Goal: Task Accomplishment & Management: Use online tool/utility

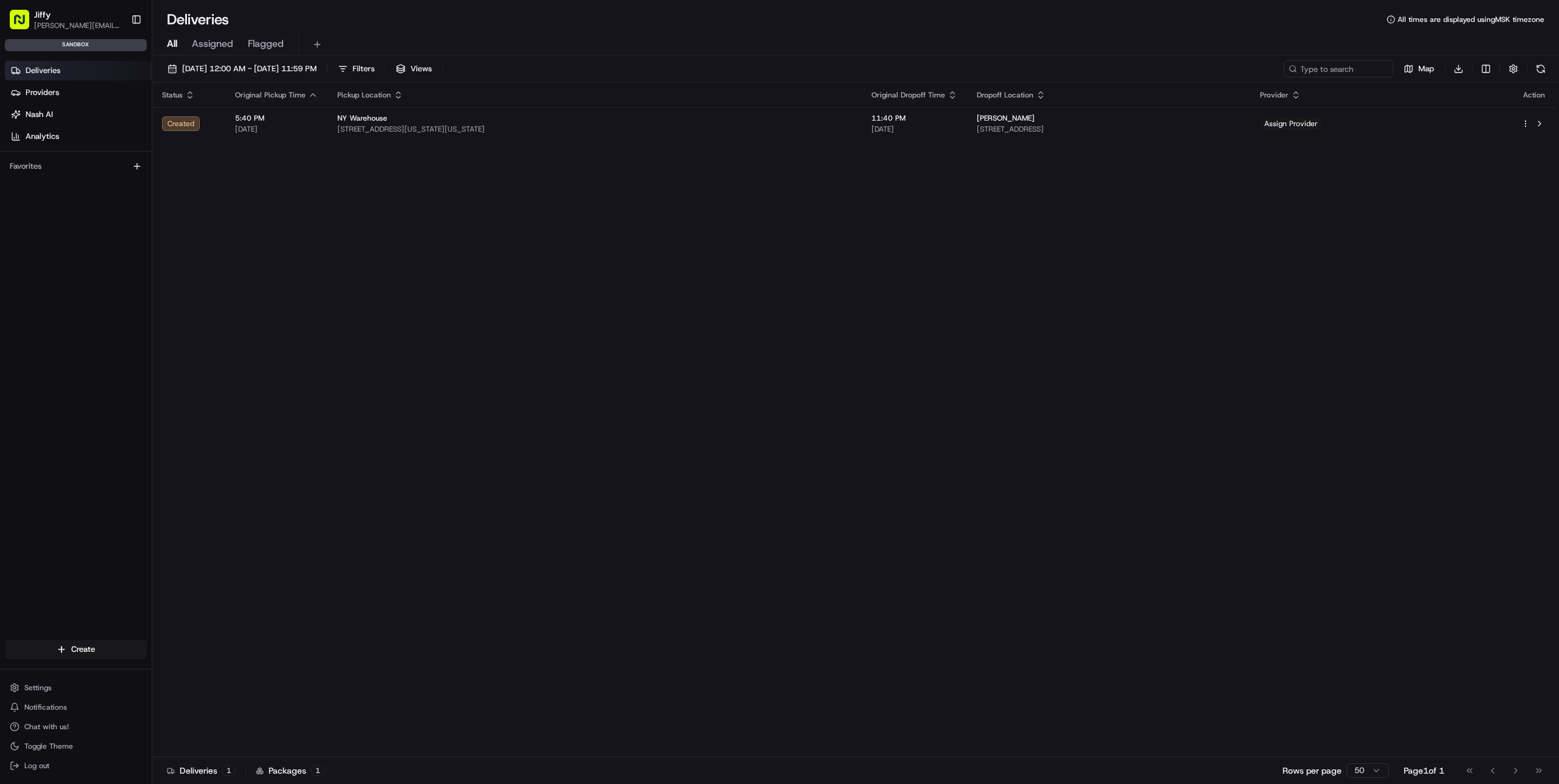
click at [52, 66] on span "Deliveries" at bounding box center [43, 70] width 34 height 10
click at [199, 42] on span "Assigned" at bounding box center [212, 43] width 41 height 14
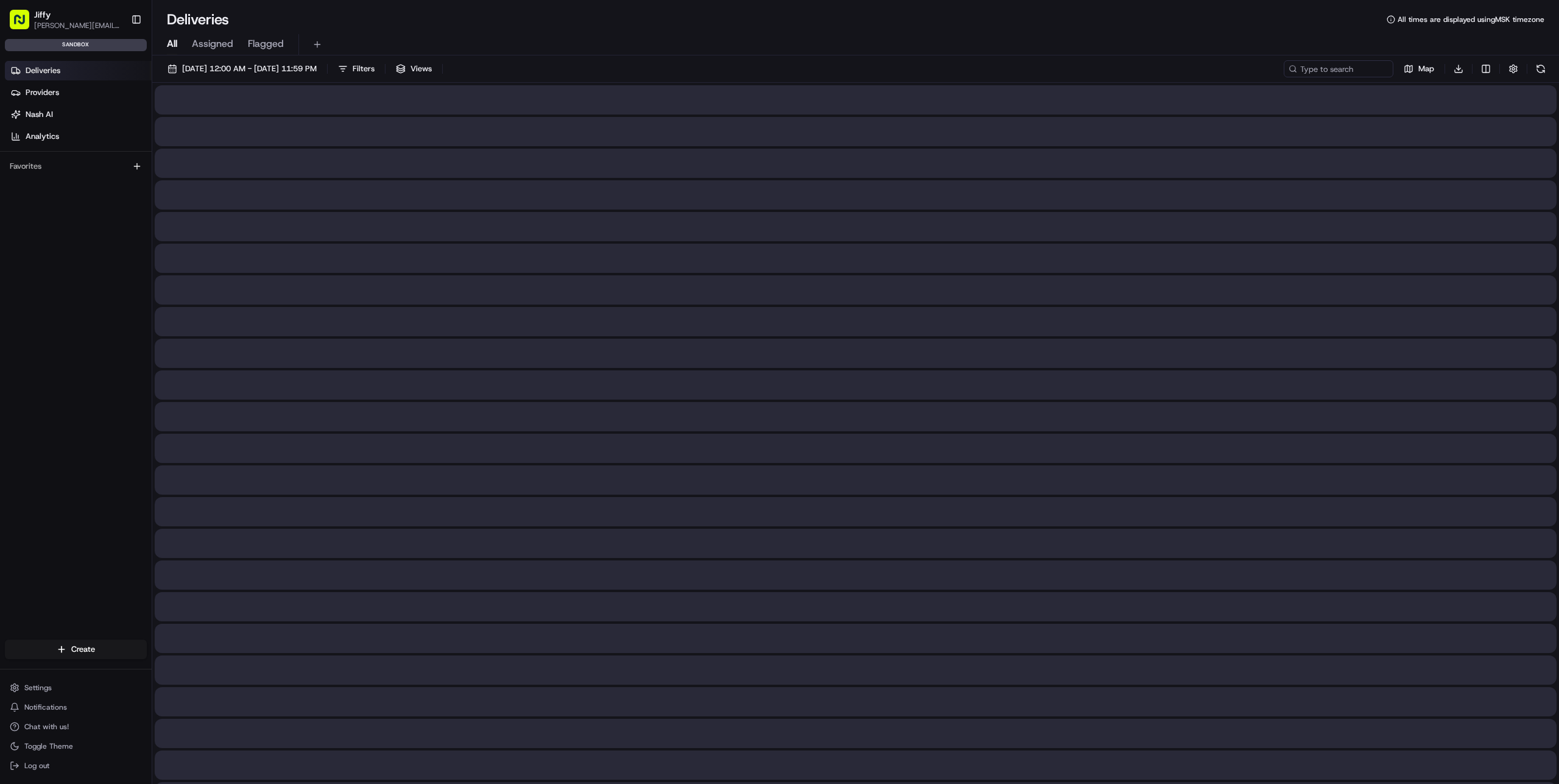
click at [171, 42] on span "All" at bounding box center [172, 43] width 10 height 14
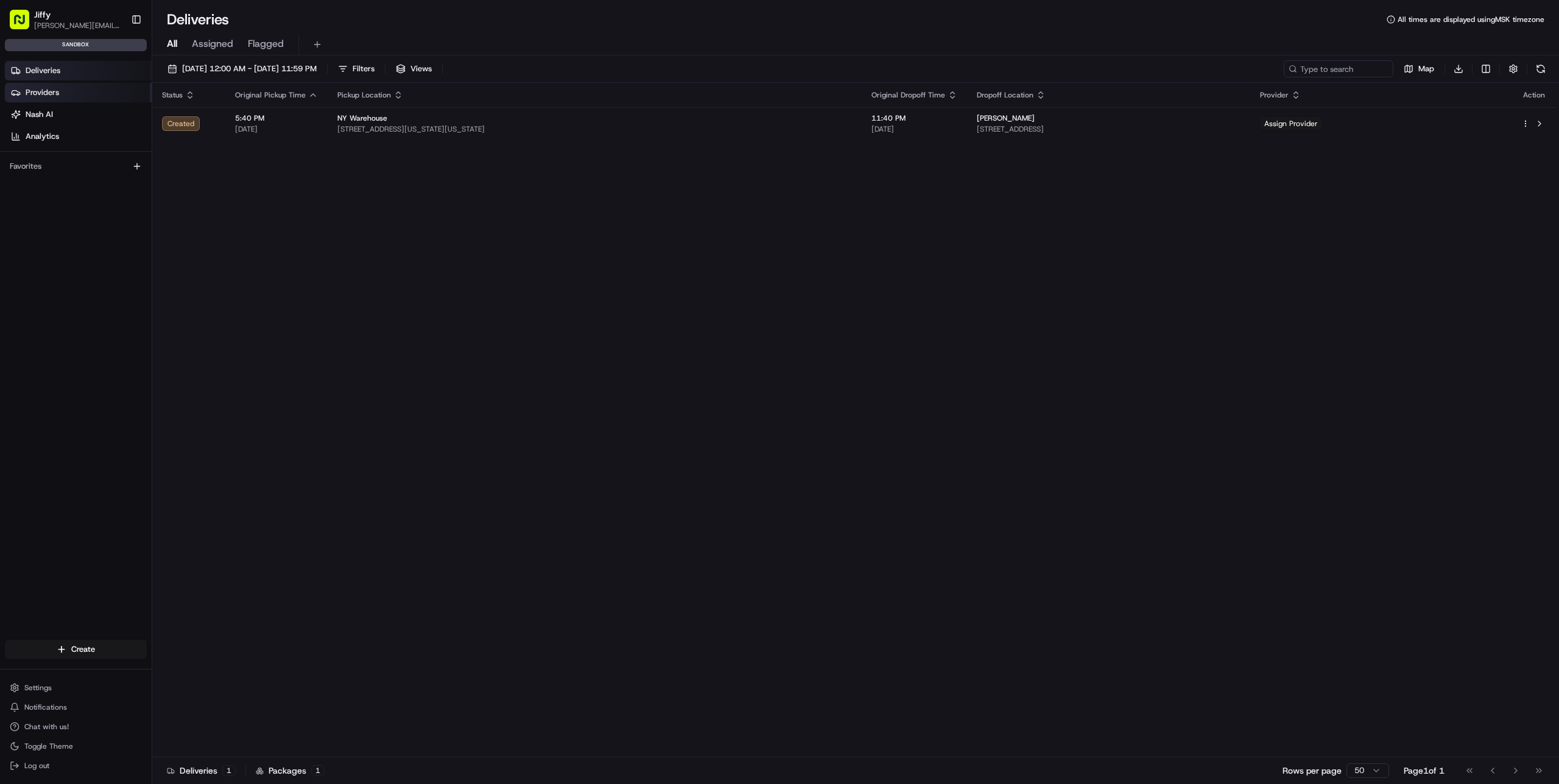
click at [55, 88] on span "Providers" at bounding box center [42, 92] width 33 height 10
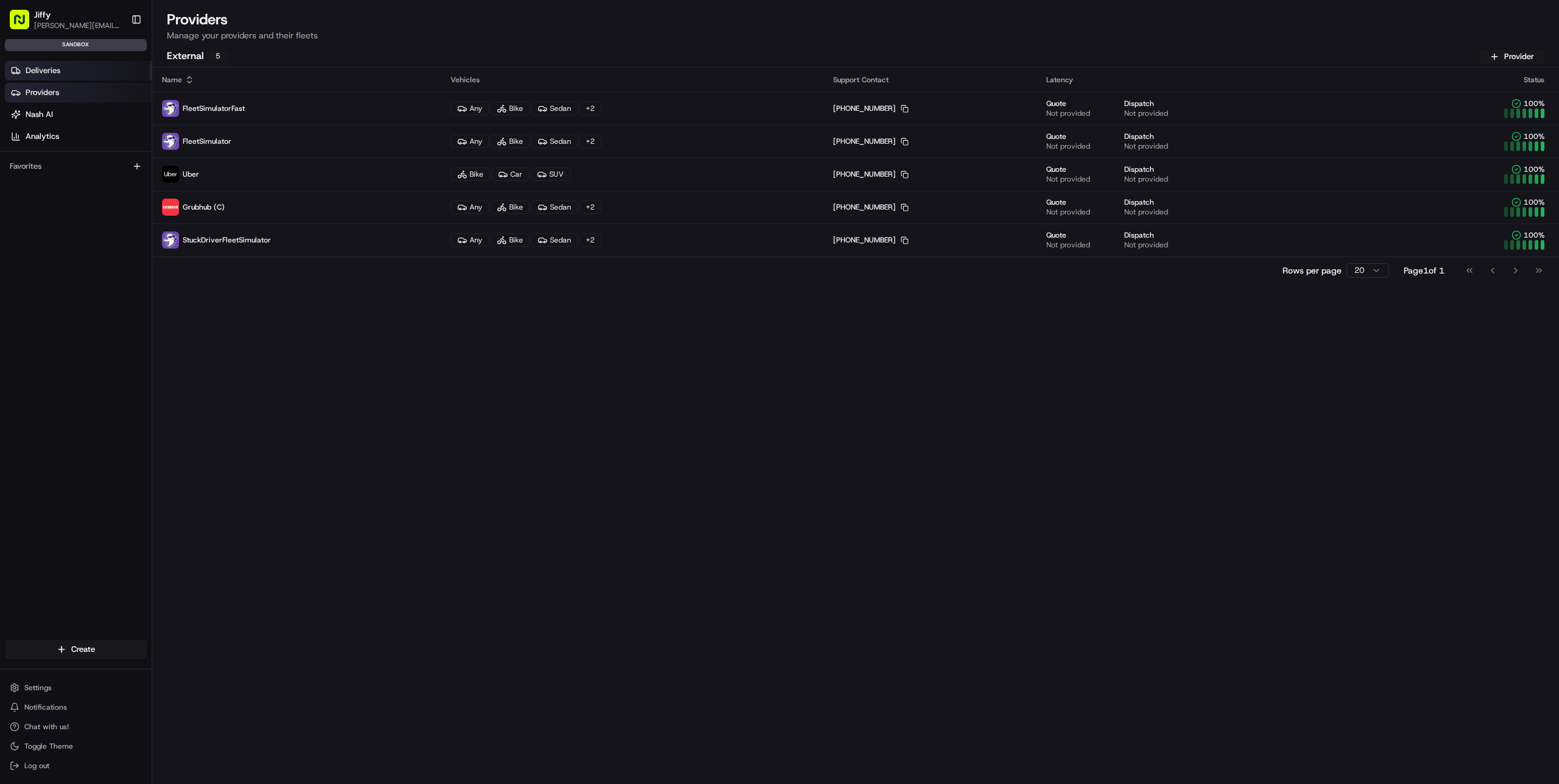
click at [56, 76] on link "Deliveries" at bounding box center [78, 71] width 147 height 19
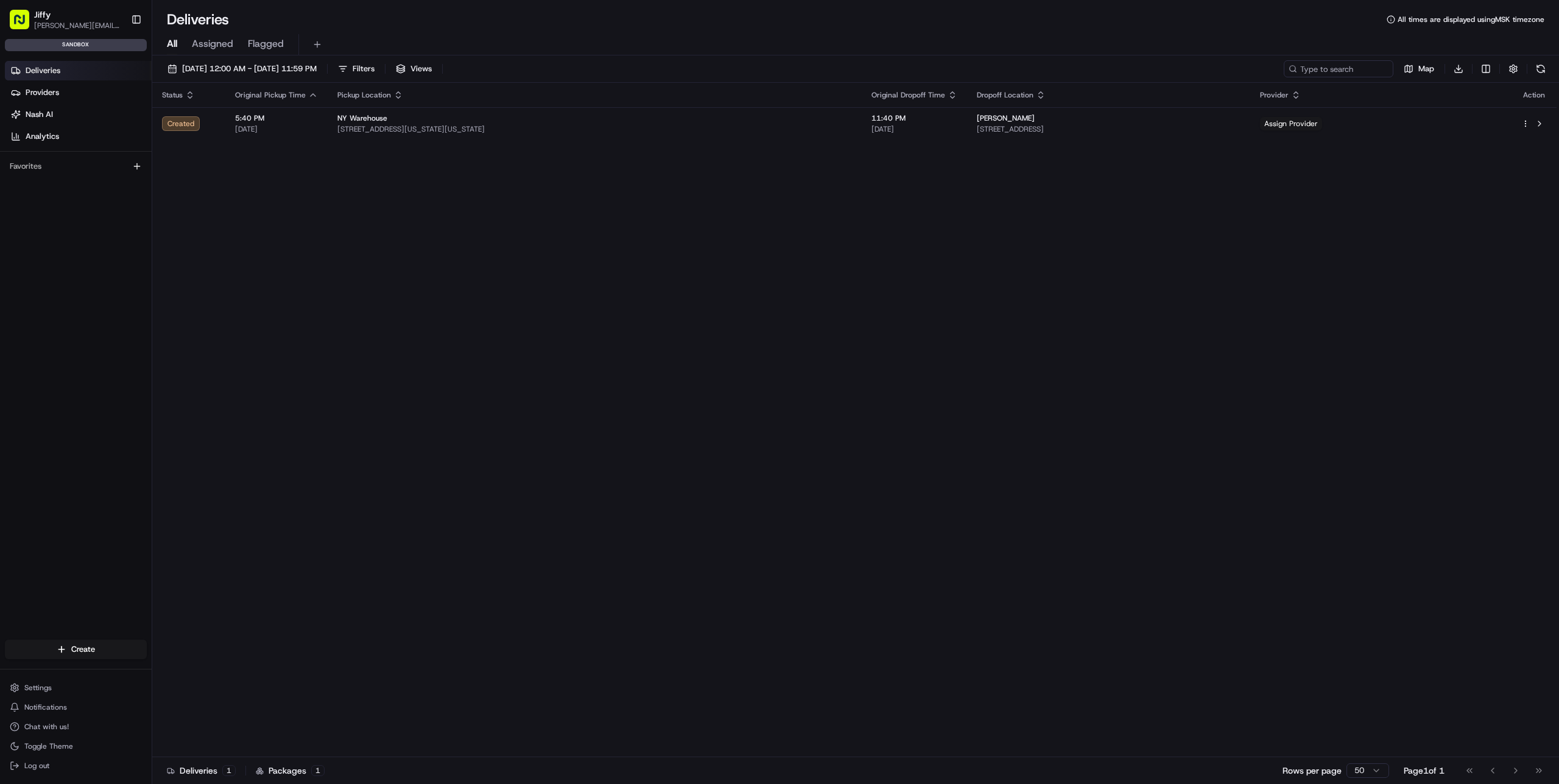
click at [200, 42] on span "Assigned" at bounding box center [212, 43] width 41 height 14
click at [260, 43] on span "Flagged" at bounding box center [266, 43] width 36 height 14
click at [176, 40] on span "All" at bounding box center [172, 43] width 10 height 14
click at [79, 47] on div "sandbox" at bounding box center [75, 45] width 142 height 12
click at [61, 76] on link "Deliveries" at bounding box center [78, 71] width 147 height 19
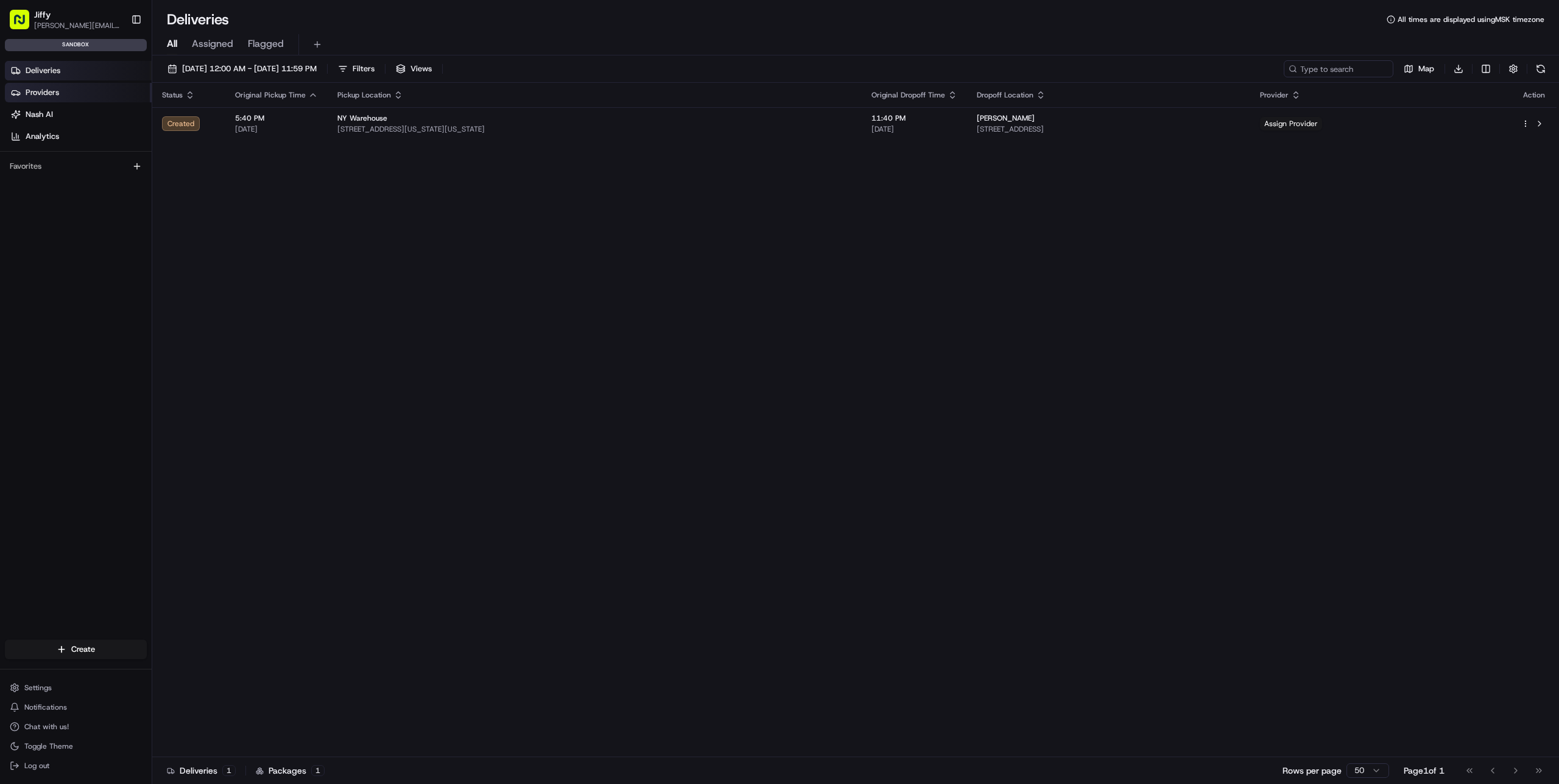
click at [67, 95] on link "Providers" at bounding box center [78, 93] width 147 height 19
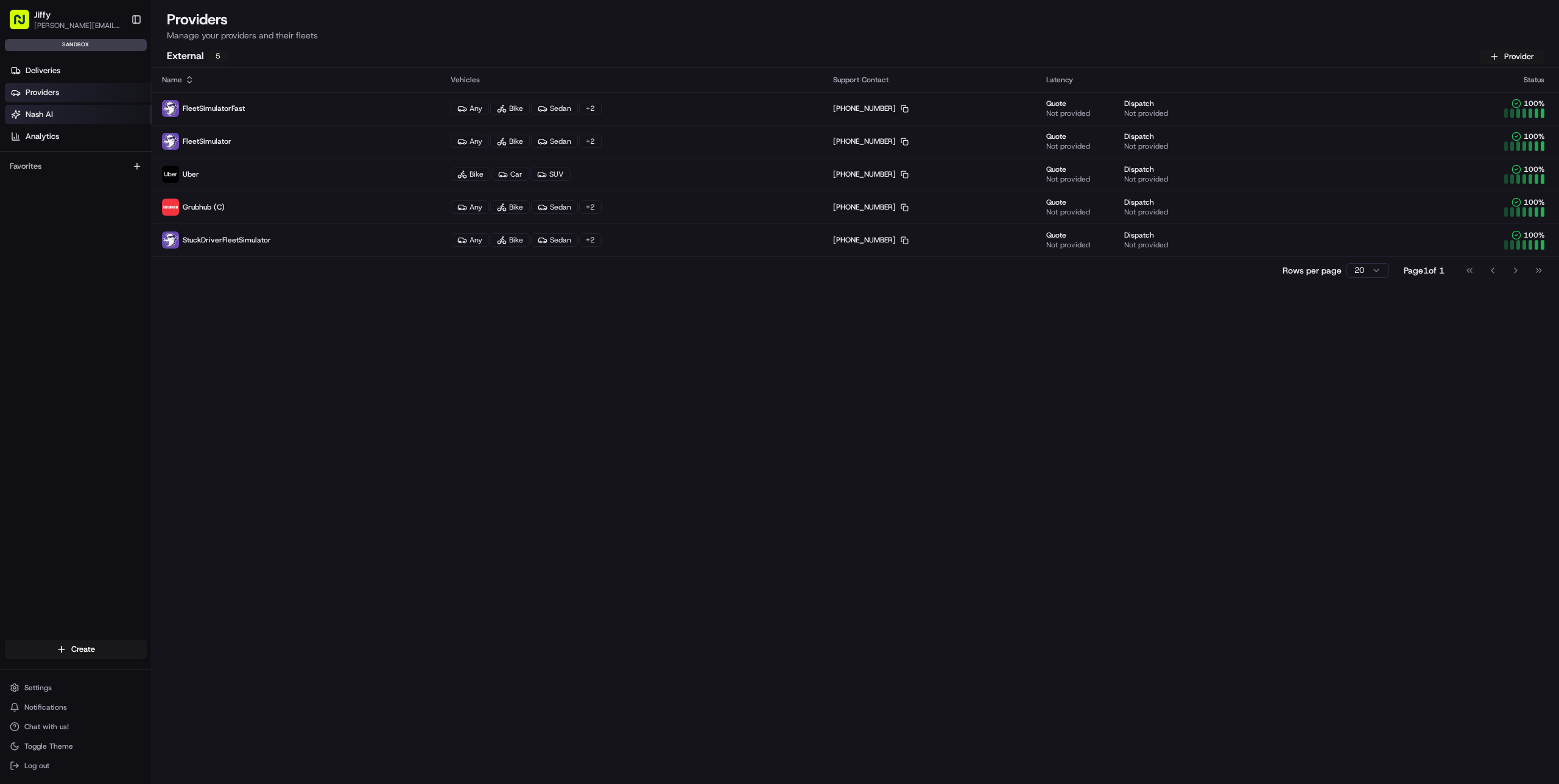
click at [76, 117] on link "Nash AI" at bounding box center [78, 114] width 147 height 19
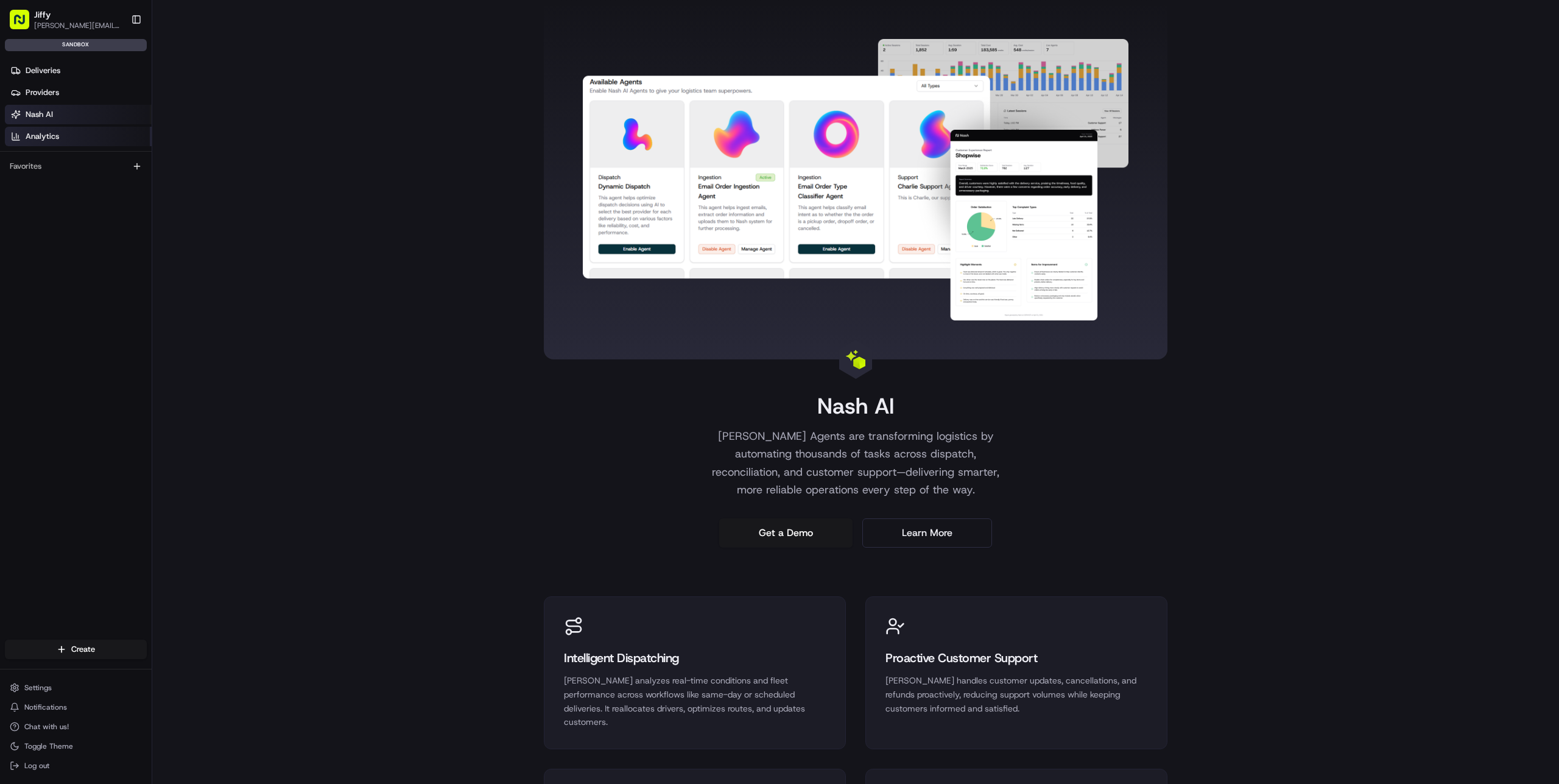
click at [80, 134] on link "Analytics" at bounding box center [78, 136] width 147 height 19
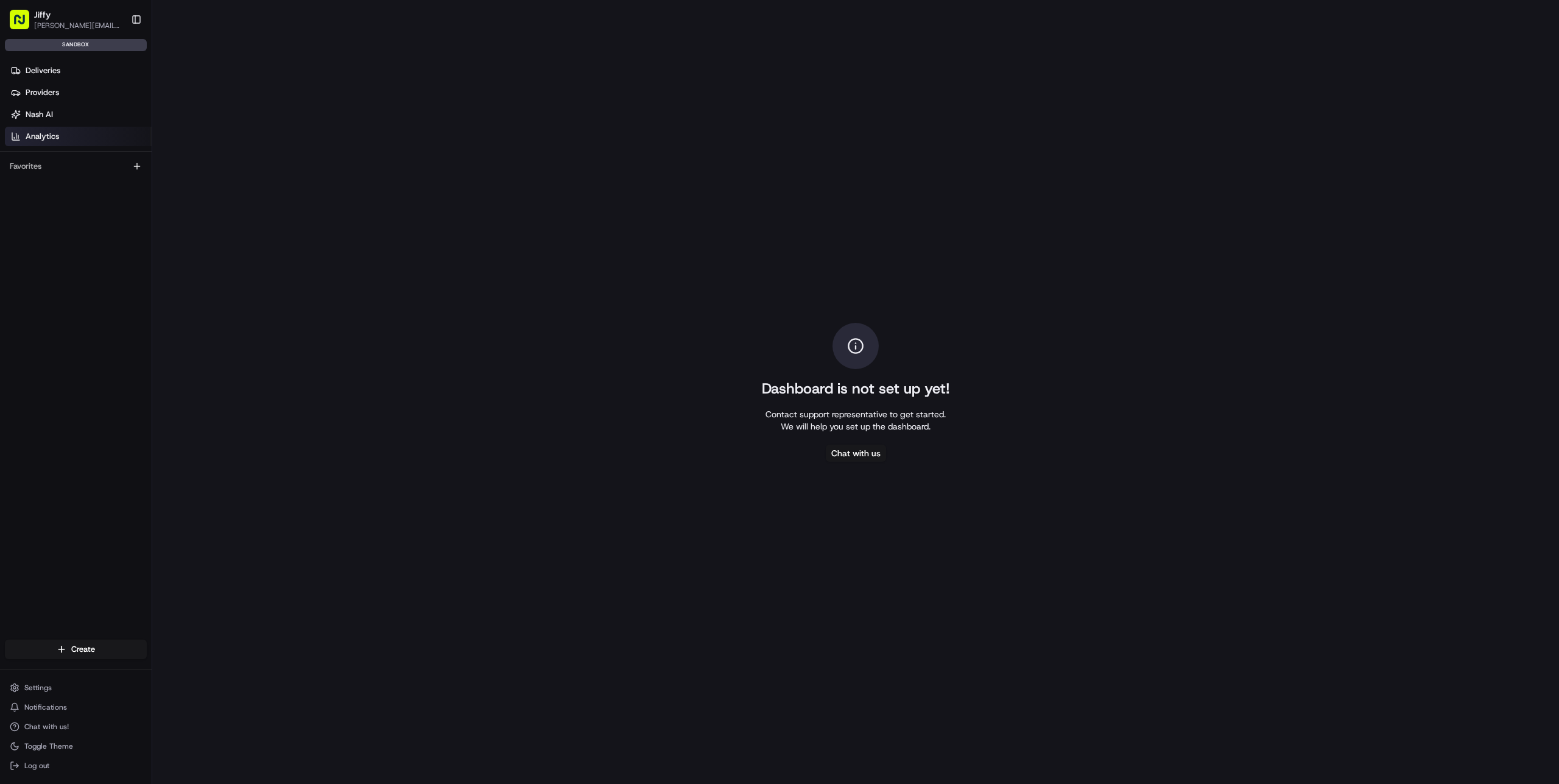
click at [77, 162] on div "Favorites" at bounding box center [75, 166] width 142 height 19
click at [137, 166] on icon "button" at bounding box center [137, 166] width 10 height 10
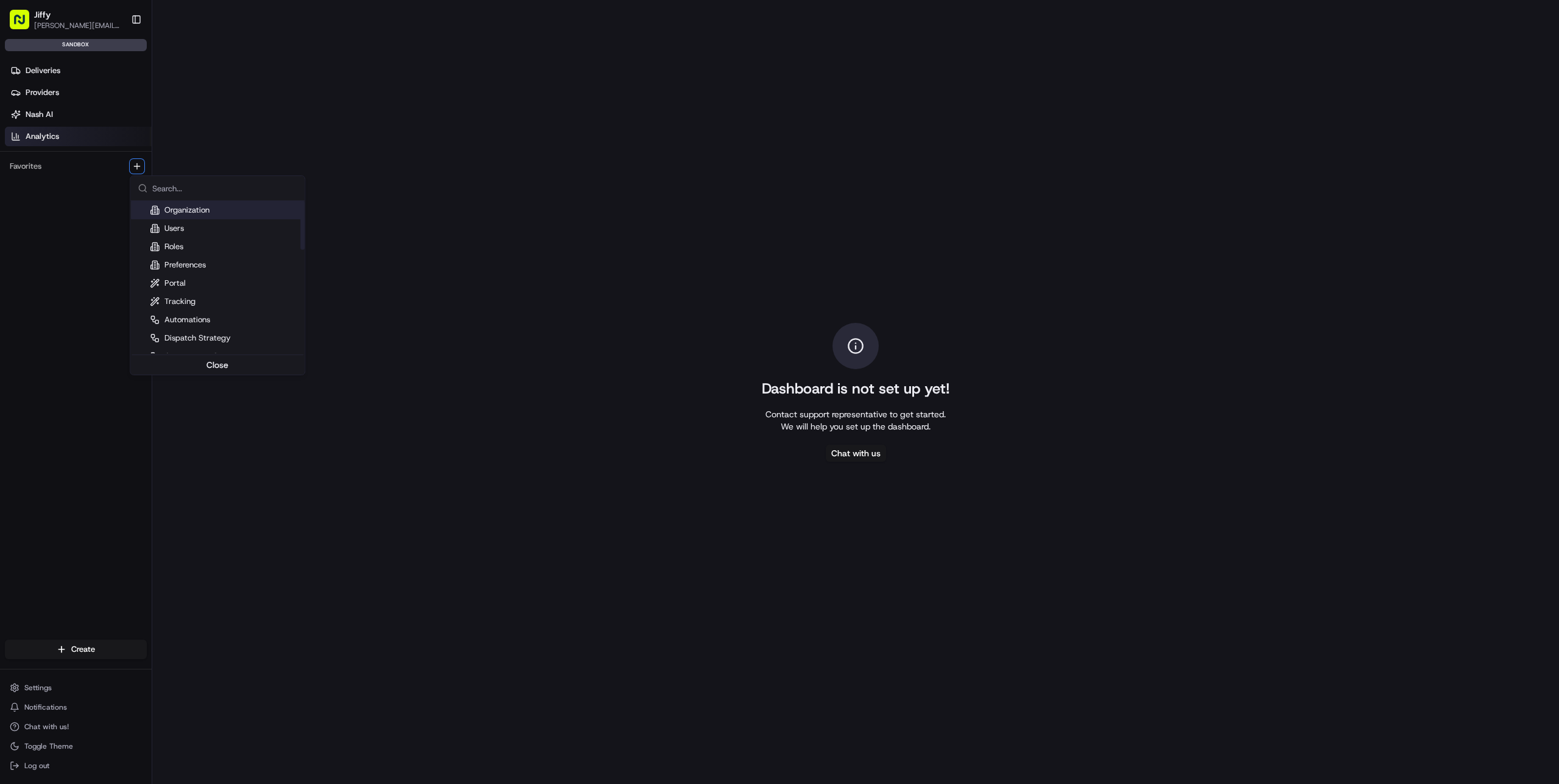
click at [209, 211] on div "Organization" at bounding box center [179, 210] width 60 height 10
click at [208, 213] on div "Organization" at bounding box center [179, 210] width 60 height 10
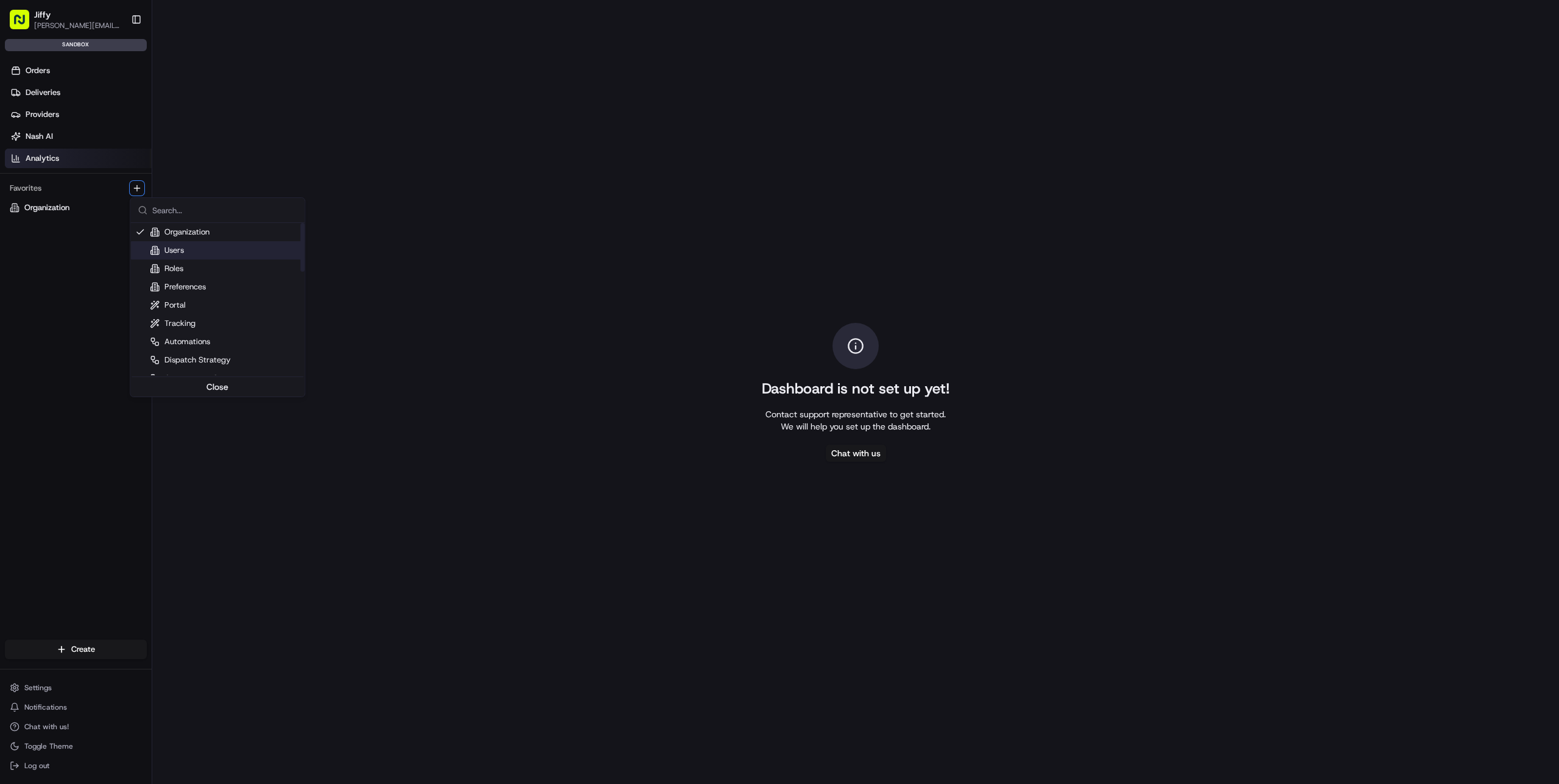
click at [199, 228] on div "Organization" at bounding box center [179, 231] width 60 height 10
click at [211, 230] on div "Organization" at bounding box center [218, 232] width 175 height 18
click at [217, 248] on div "Users" at bounding box center [218, 250] width 175 height 18
click at [217, 272] on div "Roles" at bounding box center [218, 268] width 175 height 18
click at [217, 291] on div "Preferences" at bounding box center [218, 286] width 175 height 18
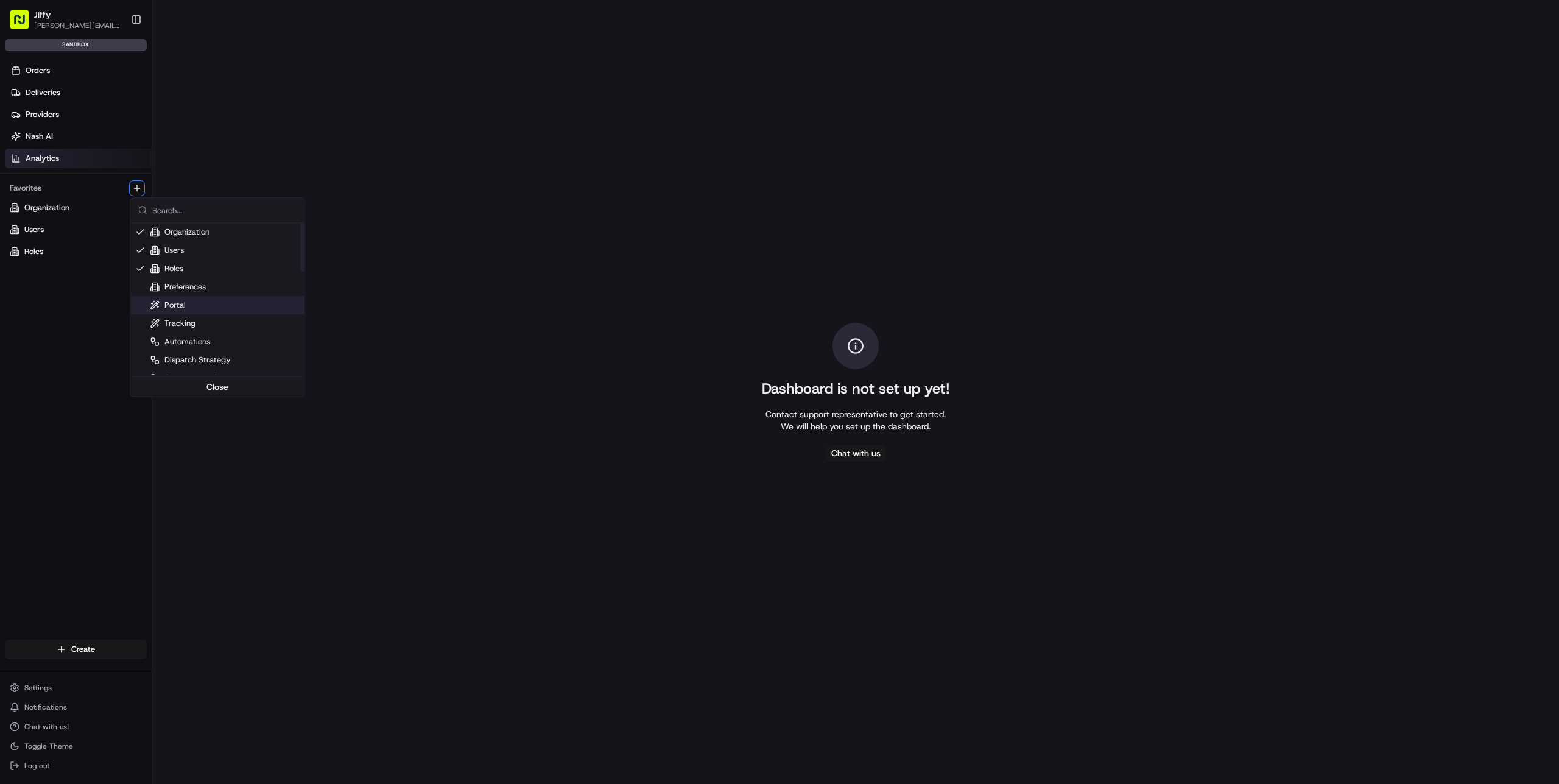
click at [209, 310] on div "Portal" at bounding box center [218, 304] width 175 height 18
click at [214, 326] on div "Tracking" at bounding box center [218, 322] width 175 height 18
click at [212, 340] on div "Automations" at bounding box center [218, 341] width 175 height 18
click at [227, 357] on div "Dispatch Strategy" at bounding box center [190, 360] width 81 height 10
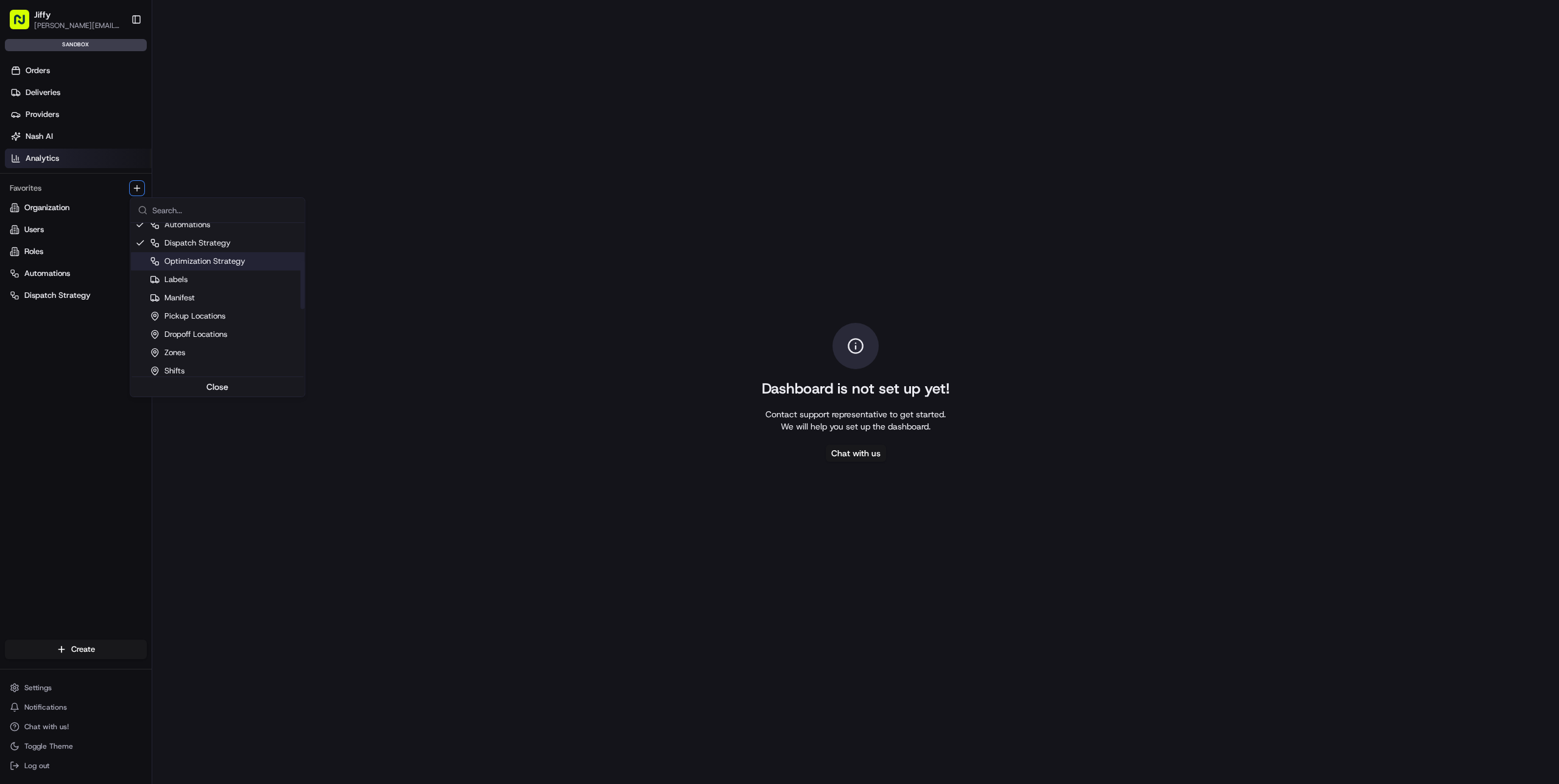
click at [222, 259] on div "Optimization Strategy" at bounding box center [197, 260] width 95 height 10
click at [221, 279] on div "Labels" at bounding box center [218, 279] width 175 height 18
click at [221, 294] on div "Manifest" at bounding box center [218, 298] width 175 height 18
click at [223, 316] on div "Pickup Locations" at bounding box center [187, 316] width 75 height 10
click at [226, 329] on div "Dropoff Locations" at bounding box center [188, 334] width 77 height 10
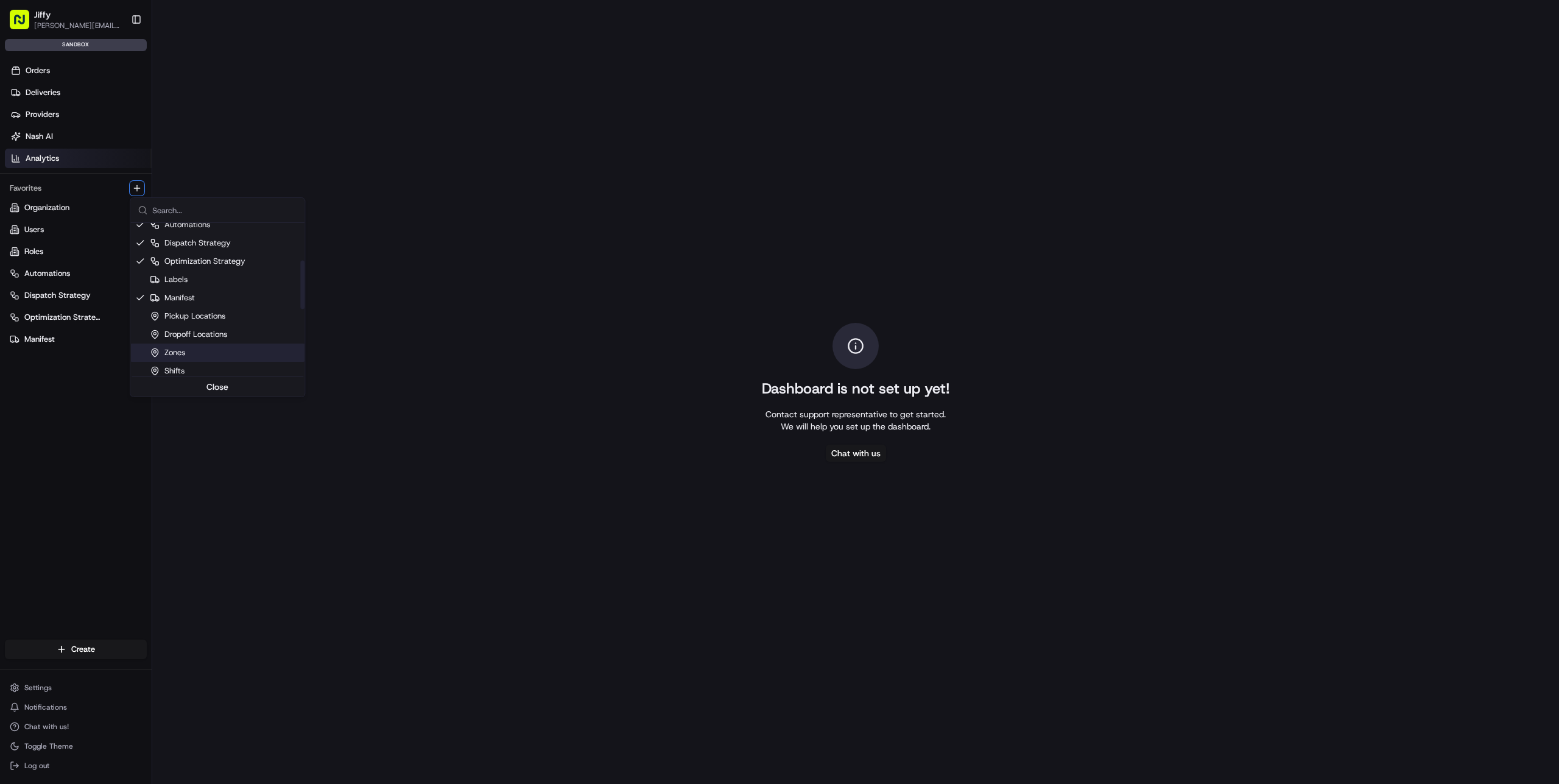
click at [224, 348] on div "Zones" at bounding box center [218, 352] width 175 height 18
click at [201, 285] on div "Shifts" at bounding box center [218, 290] width 175 height 18
click at [201, 289] on div "Labels" at bounding box center [218, 286] width 175 height 18
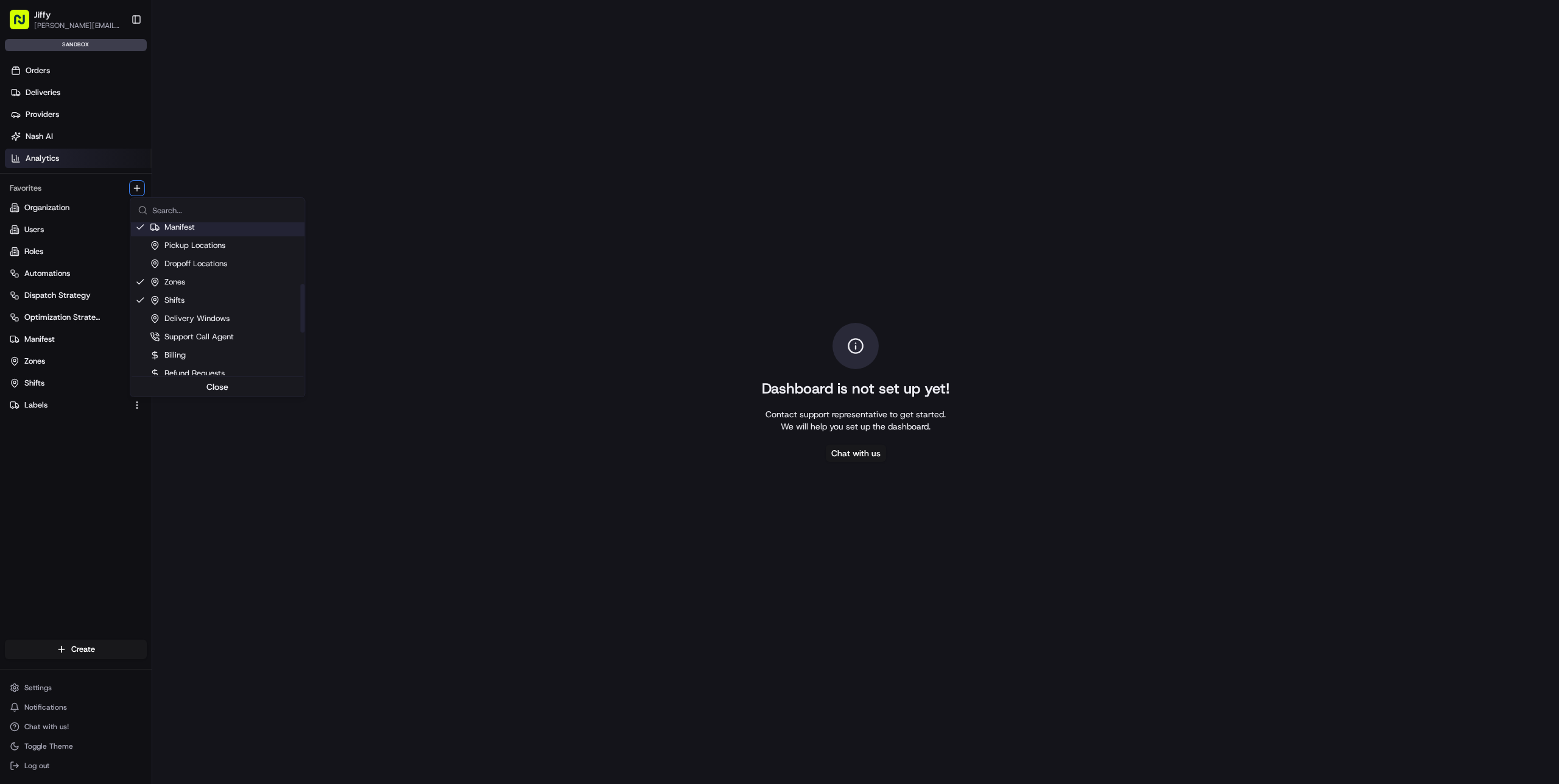
scroll to position [190, 0]
click at [211, 243] on div "Pickup Locations" at bounding box center [187, 242] width 75 height 10
click at [197, 257] on div "Dropoff Locations" at bounding box center [188, 260] width 77 height 10
click at [206, 254] on div "Delivery Windows" at bounding box center [190, 250] width 80 height 10
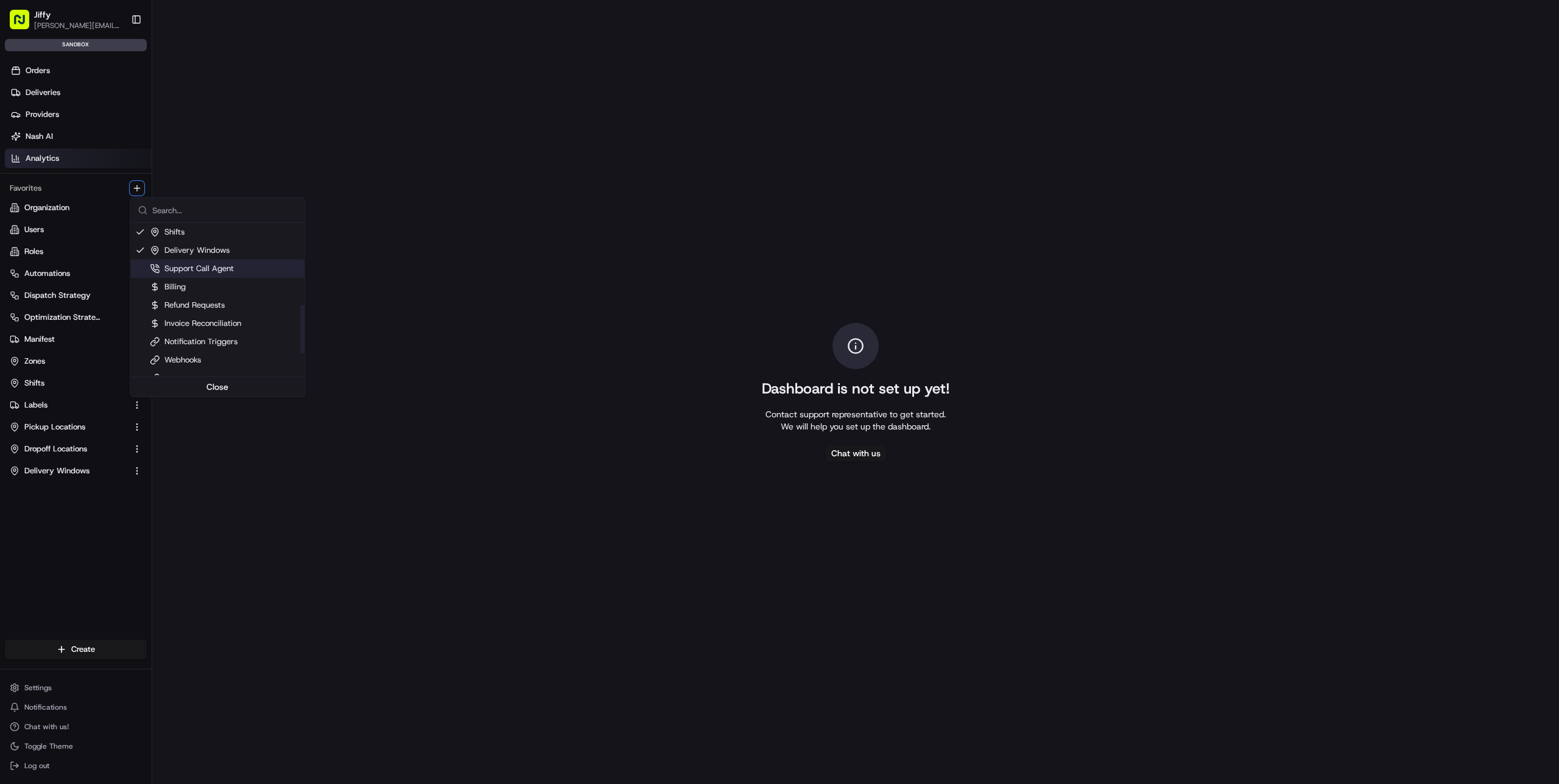
click at [209, 270] on div "Support Call Agent" at bounding box center [192, 268] width 84 height 10
click at [65, 64] on html "Jiffy alexey.metelev@jiffy.com Toggle Sidebar sandbox Orders Deliveries Provide…" at bounding box center [780, 392] width 1559 height 784
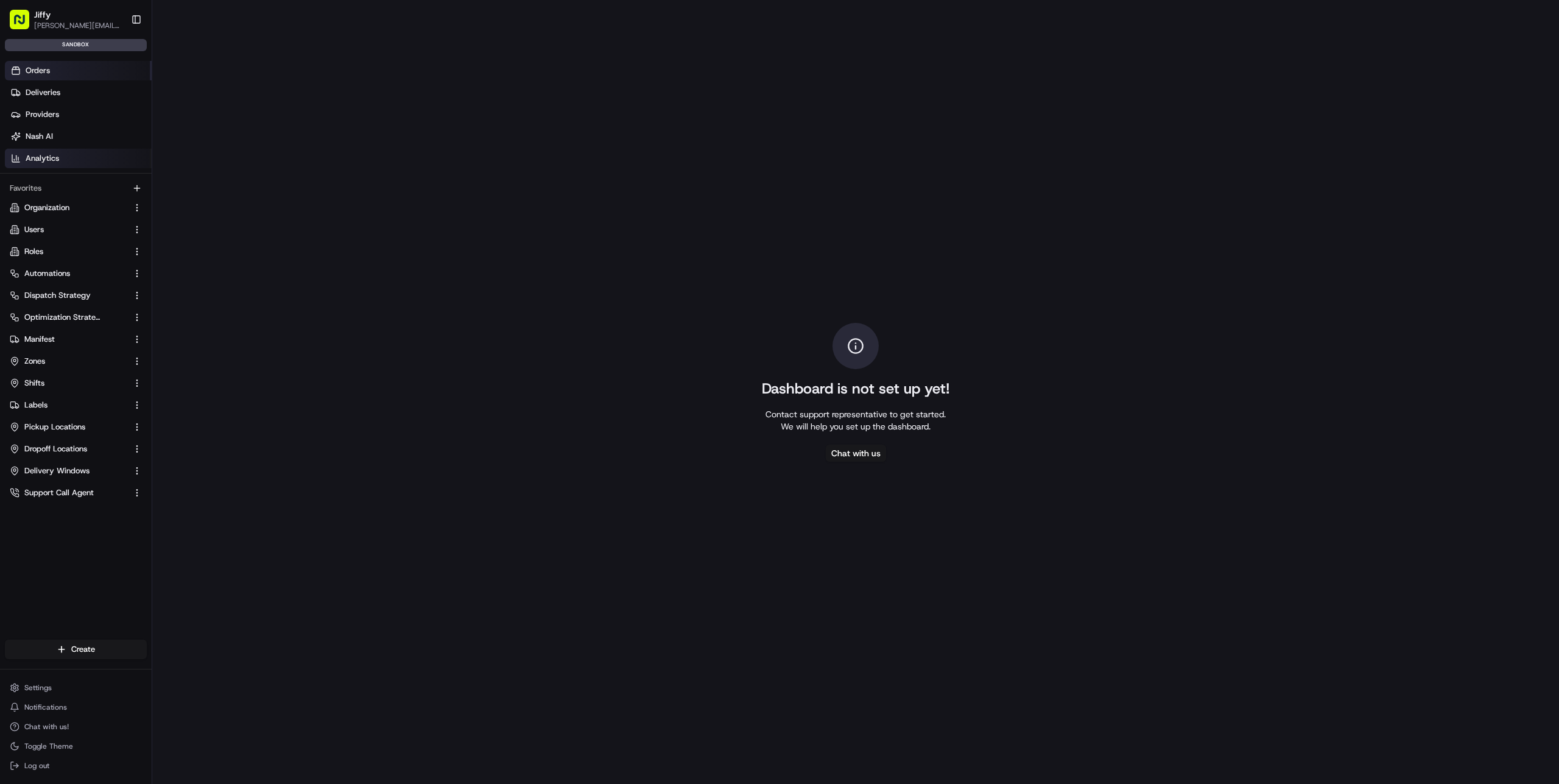
click at [64, 67] on link "Orders" at bounding box center [78, 71] width 147 height 19
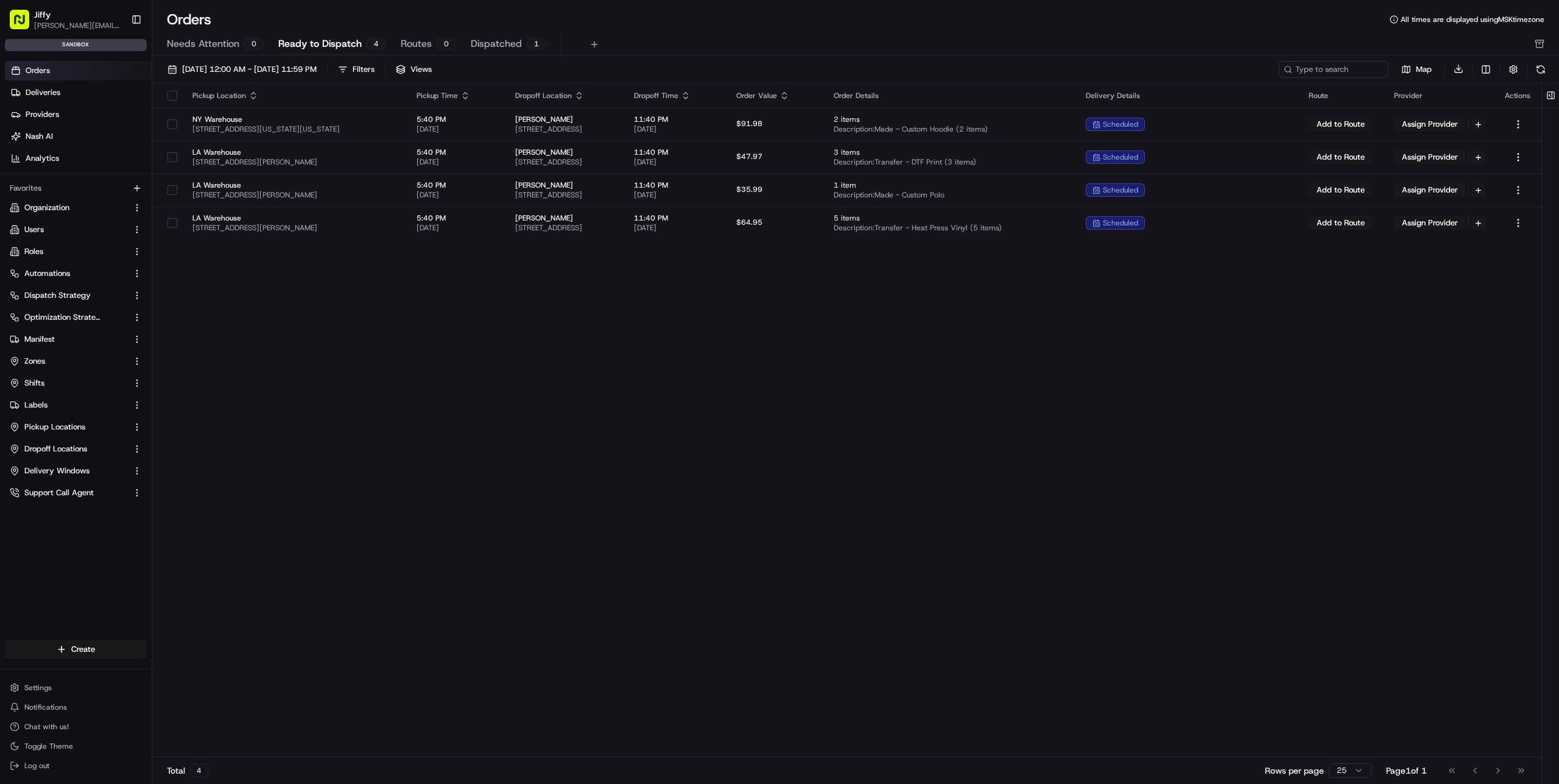
click at [307, 43] on span "Ready to Dispatch" at bounding box center [320, 43] width 83 height 14
click at [503, 43] on span "Dispatched" at bounding box center [496, 43] width 52 height 14
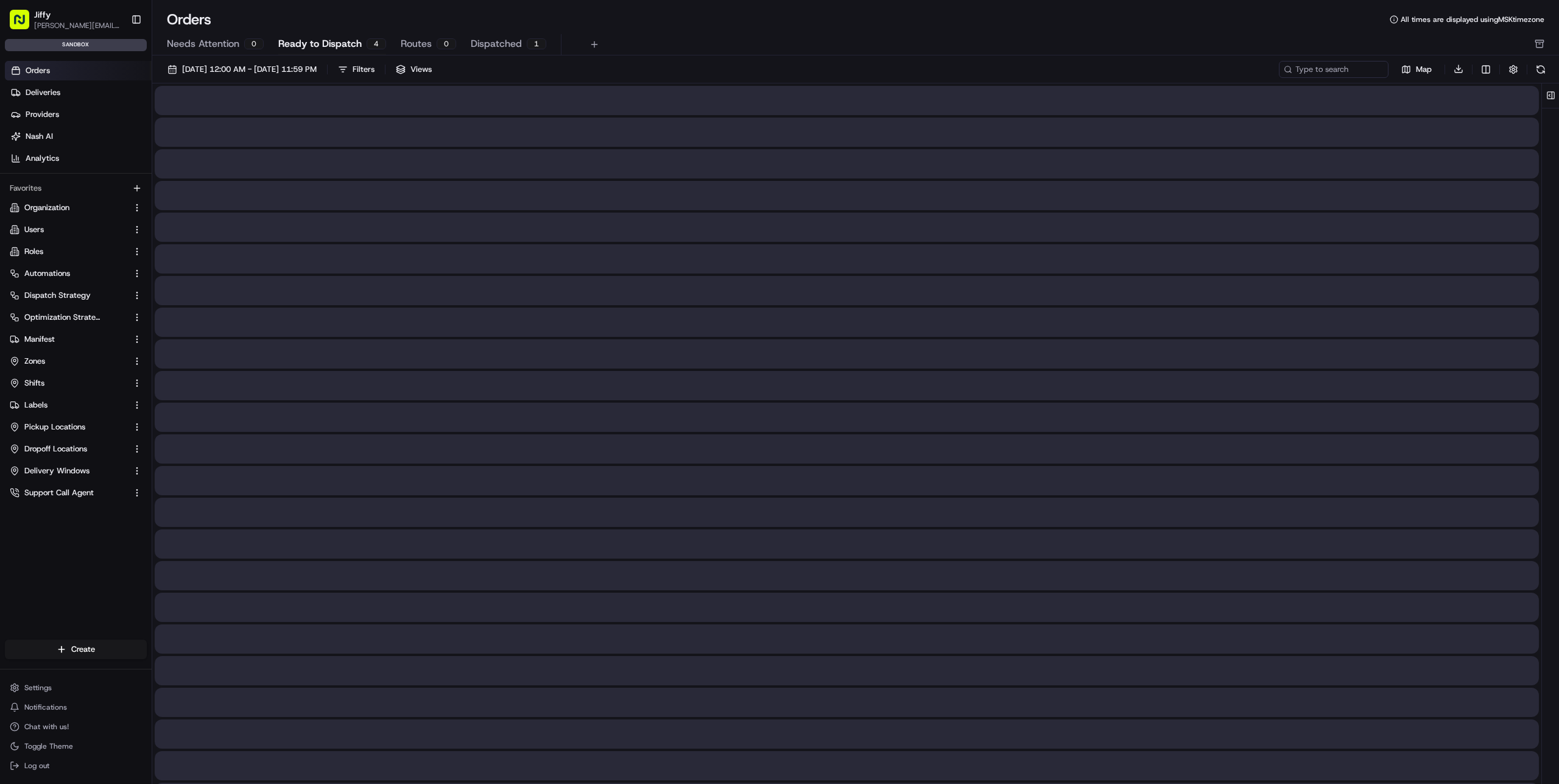
click at [341, 43] on span "Ready to Dispatch" at bounding box center [320, 43] width 83 height 14
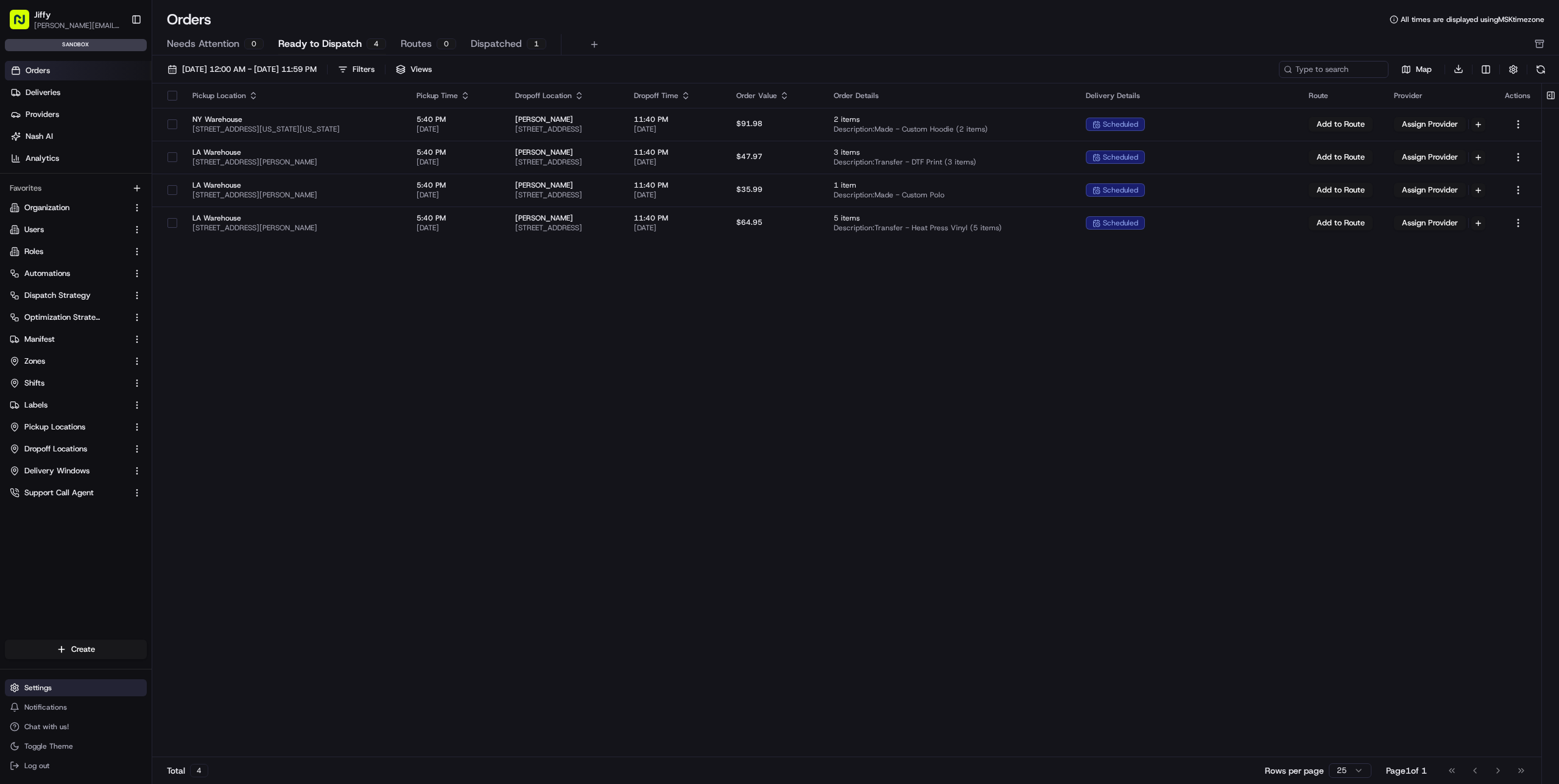
click at [99, 682] on button "Settings" at bounding box center [75, 688] width 142 height 17
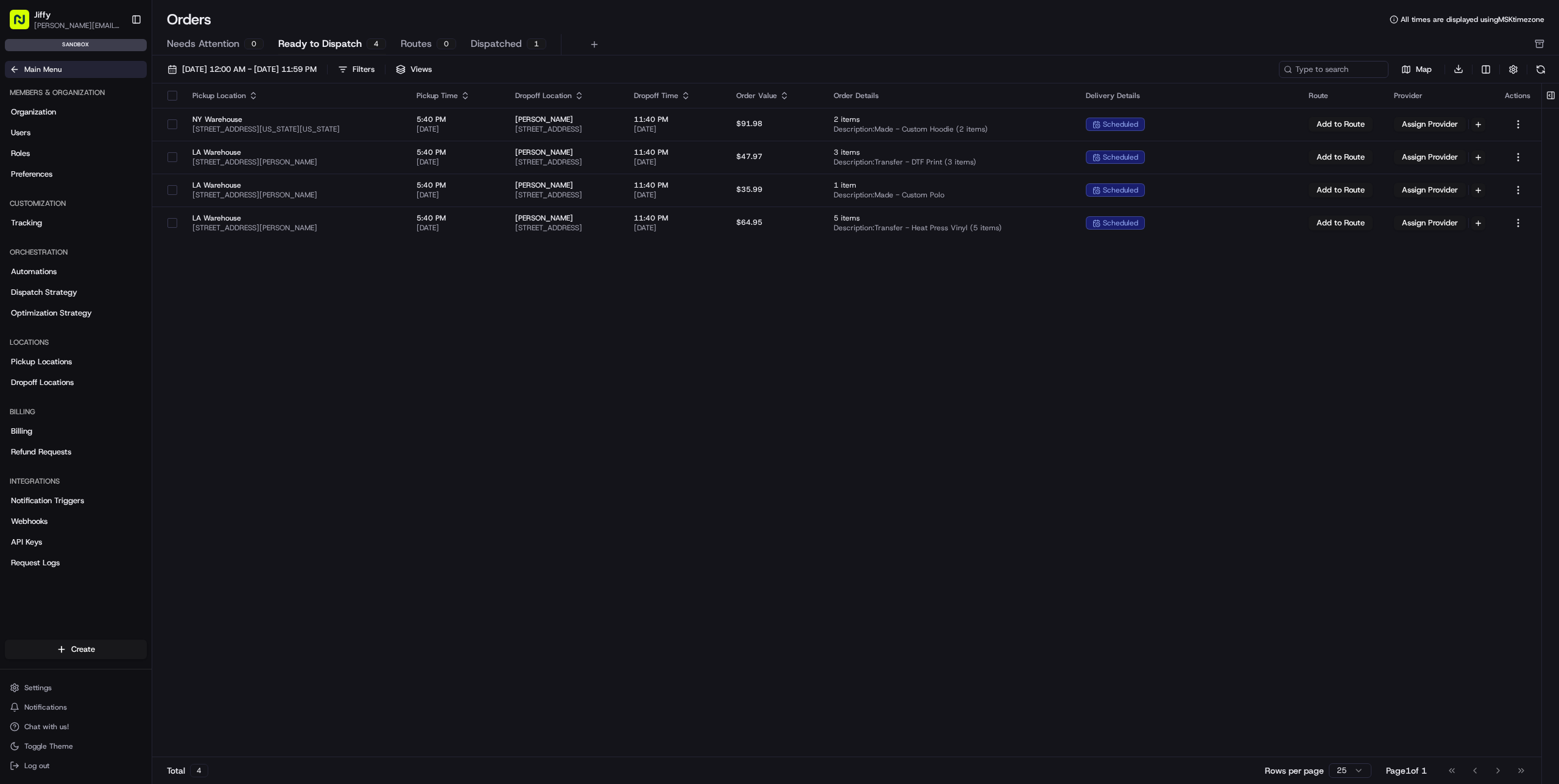
click at [63, 64] on button "Main Menu" at bounding box center [75, 70] width 142 height 17
click at [31, 183] on div "Favorites" at bounding box center [75, 188] width 142 height 19
click at [134, 184] on icon "button" at bounding box center [137, 188] width 10 height 10
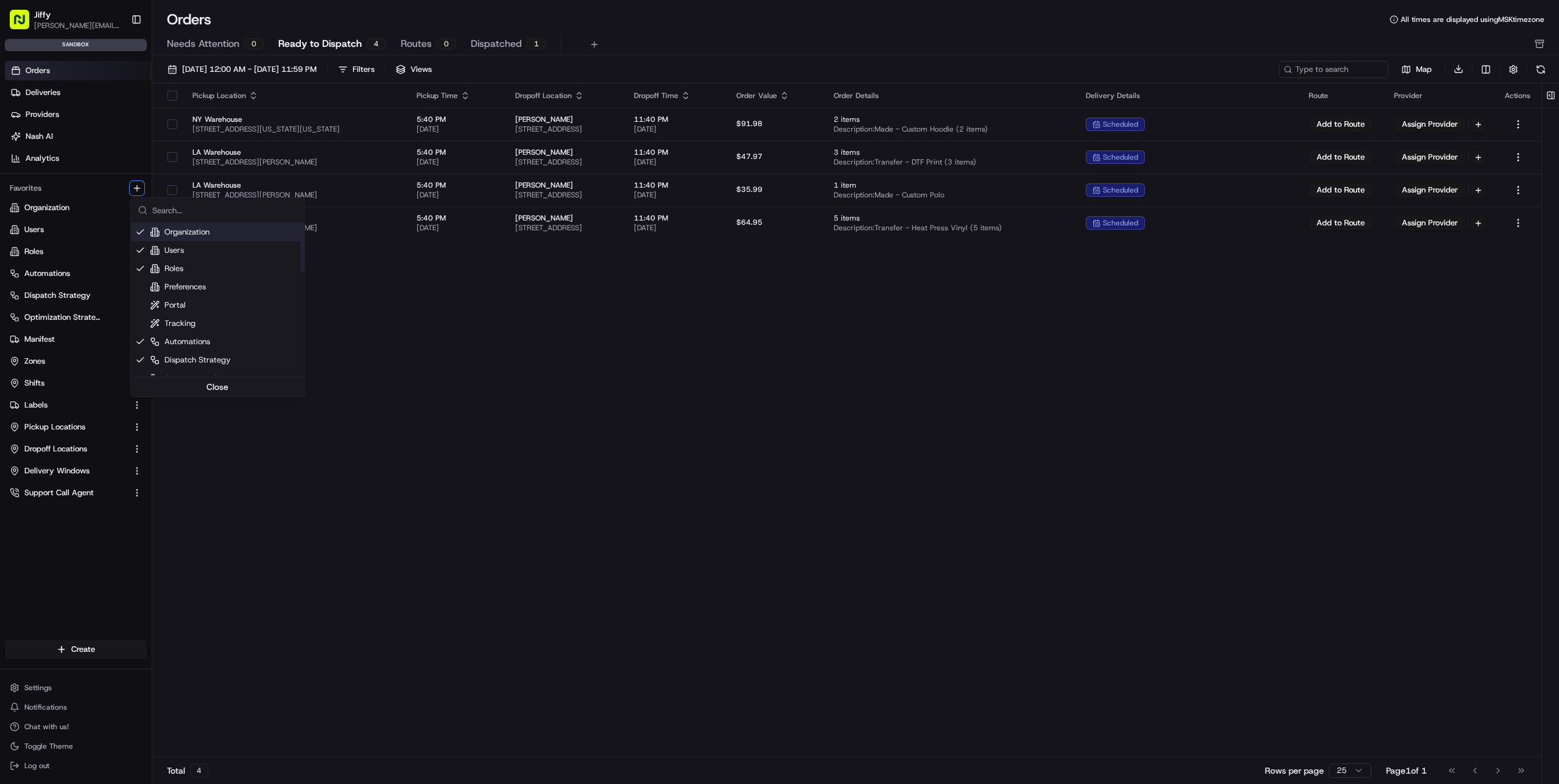
click at [172, 232] on div "Organization" at bounding box center [179, 231] width 60 height 10
click at [177, 250] on div "Users" at bounding box center [167, 250] width 34 height 10
click at [181, 272] on div "Roles" at bounding box center [166, 268] width 33 height 10
click at [186, 341] on div "Automations" at bounding box center [179, 340] width 60 height 10
click at [190, 358] on div "Dispatch Strategy" at bounding box center [190, 360] width 81 height 10
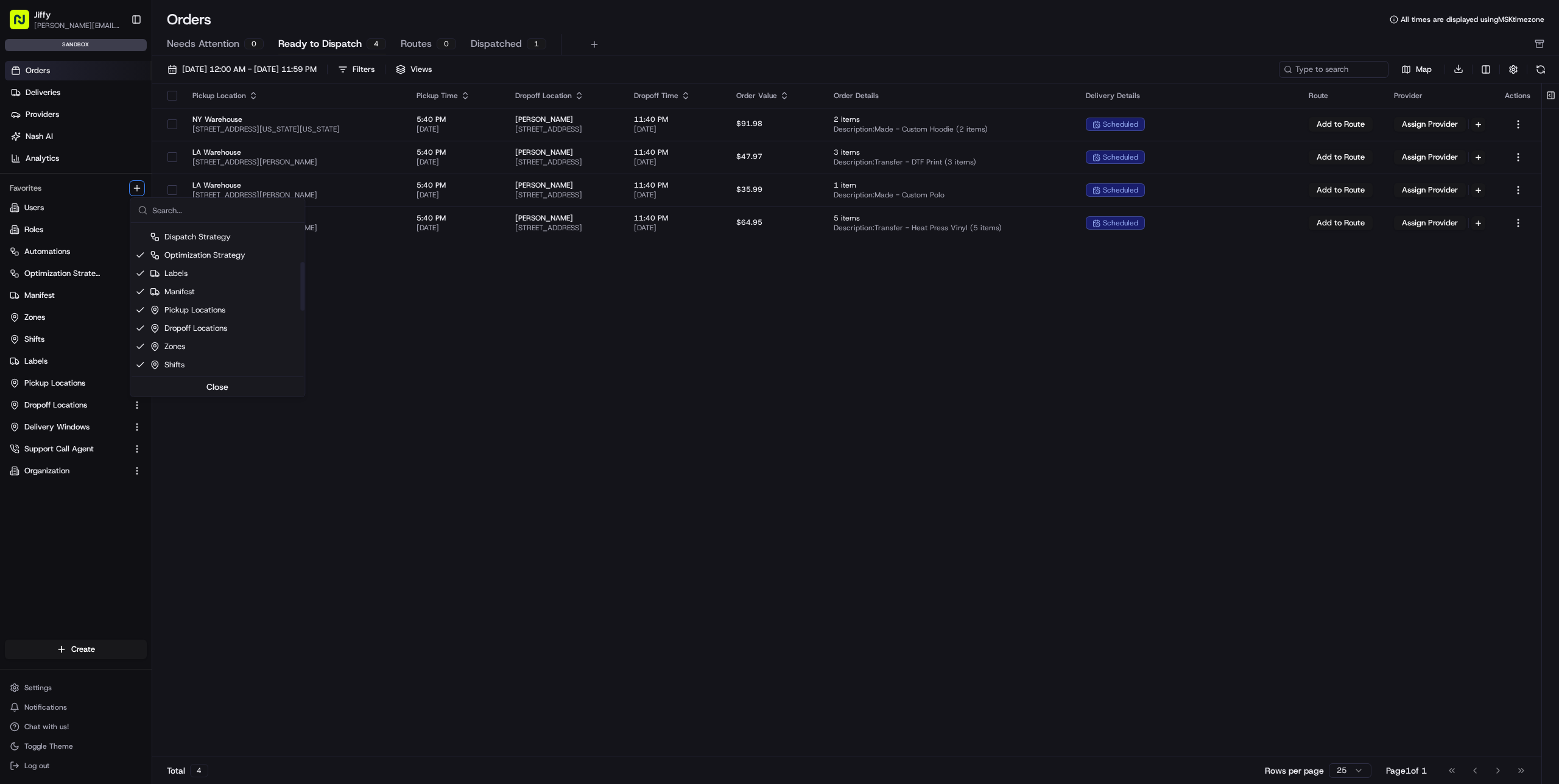
scroll to position [124, 0]
click at [209, 258] on div "Optimization Strategy" at bounding box center [197, 253] width 95 height 10
click at [208, 273] on div "Labels" at bounding box center [218, 272] width 175 height 18
click at [206, 287] on div "Manifest" at bounding box center [218, 290] width 175 height 18
click at [206, 304] on div "Pickup Locations" at bounding box center [187, 308] width 75 height 10
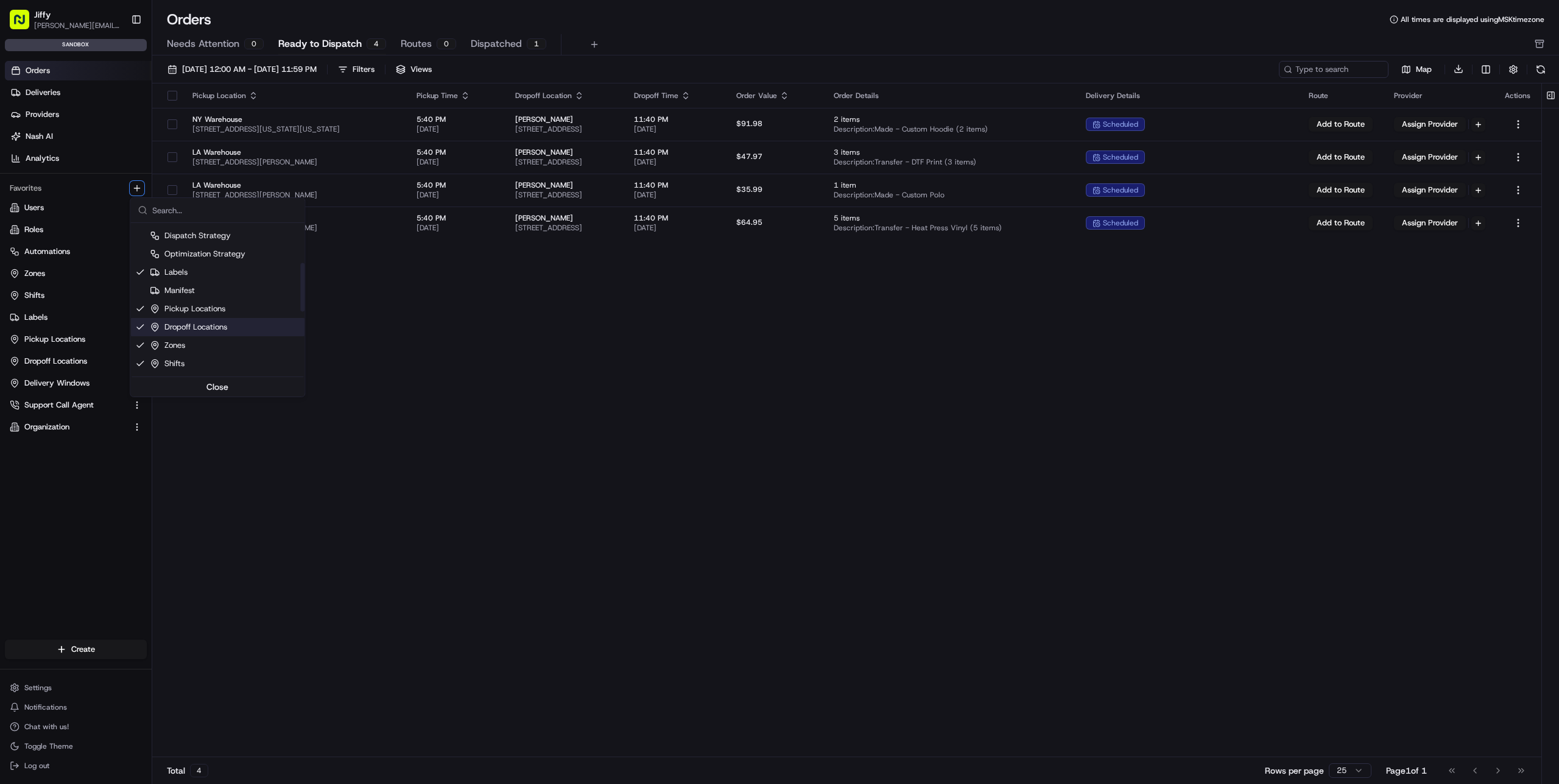
click at [205, 329] on div "Dropoff Locations" at bounding box center [188, 326] width 77 height 10
click at [203, 340] on div "Zones" at bounding box center [218, 344] width 175 height 18
click at [199, 358] on div "Shifts" at bounding box center [218, 363] width 175 height 18
click at [197, 252] on div "Delivery Windows" at bounding box center [190, 257] width 80 height 10
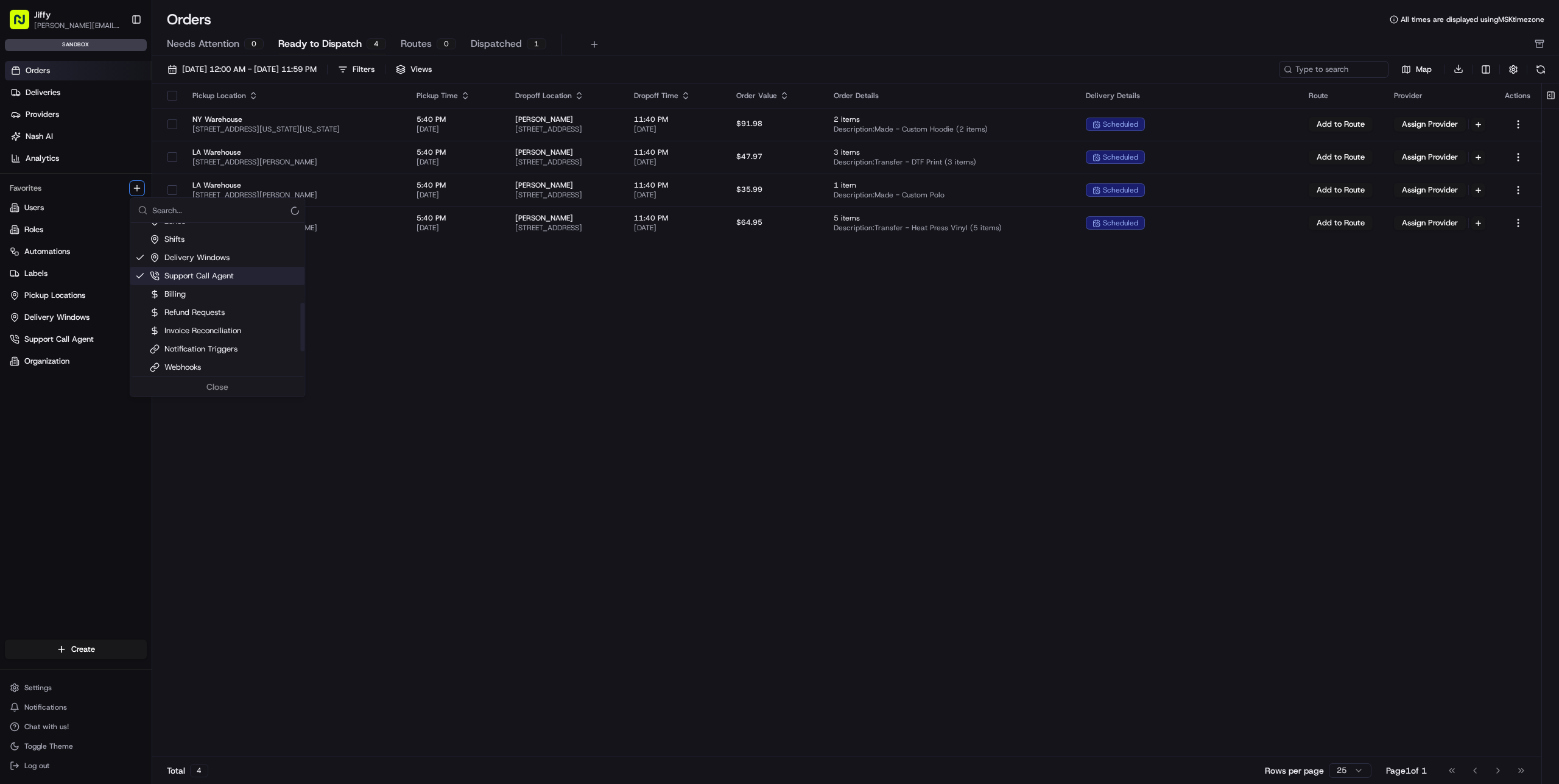
click at [197, 273] on div "Support Call Agent" at bounding box center [192, 275] width 84 height 10
click at [206, 286] on div "Labels" at bounding box center [218, 286] width 175 height 18
click at [190, 227] on div "Automations" at bounding box center [179, 231] width 60 height 10
click at [215, 319] on div "Pickup Locations" at bounding box center [187, 322] width 75 height 10
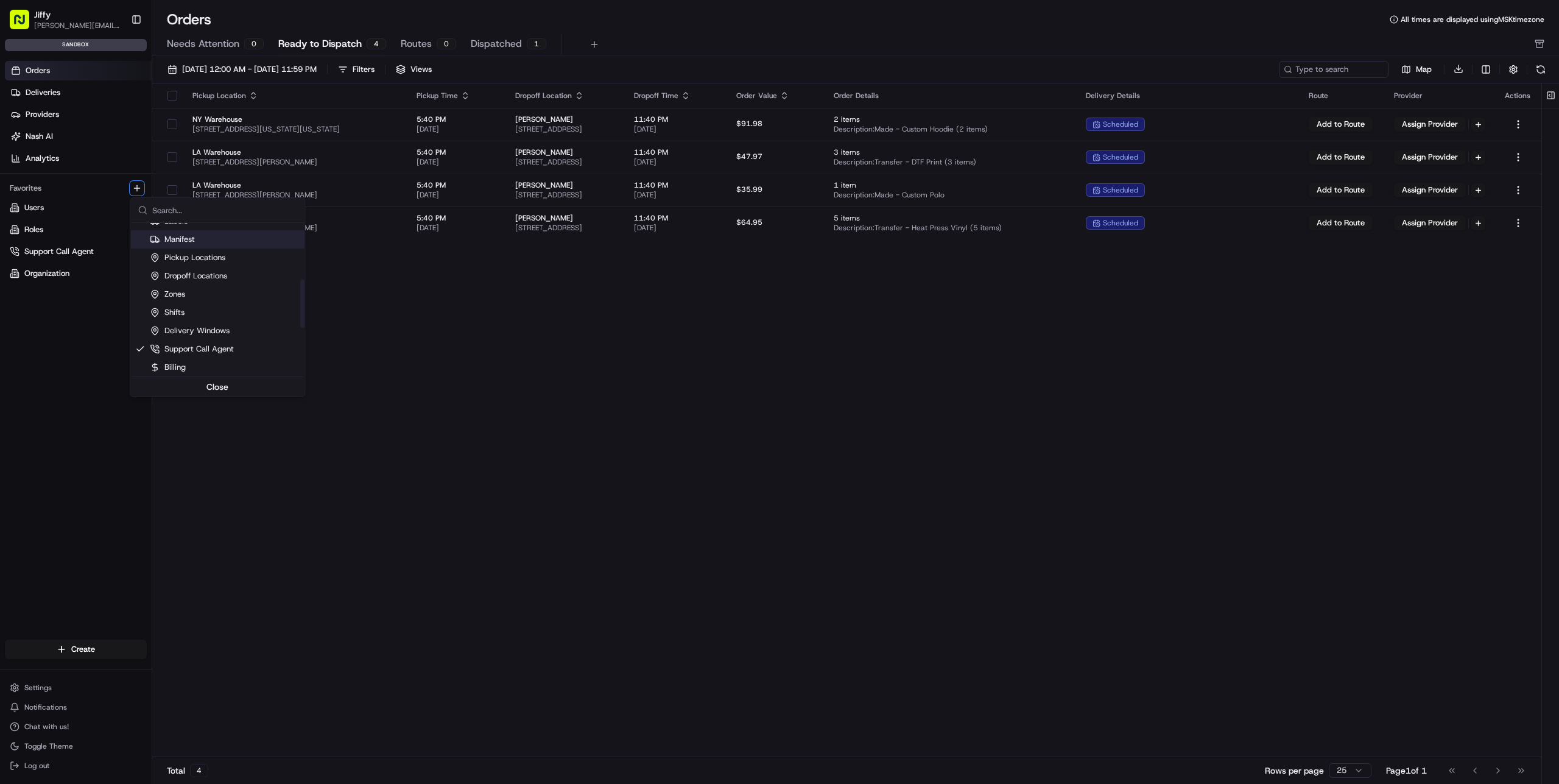
scroll to position [190, 0]
click at [219, 340] on div "Support Call Agent" at bounding box center [218, 334] width 175 height 18
click at [206, 234] on div "Organization" at bounding box center [179, 231] width 60 height 10
click at [205, 244] on div "Users" at bounding box center [218, 250] width 175 height 18
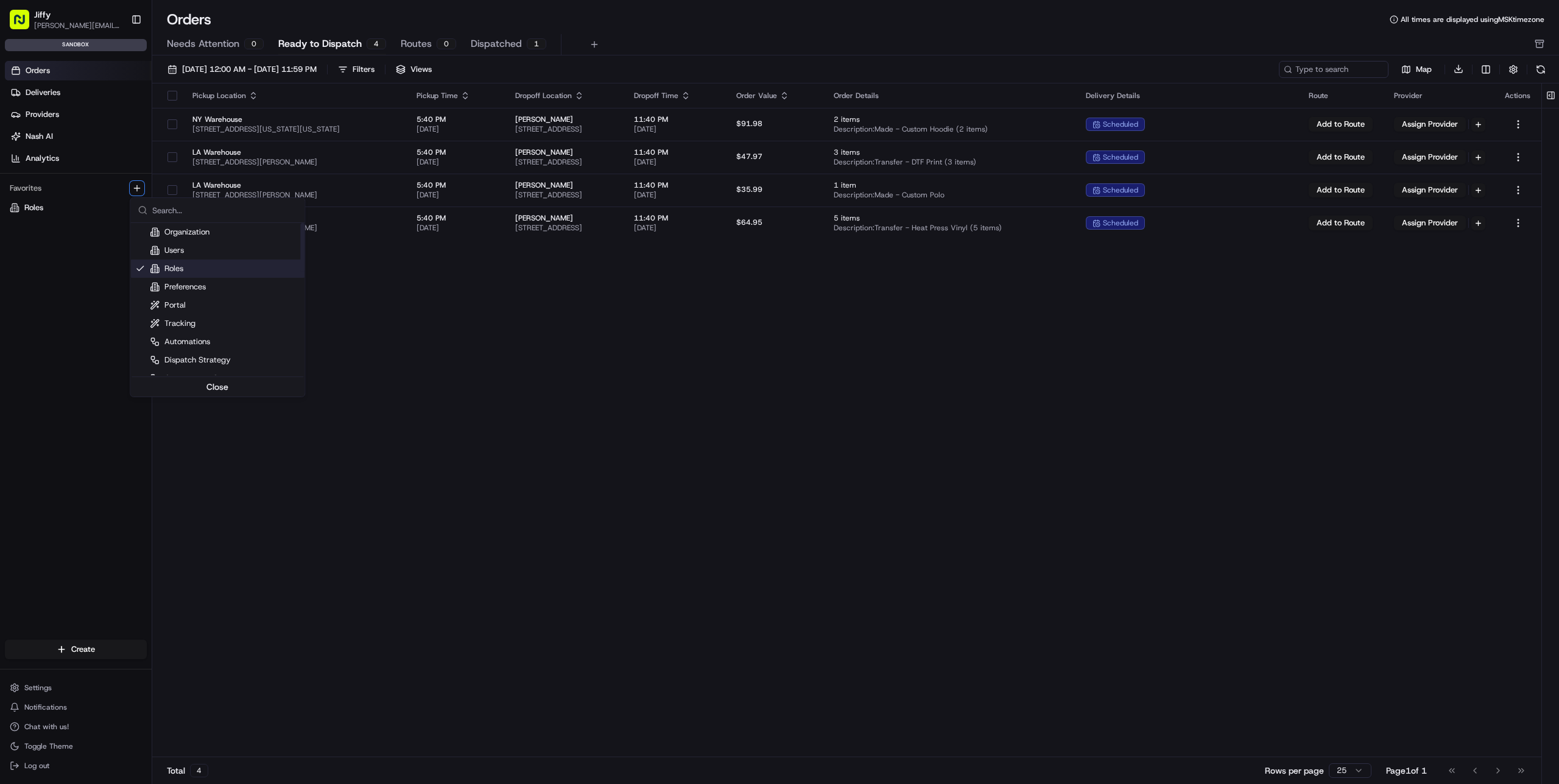
click at [208, 268] on div "Roles" at bounding box center [218, 268] width 175 height 18
click at [431, 321] on html "[PERSON_NAME] [PERSON_NAME][EMAIL_ADDRESS][DOMAIN_NAME] Toggle Sidebar sandbox …" at bounding box center [780, 392] width 1559 height 784
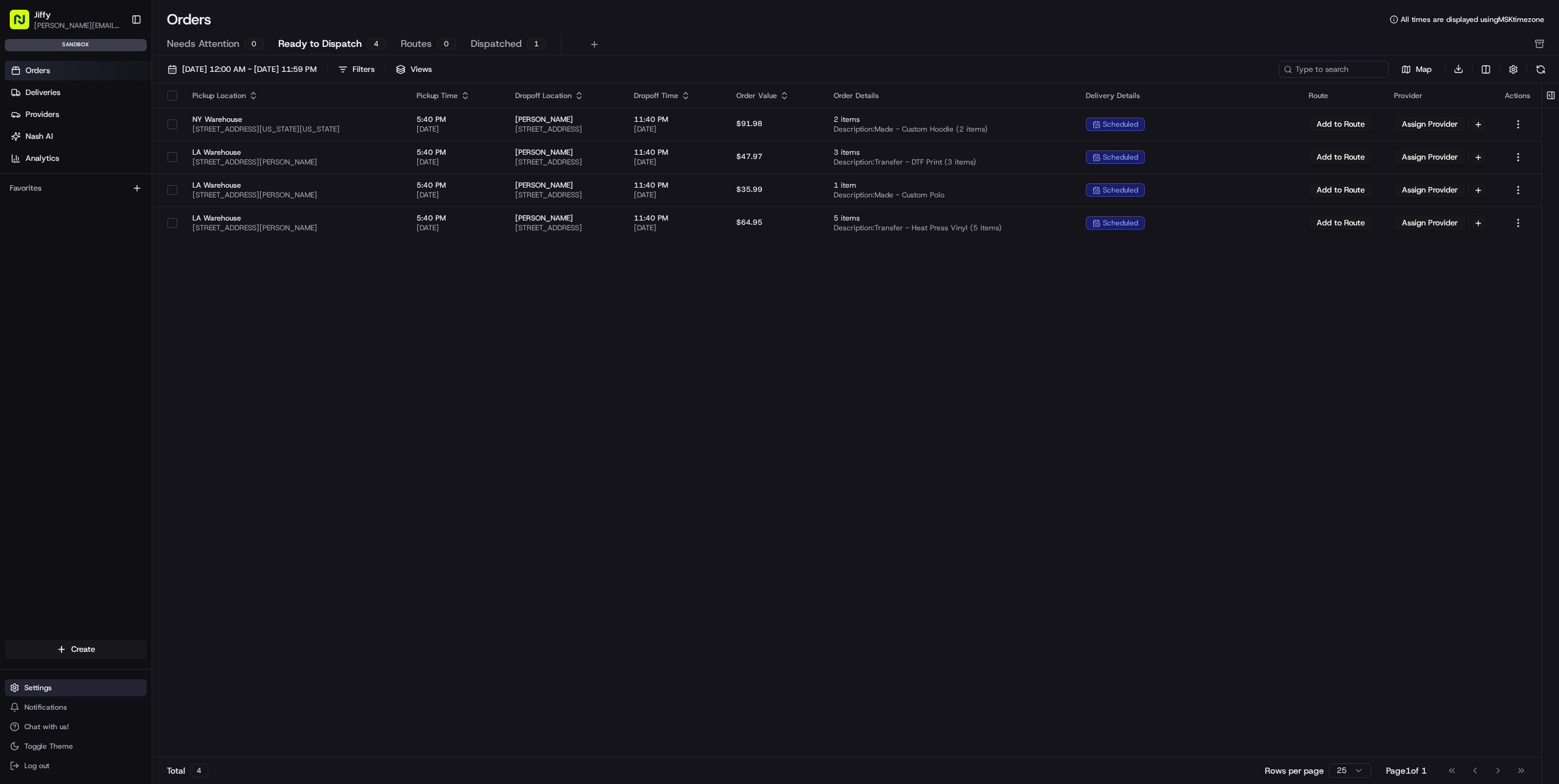
click at [61, 687] on button "Settings" at bounding box center [75, 688] width 142 height 17
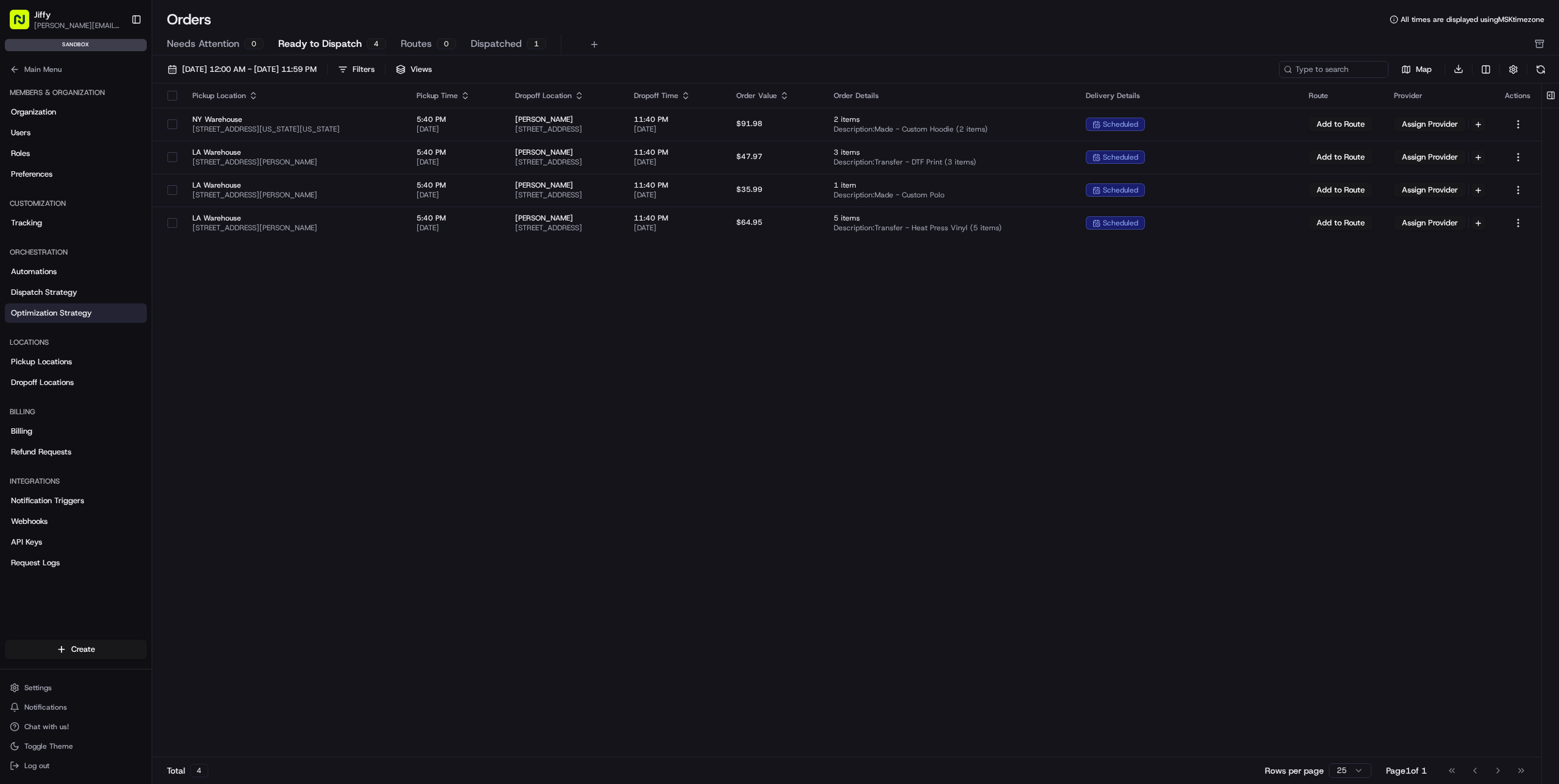
click at [88, 316] on span "Optimization Strategy" at bounding box center [51, 312] width 81 height 10
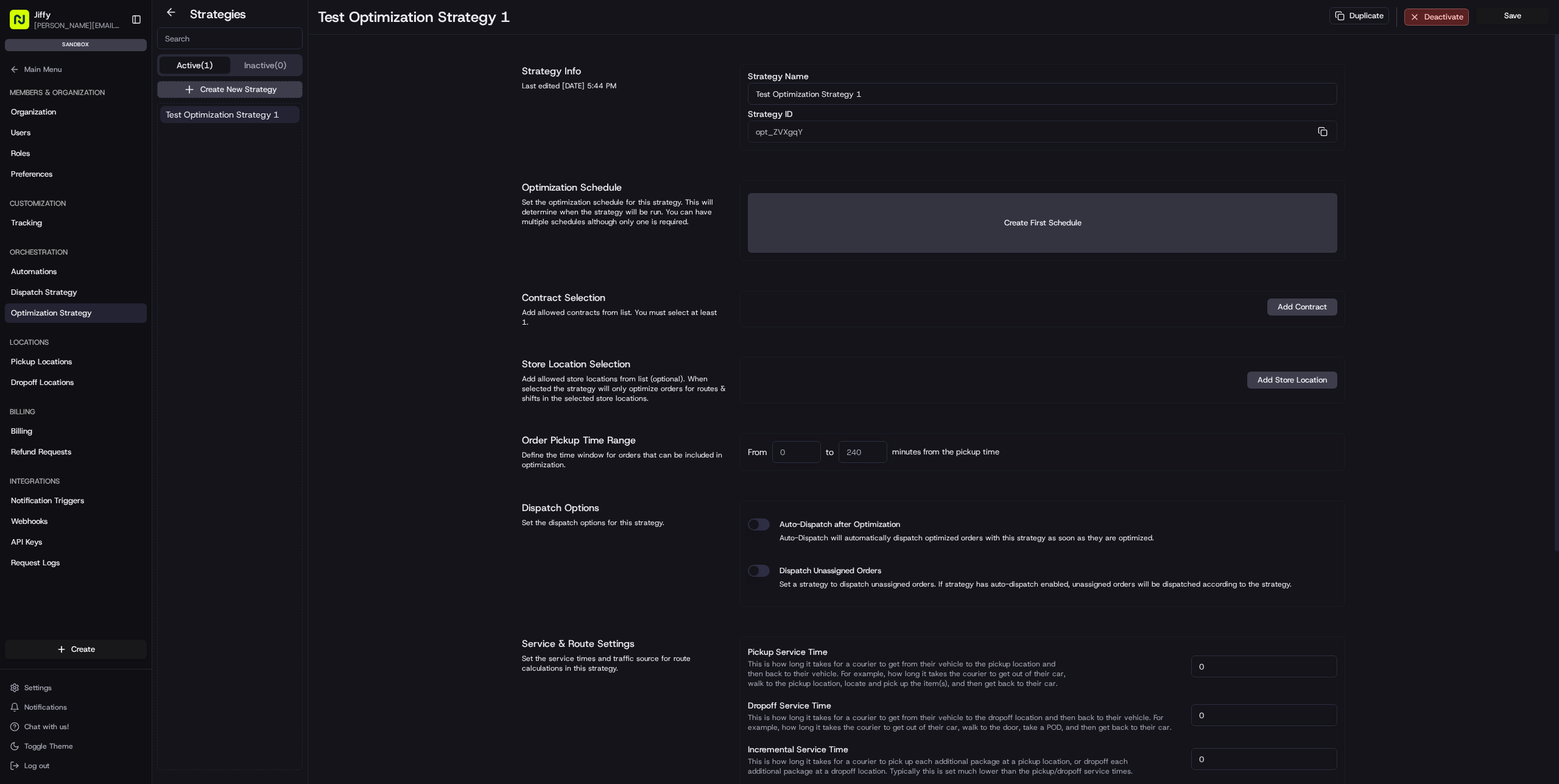
click at [914, 222] on button "Create First Schedule" at bounding box center [1043, 222] width 590 height 60
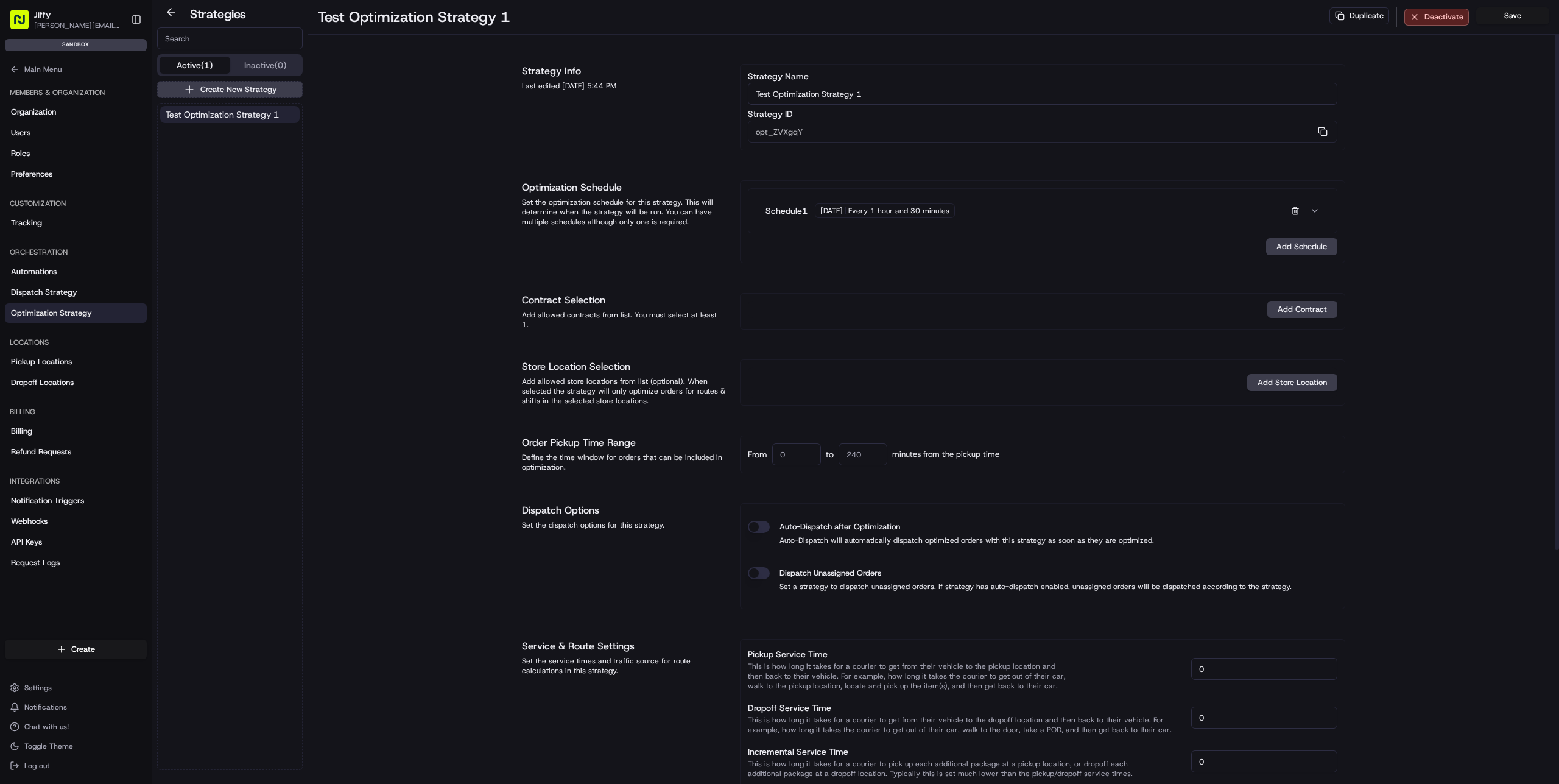
click at [889, 210] on span "Every 1 hour and 30 minutes" at bounding box center [899, 211] width 101 height 10
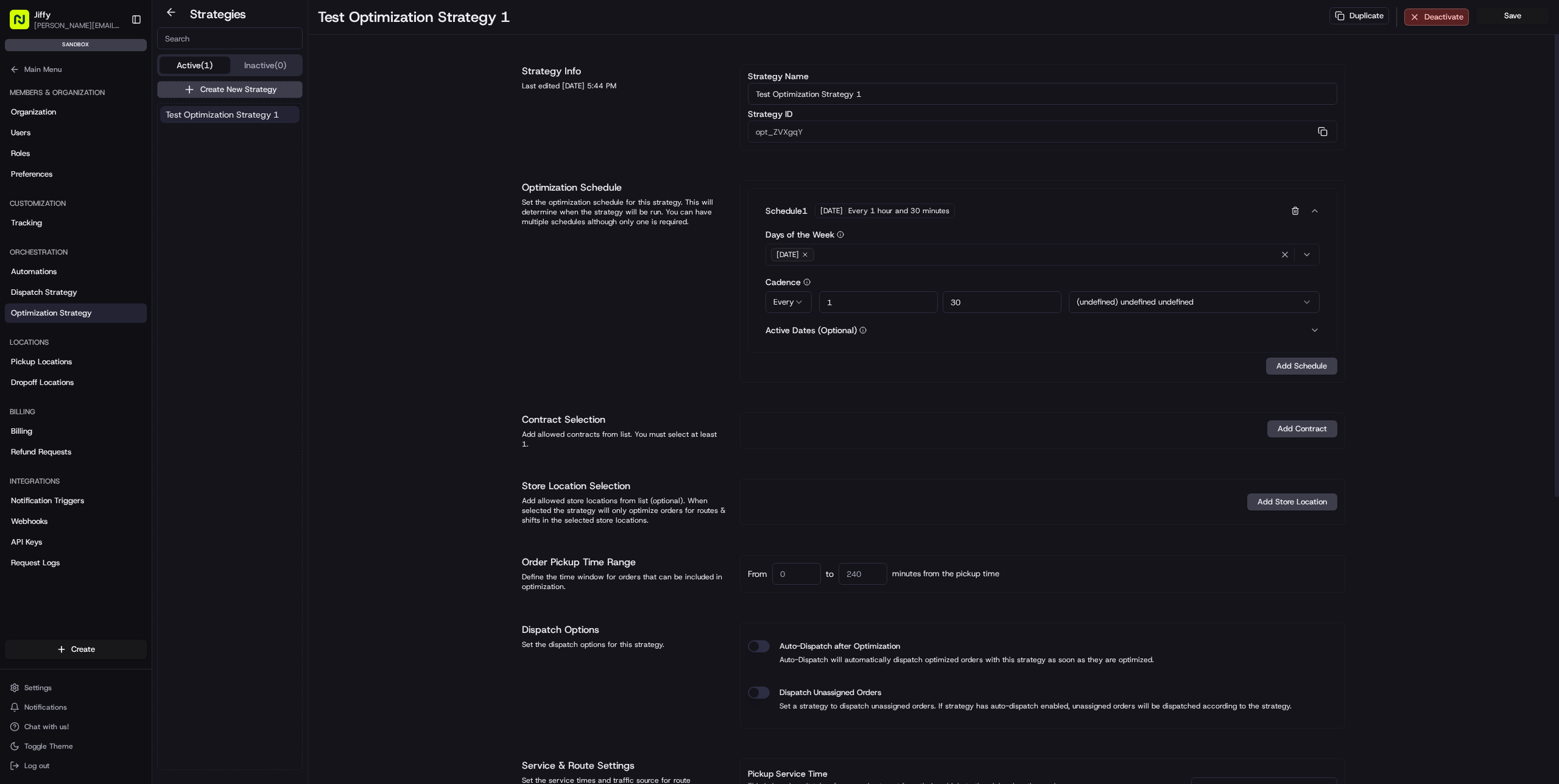
click at [862, 258] on div "[DATE]" at bounding box center [1043, 254] width 549 height 18
click at [854, 299] on div "(Select All)" at bounding box center [853, 301] width 175 height 18
click at [636, 280] on html "[PERSON_NAME] [PERSON_NAME][EMAIL_ADDRESS][DOMAIN_NAME] Toggle Sidebar sandbox …" at bounding box center [780, 392] width 1559 height 784
click at [776, 294] on html "[PERSON_NAME] [PERSON_NAME][EMAIL_ADDRESS][DOMAIN_NAME] Toggle Sidebar sandbox …" at bounding box center [780, 392] width 1559 height 784
click at [894, 305] on html "[PERSON_NAME] [PERSON_NAME][EMAIL_ADDRESS][DOMAIN_NAME] Toggle Sidebar sandbox …" at bounding box center [780, 392] width 1559 height 784
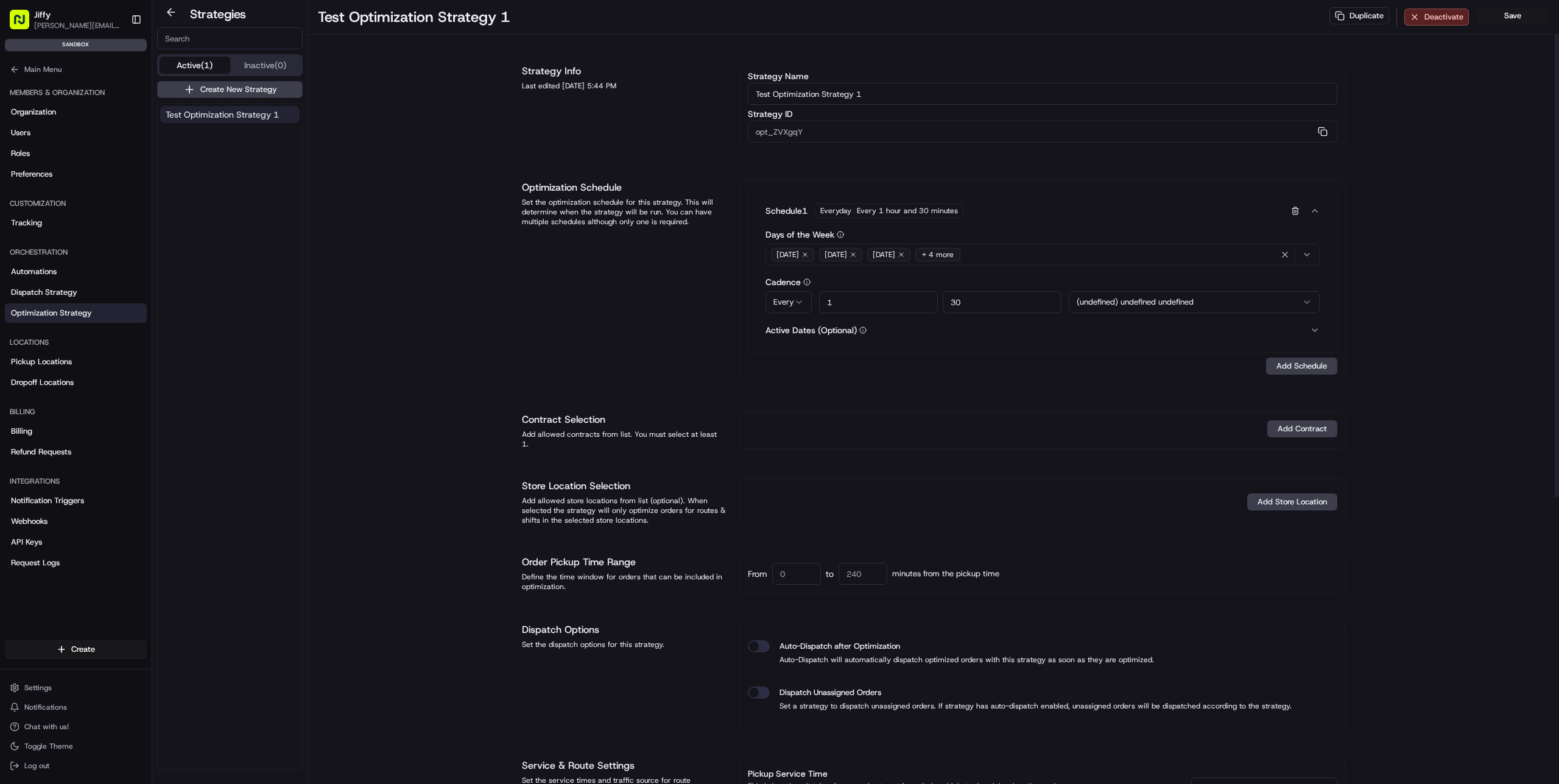
click at [902, 299] on input "1" at bounding box center [879, 301] width 118 height 22
click at [1002, 309] on input "30" at bounding box center [1002, 301] width 118 height 22
click at [1148, 299] on html "[PERSON_NAME] [PERSON_NAME][EMAIL_ADDRESS][DOMAIN_NAME] Toggle Sidebar sandbox …" at bounding box center [780, 392] width 1559 height 784
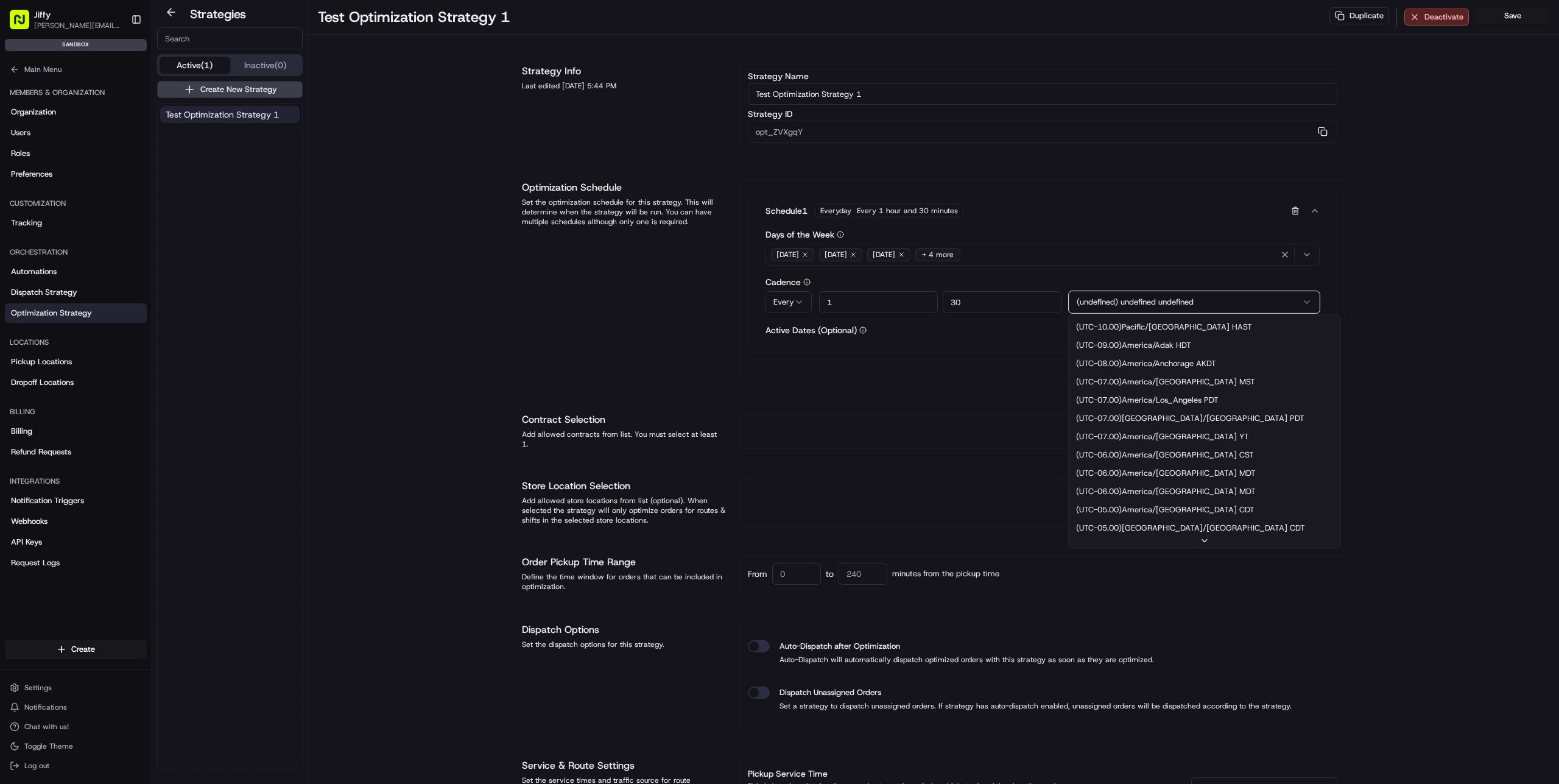
click at [1206, 296] on html "[PERSON_NAME] [PERSON_NAME][EMAIL_ADDRESS][DOMAIN_NAME] Toggle Sidebar sandbox …" at bounding box center [780, 392] width 1559 height 784
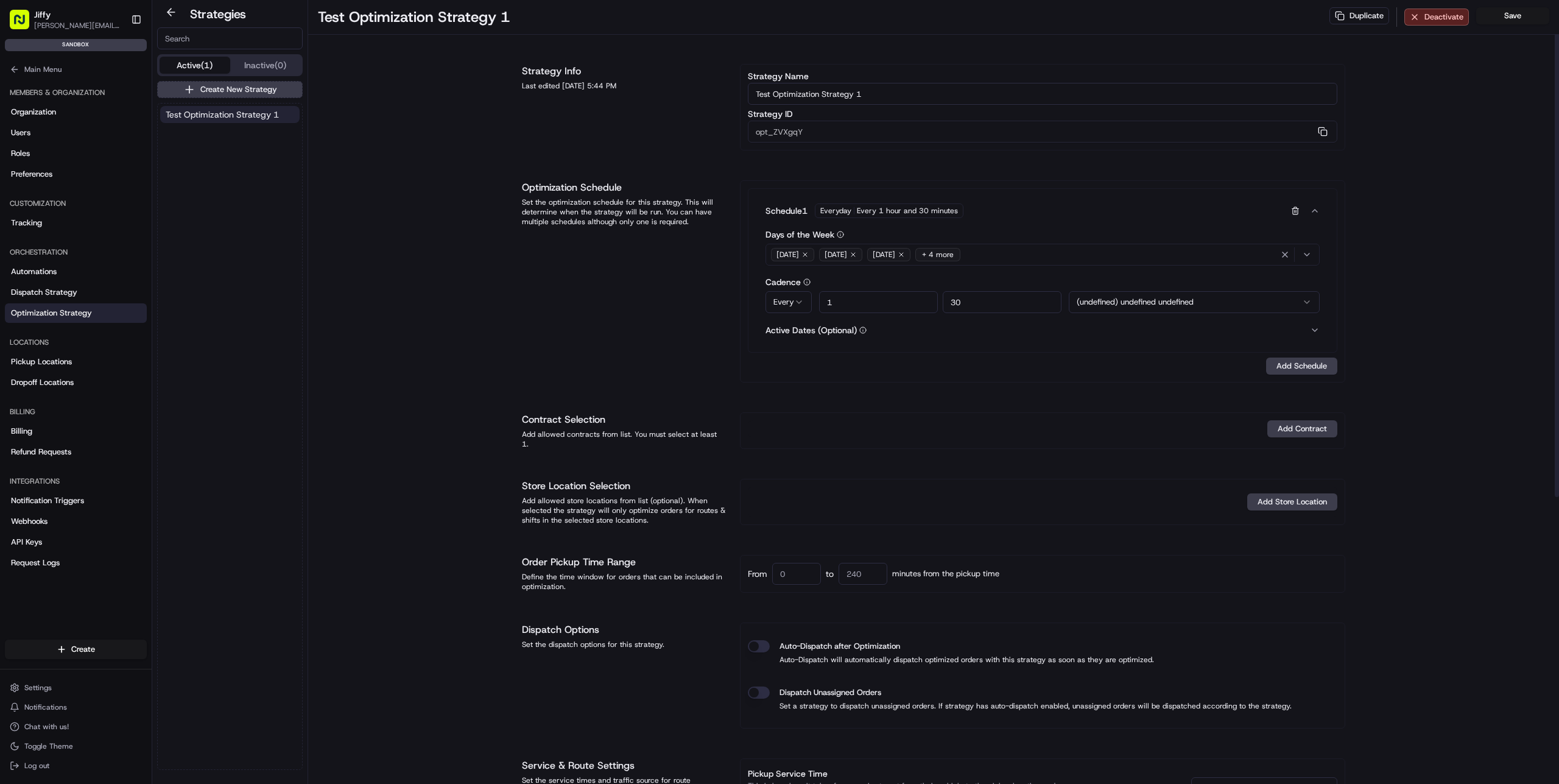
click at [1206, 299] on html "[PERSON_NAME] [PERSON_NAME][EMAIL_ADDRESS][DOMAIN_NAME] Toggle Sidebar sandbox …" at bounding box center [780, 392] width 1559 height 784
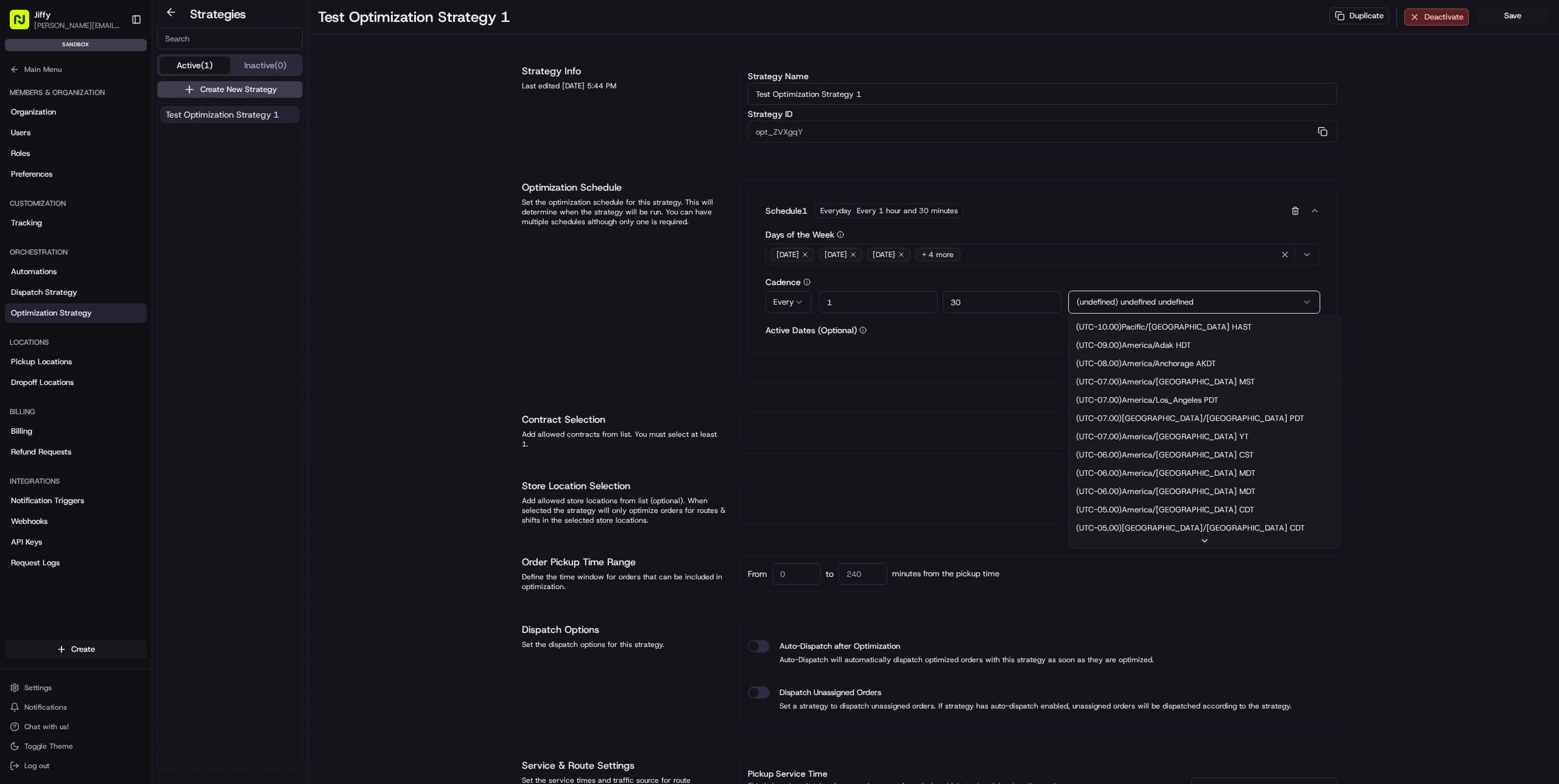
click at [1206, 299] on html "[PERSON_NAME] [PERSON_NAME][EMAIL_ADDRESS][DOMAIN_NAME] Toggle Sidebar sandbox …" at bounding box center [780, 392] width 1559 height 784
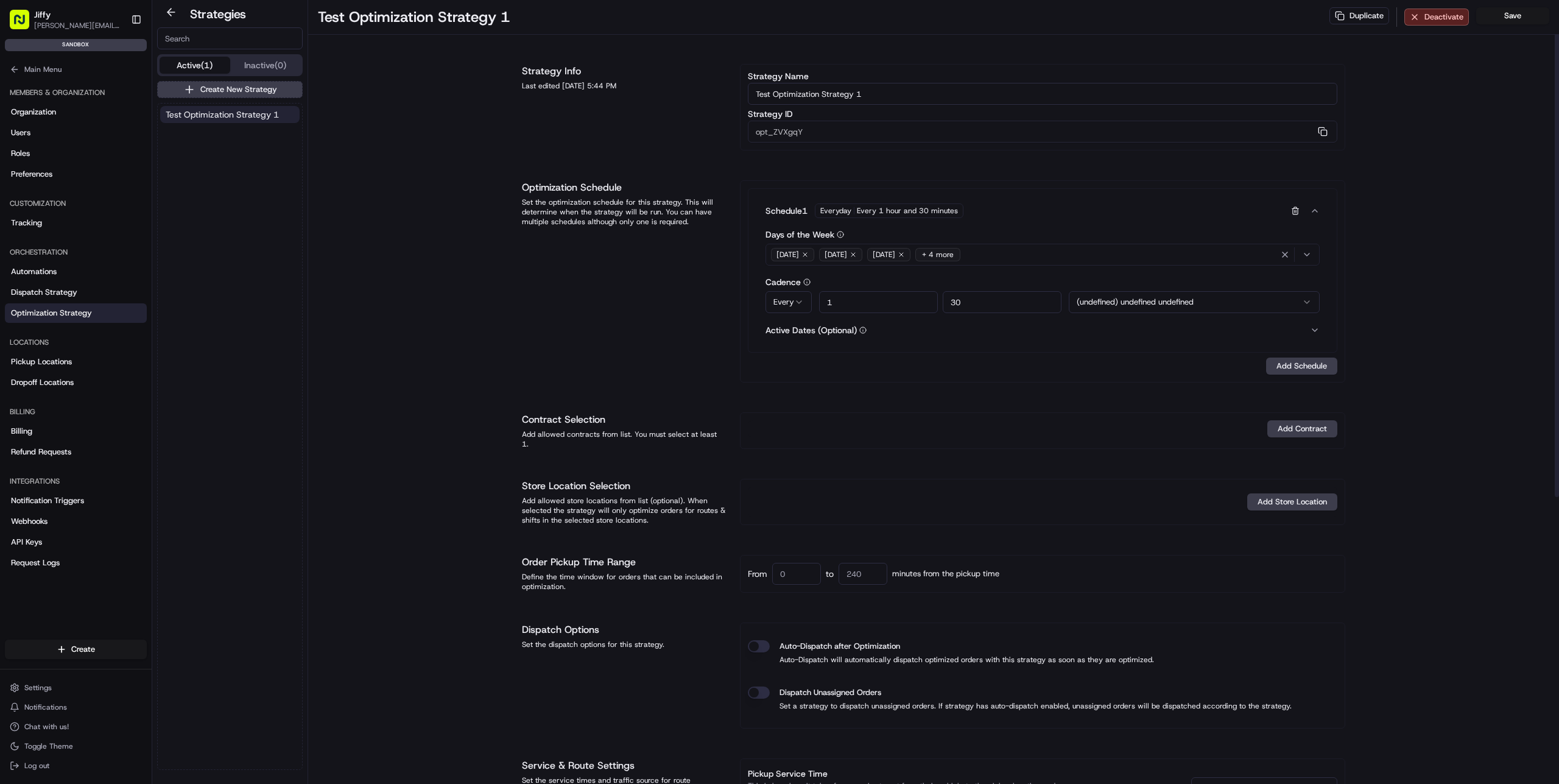
click at [977, 298] on input "30" at bounding box center [1002, 301] width 118 height 22
click at [857, 302] on input "1" at bounding box center [879, 301] width 118 height 22
type input "0"
click at [1407, 292] on div "Test Optimization Strategy 1 Duplicate Deactivate Save Strategy Info Last edite…" at bounding box center [933, 621] width 1251 height 1243
click at [995, 302] on input "5" at bounding box center [1002, 301] width 118 height 22
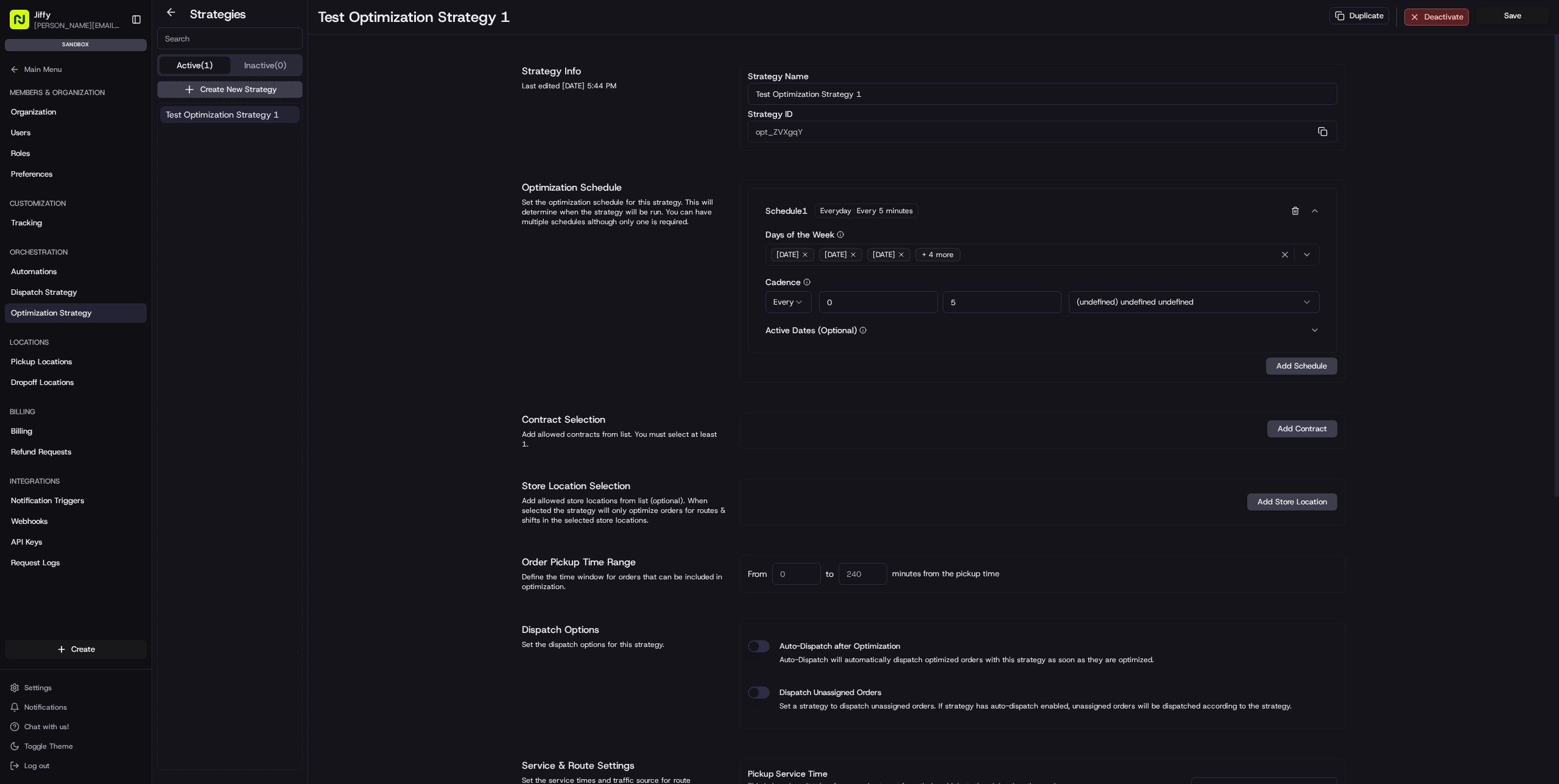
click at [539, 421] on h1 "Contract Selection" at bounding box center [623, 419] width 203 height 14
click at [593, 422] on h1 "Contract Selection" at bounding box center [623, 419] width 203 height 14
click at [652, 429] on div "Add allowed contracts from list. You must select at least 1." at bounding box center [623, 439] width 203 height 19
drag, startPoint x: 661, startPoint y: 211, endPoint x: 696, endPoint y: 230, distance: 39.8
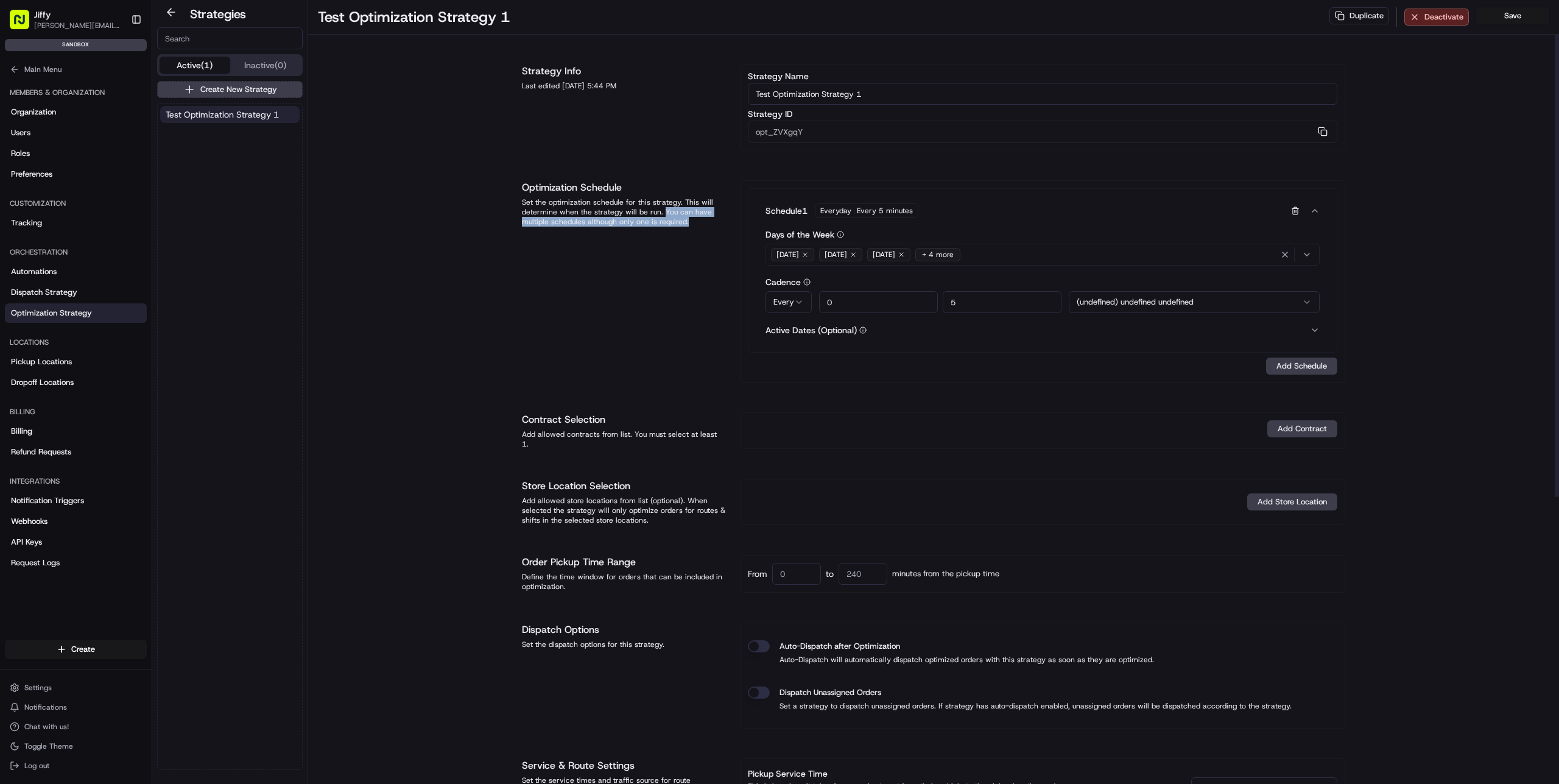
click at [696, 230] on div "Optimization Schedule Set the optimization schedule for this strategy. This wil…" at bounding box center [623, 281] width 203 height 202
click at [842, 369] on div "Schedule 1 Everyday Every 5 minutes Days of the Week [DATE] [DATE] [DATE] + 4 m…" at bounding box center [1043, 280] width 590 height 186
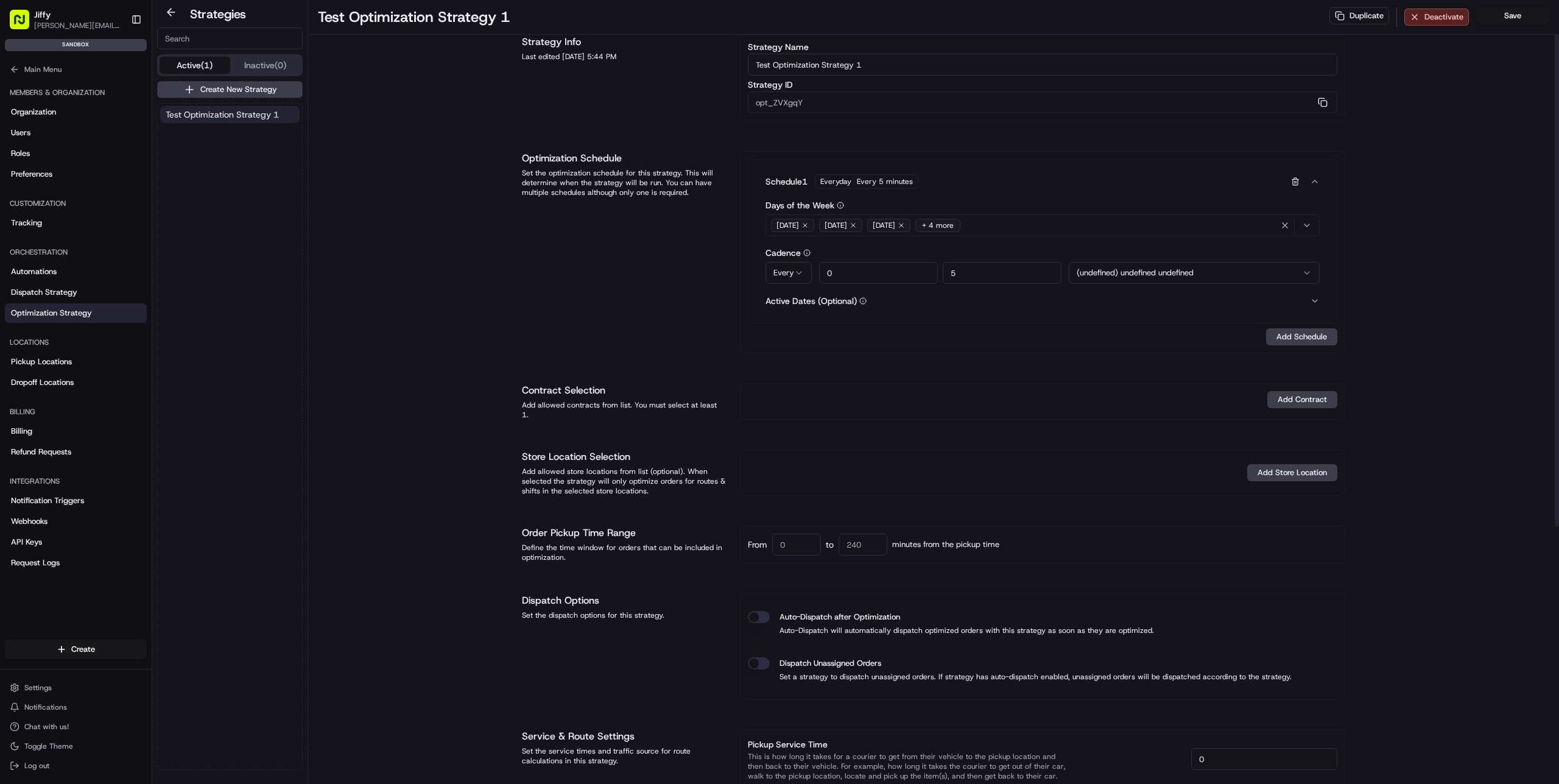
scroll to position [30, 0]
drag, startPoint x: 1024, startPoint y: 279, endPoint x: 852, endPoint y: 254, distance: 173.8
click at [852, 254] on div "Cadence Every At Every 0 5 (undefined) undefined undefined (UTC-10.00) [GEOGRAP…" at bounding box center [1042, 265] width 554 height 35
click at [535, 279] on div "Optimization Schedule Set the optimization schedule for this strategy. This wil…" at bounding box center [623, 252] width 203 height 202
drag, startPoint x: 999, startPoint y: 271, endPoint x: 887, endPoint y: 258, distance: 112.8
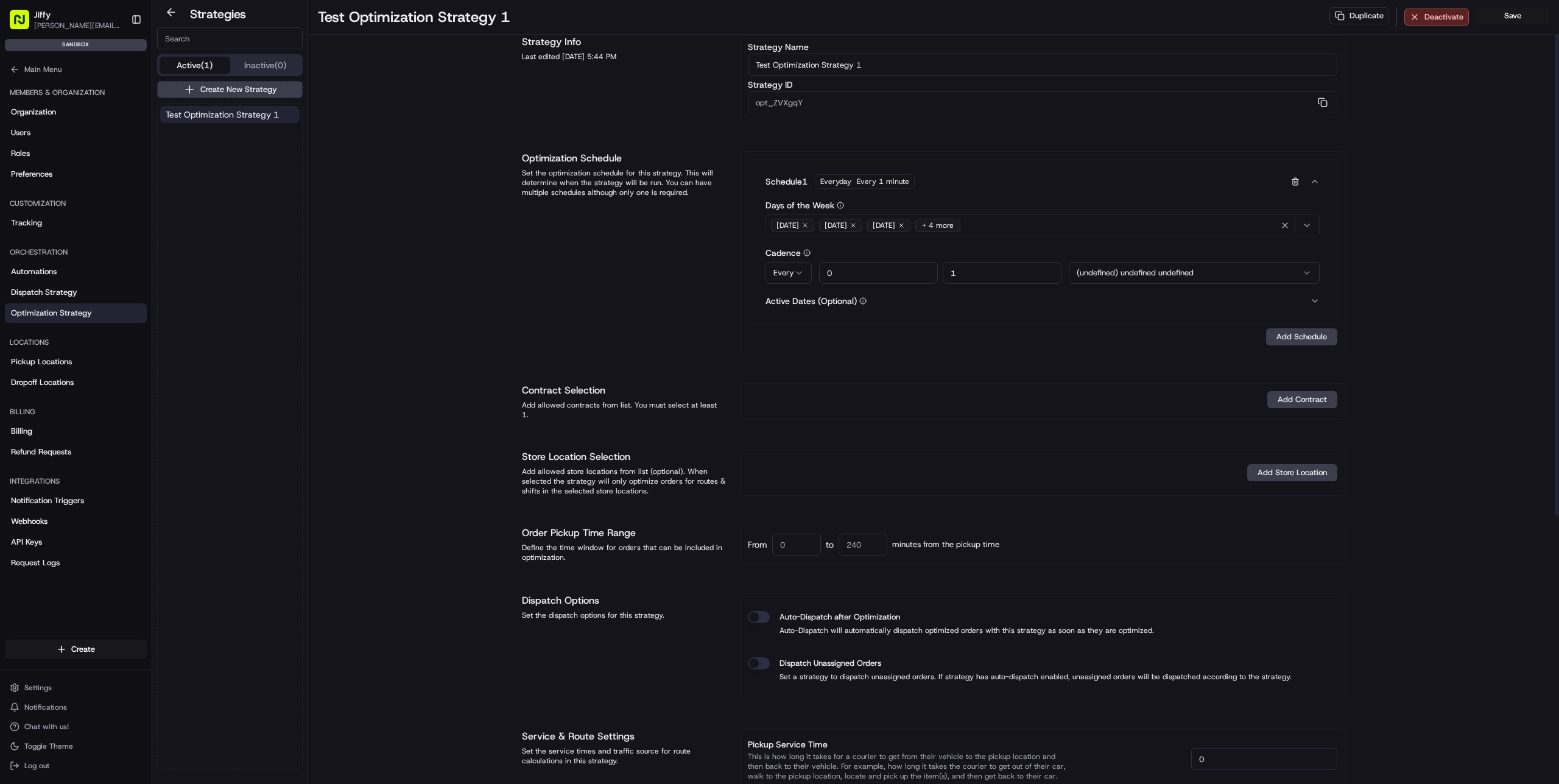
click at [887, 258] on div "Cadence Every At Every 0 1 (undefined) undefined undefined (UTC-10.00) [GEOGRAP…" at bounding box center [1042, 265] width 554 height 35
type input "5"
click at [679, 321] on div "Optimization Schedule Set the optimization schedule for this strategy. This wil…" at bounding box center [623, 252] width 203 height 202
click at [1209, 279] on html "[PERSON_NAME] [PERSON_NAME][EMAIL_ADDRESS][DOMAIN_NAME] Toggle Sidebar sandbox …" at bounding box center [780, 392] width 1559 height 784
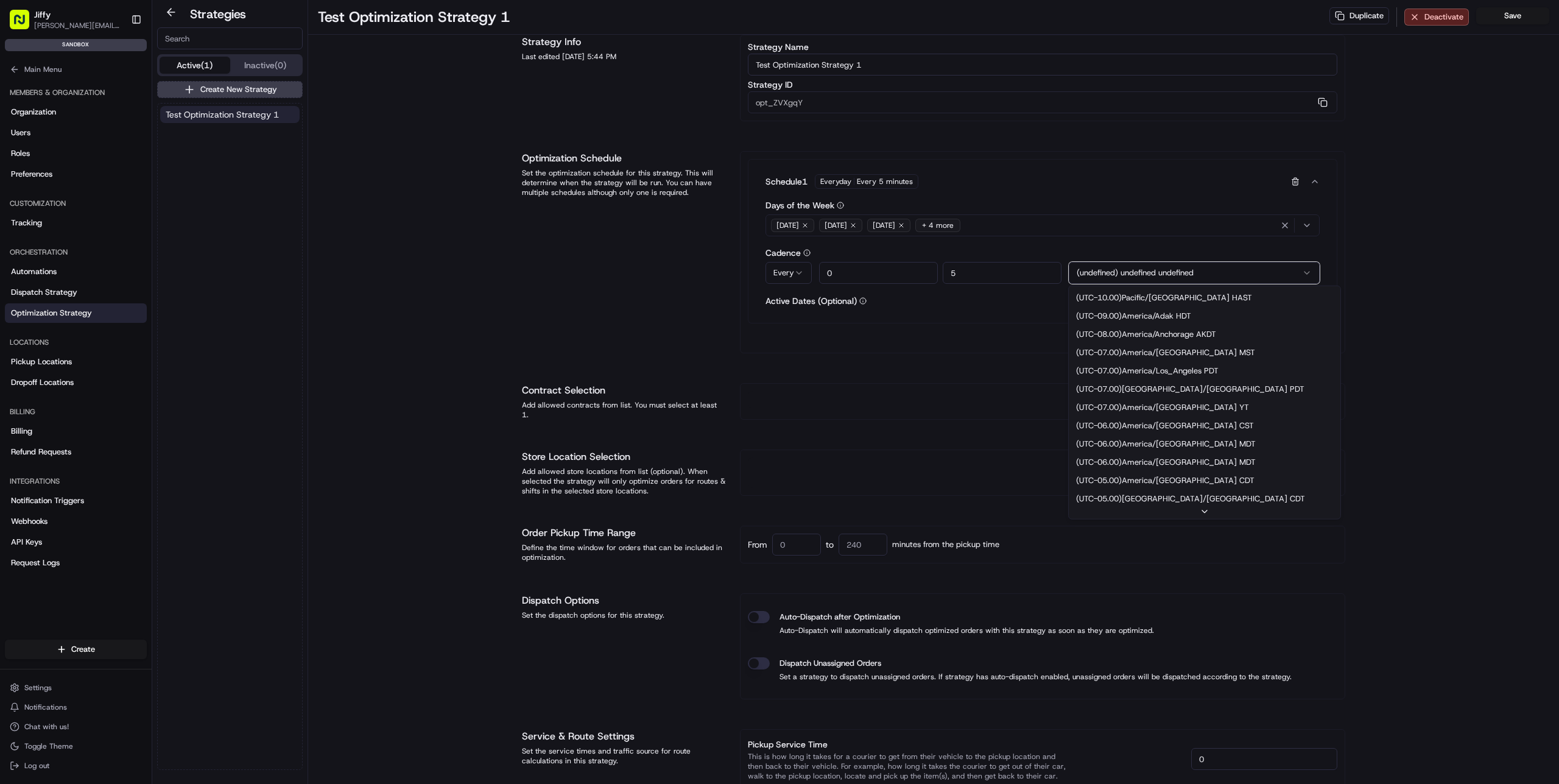
click at [1224, 272] on html "[PERSON_NAME] [PERSON_NAME][EMAIL_ADDRESS][DOMAIN_NAME] Toggle Sidebar sandbox …" at bounding box center [780, 392] width 1559 height 784
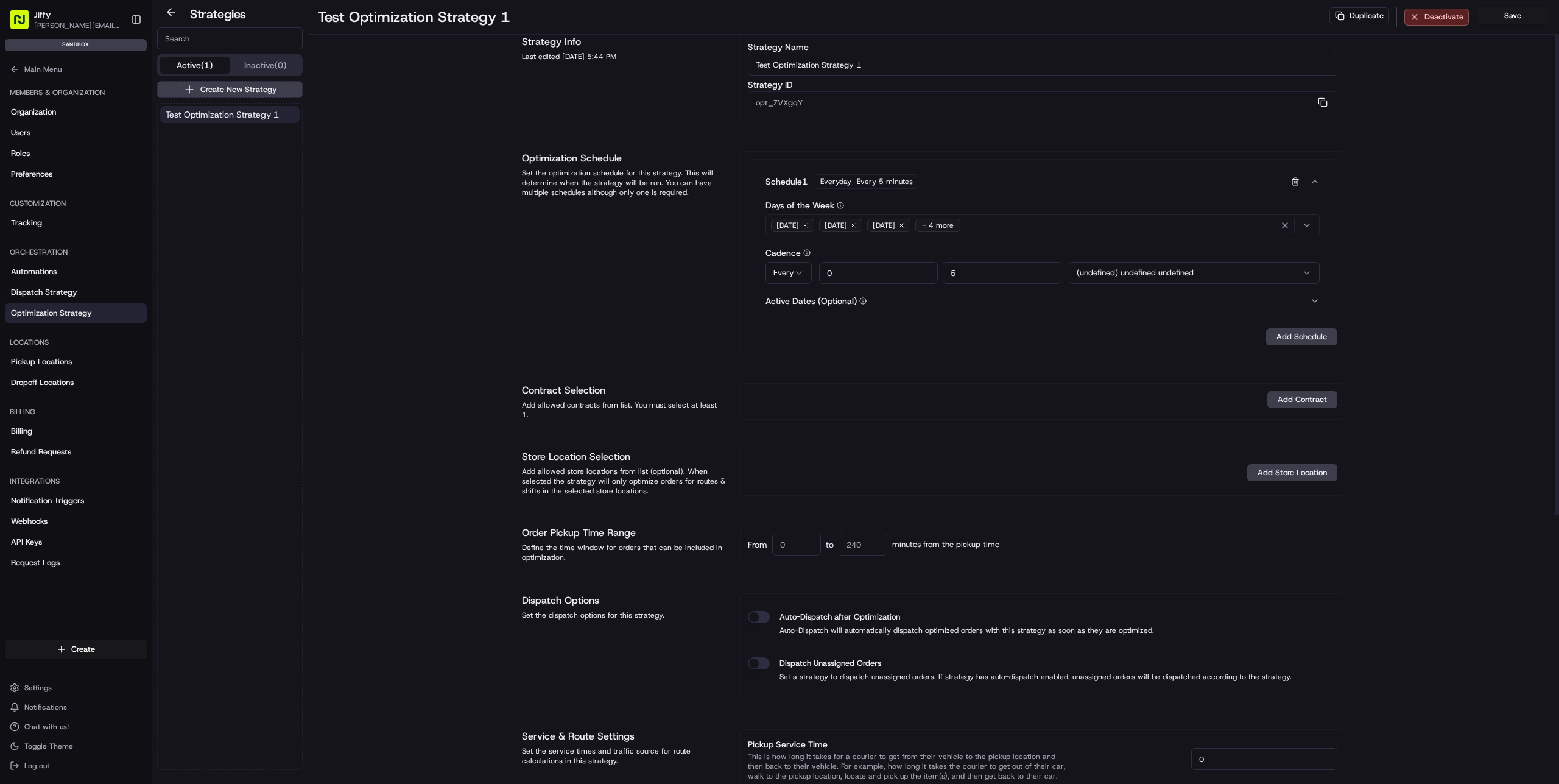
click at [1404, 276] on div "Test Optimization Strategy 1 Duplicate Deactivate Save Strategy Info Last edite…" at bounding box center [933, 591] width 1251 height 1243
drag, startPoint x: 540, startPoint y: 392, endPoint x: 756, endPoint y: 412, distance: 216.9
click at [756, 412] on div "Contract Selection Add allowed contracts from list. You must select at least 1.…" at bounding box center [933, 402] width 823 height 36
click at [780, 410] on div "Add Contract" at bounding box center [1043, 402] width 606 height 36
drag, startPoint x: 499, startPoint y: 384, endPoint x: 780, endPoint y: 417, distance: 282.9
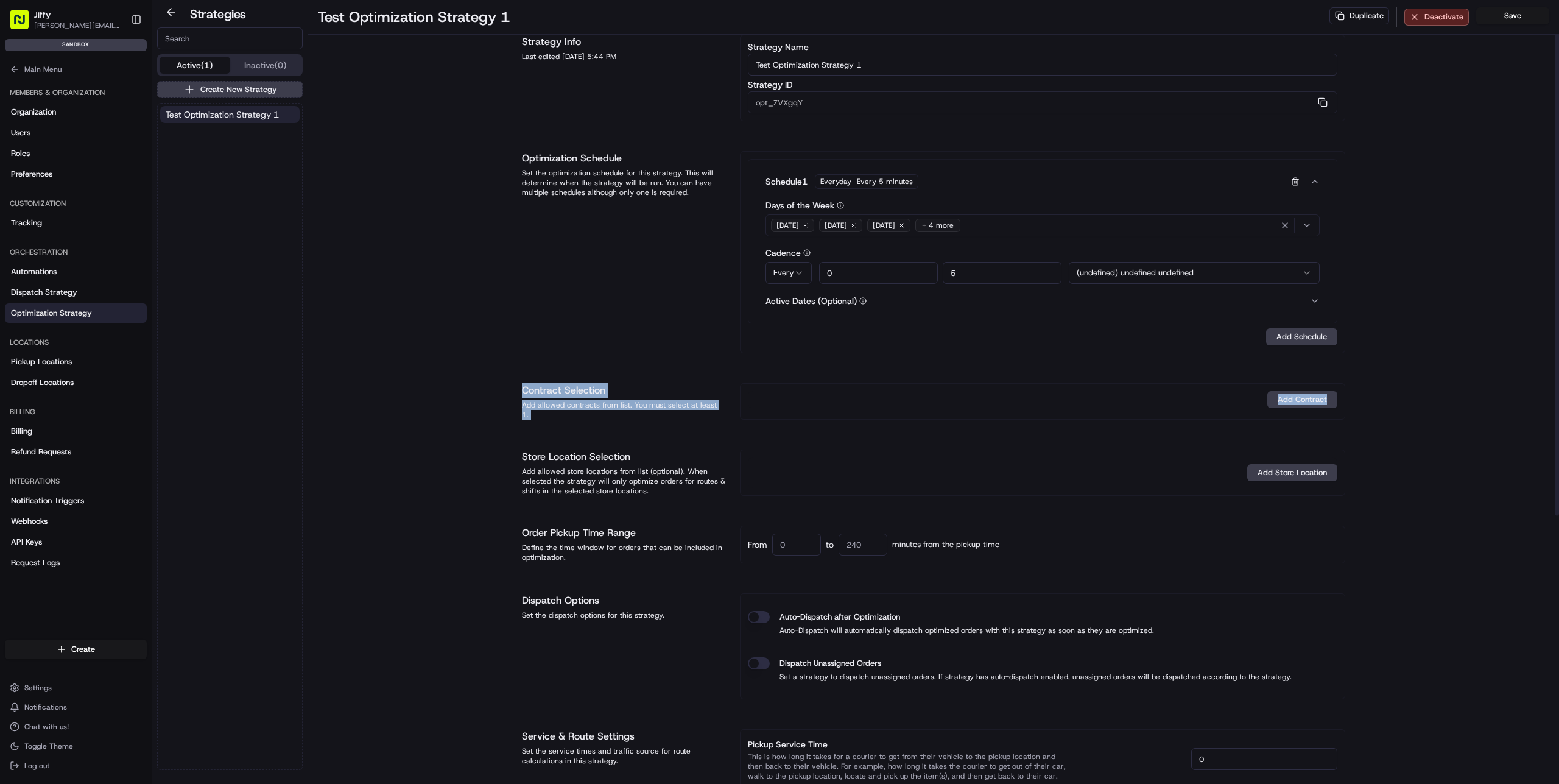
click at [780, 417] on div "Test Optimization Strategy 1 Duplicate Deactivate Save Strategy Info Last edite…" at bounding box center [933, 591] width 1251 height 1243
click at [791, 417] on div "Strategy Info Last edited [DATE] 5:44 PM Strategy Name Test Optimization Strate…" at bounding box center [933, 609] width 823 height 1149
drag, startPoint x: 675, startPoint y: 360, endPoint x: 796, endPoint y: 420, distance: 135.1
click at [796, 420] on div "Strategy Info Last edited [DATE] 5:44 PM Strategy Name Test Optimization Strate…" at bounding box center [933, 609] width 823 height 1149
click at [758, 402] on div "Add Contract" at bounding box center [1043, 400] width 590 height 17
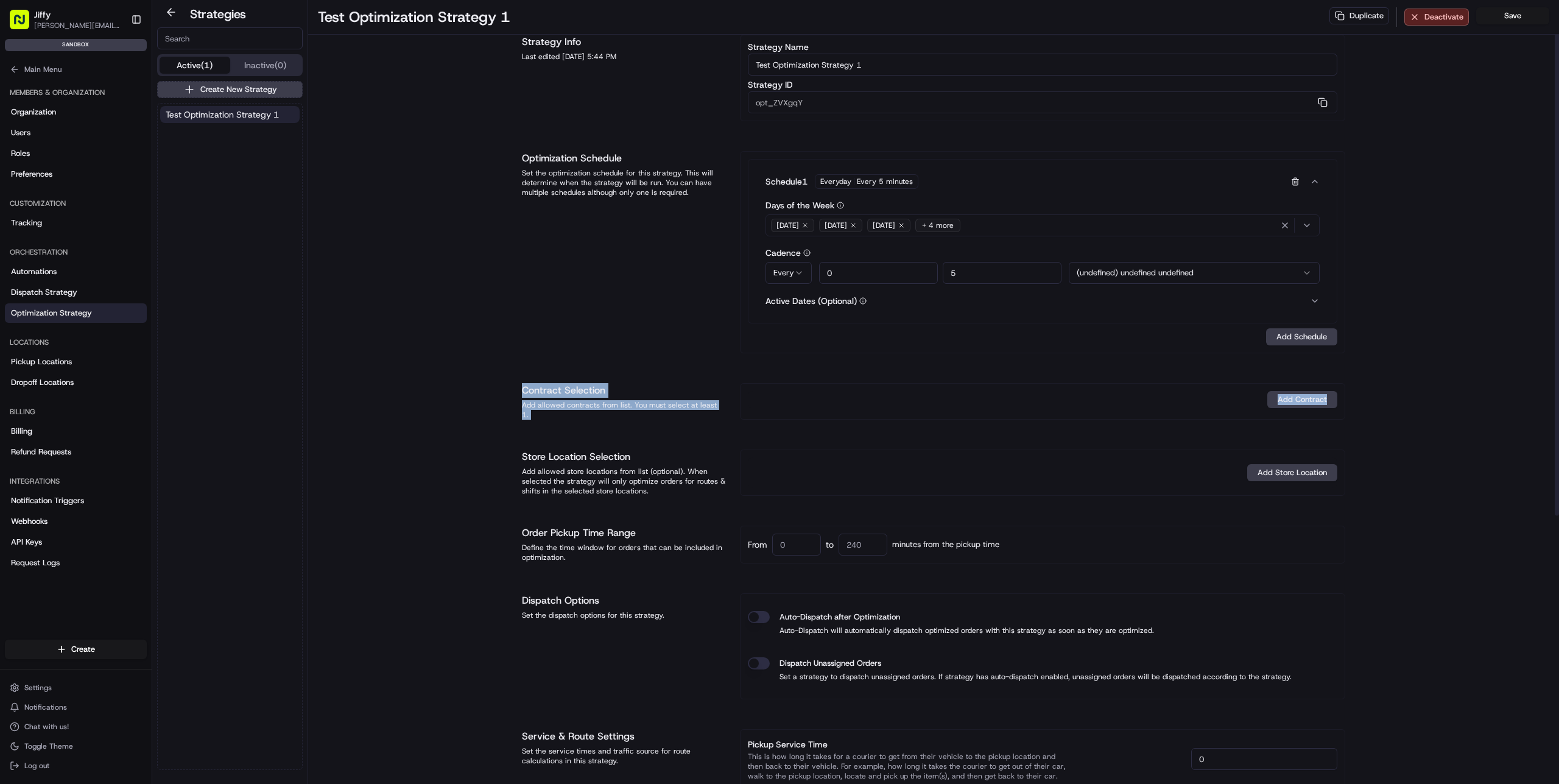
drag, startPoint x: 579, startPoint y: 371, endPoint x: 733, endPoint y: 405, distance: 157.7
click at [733, 405] on div "Strategy Info Last edited [DATE] 5:44 PM Strategy Name Test Optimization Strate…" at bounding box center [933, 609] width 823 height 1149
click at [607, 375] on div "Strategy Info Last edited [DATE] 5:44 PM Strategy Name Test Optimization Strate…" at bounding box center [933, 609] width 823 height 1149
drag, startPoint x: 592, startPoint y: 364, endPoint x: 643, endPoint y: 408, distance: 67.4
click at [643, 408] on div "Strategy Info Last edited [DATE] 5:44 PM Strategy Name Test Optimization Strate…" at bounding box center [933, 609] width 823 height 1149
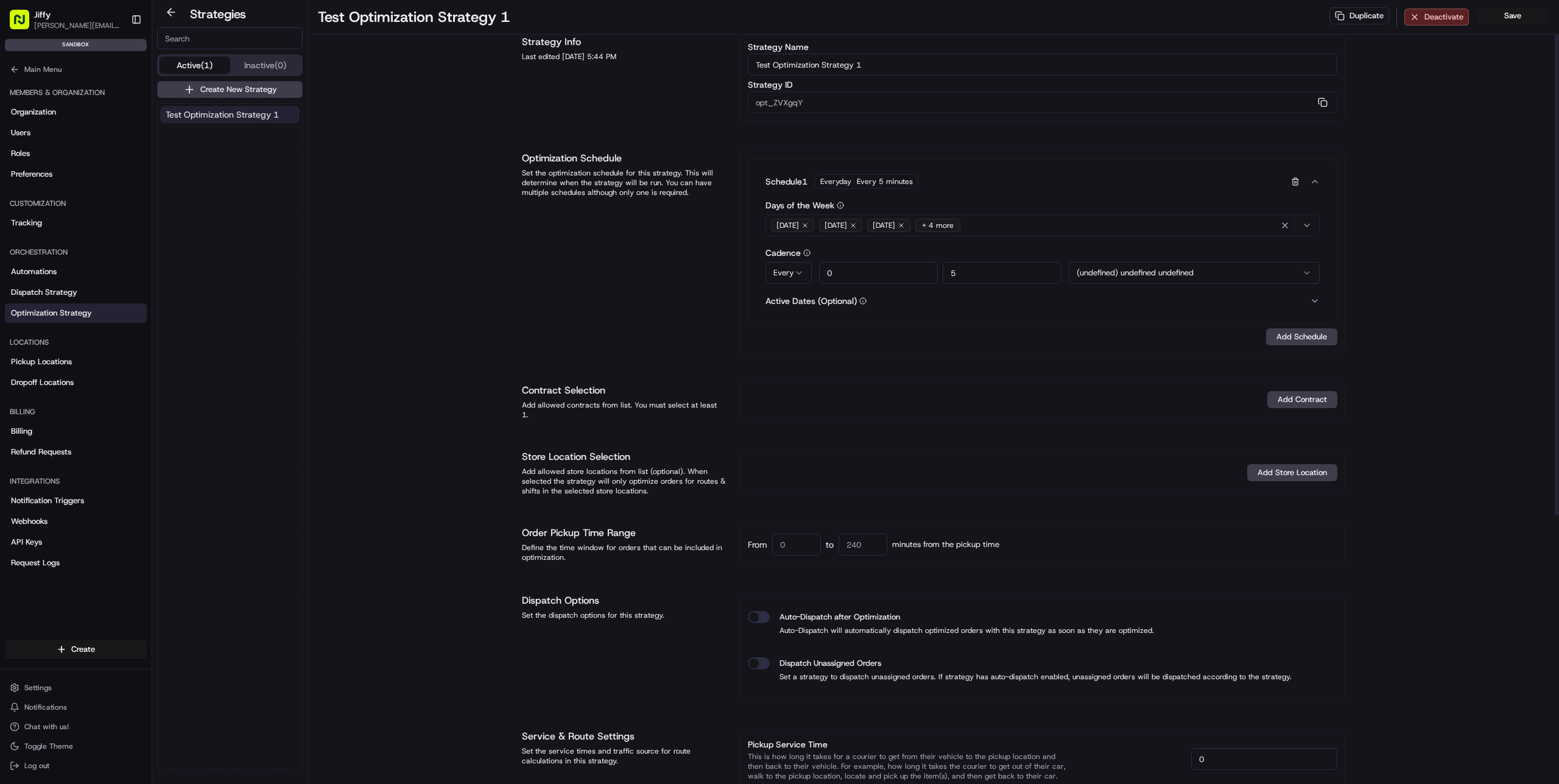
click at [564, 425] on div "Strategy Info Last edited [DATE] 5:44 PM Strategy Name Test Optimization Strate…" at bounding box center [933, 609] width 823 height 1149
drag, startPoint x: 593, startPoint y: 380, endPoint x: 656, endPoint y: 437, distance: 85.0
click at [656, 437] on div "Strategy Info Last edited [DATE] 5:44 PM Strategy Name Test Optimization Strate…" at bounding box center [933, 609] width 823 height 1149
drag, startPoint x: 572, startPoint y: 375, endPoint x: 660, endPoint y: 427, distance: 102.2
click at [660, 427] on div "Strategy Info Last edited [DATE] 5:44 PM Strategy Name Test Optimization Strate…" at bounding box center [933, 609] width 823 height 1149
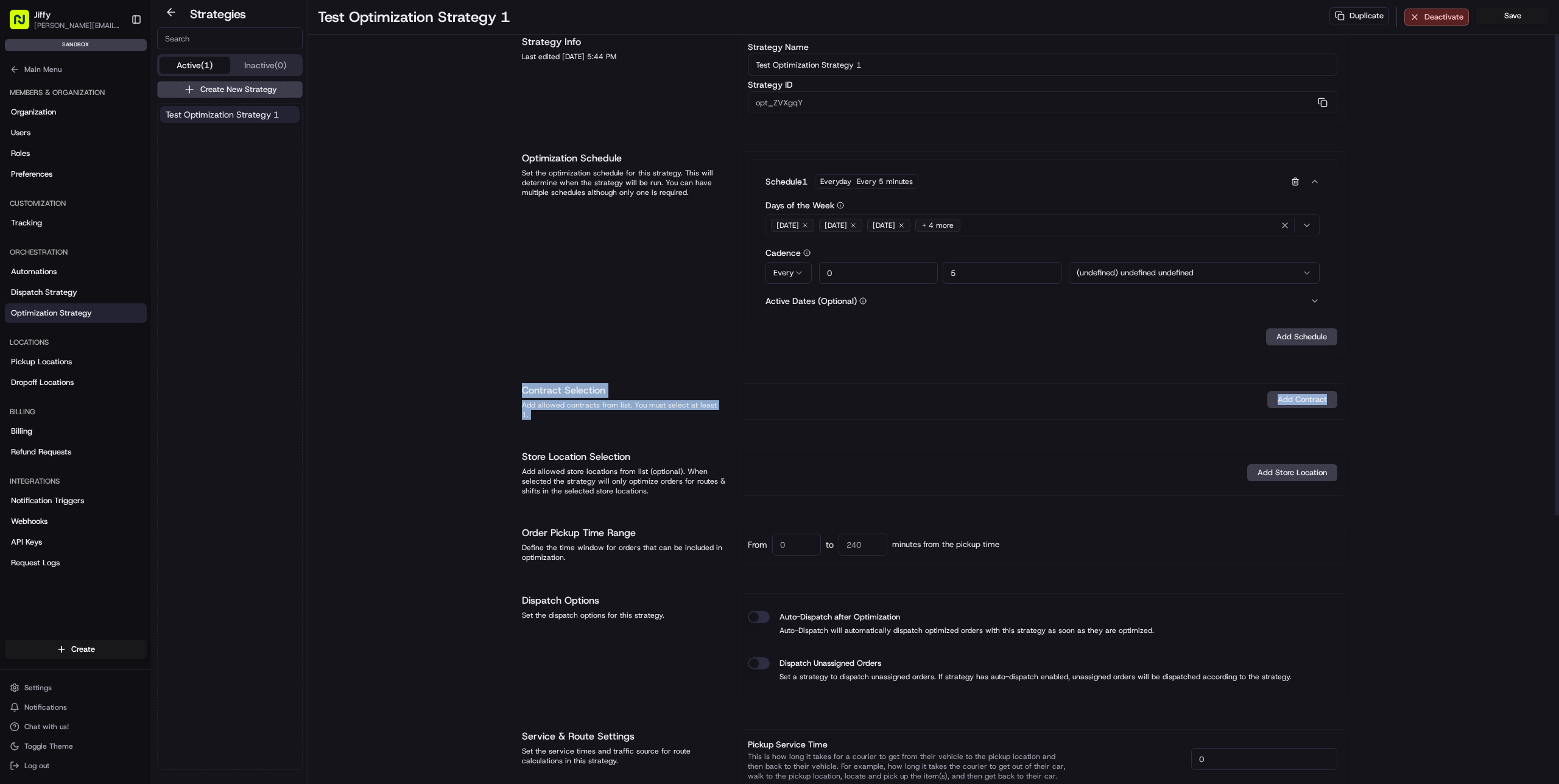
click at [648, 423] on div "Strategy Info Last edited [DATE] 5:44 PM Strategy Name Test Optimization Strate…" at bounding box center [933, 609] width 823 height 1149
click at [821, 402] on div "Add Contract" at bounding box center [1043, 400] width 590 height 17
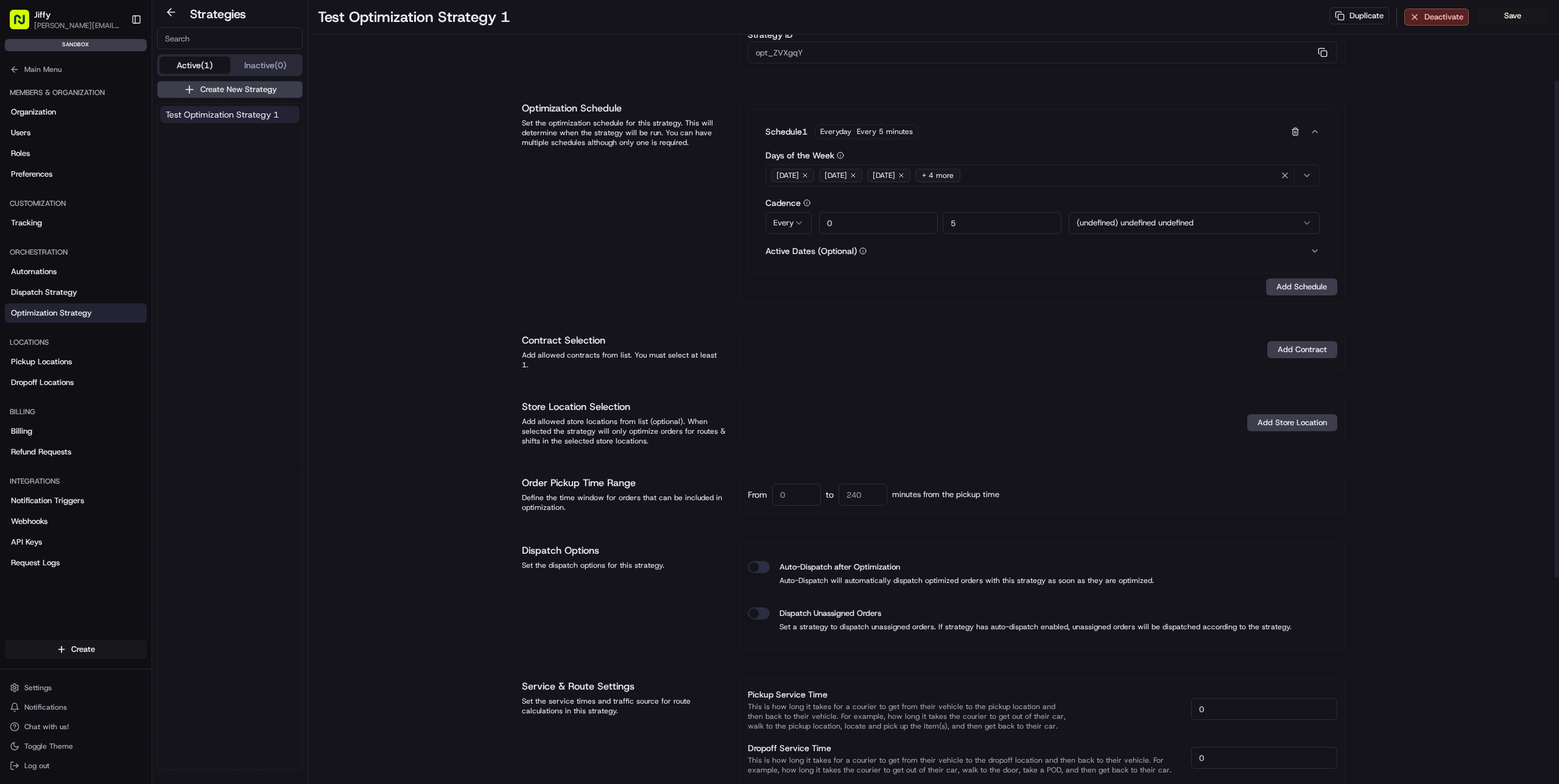
scroll to position [132, 0]
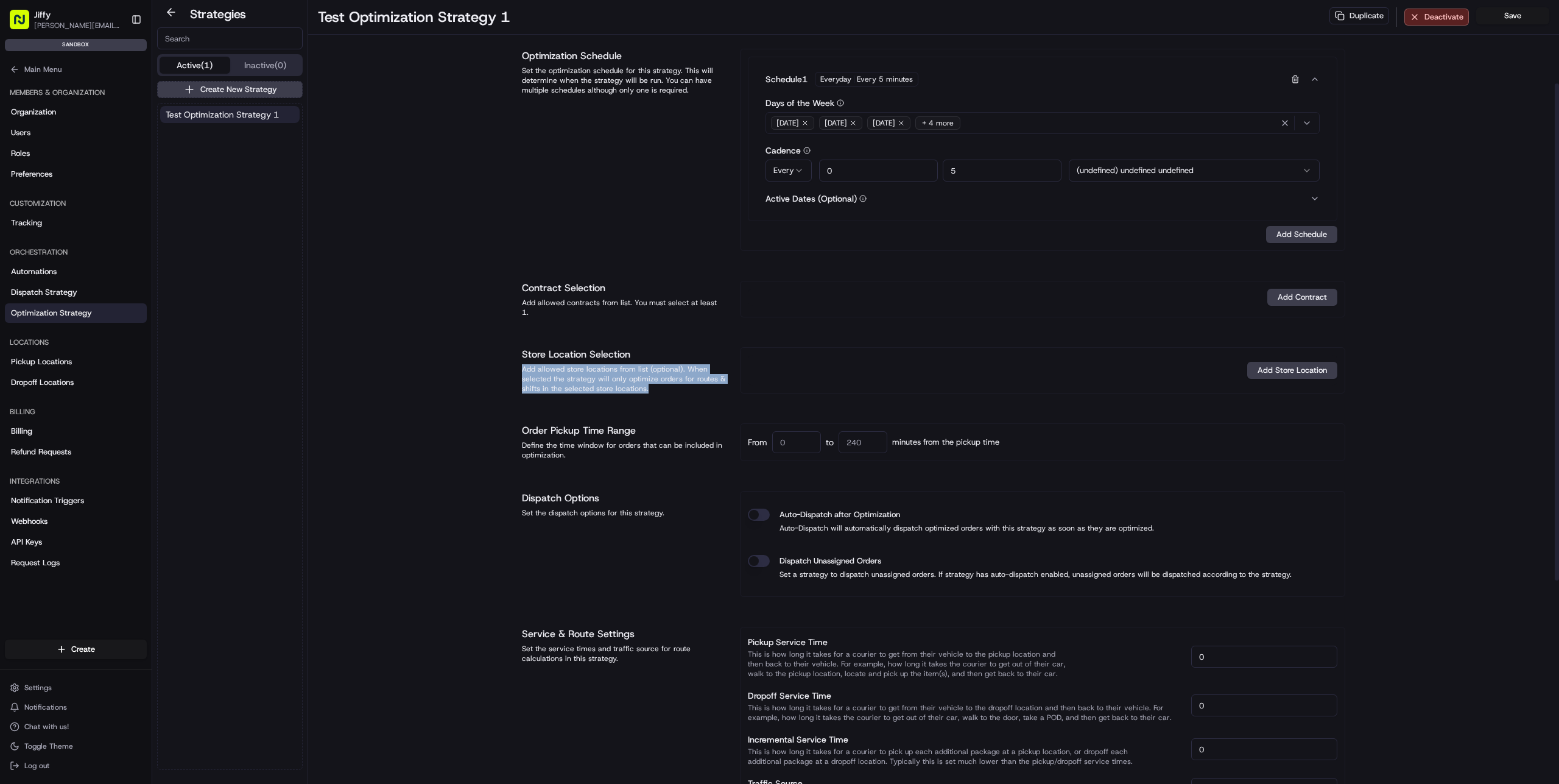
drag, startPoint x: 523, startPoint y: 361, endPoint x: 659, endPoint y: 383, distance: 137.8
click at [659, 383] on div "Add allowed store locations from list (optional). When selected the strategy wi…" at bounding box center [623, 379] width 203 height 30
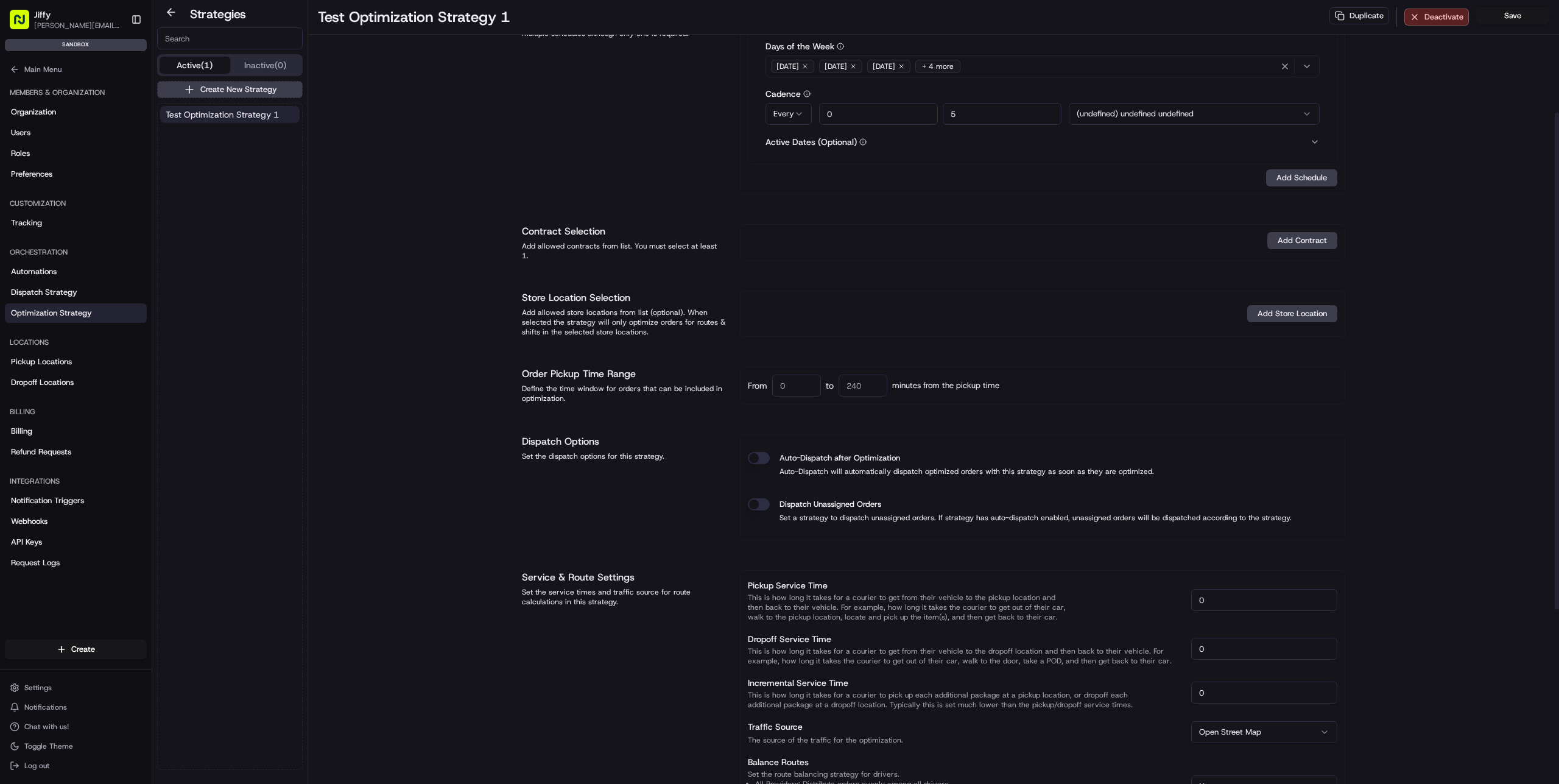
scroll to position [190, 0]
drag, startPoint x: 528, startPoint y: 382, endPoint x: 574, endPoint y: 391, distance: 46.9
click at [574, 391] on div "Define the time window for orders that can be included in optimization." at bounding box center [623, 391] width 203 height 19
click at [807, 381] on input at bounding box center [797, 383] width 49 height 22
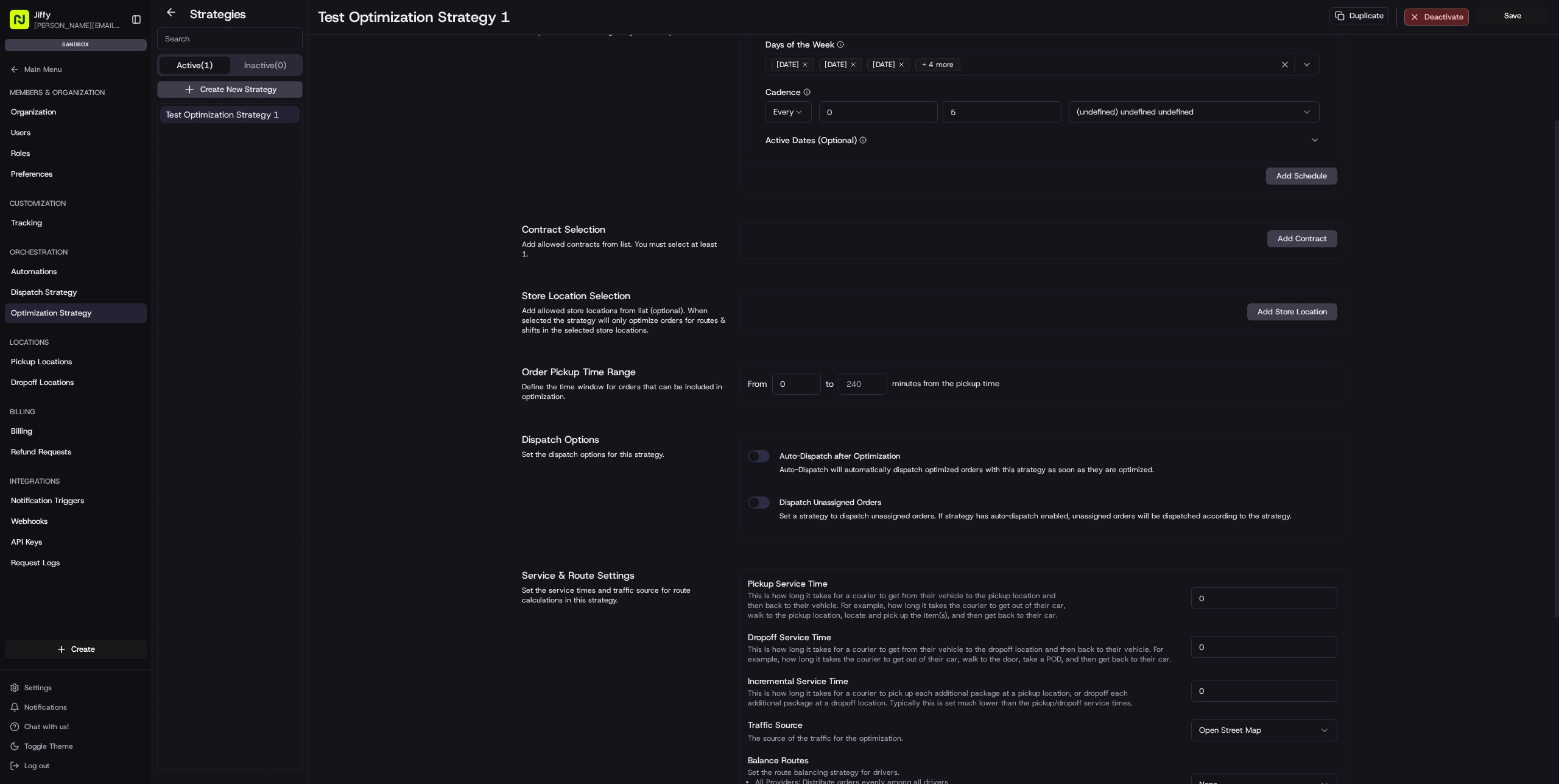
type input "0"
click at [976, 111] on input "5" at bounding box center [1002, 112] width 118 height 22
click at [993, 141] on button "Active Dates (Optional)" at bounding box center [1042, 140] width 554 height 10
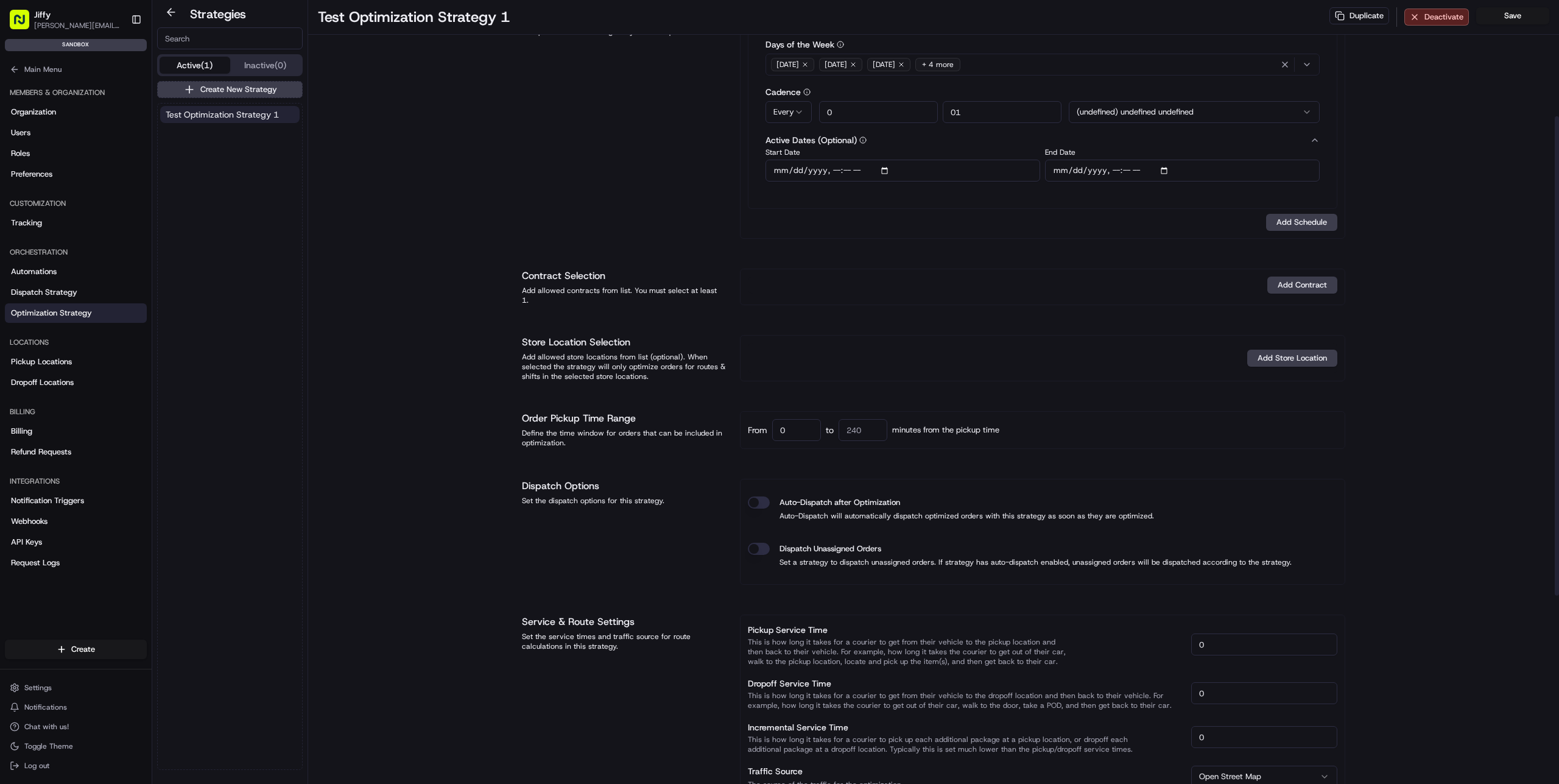
click at [976, 115] on input "01" at bounding box center [1002, 112] width 118 height 22
drag, startPoint x: 946, startPoint y: 113, endPoint x: 987, endPoint y: 112, distance: 41.0
click at [987, 112] on input "0" at bounding box center [1002, 112] width 118 height 22
click at [584, 127] on div "Optimization Schedule Set the optimization schedule for this strategy. This wil…" at bounding box center [623, 114] width 203 height 248
click at [1436, 168] on div "Test Optimization Strategy 1 Duplicate Deactivate Save Strategy Info Last edite…" at bounding box center [933, 455] width 1251 height 1289
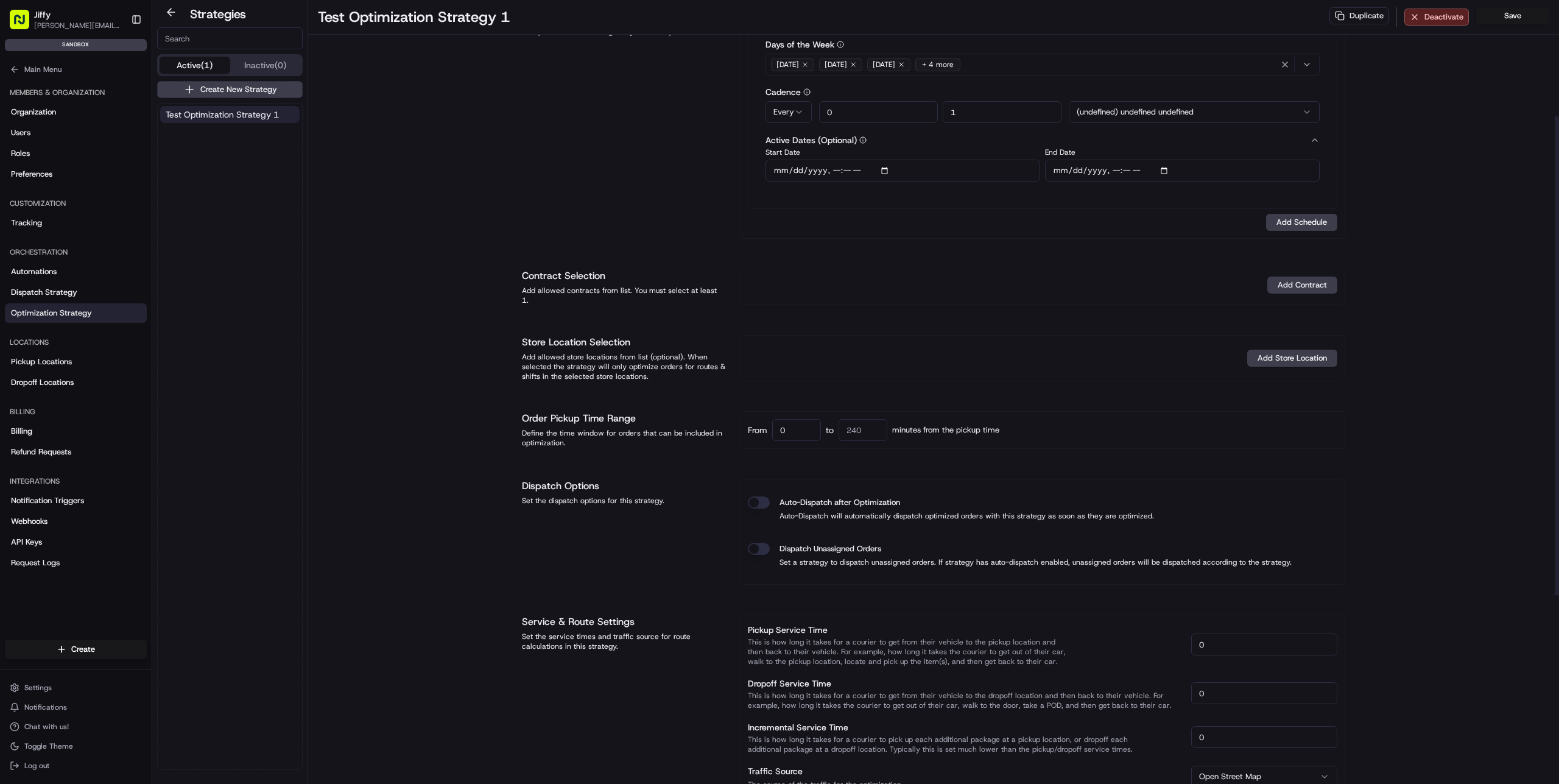
click at [978, 112] on input "1" at bounding box center [1002, 112] width 118 height 22
click at [883, 116] on input "0" at bounding box center [879, 112] width 118 height 22
click at [1003, 115] on input "1" at bounding box center [1002, 112] width 118 height 22
drag, startPoint x: 952, startPoint y: 113, endPoint x: 946, endPoint y: 113, distance: 6.0
click at [950, 113] on input "0" at bounding box center [1002, 112] width 118 height 22
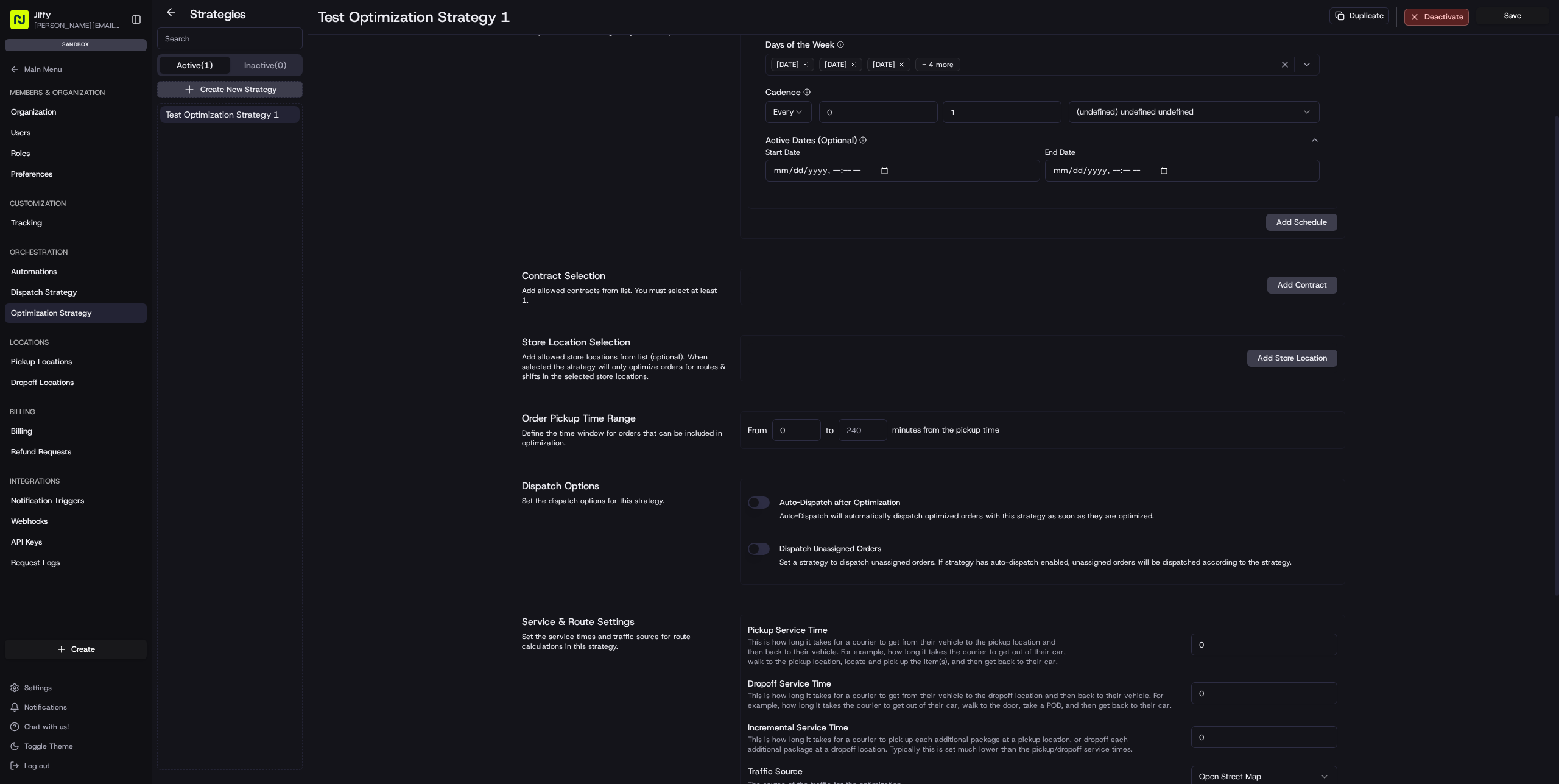
click at [1410, 135] on div "Test Optimization Strategy 1 Duplicate Deactivate Save Strategy Info Last edite…" at bounding box center [933, 455] width 1251 height 1289
click at [971, 113] on input "1" at bounding box center [1002, 112] width 118 height 22
drag, startPoint x: 946, startPoint y: 114, endPoint x: 985, endPoint y: 112, distance: 39.1
click at [985, 112] on input "1" at bounding box center [1002, 112] width 118 height 22
type input "5"
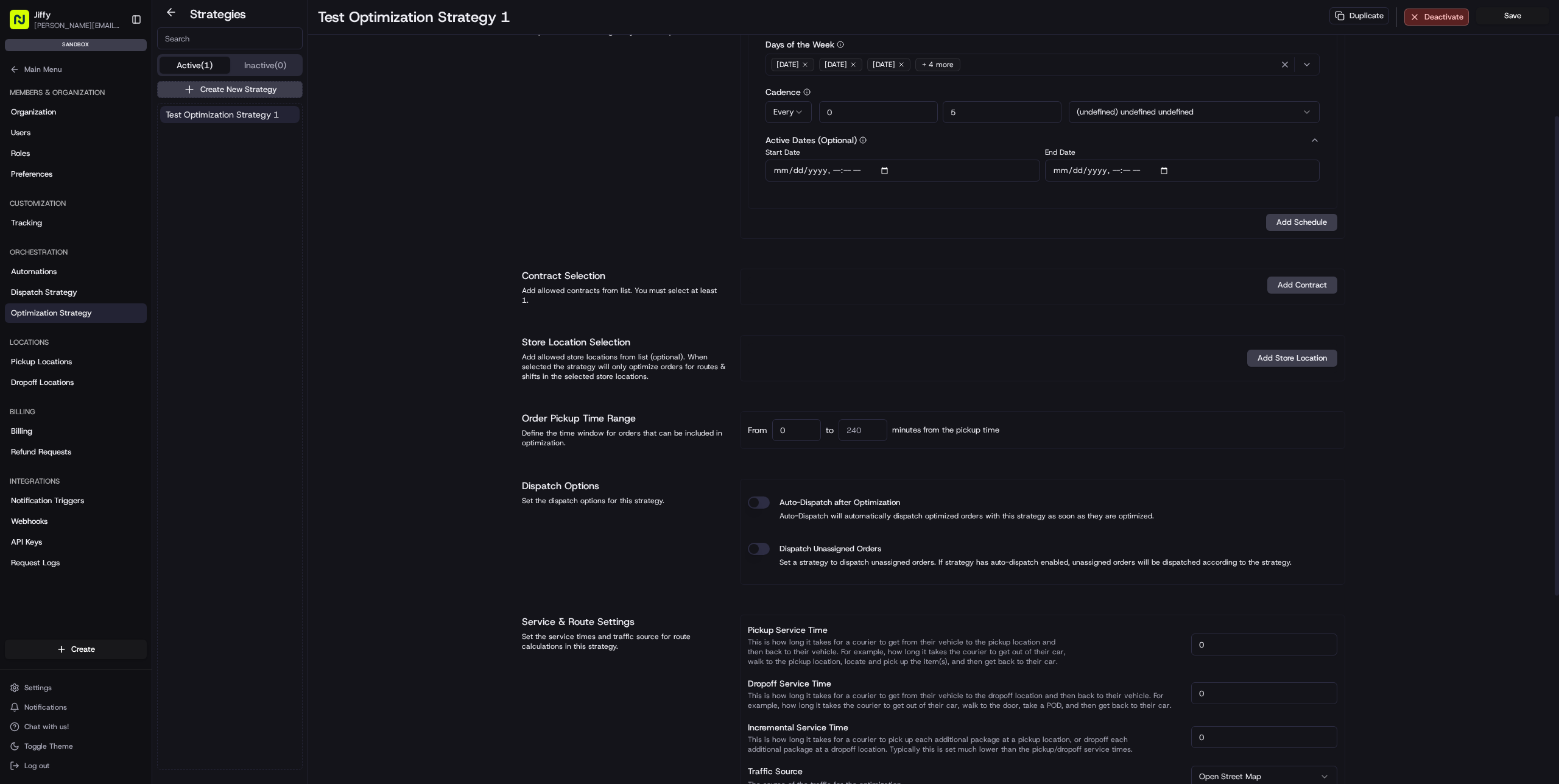
click at [591, 193] on div "Optimization Schedule Set the optimization schedule for this strategy. This wil…" at bounding box center [623, 114] width 203 height 248
click at [800, 426] on input "0" at bounding box center [797, 429] width 49 height 22
type input "30"
click at [1066, 419] on div "From 30 to 60 minutes from the pickup time" at bounding box center [1043, 429] width 590 height 22
click at [865, 426] on input "60" at bounding box center [863, 429] width 49 height 22
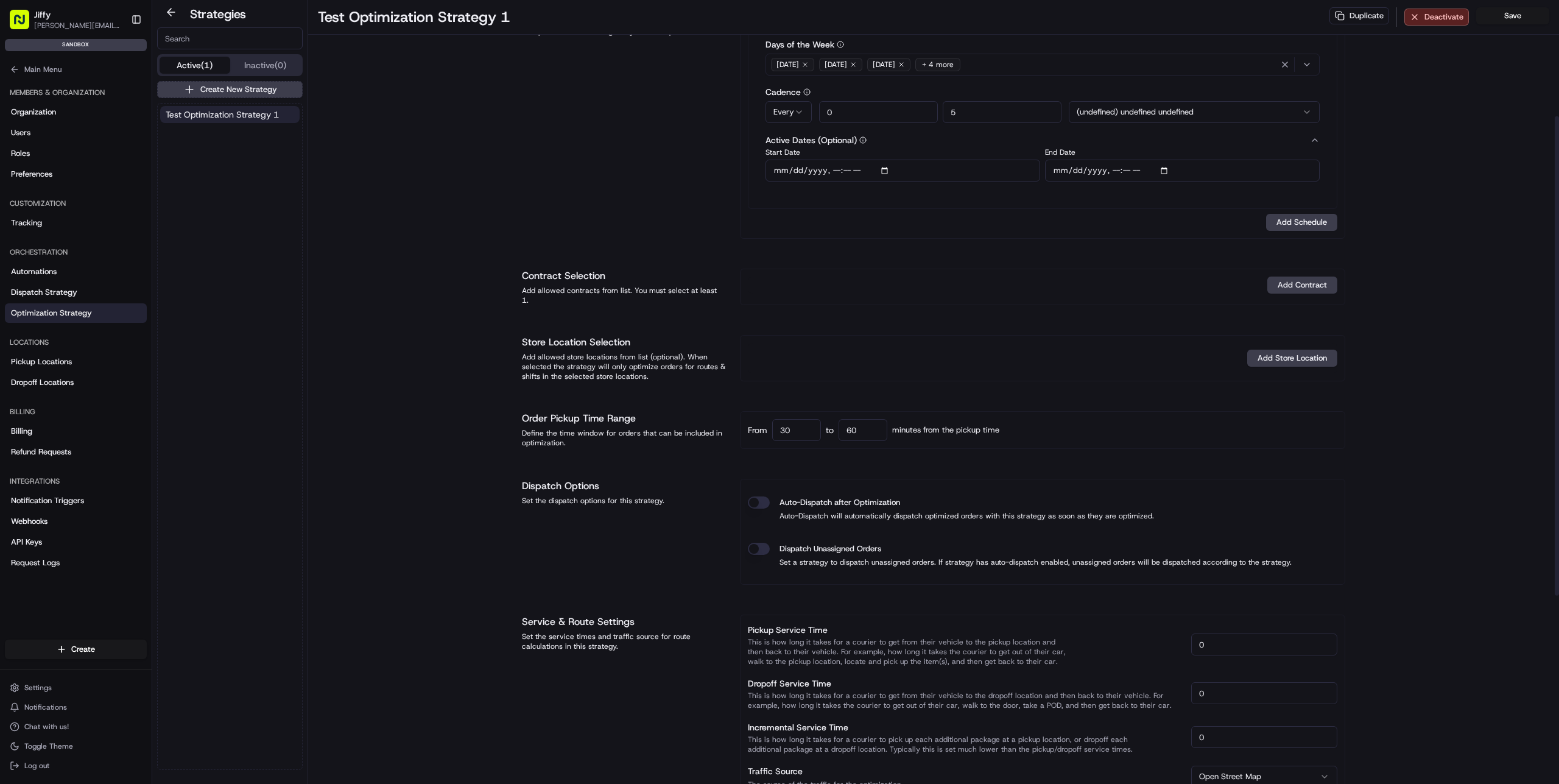
type input "6"
type input "35"
click at [1045, 437] on div "From 30 to 35 minutes from the pickup time" at bounding box center [1043, 430] width 606 height 38
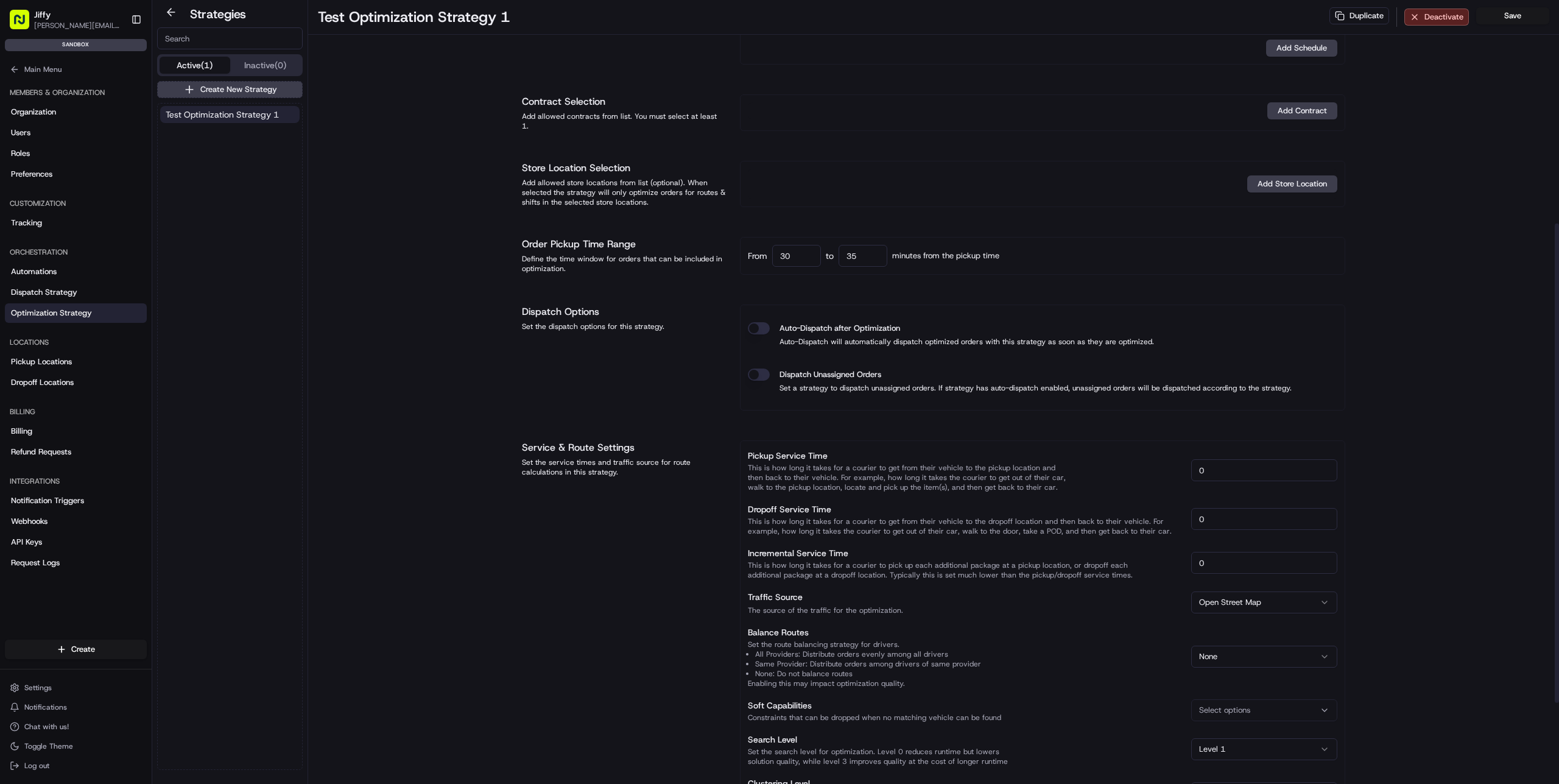
scroll to position [365, 0]
click at [752, 322] on button "Auto-Dispatch after Optimization" at bounding box center [759, 326] width 22 height 12
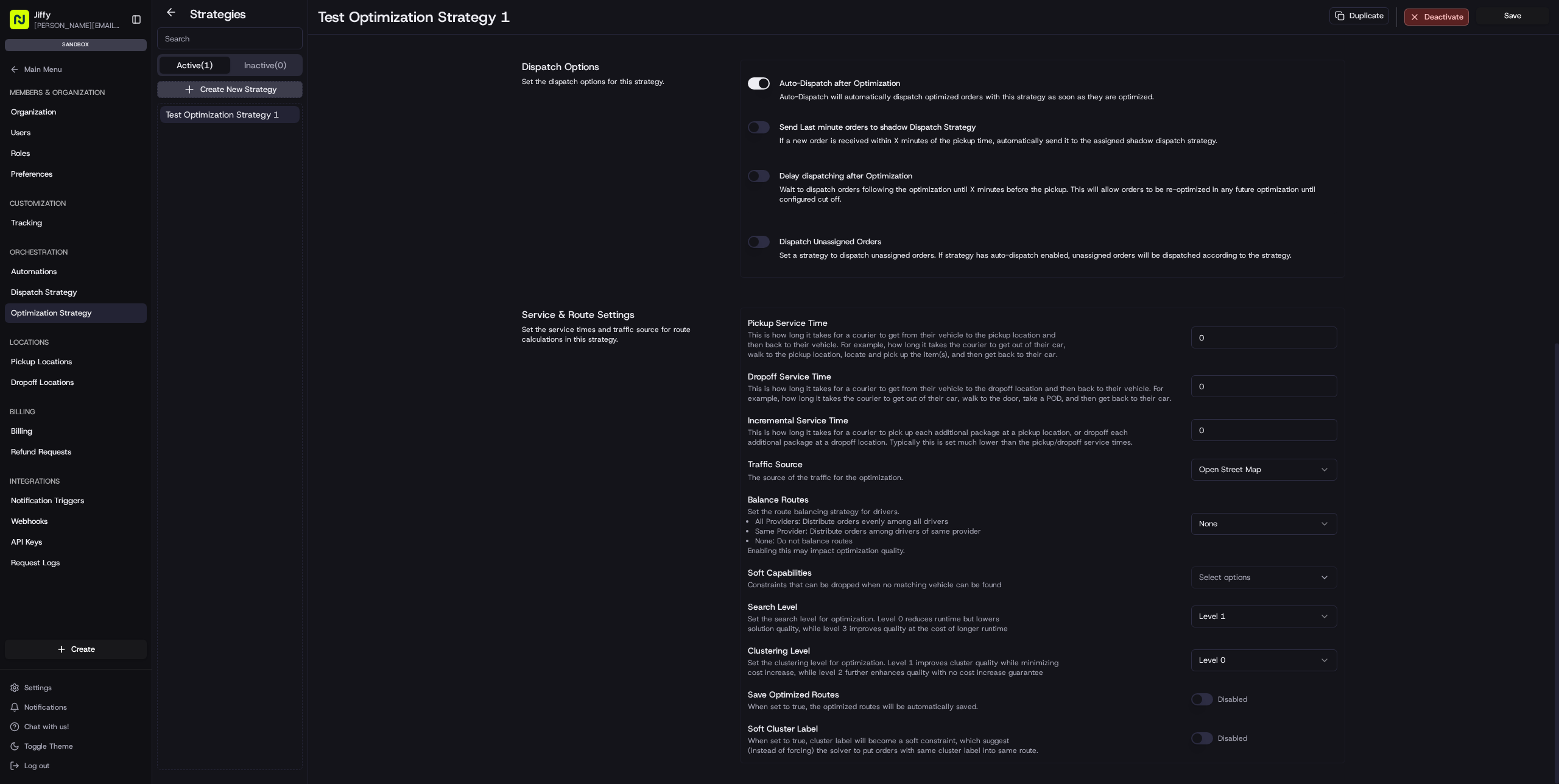
scroll to position [610, 0]
click at [773, 316] on label "Pickup Service Time" at bounding box center [788, 320] width 80 height 10
click at [1192, 325] on input "0" at bounding box center [1264, 336] width 146 height 22
drag, startPoint x: 759, startPoint y: 331, endPoint x: 848, endPoint y: 343, distance: 89.8
click at [848, 343] on p "This is how long it takes for a courier to get from their vehicle to the pickup…" at bounding box center [965, 343] width 434 height 30
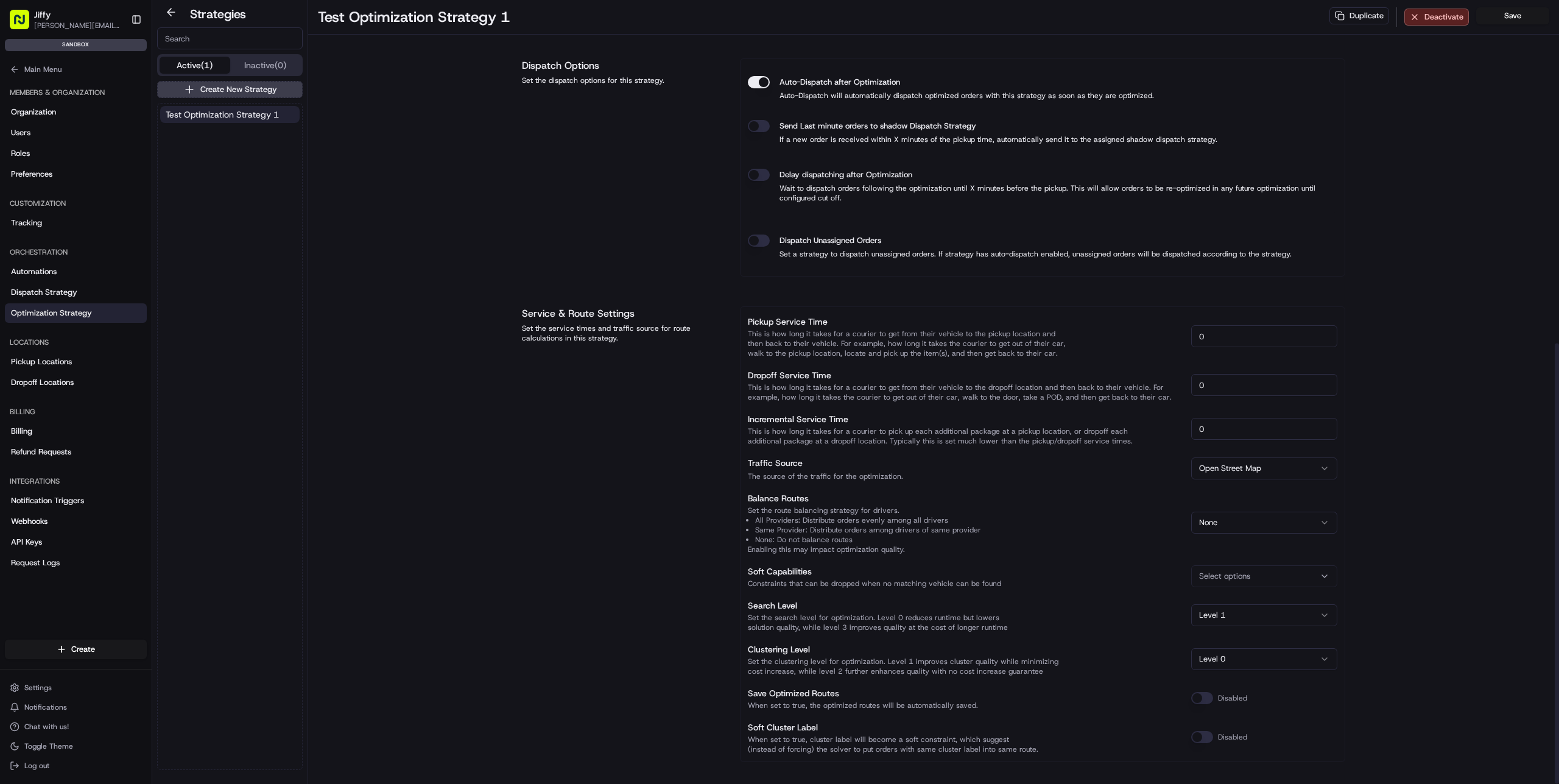
click at [876, 346] on p "This is how long it takes for a courier to get from their vehicle to the pickup…" at bounding box center [965, 343] width 434 height 30
drag, startPoint x: 838, startPoint y: 336, endPoint x: 1088, endPoint y: 348, distance: 250.3
click at [1088, 348] on p "This is how long it takes for a courier to get from their vehicle to the pickup…" at bounding box center [965, 343] width 434 height 30
click at [1079, 348] on p "This is how long it takes for a courier to get from their vehicle to the pickup…" at bounding box center [965, 343] width 434 height 30
click at [1275, 335] on input "0" at bounding box center [1264, 336] width 146 height 22
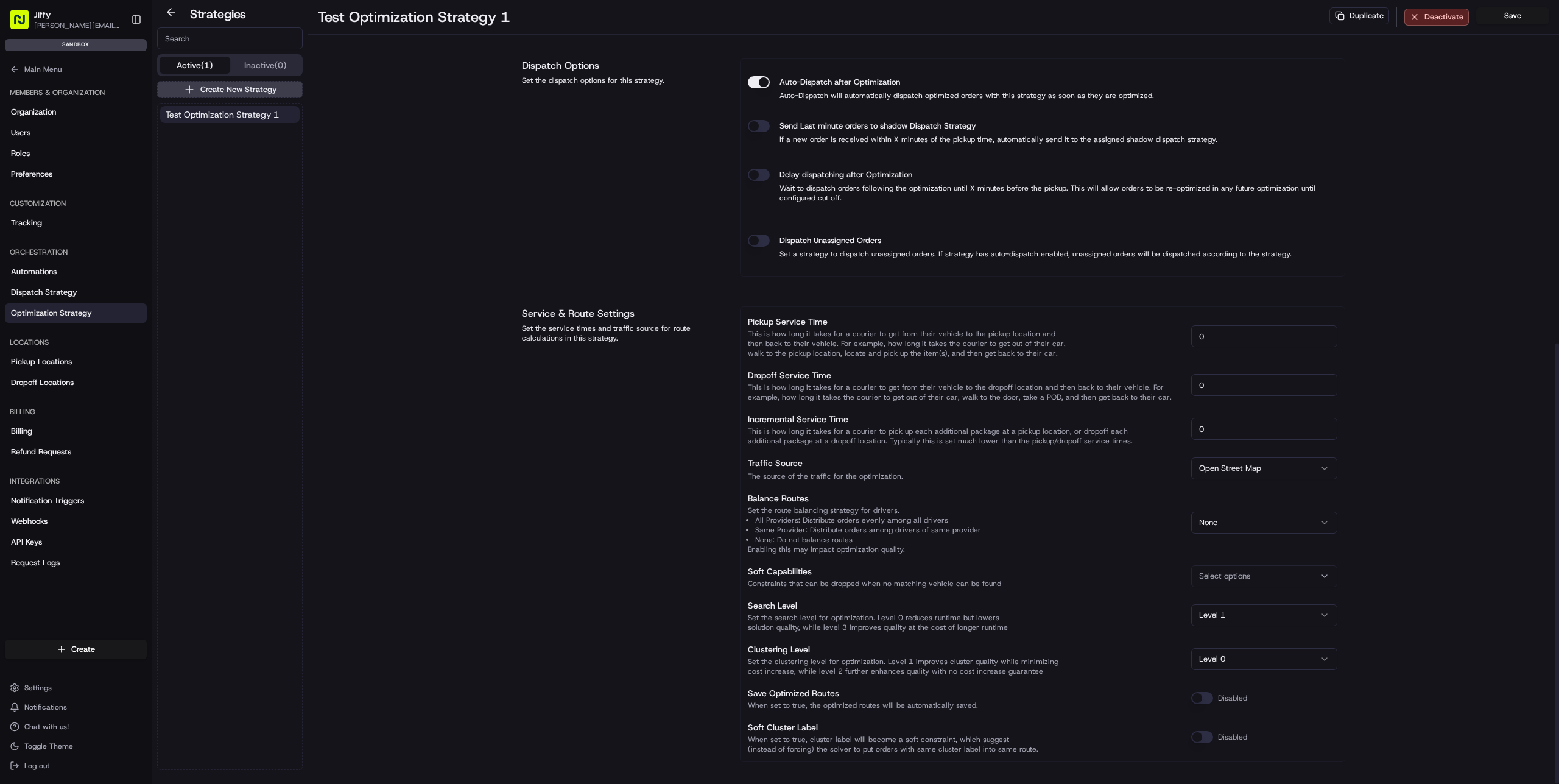
click at [928, 358] on p "This is how long it takes for a courier to get from their vehicle to the dropof…" at bounding box center [965, 343] width 434 height 30
click at [1303, 509] on html "[PERSON_NAME] [PERSON_NAME][EMAIL_ADDRESS][DOMAIN_NAME] Toggle Sidebar sandbox …" at bounding box center [780, 392] width 1559 height 784
click at [1455, 509] on div "Test Optimization Strategy 1 Duplicate Deactivate Save Strategy Info Last edite…" at bounding box center [933, 90] width 1251 height 1401
drag, startPoint x: 752, startPoint y: 506, endPoint x: 885, endPoint y: 548, distance: 139.5
click at [885, 548] on div "Pickup Service Time This is how long it takes for a courier to get from their v…" at bounding box center [1043, 533] width 590 height 440
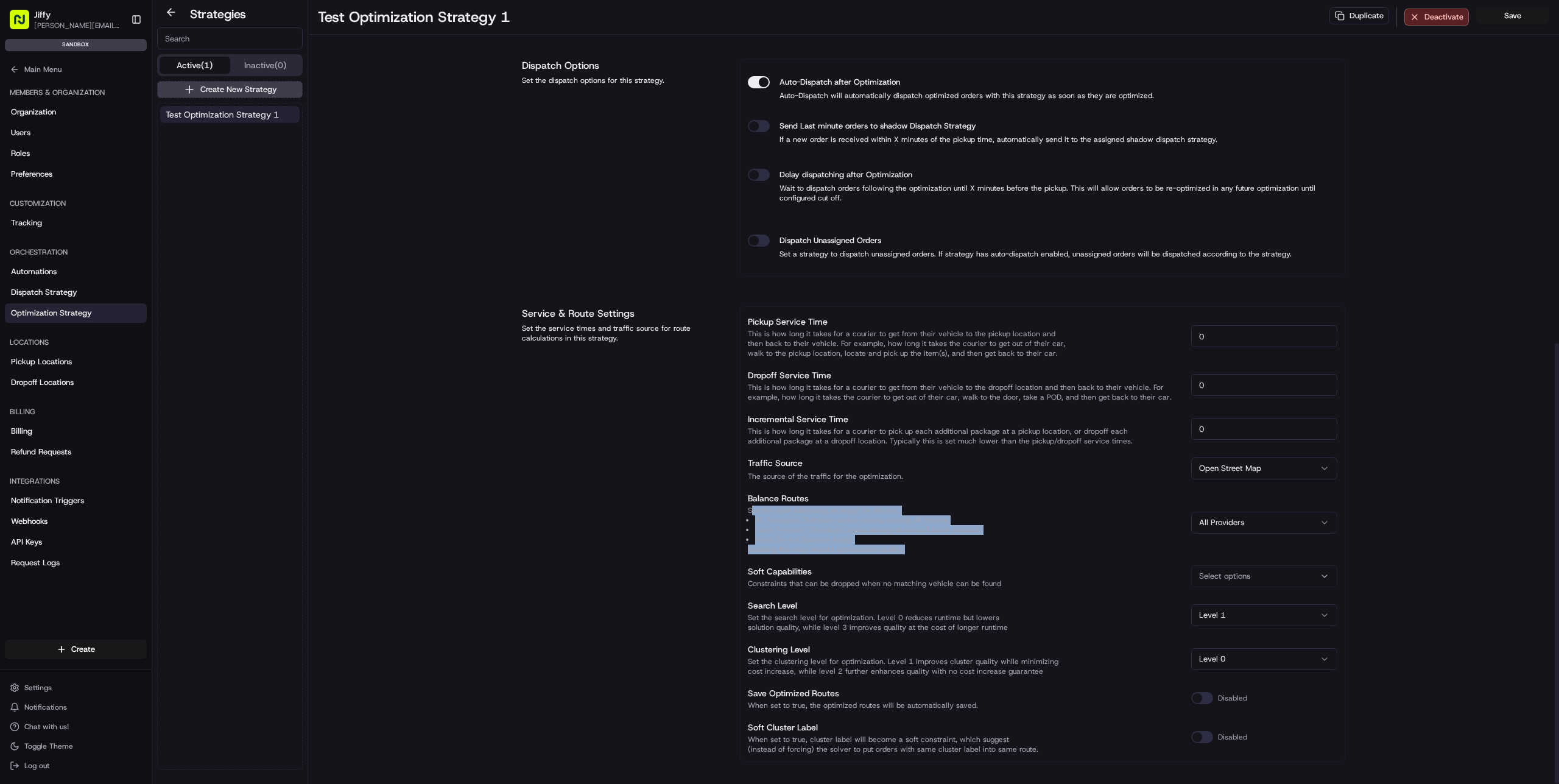
click at [921, 547] on span "Enabling this may impact optimization quality." at bounding box center [965, 549] width 434 height 10
drag, startPoint x: 759, startPoint y: 518, endPoint x: 980, endPoint y: 513, distance: 221.1
click at [980, 515] on ol "All Providers: Distribute orders evenly among all drivers Same Provider: Distri…" at bounding box center [965, 529] width 434 height 30
click at [800, 515] on li "All Providers: Distribute orders evenly among all drivers" at bounding box center [968, 520] width 426 height 10
drag, startPoint x: 756, startPoint y: 514, endPoint x: 998, endPoint y: 514, distance: 242.0
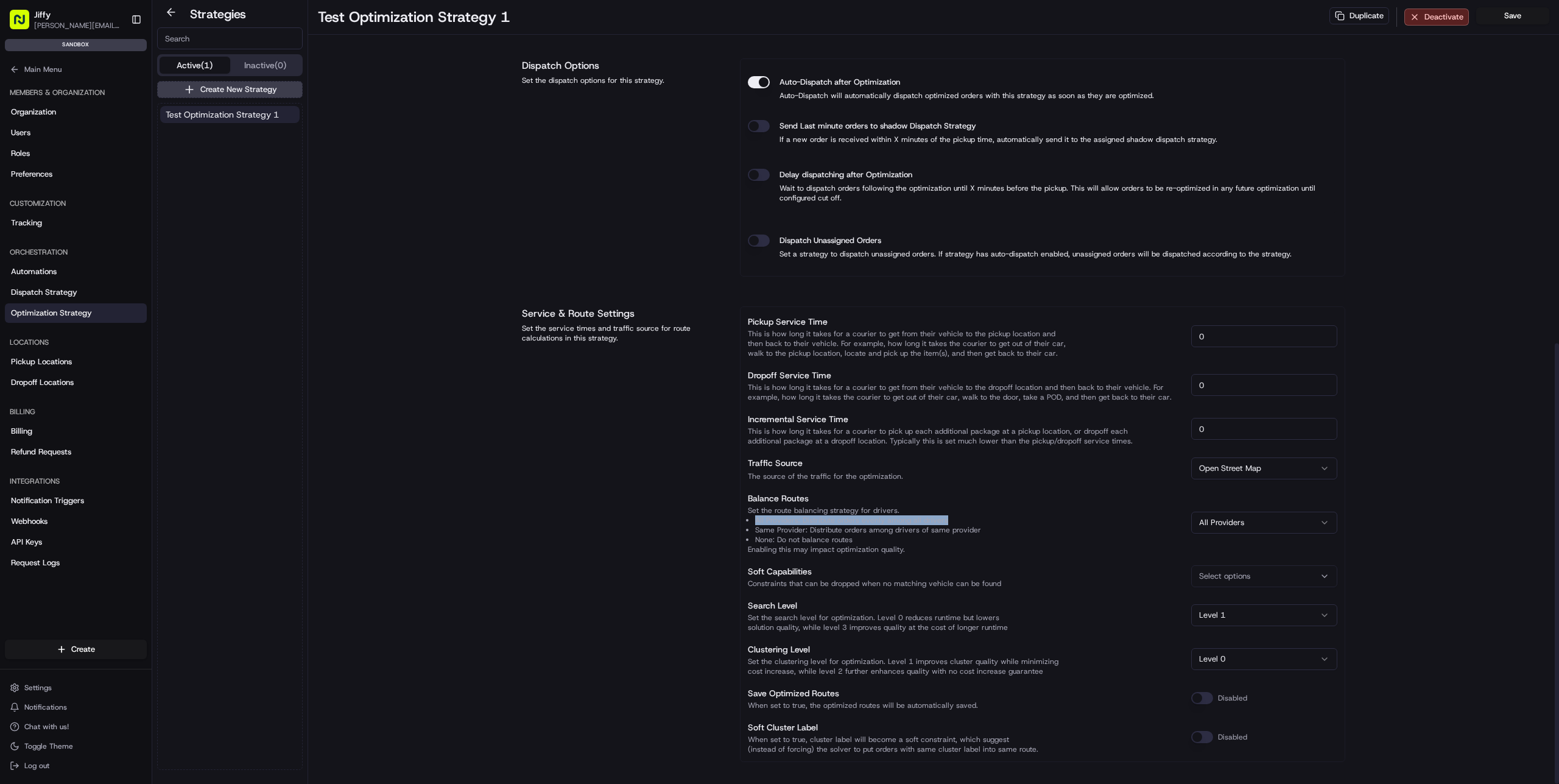
click at [998, 515] on li "All Providers: Distribute orders evenly among all drivers" at bounding box center [968, 520] width 426 height 10
click at [960, 515] on li "All Providers: Distribute orders evenly among all drivers" at bounding box center [968, 520] width 426 height 10
drag, startPoint x: 925, startPoint y: 512, endPoint x: 747, endPoint y: 512, distance: 178.0
click at [756, 515] on li "All Providers: Distribute orders evenly among all drivers" at bounding box center [968, 520] width 426 height 10
click at [752, 531] on ol "All Providers: Distribute orders evenly among all drivers Same Provider: Distri…" at bounding box center [965, 529] width 434 height 30
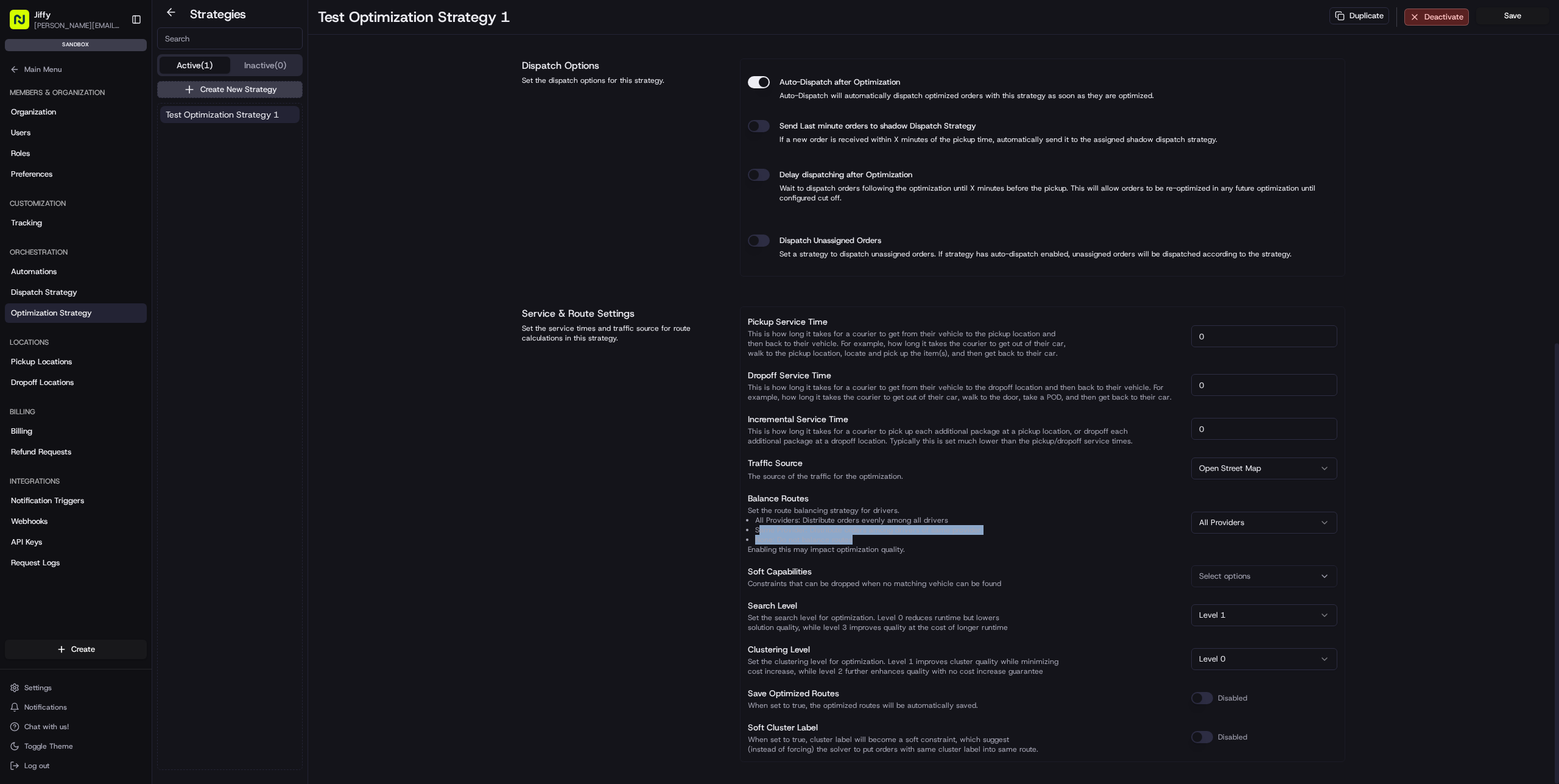
drag, startPoint x: 759, startPoint y: 523, endPoint x: 975, endPoint y: 527, distance: 216.0
click at [975, 527] on ol "All Providers: Distribute orders evenly among all drivers Same Provider: Distri…" at bounding box center [965, 529] width 434 height 30
click at [931, 535] on li "None: Do not balance routes" at bounding box center [968, 540] width 426 height 10
drag, startPoint x: 774, startPoint y: 544, endPoint x: 910, endPoint y: 547, distance: 136.0
click at [910, 547] on div "Pickup Service Time This is how long it takes for a courier to get from their v…" at bounding box center [1043, 533] width 590 height 440
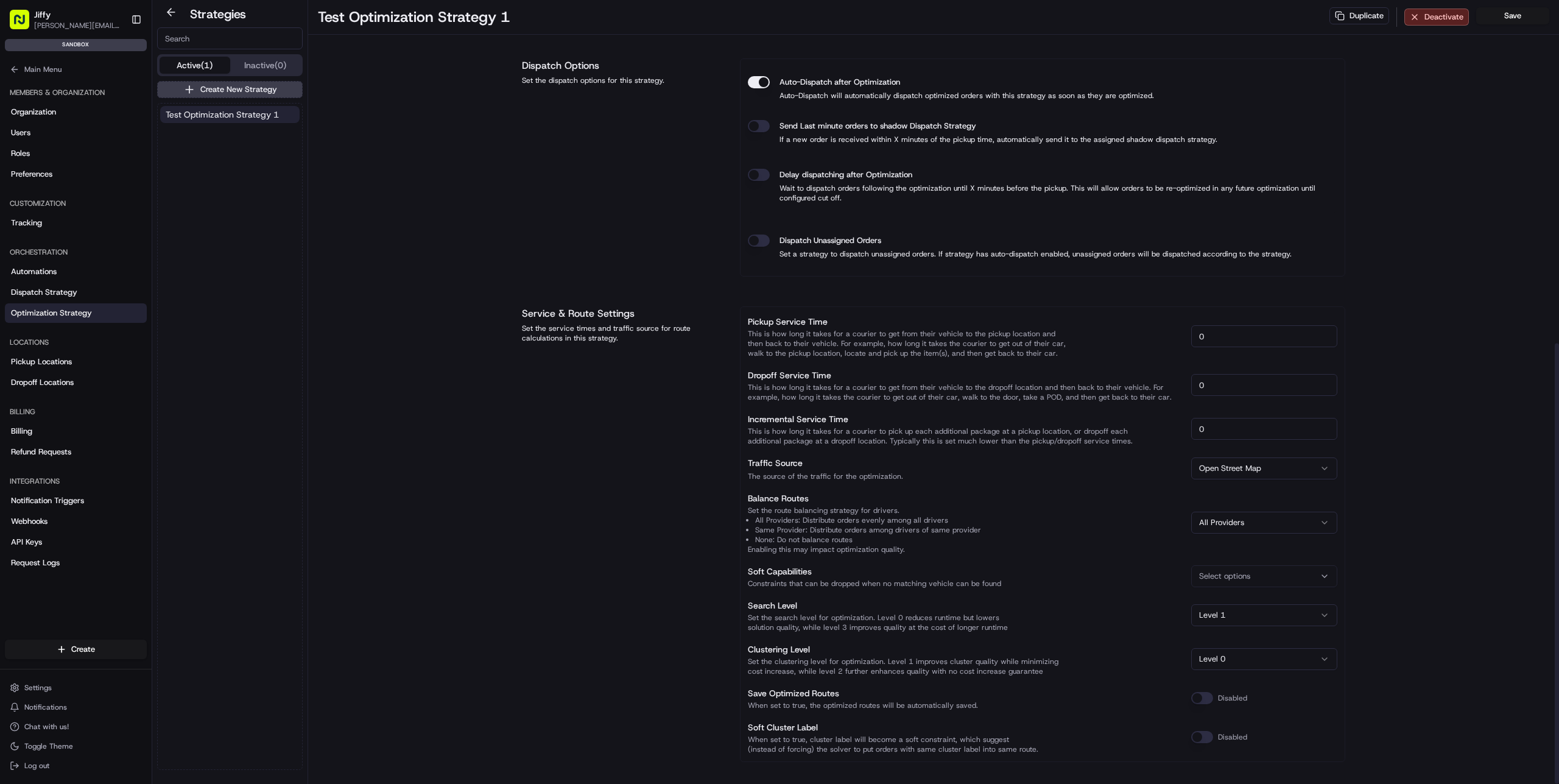
click at [829, 564] on div "Soft Capabilities Constraints that can be dropped when no matching vehicle can …" at bounding box center [965, 576] width 434 height 25
click at [1228, 570] on span "Select options" at bounding box center [1225, 575] width 52 height 10
click at [1230, 567] on html "[PERSON_NAME] [PERSON_NAME][EMAIL_ADDRESS][DOMAIN_NAME] Toggle Sidebar sandbox …" at bounding box center [780, 392] width 1559 height 784
click at [805, 358] on p "Constraints that can be dropped when no matching vehicle can be found" at bounding box center [965, 343] width 434 height 30
drag, startPoint x: 762, startPoint y: 612, endPoint x: 899, endPoint y: 612, distance: 137.0
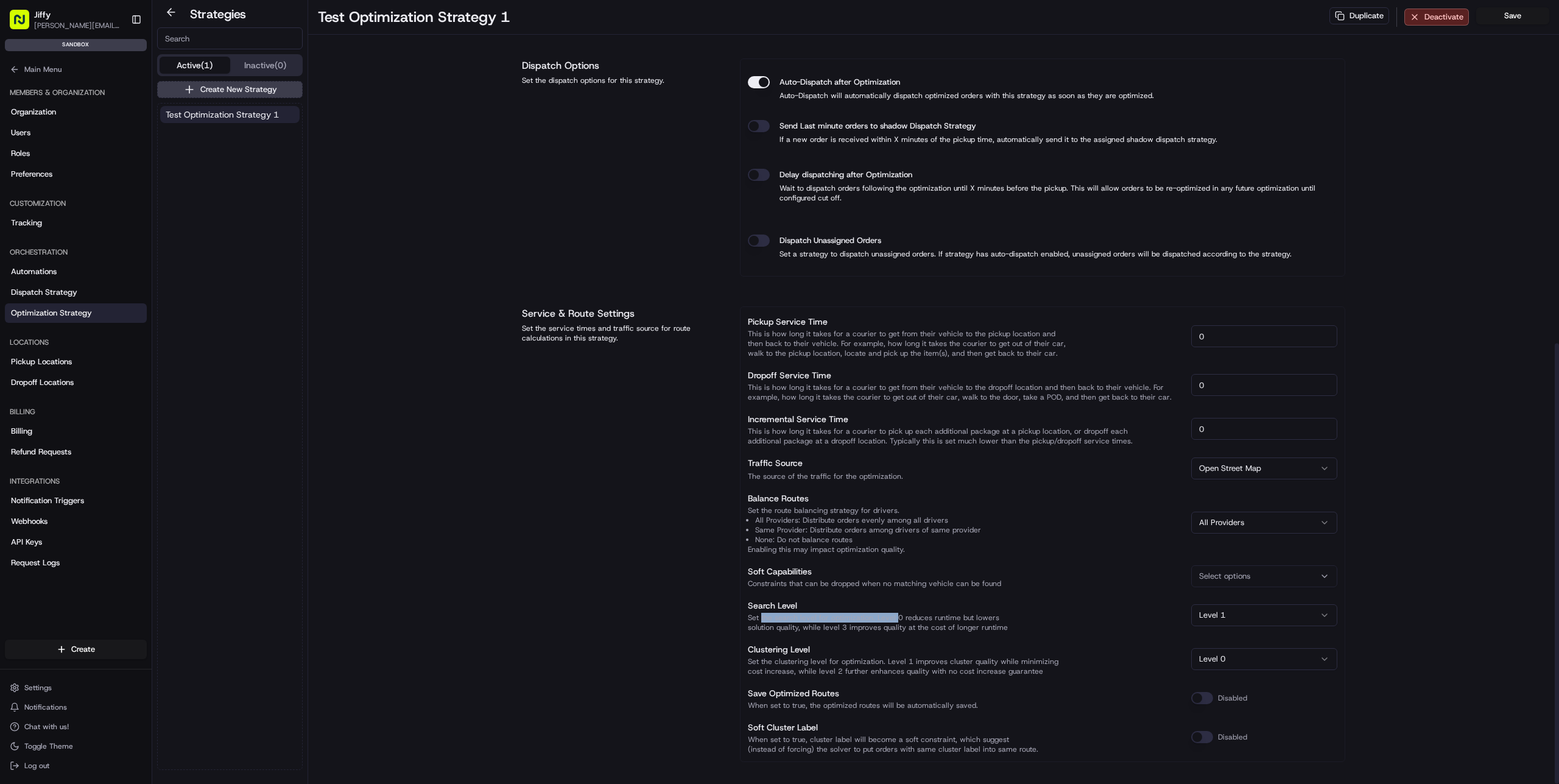
click at [894, 358] on p "Set the search level for optimization. Level 0 reduces runtime but lowers solut…" at bounding box center [965, 343] width 434 height 30
click at [951, 358] on p "Set the search level for optimization. Level 0 reduces runtime but lowers solut…" at bounding box center [965, 343] width 434 height 30
click at [1243, 650] on html "[PERSON_NAME] [PERSON_NAME][EMAIL_ADDRESS][DOMAIN_NAME] Toggle Sidebar sandbox …" at bounding box center [780, 392] width 1559 height 784
click at [1052, 649] on html "[PERSON_NAME] [PERSON_NAME][EMAIL_ADDRESS][DOMAIN_NAME] Toggle Sidebar sandbox …" at bounding box center [780, 392] width 1559 height 784
drag, startPoint x: 800, startPoint y: 650, endPoint x: 815, endPoint y: 649, distance: 15.0
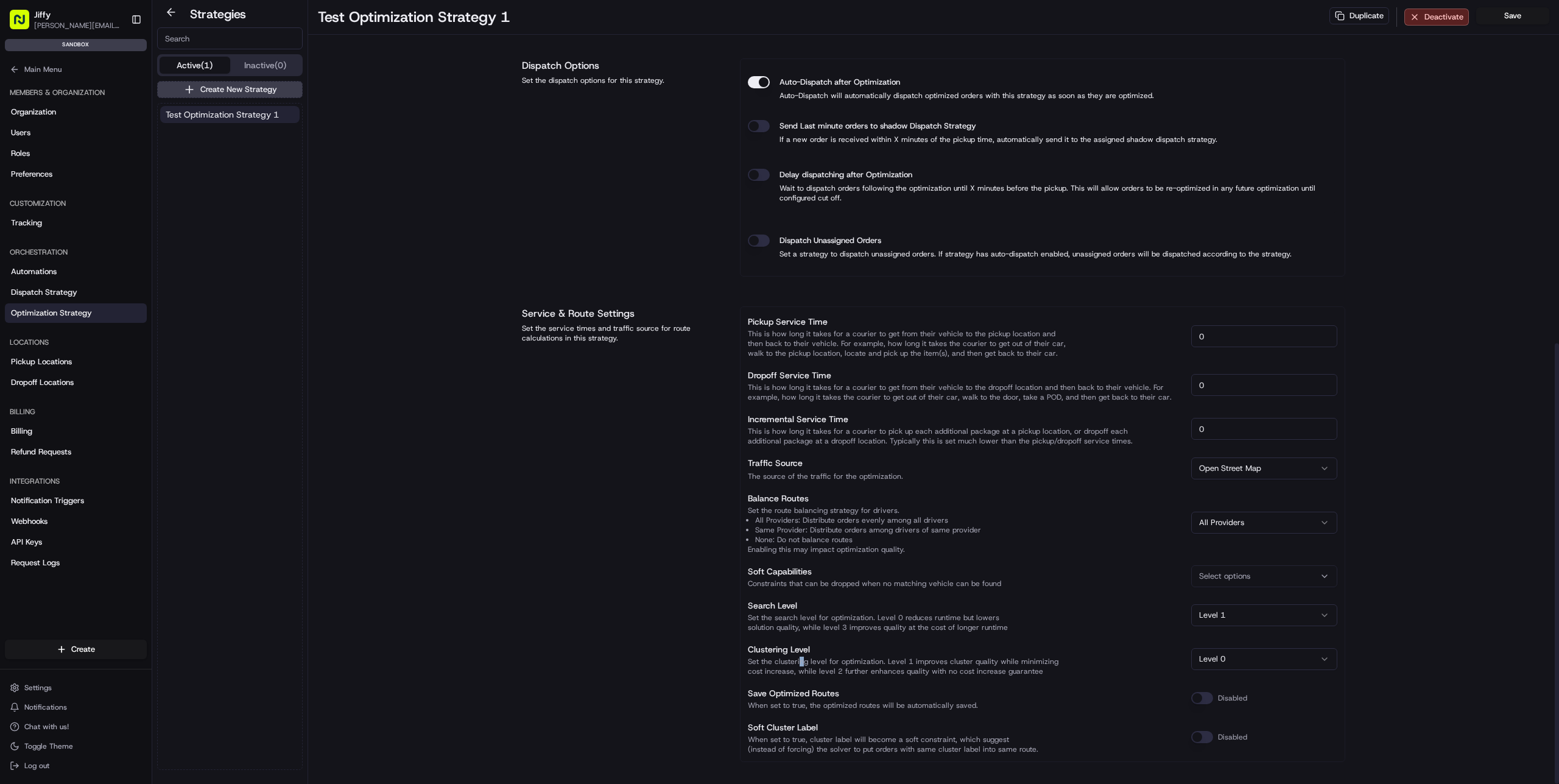
click at [802, 358] on p "Set the clustering level for optimization. Level 1 improves cluster quality whi…" at bounding box center [965, 343] width 434 height 30
click at [848, 358] on p "Set the clustering level for optimization. Level 1 improves cluster quality whi…" at bounding box center [965, 343] width 434 height 30
drag, startPoint x: 882, startPoint y: 652, endPoint x: 1048, endPoint y: 665, distance: 166.5
click at [1048, 358] on p "Set the clustering level for optimization. Level 1 improves cluster quality whi…" at bounding box center [965, 343] width 434 height 30
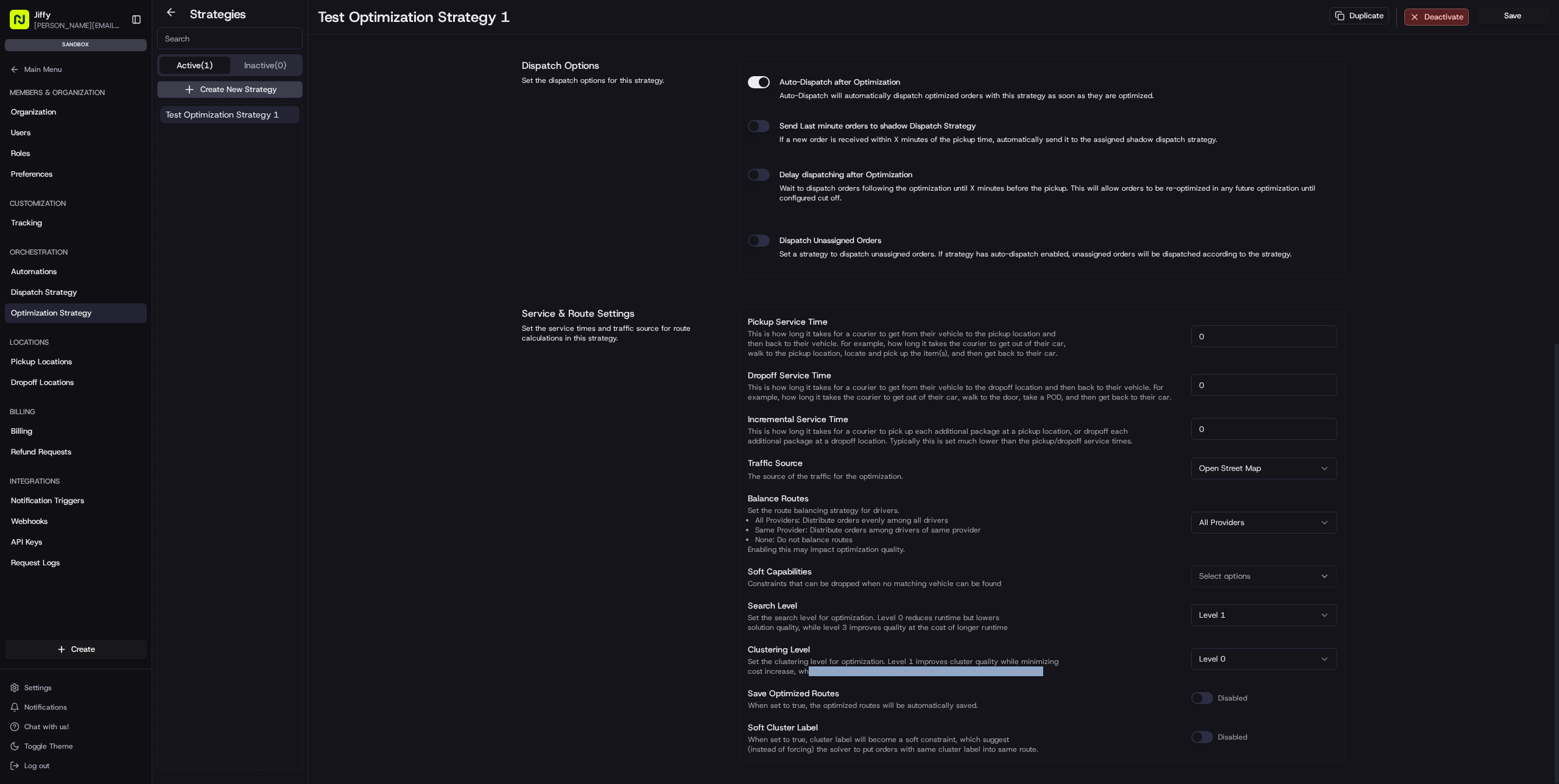
drag, startPoint x: 804, startPoint y: 661, endPoint x: 1045, endPoint y: 668, distance: 241.1
click at [1045, 358] on p "Set the clustering level for optimization. Level 1 improves cluster quality whi…" at bounding box center [965, 343] width 434 height 30
click at [1046, 358] on p "Set the clustering level for optimization. Level 1 improves cluster quality whi…" at bounding box center [965, 343] width 434 height 30
drag, startPoint x: 759, startPoint y: 699, endPoint x: 980, endPoint y: 699, distance: 221.0
click at [936, 358] on p "When set to true, the optimized routes will be automatically saved." at bounding box center [965, 343] width 434 height 30
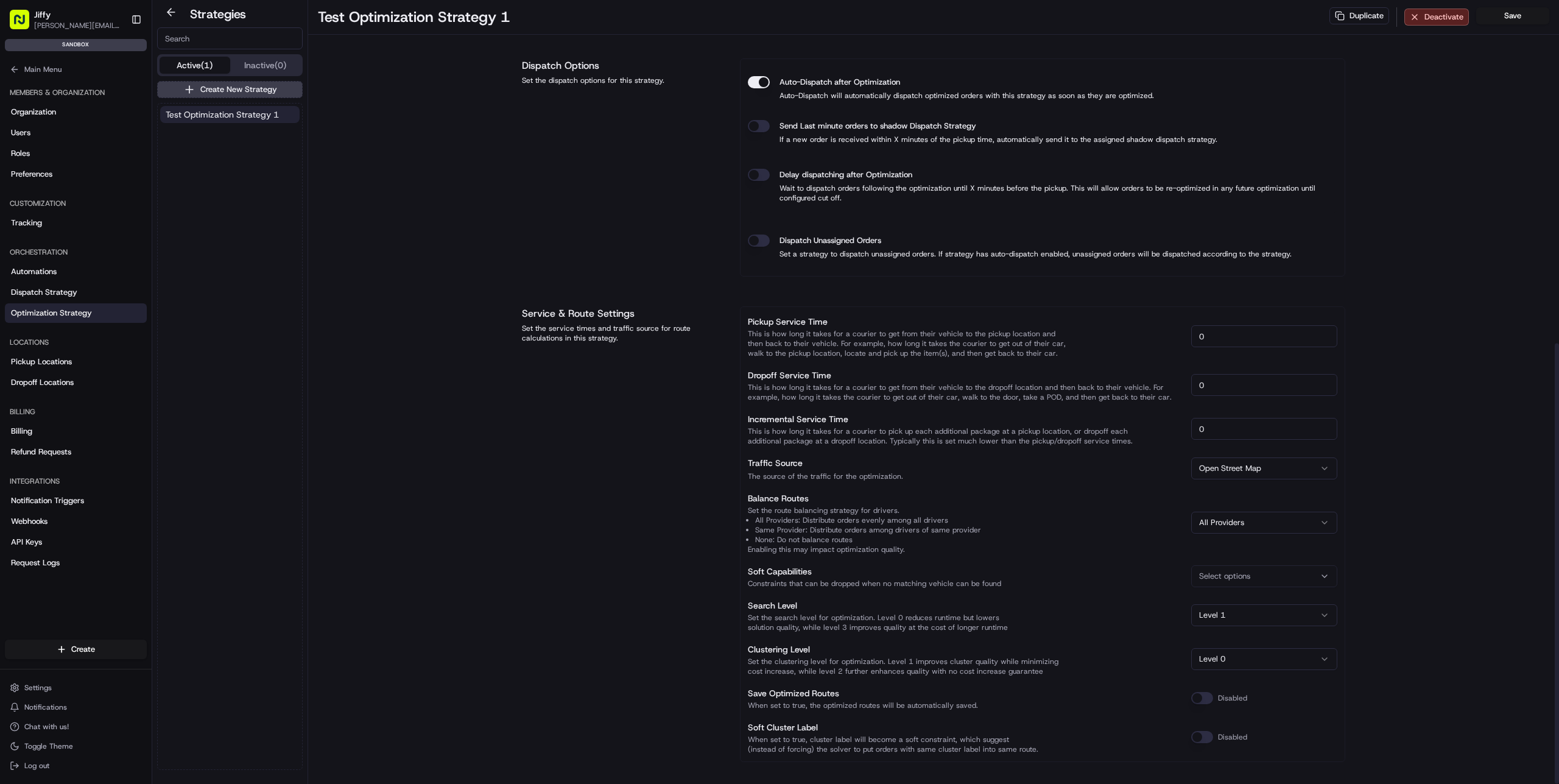
click at [990, 358] on p "When set to true, the optimized routes will be automatically saved." at bounding box center [965, 343] width 434 height 30
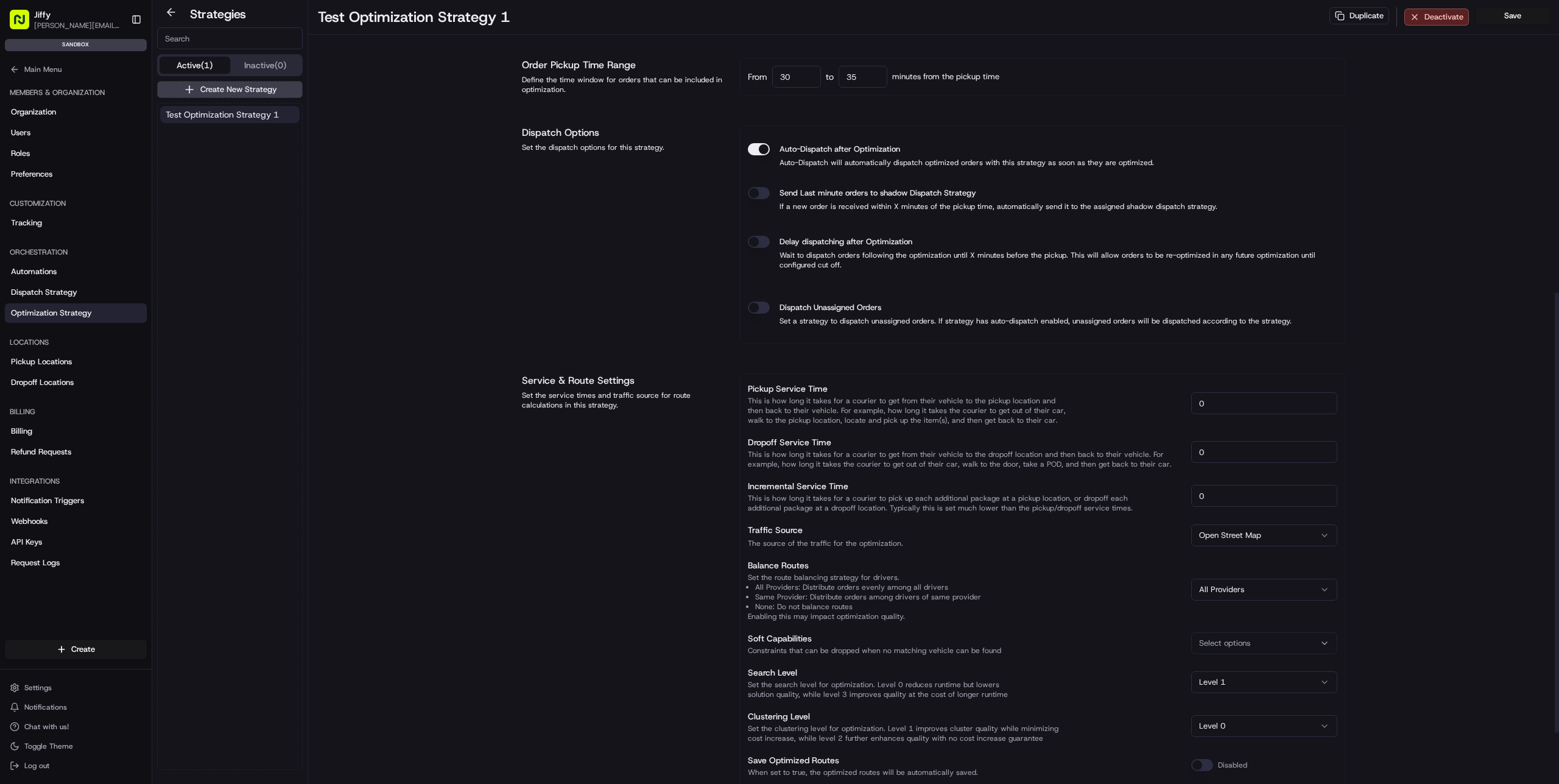
scroll to position [545, 0]
click at [417, 230] on div "Test Optimization Strategy 1 Duplicate Deactivate Save Strategy Info Last edite…" at bounding box center [933, 155] width 1251 height 1401
click at [508, 388] on div "Strategy Info Last edited [DATE] 5:44 PM Strategy Name Test Optimization Strate…" at bounding box center [934, 174] width 853 height 1367
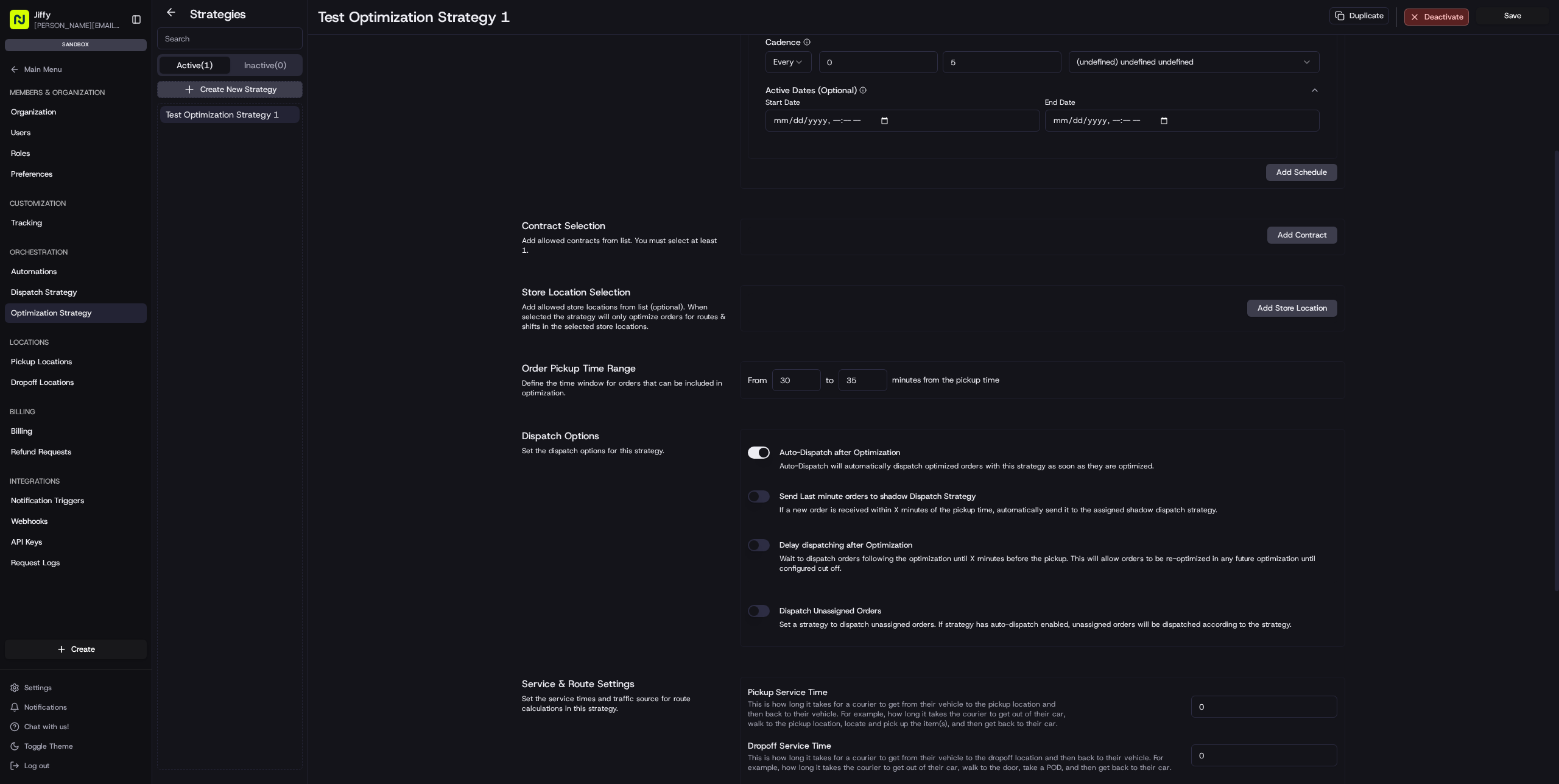
scroll to position [237, 0]
drag, startPoint x: 802, startPoint y: 380, endPoint x: 701, endPoint y: 368, distance: 101.7
click at [703, 368] on div "Order Pickup Time Range Define the time window for orders that can be included …" at bounding box center [933, 382] width 823 height 38
type input "15"
drag, startPoint x: 868, startPoint y: 378, endPoint x: 786, endPoint y: 367, distance: 82.7
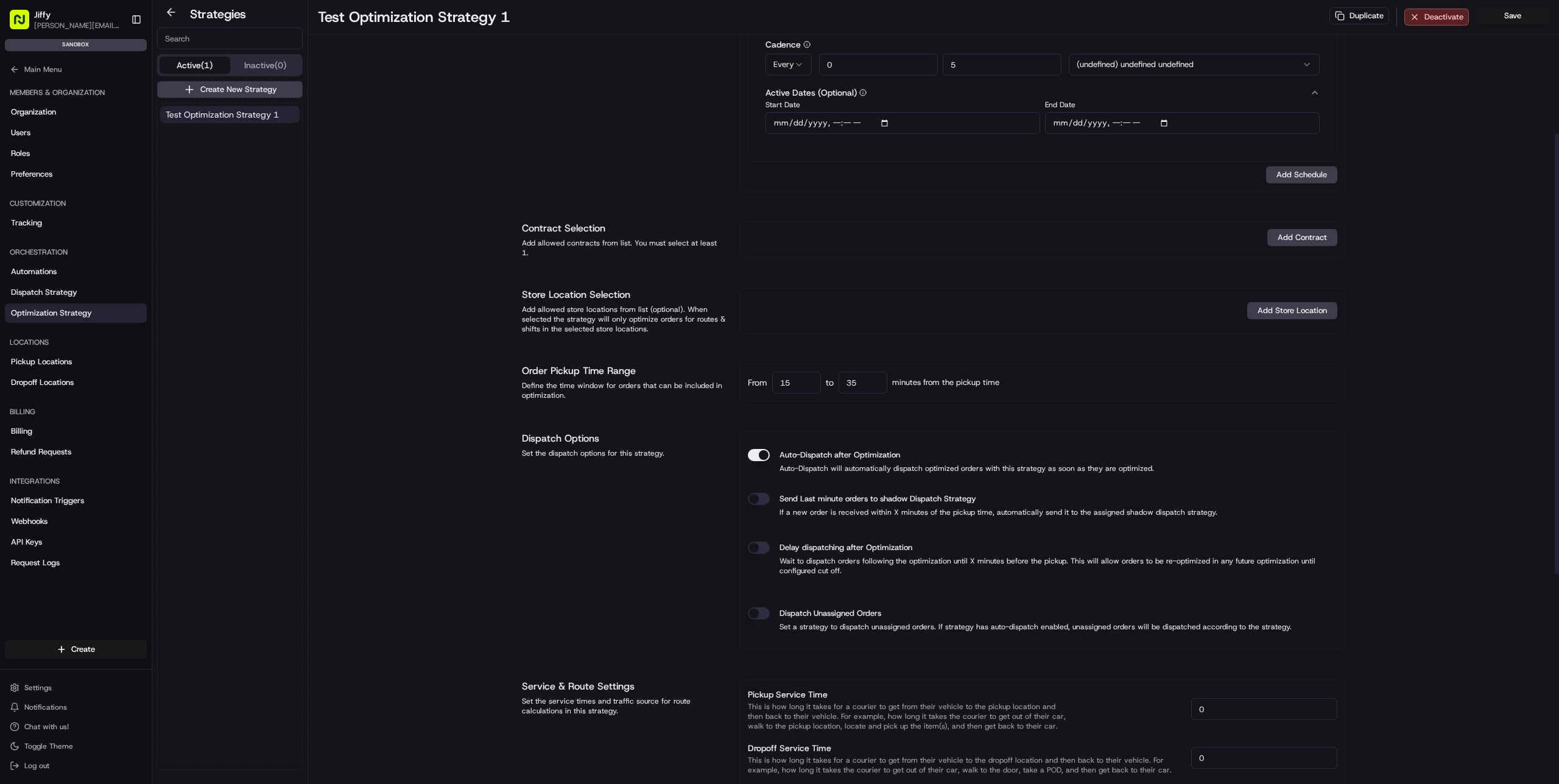
click at [786, 371] on div "From 15 to 35 minutes from the pickup time" at bounding box center [1043, 382] width 590 height 22
type input "20"
click at [600, 381] on div "Define the time window for orders that can be included in optimization." at bounding box center [623, 390] width 203 height 19
click at [437, 399] on div "Test Optimization Strategy 1 Duplicate Deactivate Save Strategy Info Last edite…" at bounding box center [933, 463] width 1251 height 1401
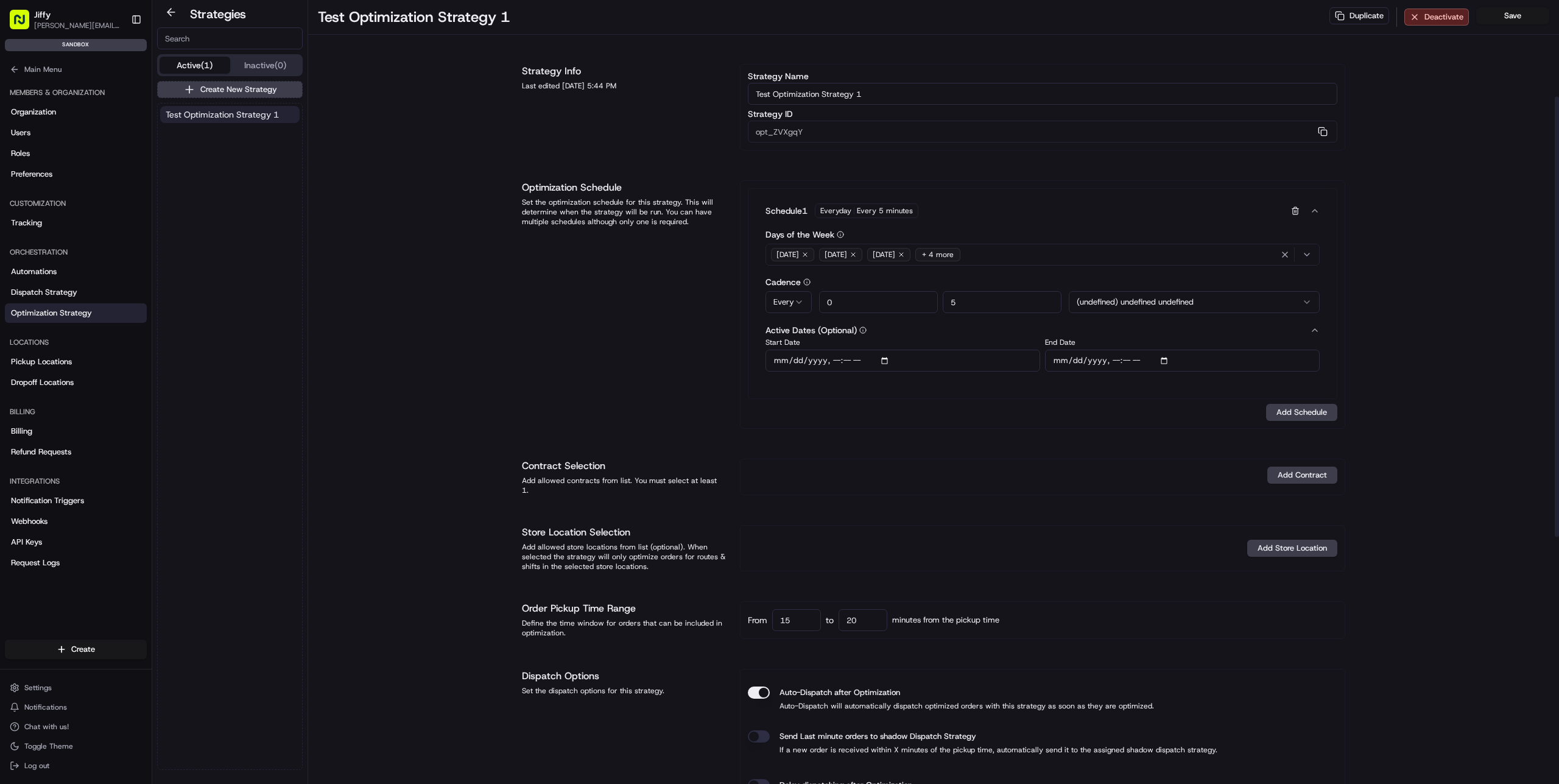
scroll to position [610, 0]
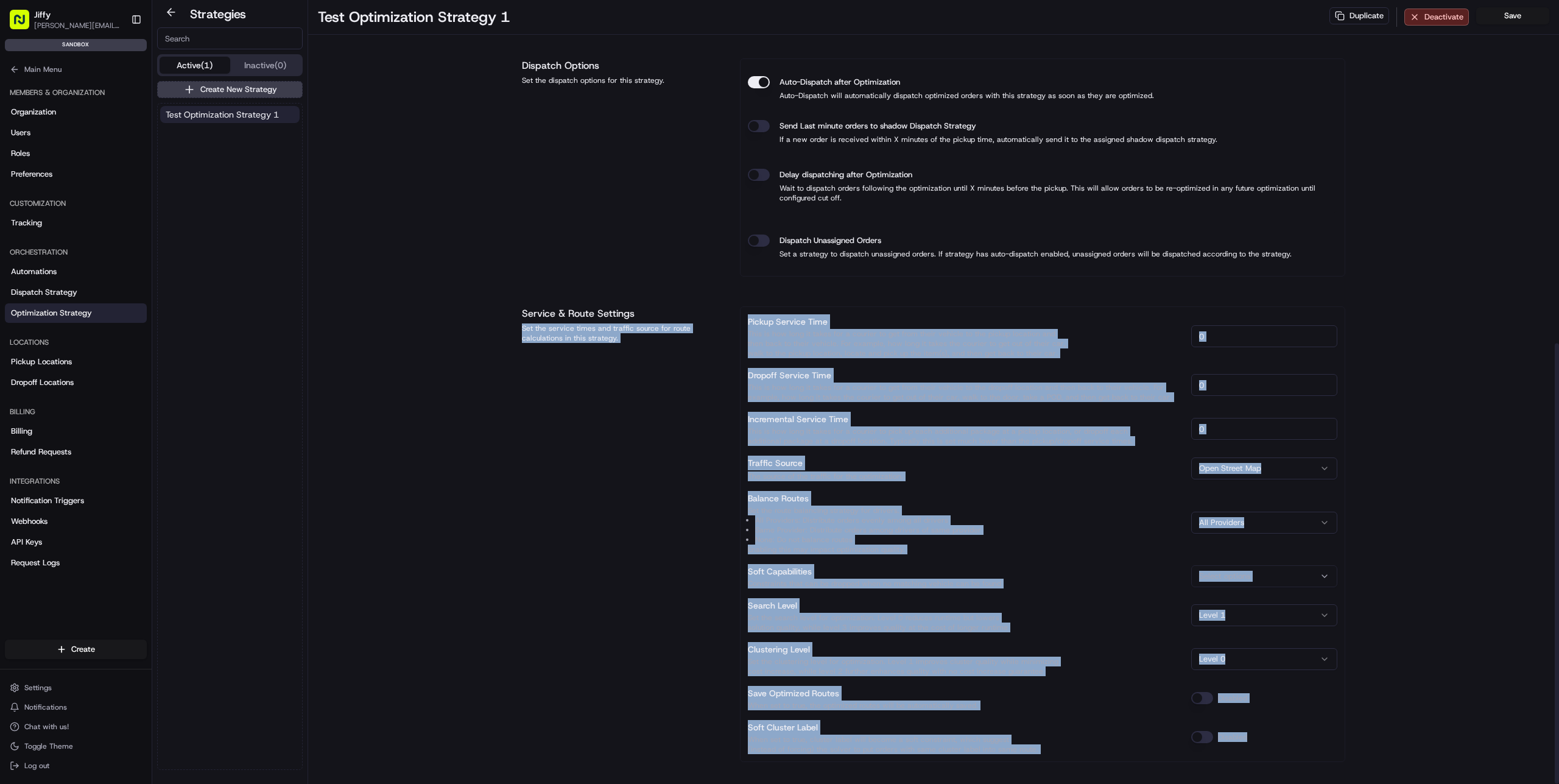
drag, startPoint x: 511, startPoint y: 314, endPoint x: 1443, endPoint y: 751, distance: 1029.4
click at [1443, 751] on div "Test Optimization Strategy 1 Duplicate Deactivate Save Strategy Info Last edite…" at bounding box center [933, 90] width 1251 height 1401
drag, startPoint x: 1449, startPoint y: 752, endPoint x: 548, endPoint y: 316, distance: 1000.9
click at [548, 316] on div "Test Optimization Strategy 1 Duplicate Deactivate Save Strategy Info Last edite…" at bounding box center [933, 90] width 1251 height 1401
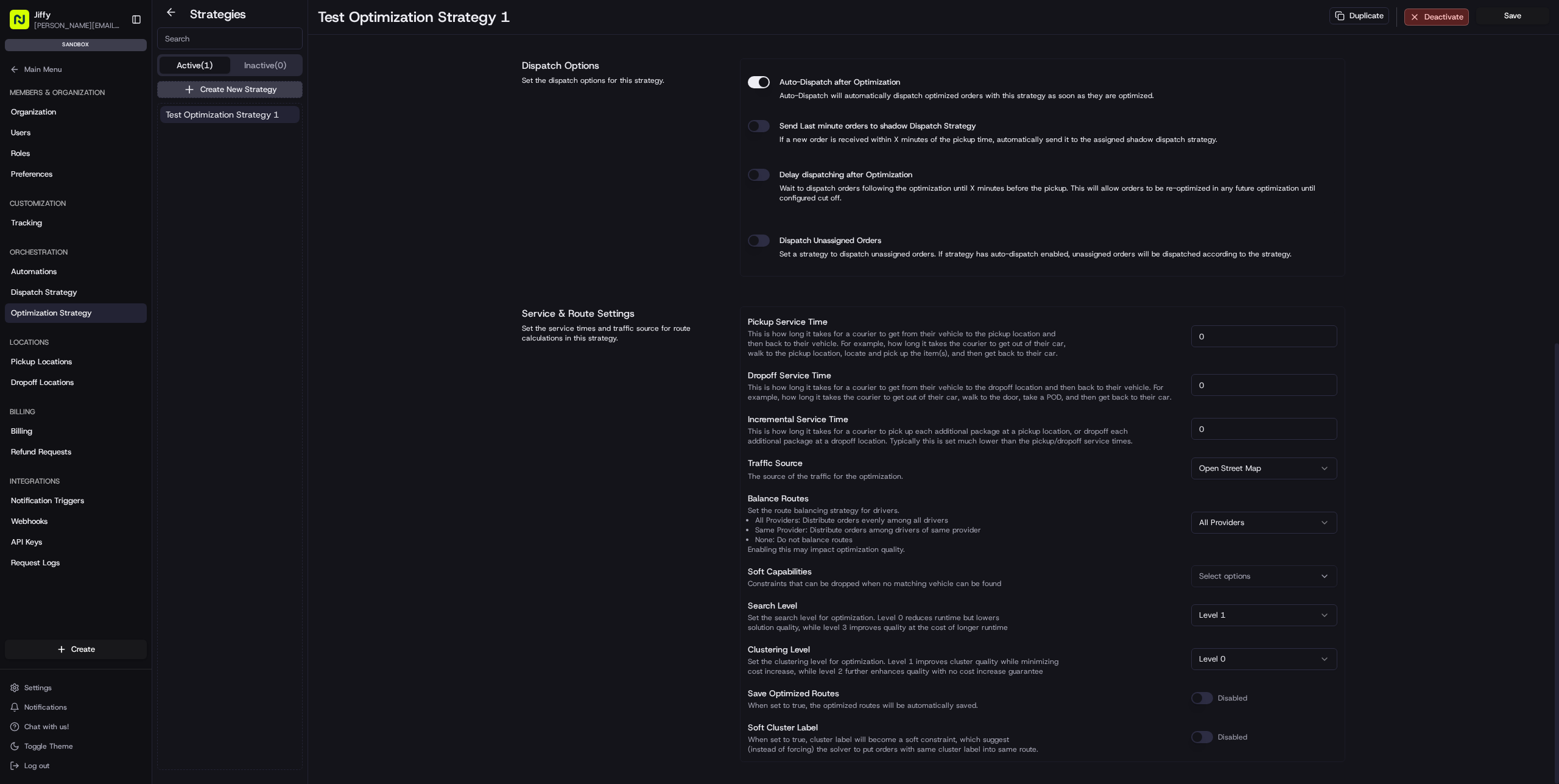
click at [468, 295] on div "Test Optimization Strategy 1 Duplicate Deactivate Save Strategy Info Last edite…" at bounding box center [933, 90] width 1251 height 1401
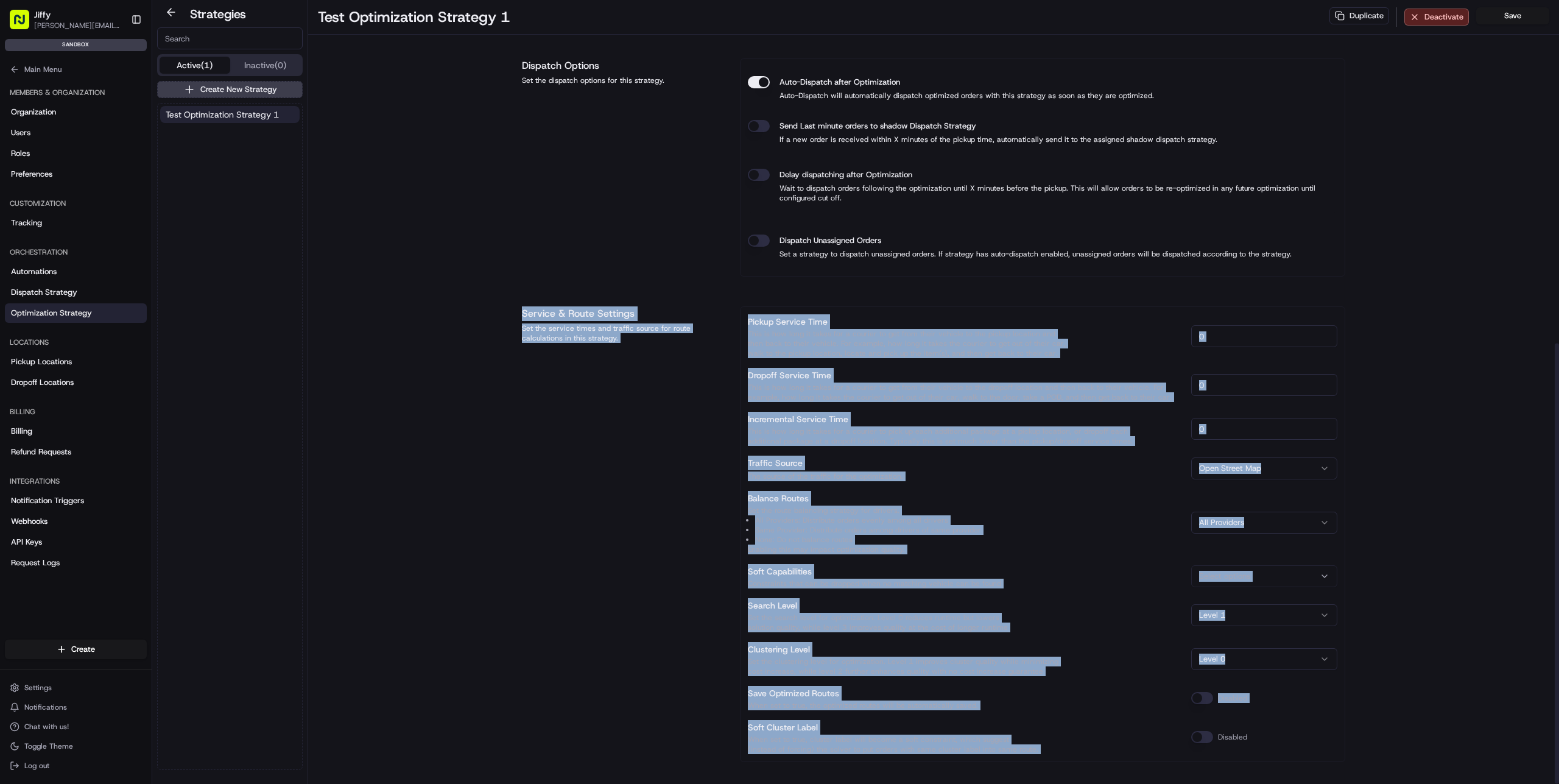
drag, startPoint x: 496, startPoint y: 278, endPoint x: 1450, endPoint y: 712, distance: 1048.1
click at [1450, 712] on div "Test Optimization Strategy 1 Duplicate Deactivate Save Strategy Info Last edite…" at bounding box center [933, 90] width 1251 height 1401
click at [1380, 700] on div "Test Optimization Strategy 1 Duplicate Deactivate Save Strategy Info Last edite…" at bounding box center [933, 90] width 1251 height 1401
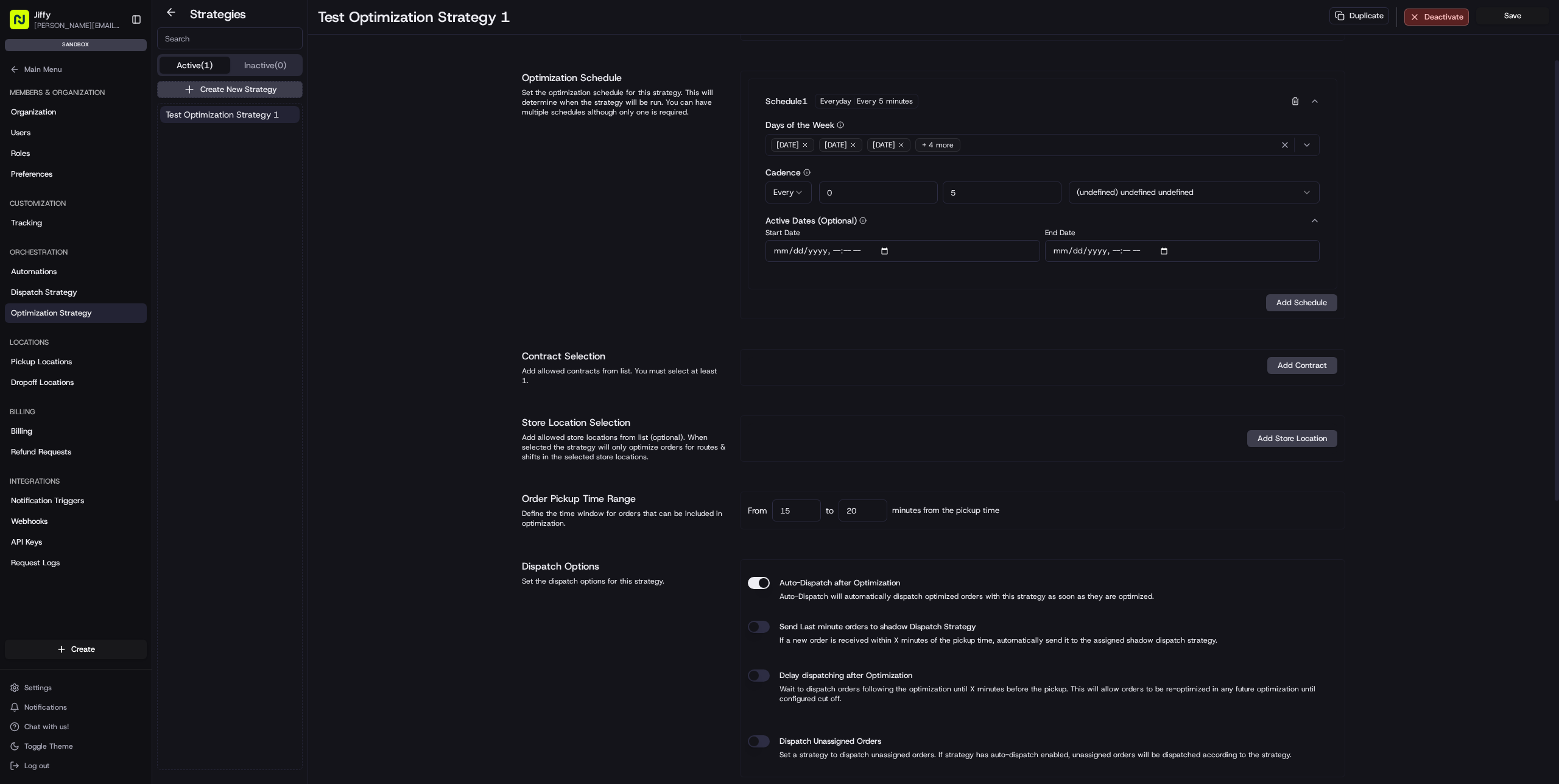
scroll to position [106, 0]
click at [599, 501] on h1 "Order Pickup Time Range" at bounding box center [623, 502] width 203 height 14
click at [907, 508] on span "minutes from the pickup time" at bounding box center [946, 513] width 107 height 10
click at [1012, 515] on div "From 15 to 20 minutes from the pickup time" at bounding box center [1043, 513] width 590 height 22
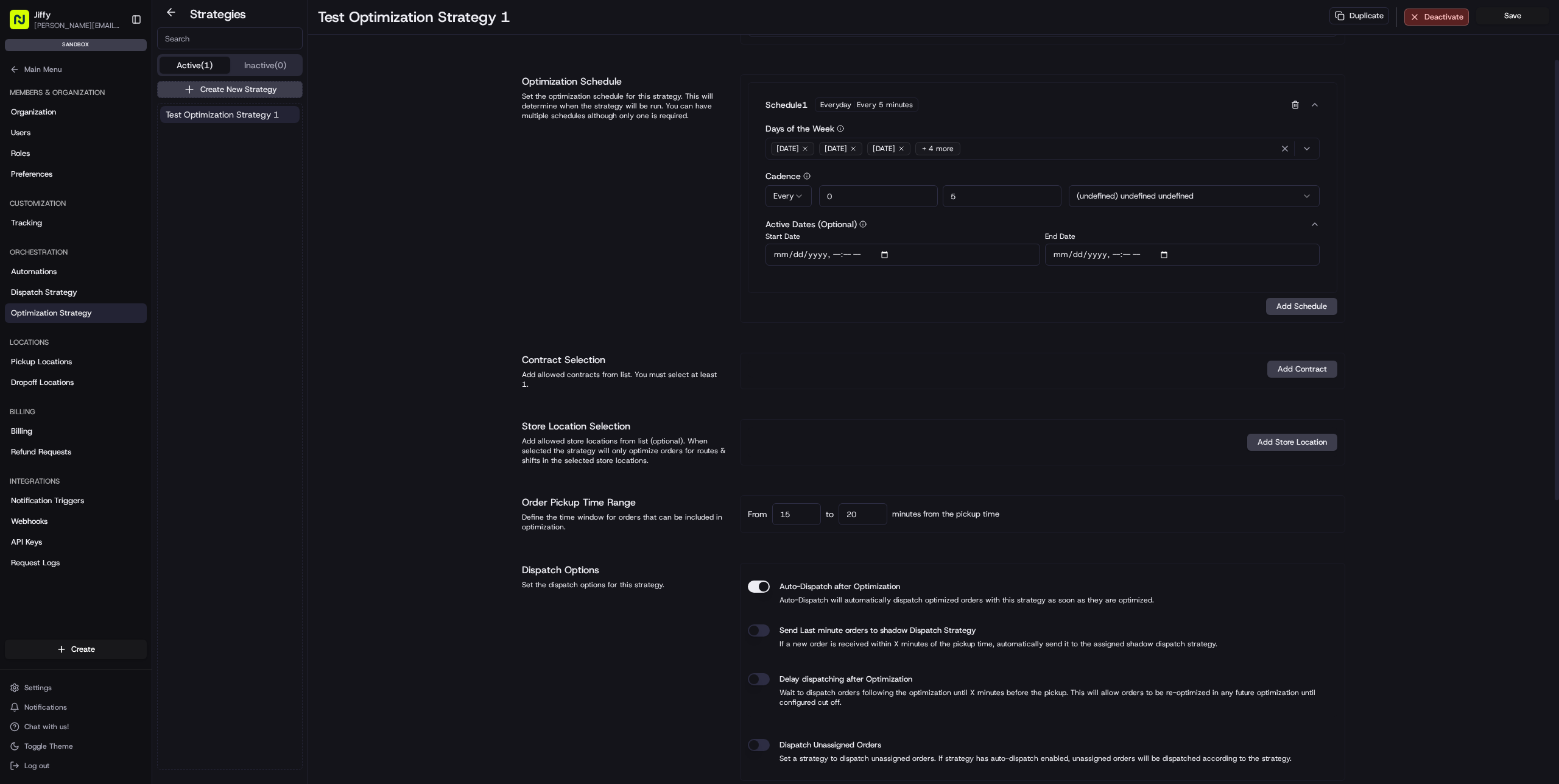
drag, startPoint x: 804, startPoint y: 505, endPoint x: 740, endPoint y: 507, distance: 64.0
click at [740, 507] on div "From 15 to 20 minutes from the pickup time" at bounding box center [1043, 514] width 606 height 38
drag, startPoint x: 863, startPoint y: 507, endPoint x: 782, endPoint y: 505, distance: 81.0
click at [782, 505] on div "From 15 to 20 minutes from the pickup time" at bounding box center [1043, 513] width 590 height 22
click at [1094, 508] on div "From 15 to minutes from the pickup time" at bounding box center [1043, 513] width 590 height 22
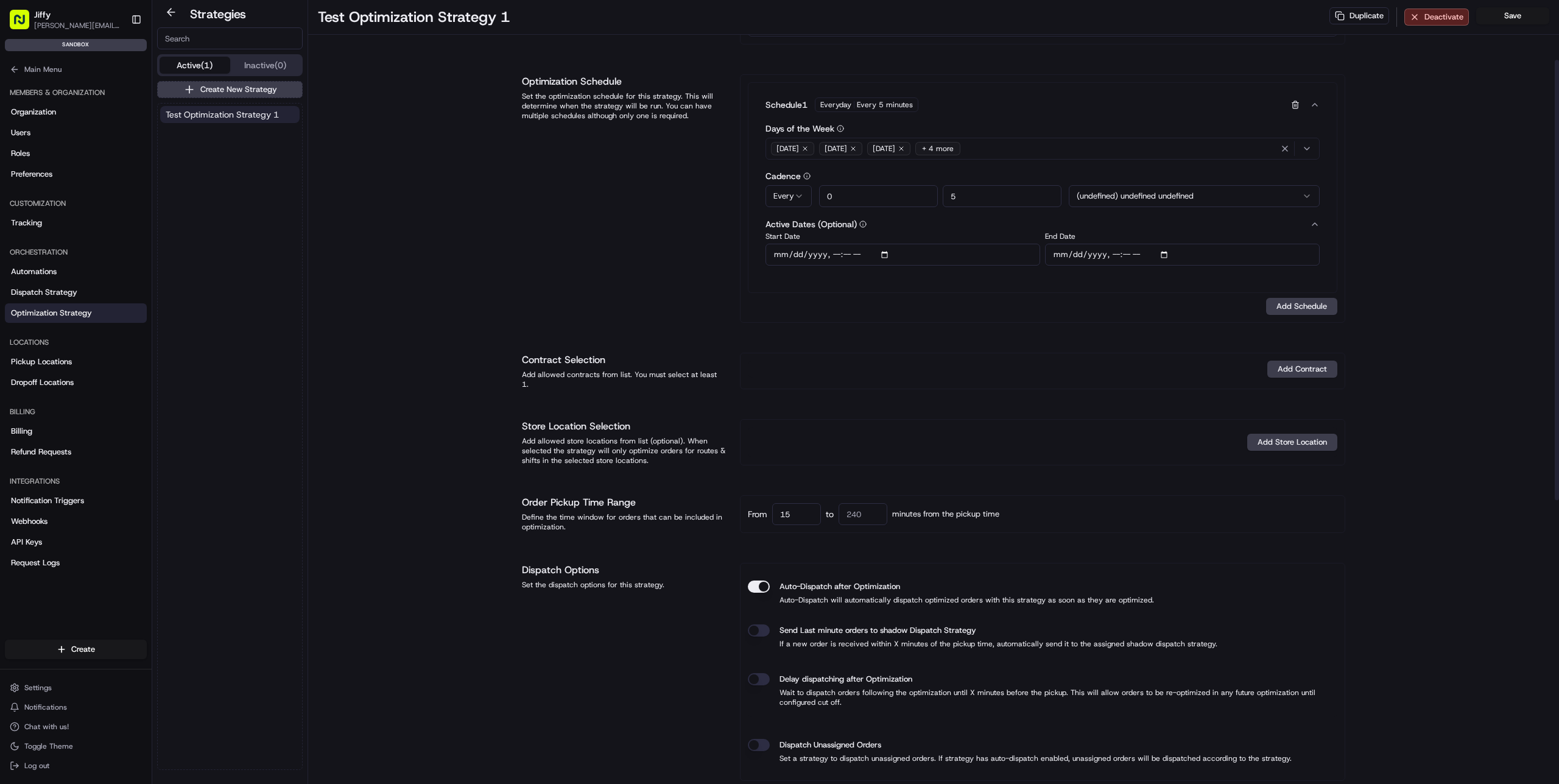
click at [789, 504] on input "15" at bounding box center [797, 513] width 49 height 22
type input "1"
type input "30"
click at [1087, 512] on div "From 30 to minutes from the pickup time" at bounding box center [1043, 513] width 590 height 22
drag, startPoint x: 804, startPoint y: 508, endPoint x: 712, endPoint y: 505, distance: 92.0
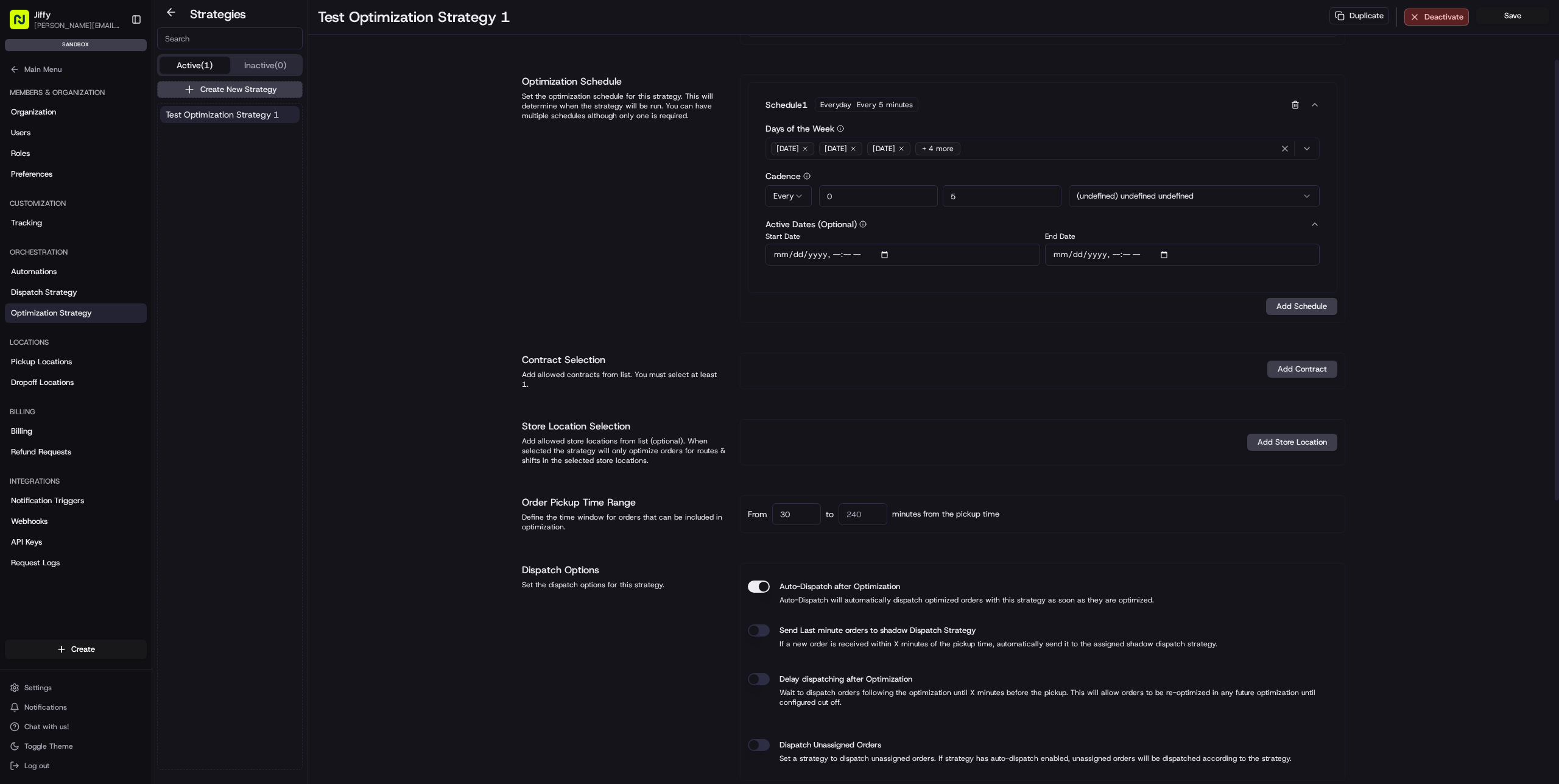
click at [712, 505] on div "Order Pickup Time Range Define the time window for orders that can be included …" at bounding box center [933, 514] width 823 height 38
type input "30"
type button "on"
click at [1111, 517] on div "From 30 to 30 minutes from the pickup time" at bounding box center [1043, 513] width 590 height 22
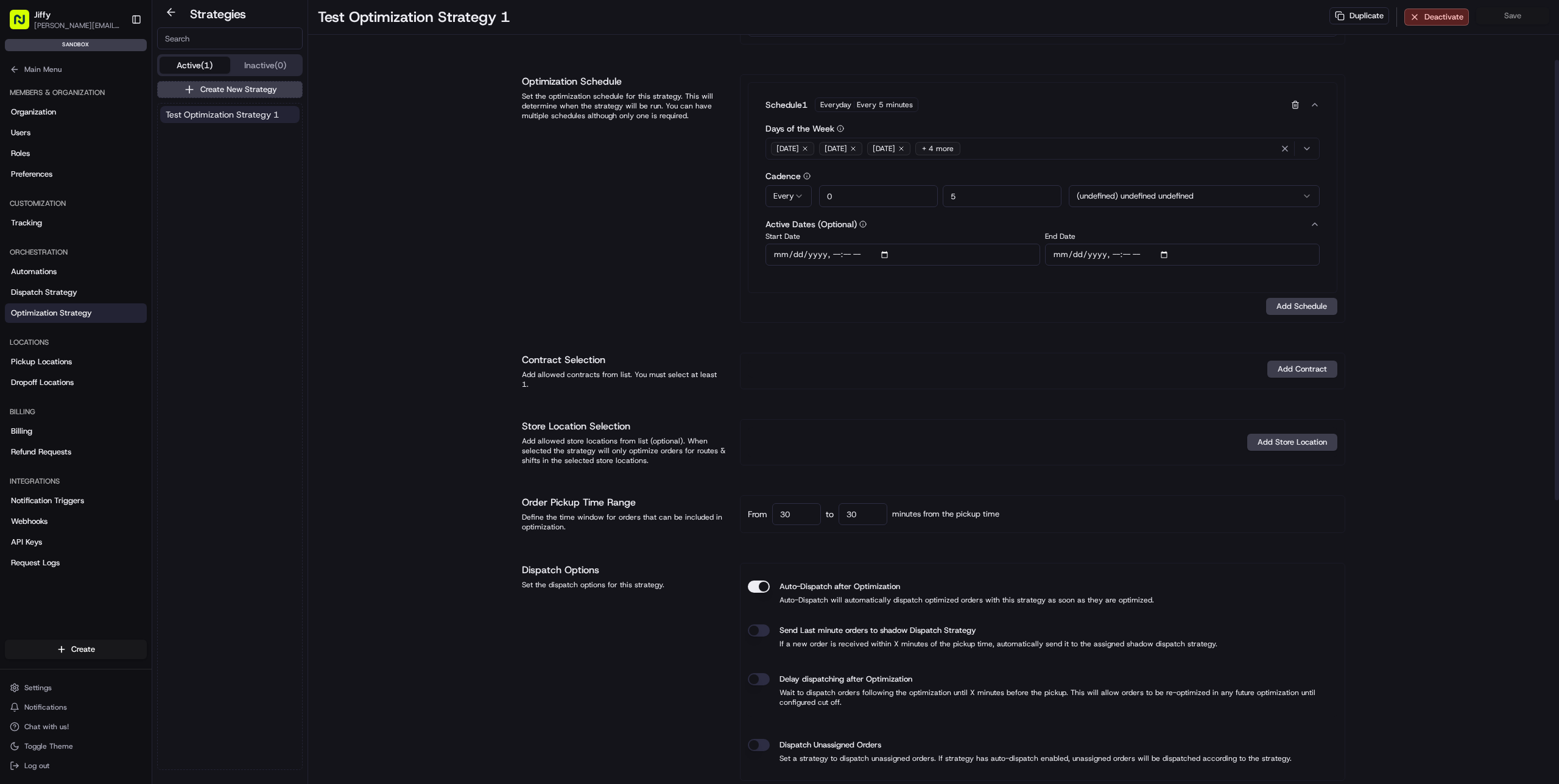
click at [999, 203] on input "5" at bounding box center [1002, 196] width 118 height 22
drag, startPoint x: 977, startPoint y: 195, endPoint x: 862, endPoint y: 187, distance: 115.3
click at [862, 187] on div "0 0" at bounding box center [941, 196] width 242 height 22
type input "1"
click at [1418, 214] on div "Test Optimization Strategy 1 Duplicate Deactivate Save Strategy Info Last edite…" at bounding box center [933, 594] width 1251 height 1401
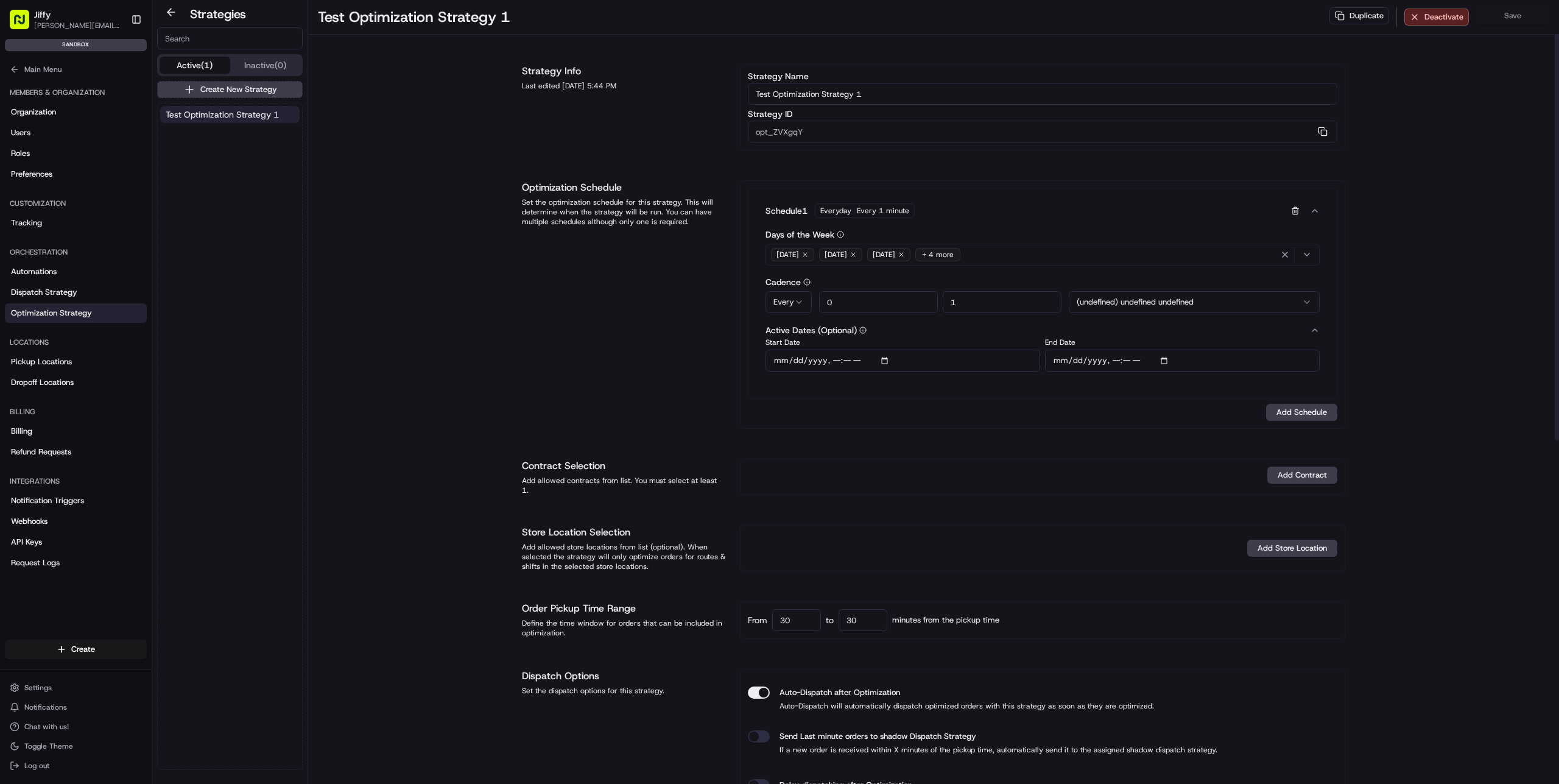
scroll to position [0, 0]
drag, startPoint x: 969, startPoint y: 298, endPoint x: 936, endPoint y: 298, distance: 33.0
click at [936, 298] on div "0 1" at bounding box center [941, 301] width 242 height 22
click at [800, 301] on html "[PERSON_NAME] [PERSON_NAME][EMAIL_ADDRESS][DOMAIN_NAME] Toggle Sidebar sandbox …" at bounding box center [780, 392] width 1559 height 784
click at [644, 300] on div "Optimization Schedule Set the optimization schedule for this strategy. This wil…" at bounding box center [623, 304] width 203 height 248
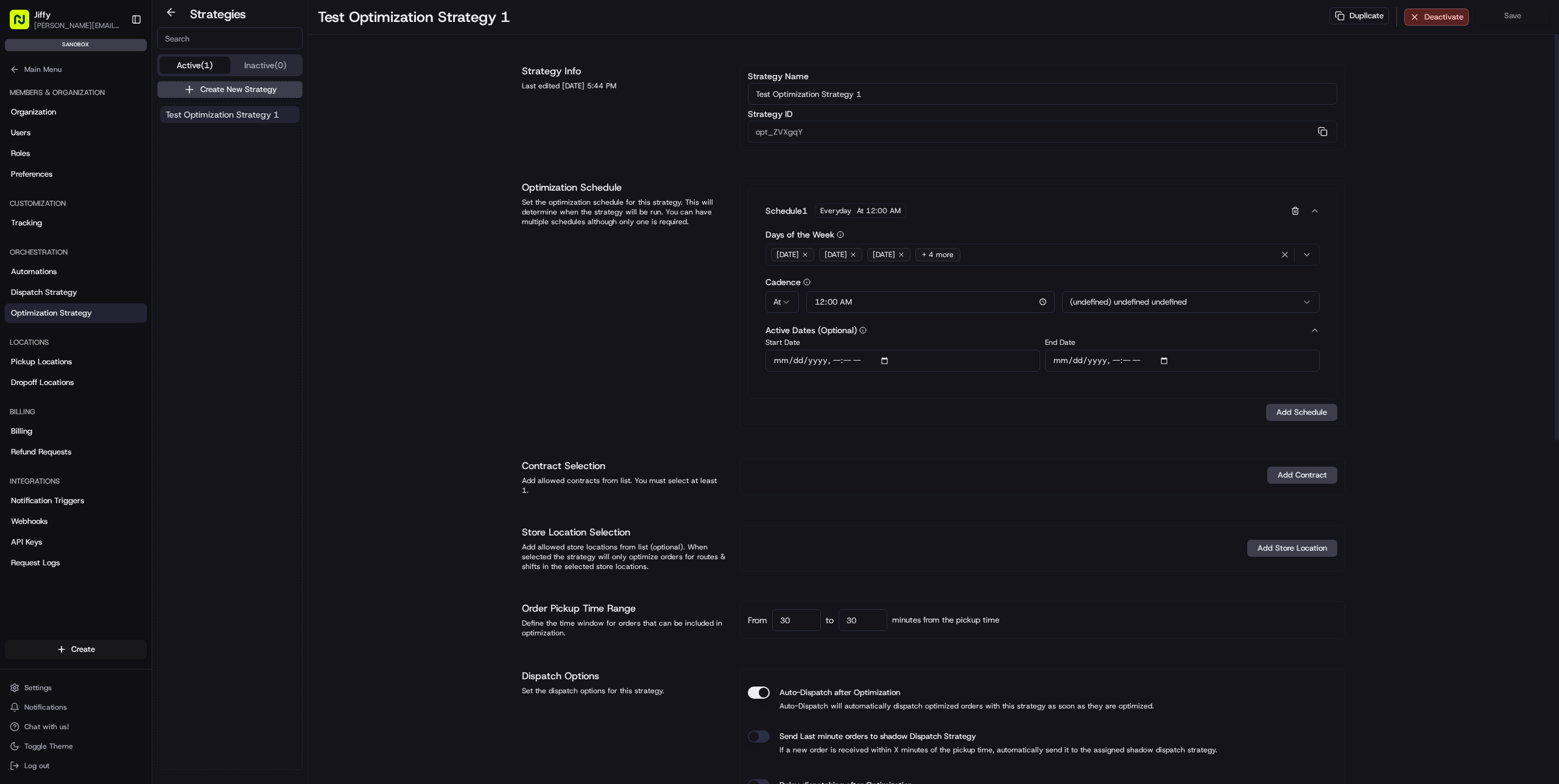
click at [780, 301] on html "[PERSON_NAME] [PERSON_NAME][EMAIL_ADDRESS][DOMAIN_NAME] Toggle Sidebar sandbox …" at bounding box center [780, 392] width 1559 height 784
select select "continous"
click at [986, 302] on input "30" at bounding box center [1002, 301] width 118 height 22
drag, startPoint x: 873, startPoint y: 301, endPoint x: 819, endPoint y: 309, distance: 54.6
click at [820, 309] on input "1" at bounding box center [879, 301] width 118 height 22
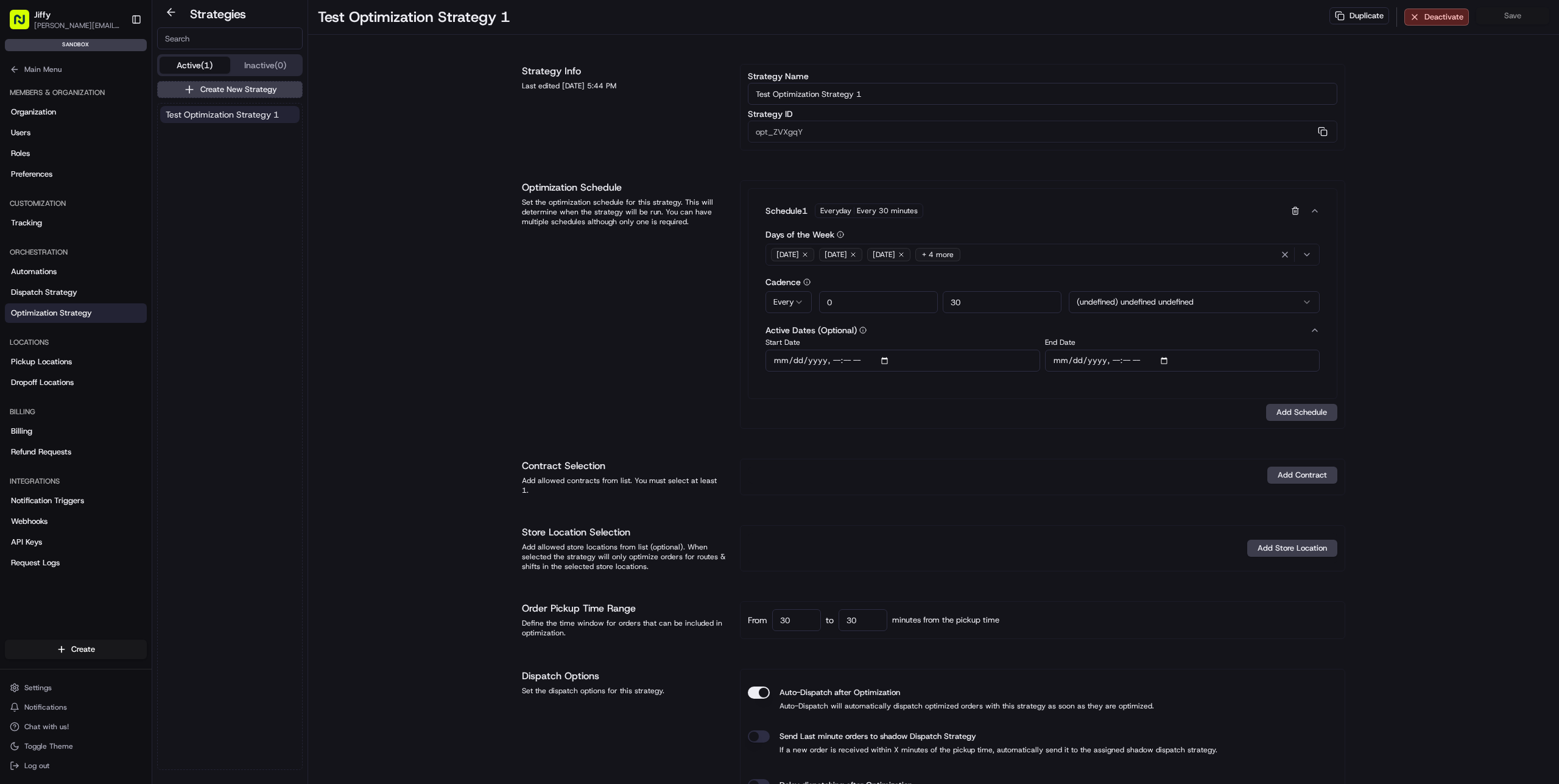
type input "0"
click at [652, 286] on div "Optimization Schedule Set the optimization schedule for this strategy. This wil…" at bounding box center [623, 304] width 203 height 248
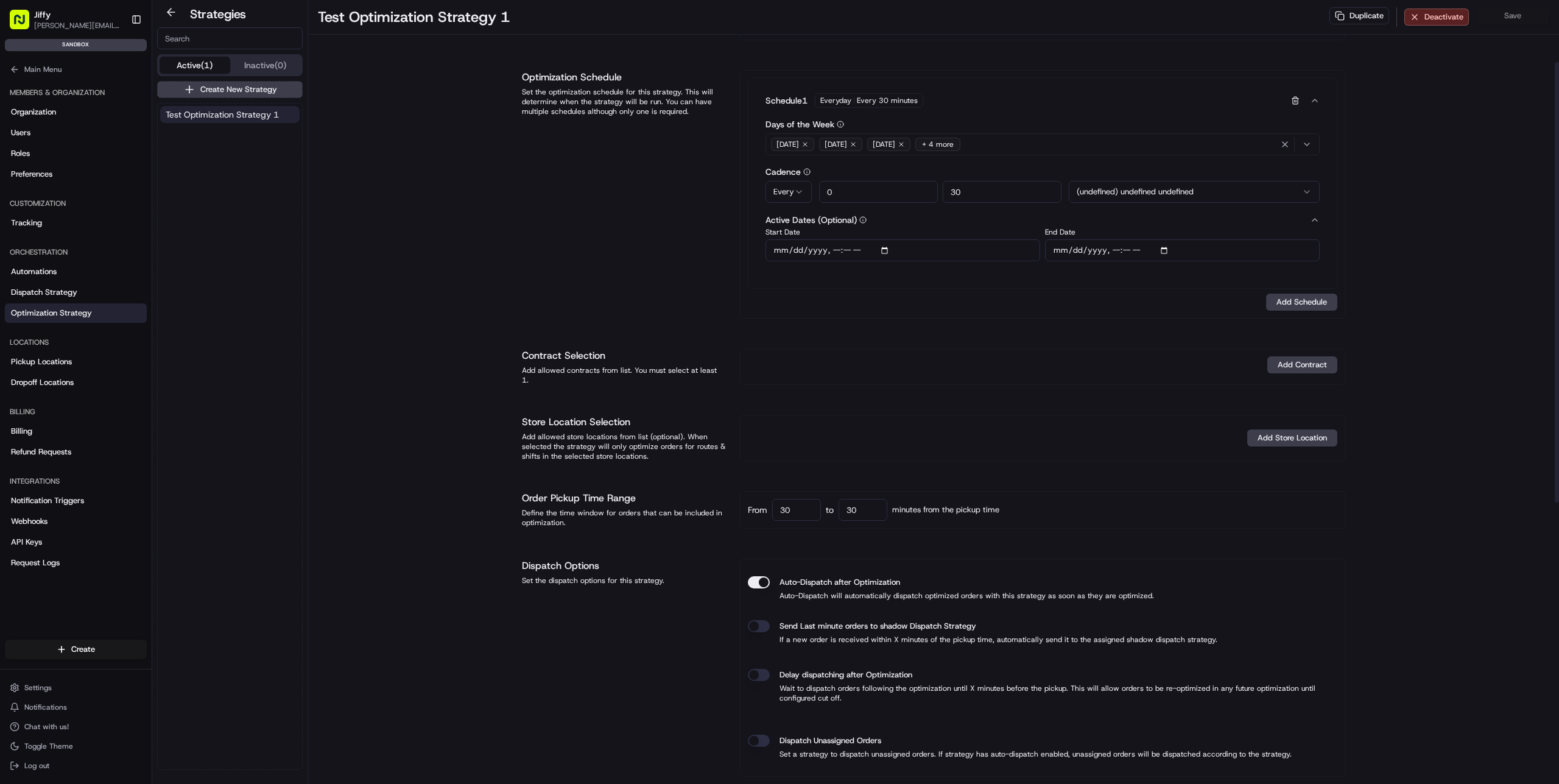
scroll to position [110, 0]
drag, startPoint x: 951, startPoint y: 192, endPoint x: 974, endPoint y: 191, distance: 23.0
click at [974, 191] on input "30" at bounding box center [1002, 192] width 118 height 22
type input "1"
click at [649, 236] on div "Optimization Schedule Set the optimization schedule for this strategy. This wil…" at bounding box center [623, 195] width 203 height 248
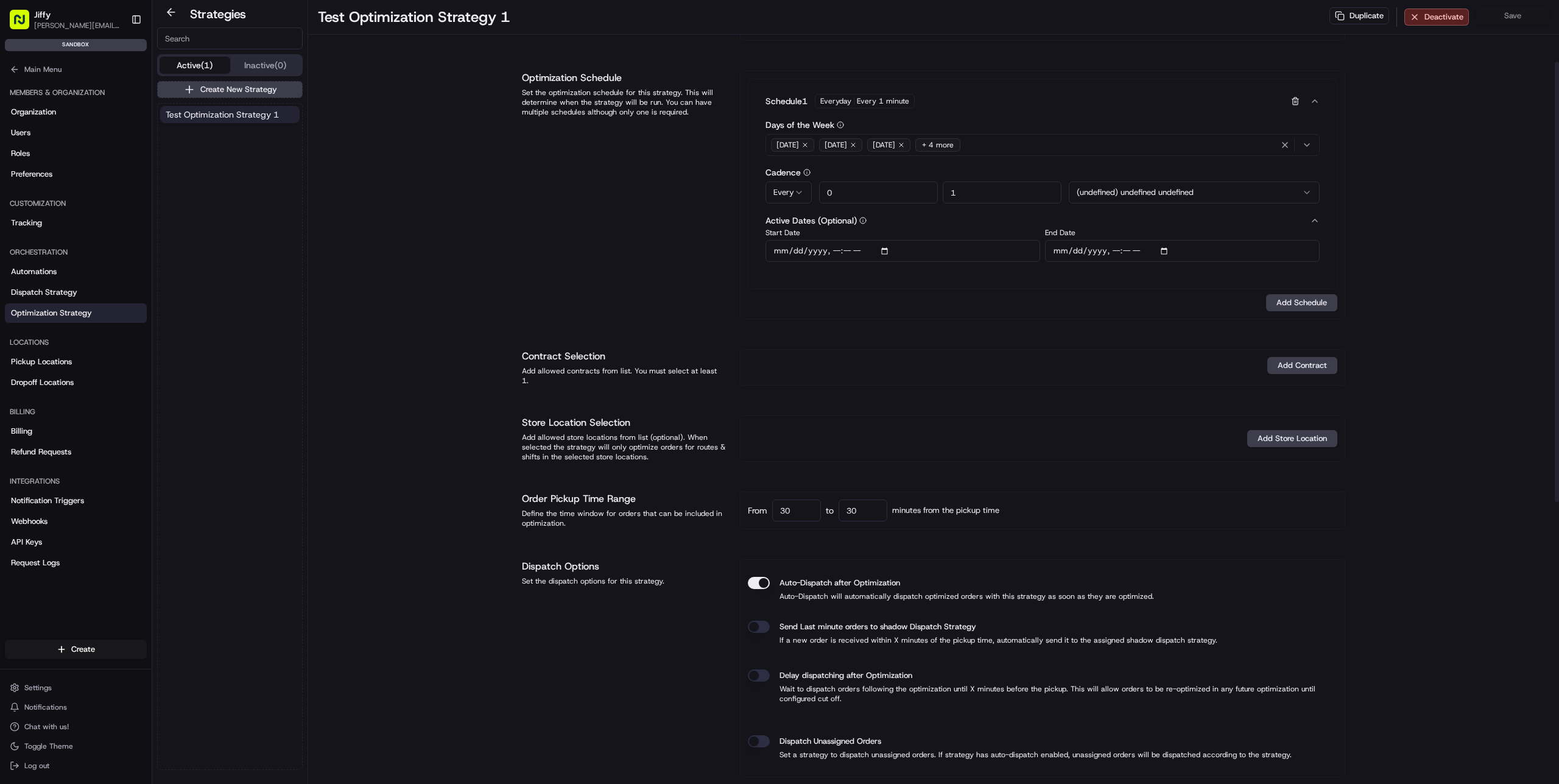
drag, startPoint x: 790, startPoint y: 501, endPoint x: 736, endPoint y: 505, distance: 54.1
click at [736, 505] on div "Order Pickup Time Range Define the time window for orders that can be included …" at bounding box center [933, 510] width 823 height 38
type input "1"
drag, startPoint x: 865, startPoint y: 506, endPoint x: 832, endPoint y: 505, distance: 33.0
click at [832, 505] on div "to 30" at bounding box center [857, 510] width 61 height 22
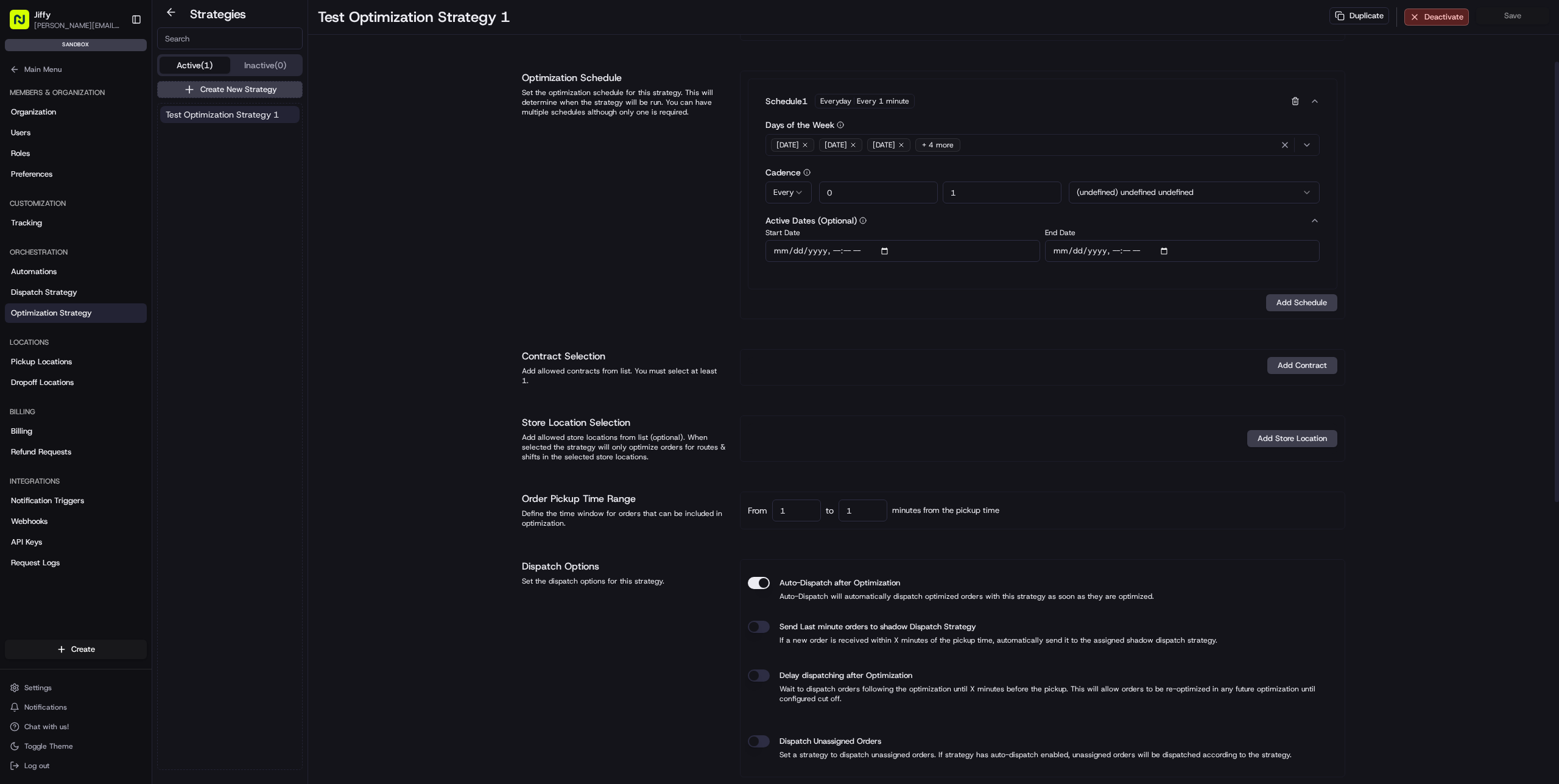
type input "1"
click at [469, 436] on div "Test Optimization Strategy 1 Duplicate Deactivate Save Strategy Info Last edite…" at bounding box center [933, 590] width 1251 height 1401
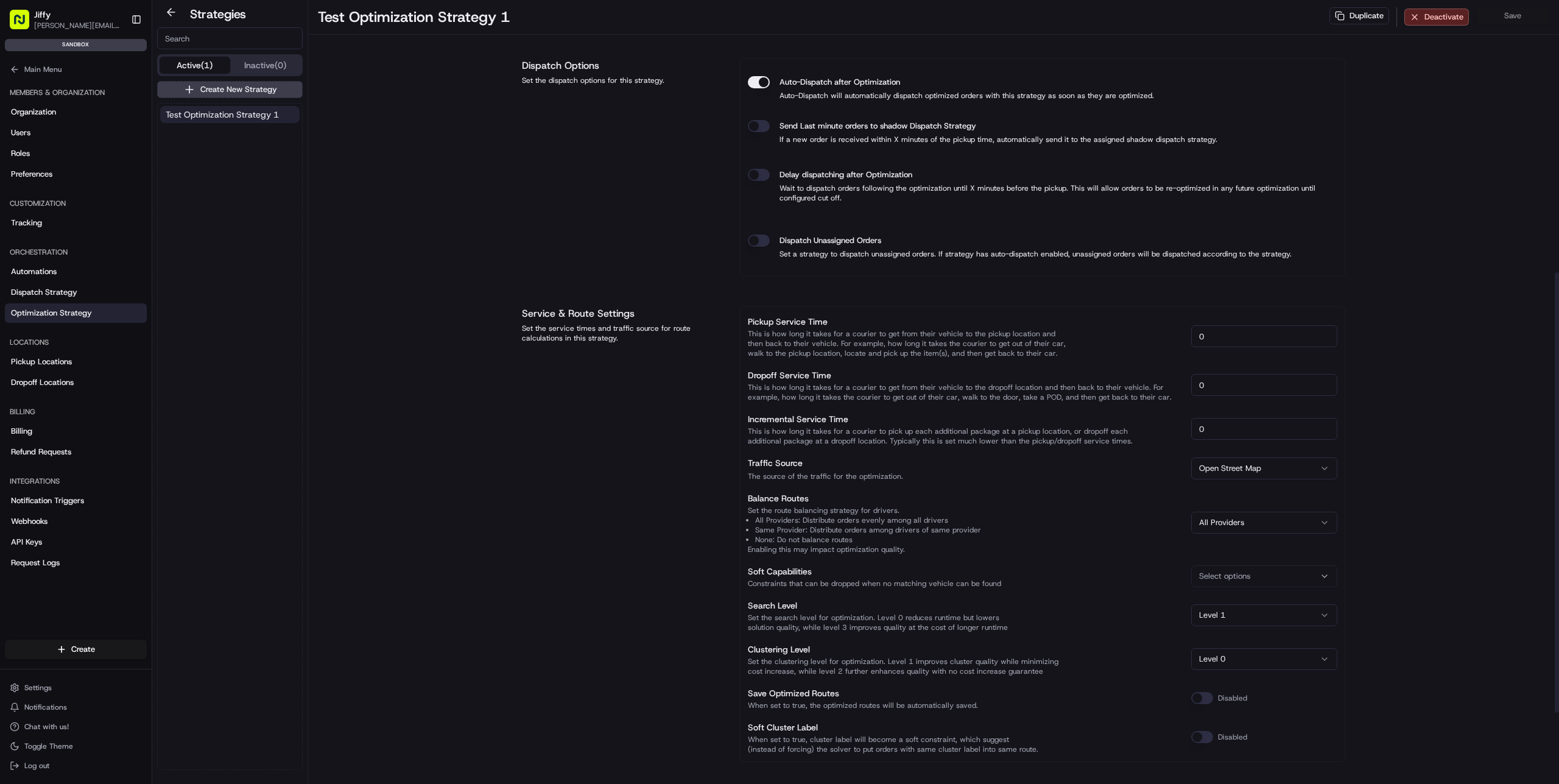
scroll to position [0, 0]
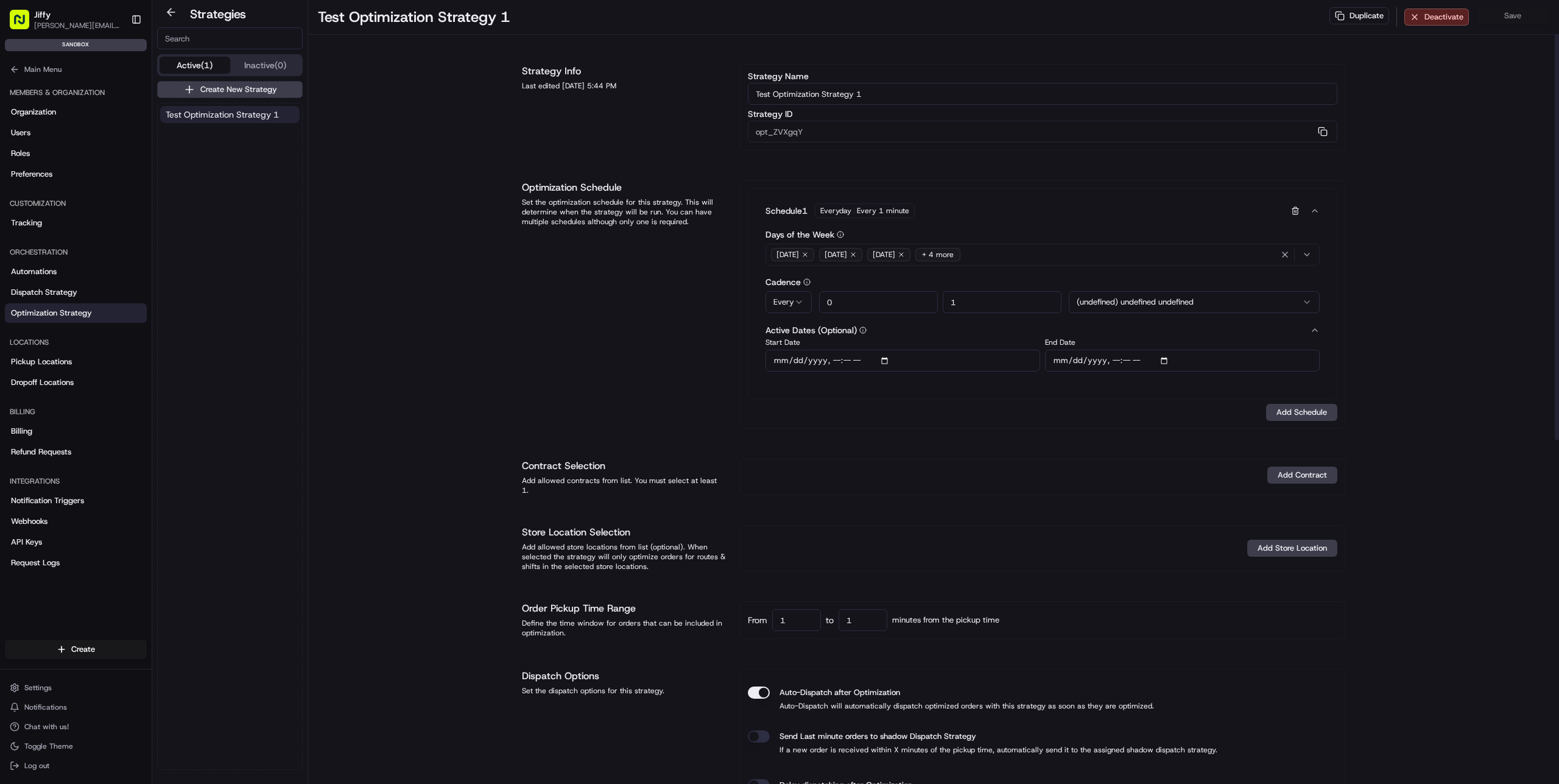
click at [1510, 16] on div "Duplicate Deactivate Save" at bounding box center [1440, 17] width 219 height 19
click at [1212, 298] on html "[PERSON_NAME] [PERSON_NAME][EMAIL_ADDRESS][DOMAIN_NAME] Toggle Sidebar sandbox …" at bounding box center [780, 392] width 1559 height 784
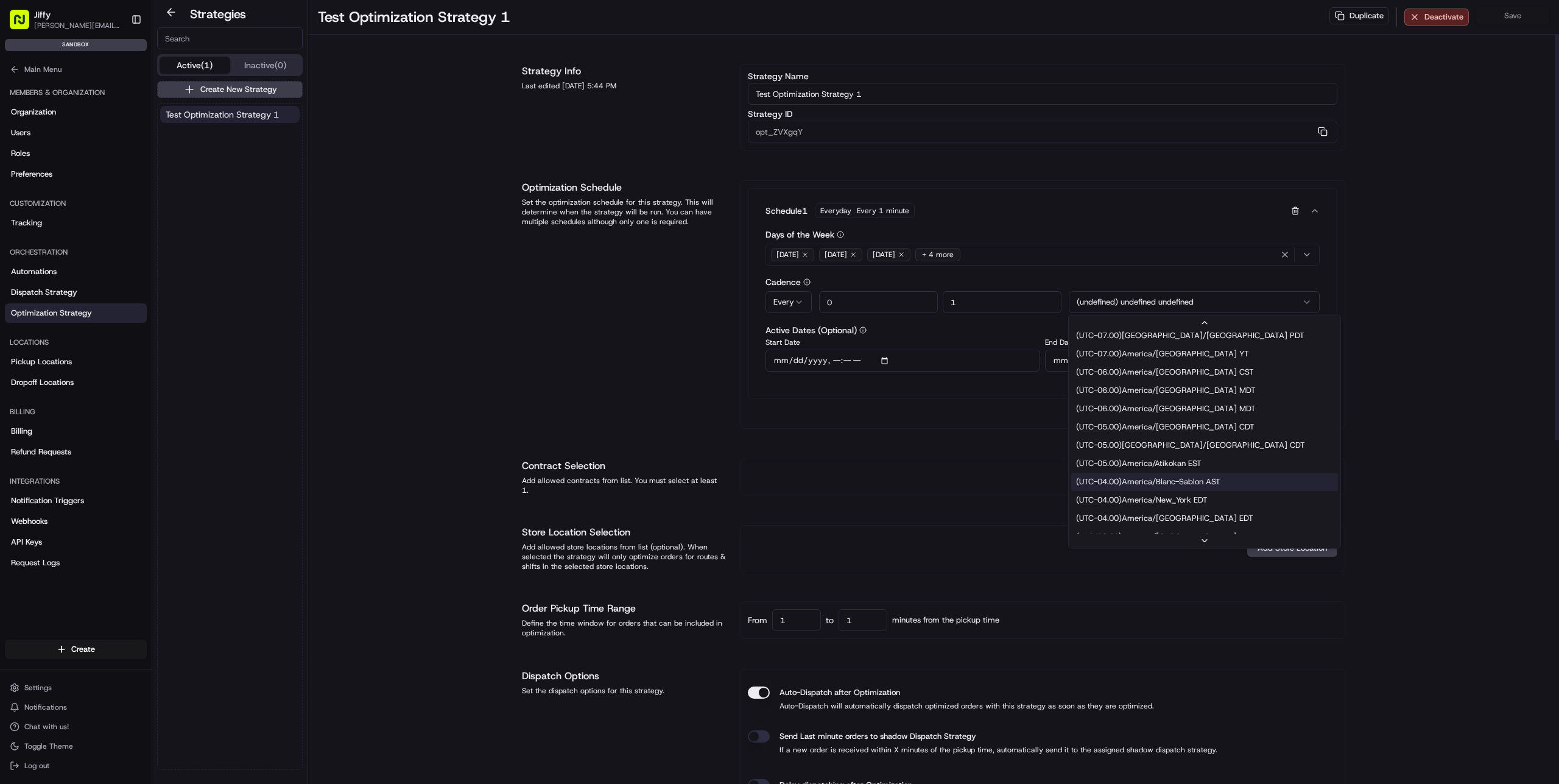
scroll to position [124, 0]
select select "America/New_York"
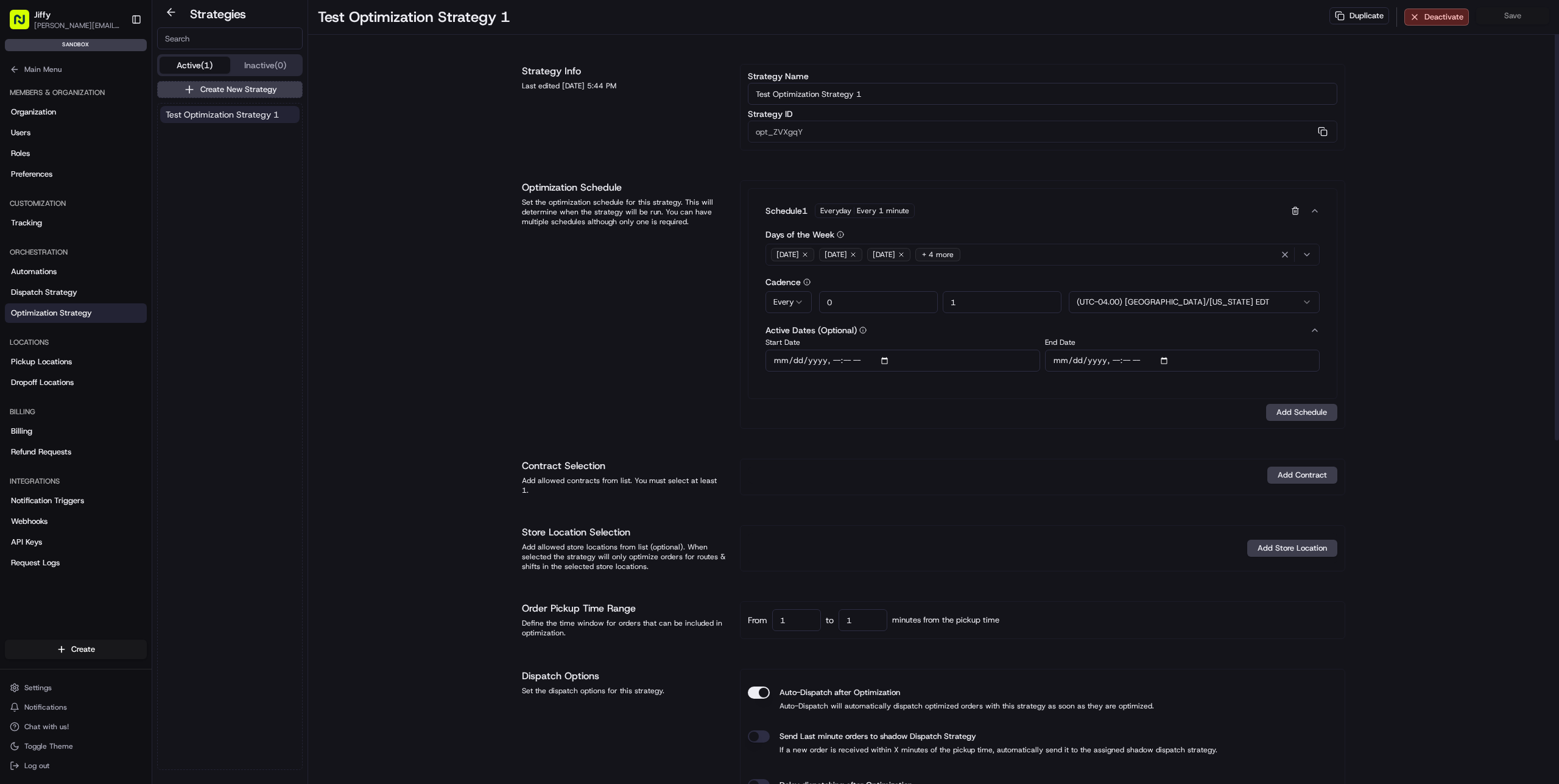
click at [1378, 307] on div "Test Optimization Strategy 1 Duplicate Deactivate Save Strategy Info Last edite…" at bounding box center [933, 700] width 1251 height 1401
click at [1524, 14] on div "Duplicate Deactivate Save" at bounding box center [1440, 17] width 219 height 19
click at [1499, 14] on div "Duplicate Deactivate Save" at bounding box center [1440, 17] width 219 height 19
click at [1519, 14] on div "Duplicate Deactivate Save" at bounding box center [1440, 17] width 219 height 19
click at [1362, 331] on div "Test Optimization Strategy 1 Duplicate Deactivate Save Strategy Info Last edite…" at bounding box center [933, 700] width 1251 height 1401
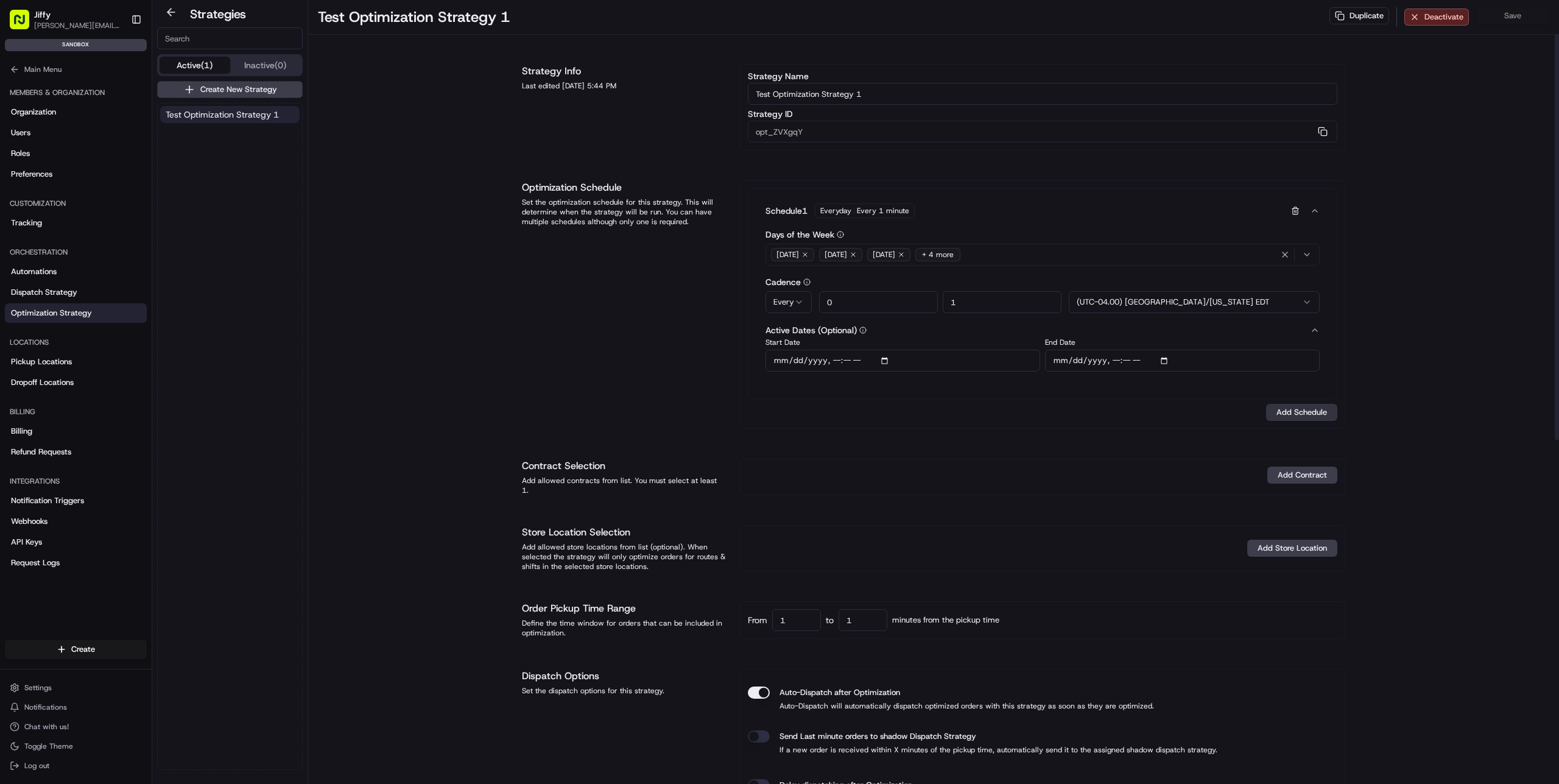
click at [1311, 409] on button "Add Schedule" at bounding box center [1301, 412] width 72 height 17
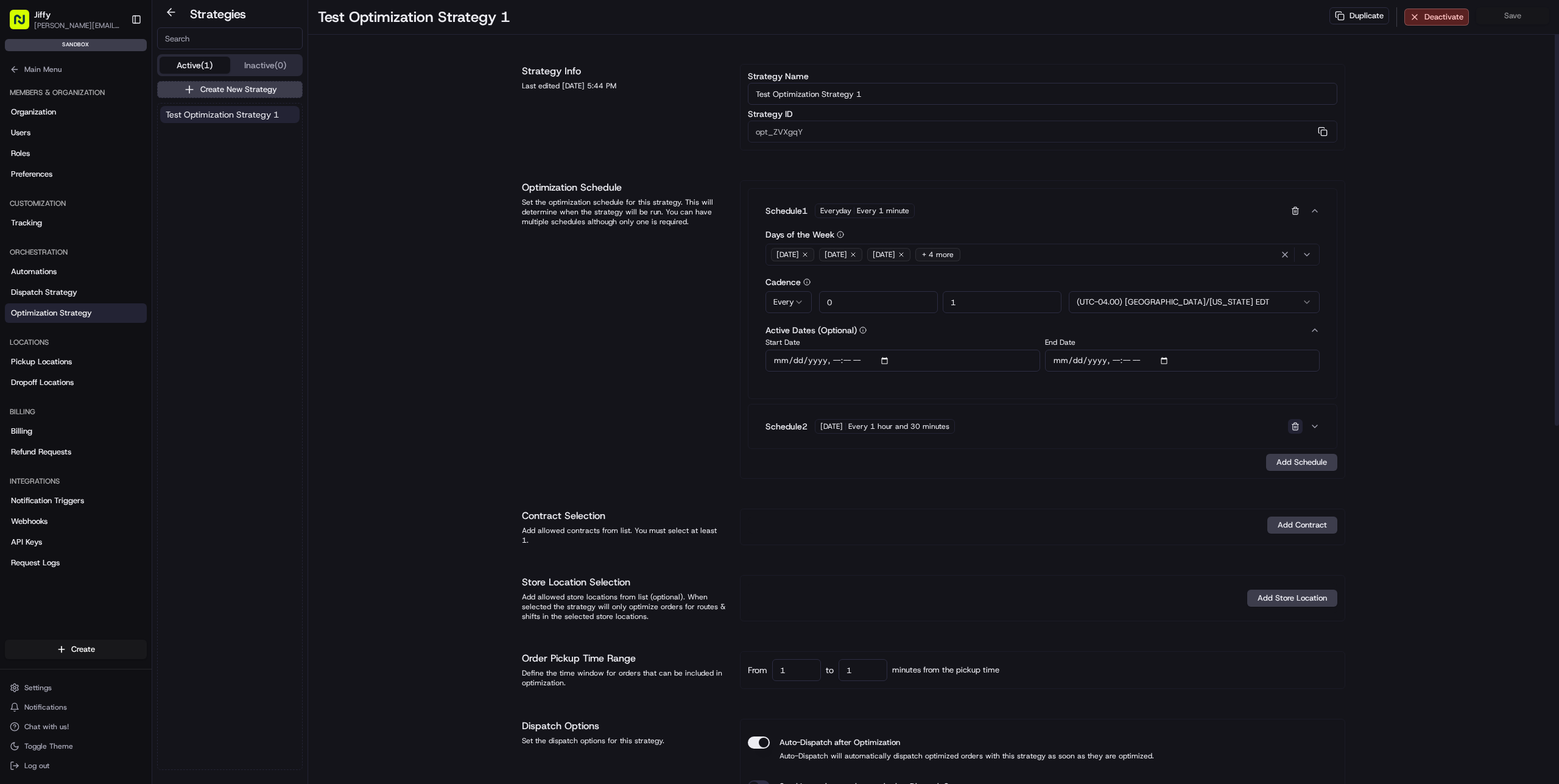
click at [1297, 427] on button "button" at bounding box center [1295, 425] width 14 height 14
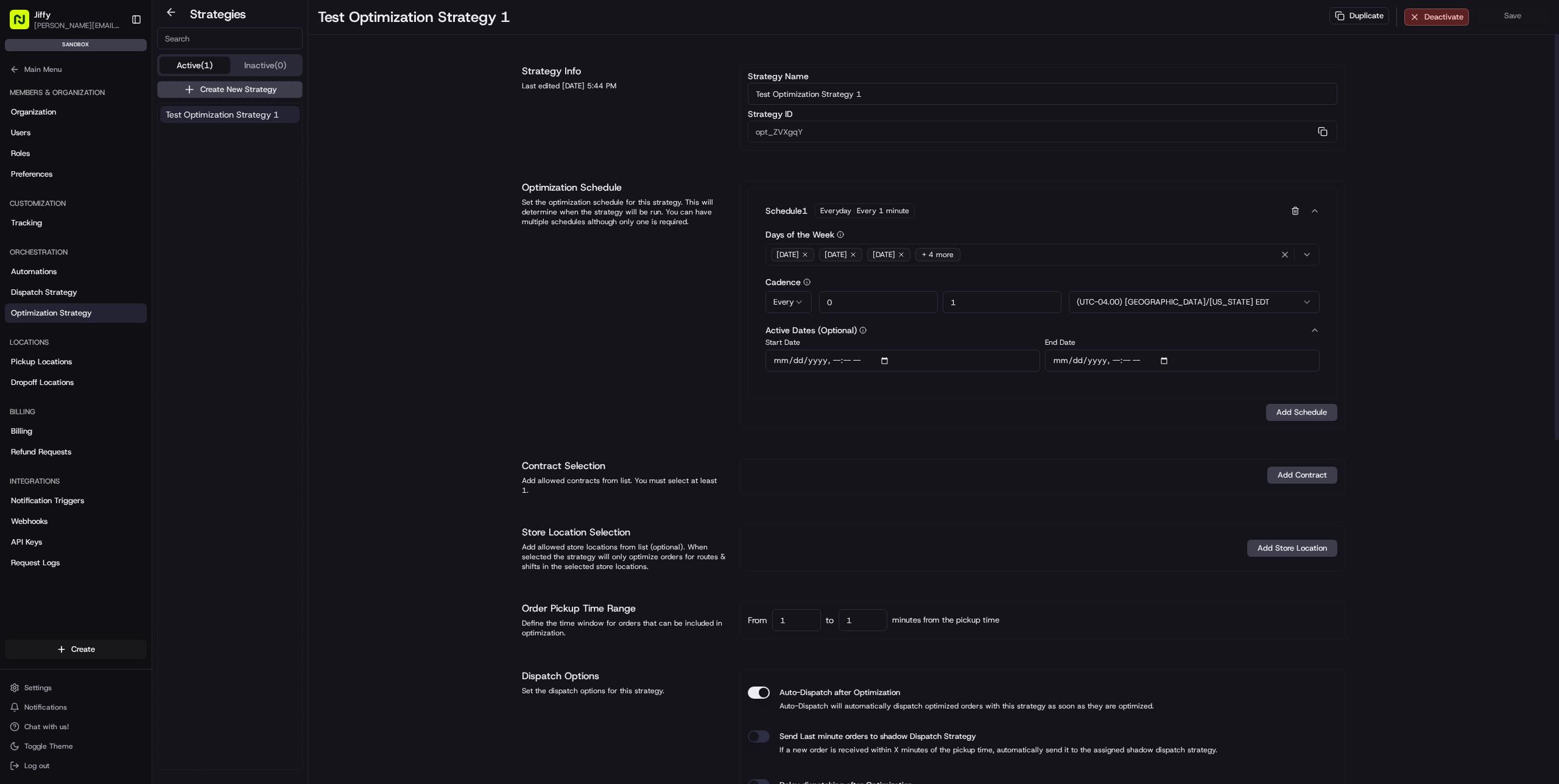
click at [1513, 20] on div "Duplicate Deactivate Save" at bounding box center [1440, 17] width 219 height 19
click at [1233, 360] on input "End Date" at bounding box center [1183, 360] width 275 height 22
click at [915, 361] on input "Start Date" at bounding box center [903, 360] width 275 height 22
click at [676, 350] on div "Optimization Schedule Set the optimization schedule for this strategy. This wil…" at bounding box center [623, 304] width 203 height 248
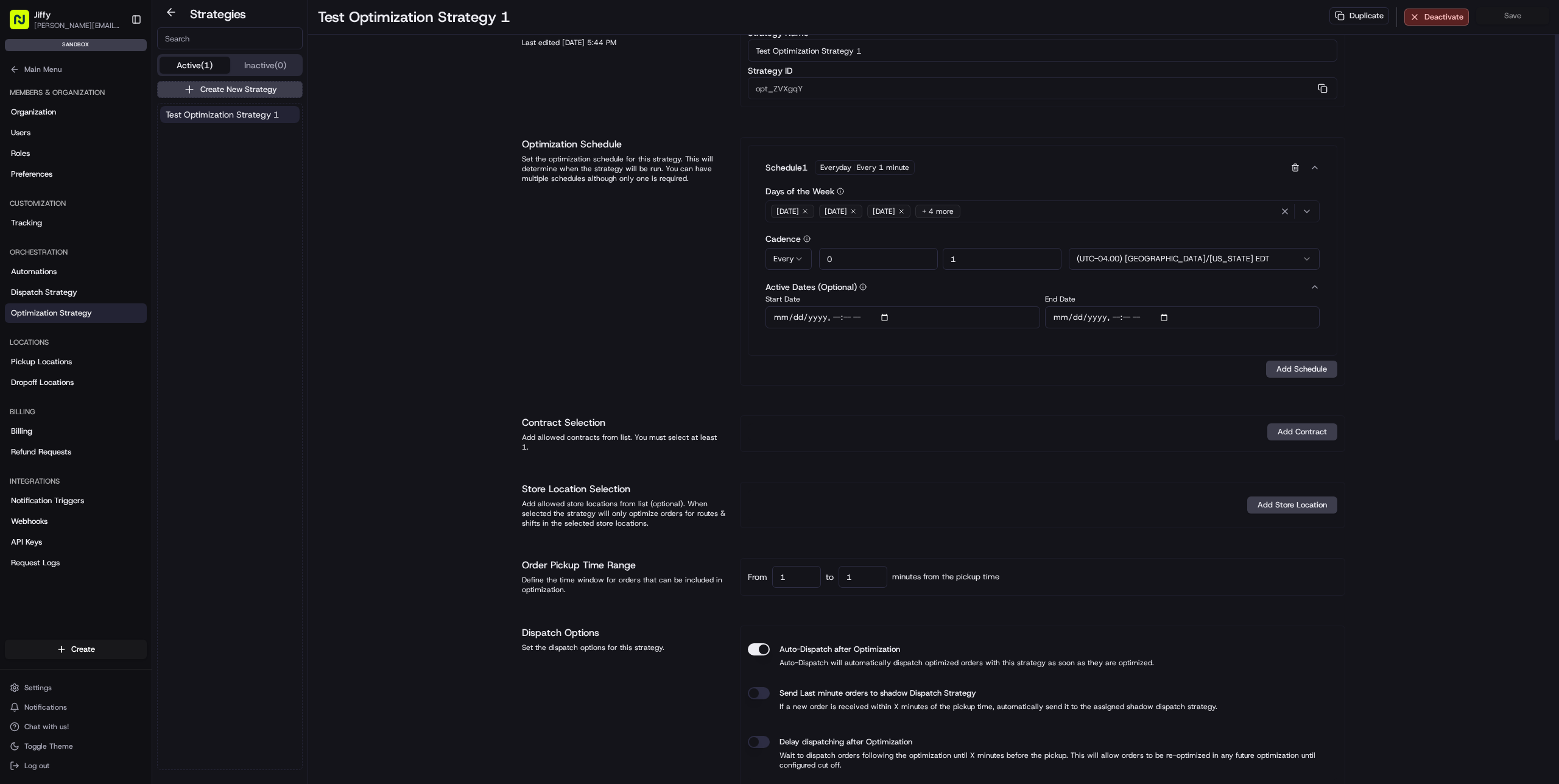
scroll to position [0, 0]
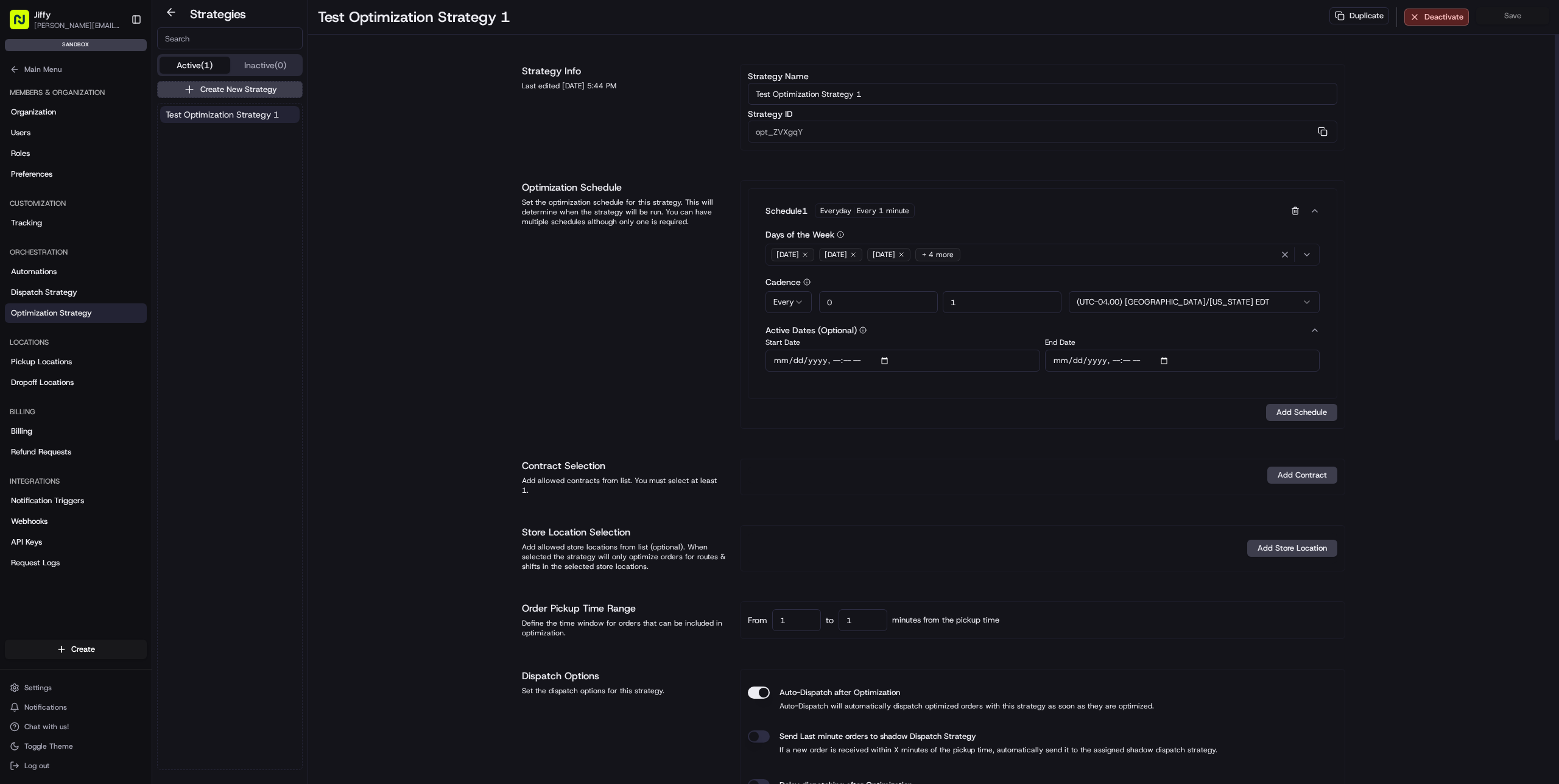
click at [910, 85] on input "Test Optimization Strategy 1" at bounding box center [1043, 93] width 590 height 22
click at [1014, 53] on div "Strategy Info Last edited [DATE] 5:44 PM Strategy Name Test Optimization Strate…" at bounding box center [934, 717] width 853 height 1367
click at [1521, 10] on div "Duplicate Deactivate Save" at bounding box center [1440, 17] width 219 height 19
click at [1520, 15] on div "Duplicate Deactivate Save" at bounding box center [1440, 17] width 219 height 19
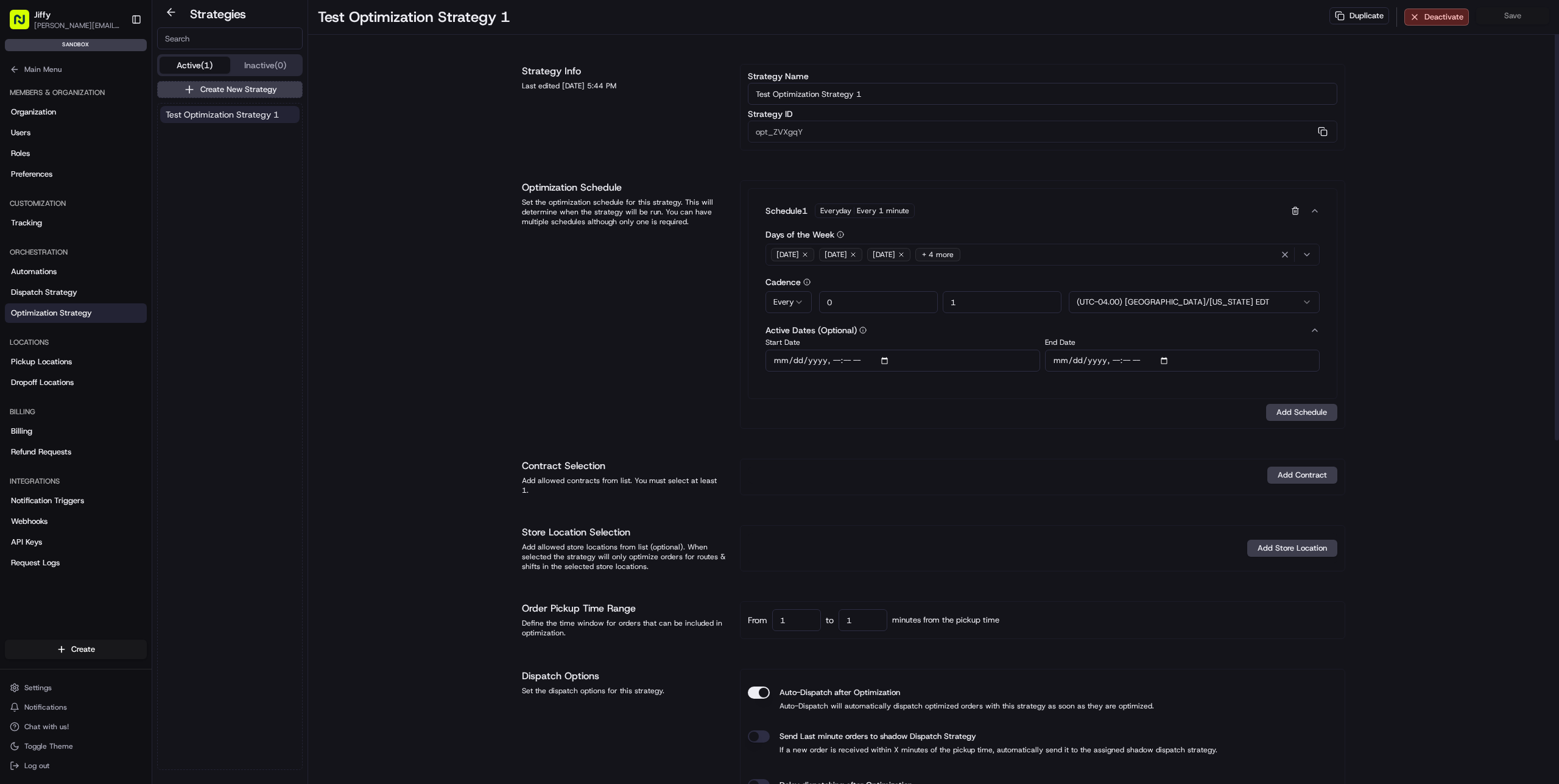
click at [1401, 103] on div "Test Optimization Strategy 1 Duplicate Deactivate Save Strategy Info Last edite…" at bounding box center [933, 700] width 1251 height 1401
click at [222, 112] on span "Test Optimization Strategy 1" at bounding box center [222, 114] width 114 height 12
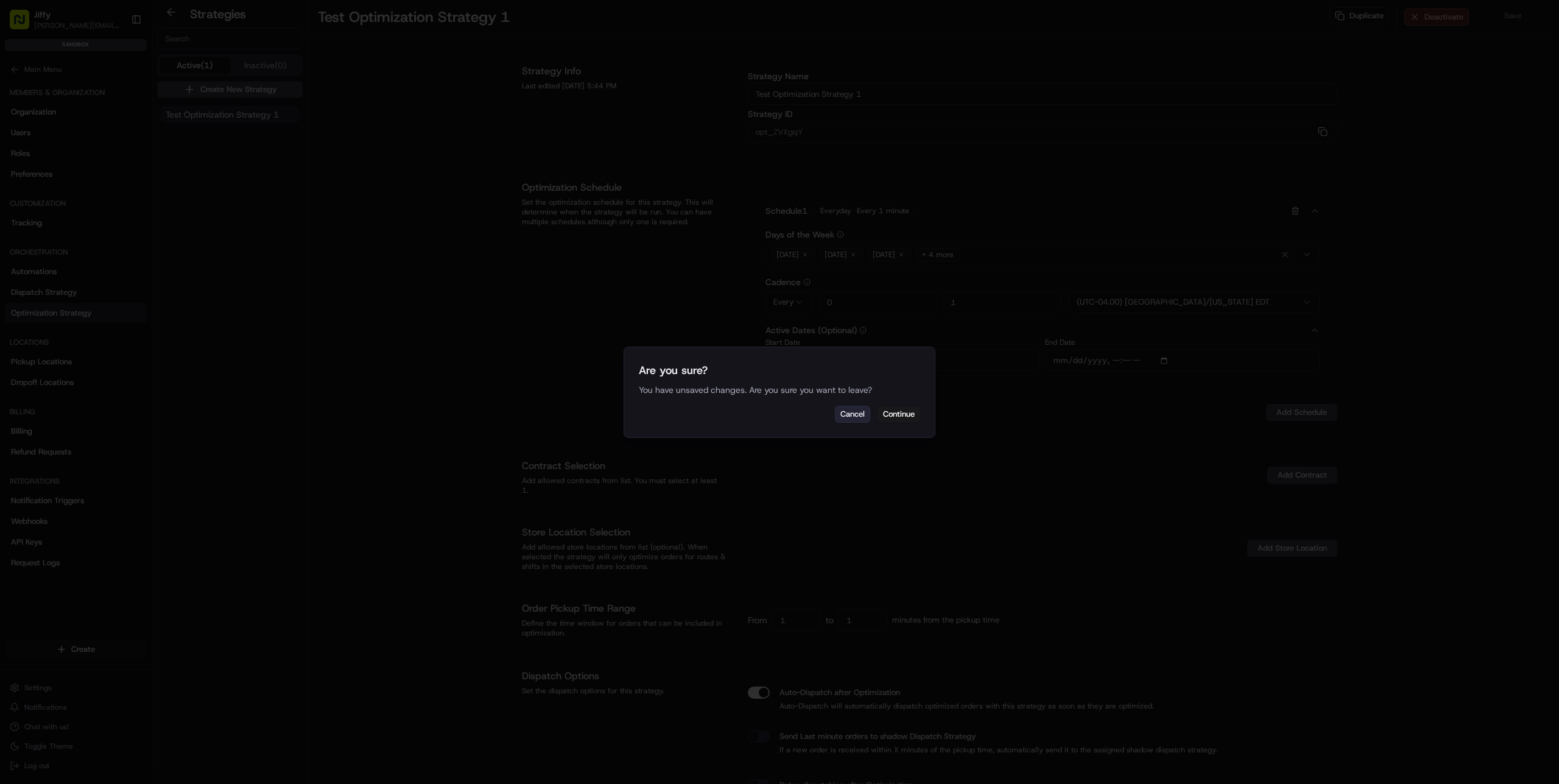
click at [852, 413] on button "Cancel" at bounding box center [852, 414] width 35 height 17
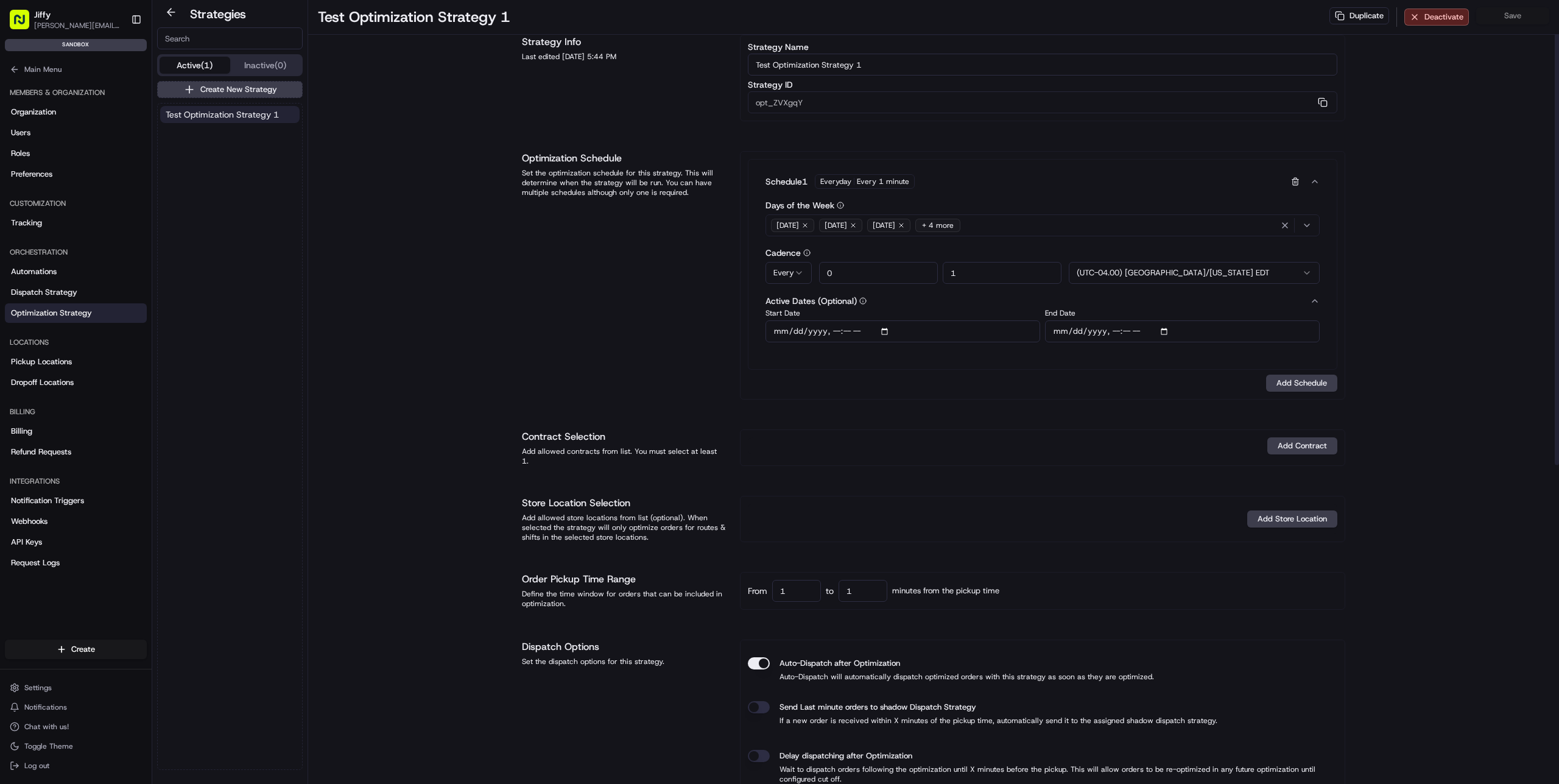
scroll to position [44, 0]
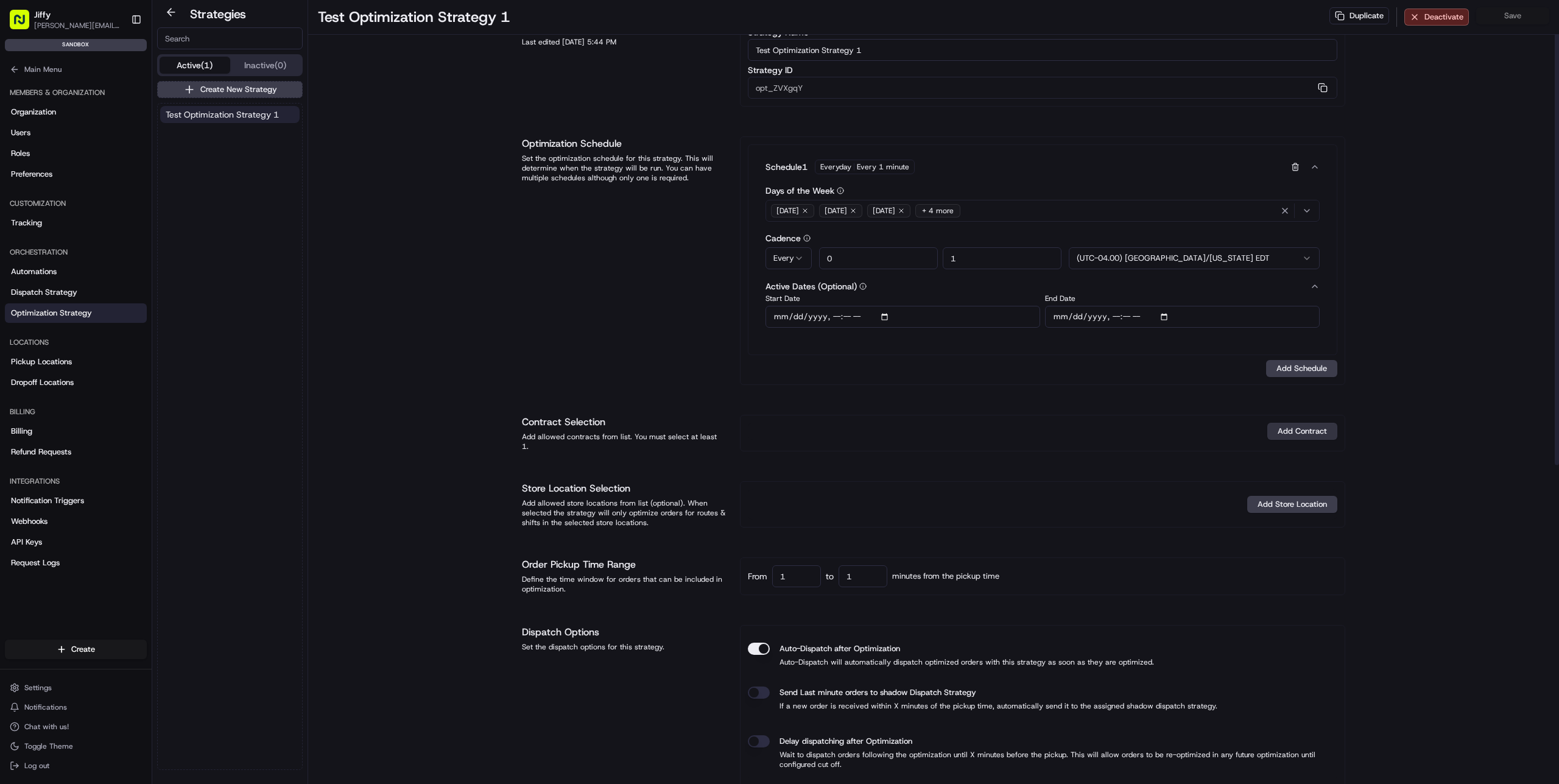
click at [1281, 429] on button "Add Contract" at bounding box center [1302, 431] width 70 height 17
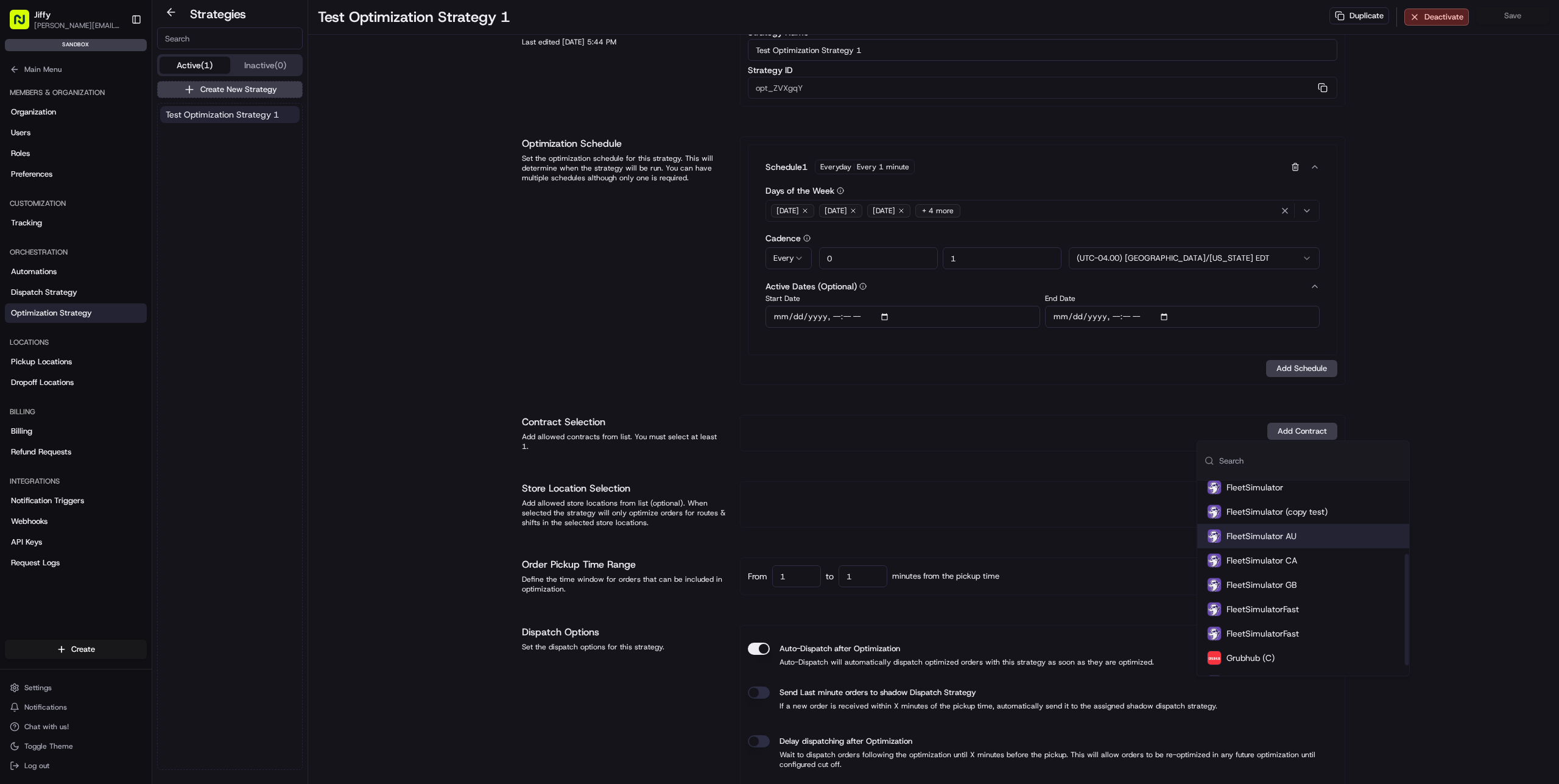
scroll to position [0, 0]
click at [1313, 494] on div "FleetSimulator" at bounding box center [1303, 493] width 212 height 25
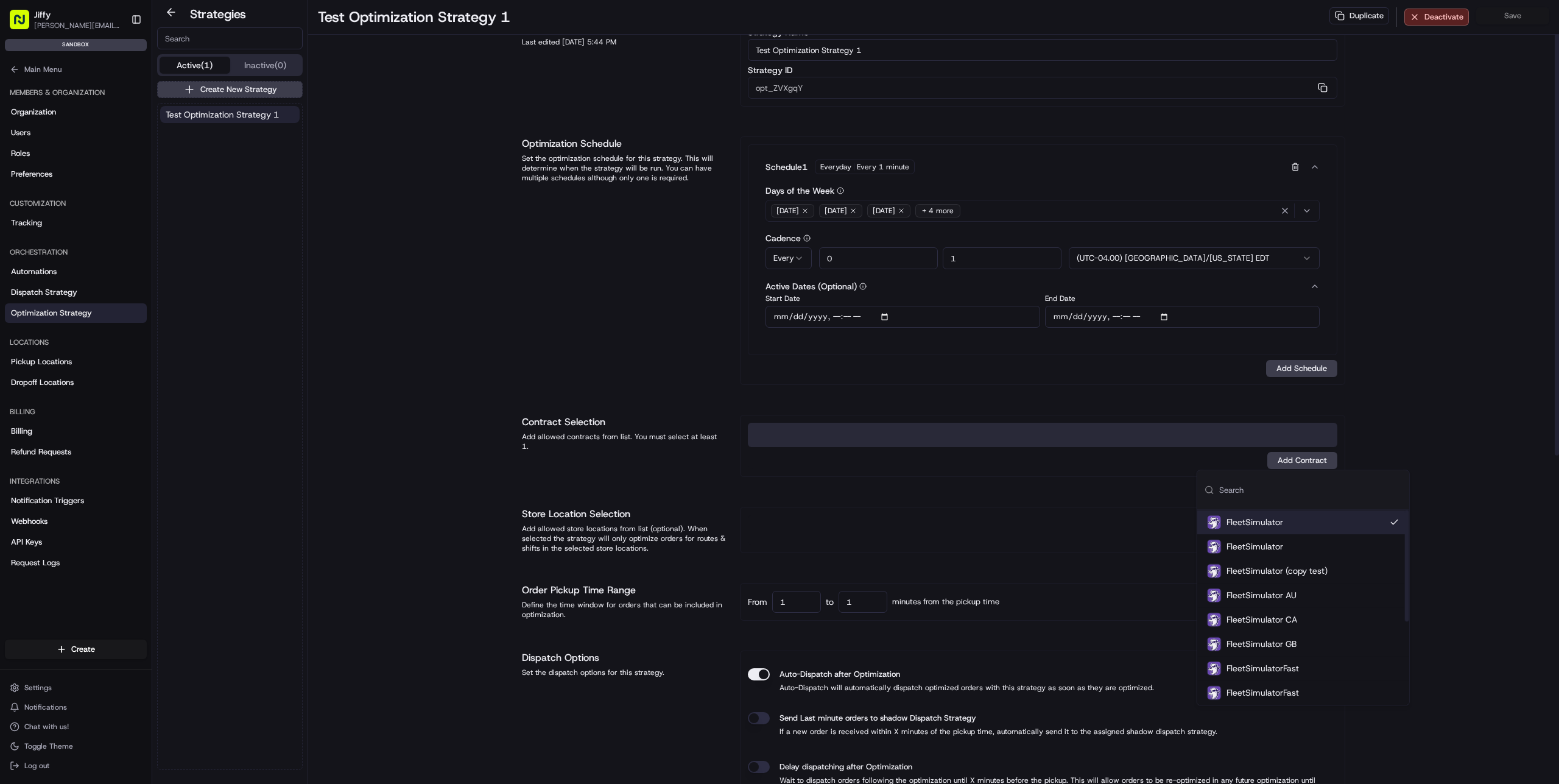
click at [1466, 444] on div "Test Optimization Strategy 1 Duplicate Deactivate Save Strategy Info Last edite…" at bounding box center [933, 670] width 1251 height 1427
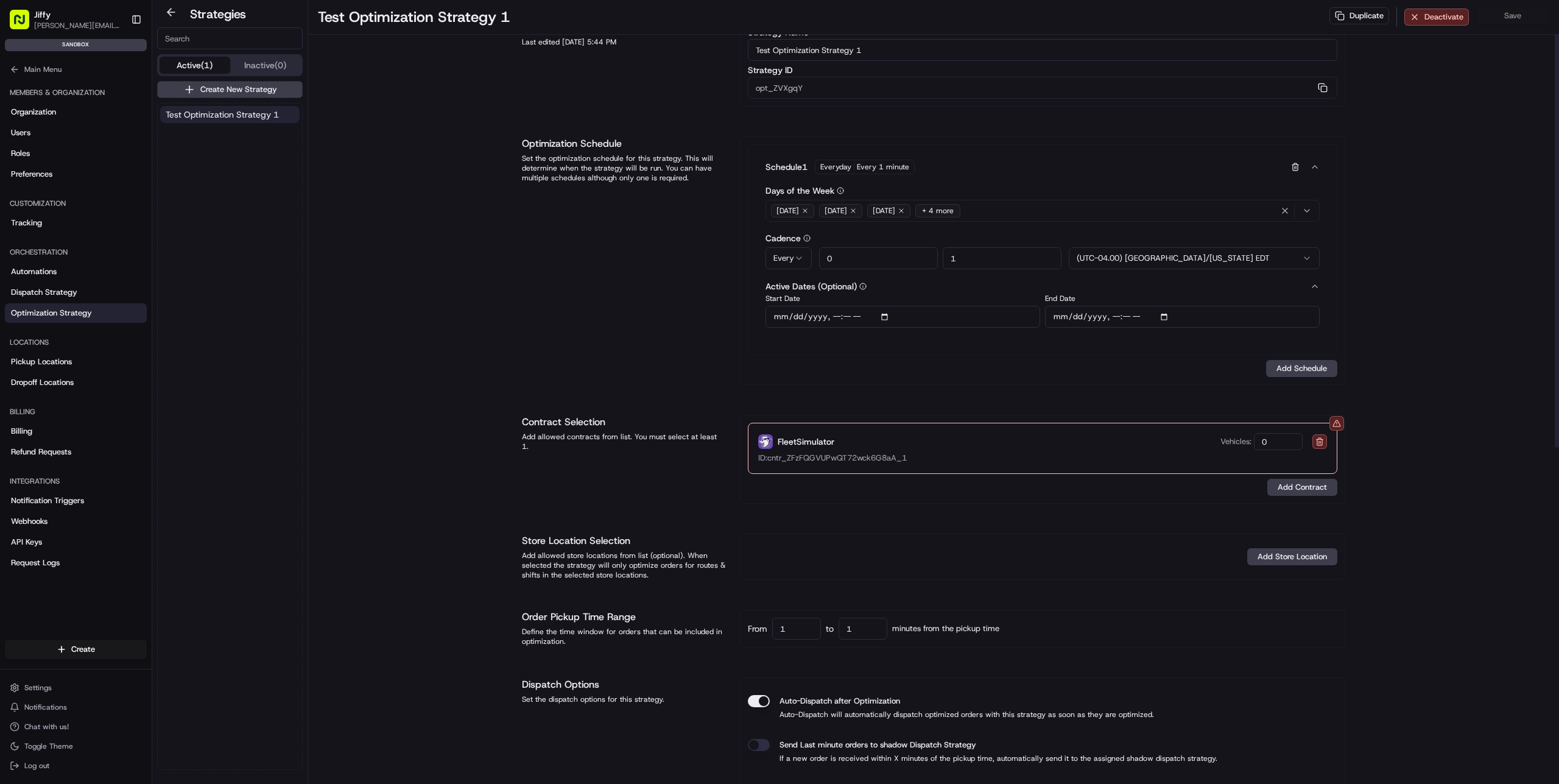
click at [1455, 450] on div "Test Optimization Strategy 1 Duplicate Deactivate Save Strategy Info Last edite…" at bounding box center [933, 683] width 1251 height 1454
click at [1284, 433] on input "0" at bounding box center [1278, 442] width 49 height 17
click at [1409, 415] on div "Test Optimization Strategy 1 Duplicate Deactivate Save Strategy Info Last edite…" at bounding box center [933, 683] width 1251 height 1454
click at [1391, 423] on div "Test Optimization Strategy 1 Duplicate Deactivate Save Strategy Info Last edite…" at bounding box center [933, 683] width 1251 height 1454
click at [1295, 442] on input "10" at bounding box center [1278, 442] width 49 height 17
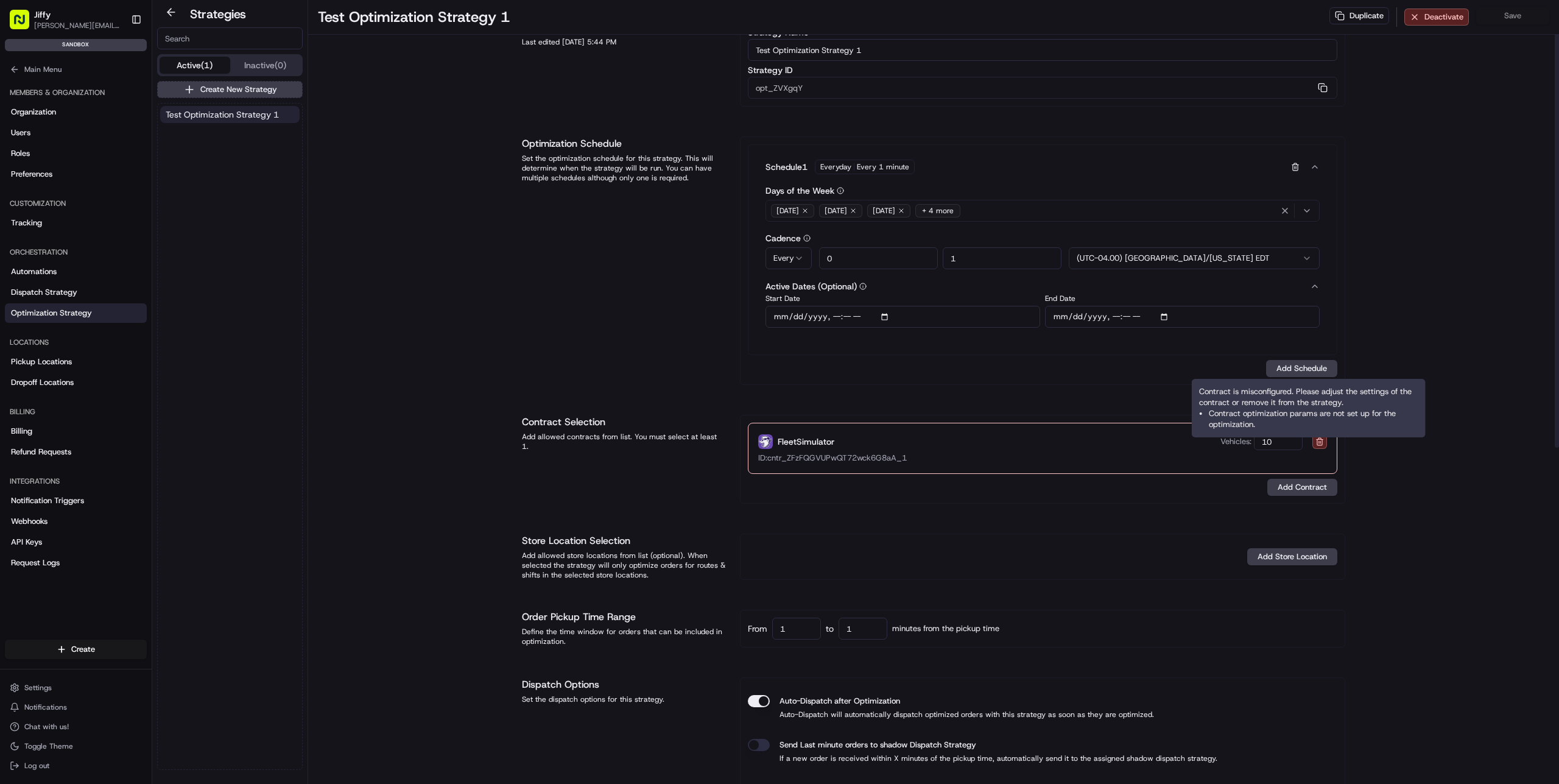
click at [1339, 419] on li "Contract optimization params are not set up for the optimization." at bounding box center [1314, 419] width 210 height 22
click at [1283, 436] on div "Contract is misconfigured. Please adjust the settings of the contract or remove…" at bounding box center [1308, 407] width 234 height 58
click at [1284, 441] on input "10" at bounding box center [1278, 442] width 49 height 17
type input "100"
click at [1403, 392] on div "Test Optimization Strategy 1 Duplicate Deactivate Save Strategy Info Last edite…" at bounding box center [933, 683] width 1251 height 1454
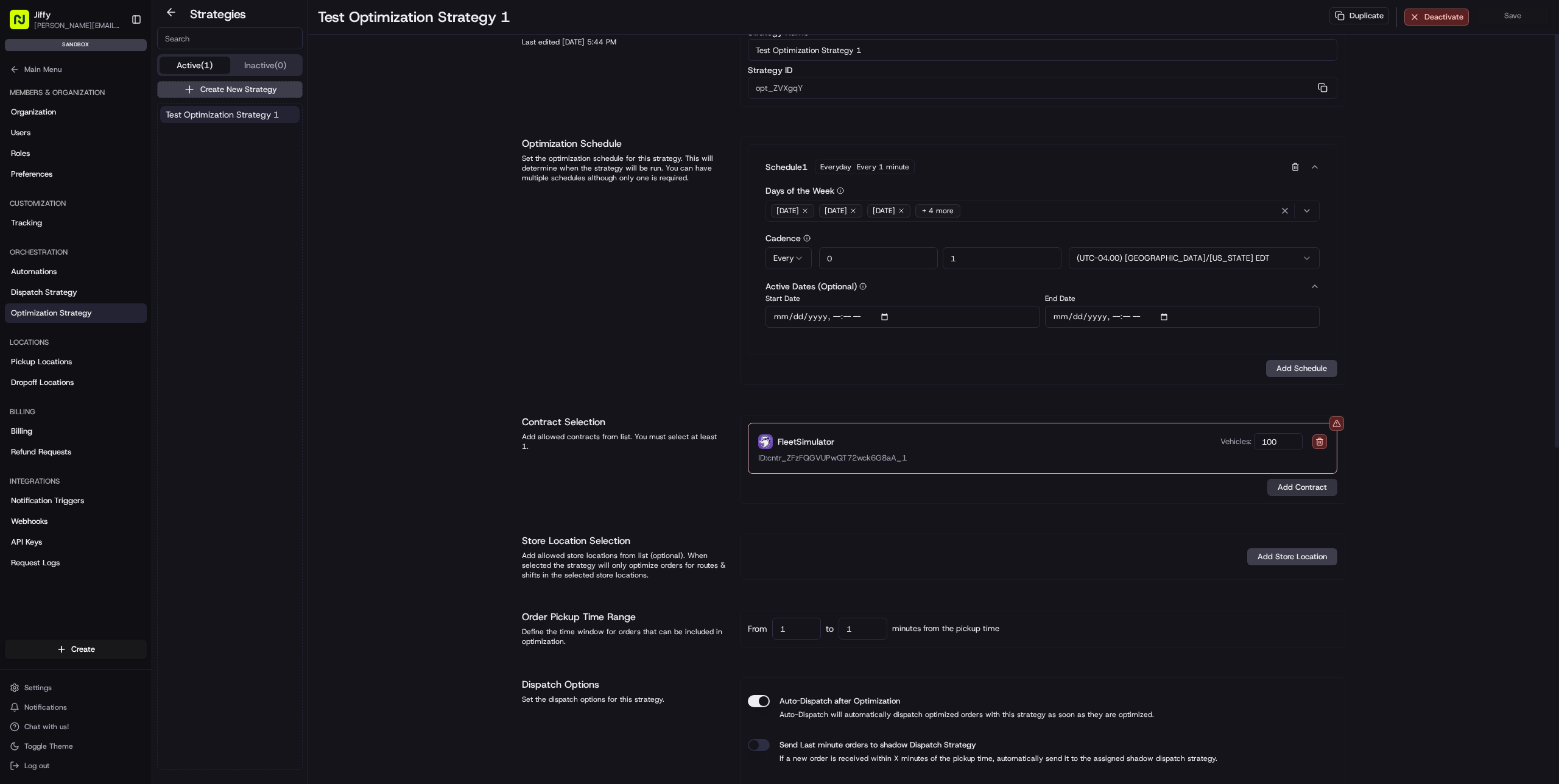
click at [1301, 485] on button "Add Contract" at bounding box center [1302, 487] width 70 height 17
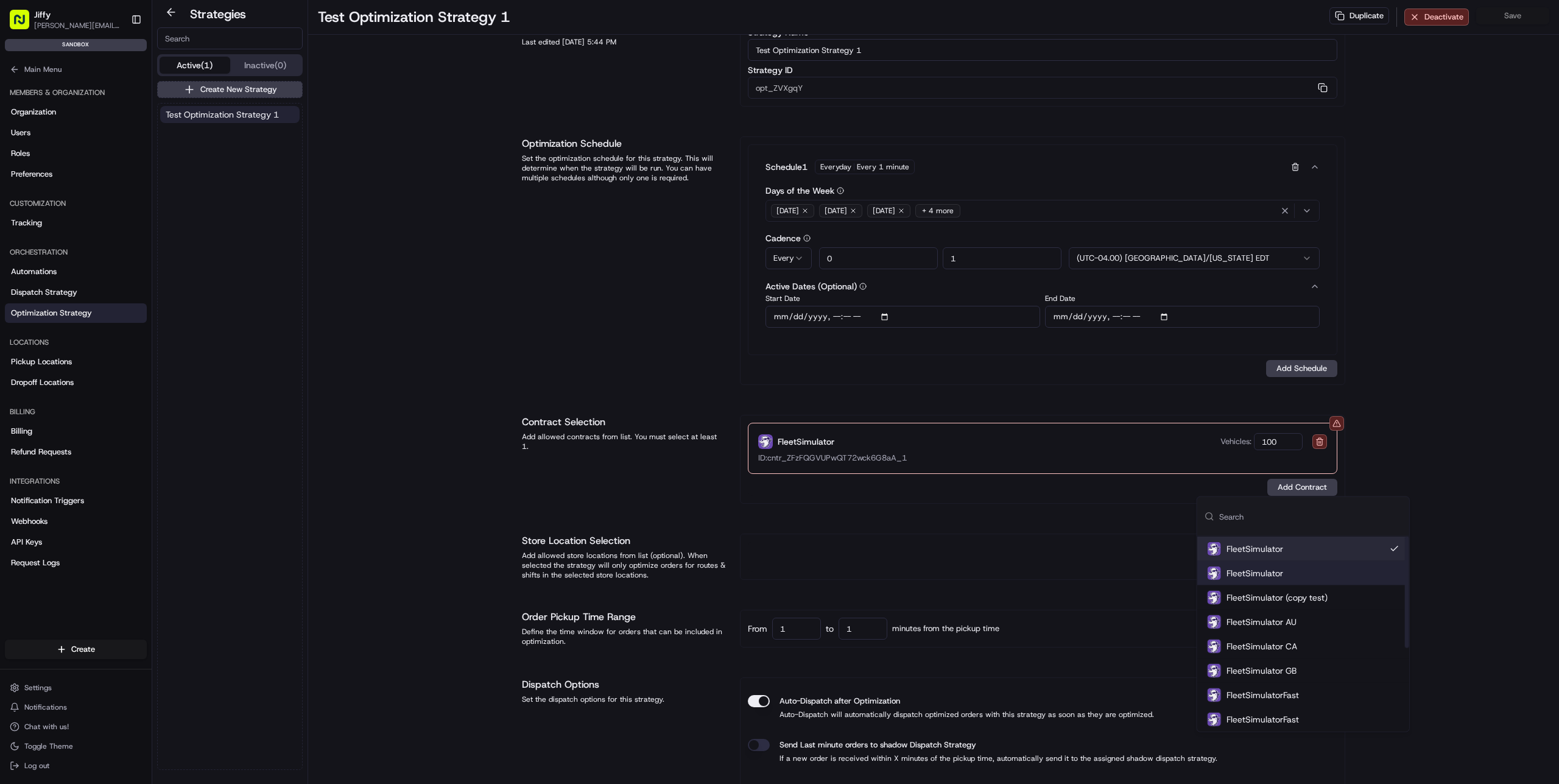
click at [1286, 575] on div "FleetSimulator" at bounding box center [1303, 573] width 212 height 25
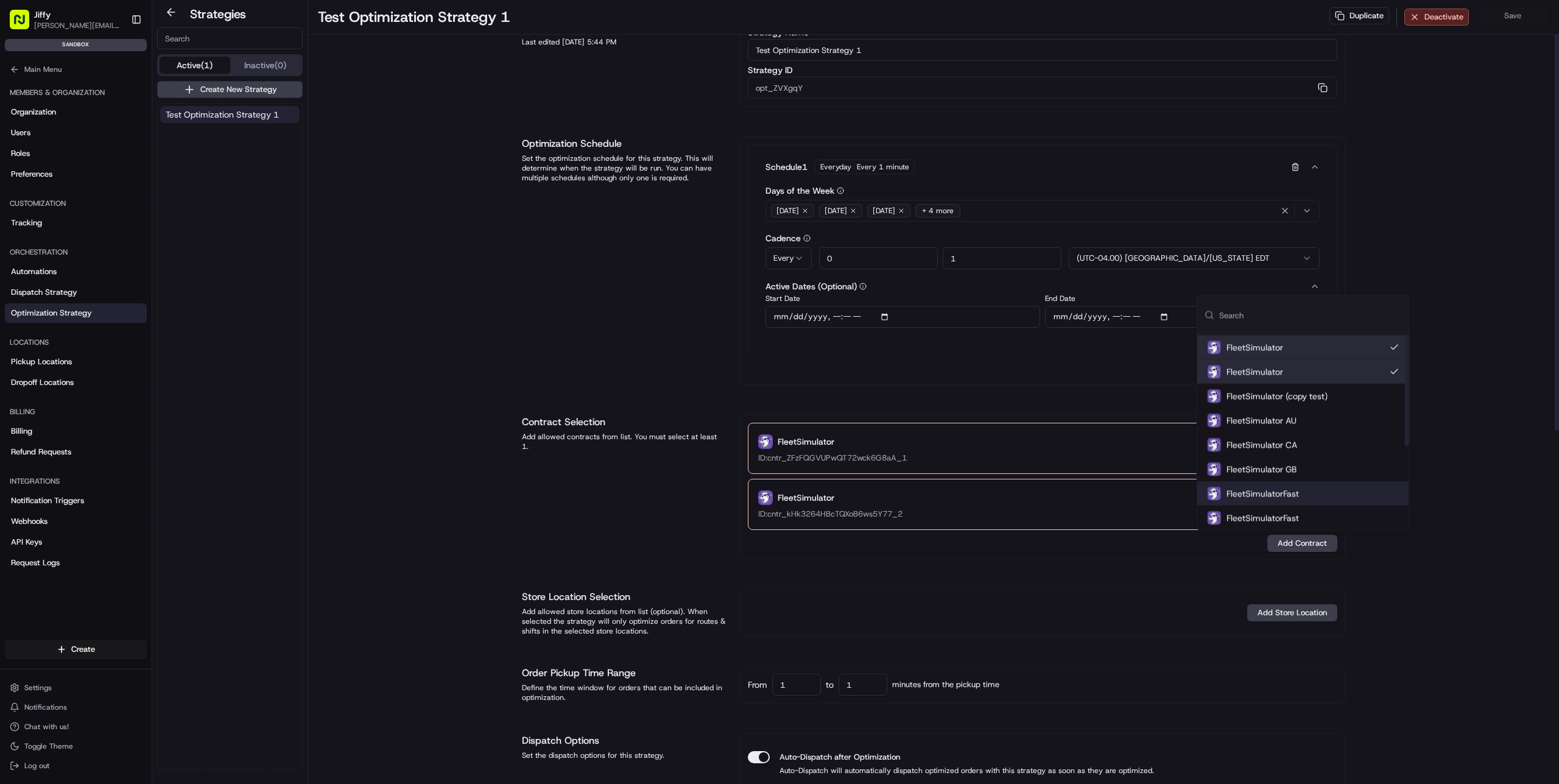
click at [1429, 487] on div "Test Optimization Strategy 1 Duplicate Deactivate Save Strategy Info Last edite…" at bounding box center [933, 711] width 1251 height 1510
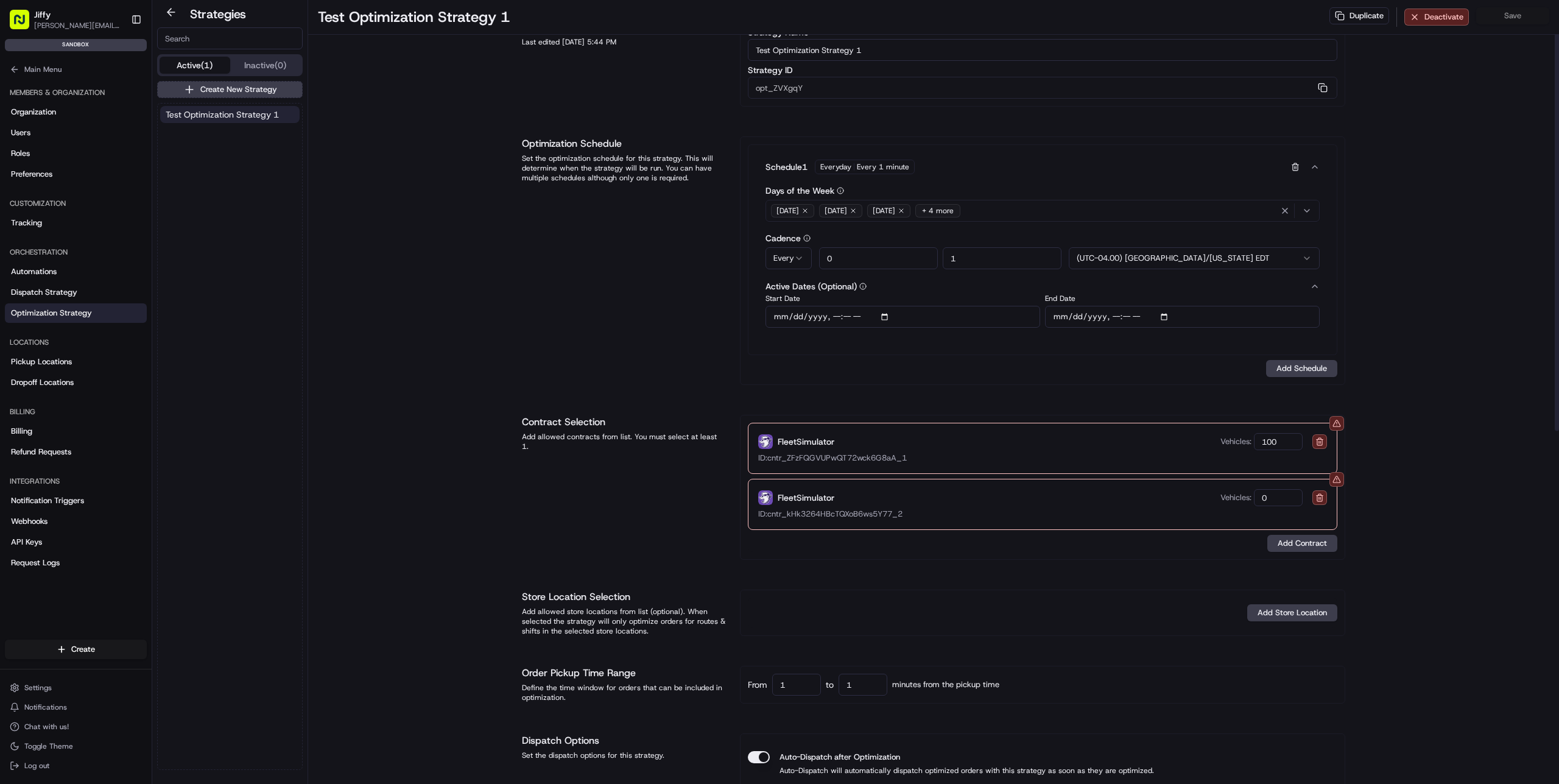
click at [1301, 495] on input "0" at bounding box center [1278, 498] width 49 height 17
type input "01000"
click at [1317, 440] on button at bounding box center [1320, 441] width 14 height 14
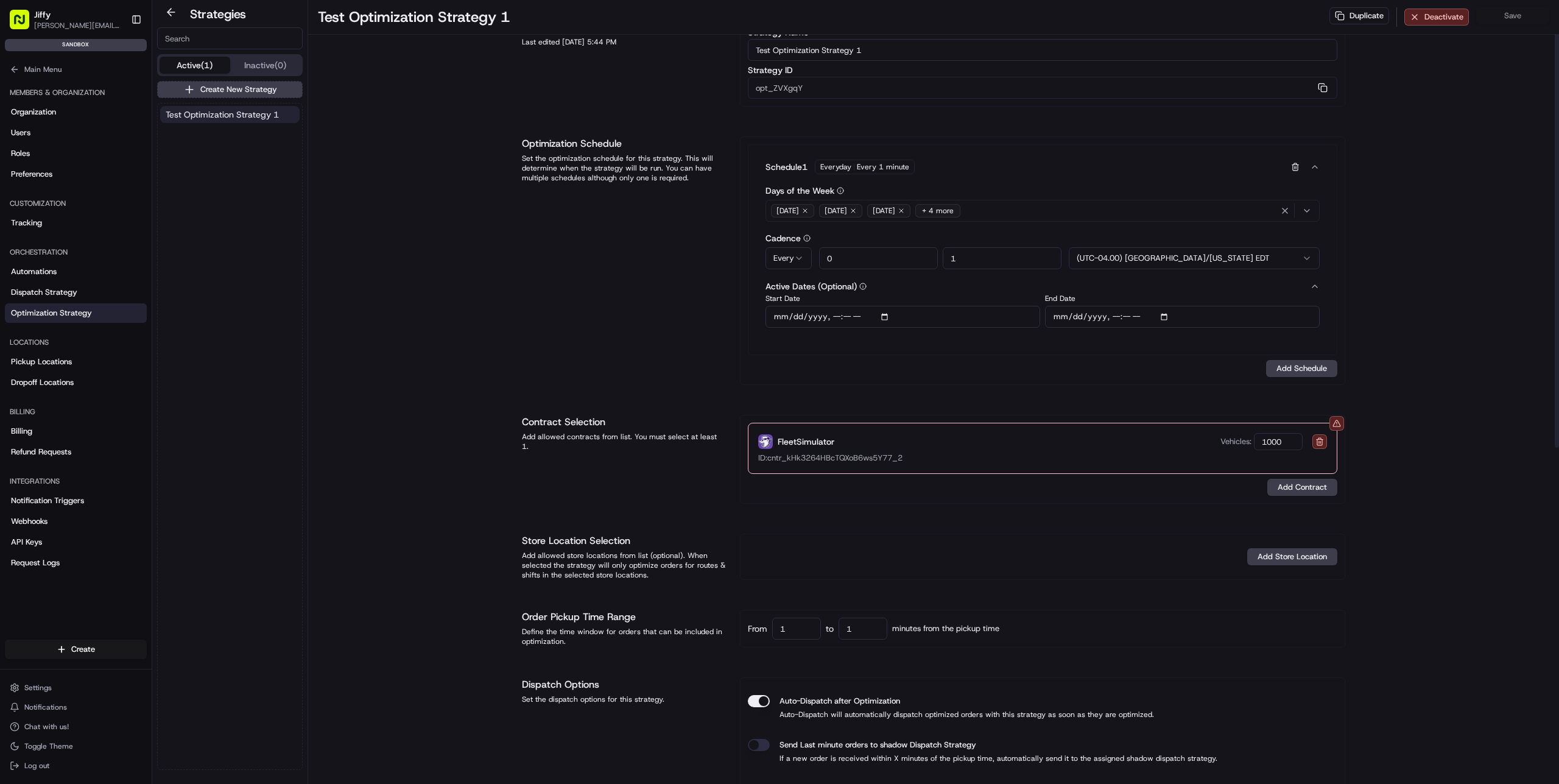
click at [1412, 435] on div "Test Optimization Strategy 1 Duplicate Deactivate Save Strategy Info Last edite…" at bounding box center [933, 683] width 1251 height 1454
click at [1299, 441] on input "1000" at bounding box center [1278, 442] width 49 height 17
type input "010"
click at [1452, 348] on div "Test Optimization Strategy 1 Duplicate Deactivate Save Strategy Info Last edite…" at bounding box center [933, 683] width 1251 height 1454
click at [1320, 441] on button at bounding box center [1320, 441] width 14 height 14
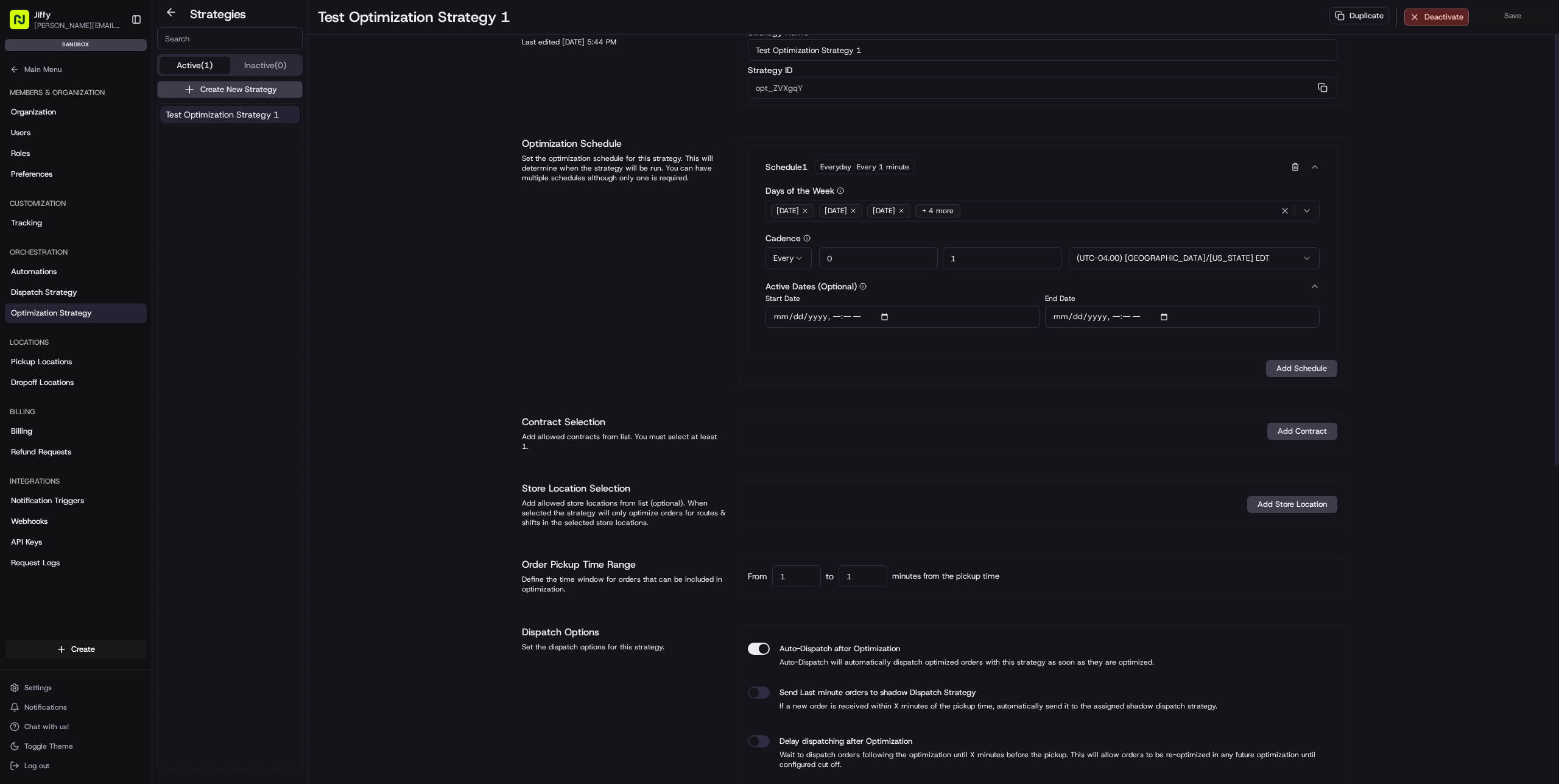
click at [1411, 421] on div "Test Optimization Strategy 1 Duplicate Deactivate Save Strategy Info Last edite…" at bounding box center [933, 656] width 1251 height 1401
click at [1324, 498] on button "Add Store Location" at bounding box center [1292, 505] width 90 height 17
click at [1425, 442] on html "[PERSON_NAME] [PERSON_NAME][EMAIL_ADDRESS][DOMAIN_NAME] Toggle Sidebar sandbox …" at bounding box center [780, 392] width 1559 height 784
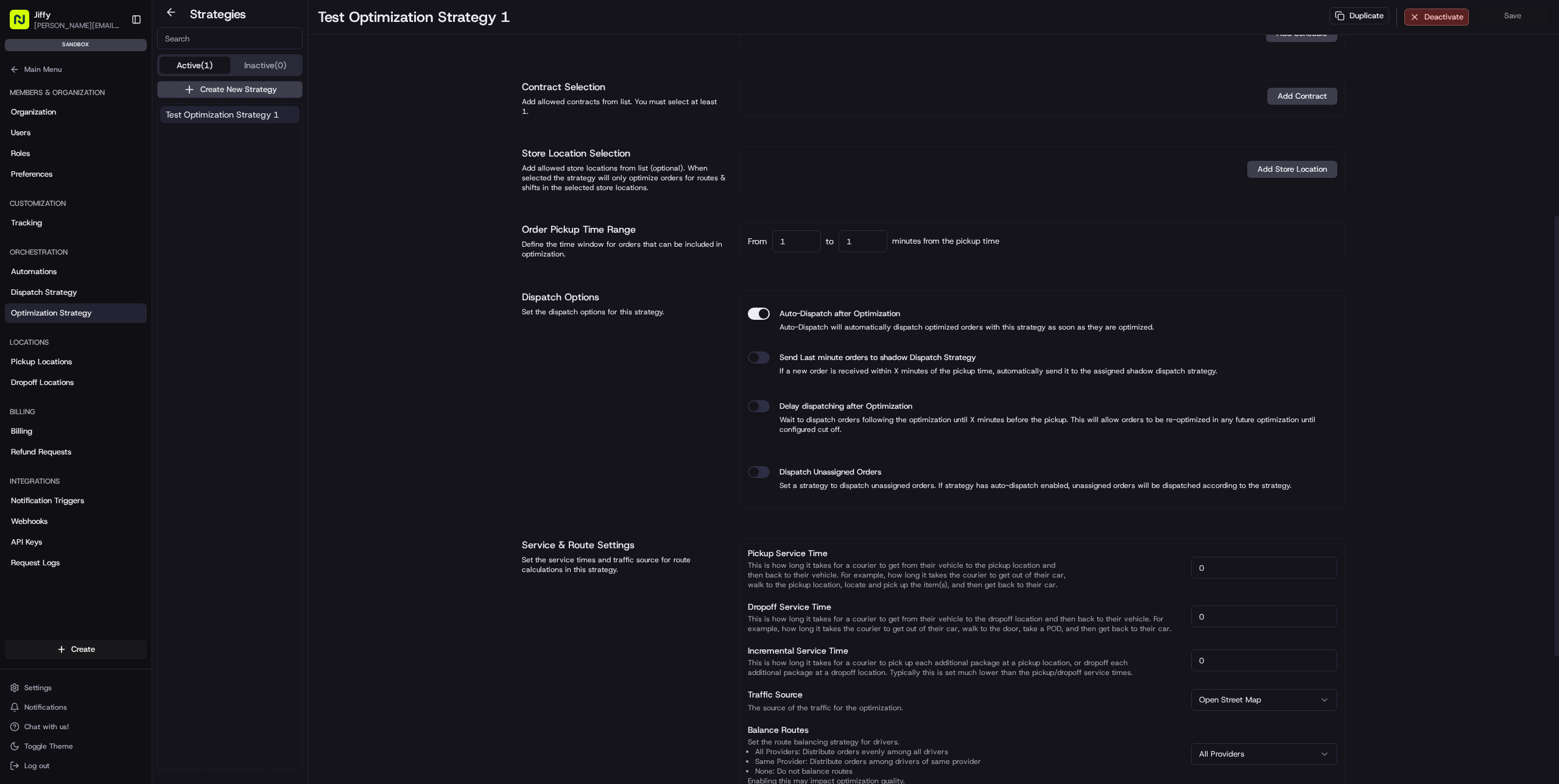
scroll to position [383, 0]
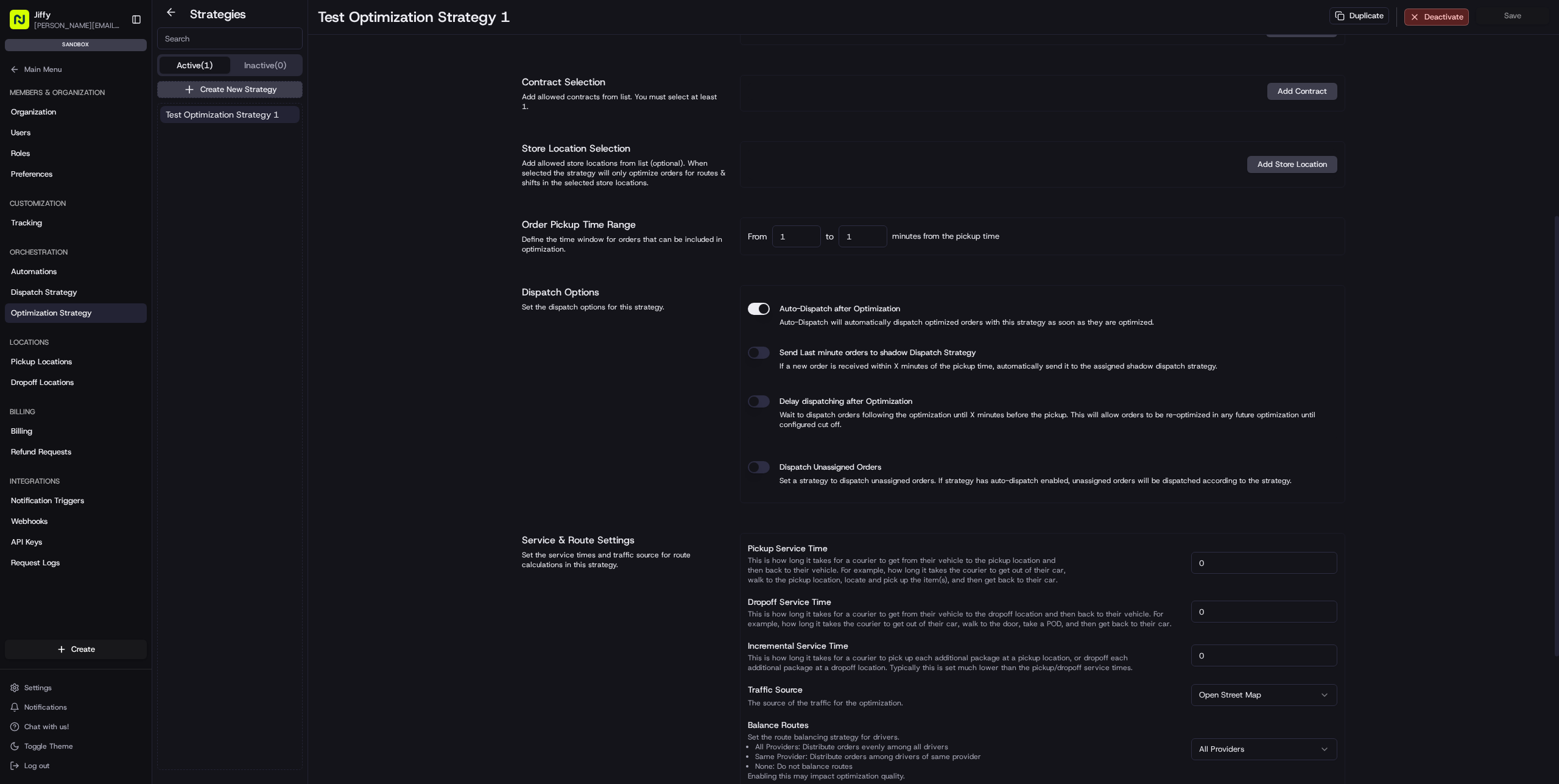
click at [872, 237] on input "1" at bounding box center [863, 236] width 49 height 22
drag, startPoint x: 862, startPoint y: 236, endPoint x: 832, endPoint y: 234, distance: 30.1
click at [832, 234] on div "to 1" at bounding box center [857, 236] width 61 height 22
click at [1063, 229] on div "From 1 to 2 minutes from the pickup time" at bounding box center [1043, 236] width 590 height 22
drag, startPoint x: 862, startPoint y: 237, endPoint x: 831, endPoint y: 236, distance: 31.0
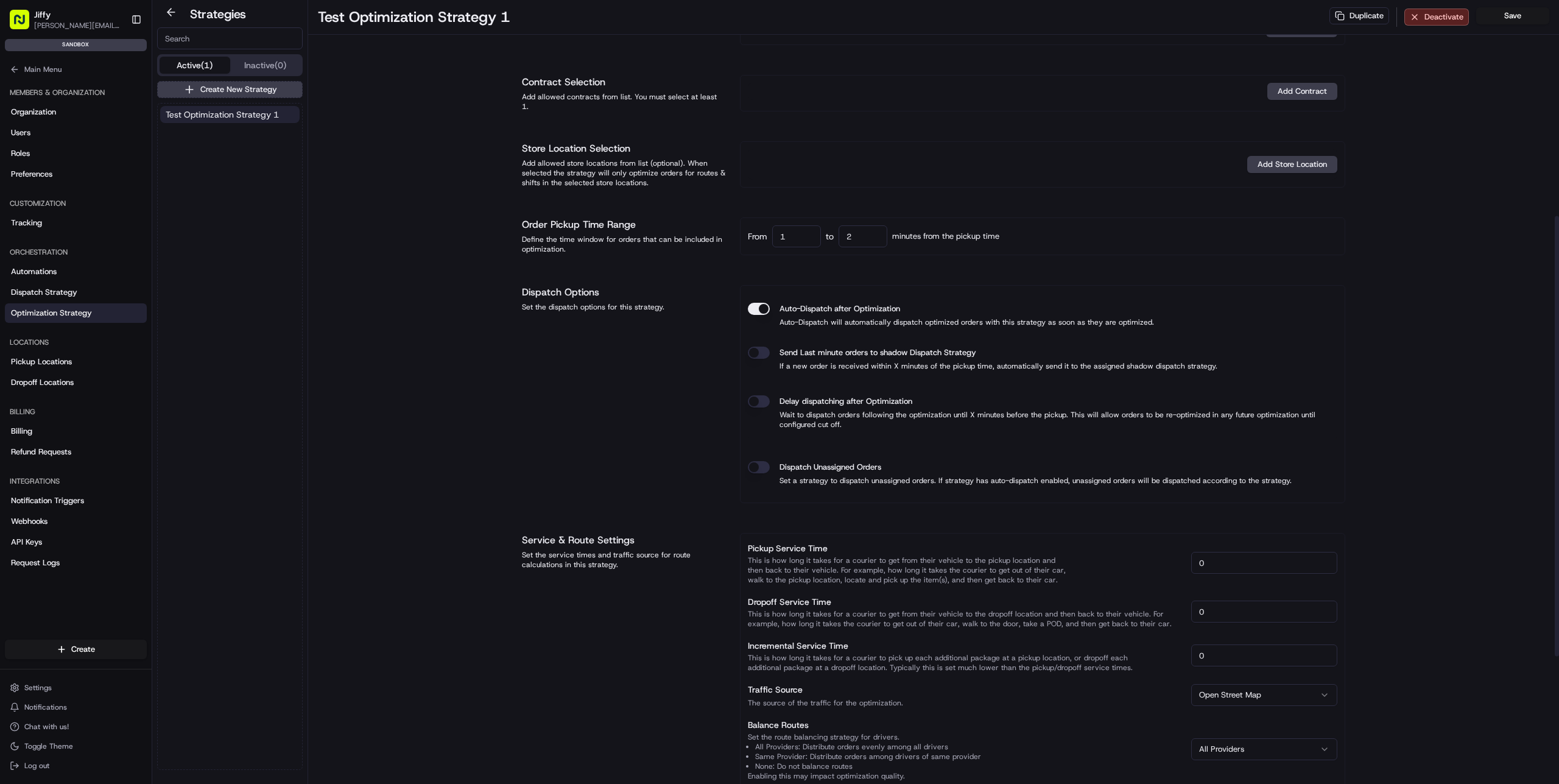
click at [844, 237] on input "2" at bounding box center [863, 236] width 49 height 22
drag, startPoint x: 878, startPoint y: 228, endPoint x: 782, endPoint y: 224, distance: 96.1
click at [782, 225] on div "From 1 to 2 minutes from the pickup time" at bounding box center [1043, 236] width 590 height 22
click at [1061, 232] on div "From 1 to 1 minutes from the pickup time" at bounding box center [1043, 236] width 590 height 22
drag, startPoint x: 859, startPoint y: 236, endPoint x: 786, endPoint y: 229, distance: 73.3
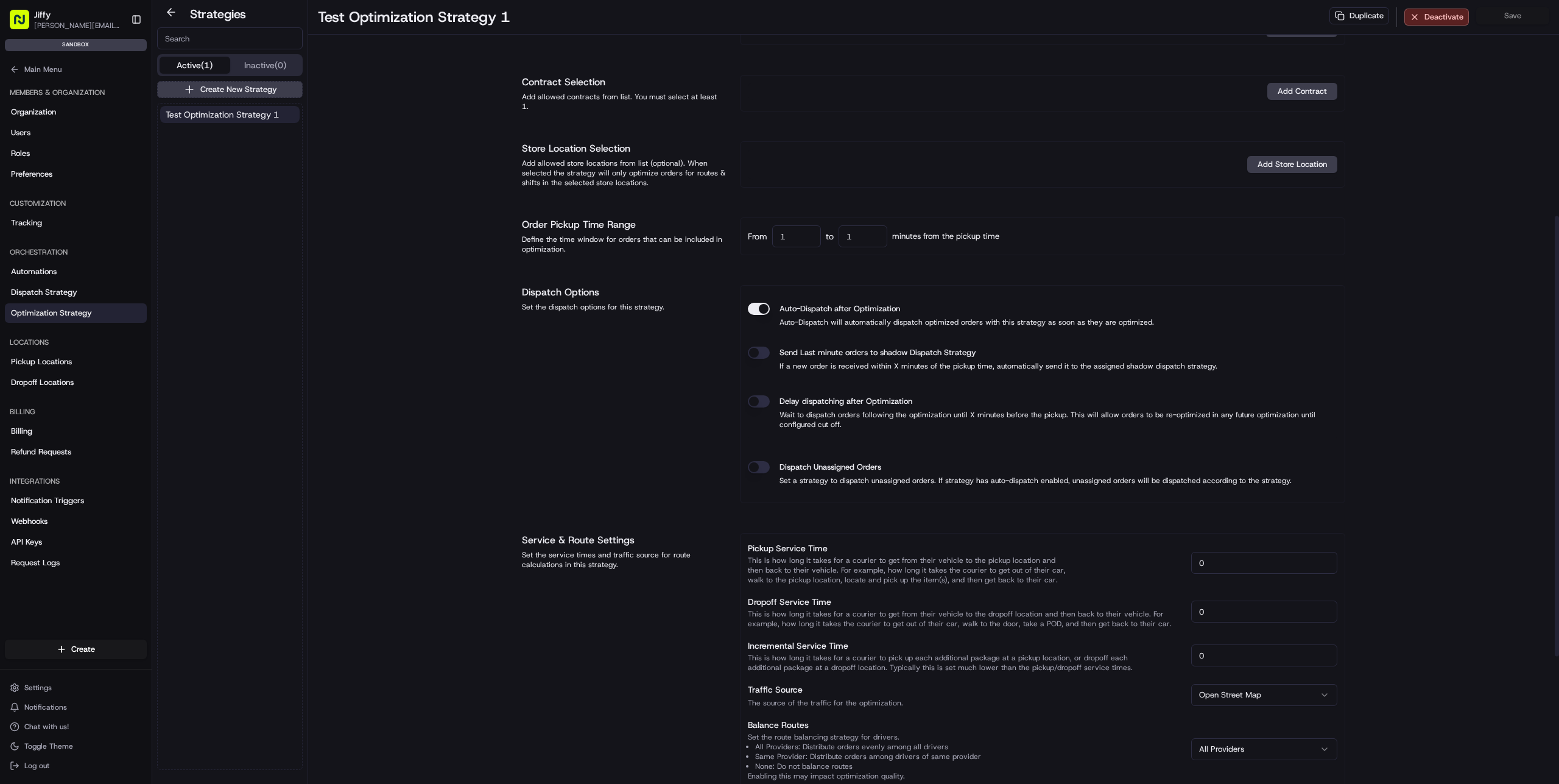
click at [795, 230] on div "From 1 to 1 minutes from the pickup time" at bounding box center [1043, 236] width 590 height 22
type input "2"
click at [1069, 232] on div "From 1 to 2 minutes from the pickup time" at bounding box center [1043, 236] width 590 height 22
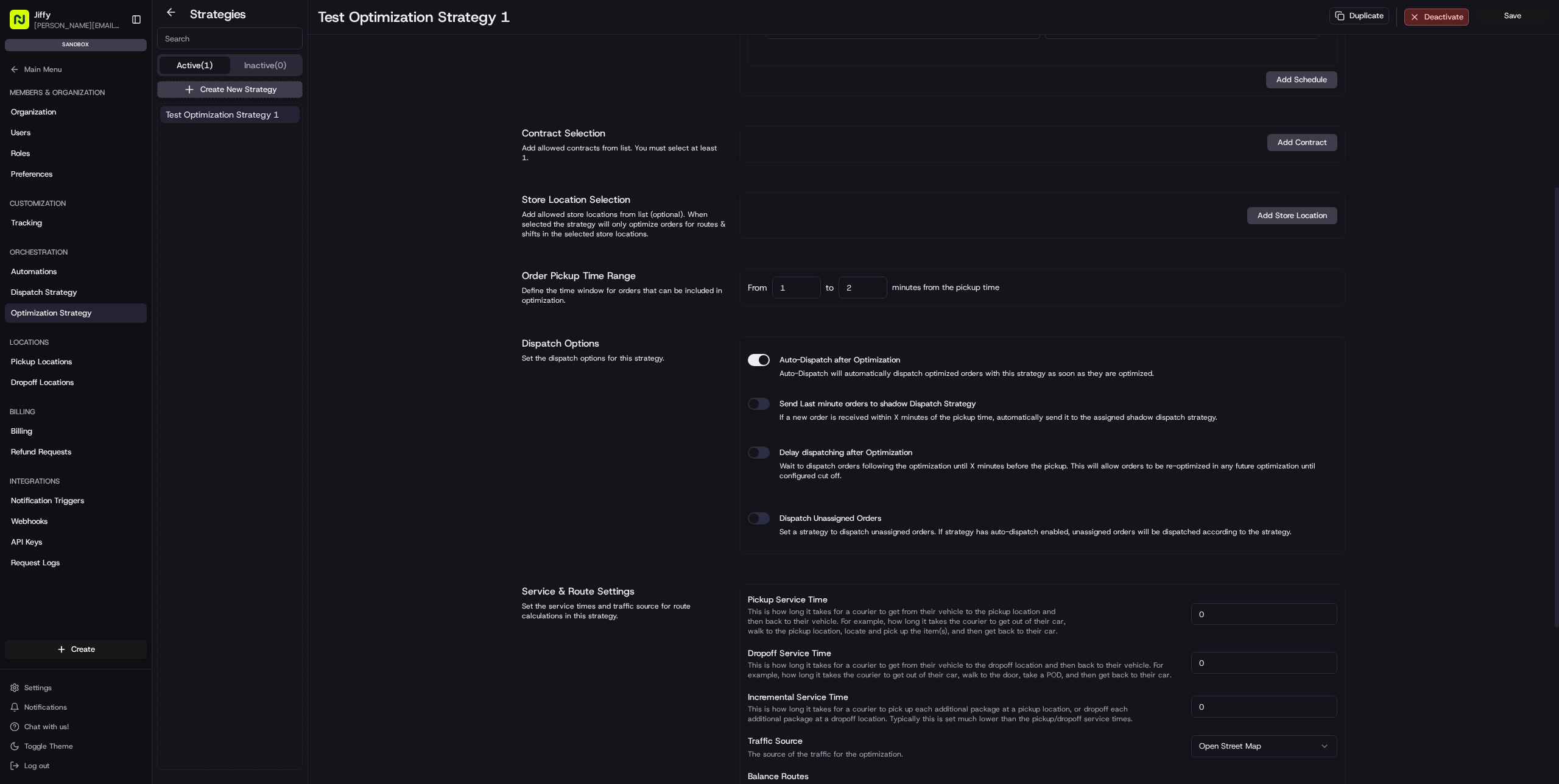
click at [1512, 22] on button "Save" at bounding box center [1513, 16] width 73 height 17
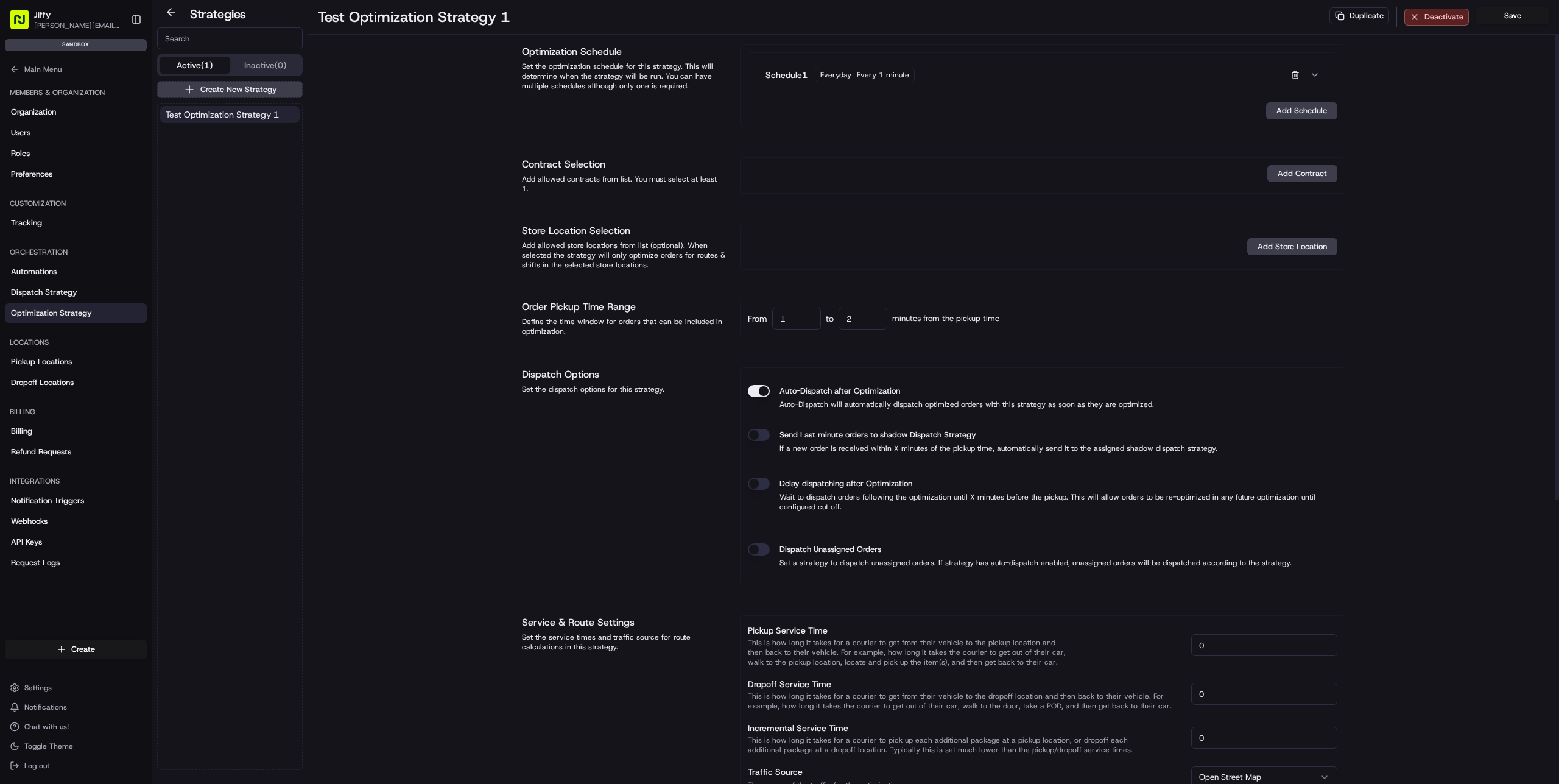
scroll to position [0, 0]
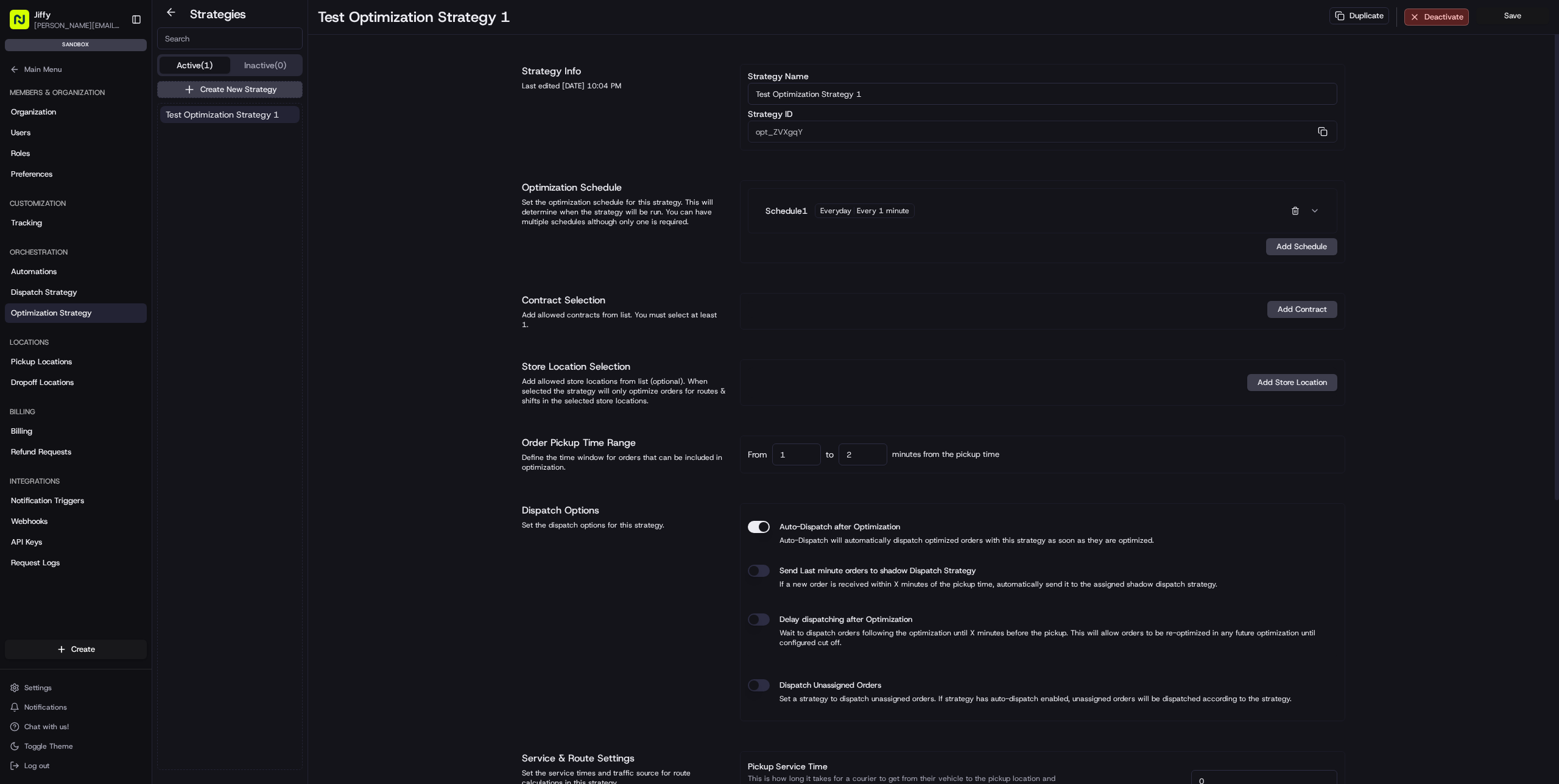
click at [1507, 17] on button "Save" at bounding box center [1513, 16] width 73 height 17
click at [197, 114] on span "Test Optimization Strategy 1" at bounding box center [222, 114] width 114 height 12
click at [249, 115] on span "Test Optimization Strategy 1" at bounding box center [222, 114] width 114 height 12
click at [74, 47] on div "sandbox" at bounding box center [75, 45] width 142 height 12
click at [223, 118] on span "Test Optimization Strategy 1" at bounding box center [222, 114] width 114 height 12
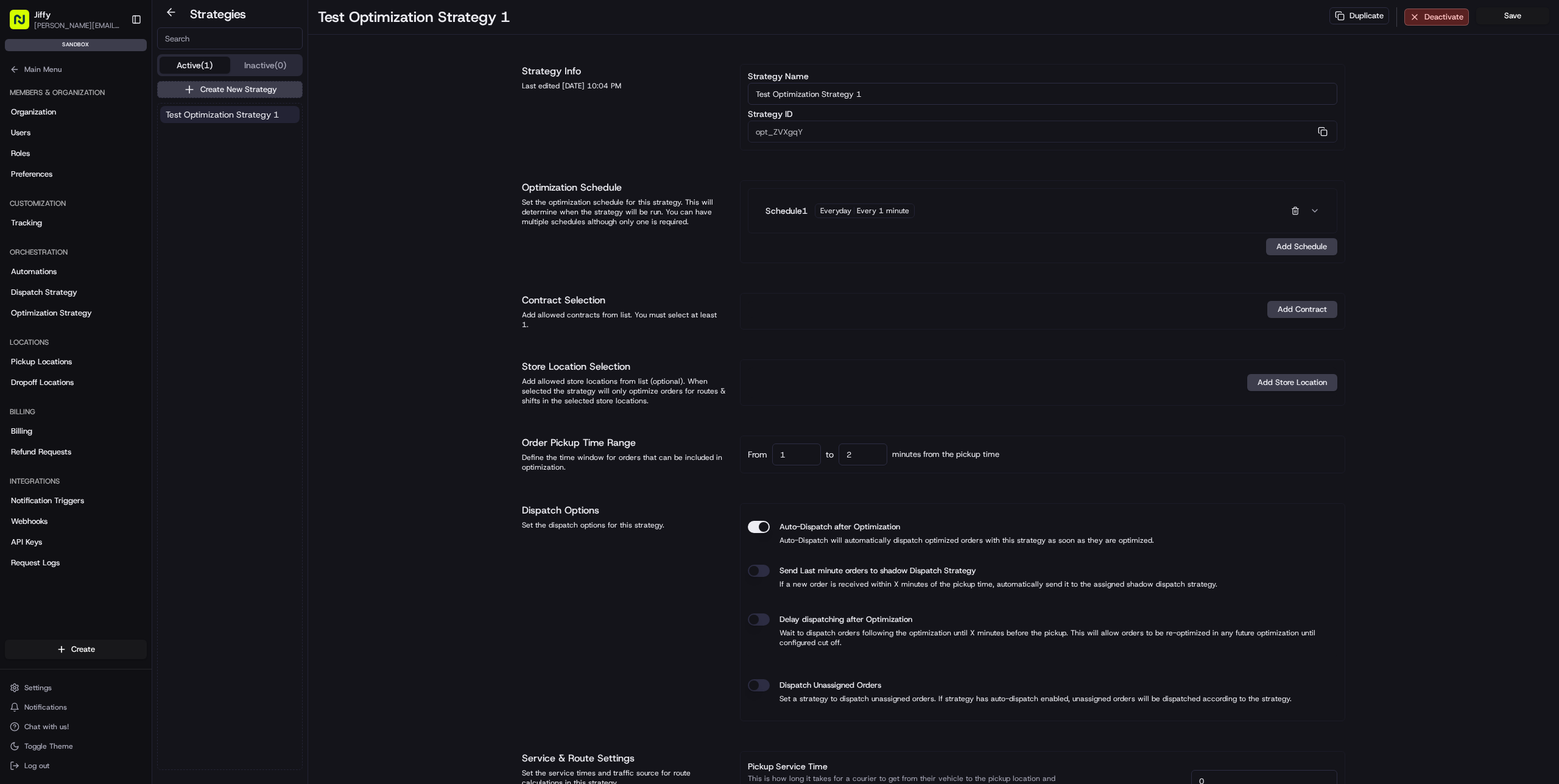
click at [263, 65] on button "Inactive (0)" at bounding box center [265, 65] width 71 height 17
click at [195, 66] on button "Active (1)" at bounding box center [195, 65] width 71 height 17
click at [166, 14] on button at bounding box center [171, 11] width 28 height 14
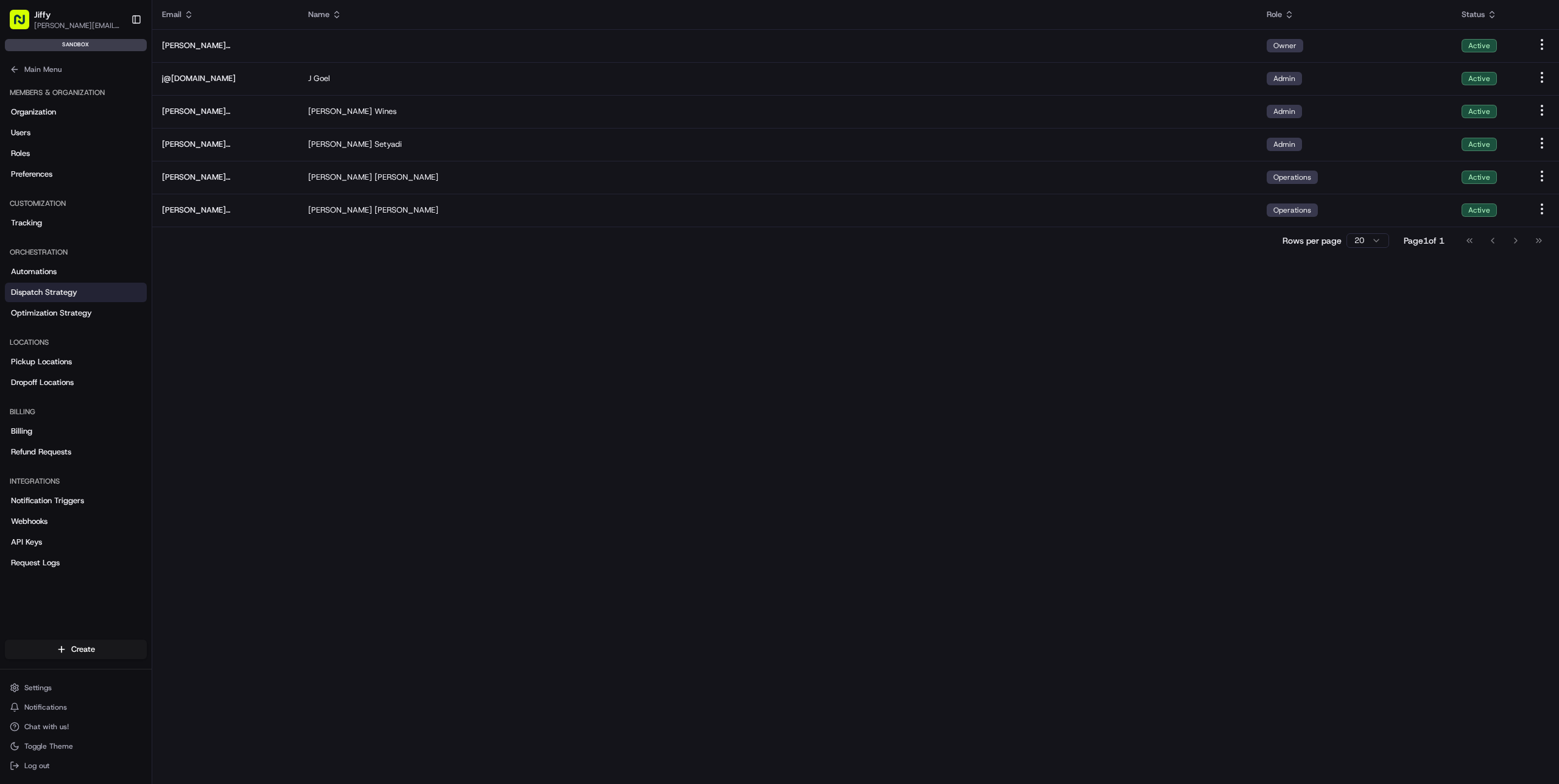
click at [85, 292] on link "Dispatch Strategy" at bounding box center [75, 292] width 142 height 19
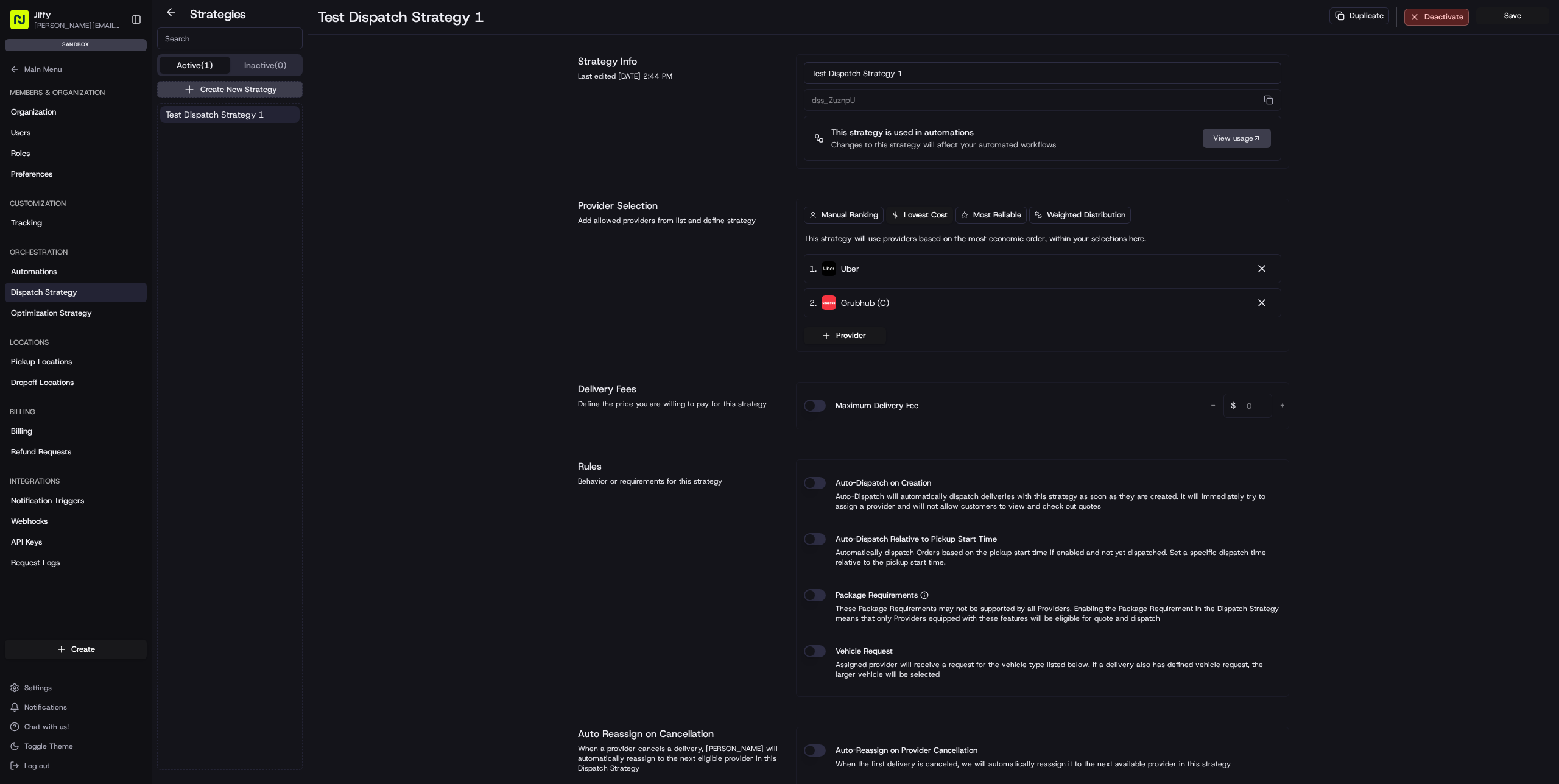
click at [234, 112] on span "Test Dispatch Strategy 1" at bounding box center [215, 114] width 98 height 12
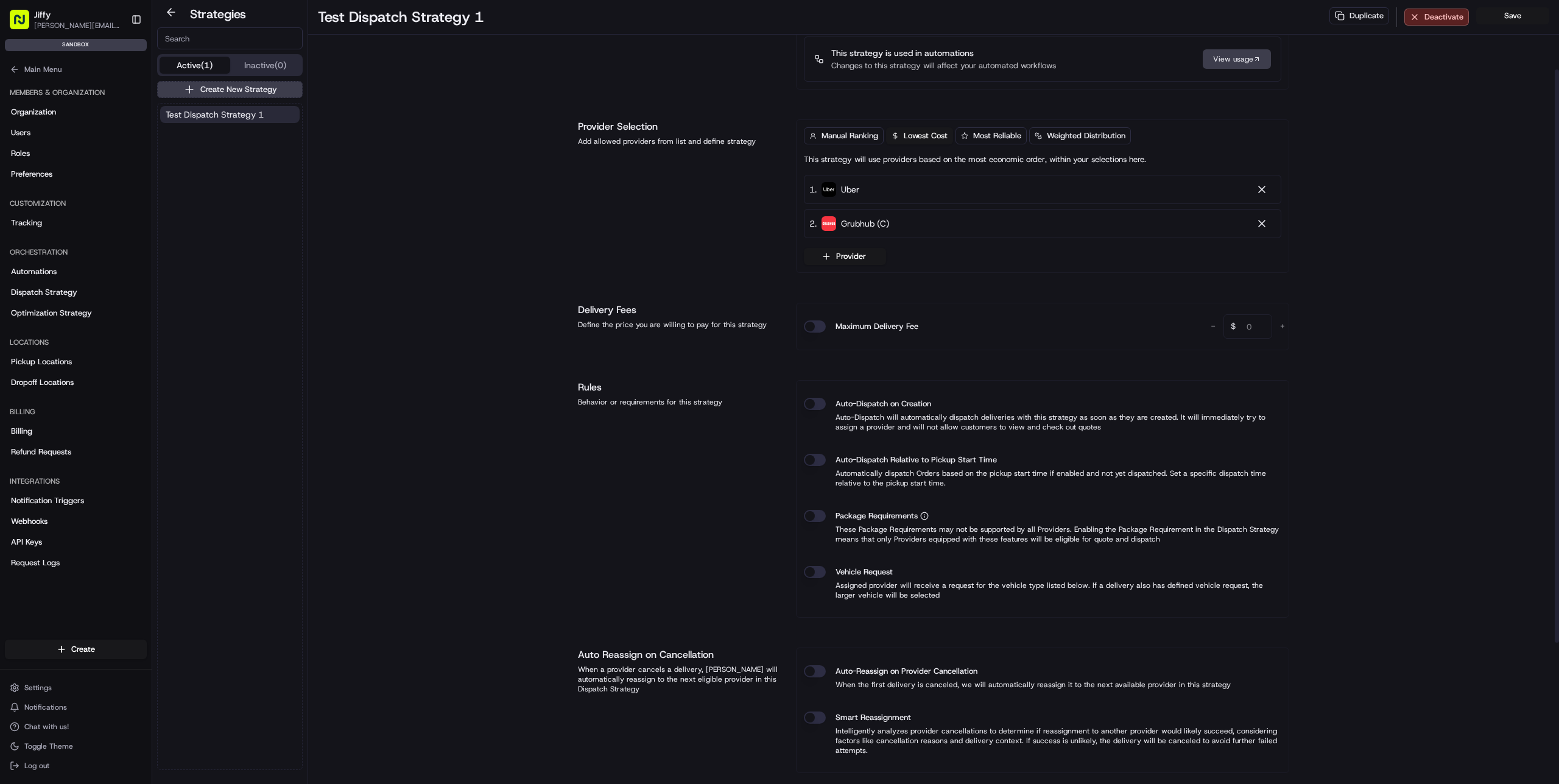
scroll to position [95, 0]
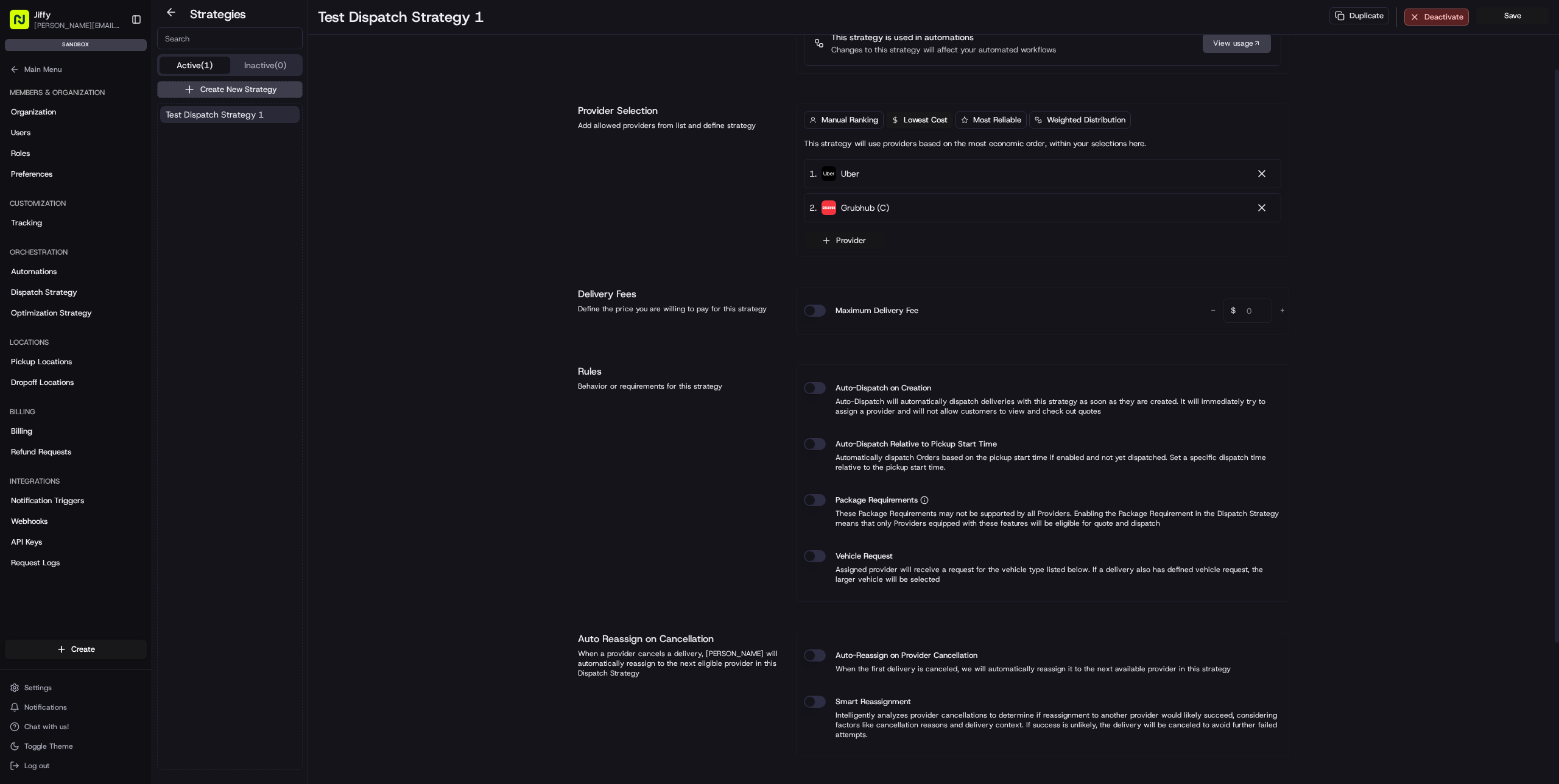
click at [855, 234] on button "Provider" at bounding box center [845, 240] width 82 height 17
click at [902, 304] on span "FleetSimulatorFast" at bounding box center [880, 304] width 73 height 12
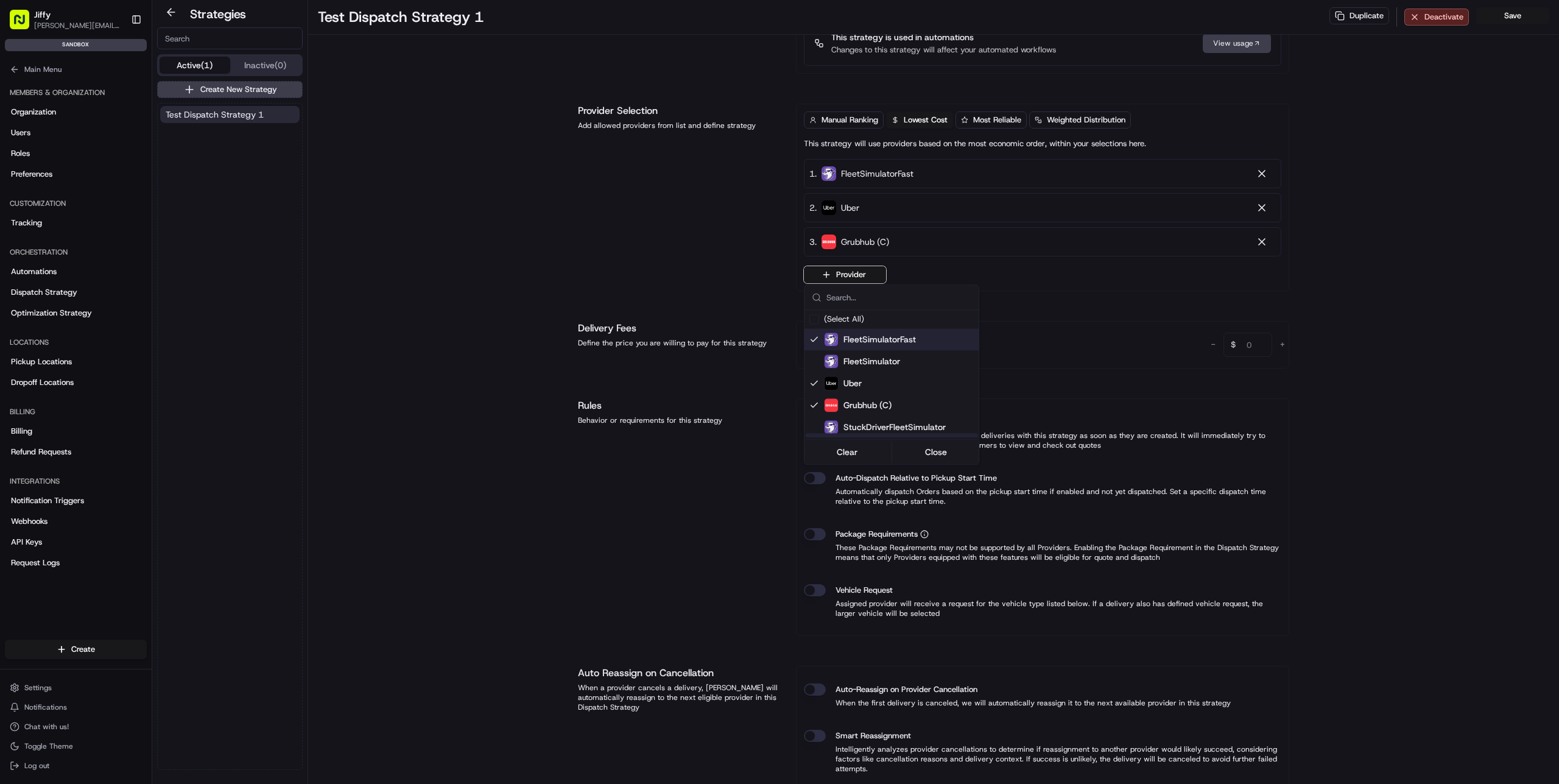
click at [867, 342] on span "FleetSimulatorFast" at bounding box center [880, 339] width 73 height 12
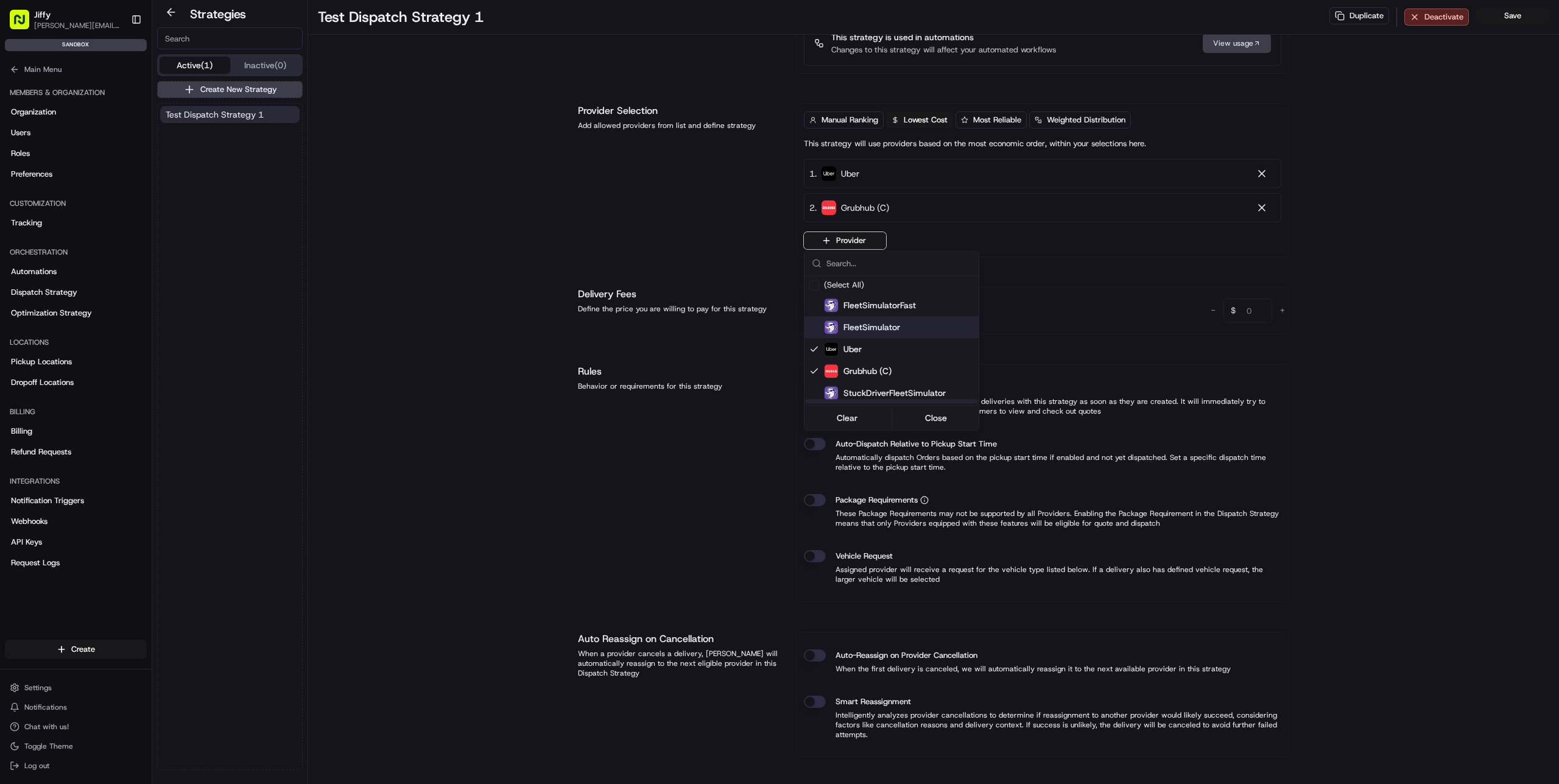
click at [872, 326] on span "FleetSimulator" at bounding box center [871, 326] width 56 height 12
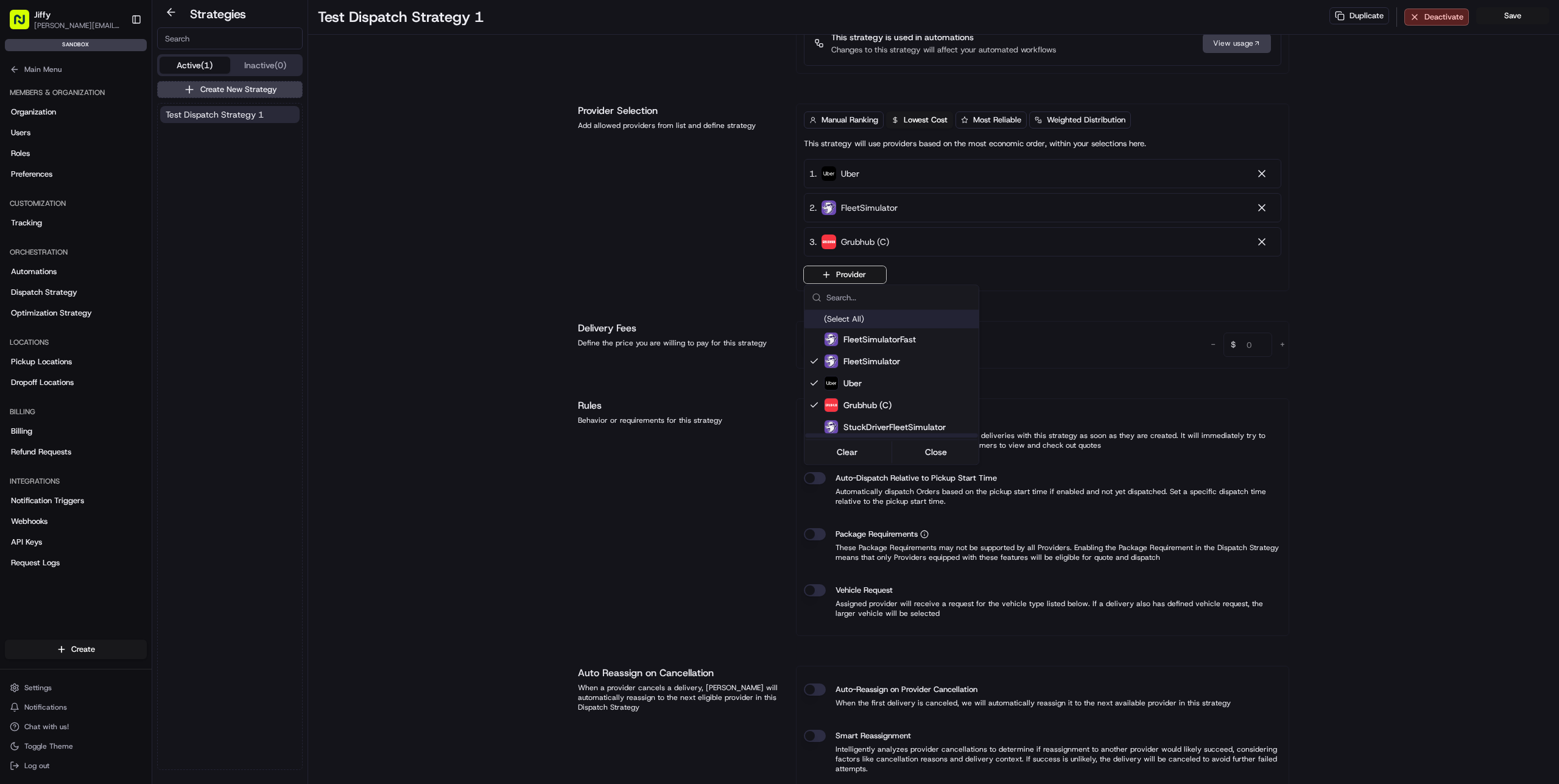
click at [486, 237] on html "[PERSON_NAME] [PERSON_NAME][EMAIL_ADDRESS][DOMAIN_NAME] Toggle Sidebar sandbox …" at bounding box center [780, 392] width 1559 height 784
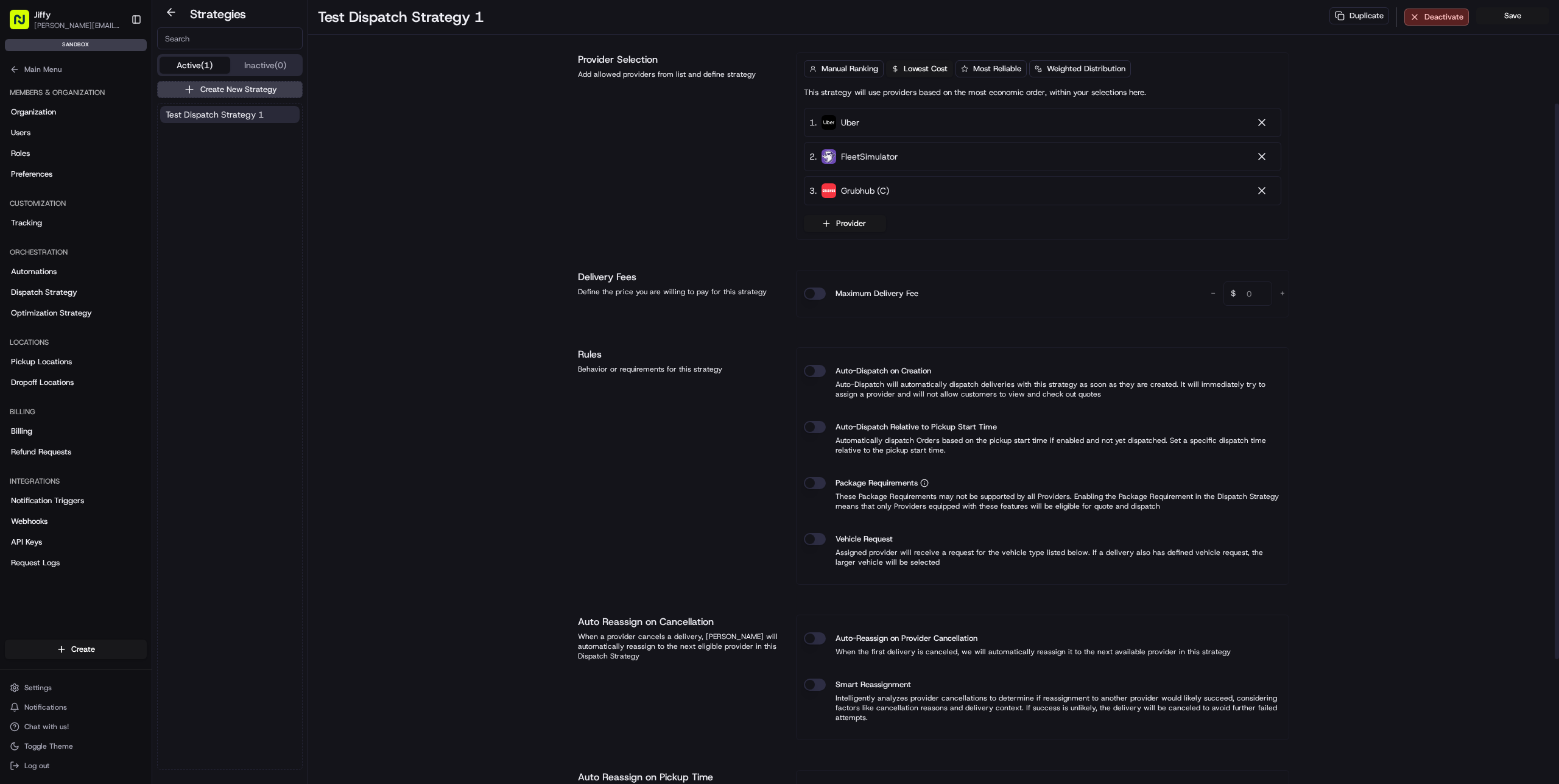
scroll to position [0, 0]
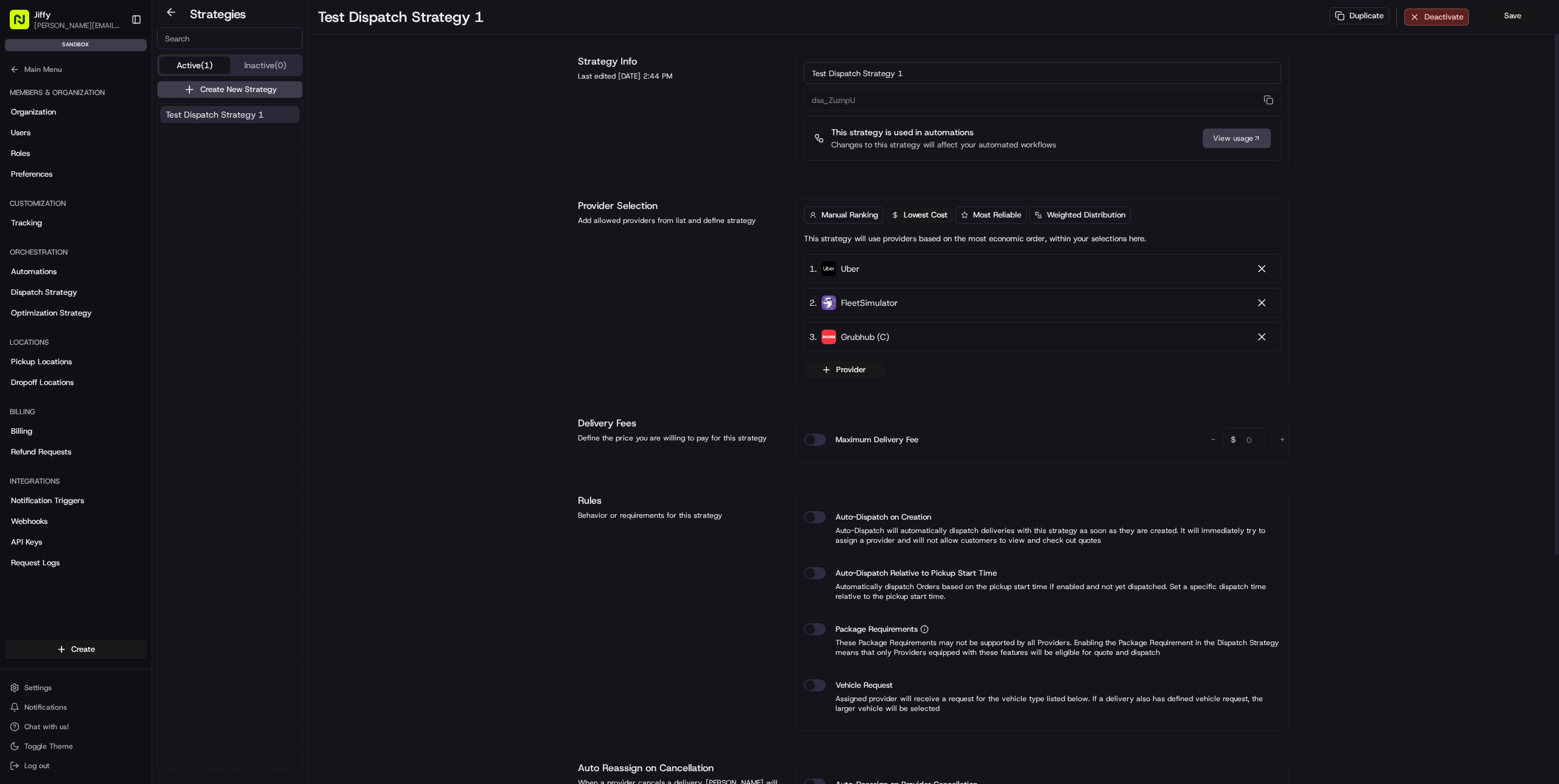
click at [1528, 19] on button "Save" at bounding box center [1513, 16] width 73 height 17
click at [70, 311] on span "Optimization Strategy" at bounding box center [51, 312] width 81 height 10
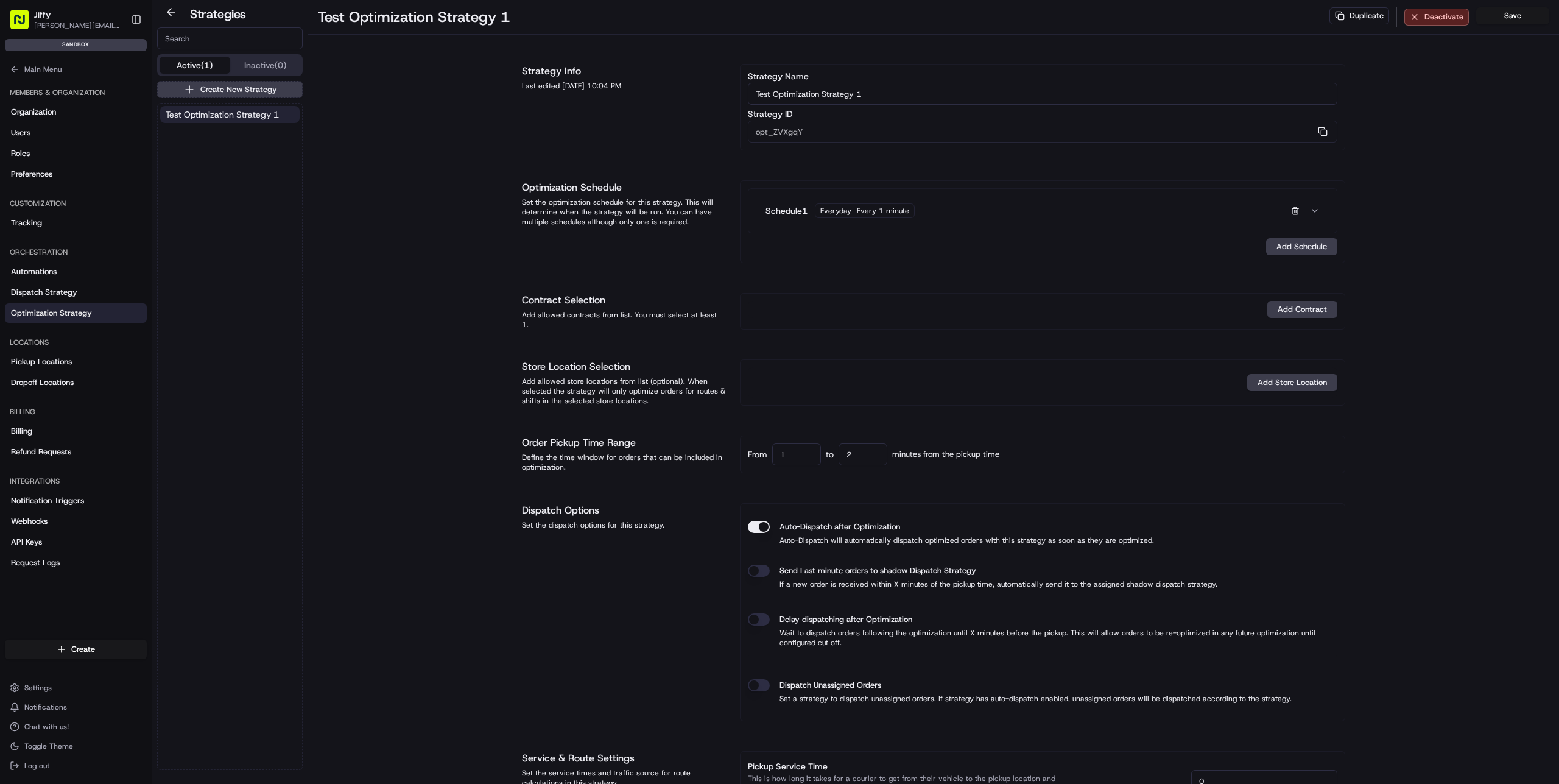
click at [185, 119] on span "Test Optimization Strategy 1" at bounding box center [222, 114] width 114 height 12
click at [10, 71] on icon at bounding box center [14, 70] width 10 height 10
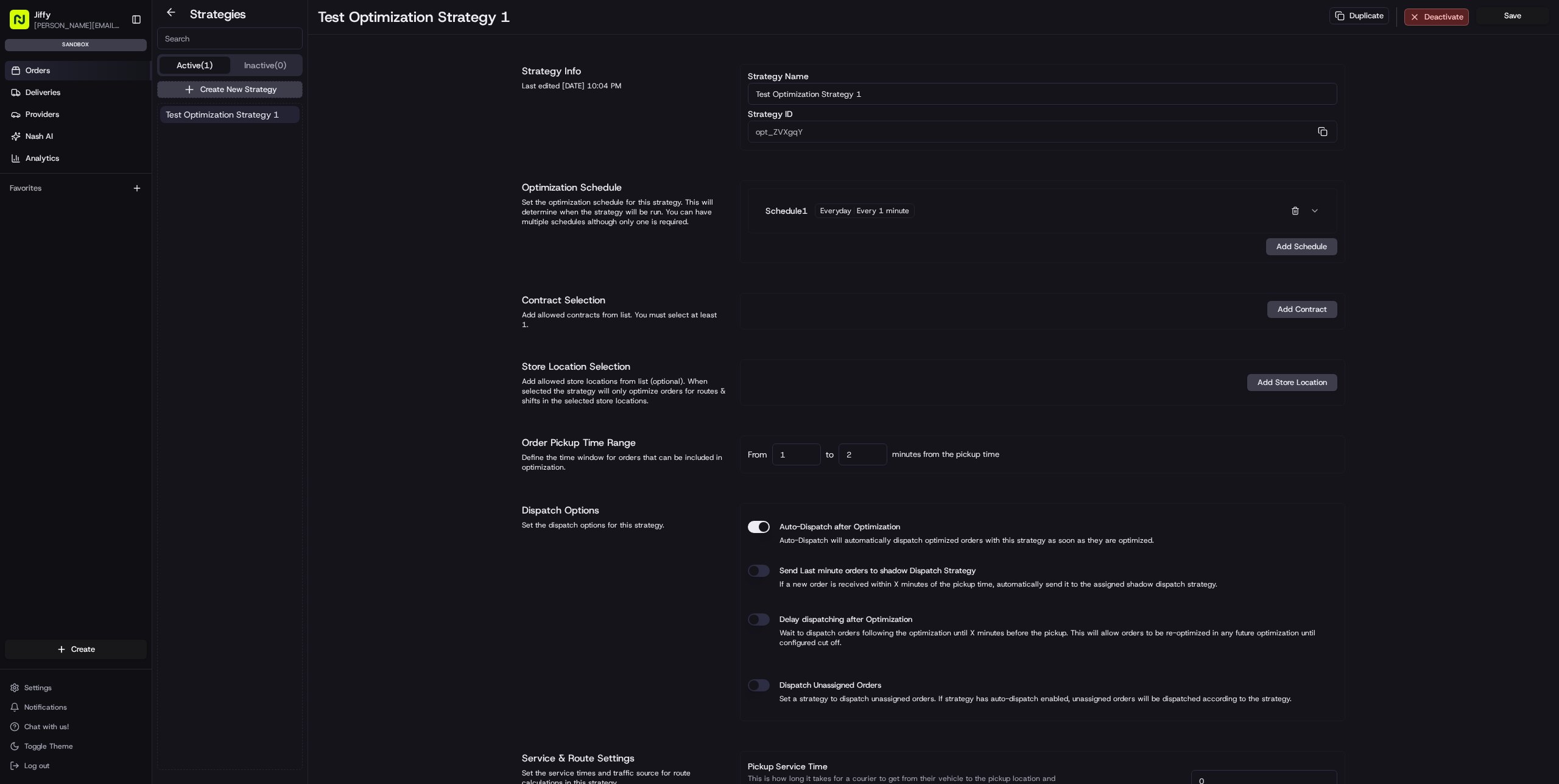
click at [64, 73] on link "Orders" at bounding box center [78, 71] width 147 height 19
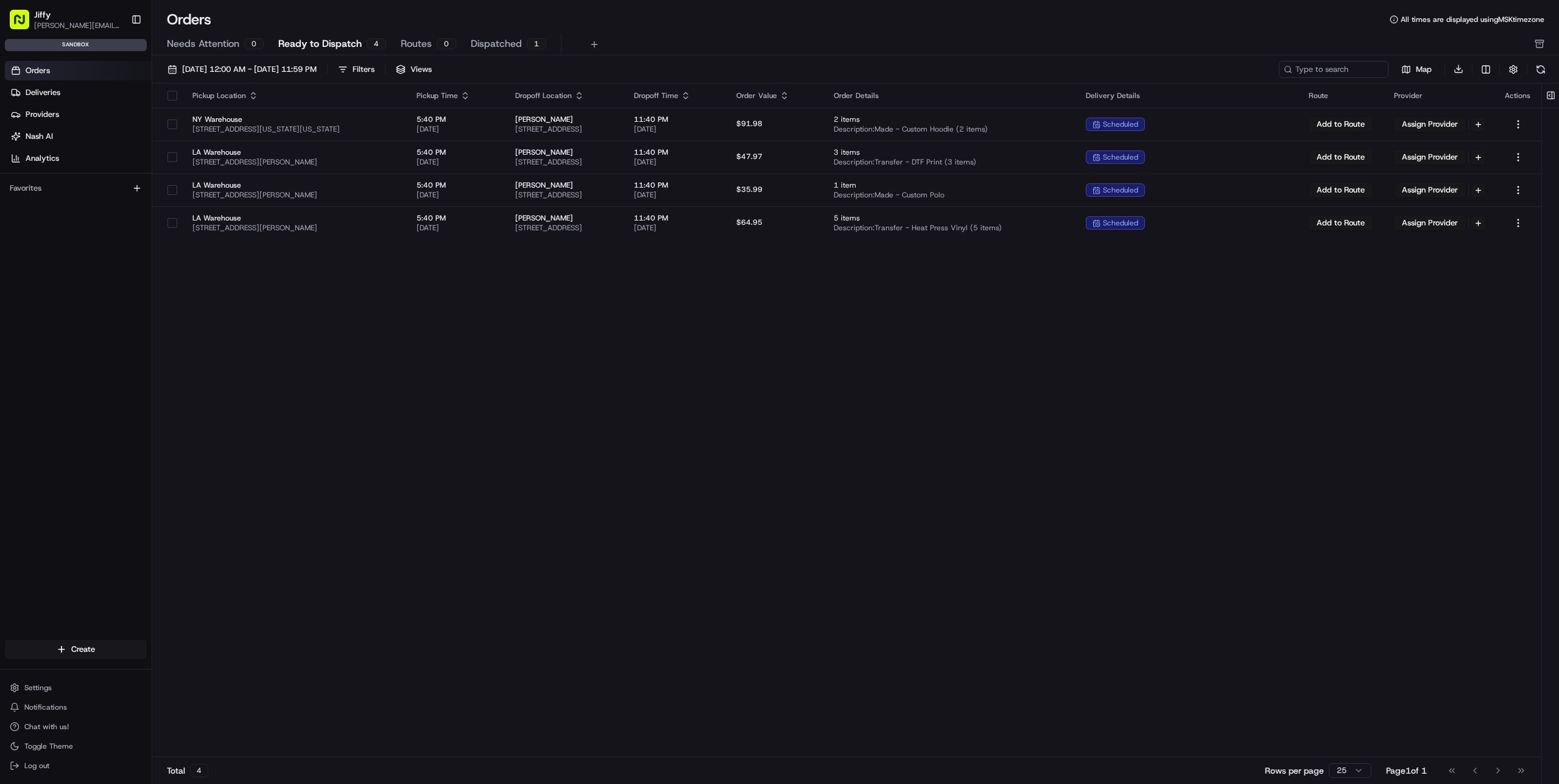
click at [437, 351] on div "Pickup Location Pickup Time Dropoff Location Dropoff Time Order Value Order Det…" at bounding box center [847, 420] width 1389 height 674
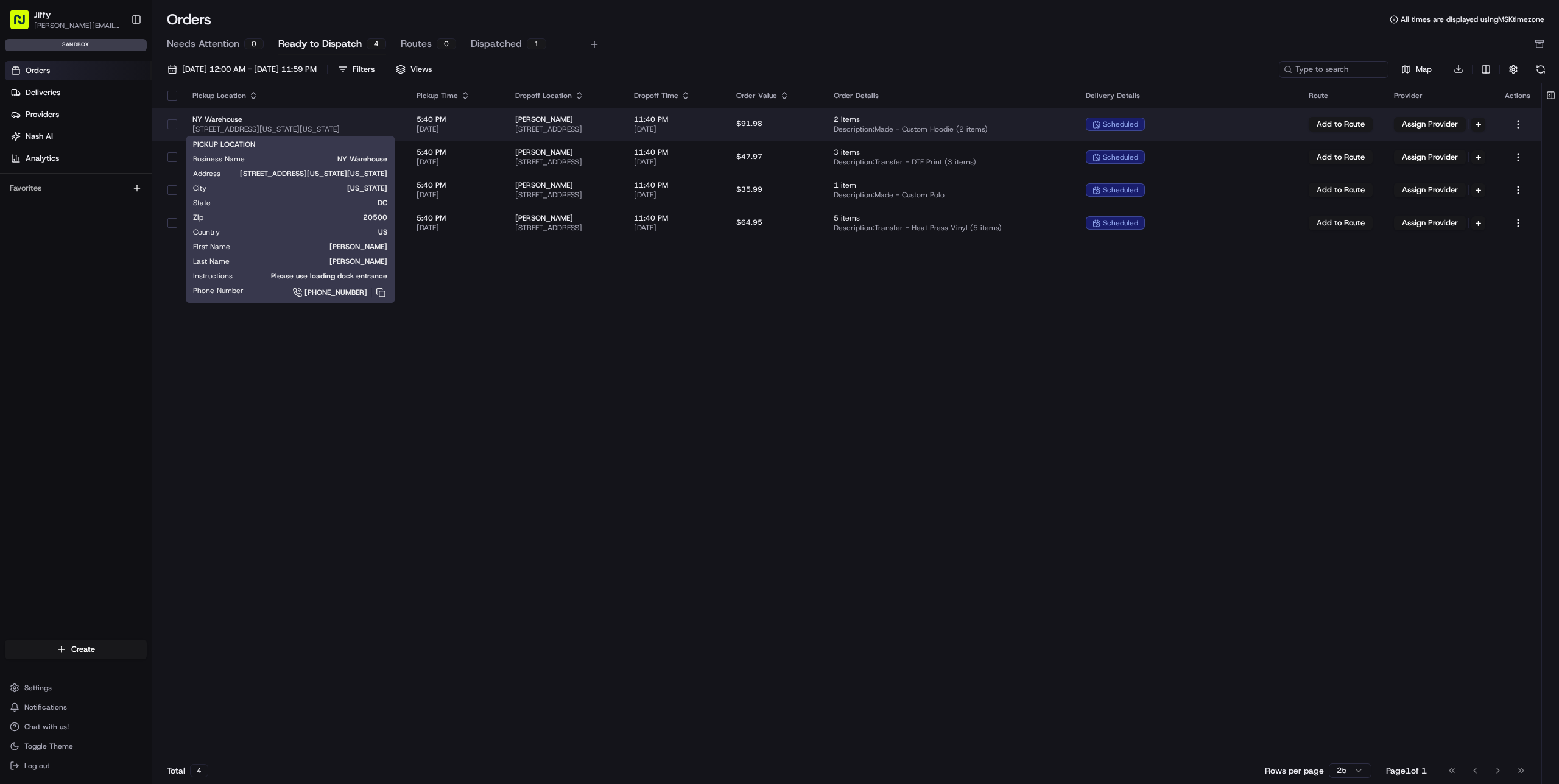
click at [342, 128] on span "[STREET_ADDRESS][US_STATE][US_STATE]" at bounding box center [295, 129] width 205 height 10
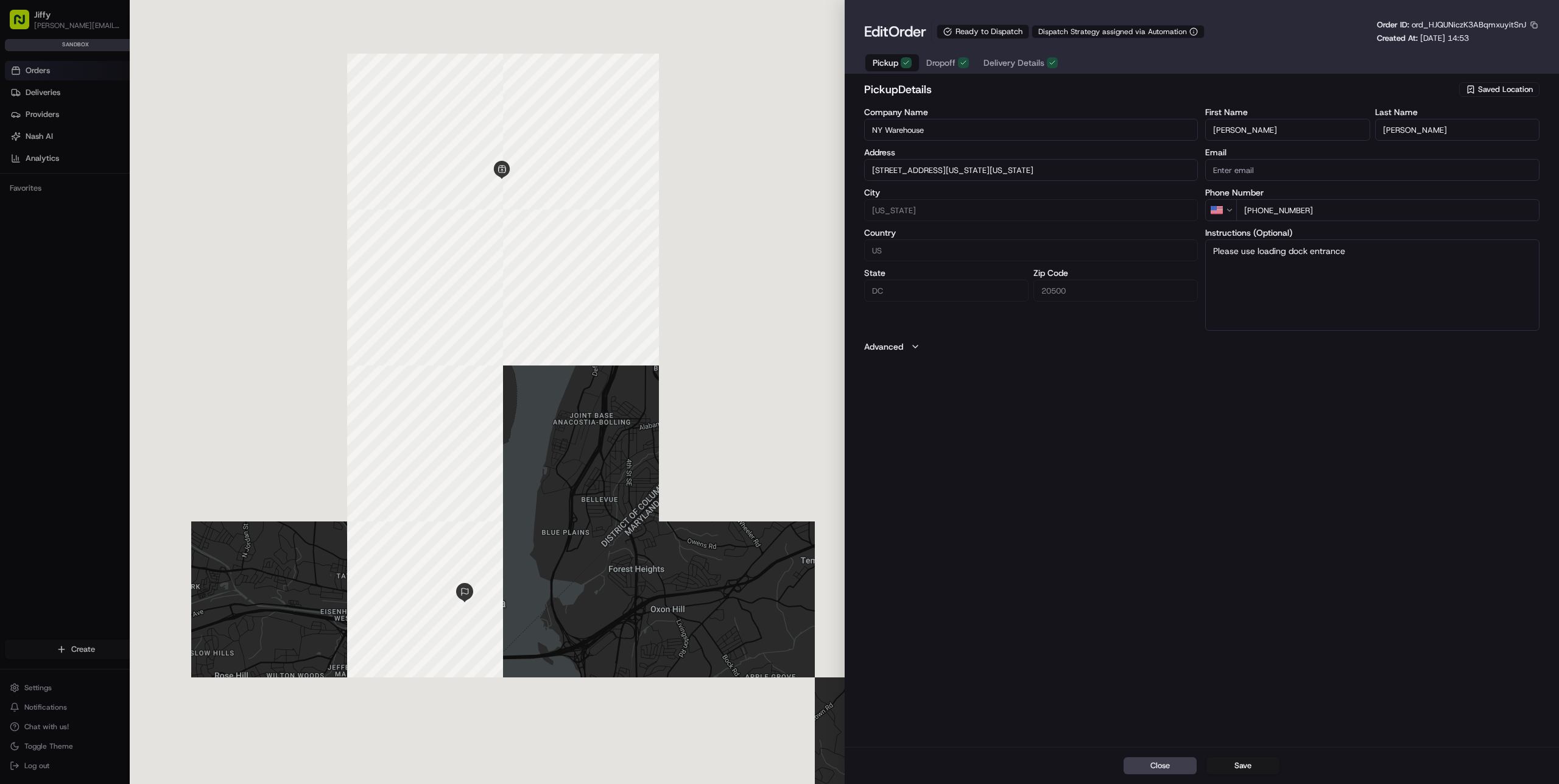
click at [953, 65] on span "Dropoff" at bounding box center [941, 62] width 30 height 12
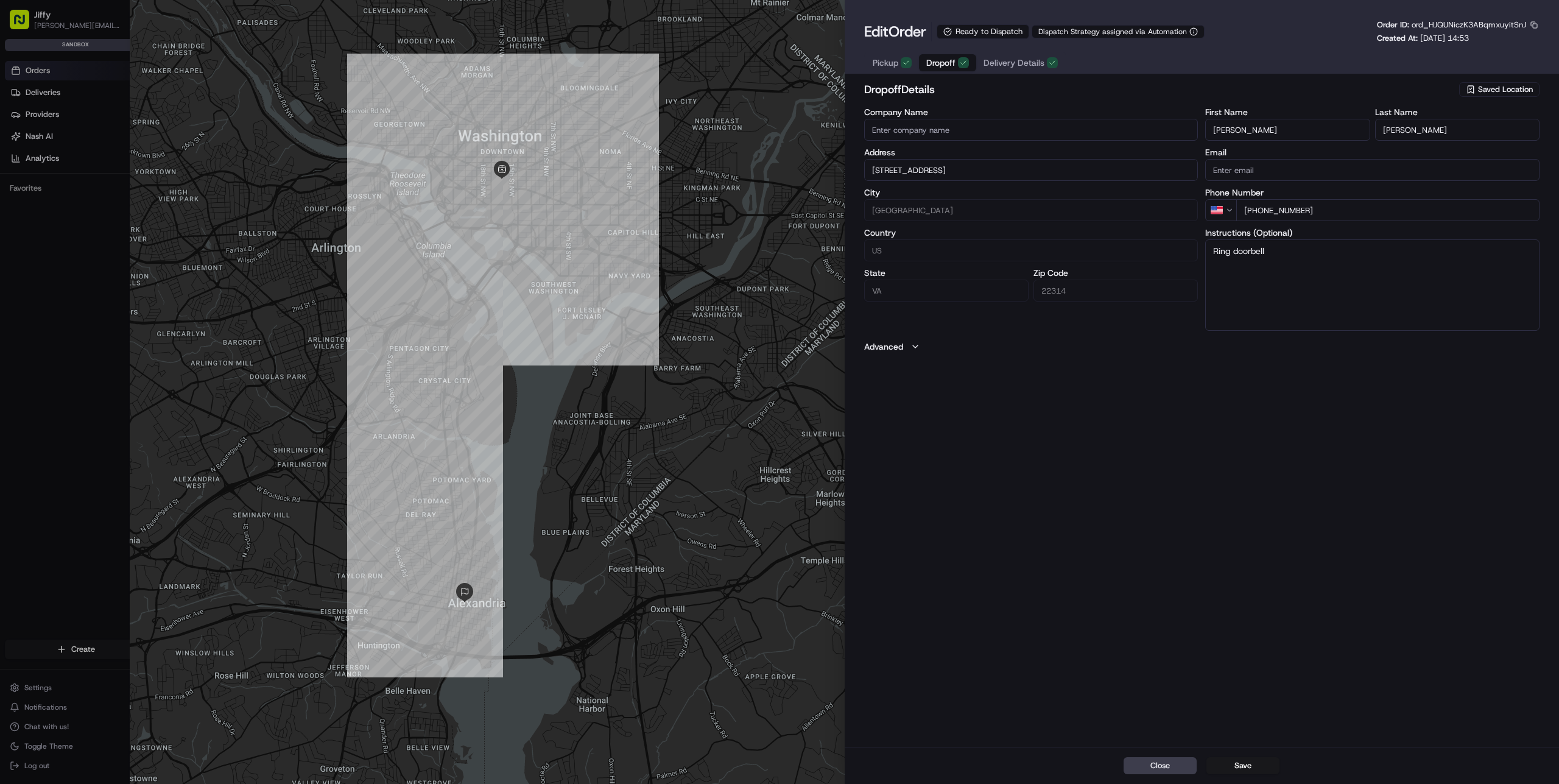
click at [906, 66] on icon "button" at bounding box center [906, 63] width 8 height 8
click at [941, 65] on span "Dropoff" at bounding box center [941, 62] width 30 height 12
click at [1007, 68] on span "Delivery Details" at bounding box center [1014, 62] width 61 height 12
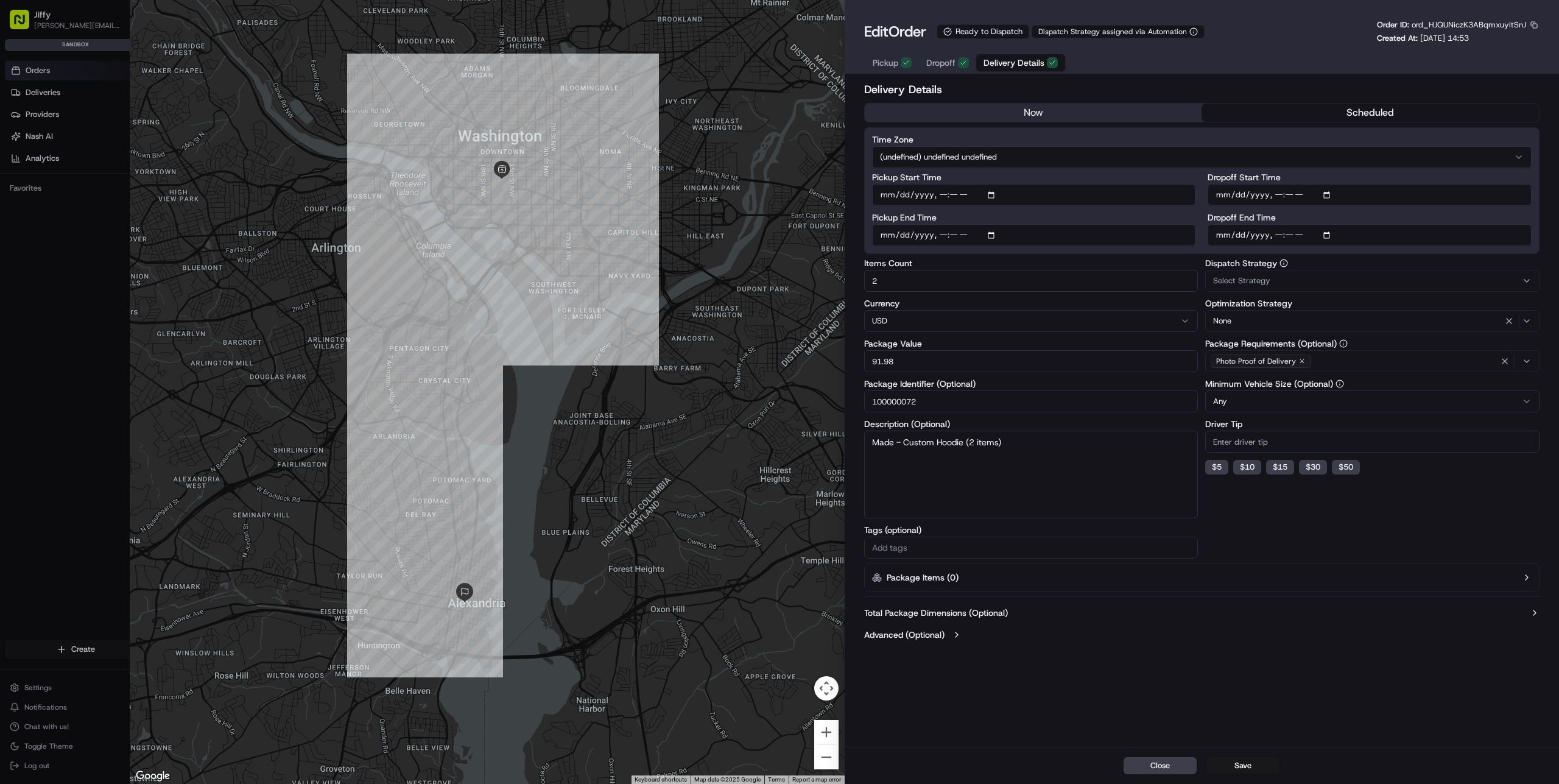
click at [1302, 117] on button "scheduled" at bounding box center [1371, 113] width 338 height 18
click at [998, 191] on input "Pickup Start Time" at bounding box center [1034, 195] width 324 height 22
click at [995, 192] on input "Pickup Start Time" at bounding box center [1034, 195] width 324 height 22
click at [993, 192] on input "Pickup Start Time" at bounding box center [1034, 195] width 324 height 22
type input "[DATE]T22:08"
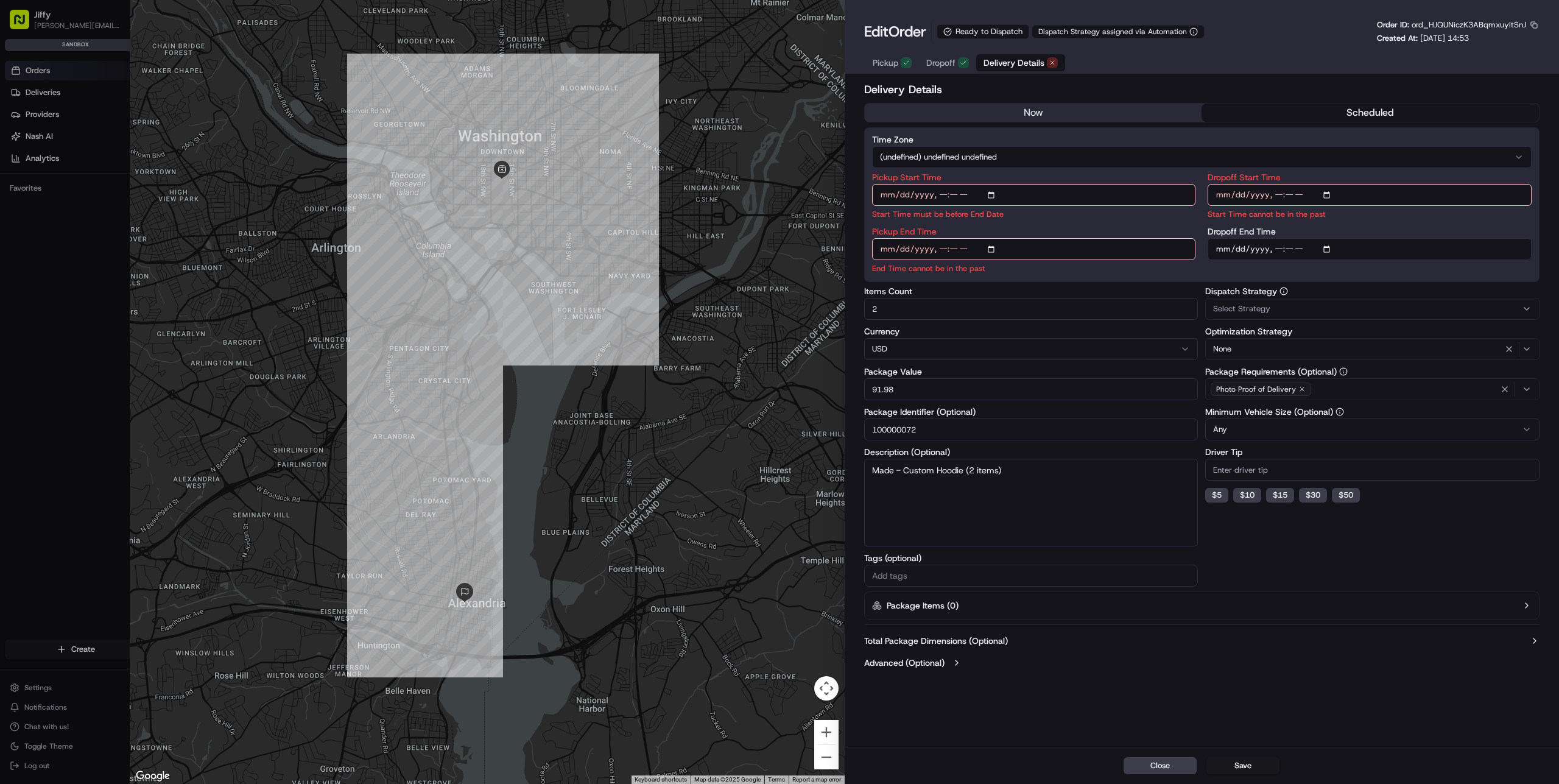
click at [960, 234] on div "Pickup End Time End Time cannot be in the past" at bounding box center [1034, 250] width 324 height 47
click at [956, 251] on input "Pickup End Time" at bounding box center [1034, 249] width 324 height 22
click at [940, 249] on input "Pickup End Time" at bounding box center [1034, 249] width 324 height 22
type input "[DATE]T22:18"
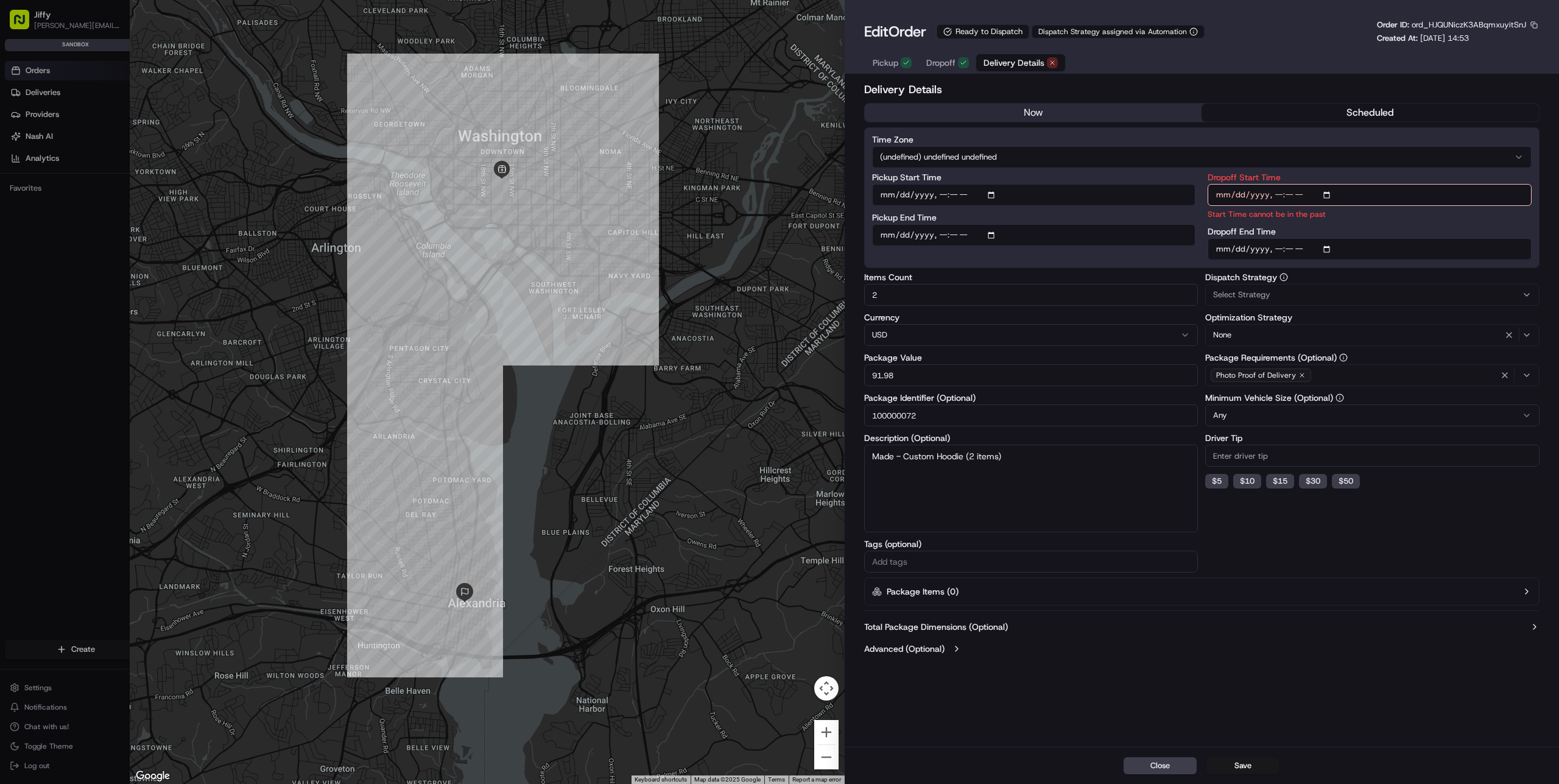
click at [1278, 190] on input "Dropoff Start Time" at bounding box center [1370, 195] width 324 height 22
type input "[DATE]T23:08"
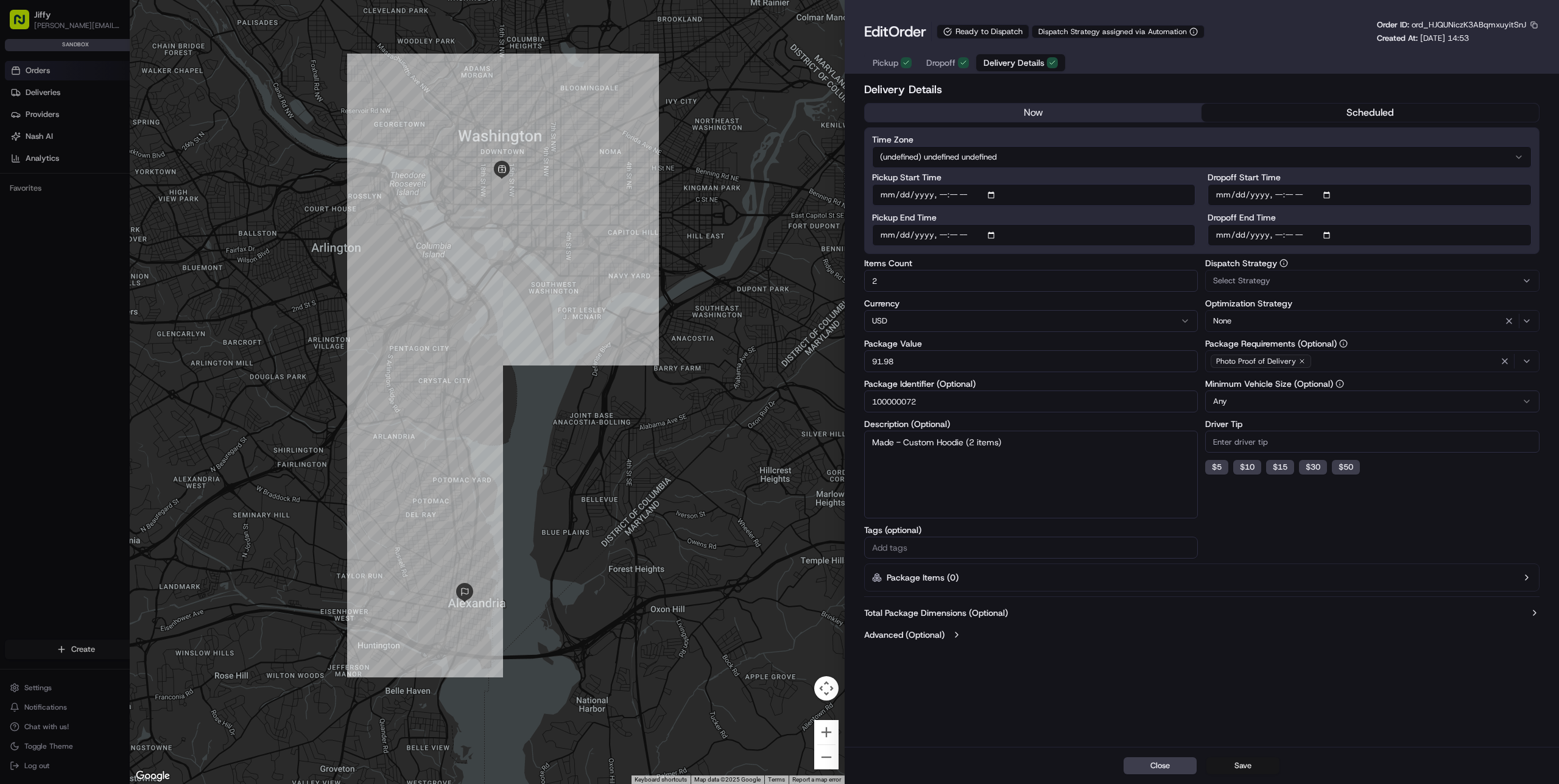
click at [1244, 767] on button "Save" at bounding box center [1243, 766] width 73 height 17
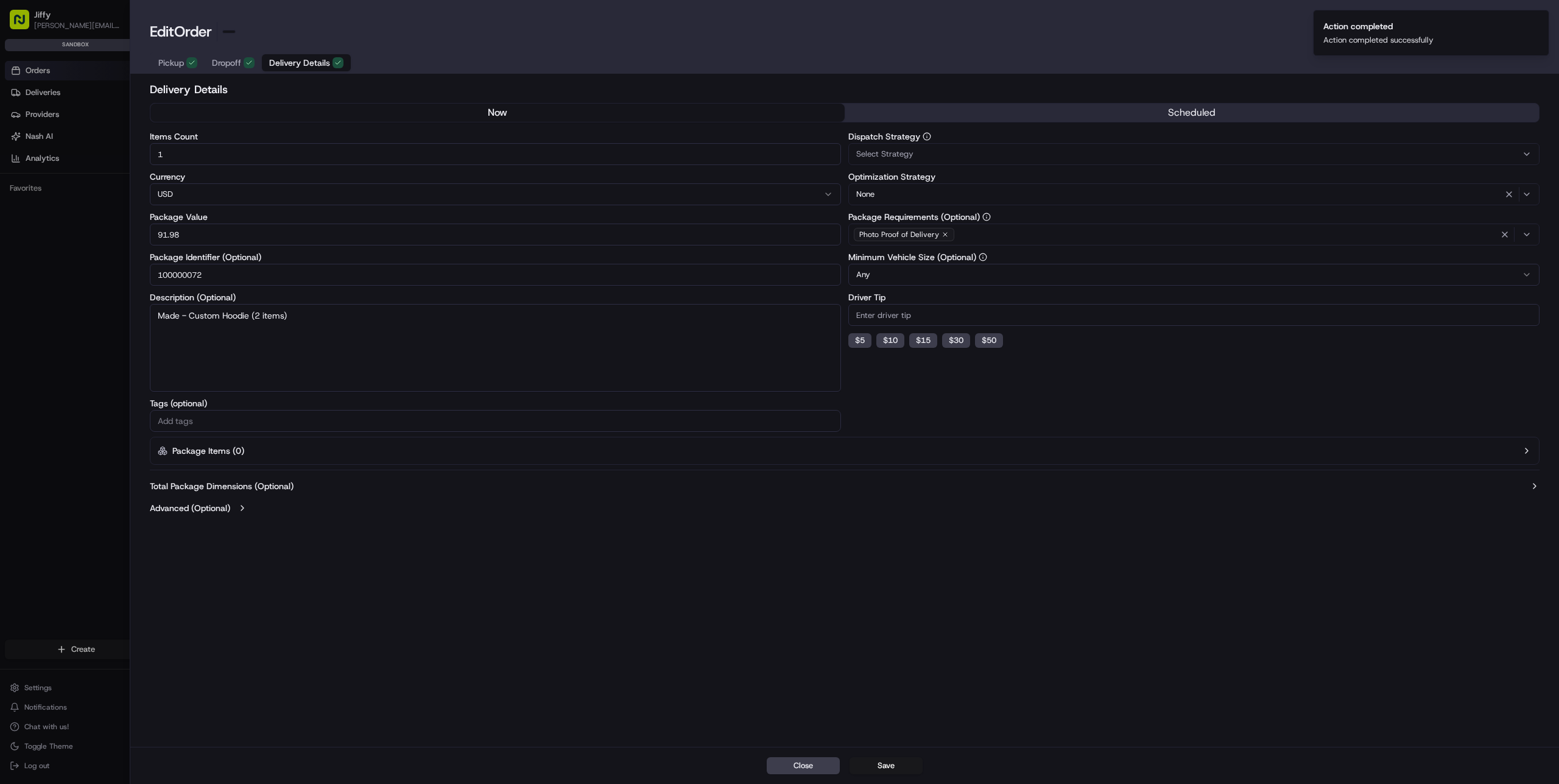
type input "1"
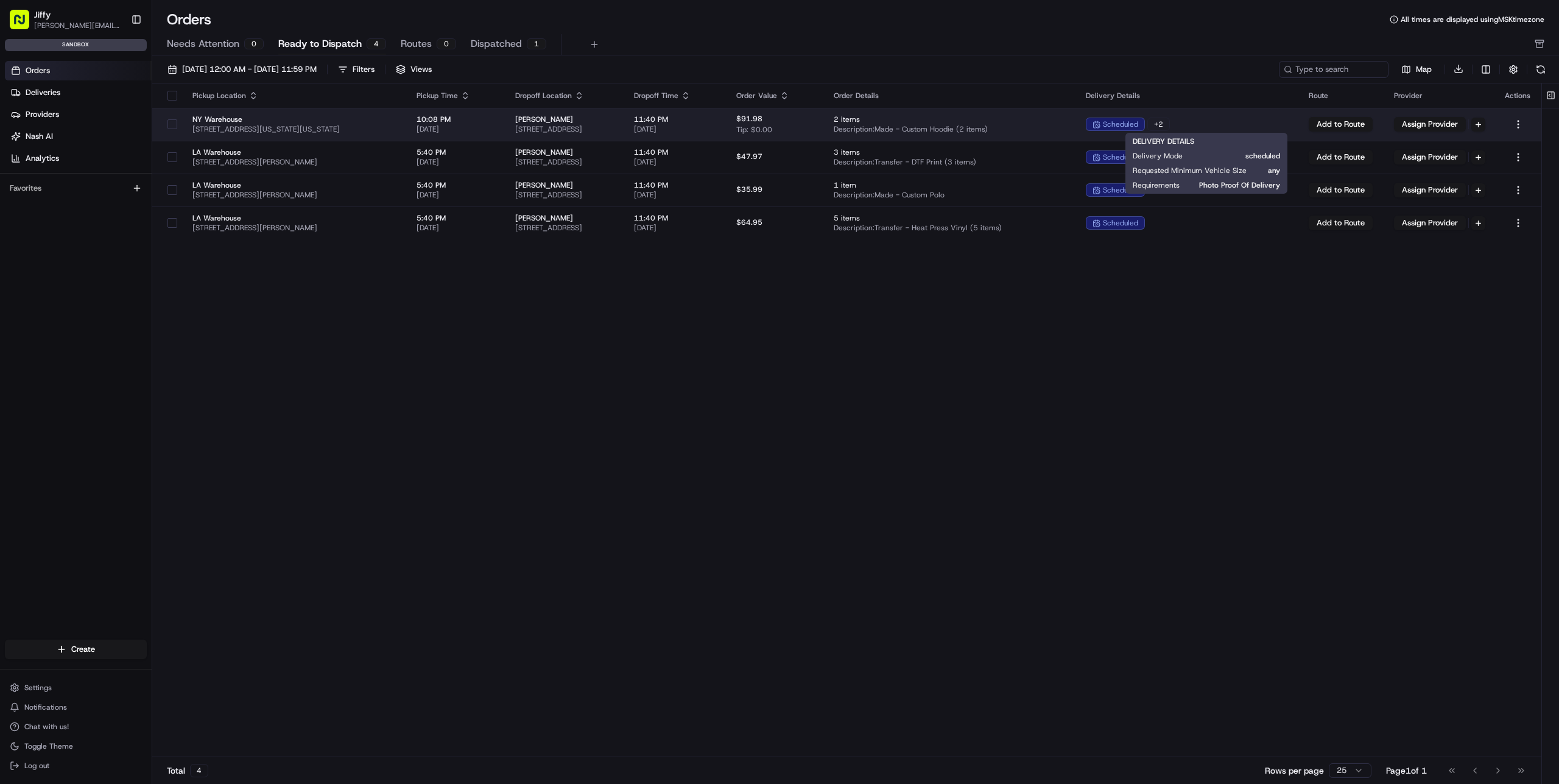
click at [1170, 120] on div "+ 2" at bounding box center [1159, 124] width 23 height 13
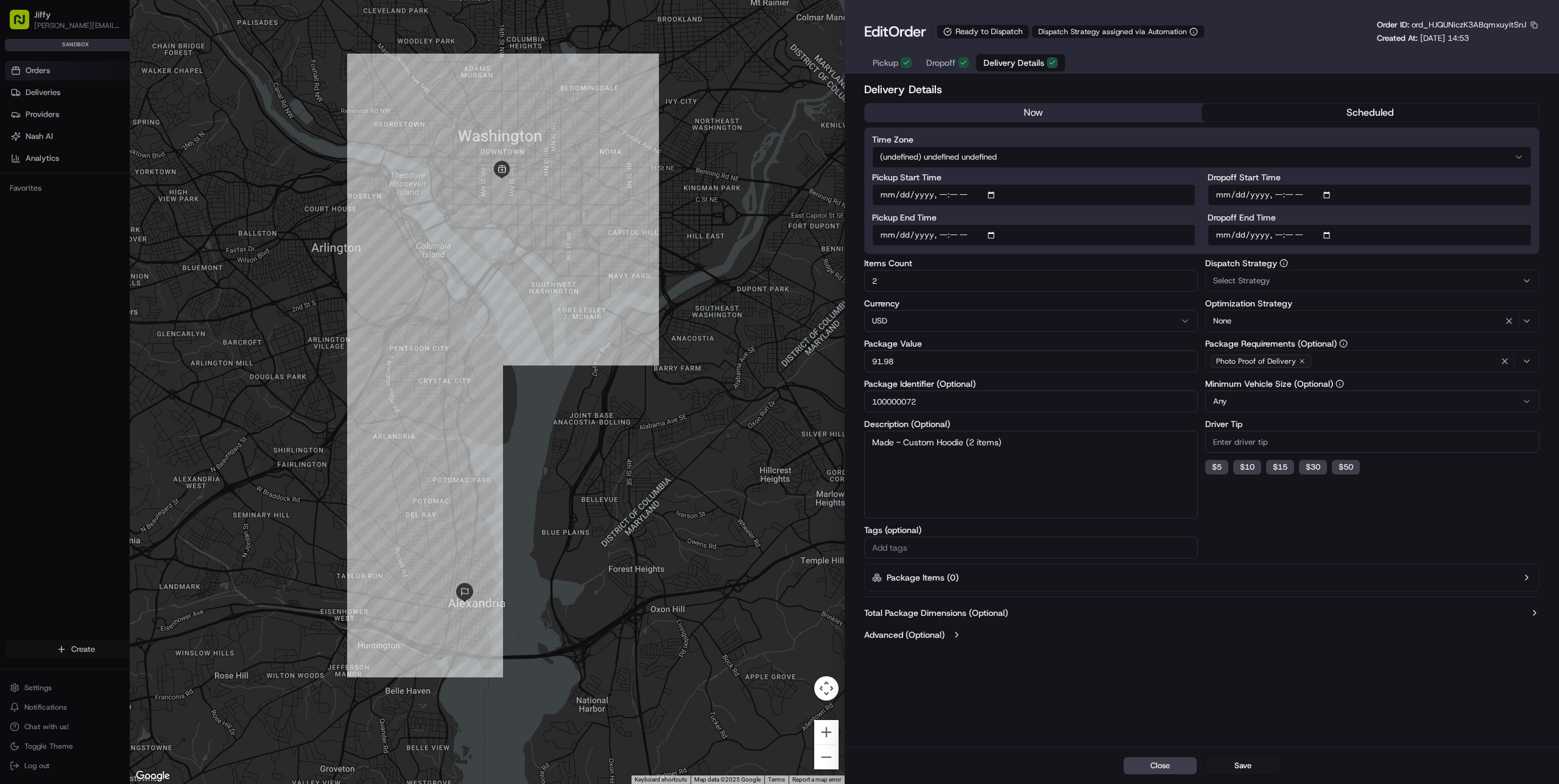
type input "1"
click at [102, 65] on div at bounding box center [780, 392] width 1559 height 784
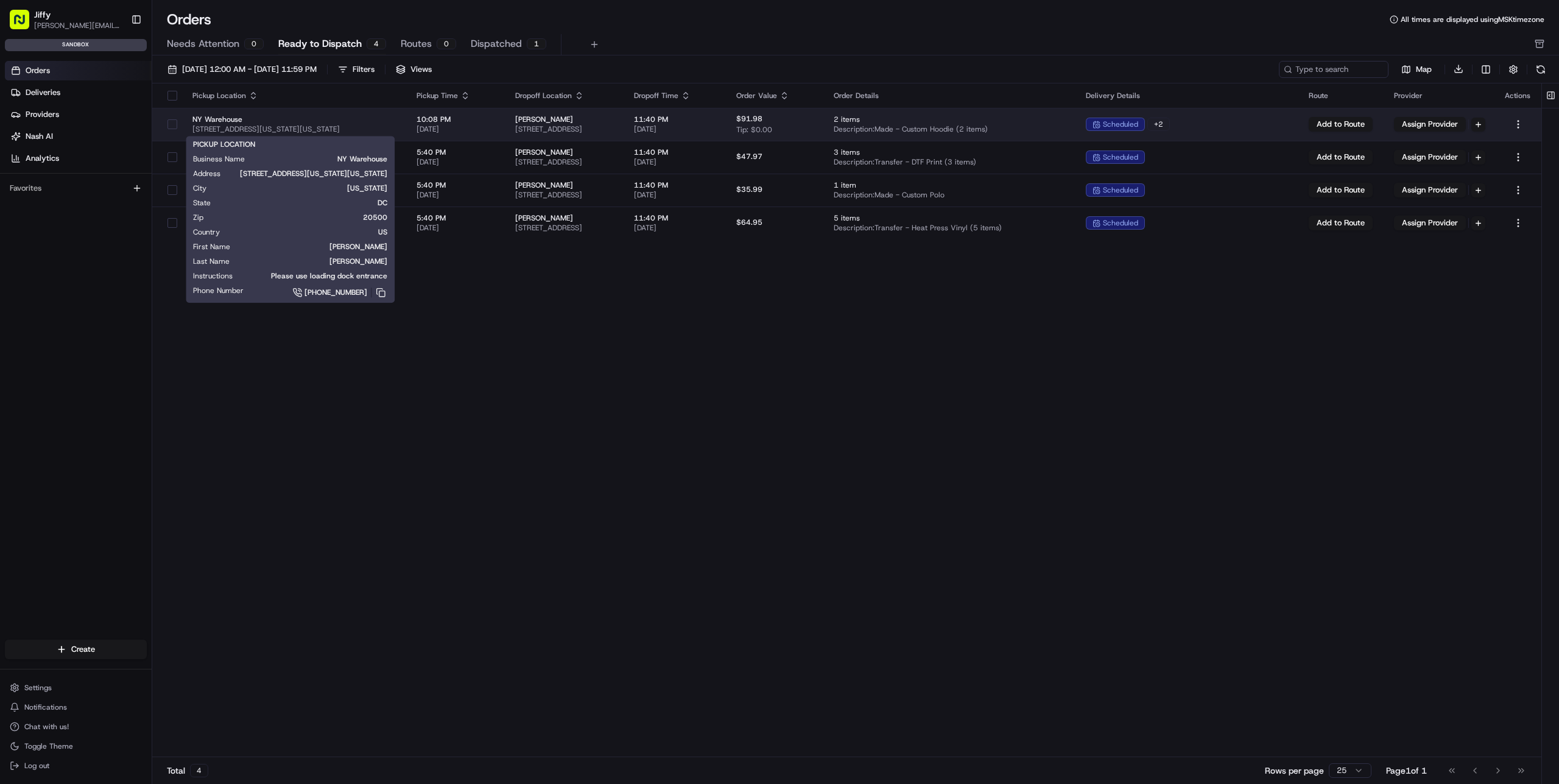
click at [377, 125] on span "[STREET_ADDRESS][US_STATE][US_STATE]" at bounding box center [295, 129] width 205 height 10
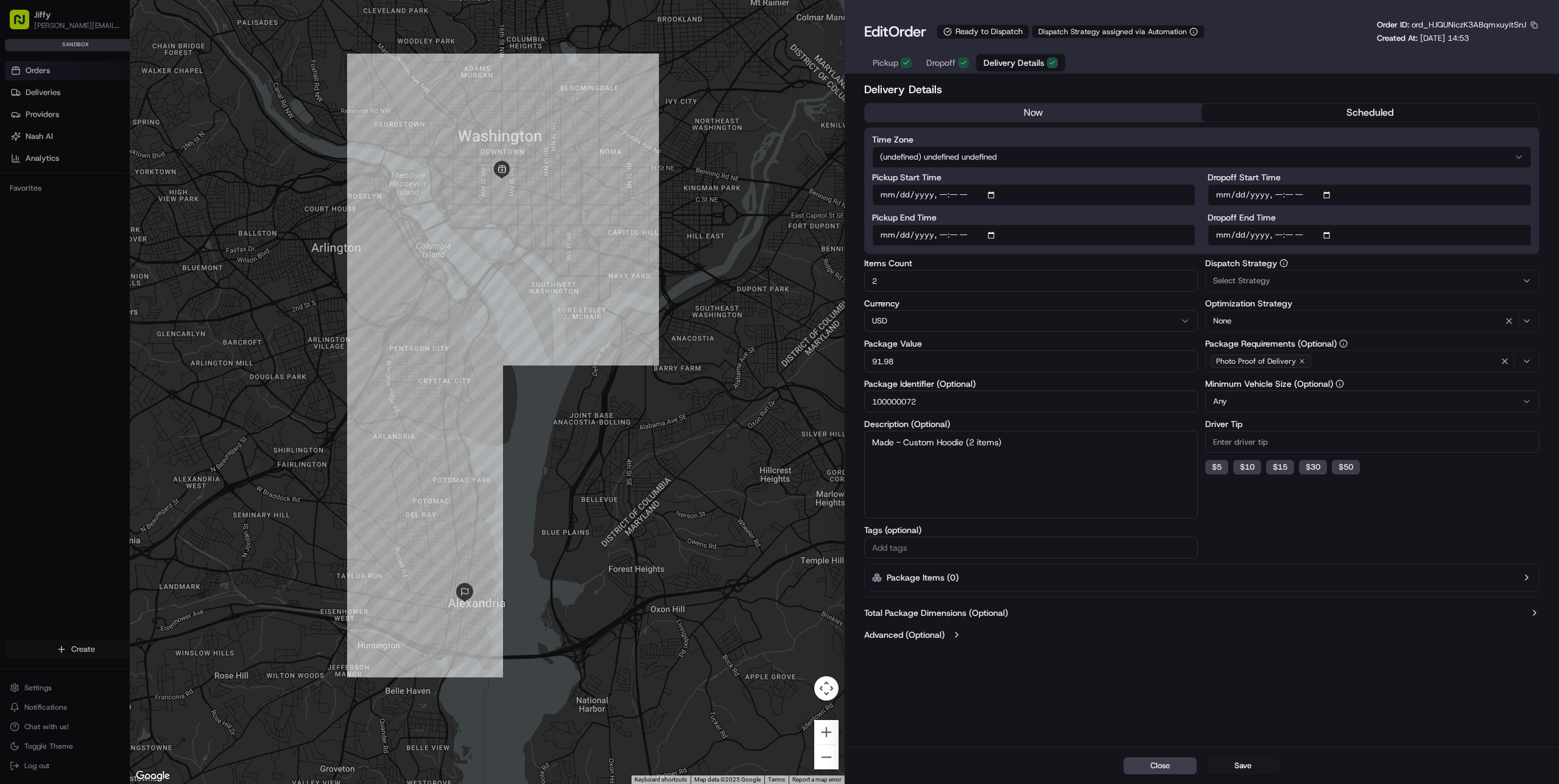
click at [1355, 116] on button "scheduled" at bounding box center [1371, 113] width 338 height 18
click at [1367, 119] on button "scheduled" at bounding box center [1371, 113] width 338 height 18
click at [956, 610] on label "Total Package Dimensions (Optional)" at bounding box center [936, 612] width 144 height 12
click at [945, 612] on label "Total Package Dimensions (Optional)" at bounding box center [936, 612] width 144 height 12
click at [934, 629] on label "Advanced (Optional)" at bounding box center [904, 634] width 80 height 12
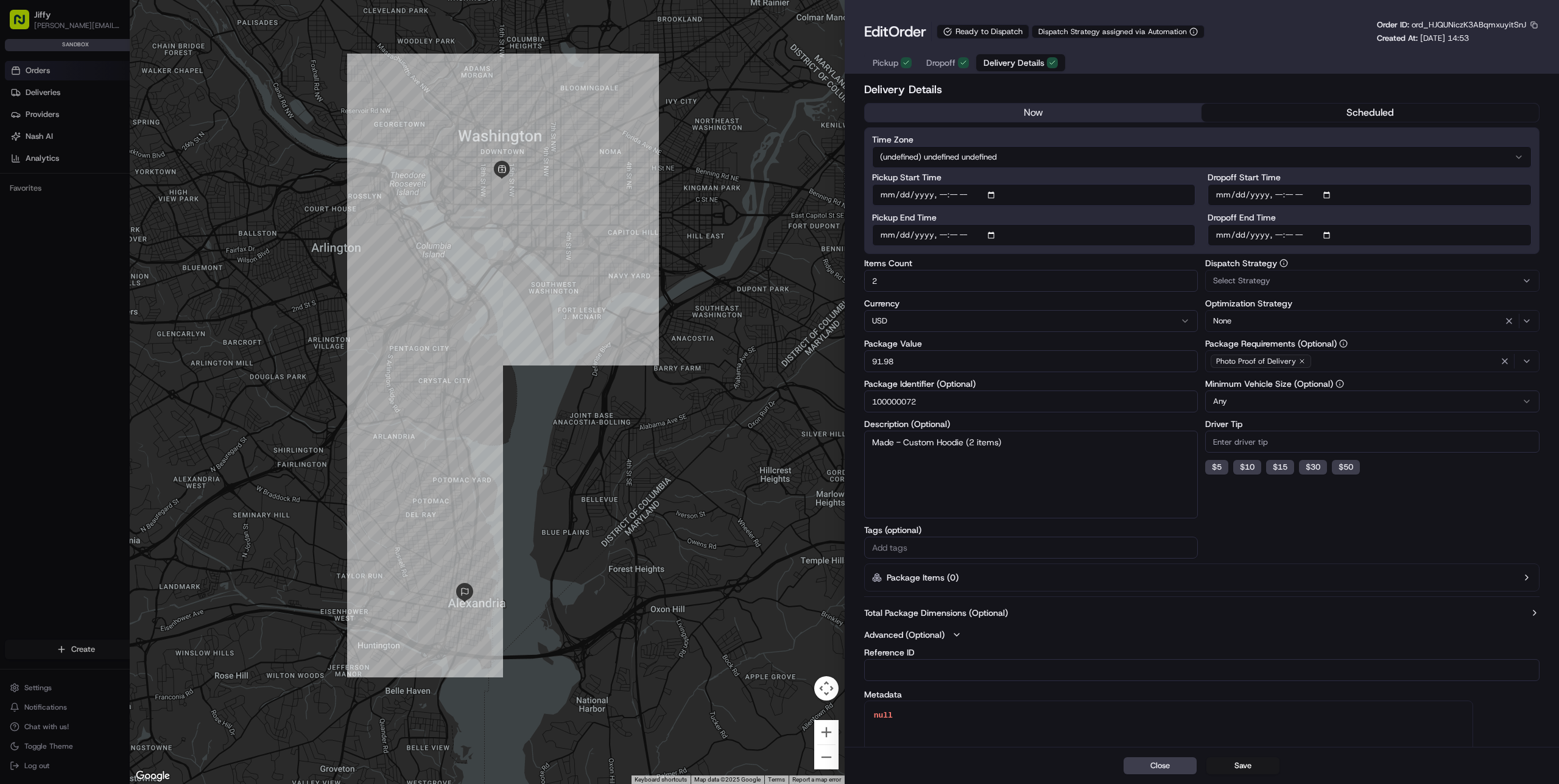
click at [934, 629] on label "Advanced (Optional)" at bounding box center [904, 634] width 80 height 12
click at [1138, 764] on button "Close" at bounding box center [1160, 766] width 73 height 17
type input "1"
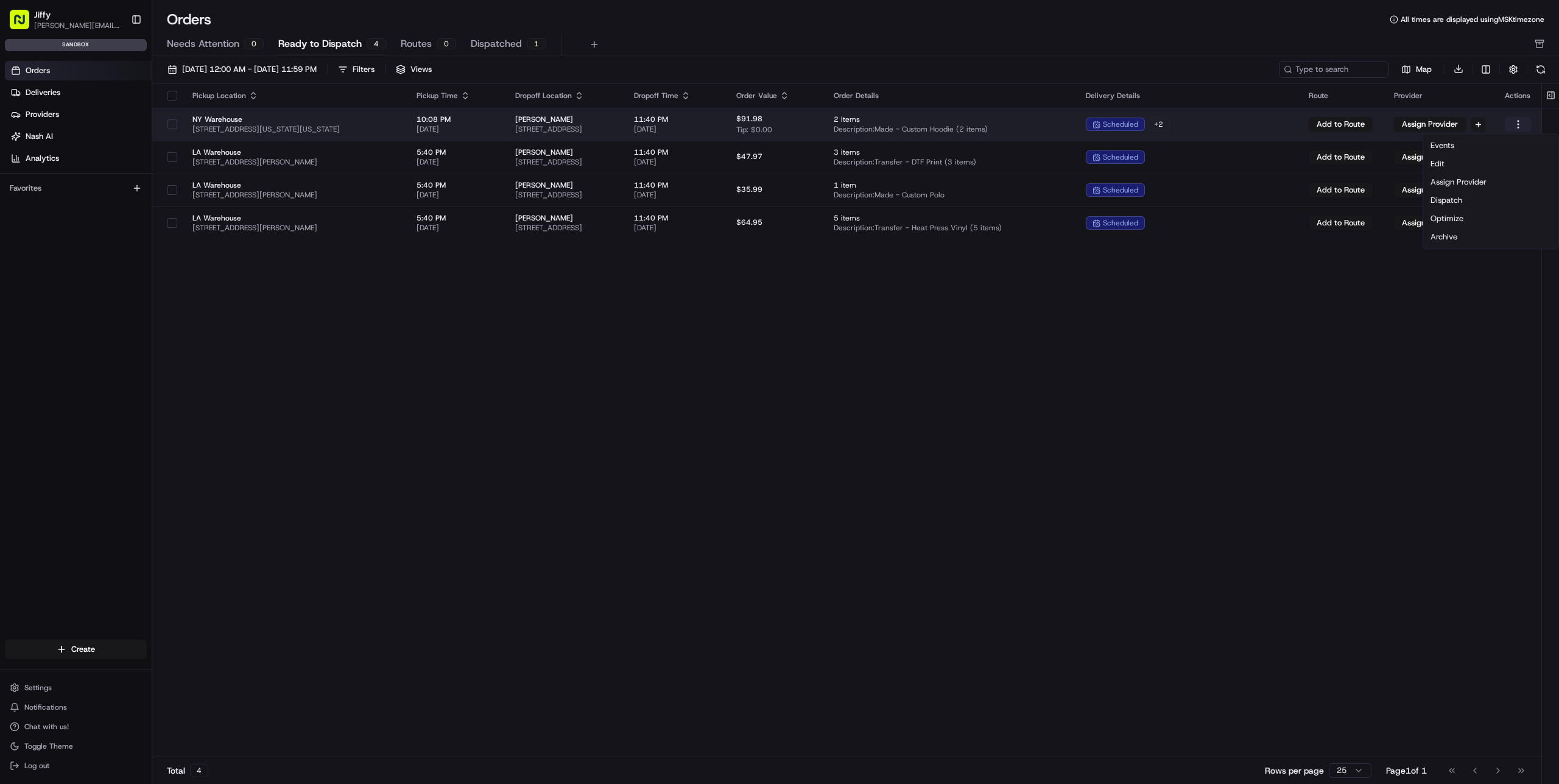
click at [1524, 125] on html "[PERSON_NAME] [PERSON_NAME][EMAIL_ADDRESS][DOMAIN_NAME] Toggle Sidebar sandbox …" at bounding box center [780, 392] width 1559 height 784
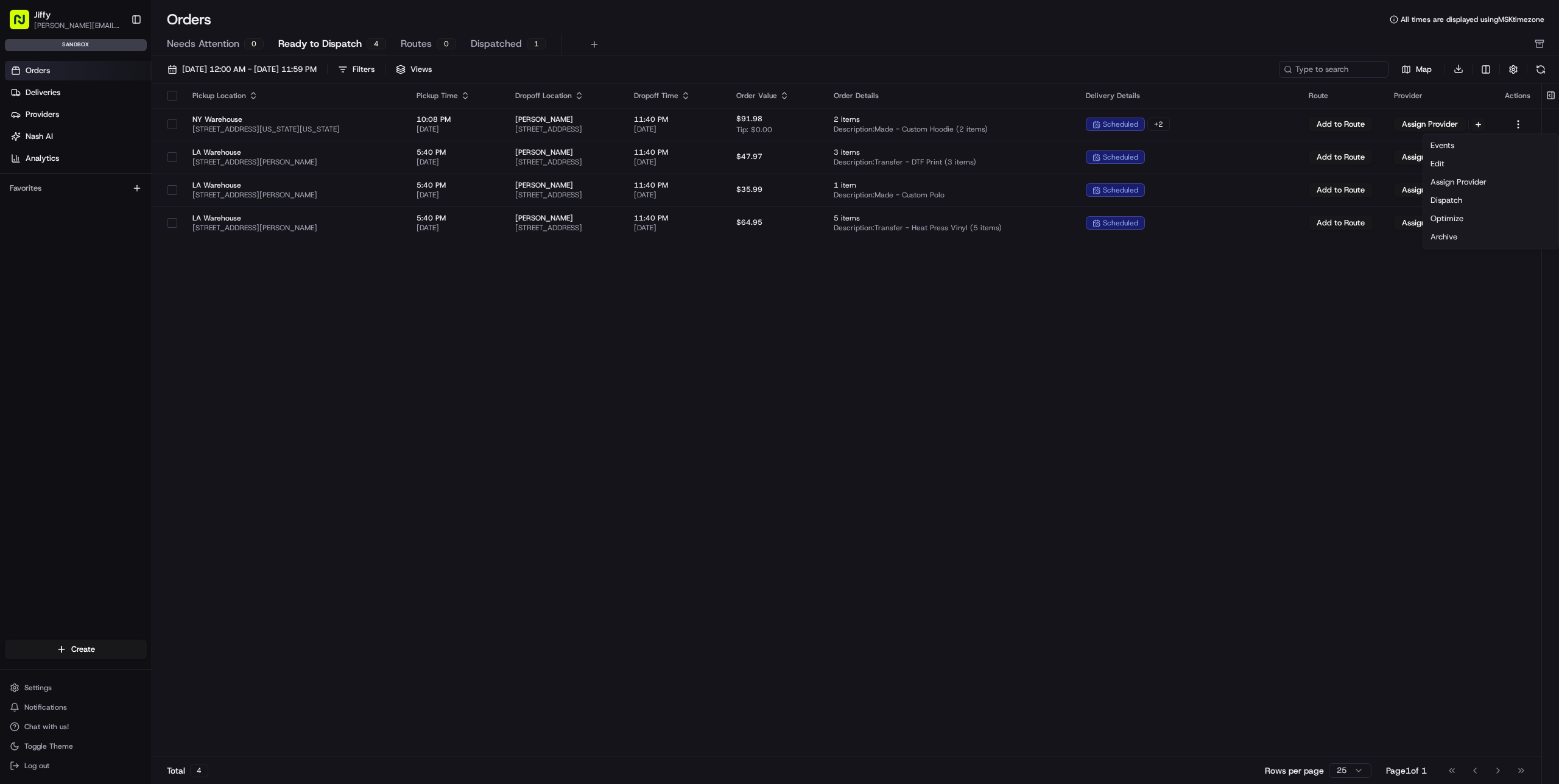
click at [1520, 119] on html "[PERSON_NAME] [PERSON_NAME][EMAIL_ADDRESS][DOMAIN_NAME] Toggle Sidebar sandbox …" at bounding box center [780, 392] width 1559 height 784
click at [1520, 95] on div "Actions" at bounding box center [1519, 95] width 27 height 10
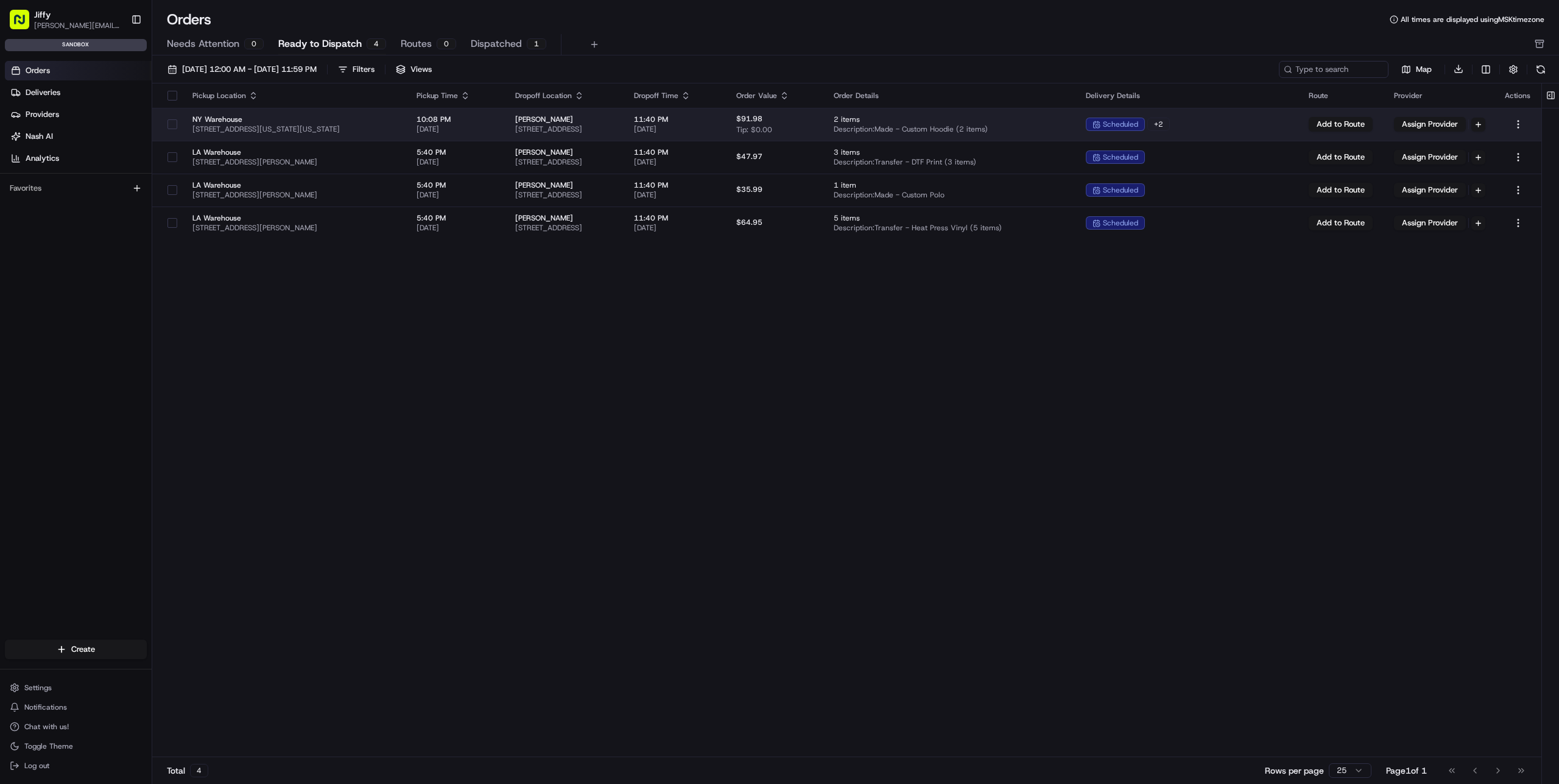
click at [330, 117] on span "NY Warehouse" at bounding box center [295, 119] width 205 height 10
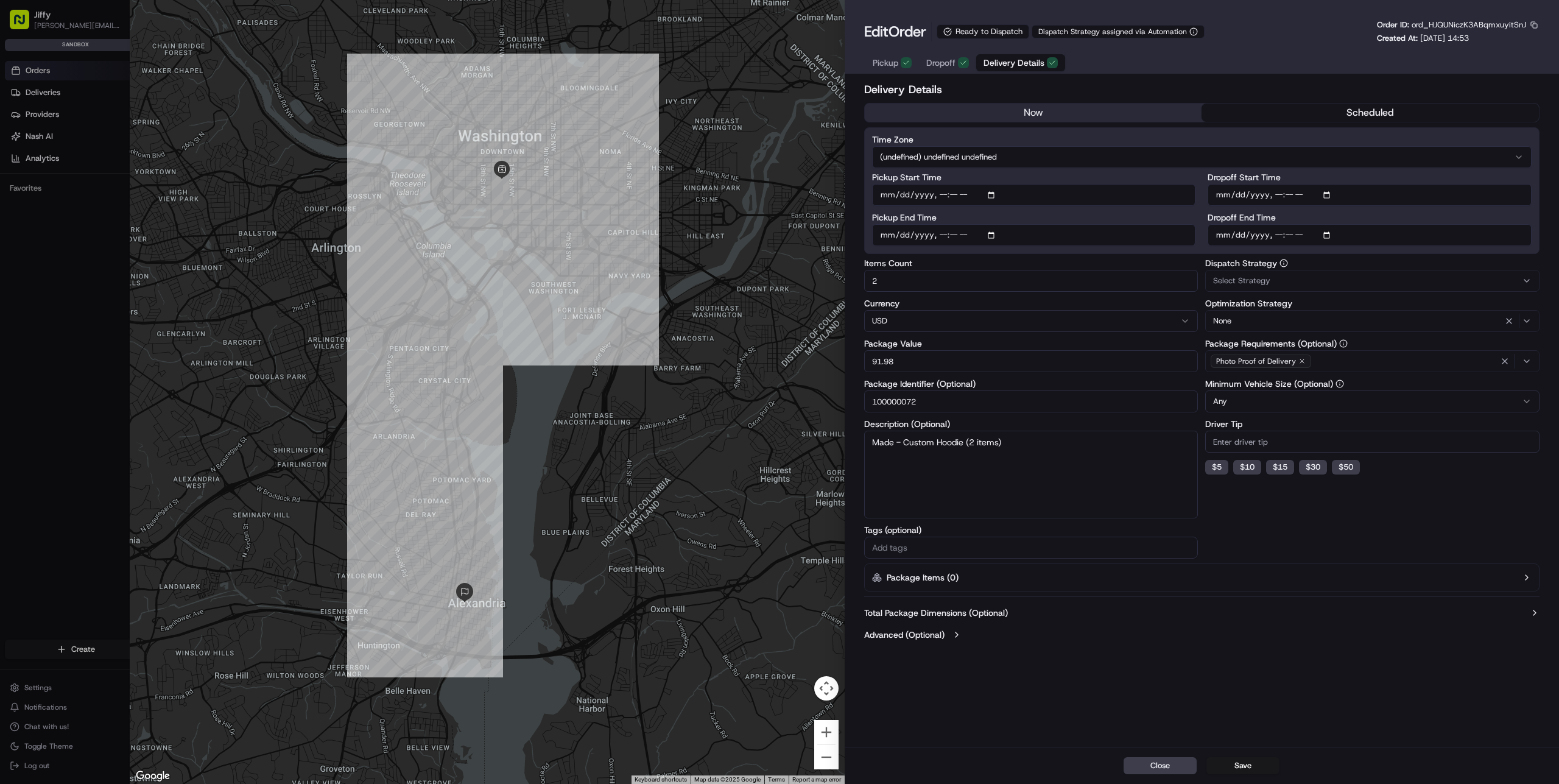
click at [1320, 102] on div "Delivery Details now scheduled Time Zone (undefined) undefined undefined Pickup…" at bounding box center [1202, 363] width 676 height 565
click at [1171, 101] on div "Delivery Details now scheduled Time Zone (undefined) undefined undefined Pickup…" at bounding box center [1202, 363] width 676 height 565
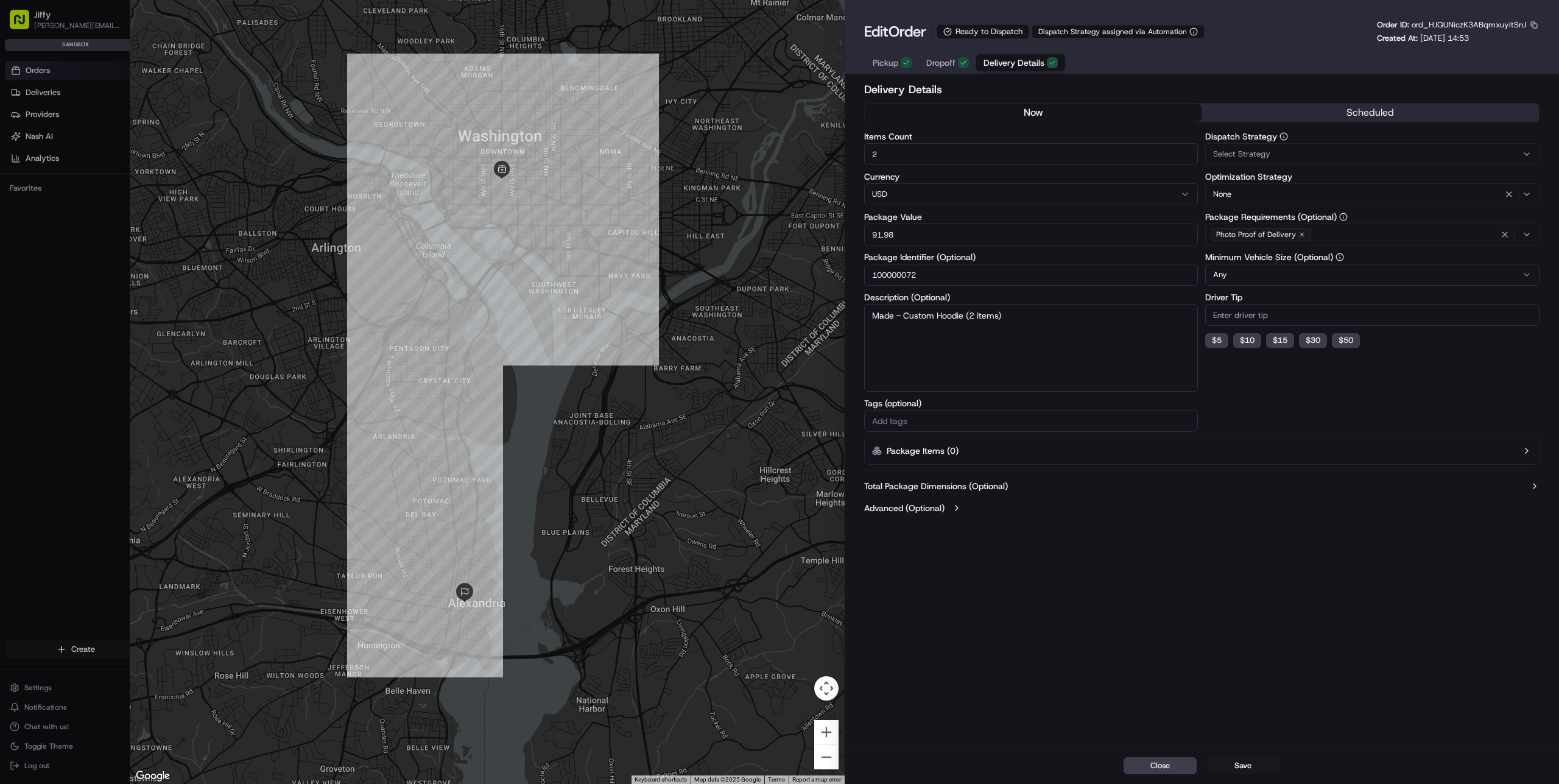
click at [1178, 109] on button "now" at bounding box center [1034, 113] width 338 height 18
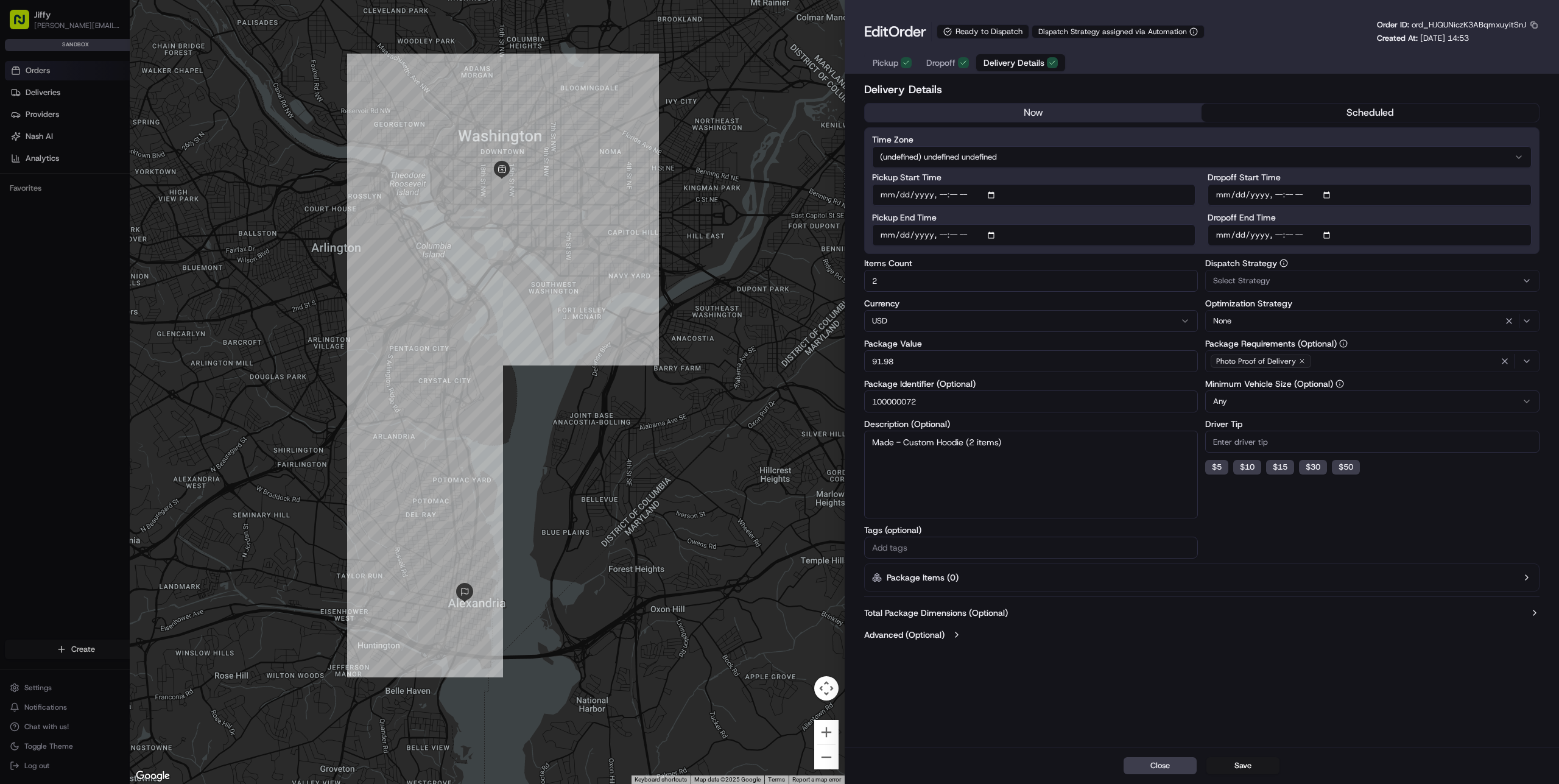
click at [1259, 112] on button "scheduled" at bounding box center [1371, 113] width 338 height 18
click at [1298, 114] on button "scheduled" at bounding box center [1371, 113] width 338 height 18
click at [1144, 107] on button "now" at bounding box center [1034, 113] width 338 height 18
click at [1246, 107] on button "scheduled" at bounding box center [1371, 113] width 338 height 18
click at [1165, 764] on button "Close" at bounding box center [1160, 766] width 73 height 17
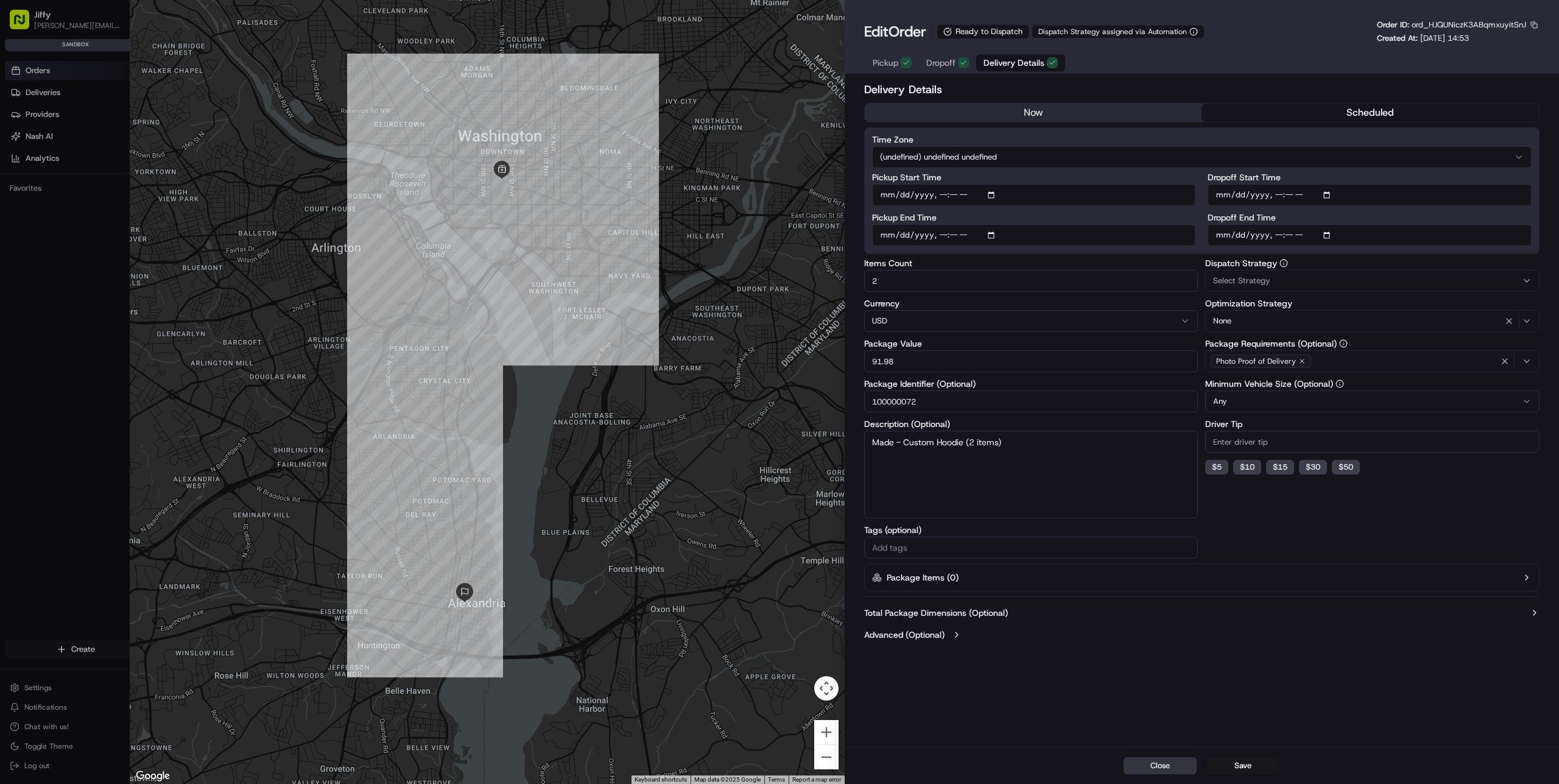
type input "1"
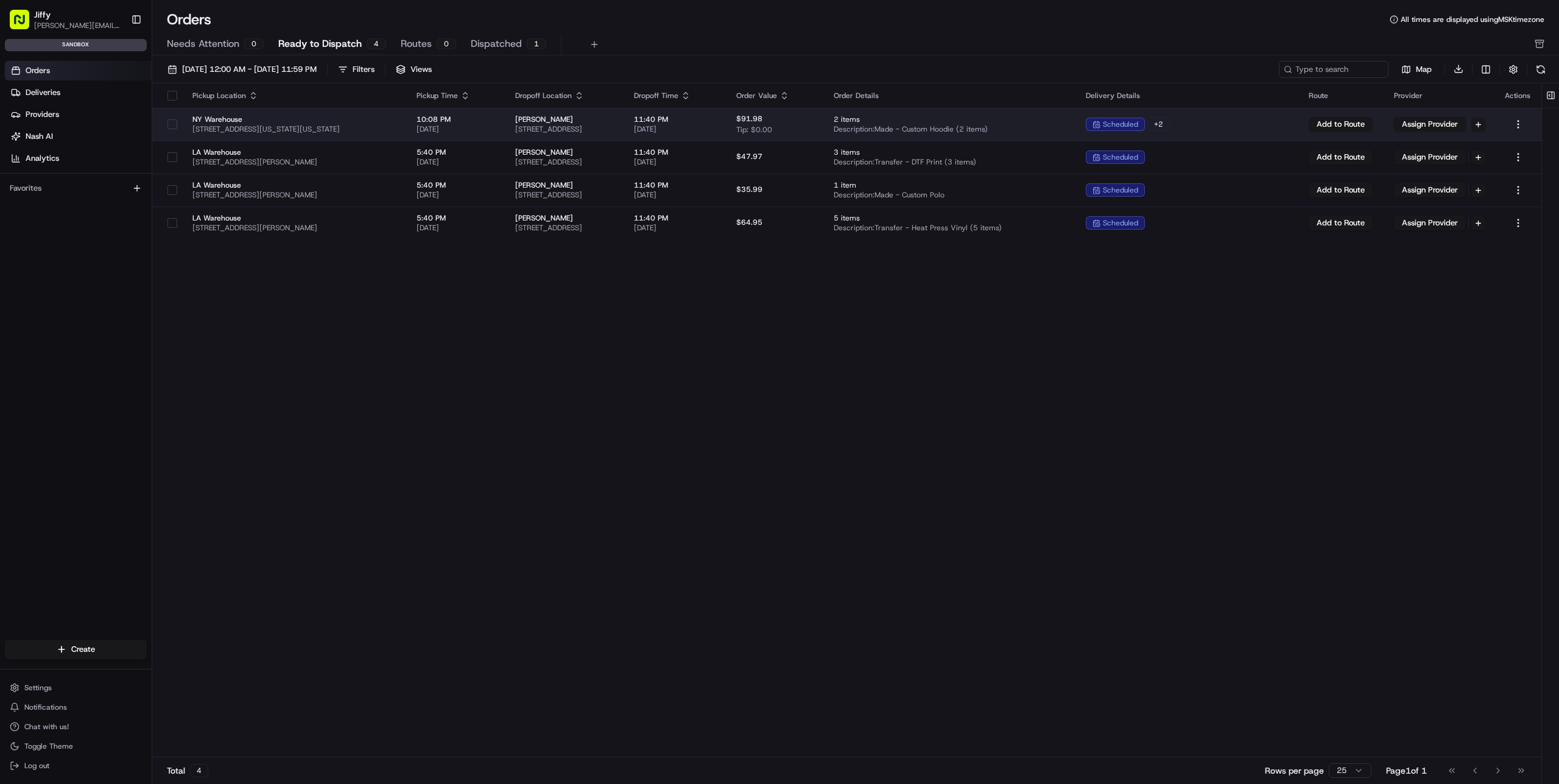
click at [381, 156] on tbody "NY Warehouse [STREET_ADDRESS][US_STATE][US_STATE] 10:08 PM [DATE] [PERSON_NAME]…" at bounding box center [847, 174] width 1389 height 132
click at [381, 130] on span "[STREET_ADDRESS][US_STATE][US_STATE]" at bounding box center [295, 129] width 205 height 10
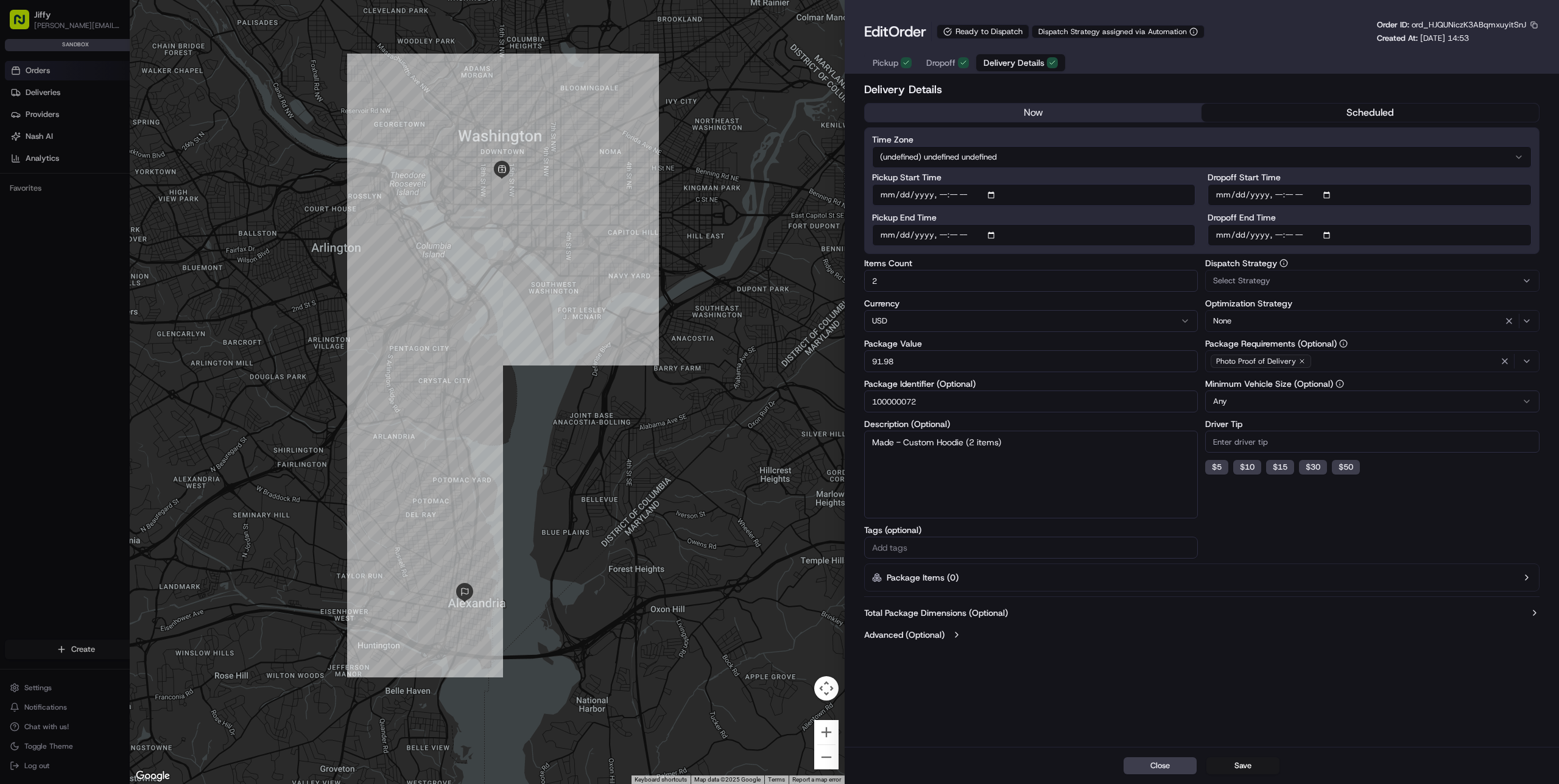
click at [924, 638] on label "Advanced (Optional)" at bounding box center [904, 634] width 80 height 12
click at [924, 634] on label "Advanced (Optional)" at bounding box center [904, 634] width 80 height 12
click at [1146, 764] on button "Close" at bounding box center [1160, 766] width 73 height 17
type input "1"
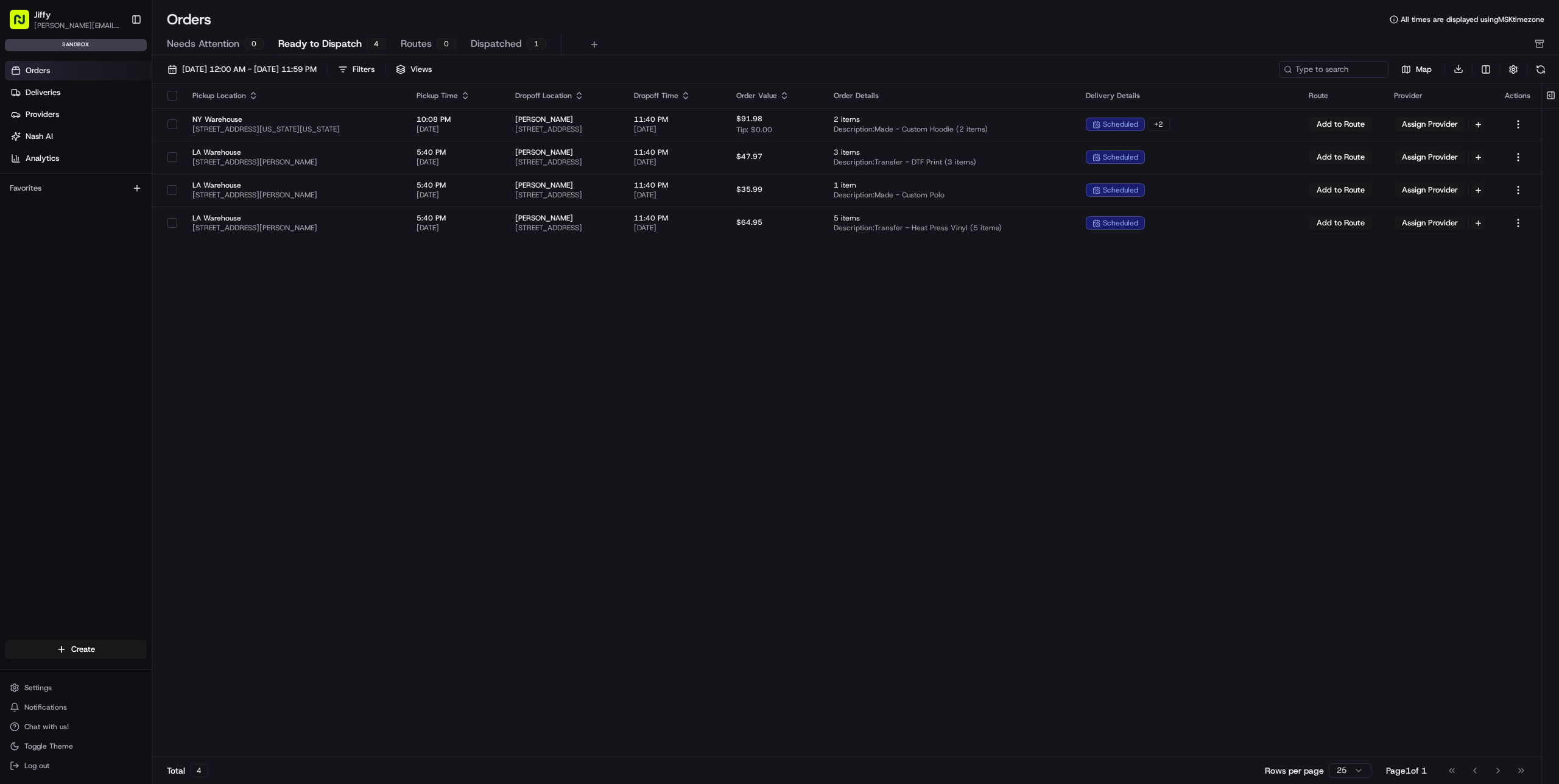
click at [945, 449] on div "Pickup Location Pickup Time Dropoff Location Dropoff Time Order Value Order Det…" at bounding box center [847, 420] width 1389 height 674
click at [1552, 94] on button at bounding box center [1550, 95] width 20 height 25
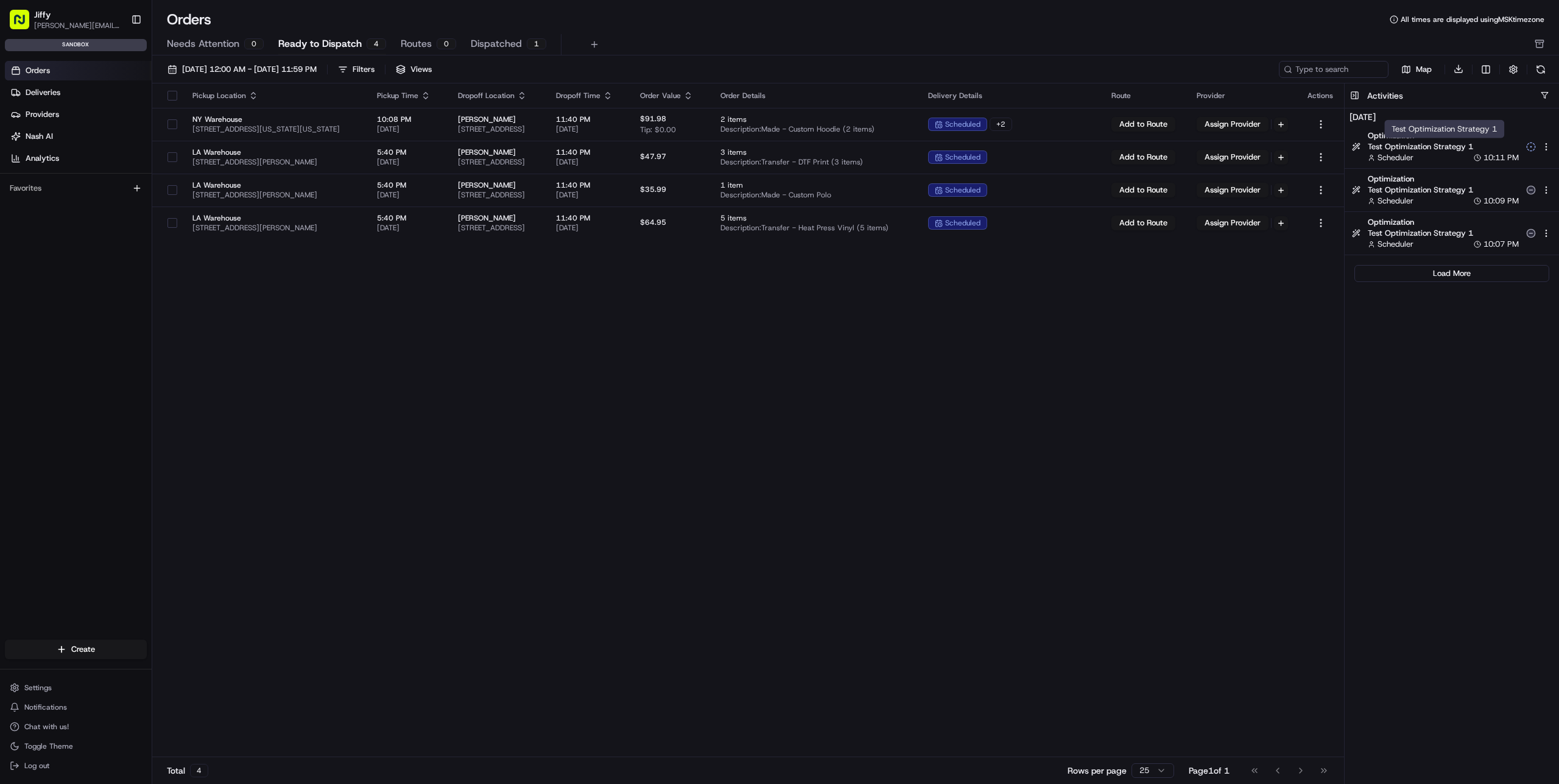
click at [1402, 142] on span "Test Optimization Strategy 1" at bounding box center [1444, 146] width 151 height 10
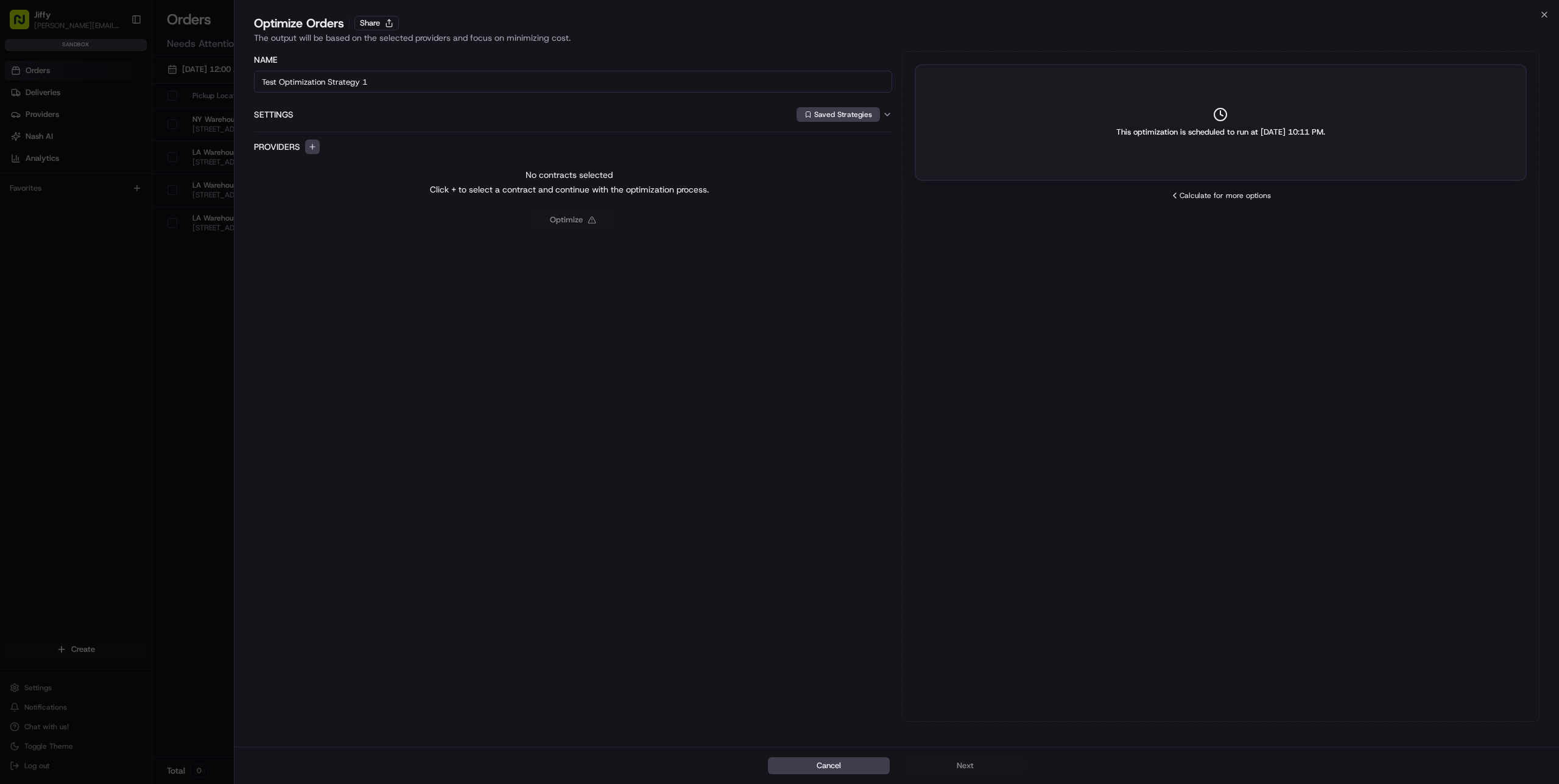
click at [1535, 16] on div "Optimize Orders Share" at bounding box center [897, 23] width 1286 height 17
click at [1542, 16] on icon "button" at bounding box center [1544, 14] width 5 height 5
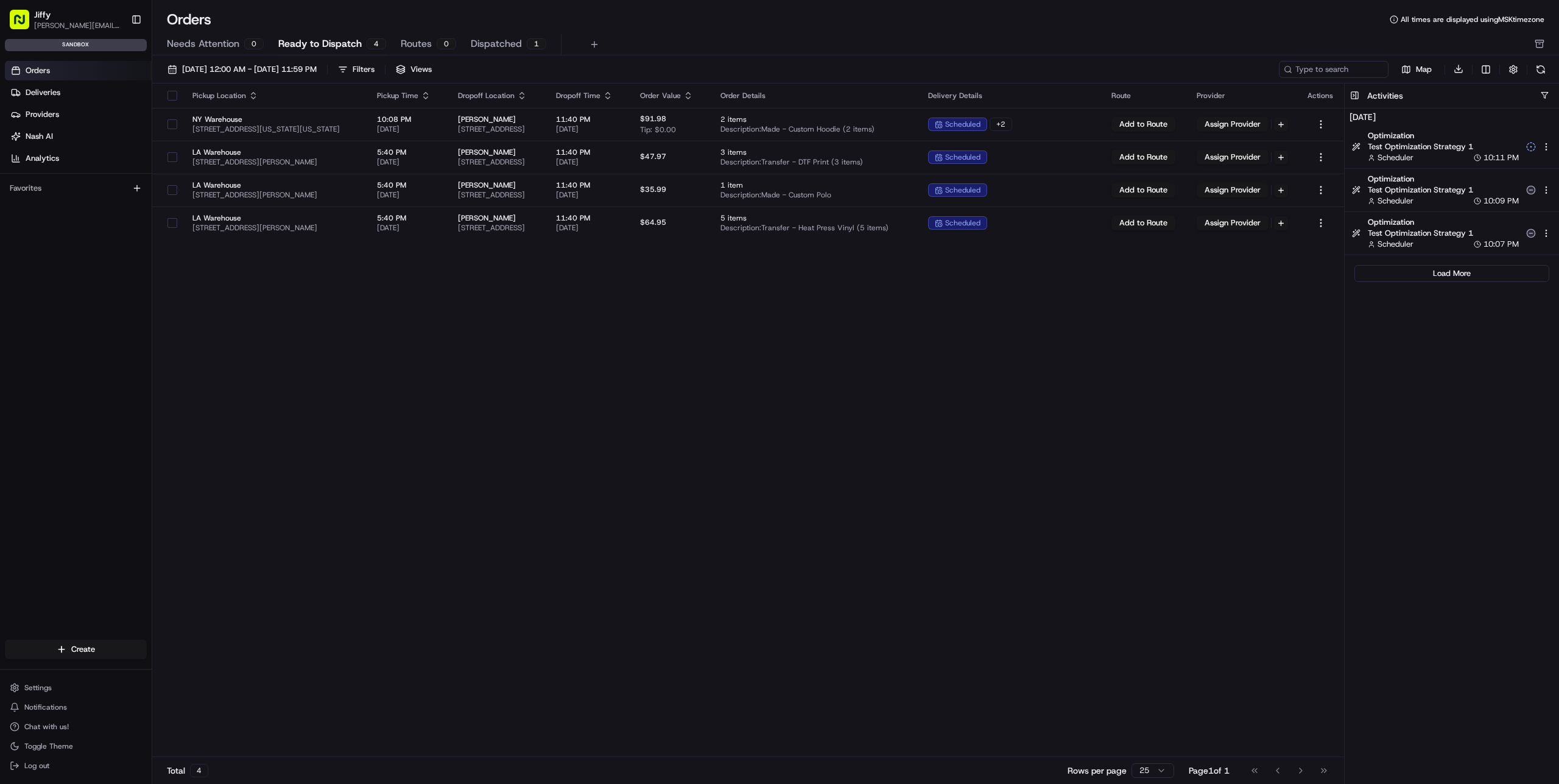
click at [1082, 440] on div "Pickup Location Pickup Time Dropoff Location Dropoff Time Order Value Order Det…" at bounding box center [748, 420] width 1192 height 674
click at [1402, 196] on span "Scheduler" at bounding box center [1396, 200] width 36 height 10
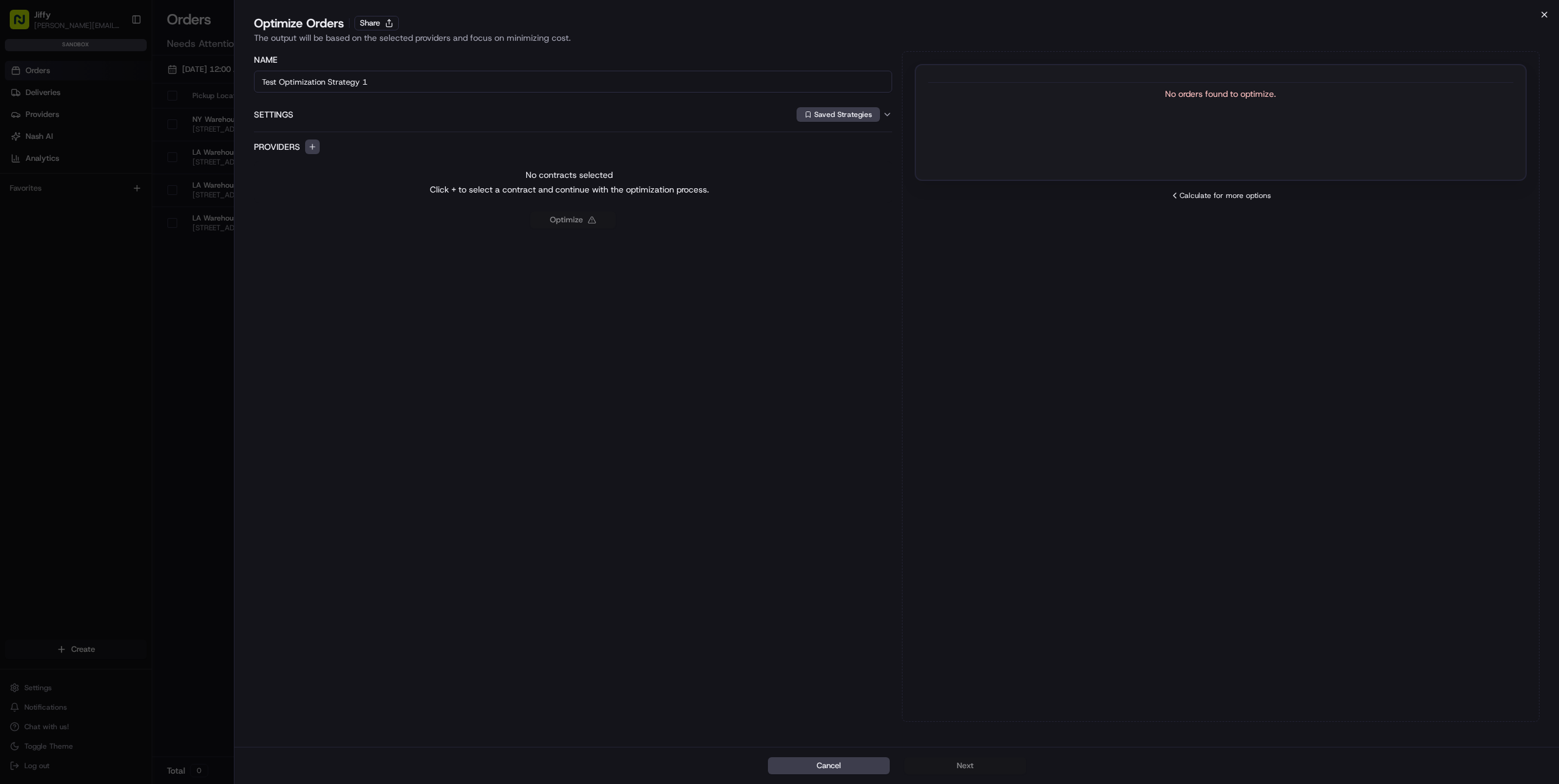
click at [1547, 15] on icon "button" at bounding box center [1545, 14] width 10 height 10
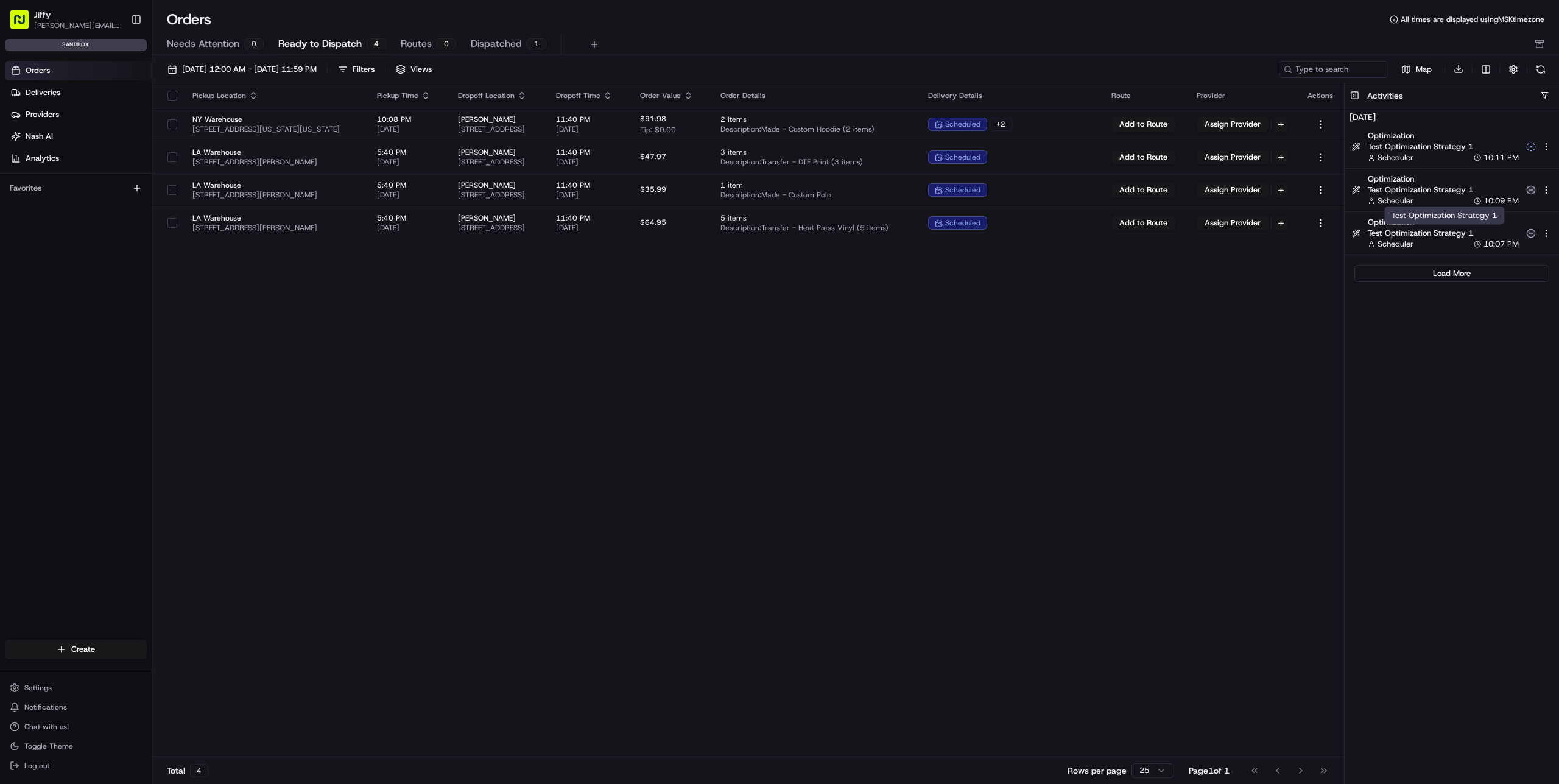
click at [1400, 236] on span "Test Optimization Strategy 1" at bounding box center [1444, 233] width 151 height 10
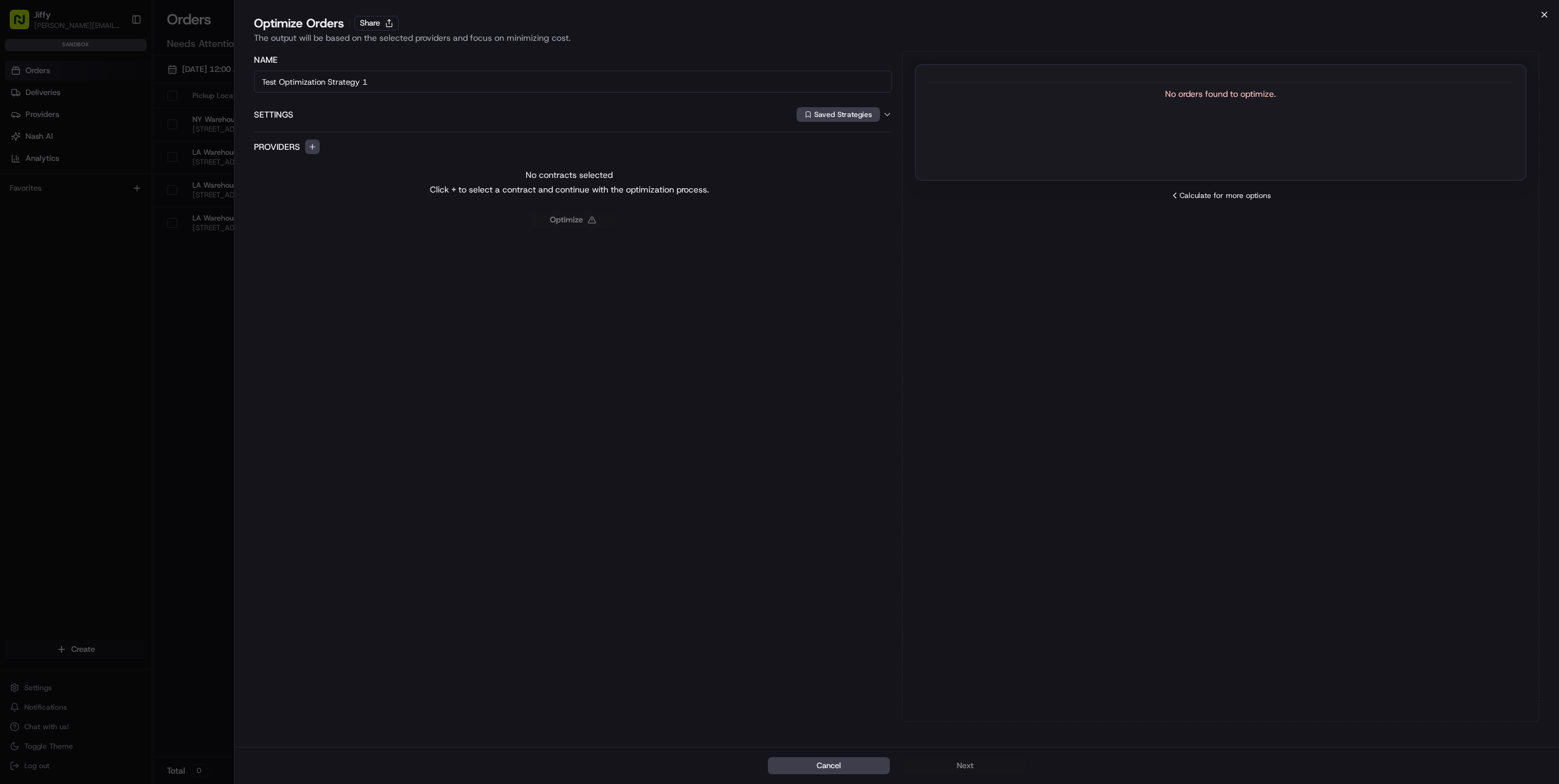
click at [1545, 19] on icon "button" at bounding box center [1545, 14] width 10 height 10
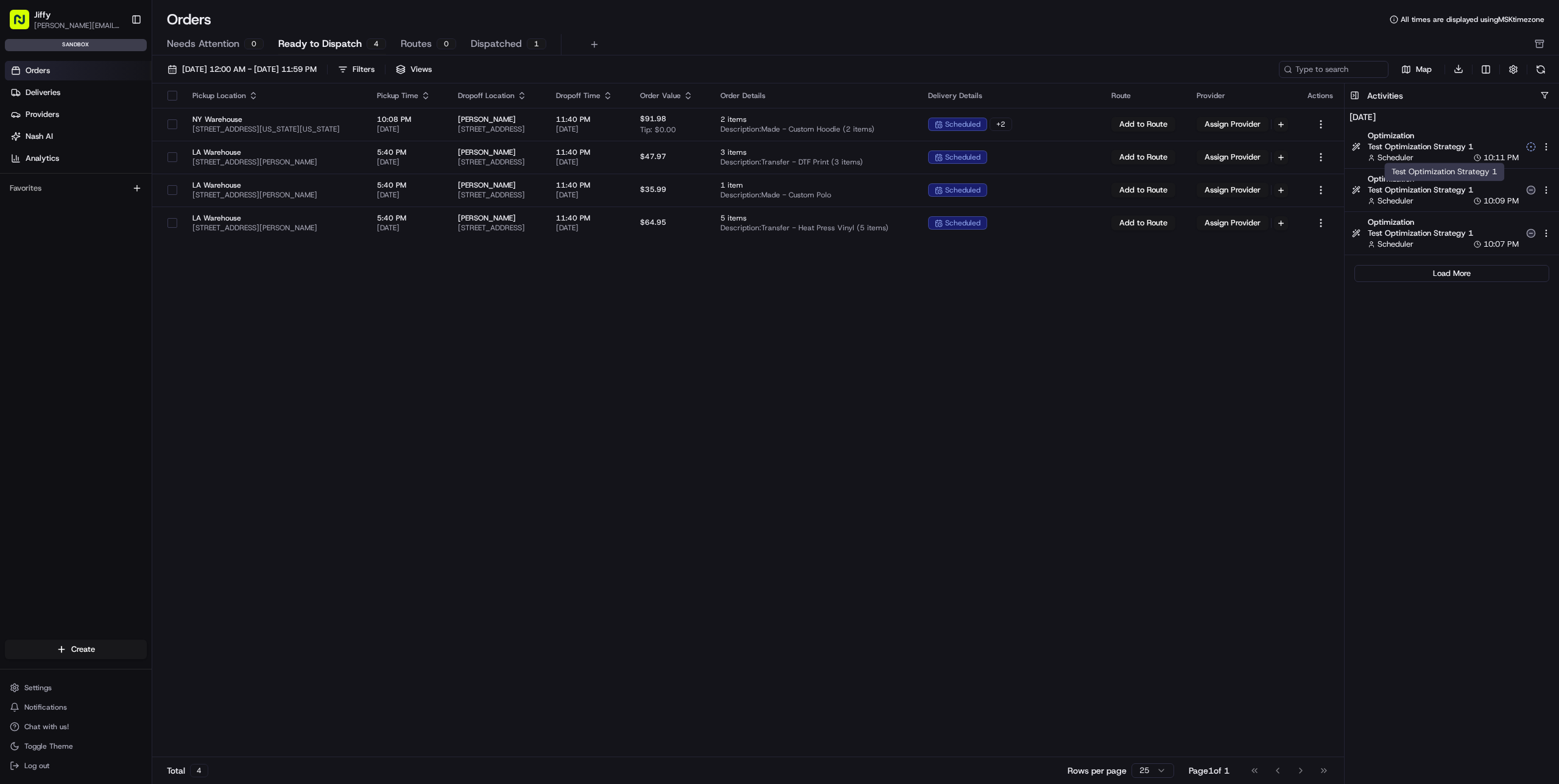
click at [1418, 188] on span "Test Optimization Strategy 1" at bounding box center [1444, 189] width 151 height 10
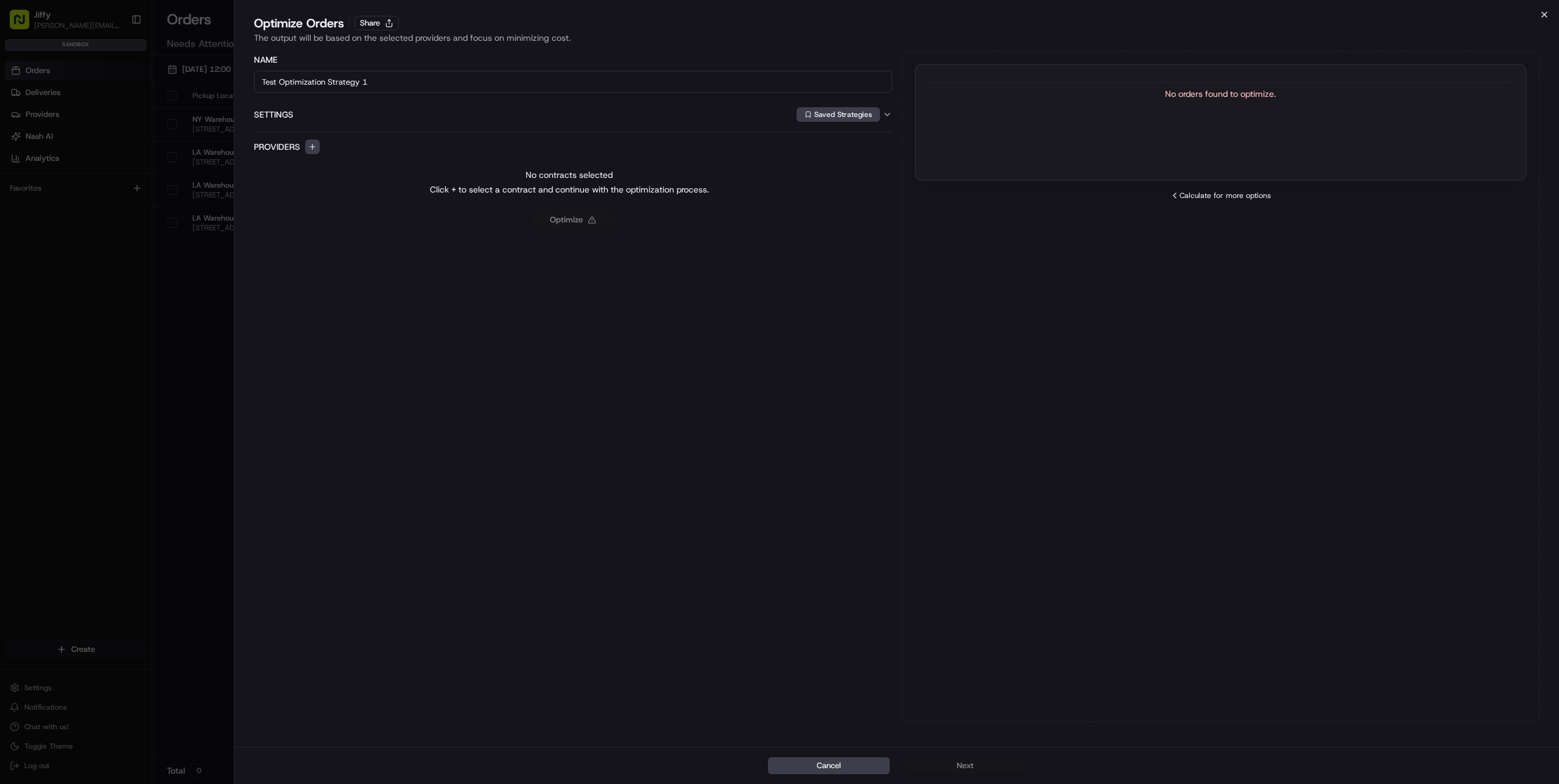
click at [1540, 16] on icon "button" at bounding box center [1545, 14] width 10 height 10
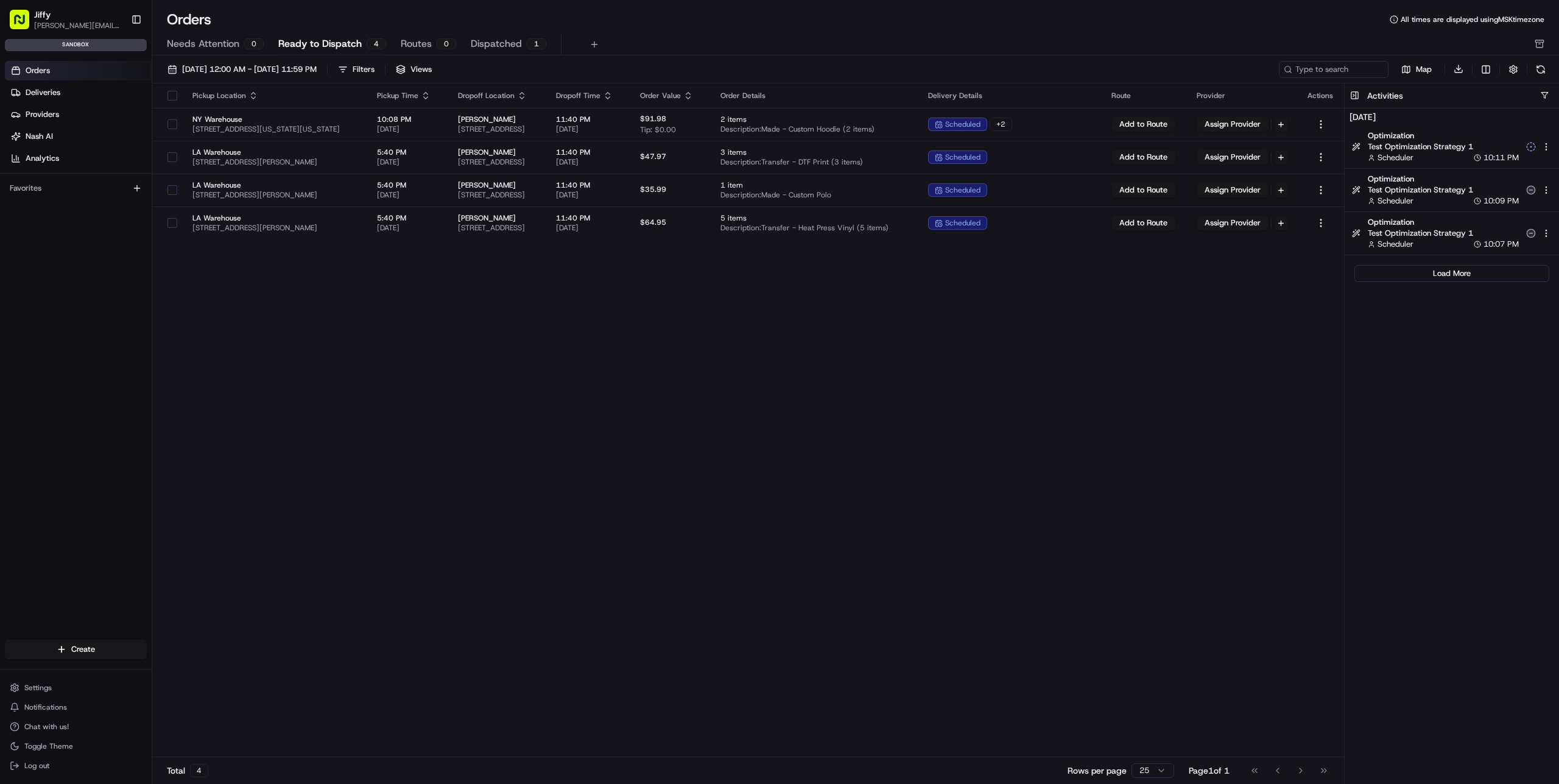
click at [508, 321] on div "Pickup Location Pickup Time Dropoff Location Dropoff Time Order Value Order Det…" at bounding box center [748, 420] width 1192 height 674
click at [56, 693] on button "Settings" at bounding box center [75, 688] width 142 height 17
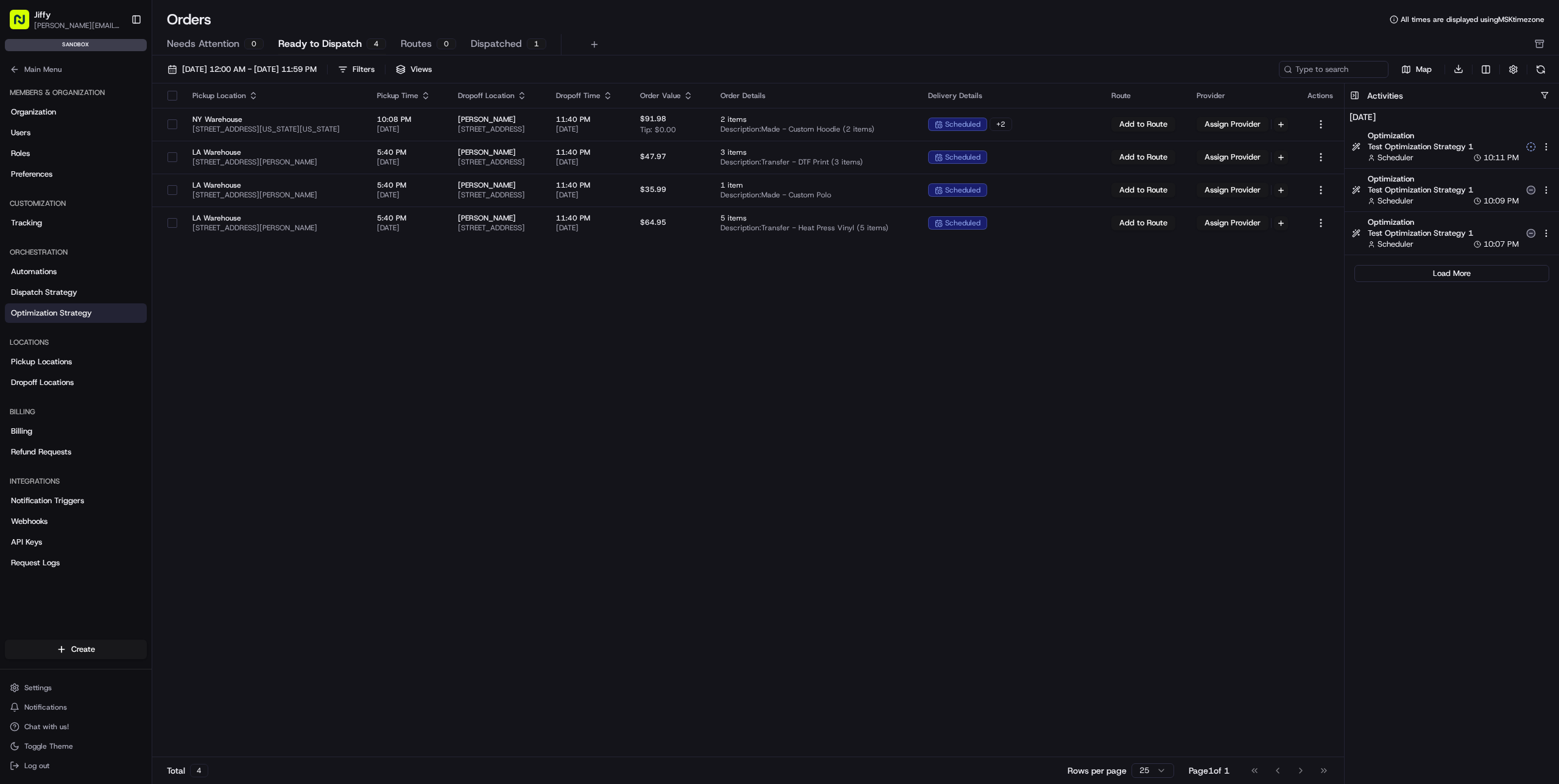
click at [69, 311] on span "Optimization Strategy" at bounding box center [51, 312] width 81 height 10
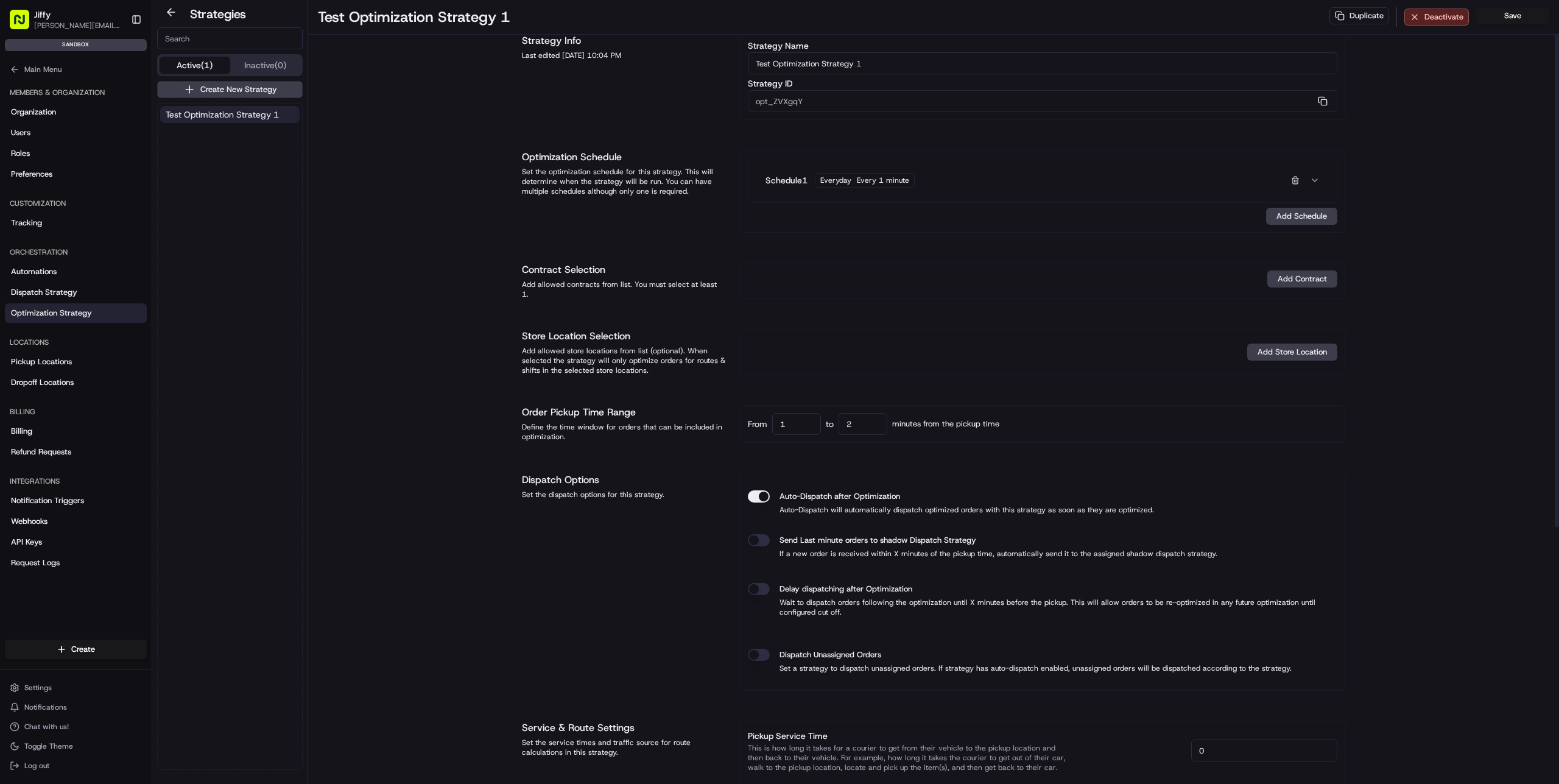
scroll to position [44, 0]
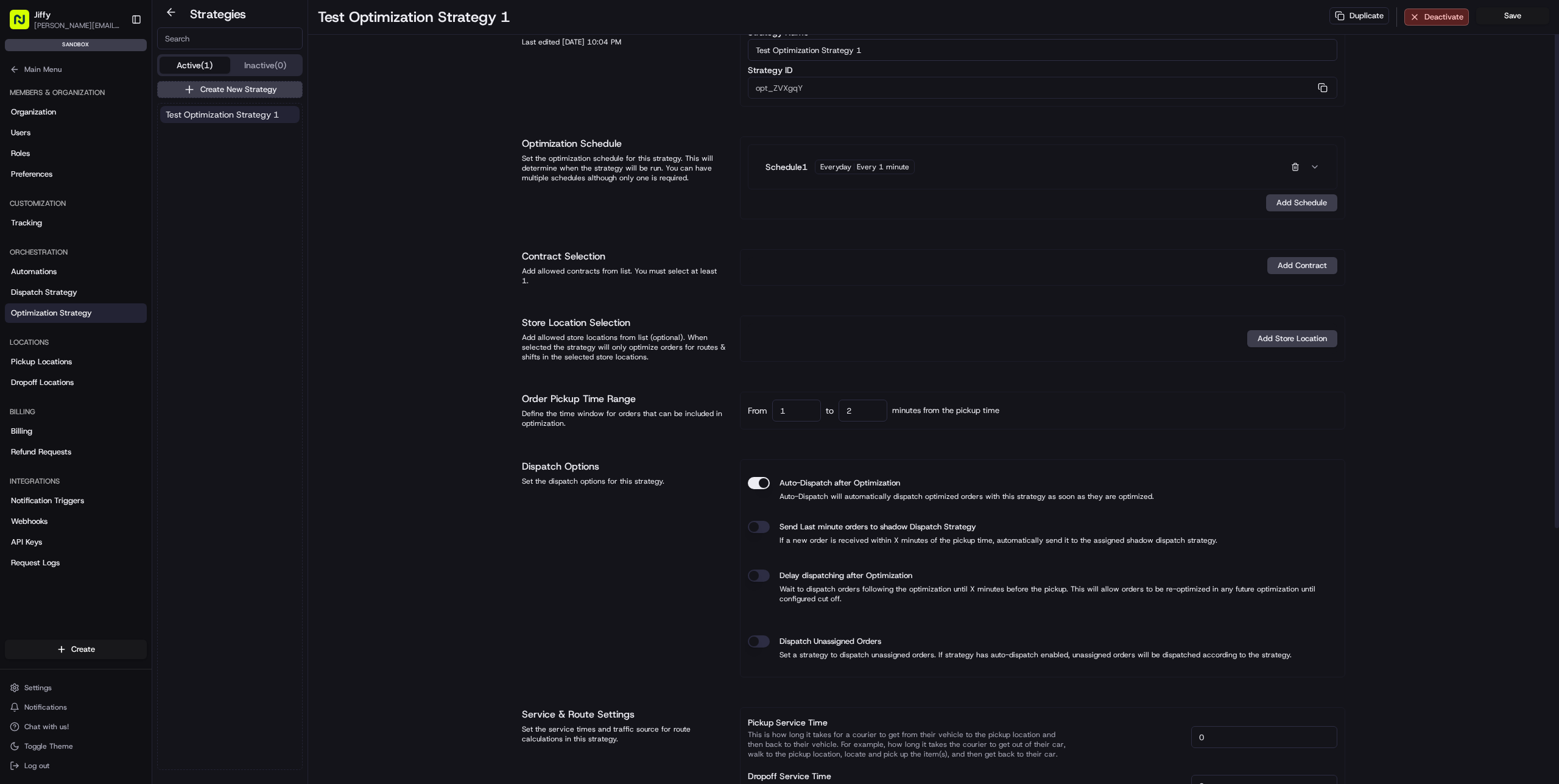
click at [868, 407] on input "2" at bounding box center [863, 410] width 49 height 22
type input "10"
click at [789, 407] on input "1" at bounding box center [797, 410] width 49 height 22
type input "0"
click at [1103, 403] on div "From 0 to 10 minutes from the pickup time" at bounding box center [1043, 410] width 590 height 22
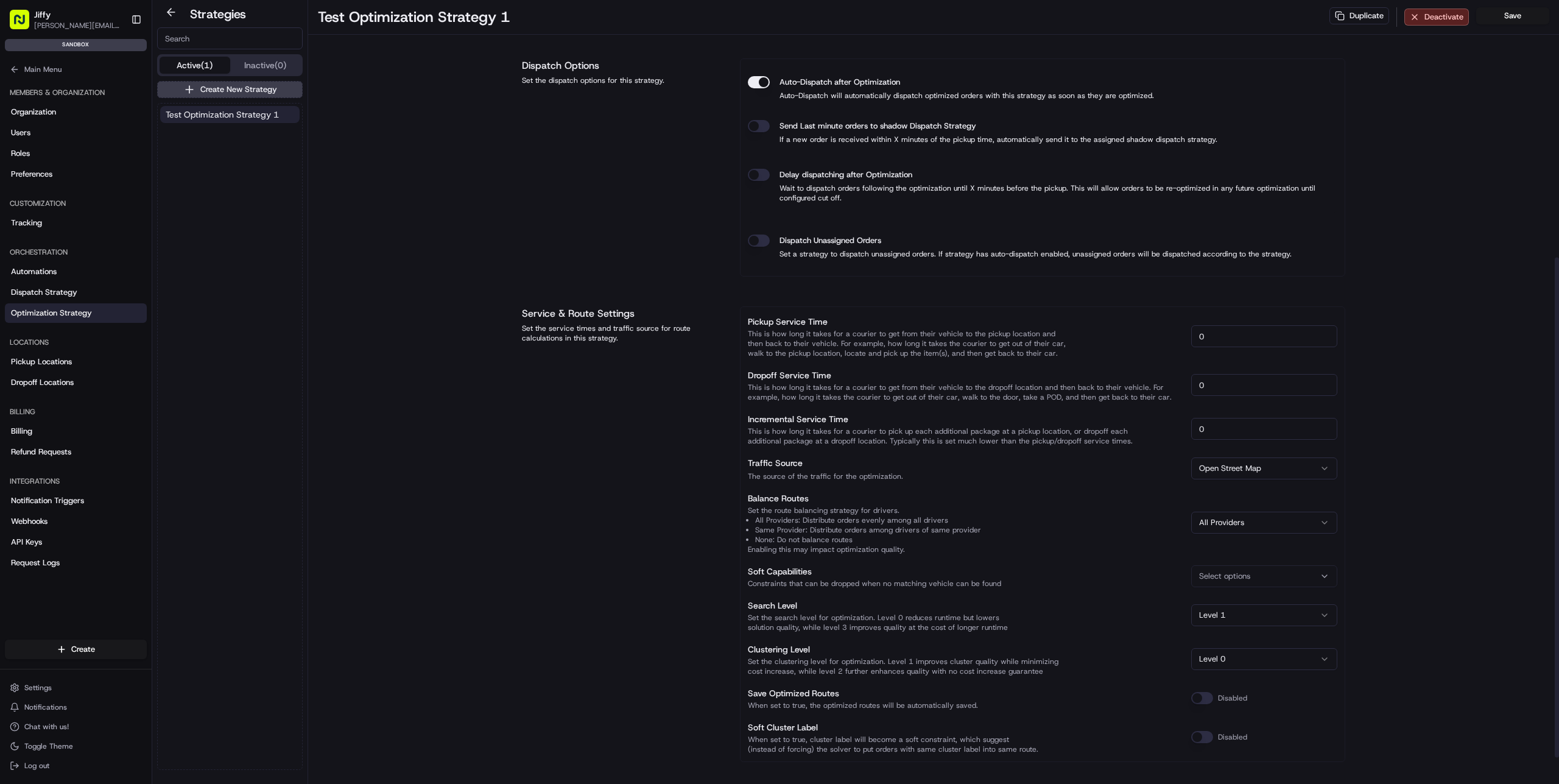
scroll to position [0, 0]
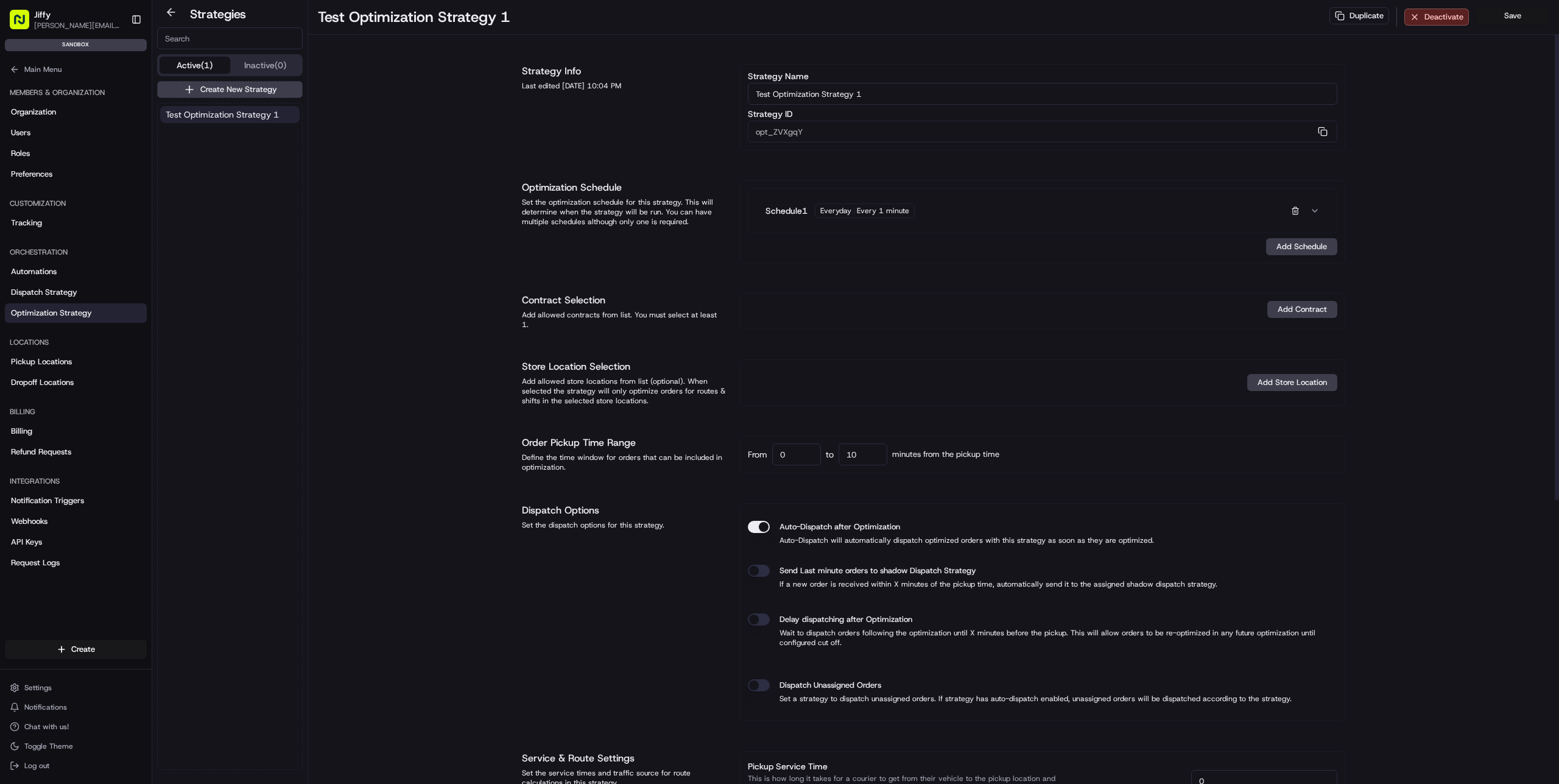
click at [1521, 14] on button "Save" at bounding box center [1513, 16] width 73 height 17
click at [52, 71] on span "Main Menu" at bounding box center [43, 70] width 37 height 10
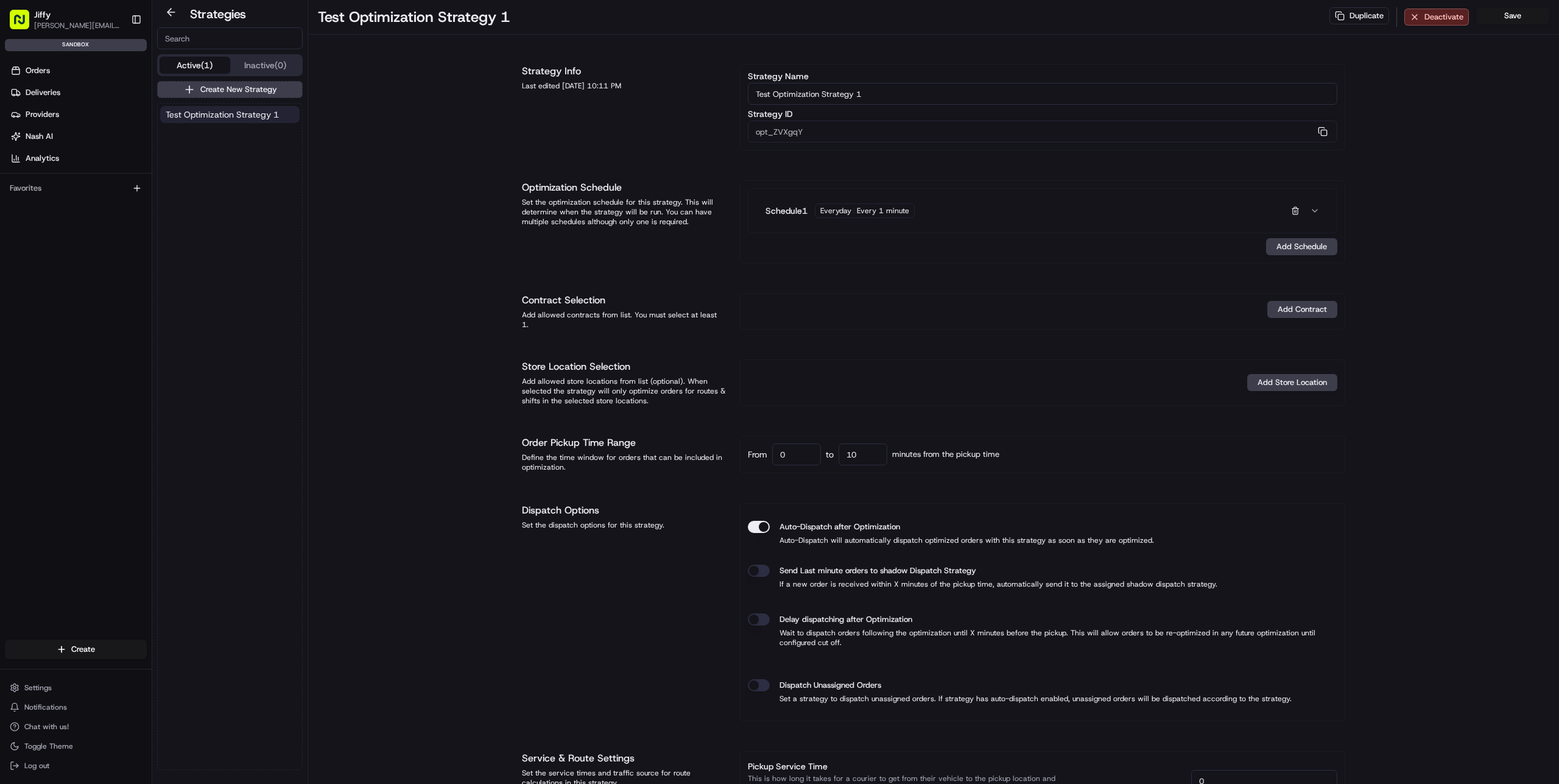
click at [52, 71] on link "Orders" at bounding box center [78, 71] width 147 height 19
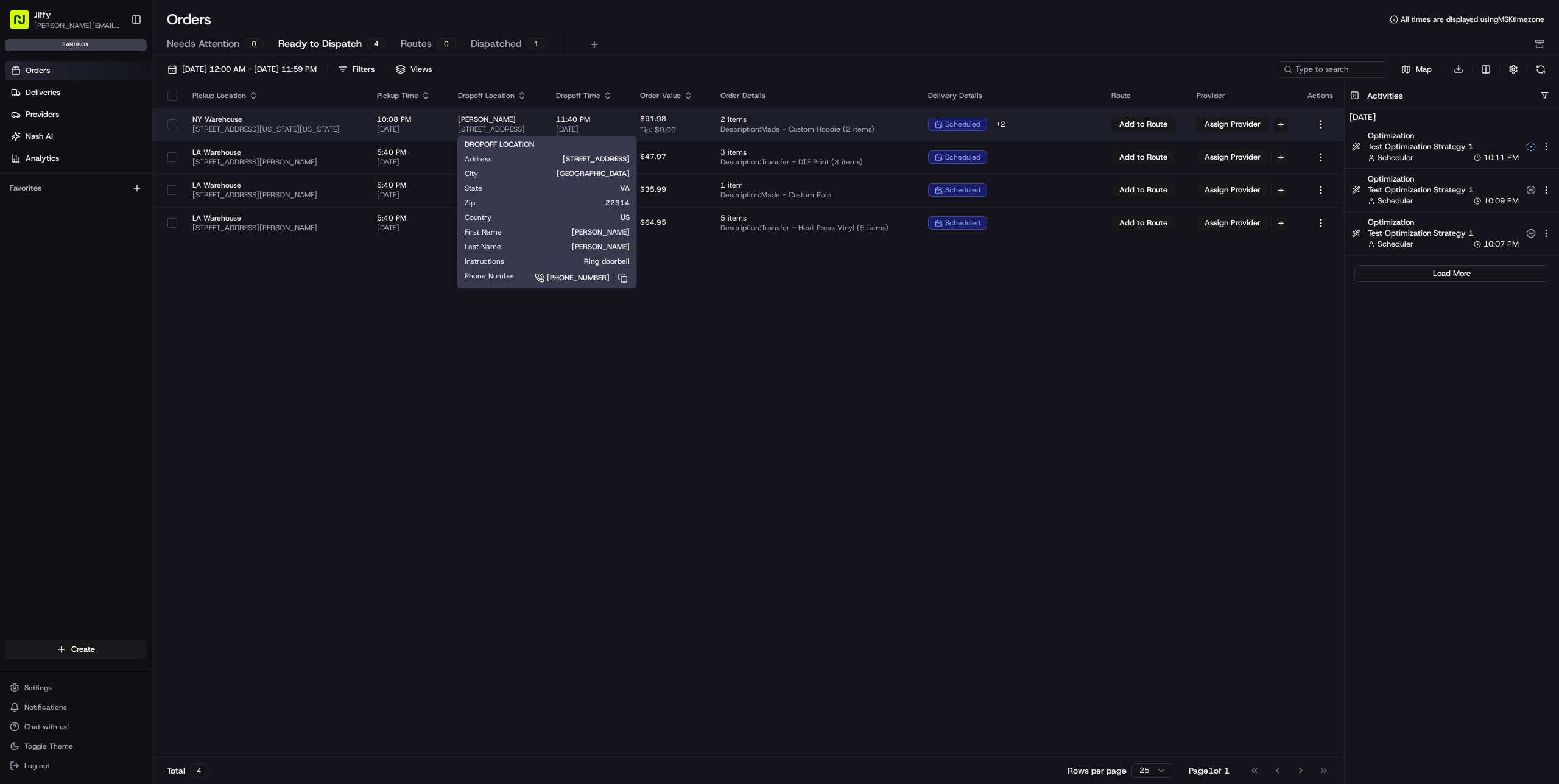
click at [520, 118] on span "[PERSON_NAME]" at bounding box center [497, 119] width 78 height 10
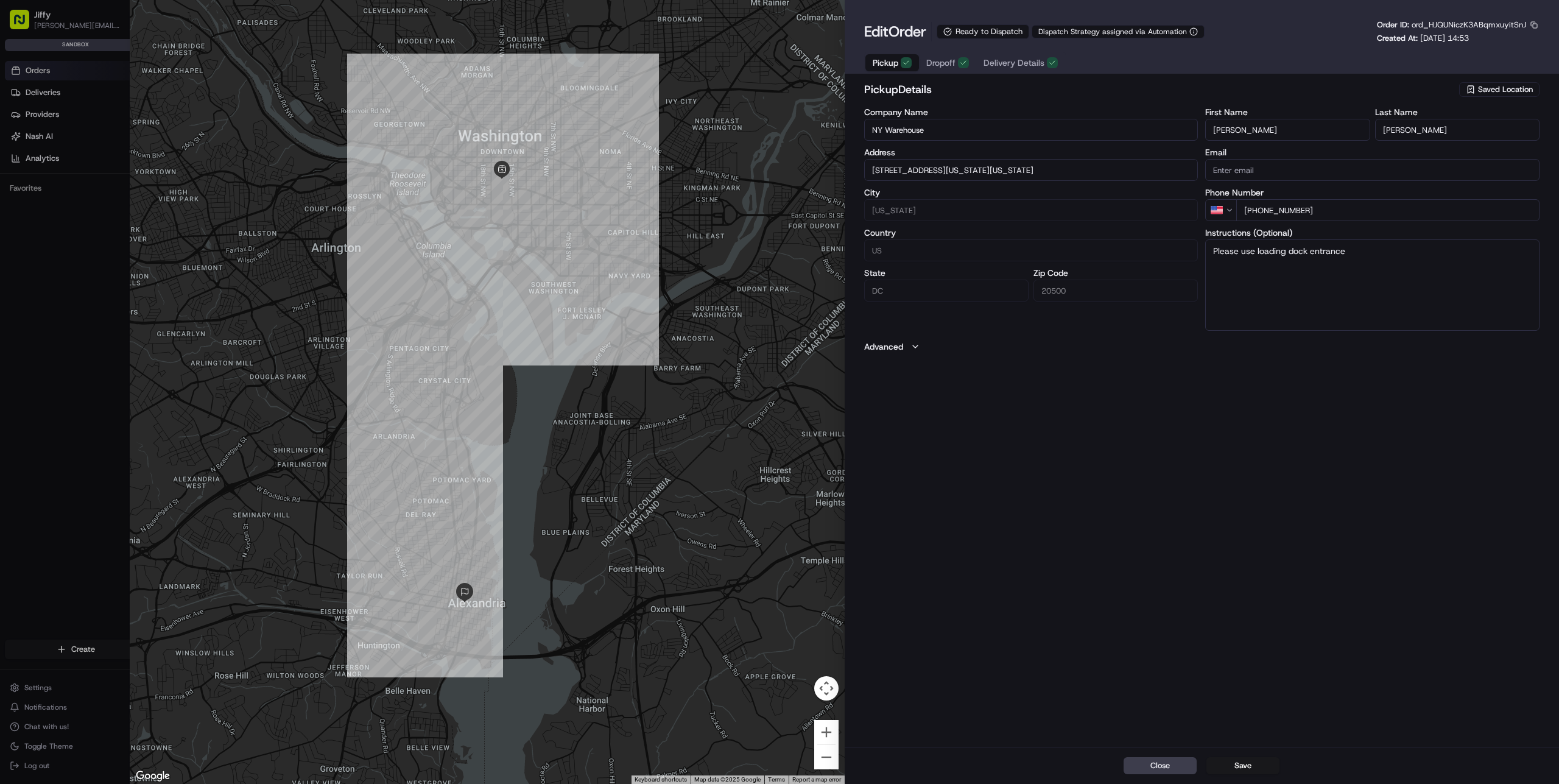
click at [941, 72] on div "Pickup Dropoff Delivery Details" at bounding box center [966, 62] width 202 height 22
click at [941, 67] on span "Dropoff" at bounding box center [941, 62] width 30 height 12
click at [901, 67] on button "Pickup" at bounding box center [892, 63] width 53 height 17
click at [1050, 70] on button "Delivery Details" at bounding box center [1020, 63] width 89 height 17
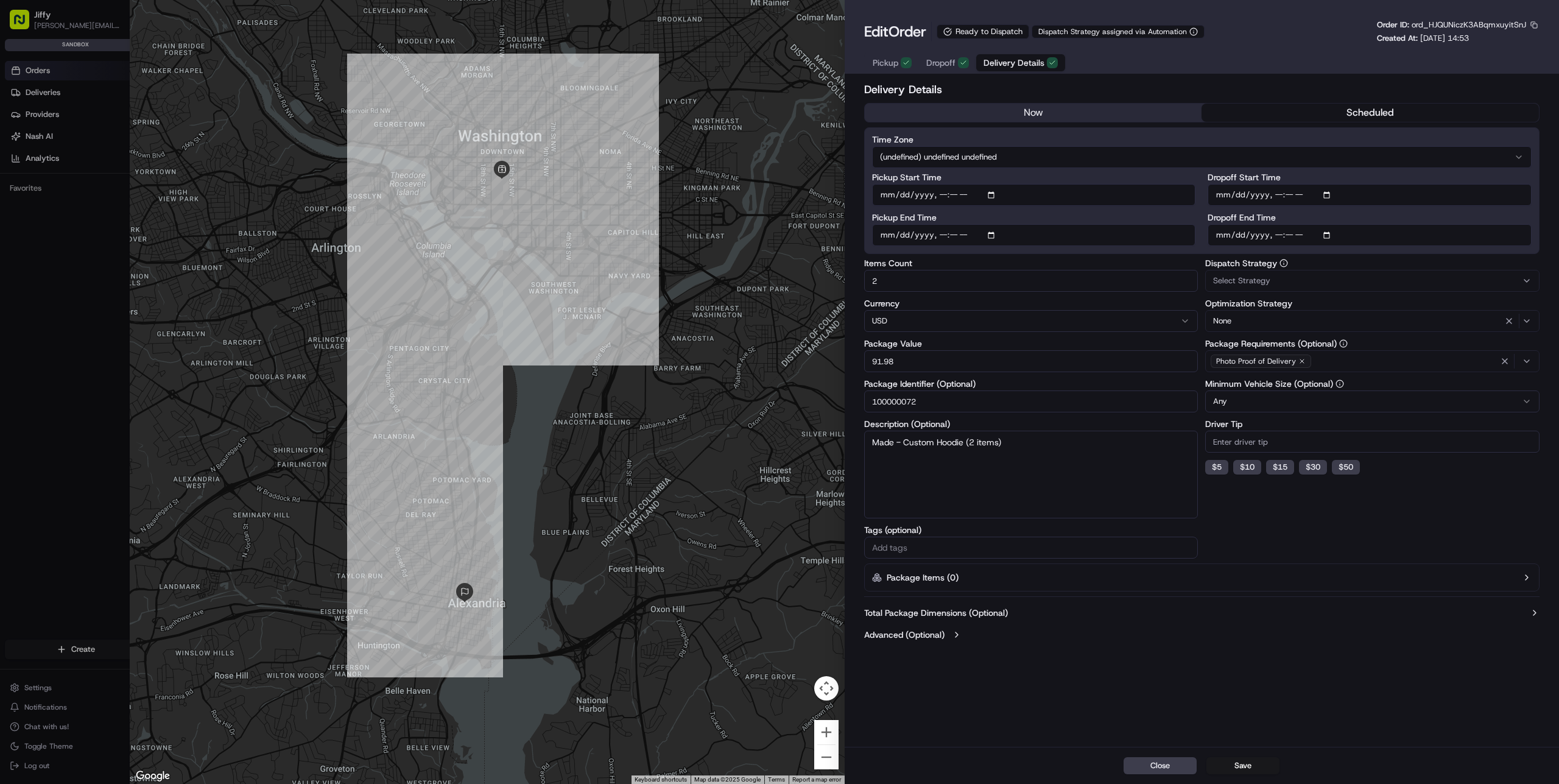
click at [1351, 112] on button "scheduled" at bounding box center [1371, 113] width 338 height 18
click at [962, 195] on input "Pickup Start Time" at bounding box center [1034, 195] width 324 height 22
click at [993, 191] on input "Pickup Start Time" at bounding box center [1034, 195] width 324 height 22
type input "1"
click at [52, 66] on div at bounding box center [780, 392] width 1559 height 784
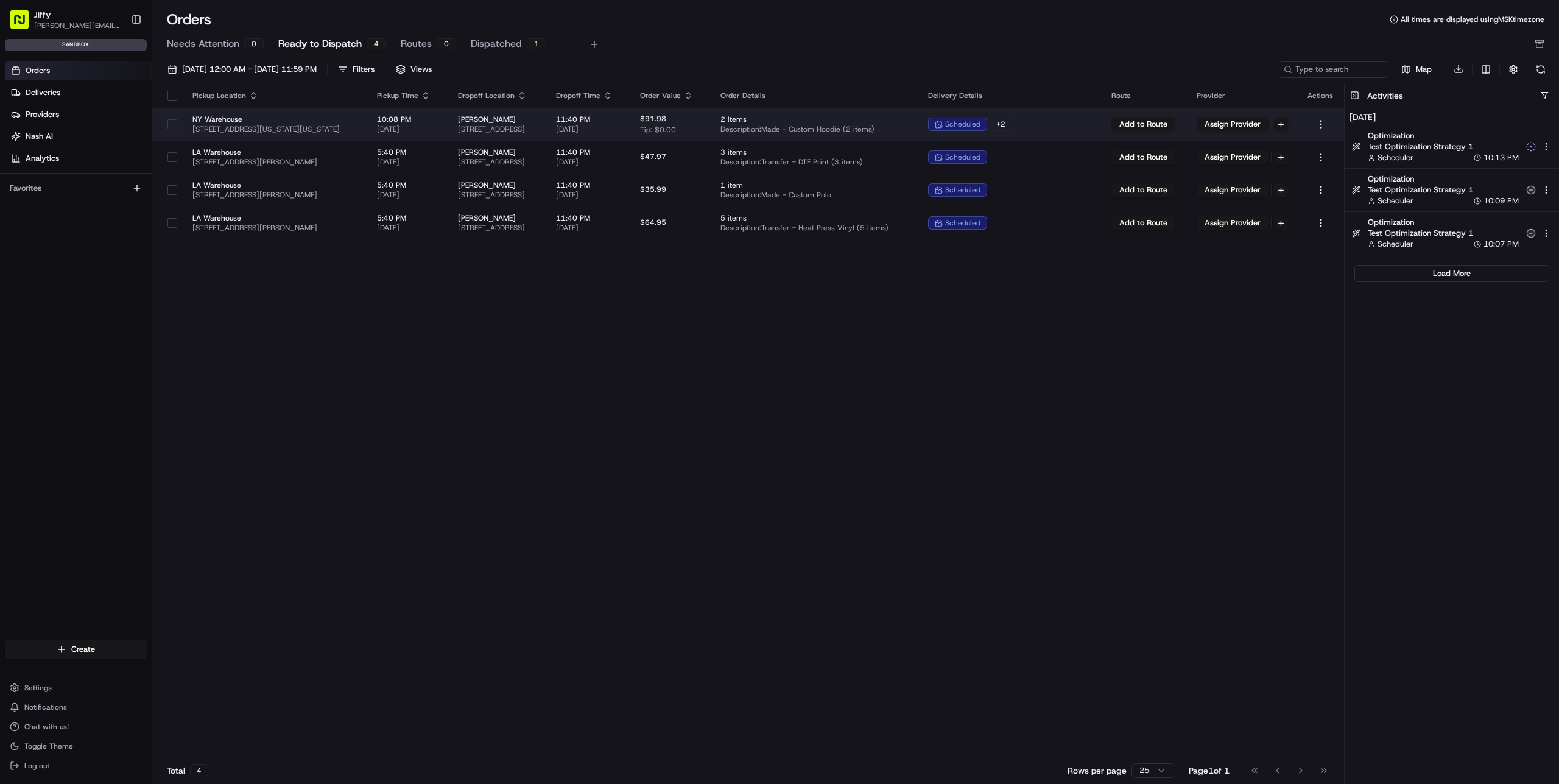
click at [503, 130] on span "[STREET_ADDRESS]" at bounding box center [497, 129] width 78 height 10
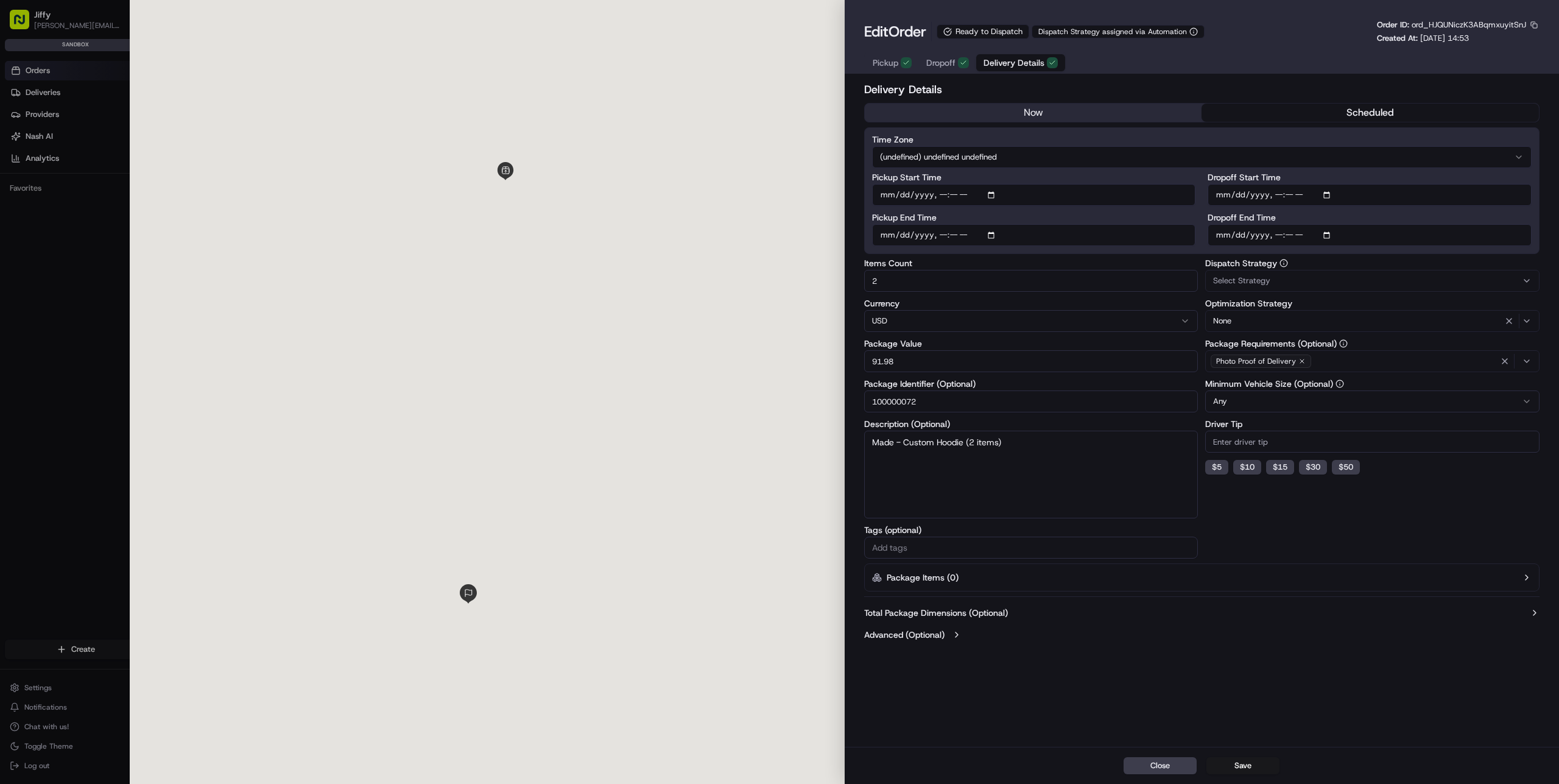
click at [956, 195] on input "Pickup Start Time" at bounding box center [1034, 195] width 324 height 22
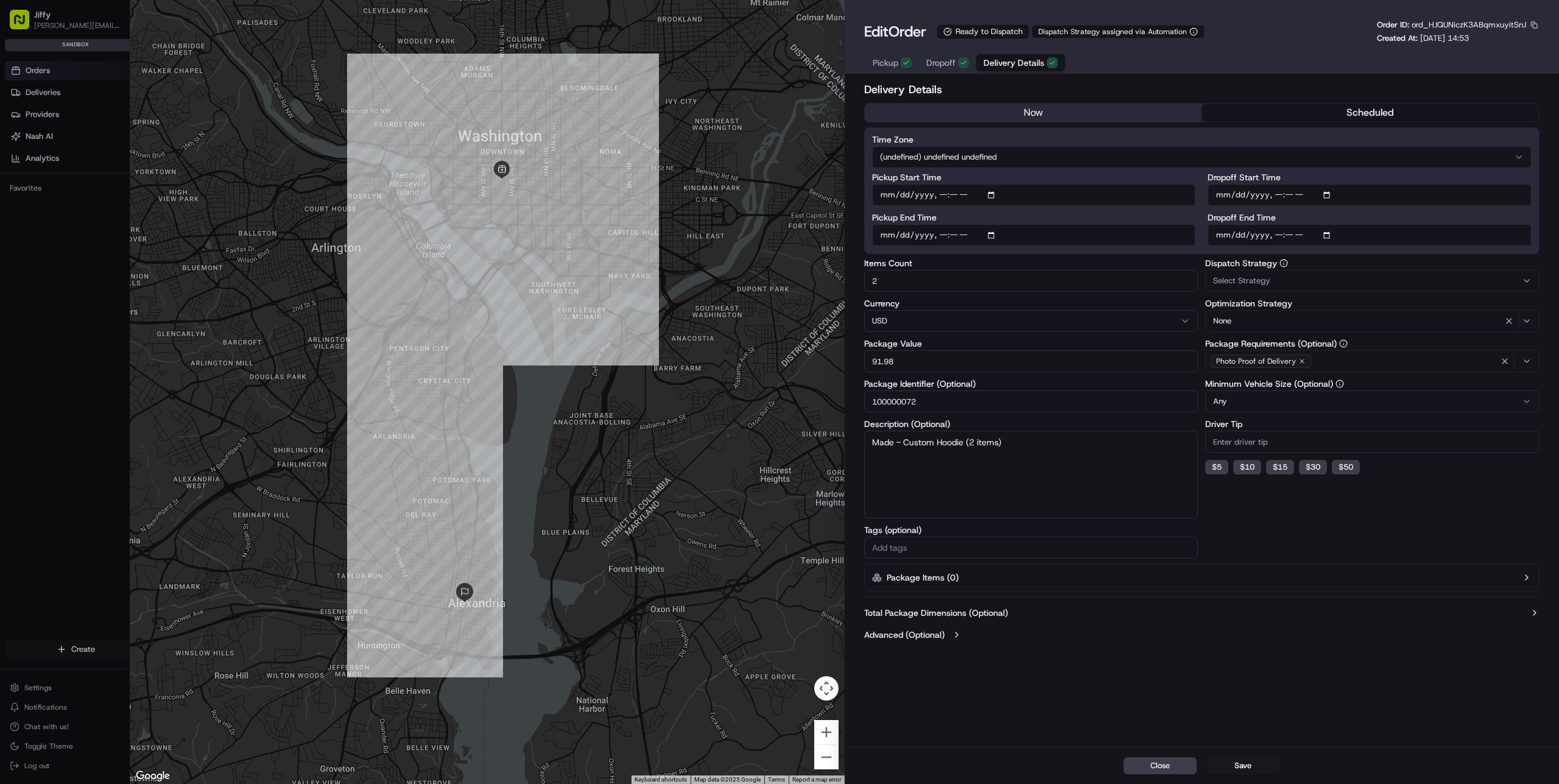
type input "[DATE]T22:20"
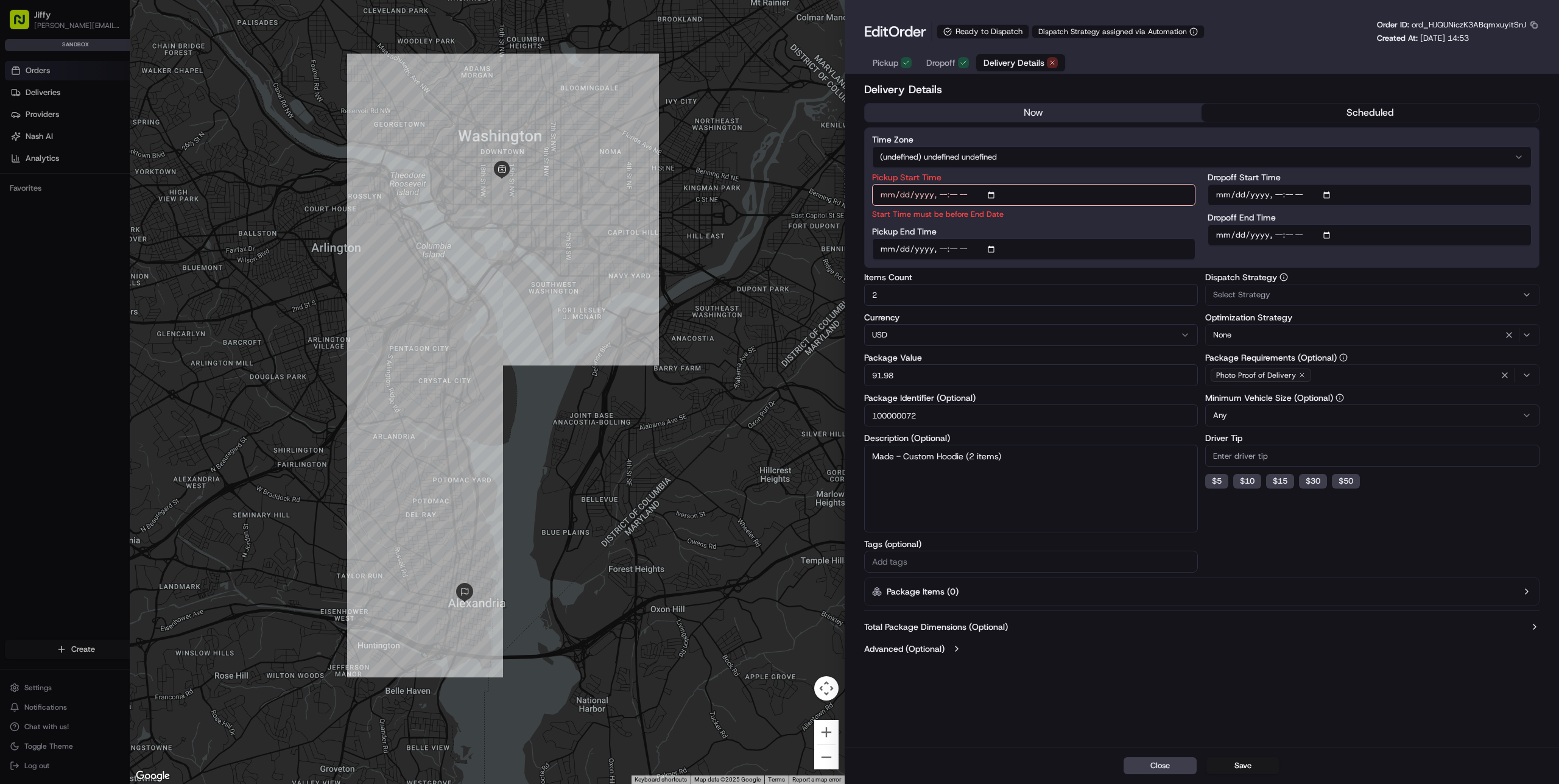
click at [955, 251] on input "Pickup End Time" at bounding box center [1034, 249] width 324 height 22
type input "[DATE]T22:30"
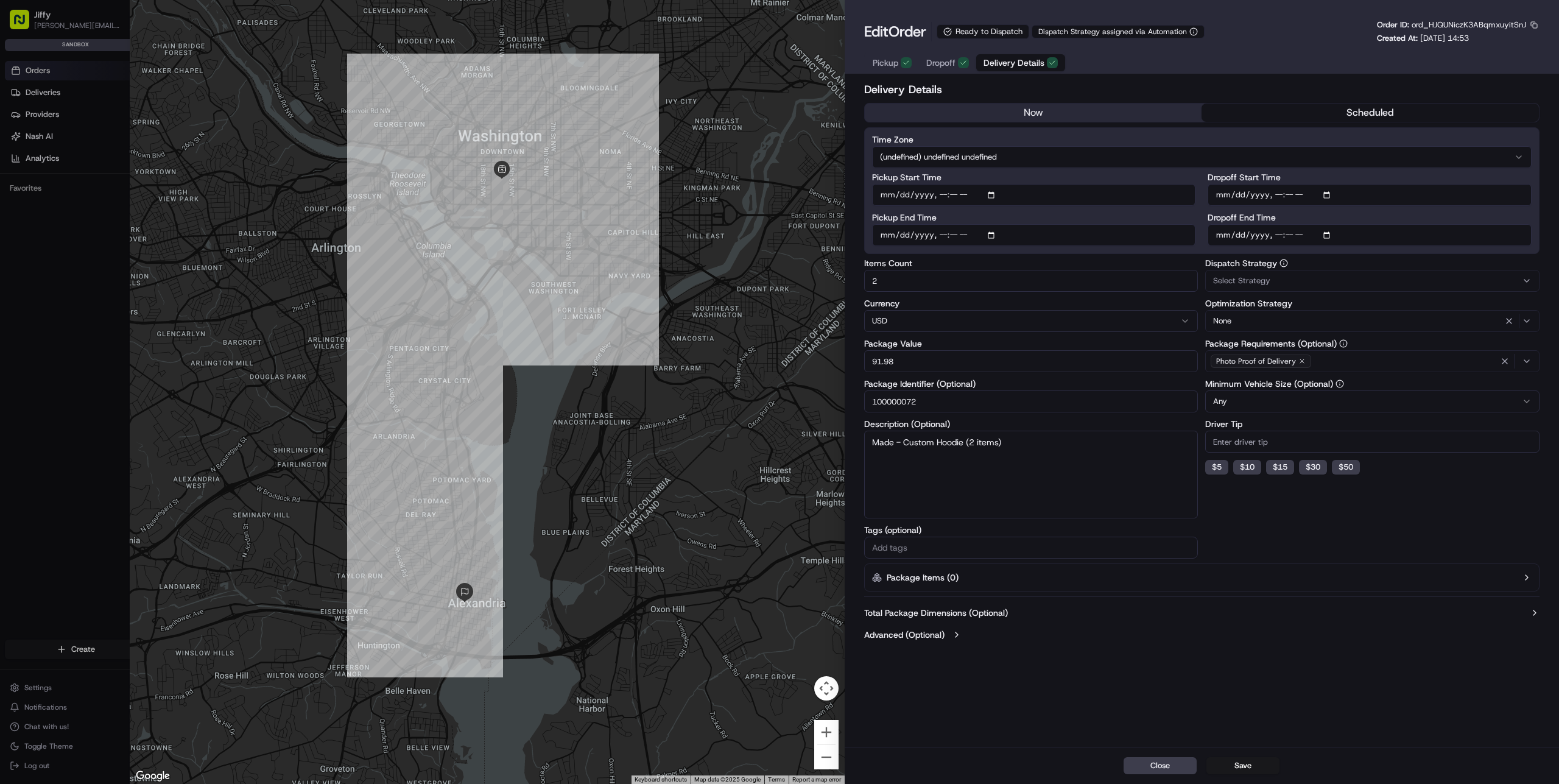
click at [1133, 278] on div "Items Count 2" at bounding box center [1031, 275] width 334 height 32
click at [1292, 196] on input "Dropoff Start Time" at bounding box center [1370, 195] width 324 height 22
type input "[DATE]T23:40"
click at [1284, 228] on div "Dropoff End Time" at bounding box center [1370, 229] width 324 height 32
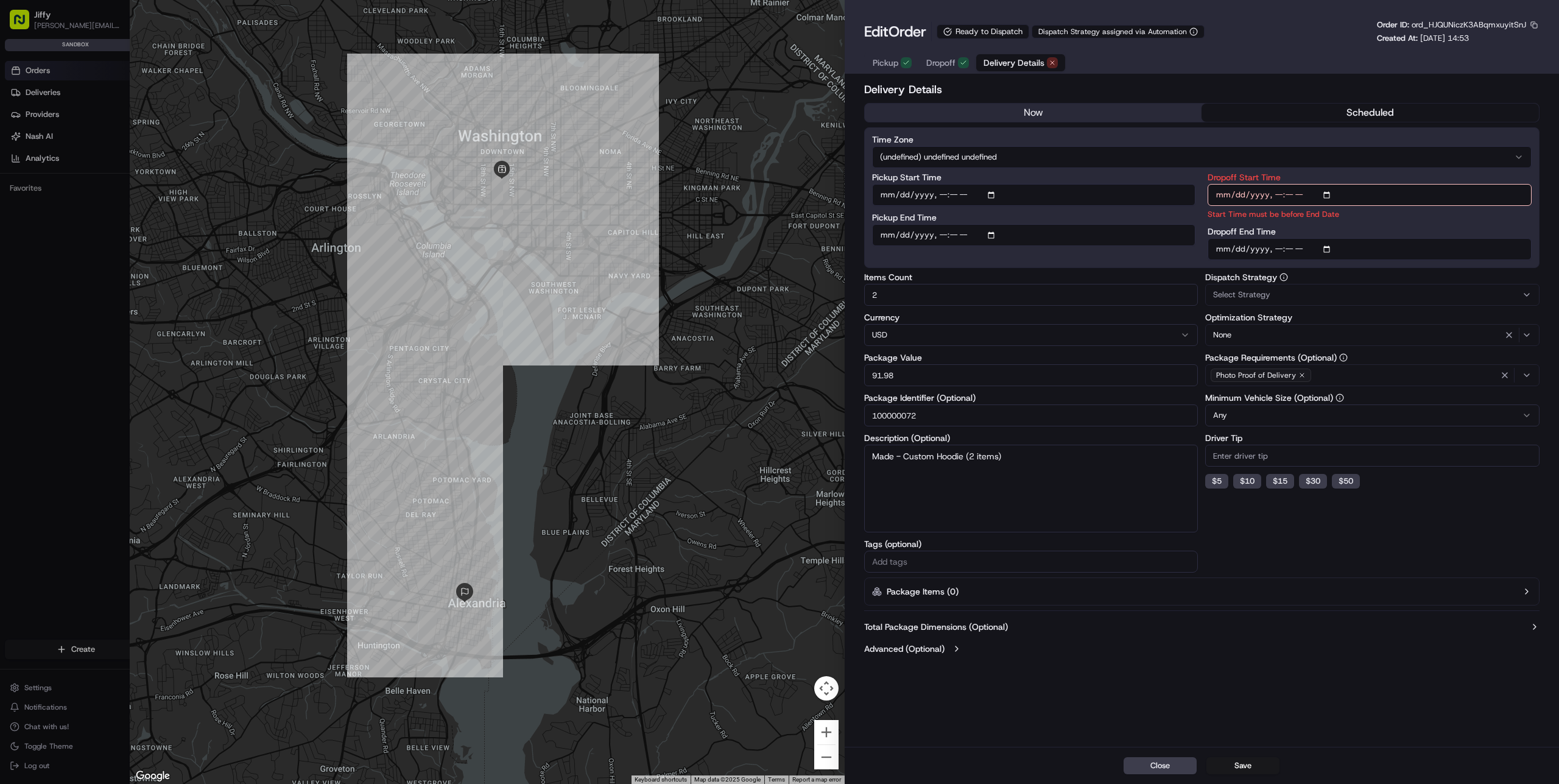
click at [1286, 245] on input "Dropoff End Time" at bounding box center [1370, 249] width 324 height 22
type input "[DATE]T23:50"
click at [1175, 273] on div "Items Count 2" at bounding box center [1031, 289] width 334 height 32
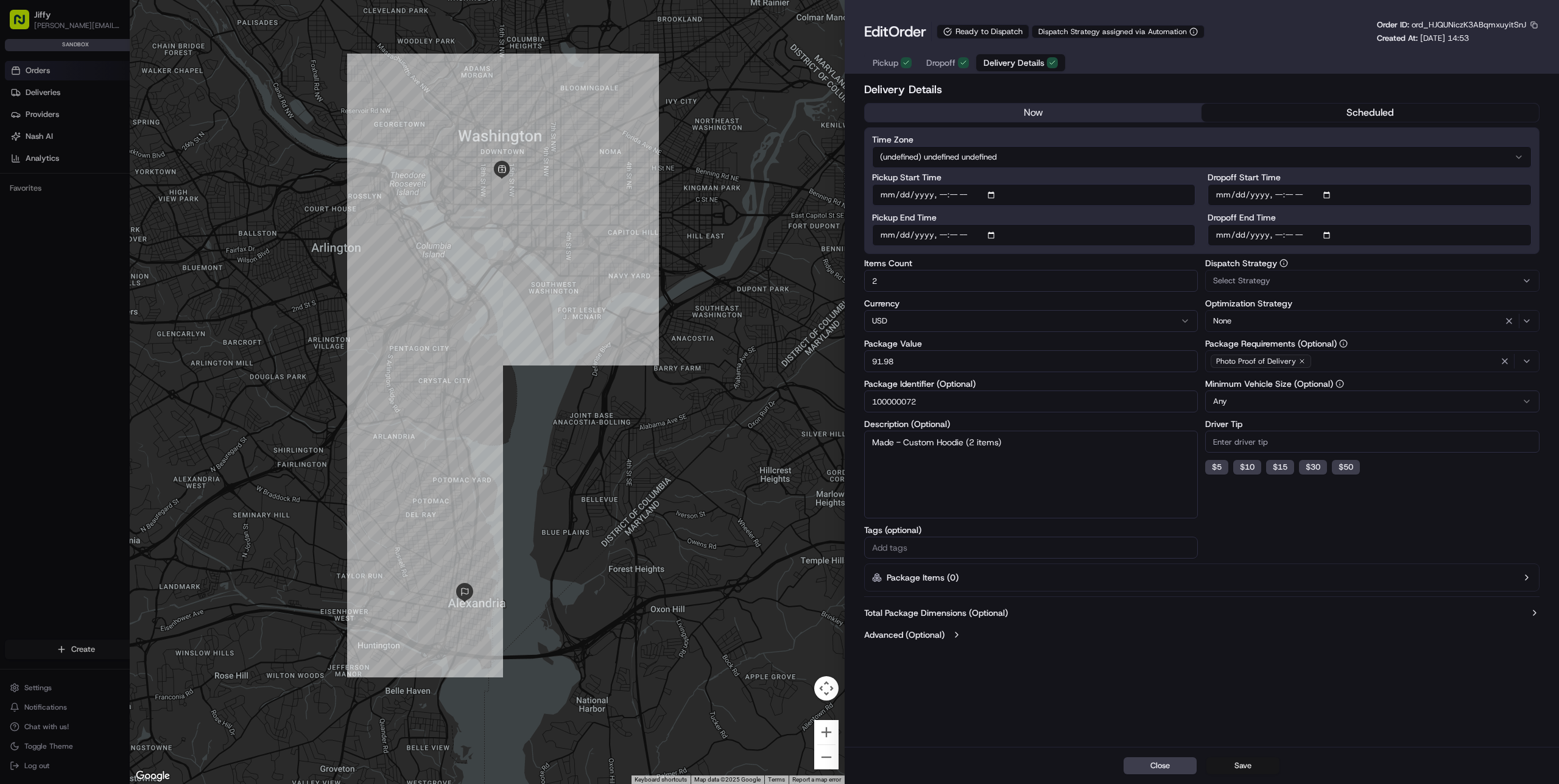
click at [1246, 759] on button "Save" at bounding box center [1243, 766] width 73 height 17
type input "1"
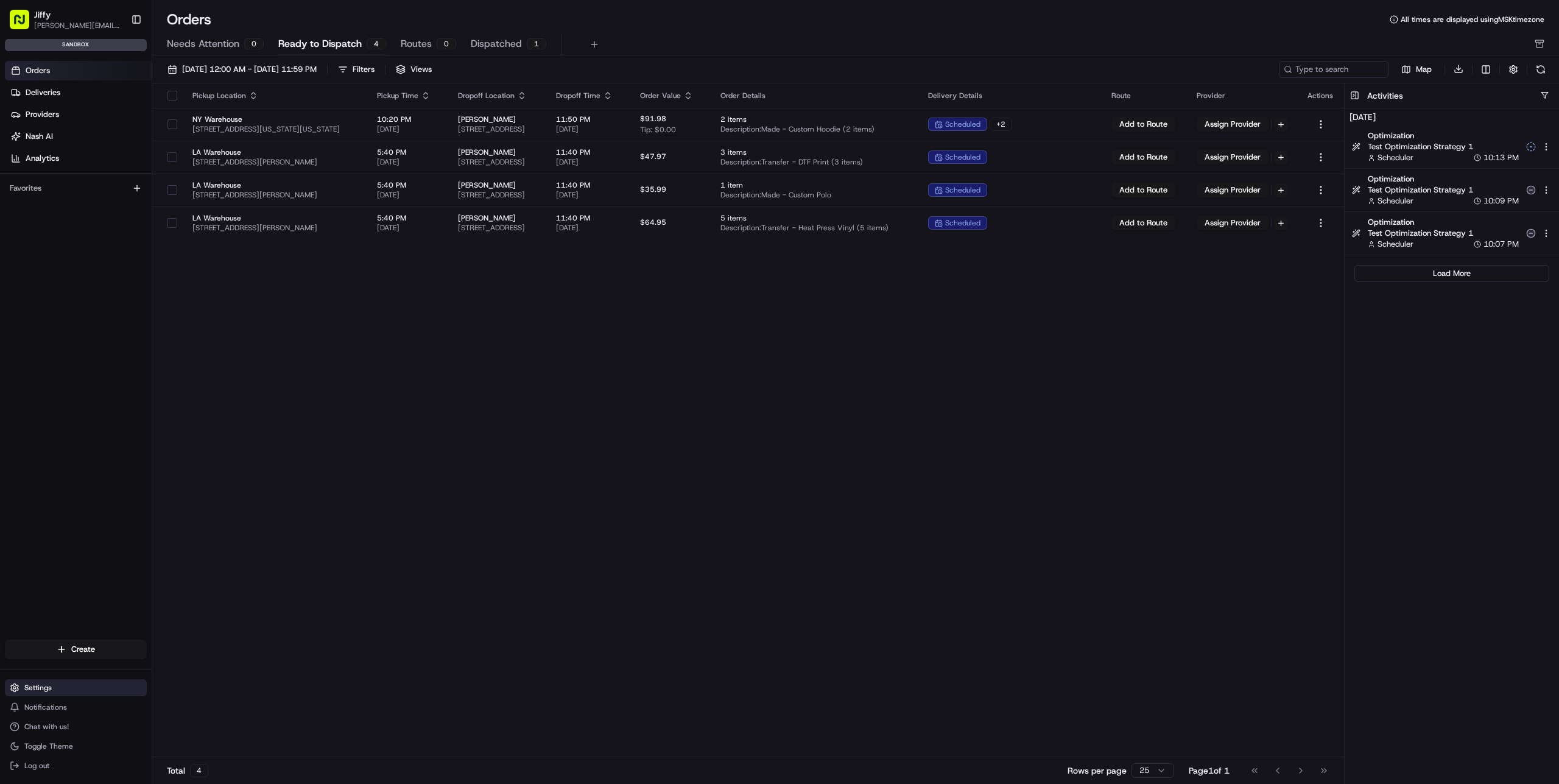
click at [64, 691] on button "Settings" at bounding box center [75, 688] width 142 height 17
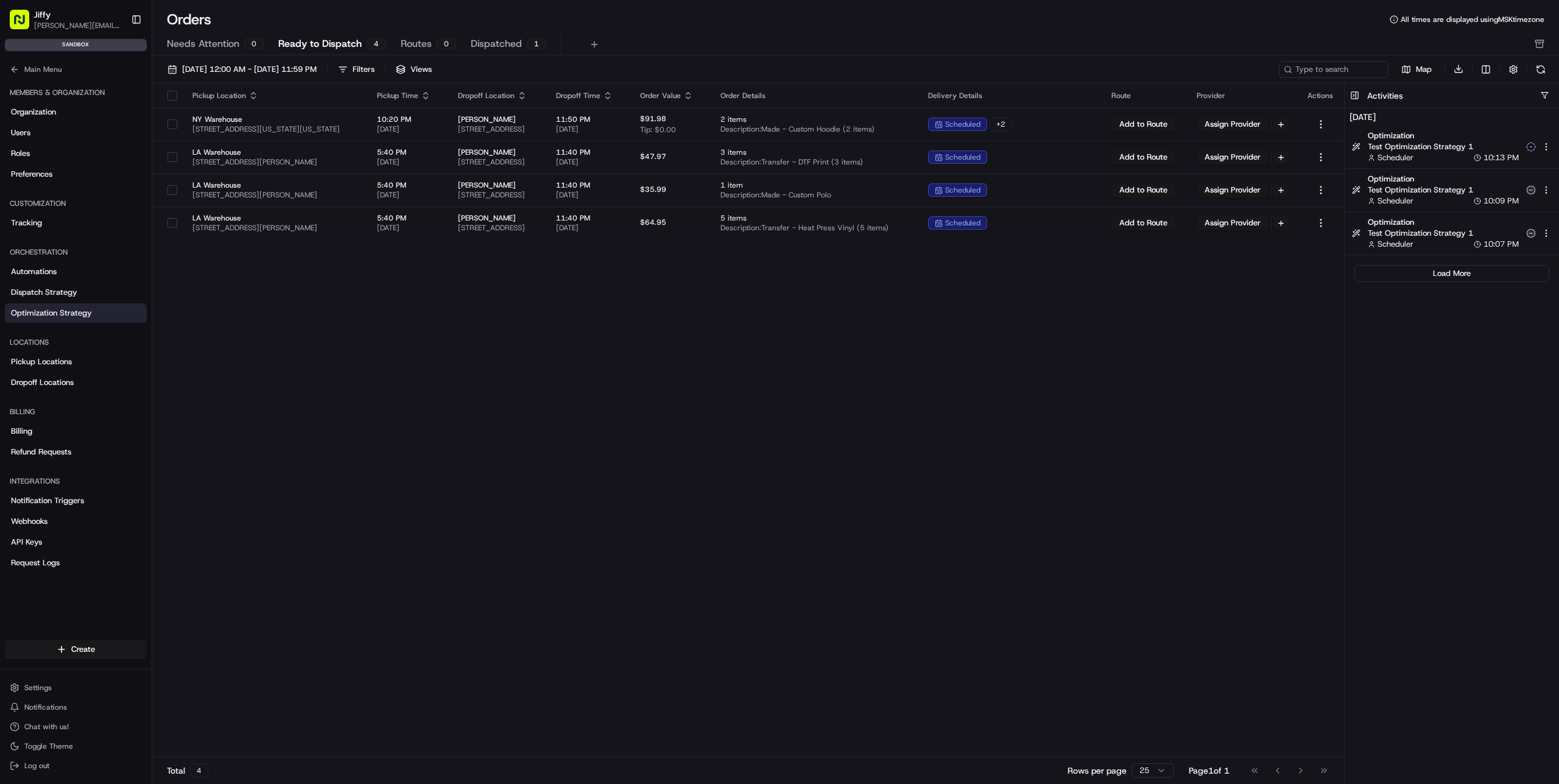
click at [75, 316] on span "Optimization Strategy" at bounding box center [51, 312] width 81 height 10
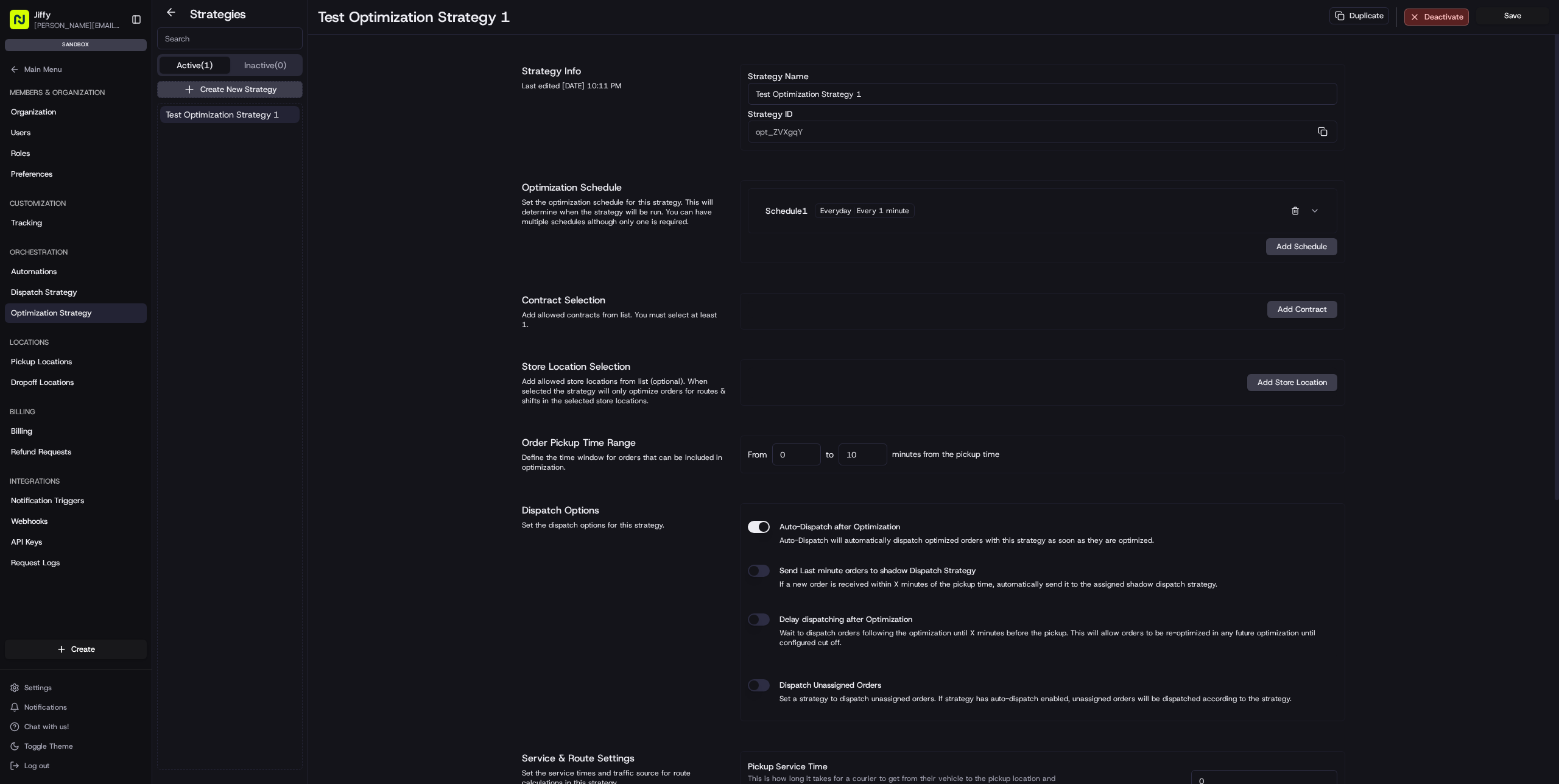
click at [572, 439] on h1 "Order Pickup Time Range" at bounding box center [623, 442] width 203 height 14
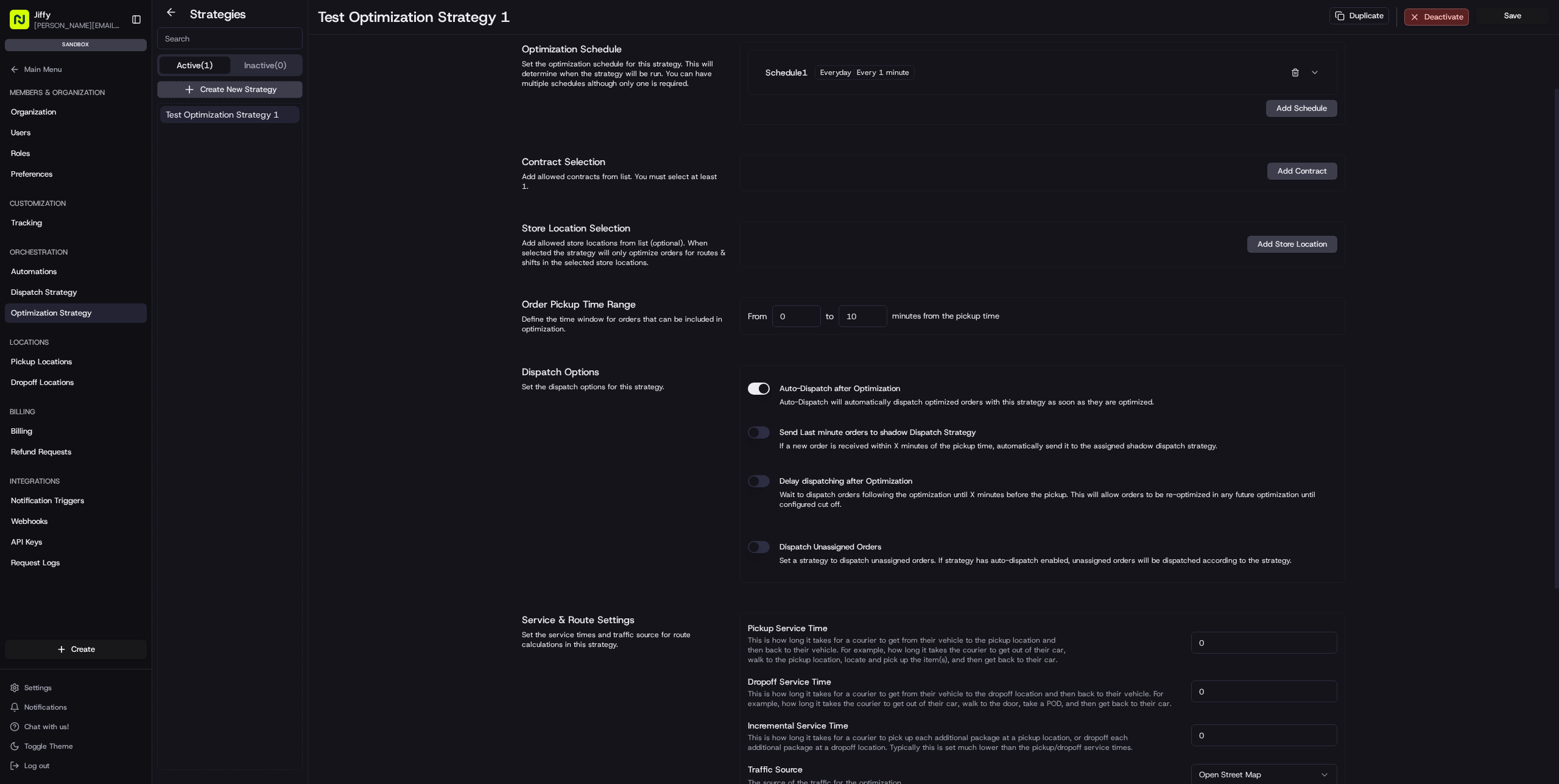
scroll to position [139, 0]
click at [1513, 16] on button "Save" at bounding box center [1513, 16] width 73 height 17
click at [48, 76] on button "Main Menu" at bounding box center [75, 70] width 142 height 17
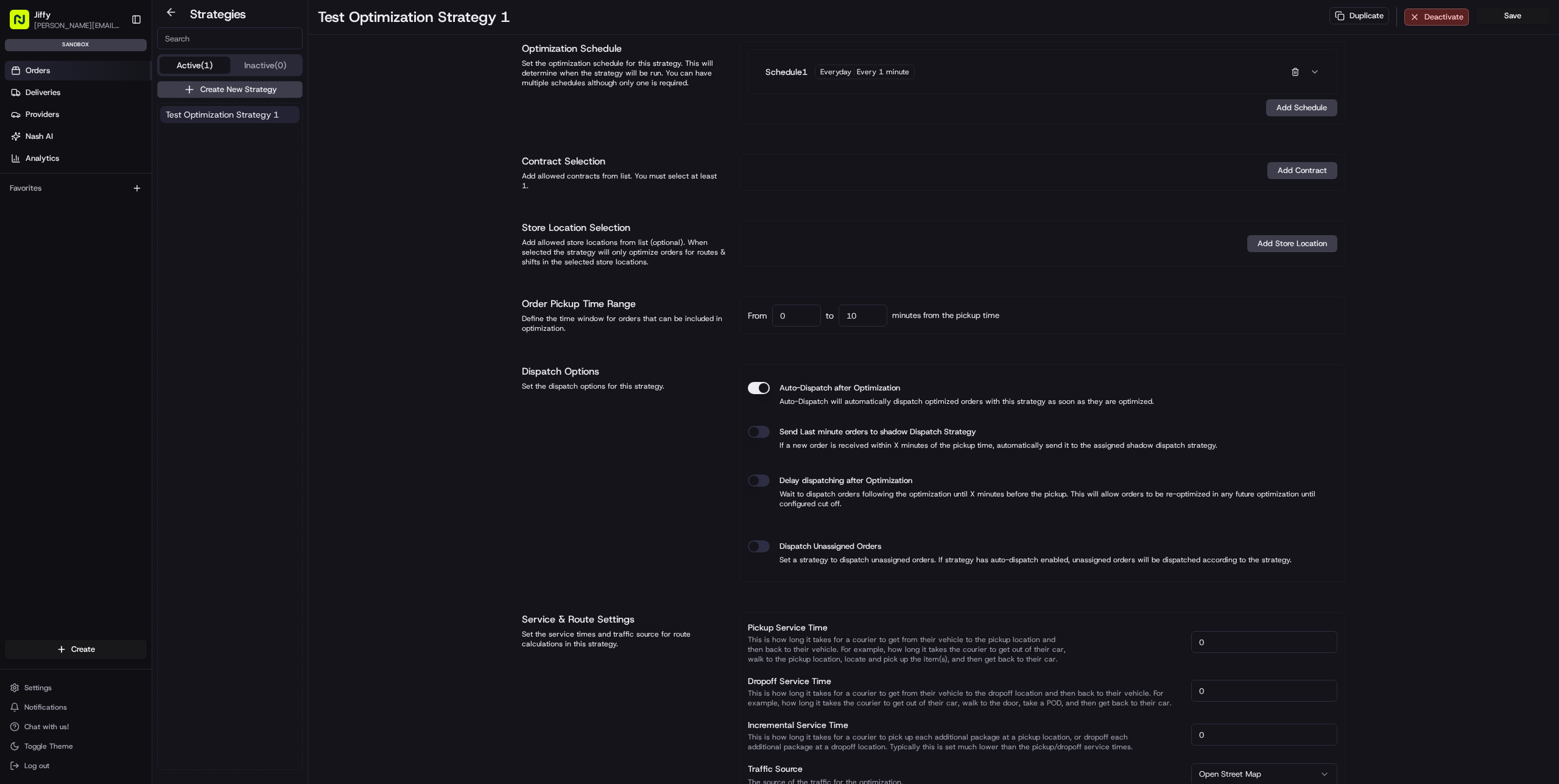
click at [80, 66] on link "Orders" at bounding box center [78, 71] width 147 height 19
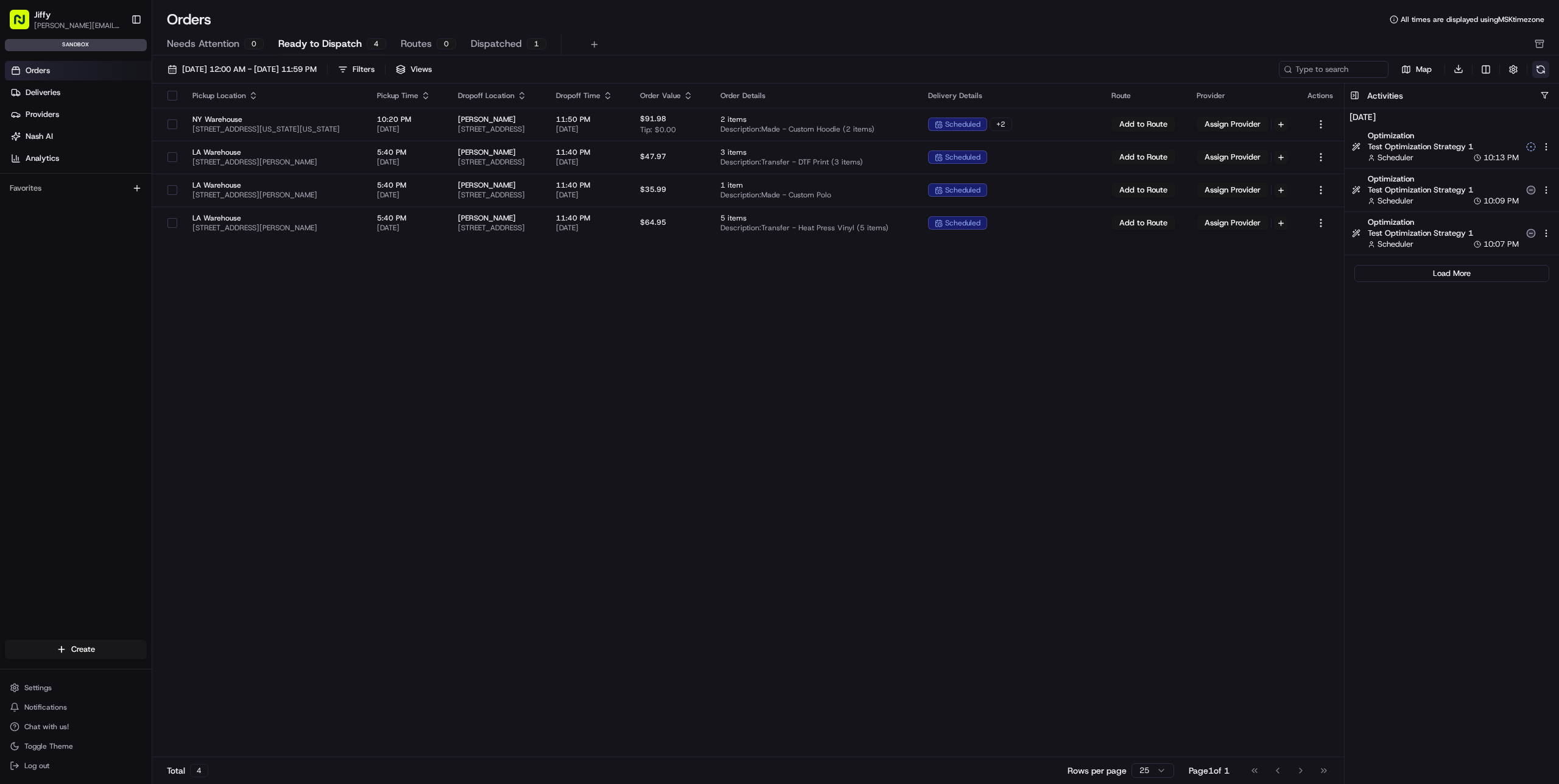
click at [1536, 73] on button at bounding box center [1541, 70] width 17 height 17
click at [1445, 274] on button "Load More" at bounding box center [1452, 274] width 195 height 17
click at [1453, 229] on button "Load More" at bounding box center [1452, 230] width 195 height 17
click at [1539, 67] on button at bounding box center [1541, 70] width 17 height 17
click at [1359, 94] on button at bounding box center [1355, 95] width 20 height 25
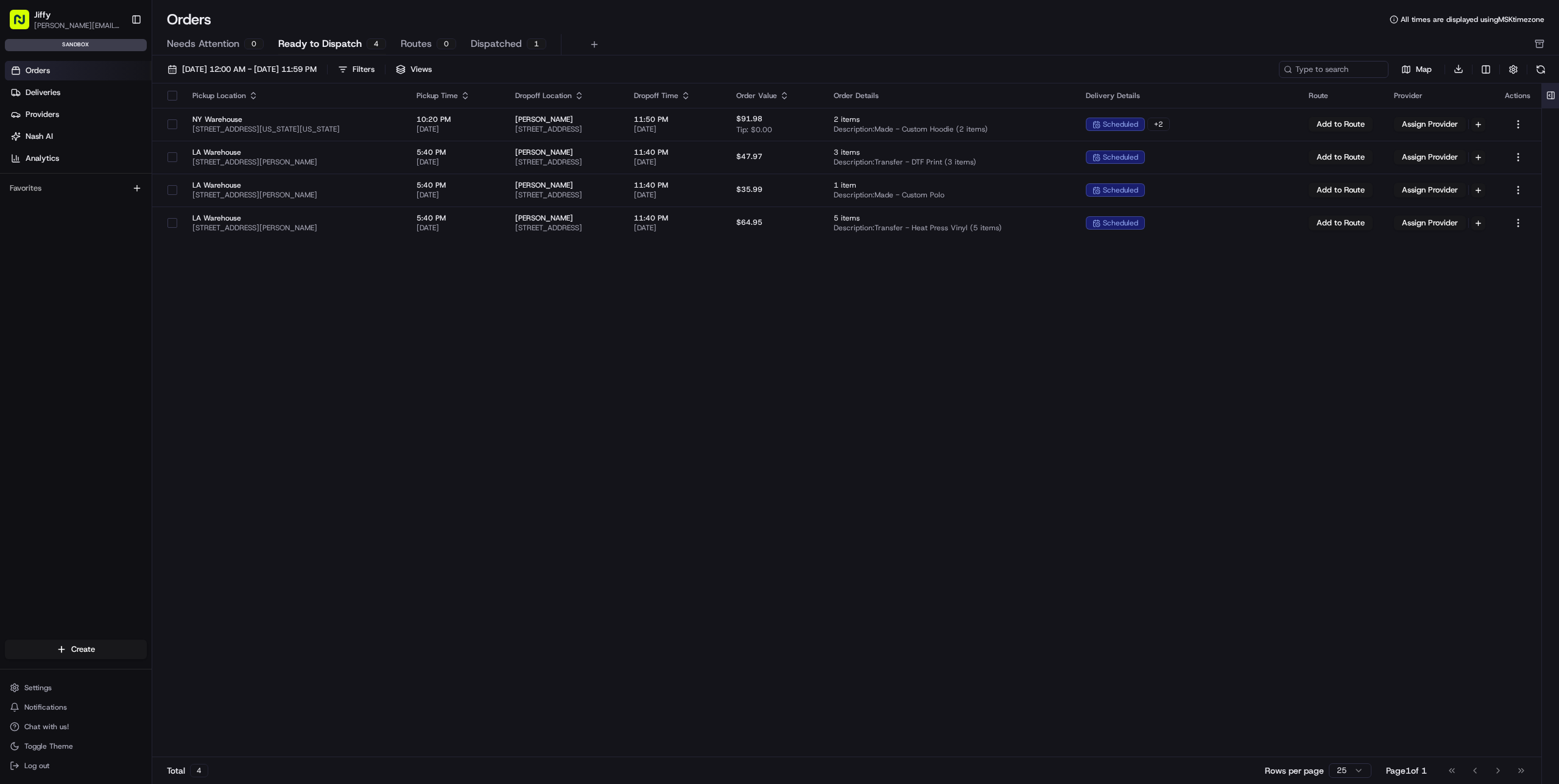
click at [1556, 93] on button at bounding box center [1550, 95] width 20 height 25
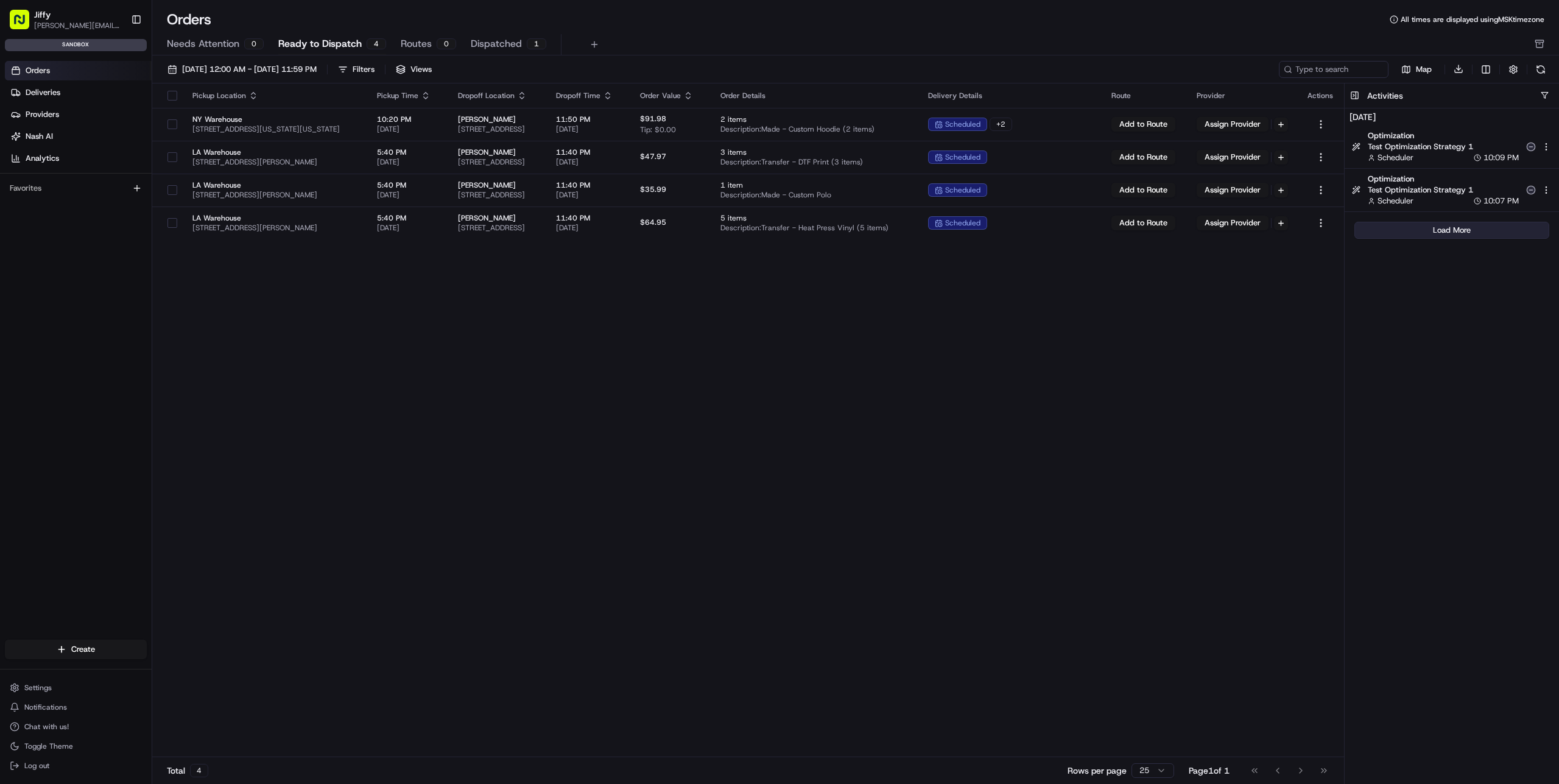
click at [1416, 226] on button "Load More" at bounding box center [1452, 230] width 195 height 17
click at [1418, 102] on div "[DATE] Optimization Test Optimization Strategy 1 Scheduler 10:09 PM Optimizatio…" at bounding box center [1463, 95] width 192 height 12
click at [1130, 385] on div "Pickup Location Pickup Time Dropoff Location Dropoff Time Order Value Order Det…" at bounding box center [748, 420] width 1192 height 674
click at [1415, 102] on div "[DATE] Optimization Test Optimization Strategy 1 Scheduler 10:09 PM Optimizatio…" at bounding box center [1463, 95] width 192 height 12
click at [1407, 147] on div "Scheduler Scheduler" at bounding box center [1390, 139] width 51 height 18
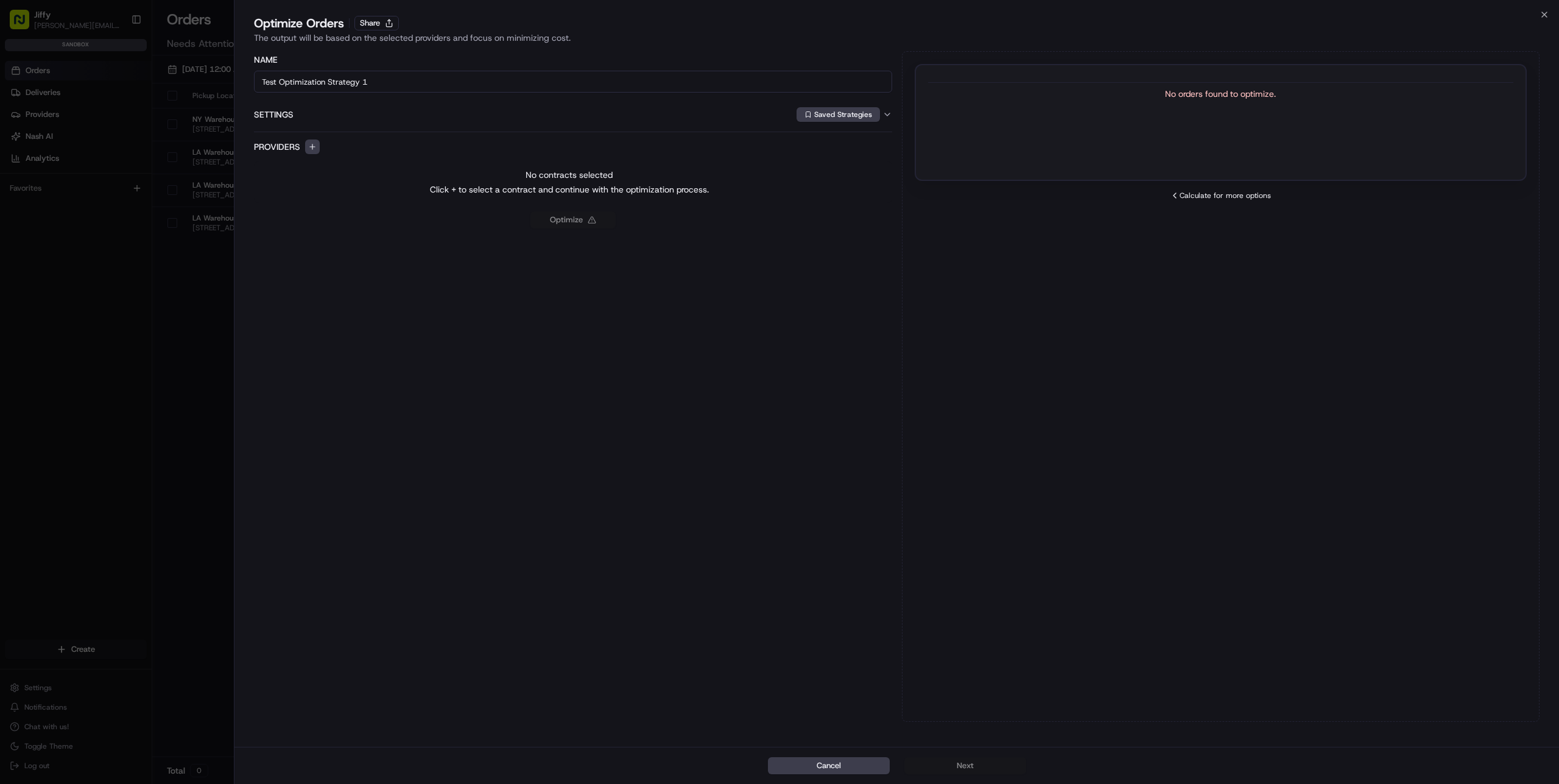
click at [1556, 15] on div "Optimize Orders Share The output will be based on the selected providers and fo…" at bounding box center [897, 31] width 1325 height 34
click at [1544, 23] on div "Optimize Orders Share The output will be based on the selected providers and fo…" at bounding box center [897, 31] width 1325 height 34
click at [1544, 20] on div "Optimize Orders Share The output will be based on the selected providers and fo…" at bounding box center [897, 31] width 1325 height 34
click at [1544, 15] on icon "button" at bounding box center [1544, 14] width 5 height 5
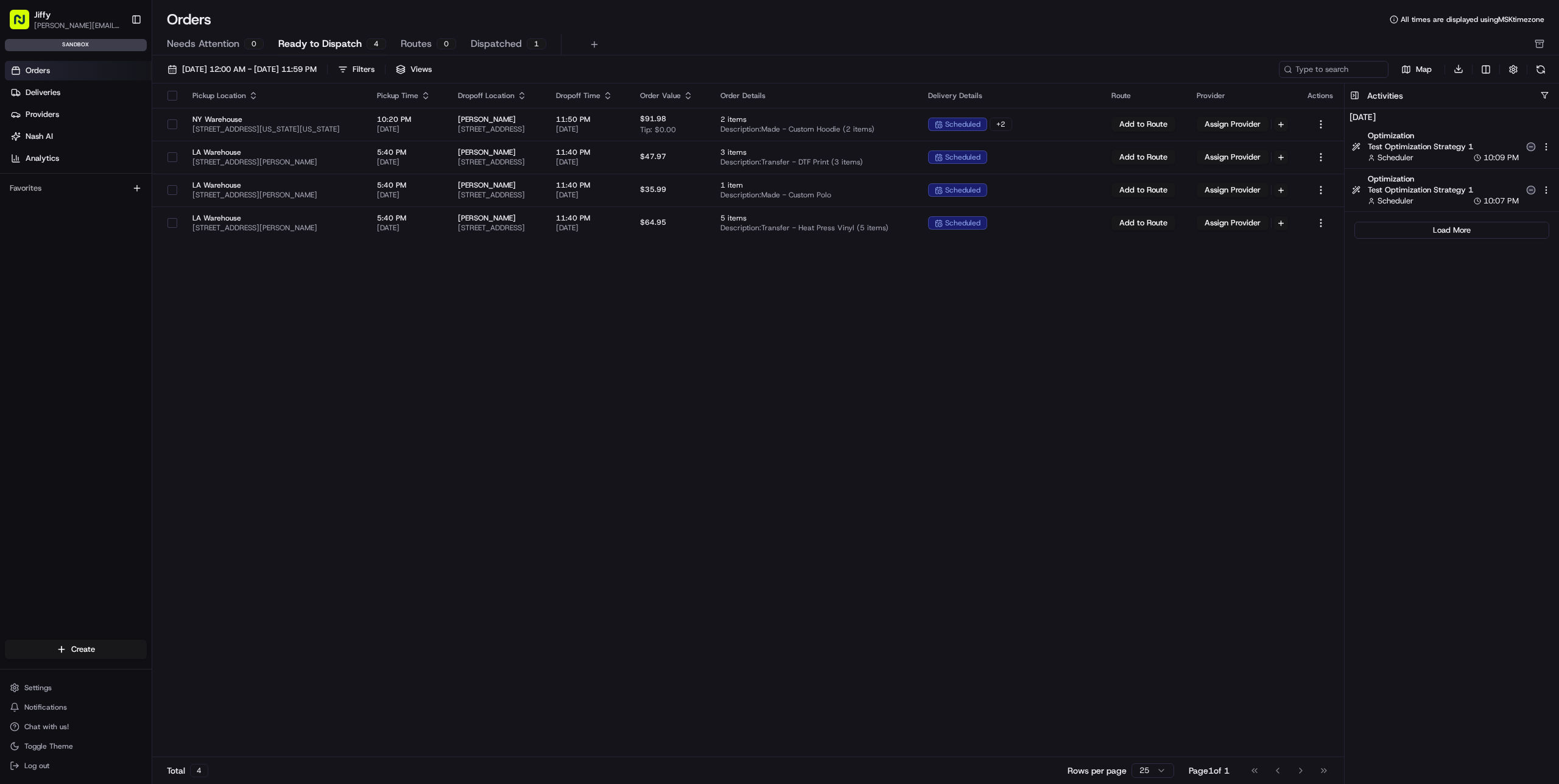
click at [1421, 199] on div "Scheduler 10:07 PM" at bounding box center [1444, 200] width 151 height 10
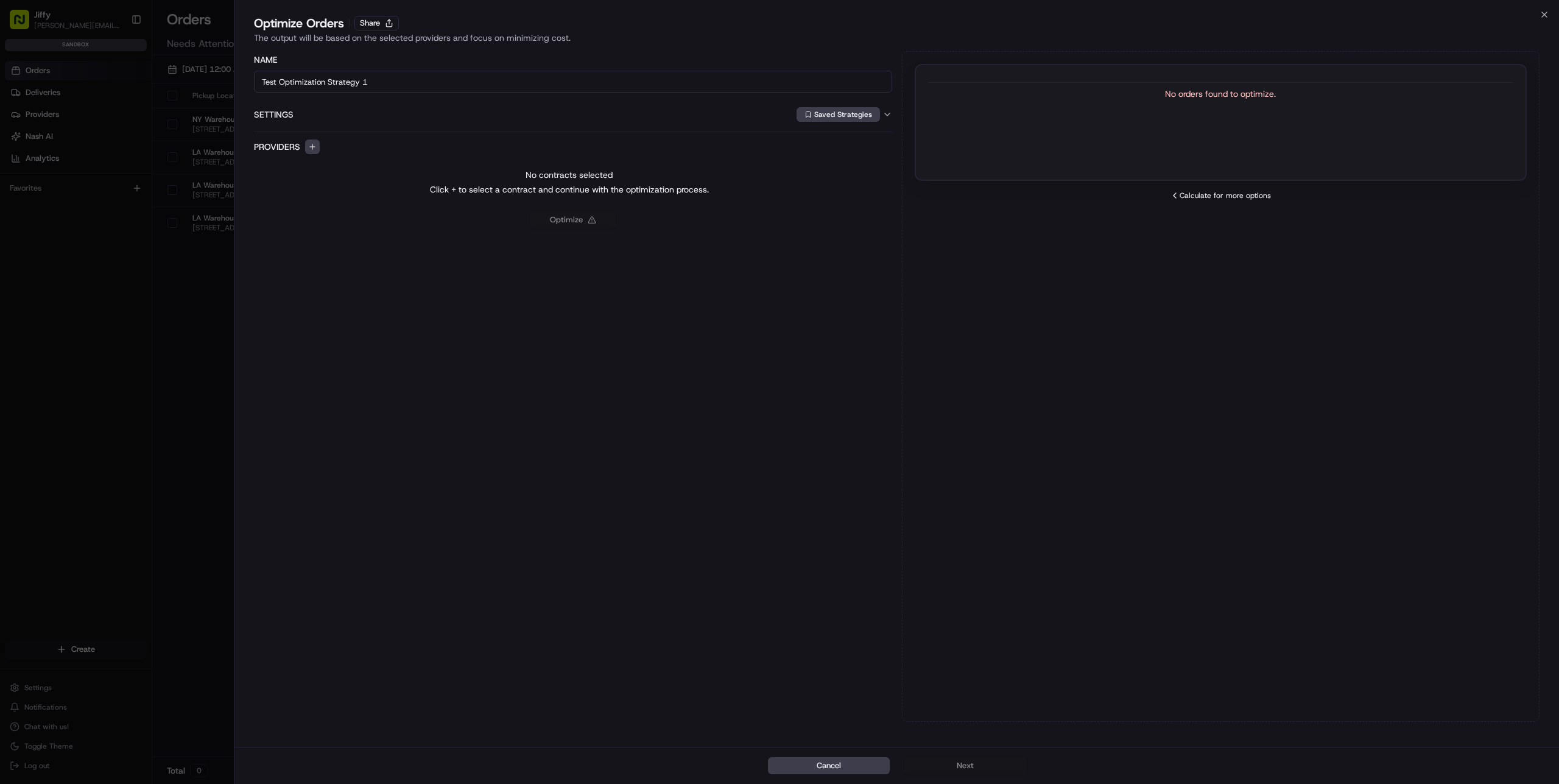
click at [1256, 197] on div "Calculate for more options" at bounding box center [1221, 196] width 613 height 10
click at [1246, 92] on div "No orders found to optimize." at bounding box center [1221, 93] width 586 height 12
click at [313, 149] on button "button" at bounding box center [312, 146] width 14 height 14
click at [322, 203] on div "FleetSimulatorFast" at bounding box center [311, 209] width 212 height 25
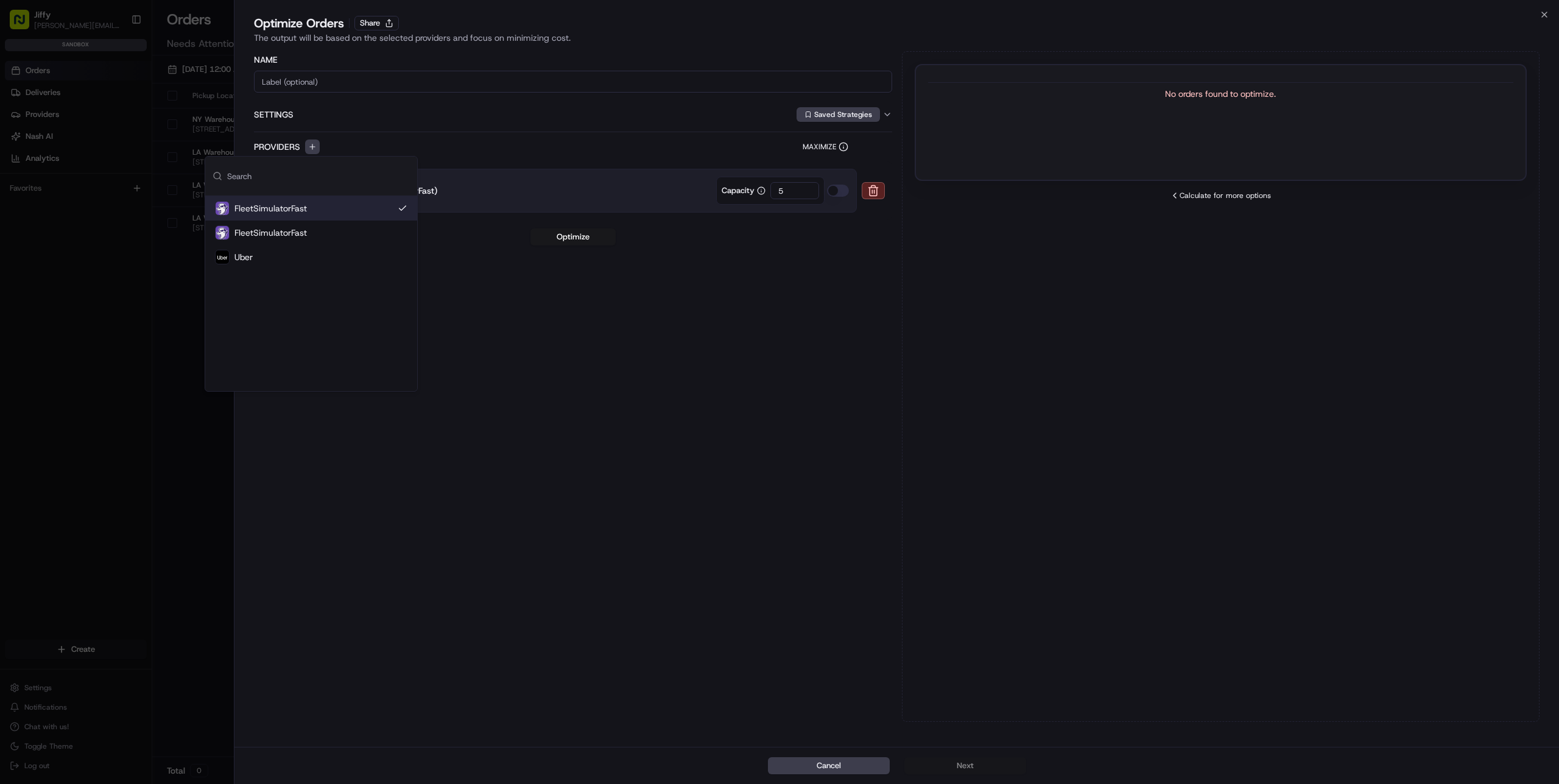
click at [322, 203] on div "FleetSimulatorFast" at bounding box center [311, 209] width 212 height 25
click at [322, 205] on div "FleetSimulatorFast" at bounding box center [311, 209] width 212 height 25
click at [730, 353] on div "Name Settings Saved Strategies Providers Maximize FleetSimulatorFast (FleetSimu…" at bounding box center [572, 386] width 638 height 671
click at [848, 187] on button "button" at bounding box center [838, 190] width 22 height 12
click at [780, 286] on div "Name Settings Saved Strategies Providers Maximize FleetSimulatorFast (FleetSimu…" at bounding box center [572, 386] width 638 height 671
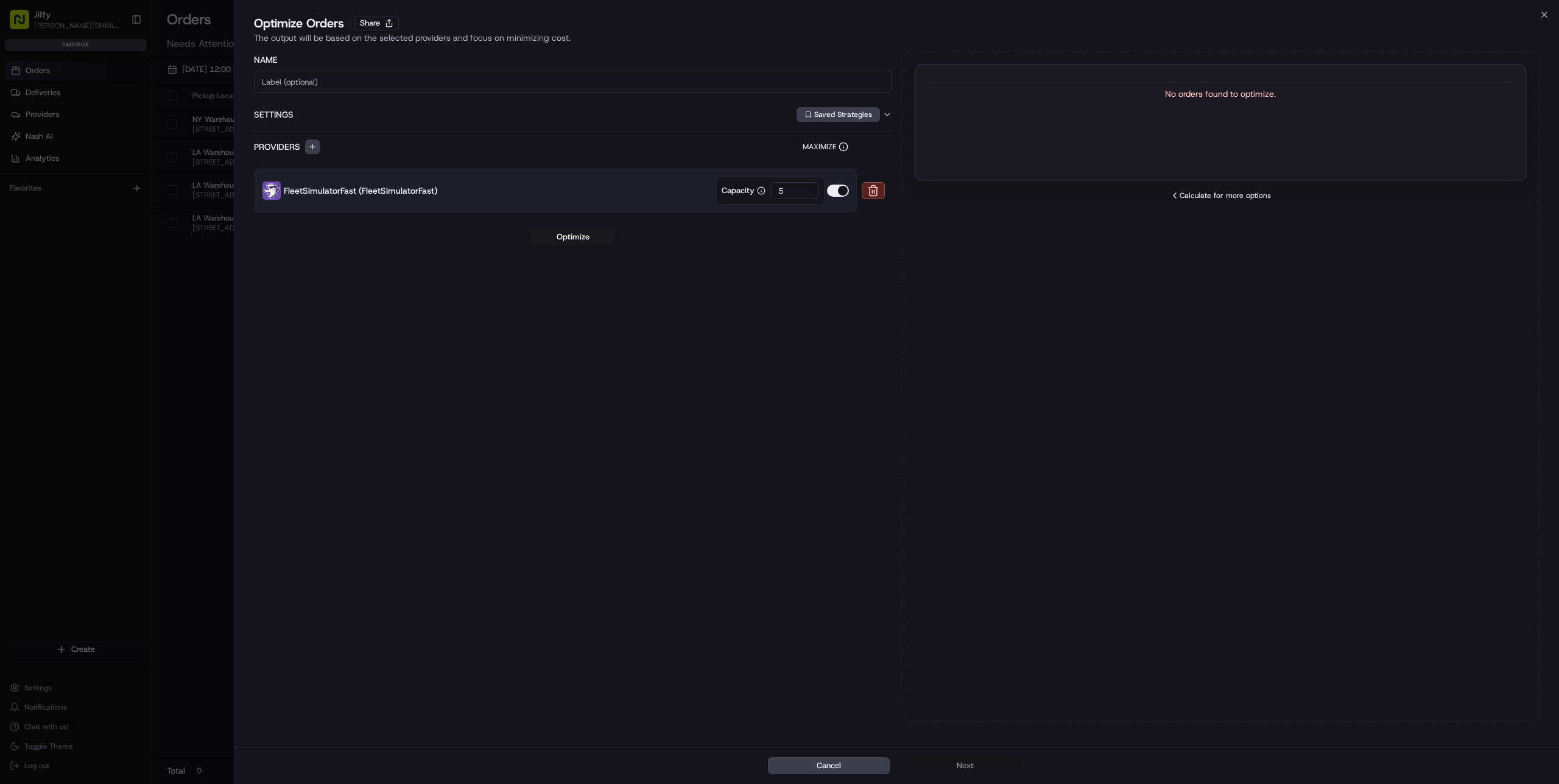
click at [511, 274] on div "Name Settings Saved Strategies Providers Maximize FleetSimulatorFast (FleetSimu…" at bounding box center [572, 386] width 638 height 671
click at [553, 239] on button "Optimize" at bounding box center [572, 237] width 85 height 17
click at [657, 277] on div "Name Settings Saved Strategies Providers Maximize FleetSimulatorFast (FleetSimu…" at bounding box center [572, 386] width 638 height 671
click at [887, 114] on icon "button" at bounding box center [887, 114] width 10 height 10
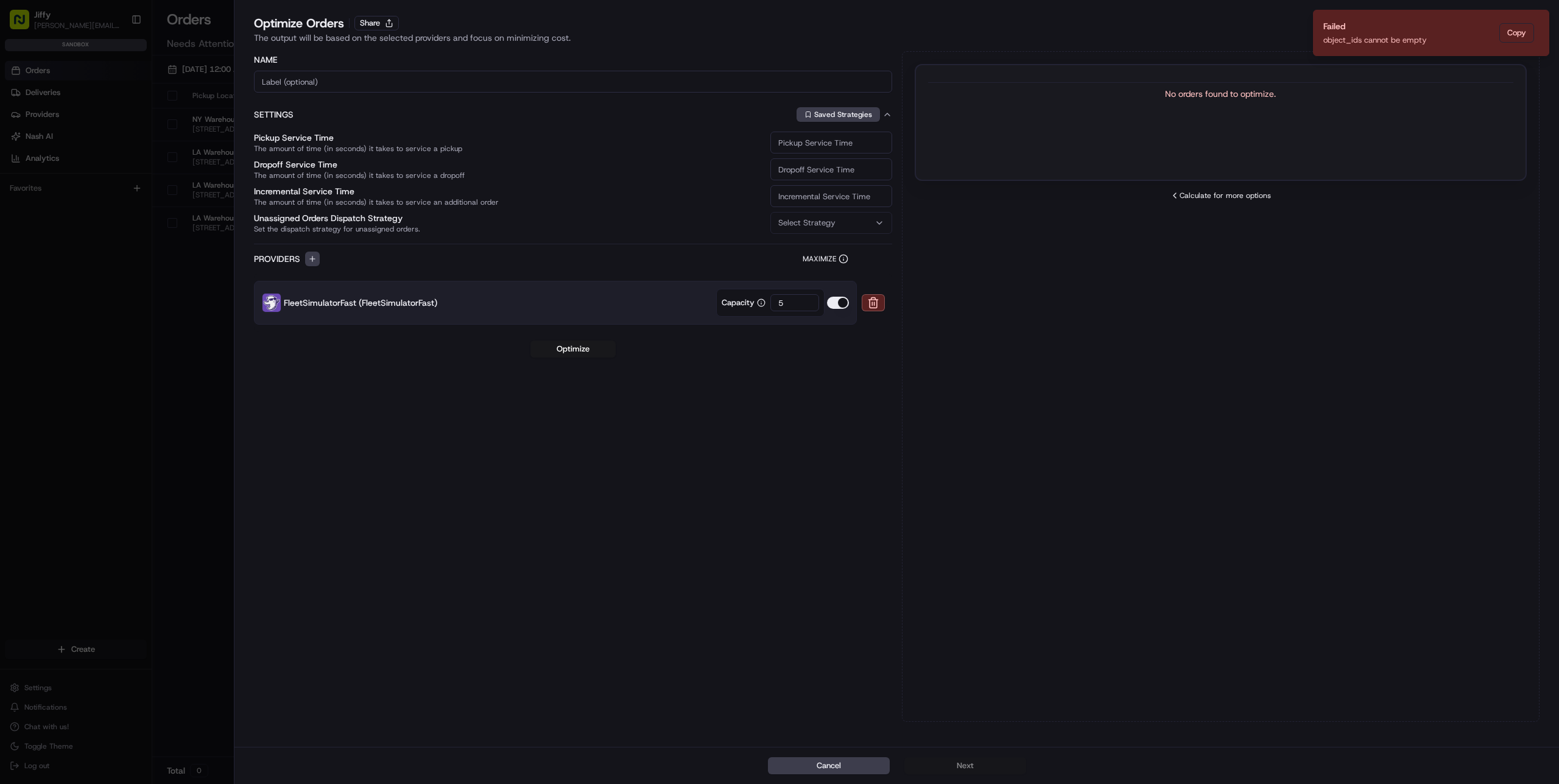
click at [887, 114] on icon "button" at bounding box center [887, 114] width 10 height 10
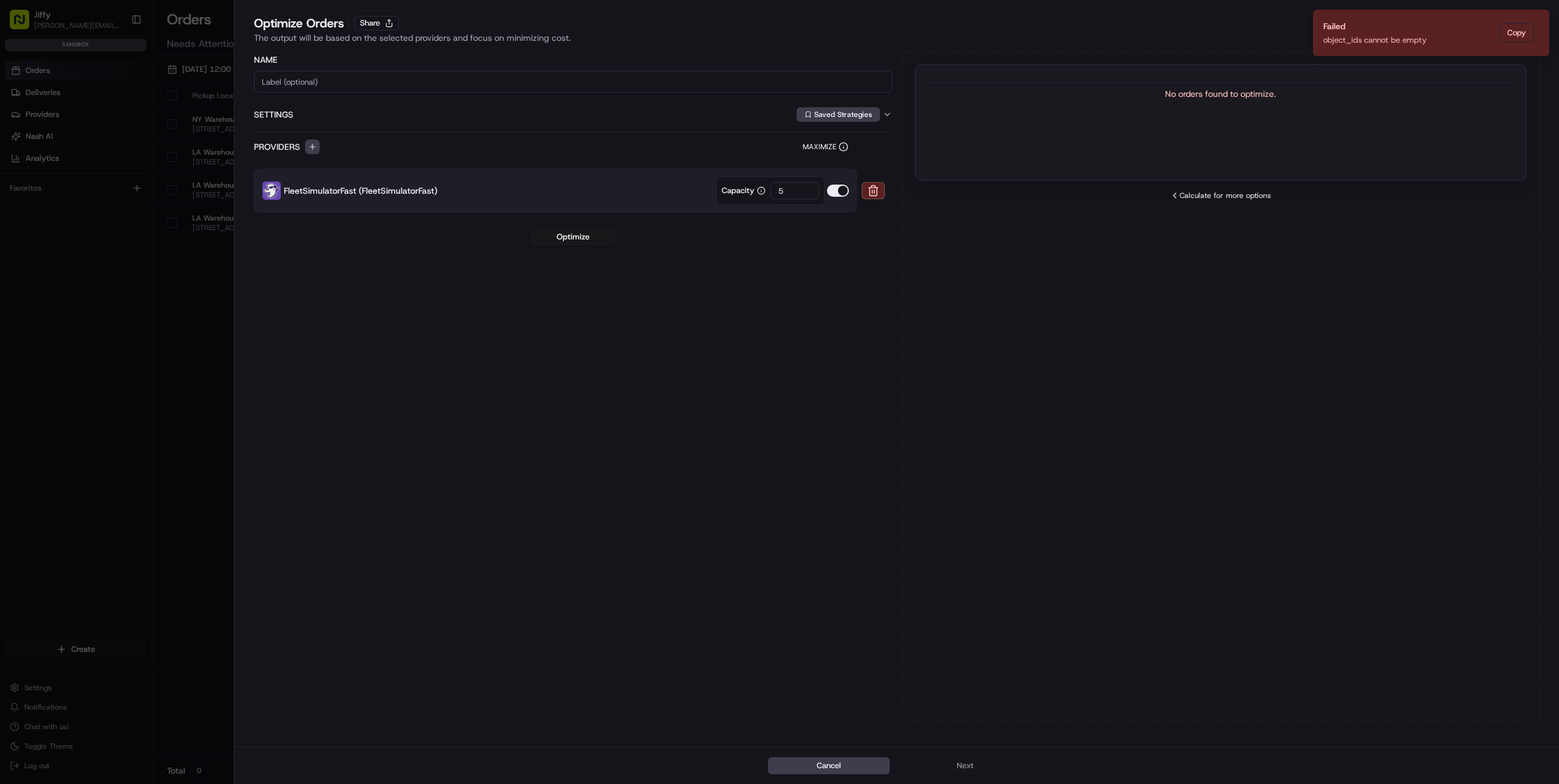
click at [887, 114] on icon "button" at bounding box center [887, 114] width 10 height 10
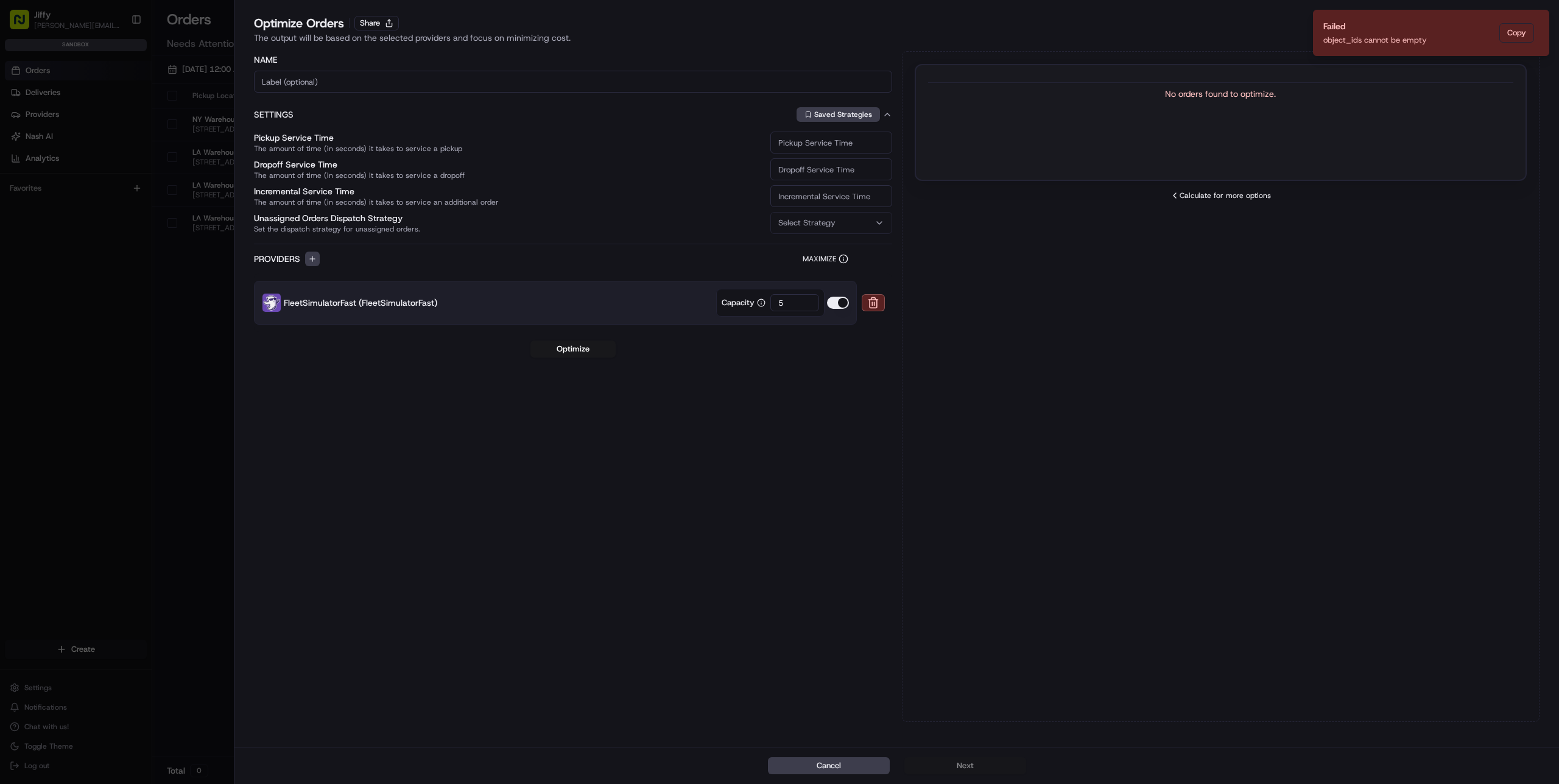
click at [848, 224] on div "Select Strategy" at bounding box center [831, 222] width 115 height 10
click at [841, 140] on div at bounding box center [780, 392] width 1559 height 784
click at [841, 139] on input "Pickup Service Time The amount of time (in seconds) it takes to service a pickup" at bounding box center [832, 142] width 122 height 22
type input "1"
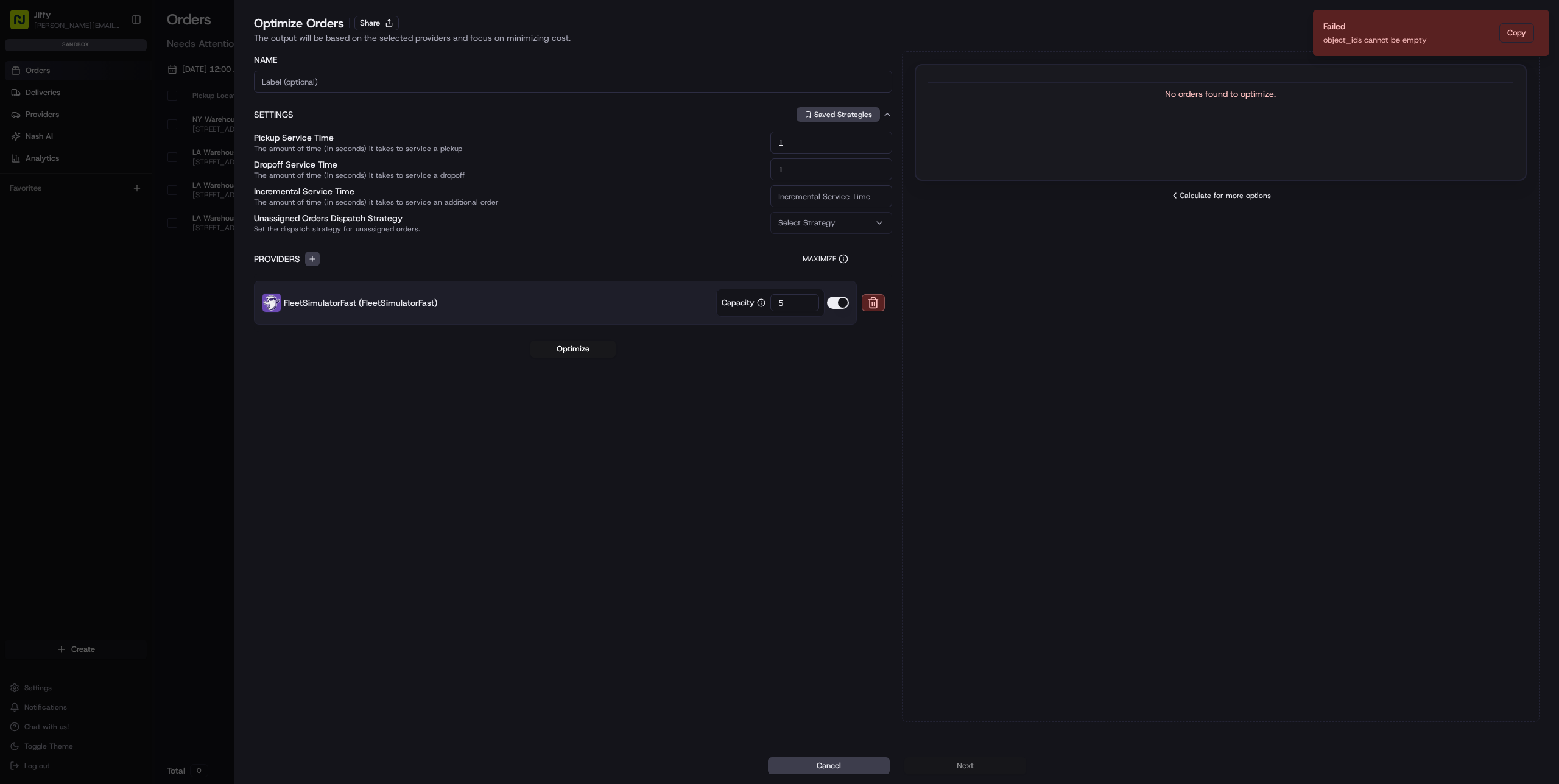
type input "1"
click at [864, 223] on div "Select Strategy" at bounding box center [831, 222] width 115 height 10
click at [823, 294] on span "Test Dispatch Strategy 1" at bounding box center [865, 289] width 150 height 10
click at [805, 461] on div at bounding box center [780, 392] width 1559 height 784
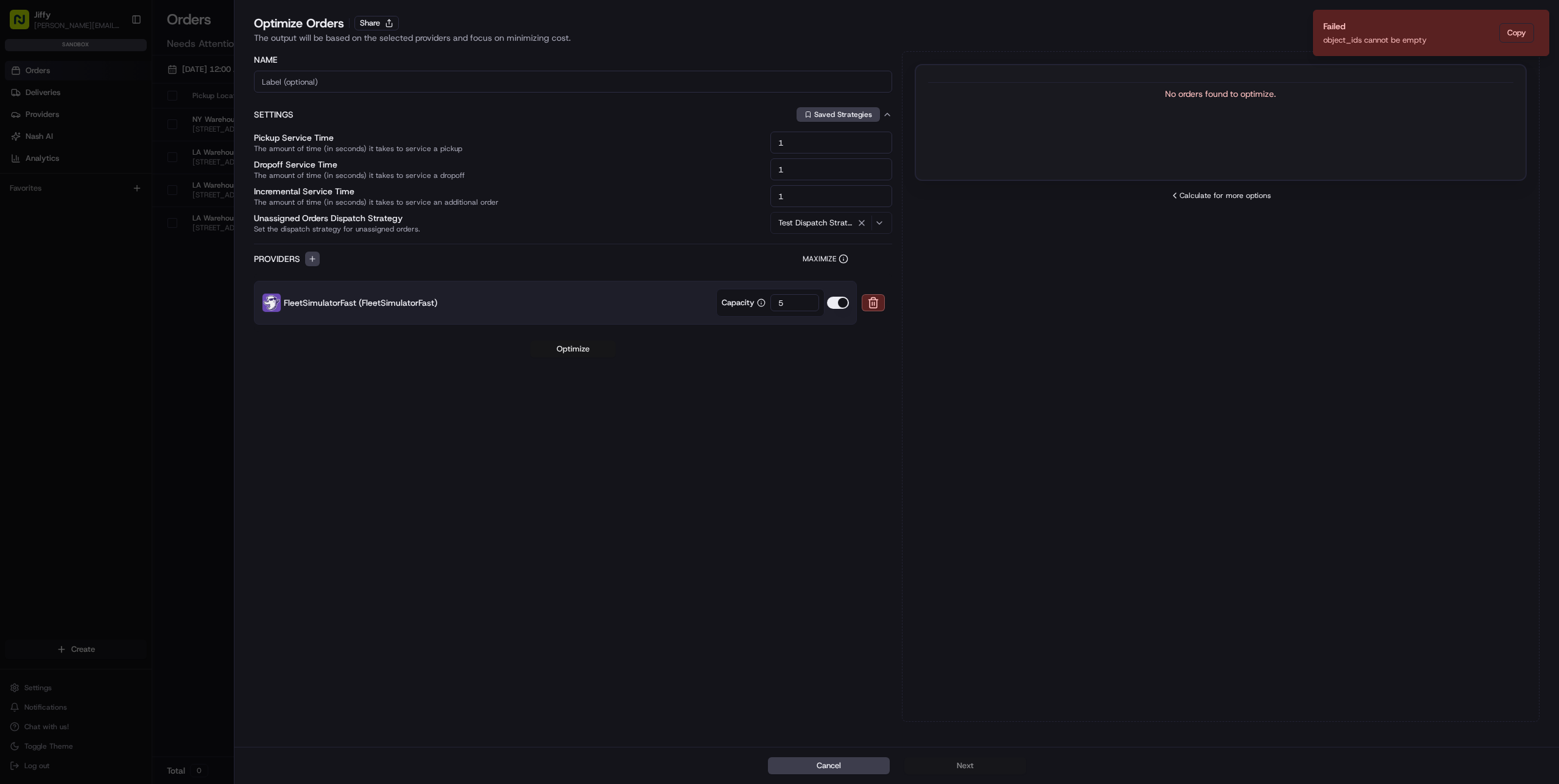
click at [566, 346] on button "Optimize" at bounding box center [572, 349] width 85 height 17
click at [932, 760] on div "Cancel Next" at bounding box center [897, 765] width 1325 height 37
click at [850, 762] on button "Cancel" at bounding box center [829, 766] width 122 height 17
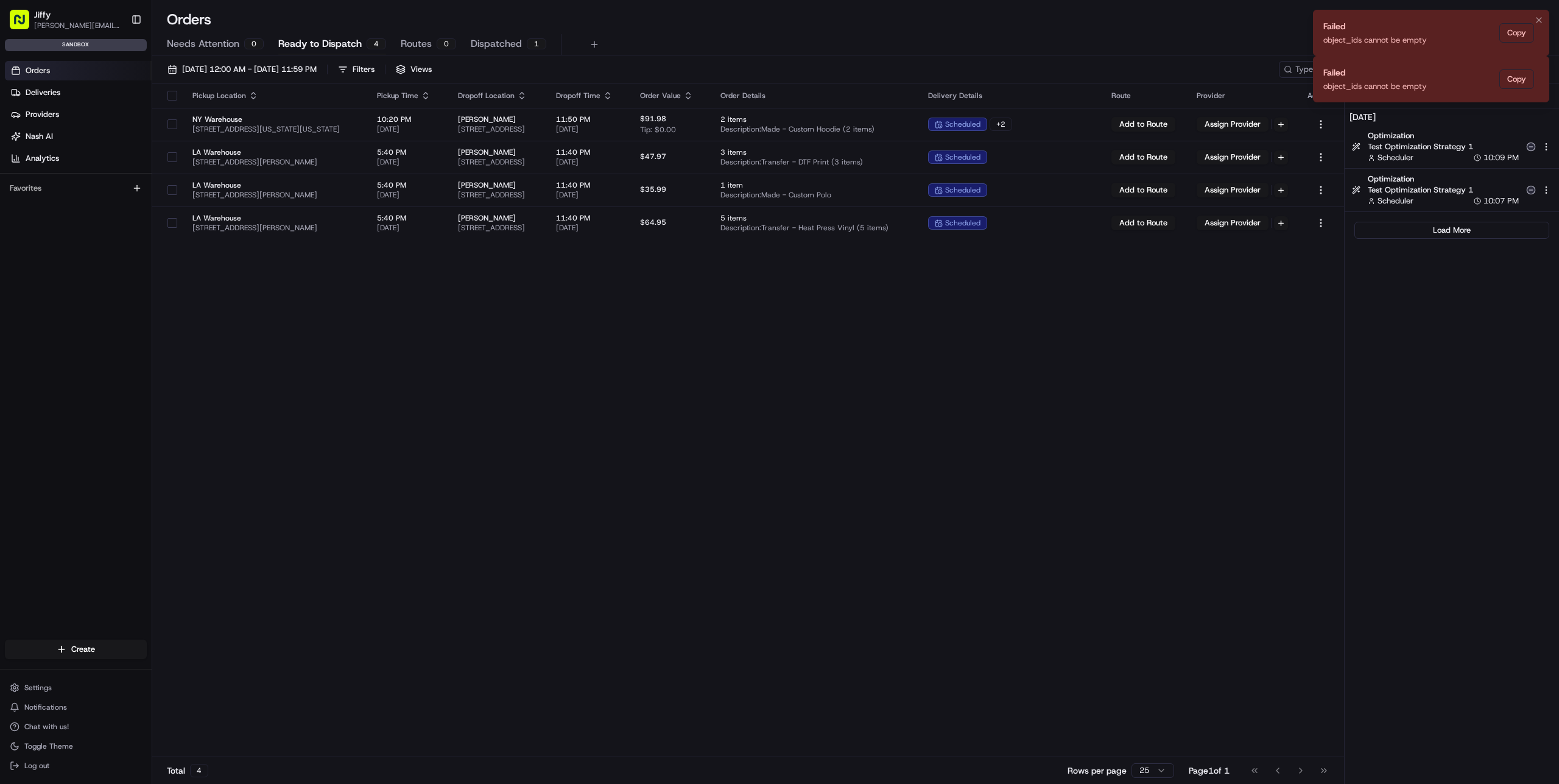
click at [1433, 47] on li "Failed object_ids cannot be empty Copy" at bounding box center [1431, 32] width 237 height 47
click at [1476, 45] on li "Failed object_ids cannot be empty Copy" at bounding box center [1431, 32] width 237 height 47
click at [1541, 20] on icon "Notifications (F8)" at bounding box center [1539, 20] width 10 height 10
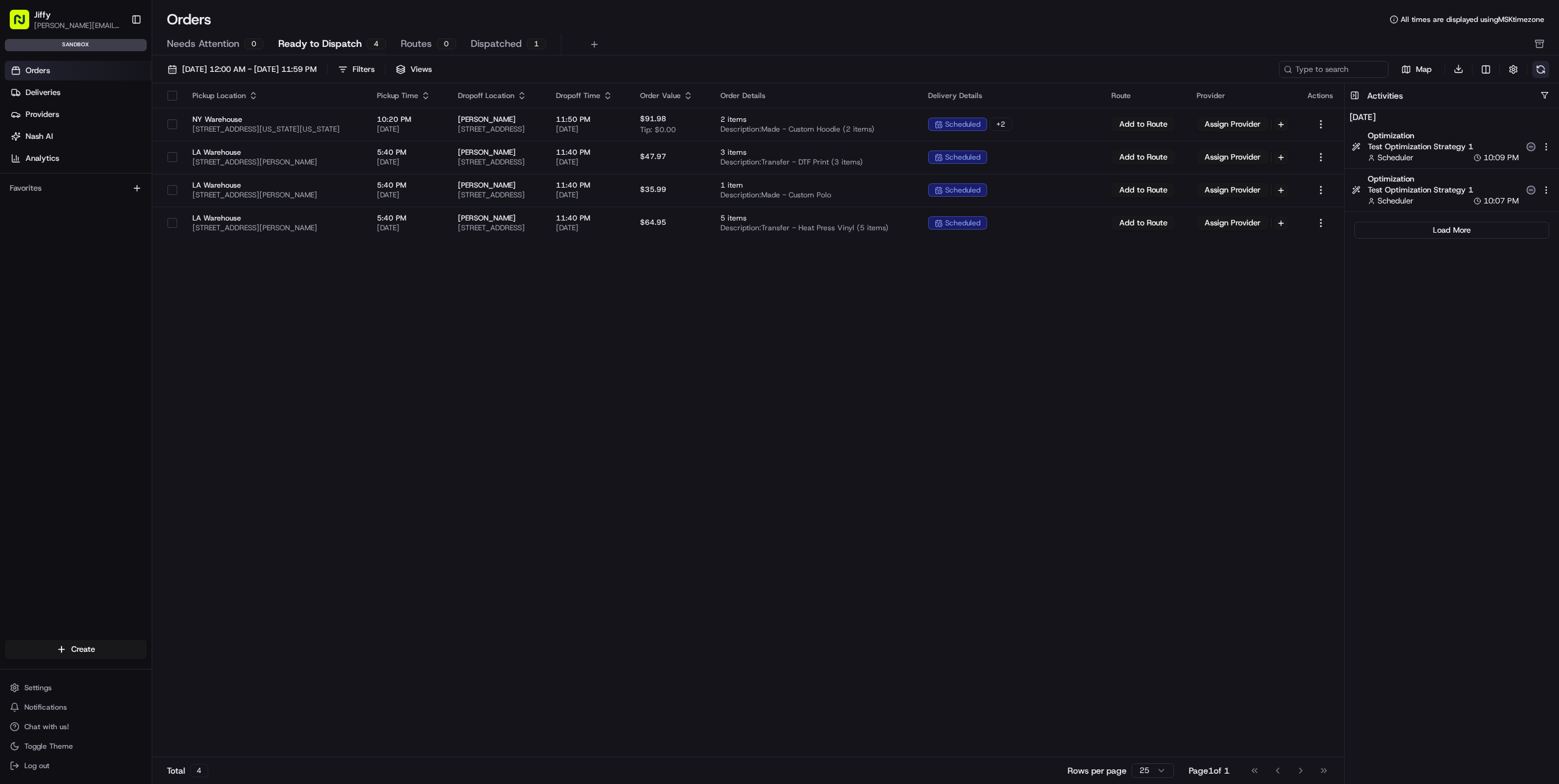
click at [1536, 70] on button at bounding box center [1541, 70] width 17 height 17
click at [52, 183] on div "Favorites" at bounding box center [75, 188] width 142 height 19
click at [51, 686] on span "Settings" at bounding box center [38, 688] width 28 height 10
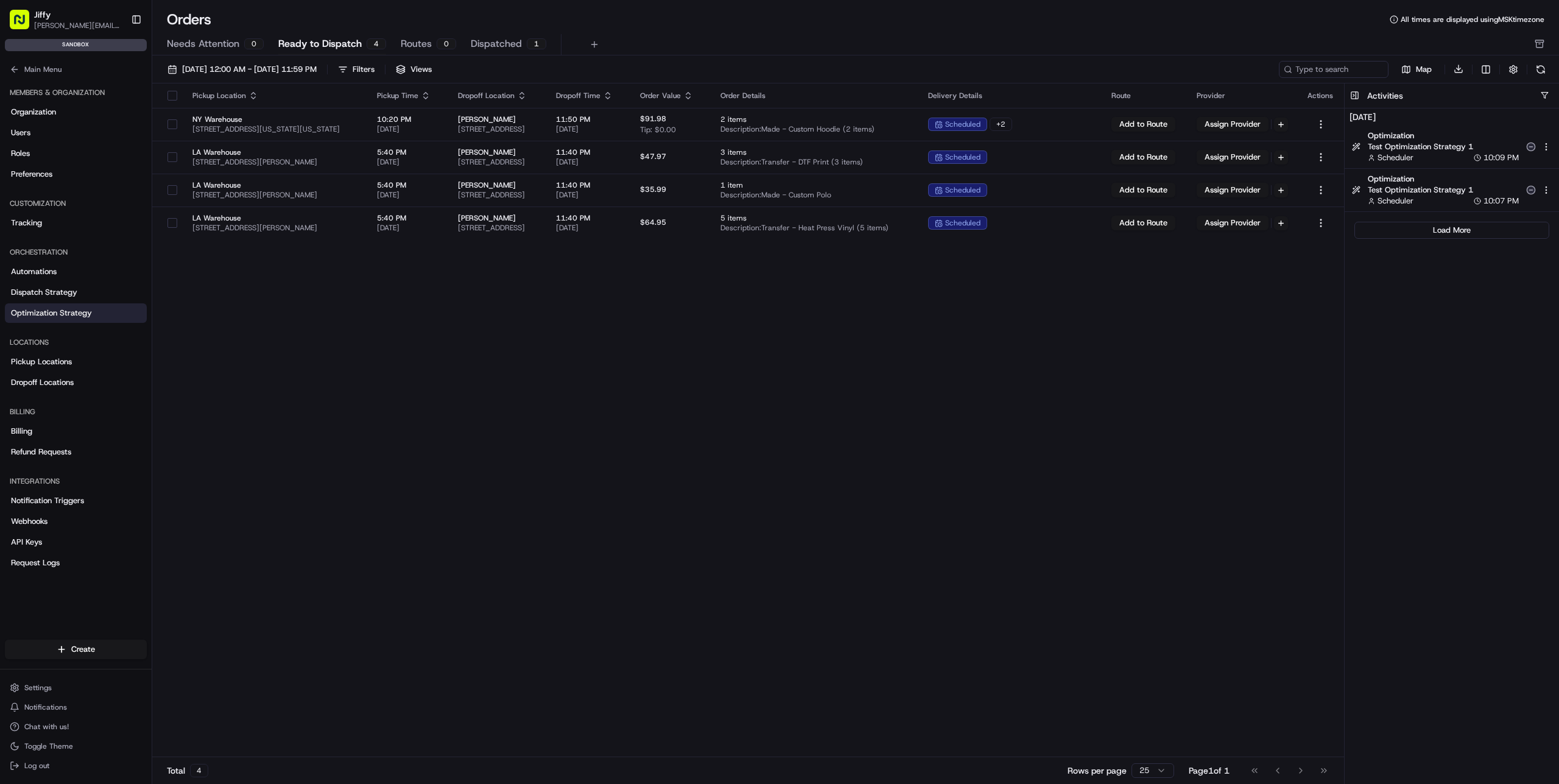
click at [78, 311] on span "Optimization Strategy" at bounding box center [51, 312] width 81 height 10
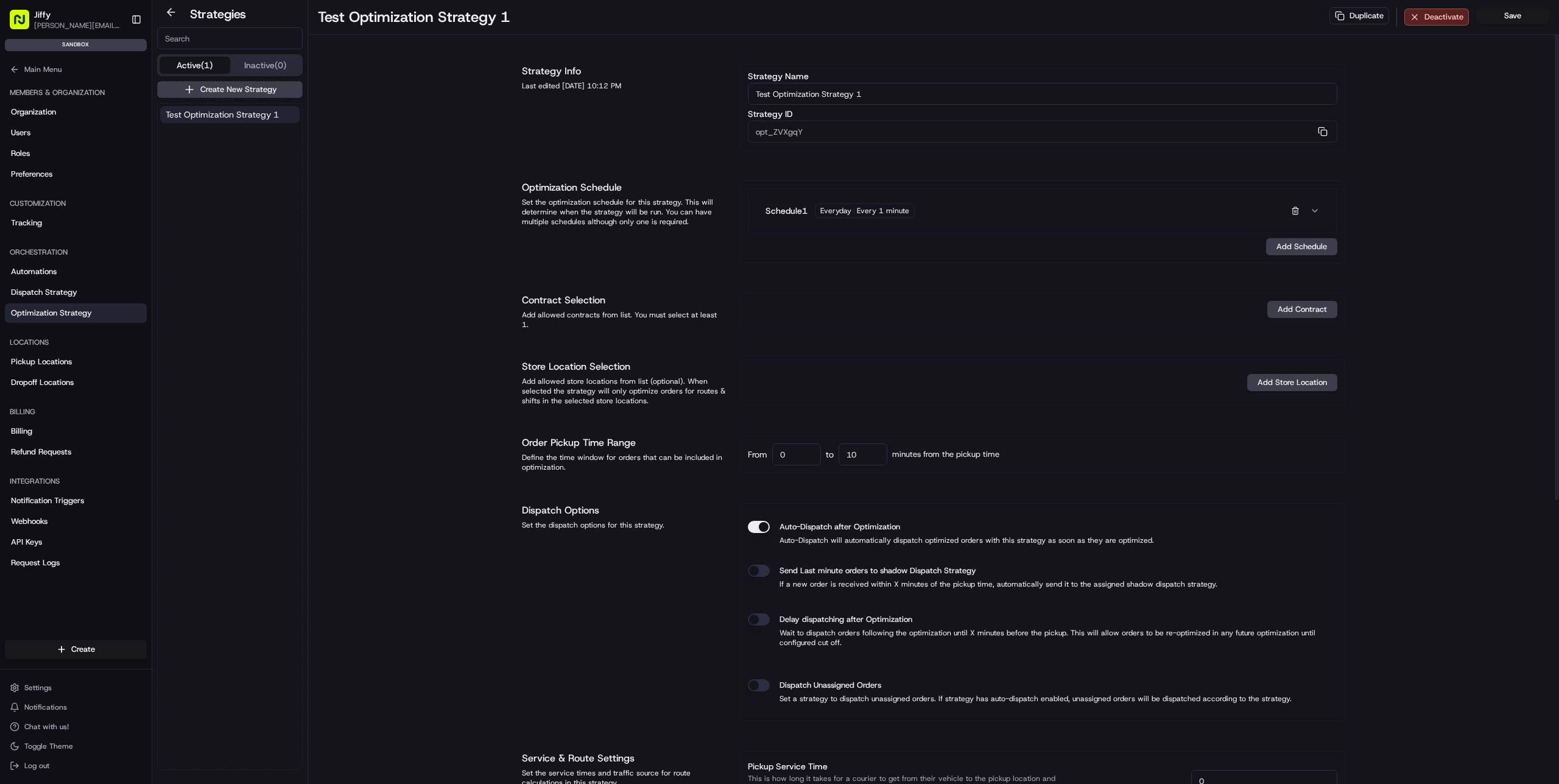
click at [606, 465] on div "Define the time window for orders that can be included in optimization." at bounding box center [623, 462] width 203 height 19
click at [977, 218] on button "Schedule 1 Everyday Every 1 minute" at bounding box center [1042, 211] width 573 height 34
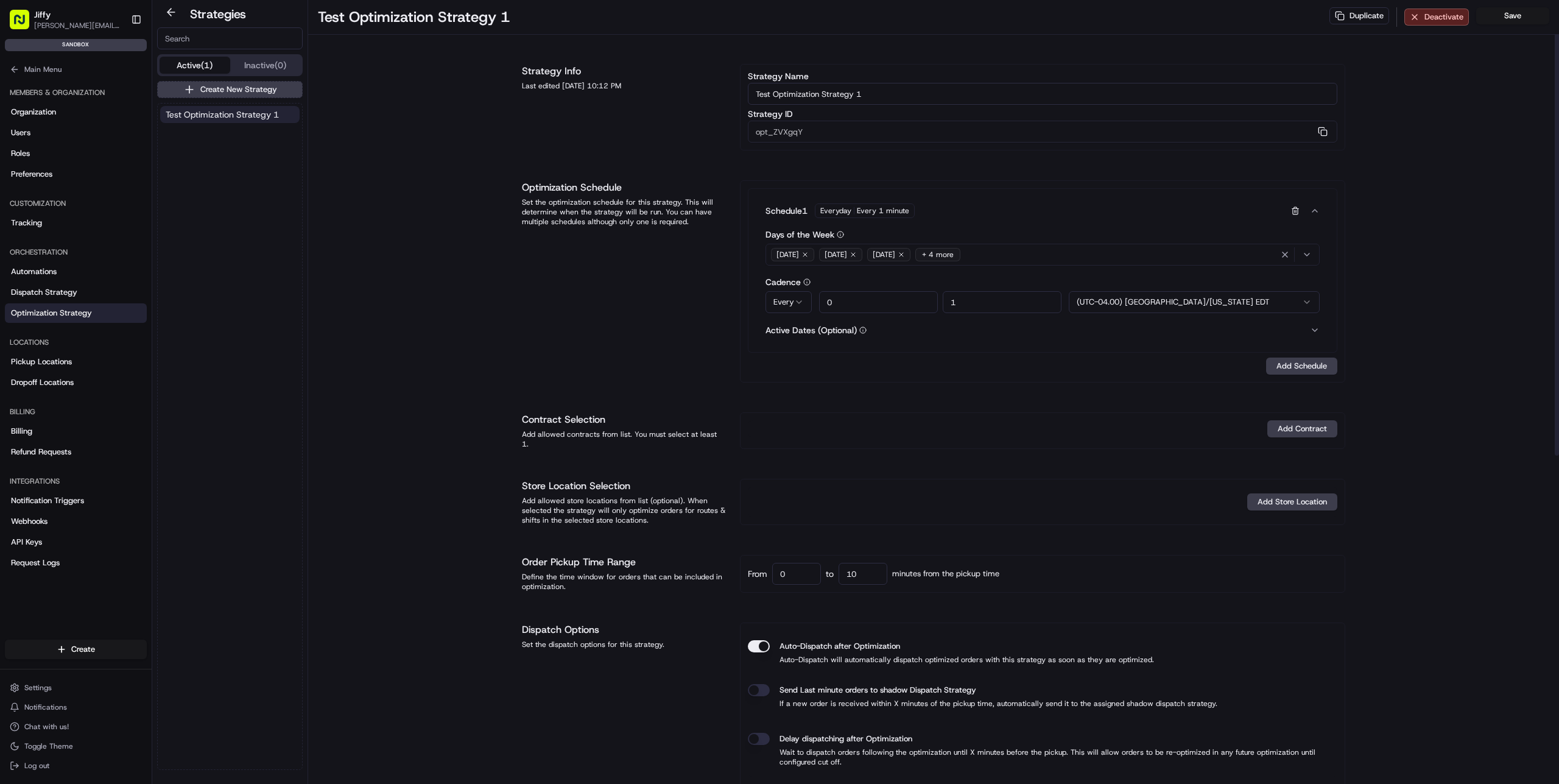
click at [965, 212] on div "Schedule 1 Everyday Every 1 minute" at bounding box center [1033, 210] width 537 height 14
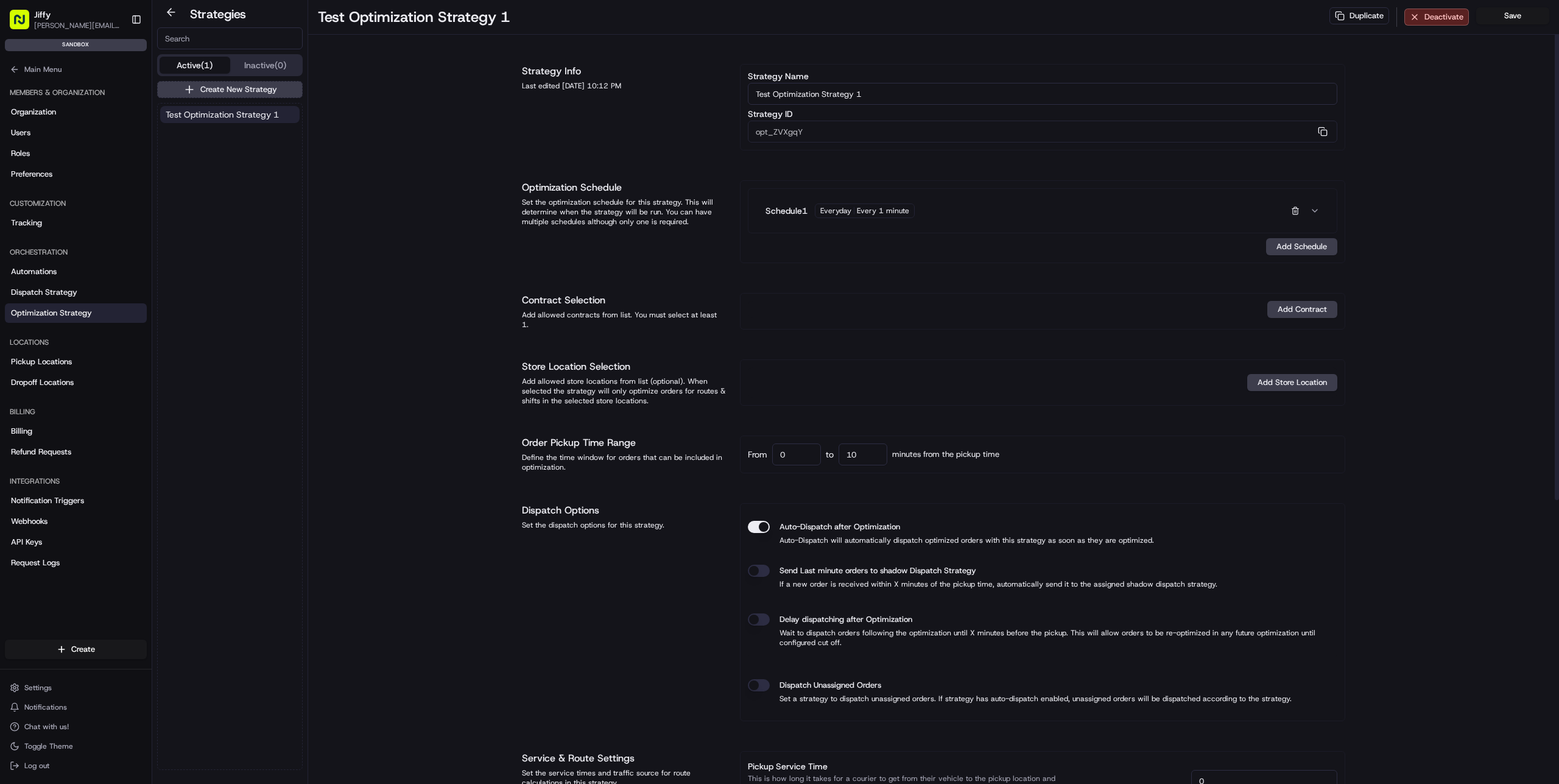
drag, startPoint x: 868, startPoint y: 449, endPoint x: 759, endPoint y: 442, distance: 109.2
click at [759, 444] on div "From 0 to 10 minutes from the pickup time" at bounding box center [1043, 454] width 590 height 22
type input "5"
click at [450, 446] on div "Test Optimization Strategy 1 Duplicate Deactivate Save Strategy Info Last edite…" at bounding box center [933, 617] width 1251 height 1235
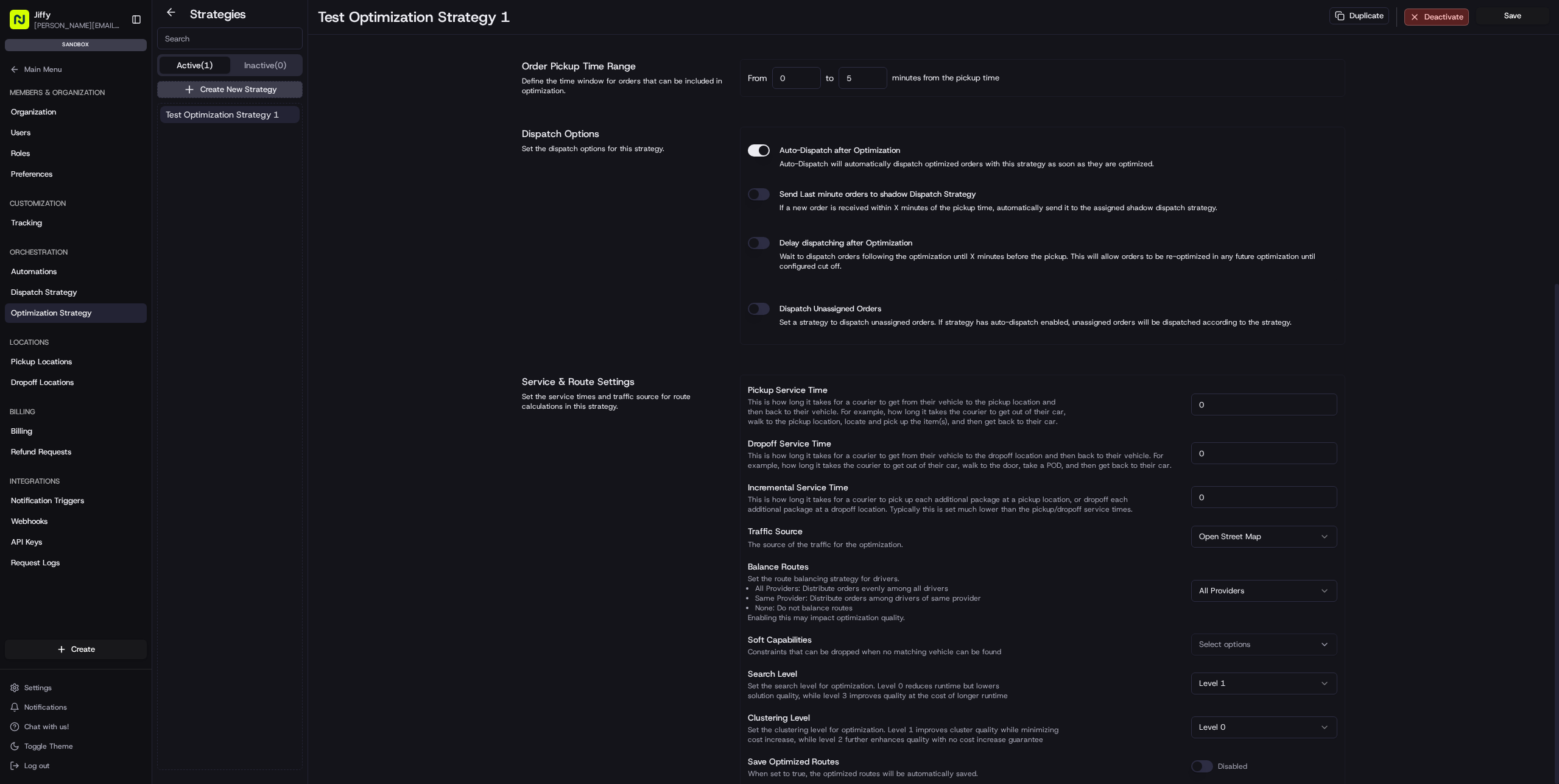
scroll to position [444, 0]
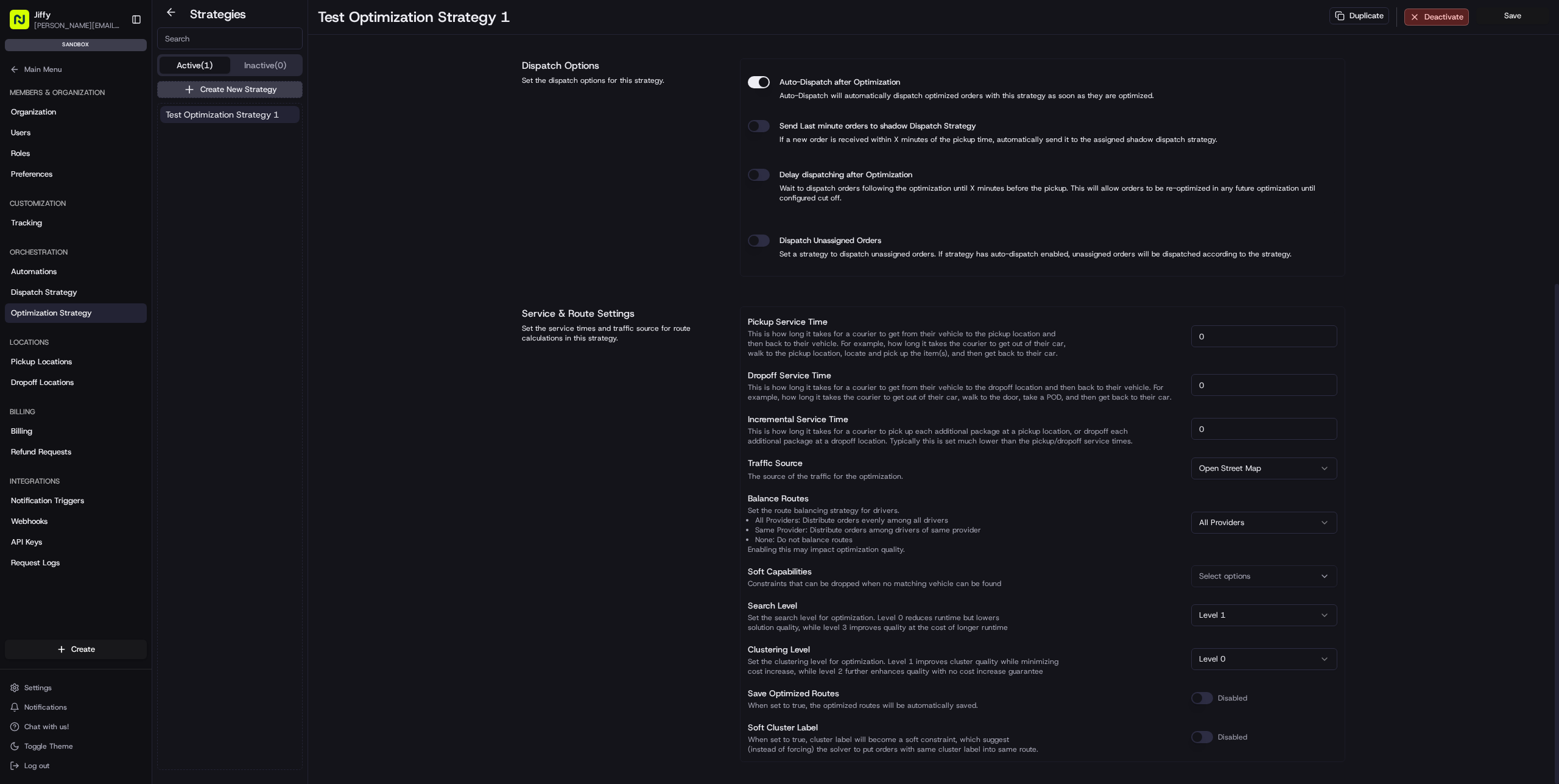
click at [1512, 18] on button "Save" at bounding box center [1513, 16] width 73 height 17
click at [43, 69] on span "Main Menu" at bounding box center [43, 70] width 37 height 10
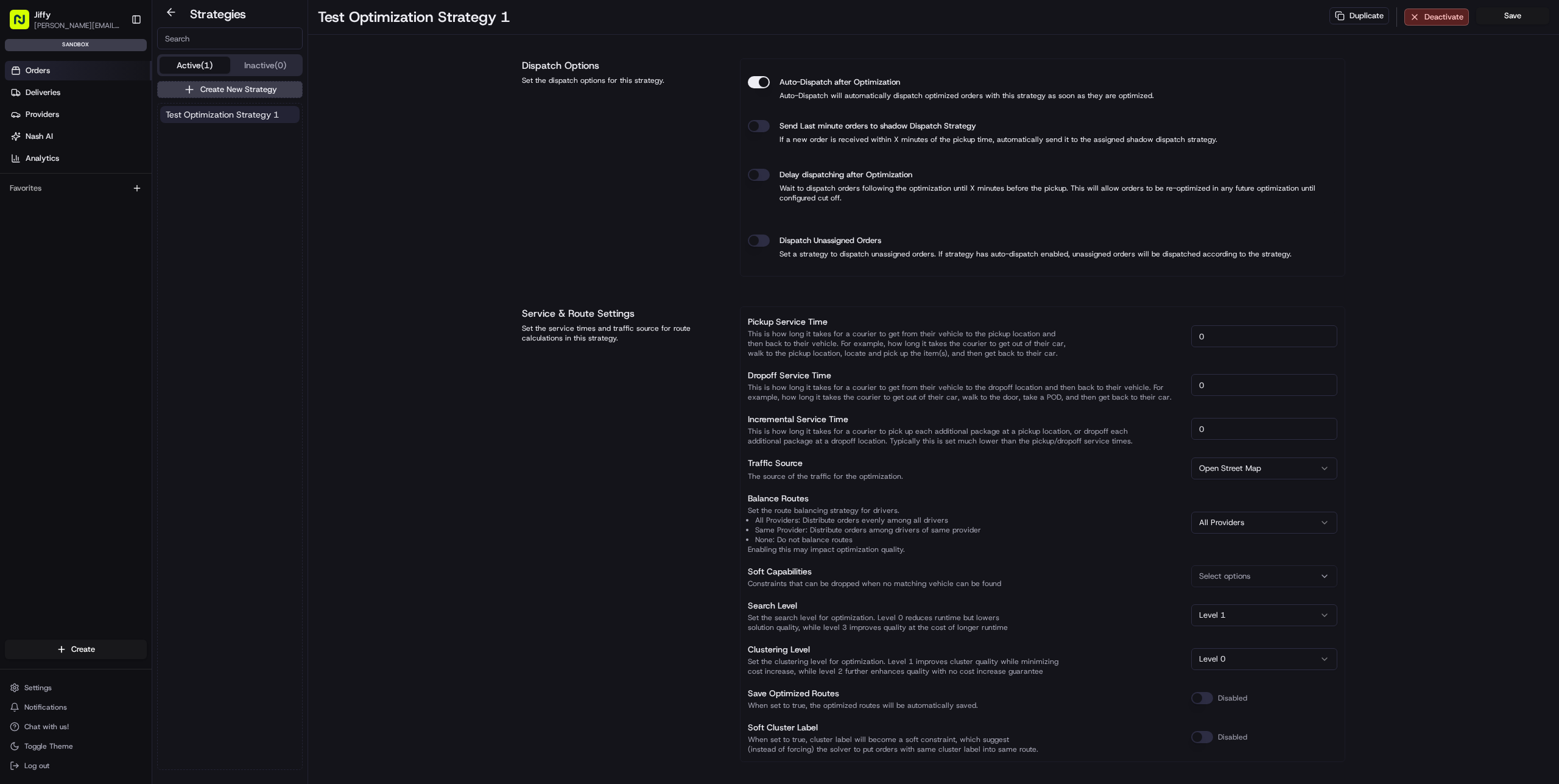
click at [69, 63] on link "Orders" at bounding box center [78, 71] width 147 height 19
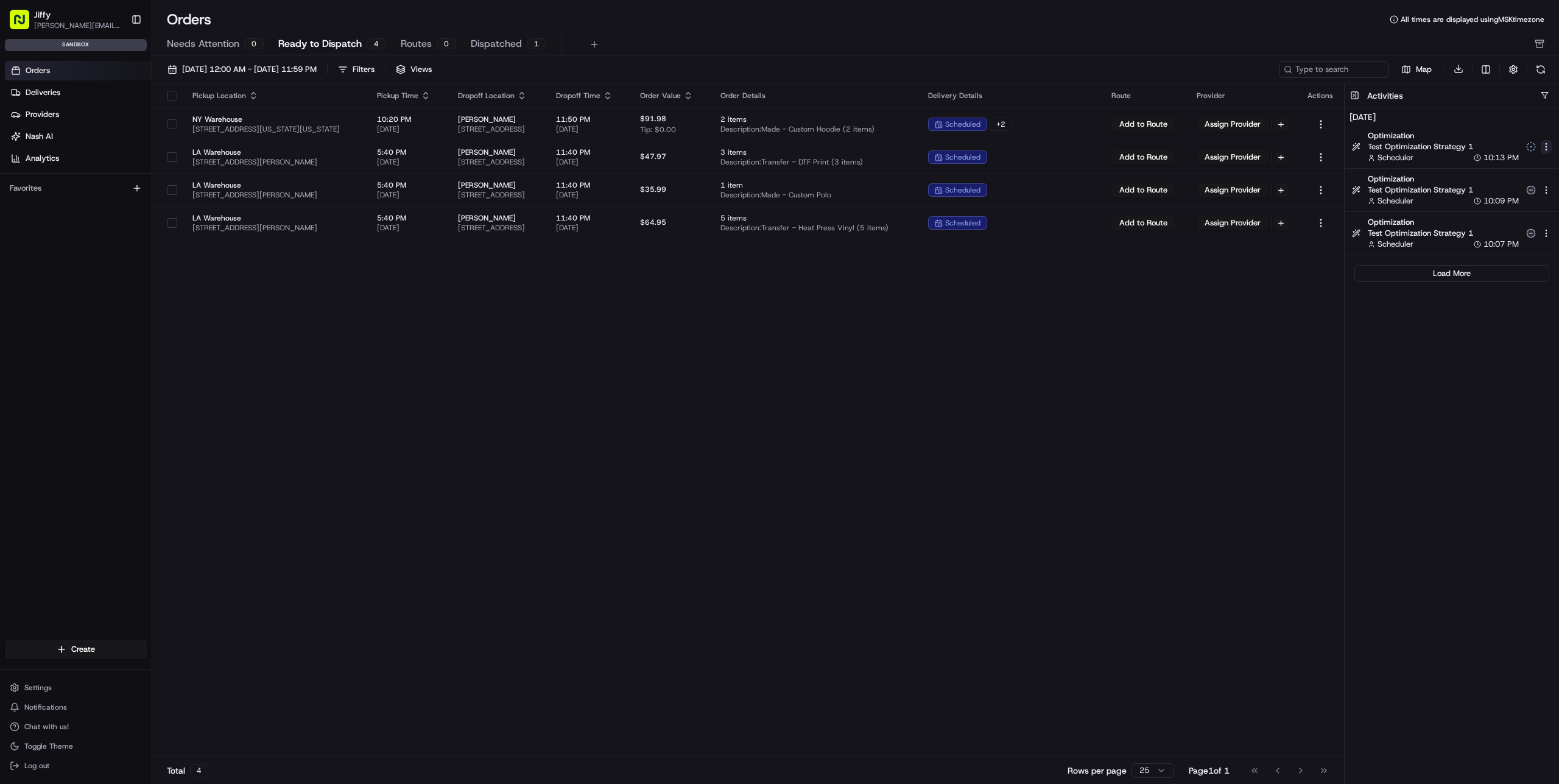
click at [1547, 146] on html "[PERSON_NAME] [PERSON_NAME][EMAIL_ADDRESS][DOMAIN_NAME] Toggle Sidebar sandbox …" at bounding box center [780, 392] width 1559 height 784
click at [1471, 405] on html "[PERSON_NAME] [PERSON_NAME][EMAIL_ADDRESS][DOMAIN_NAME] Toggle Sidebar sandbox …" at bounding box center [780, 392] width 1559 height 784
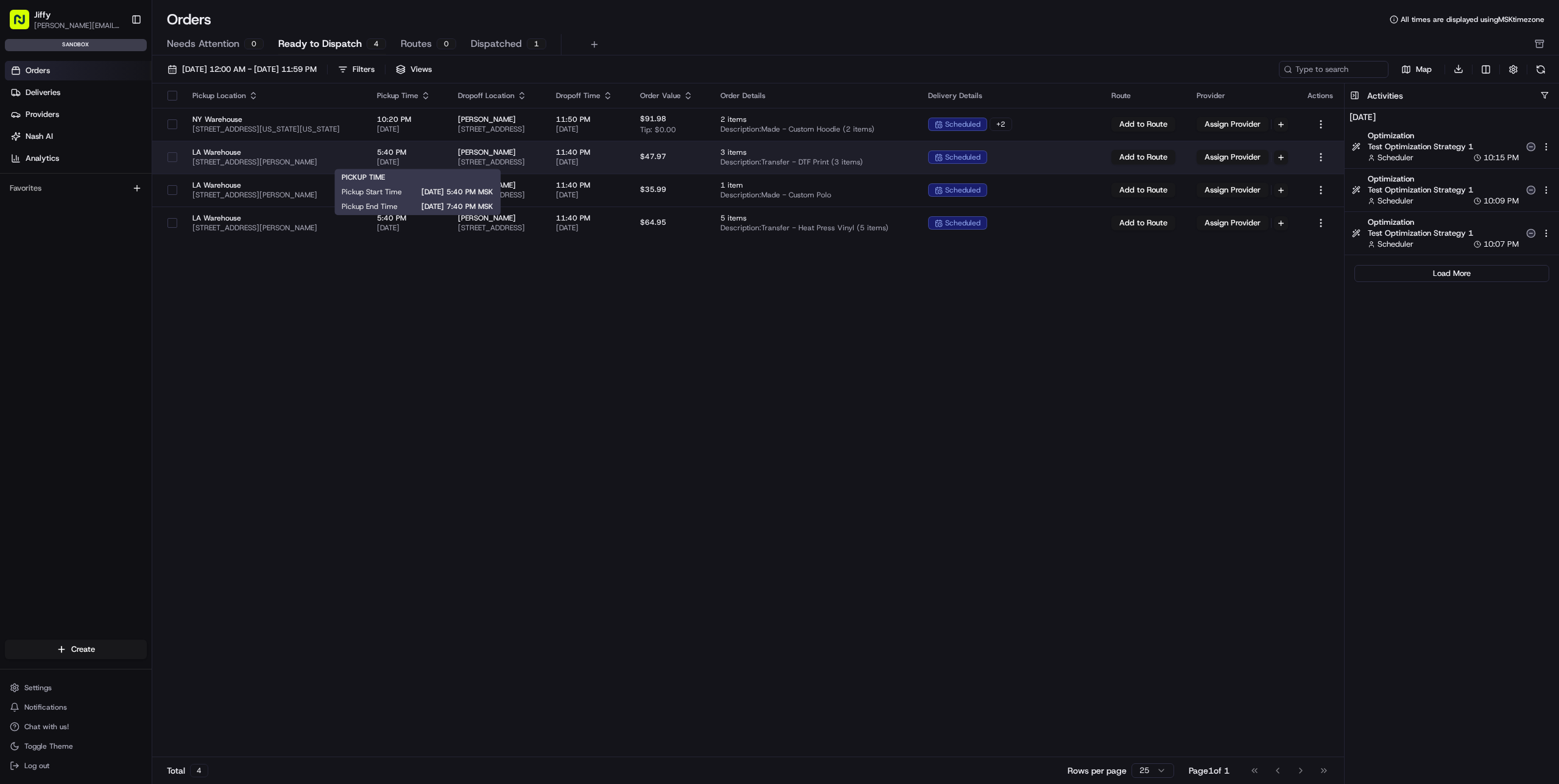
click at [418, 155] on span "5:40 PM" at bounding box center [407, 152] width 61 height 10
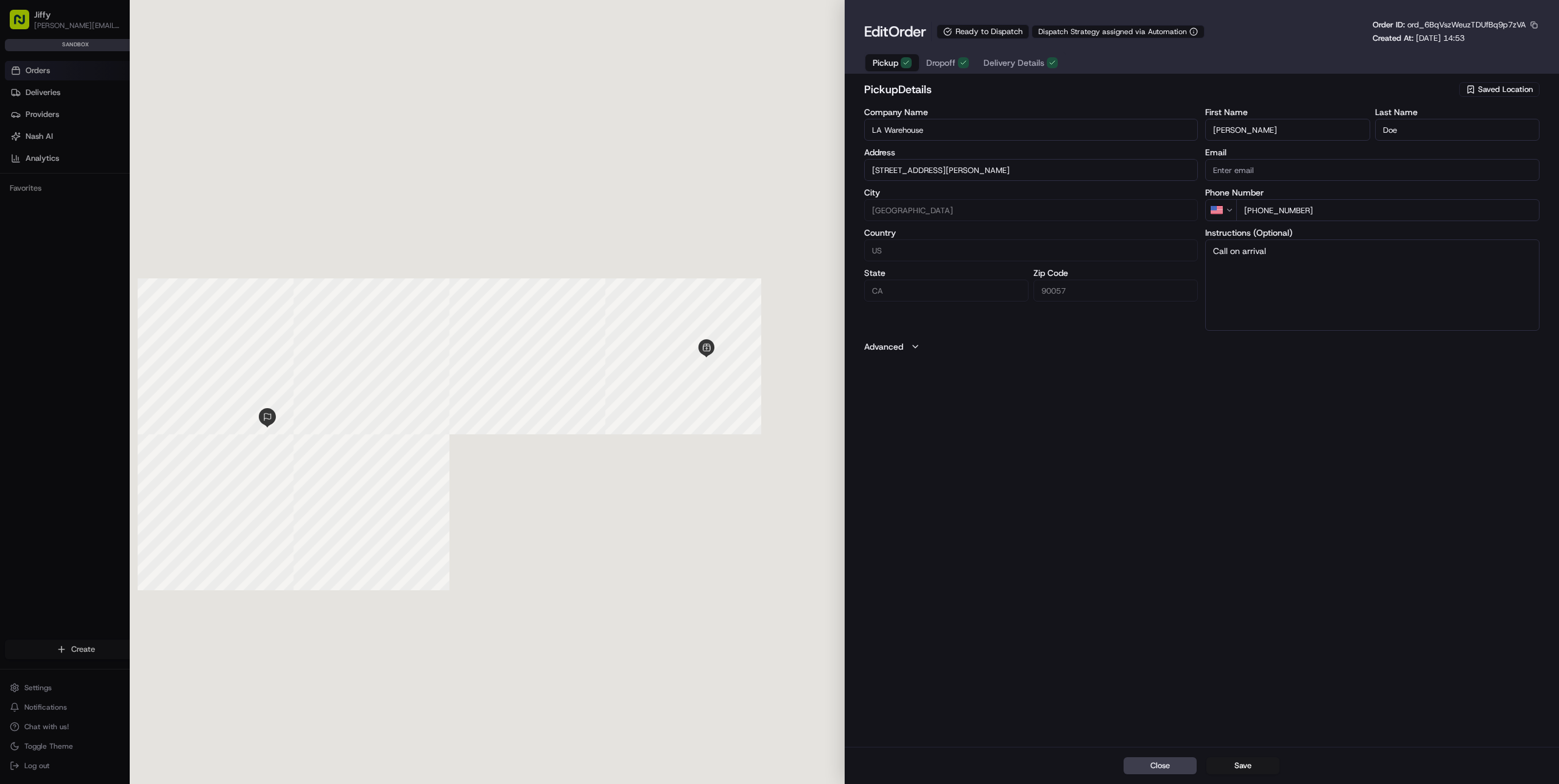
click at [1049, 63] on icon "button" at bounding box center [1052, 63] width 8 height 8
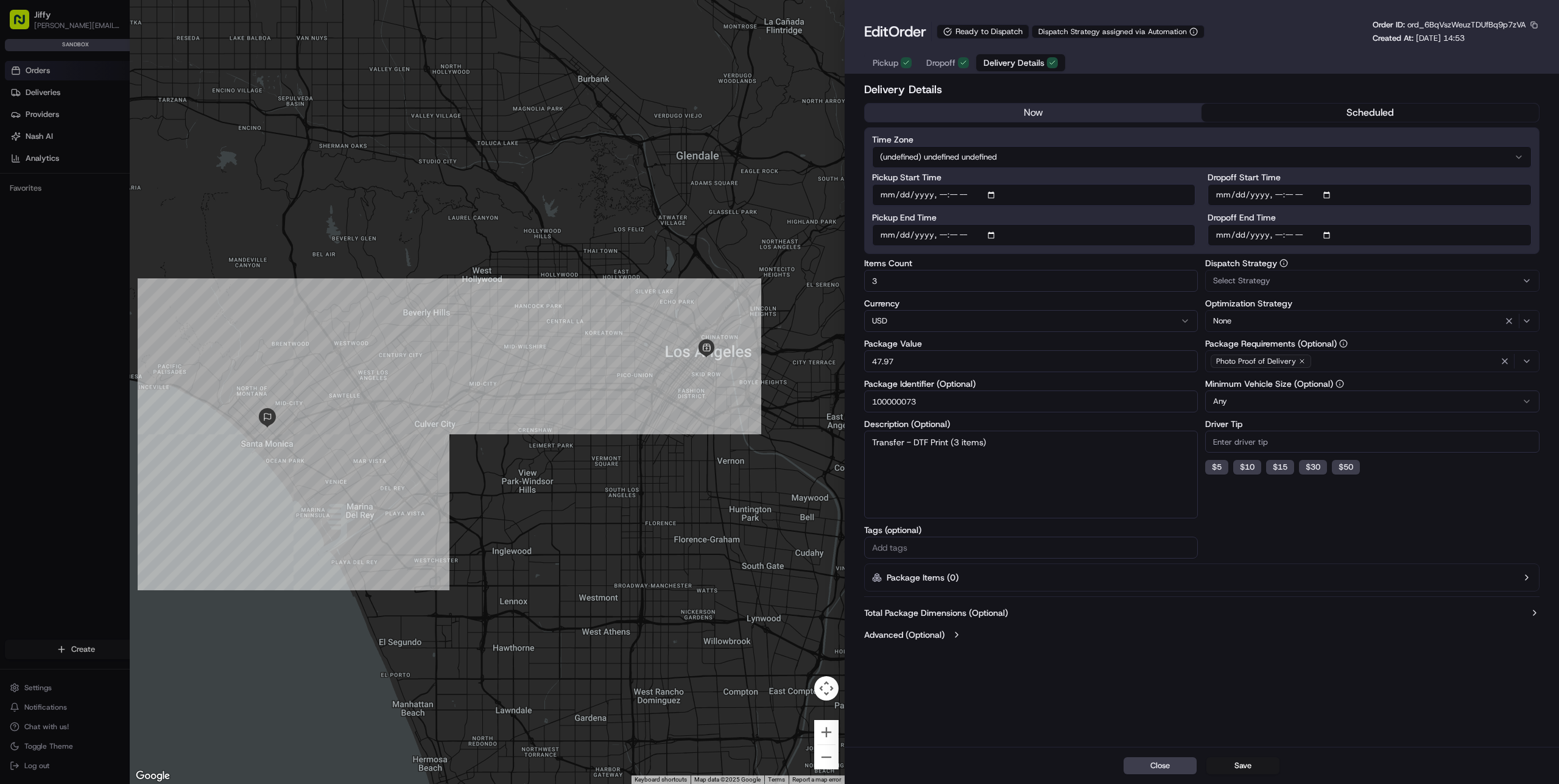
type input "1"
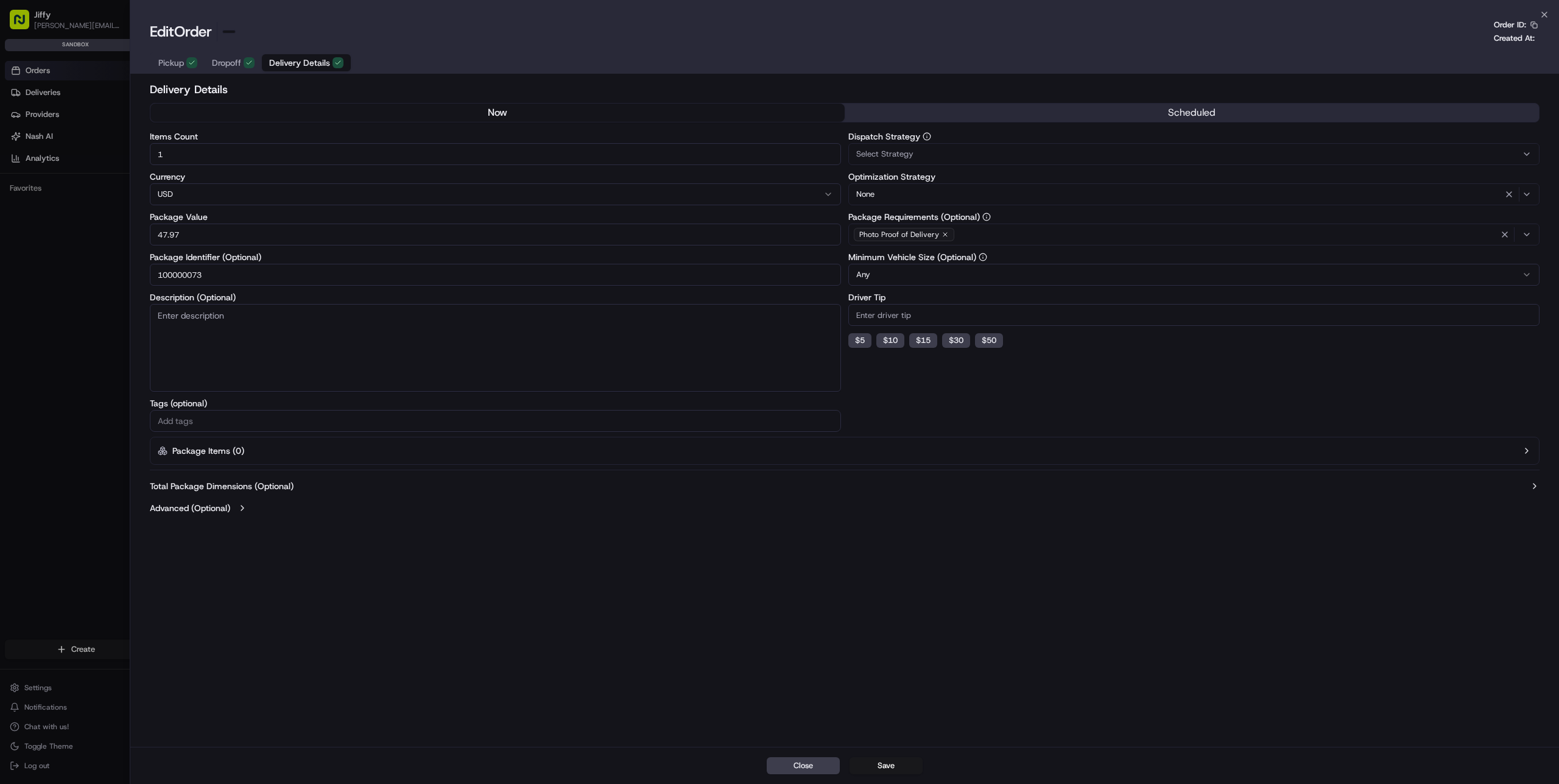
click at [74, 67] on div at bounding box center [780, 392] width 1559 height 784
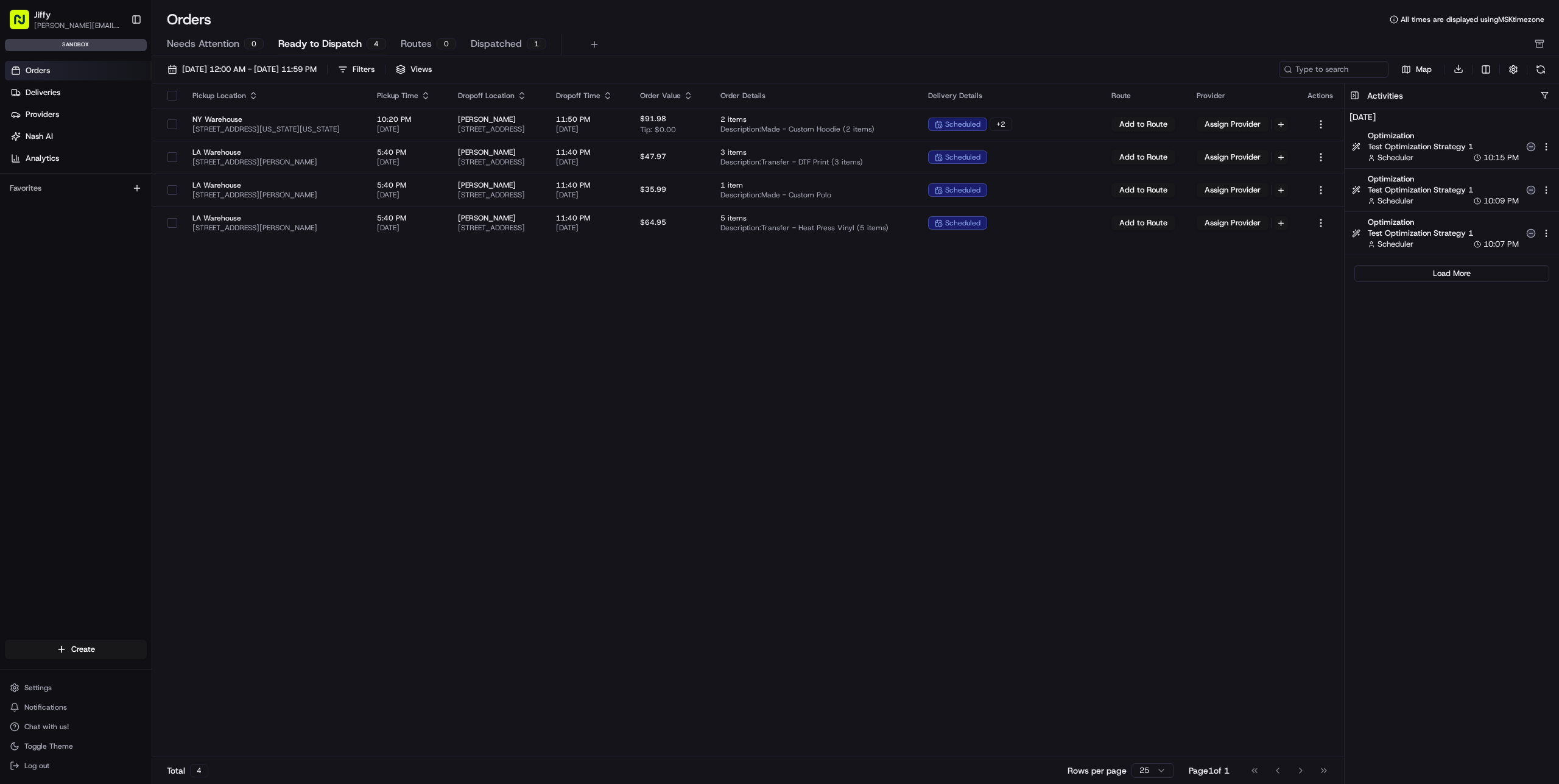
click at [52, 69] on link "Orders" at bounding box center [78, 71] width 147 height 19
click at [390, 337] on div "Pickup Location Pickup Time Dropoff Location Dropoff Time Order Value Order Det…" at bounding box center [748, 420] width 1192 height 674
click at [1413, 183] on span "Optimization" at bounding box center [1444, 178] width 151 height 10
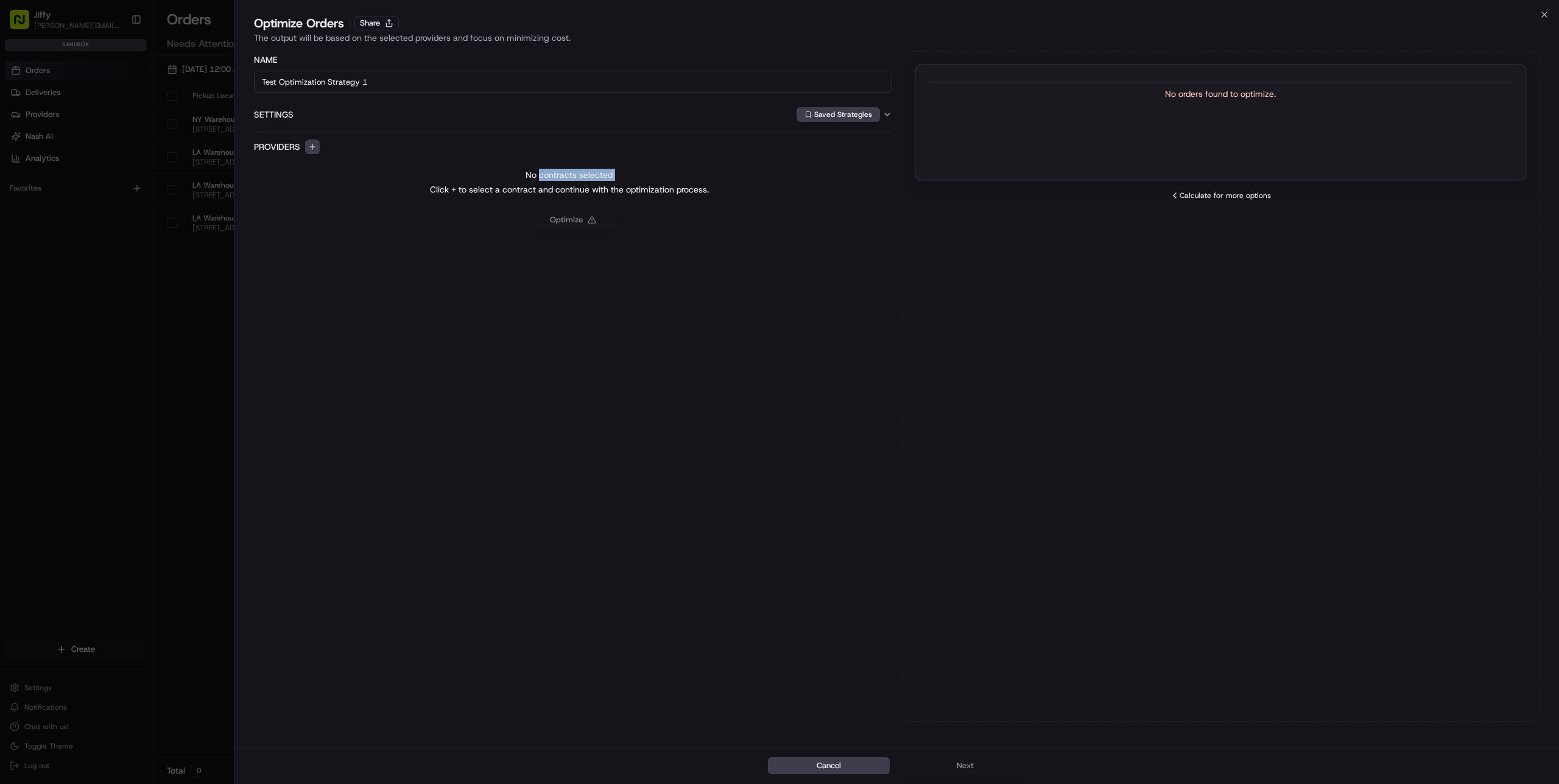
drag, startPoint x: 539, startPoint y: 176, endPoint x: 661, endPoint y: 176, distance: 122.0
click at [661, 176] on div "No contracts selected Click + to select a contract and continue with the optimi…" at bounding box center [569, 182] width 631 height 27
drag, startPoint x: 455, startPoint y: 190, endPoint x: 751, endPoint y: 205, distance: 296.4
click at [751, 205] on div "Name Test Optimization Strategy 1 Settings Saved Strategies Providers No contra…" at bounding box center [572, 386] width 638 height 671
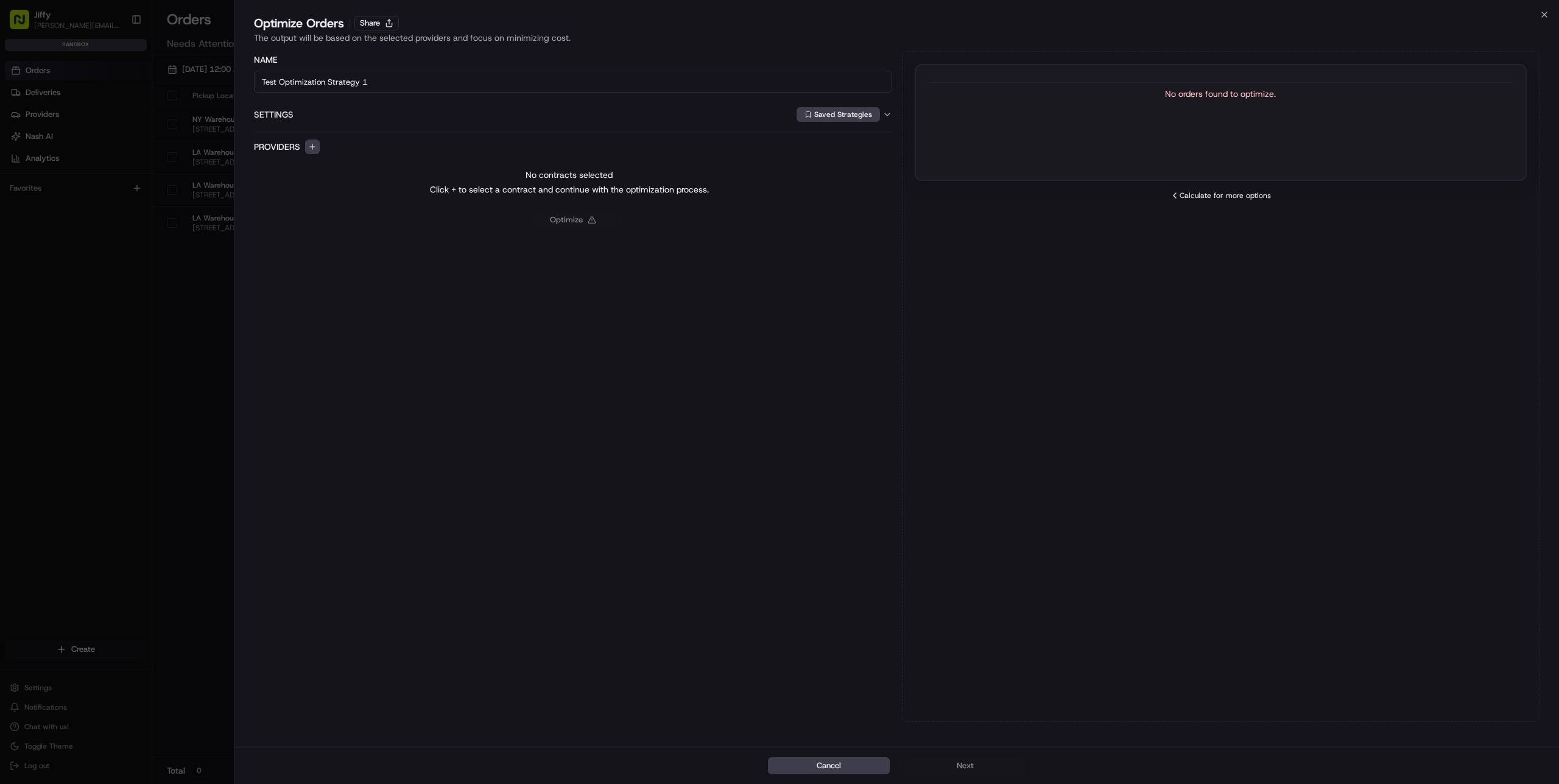
click at [696, 252] on div "Name Test Optimization Strategy 1 Settings Saved Strategies Providers No contra…" at bounding box center [572, 386] width 638 height 671
click at [572, 217] on div "Optimize" at bounding box center [572, 220] width 638 height 17
click at [316, 146] on button "button" at bounding box center [312, 146] width 14 height 14
click at [313, 203] on div "FleetSimulatorFast" at bounding box center [311, 209] width 212 height 25
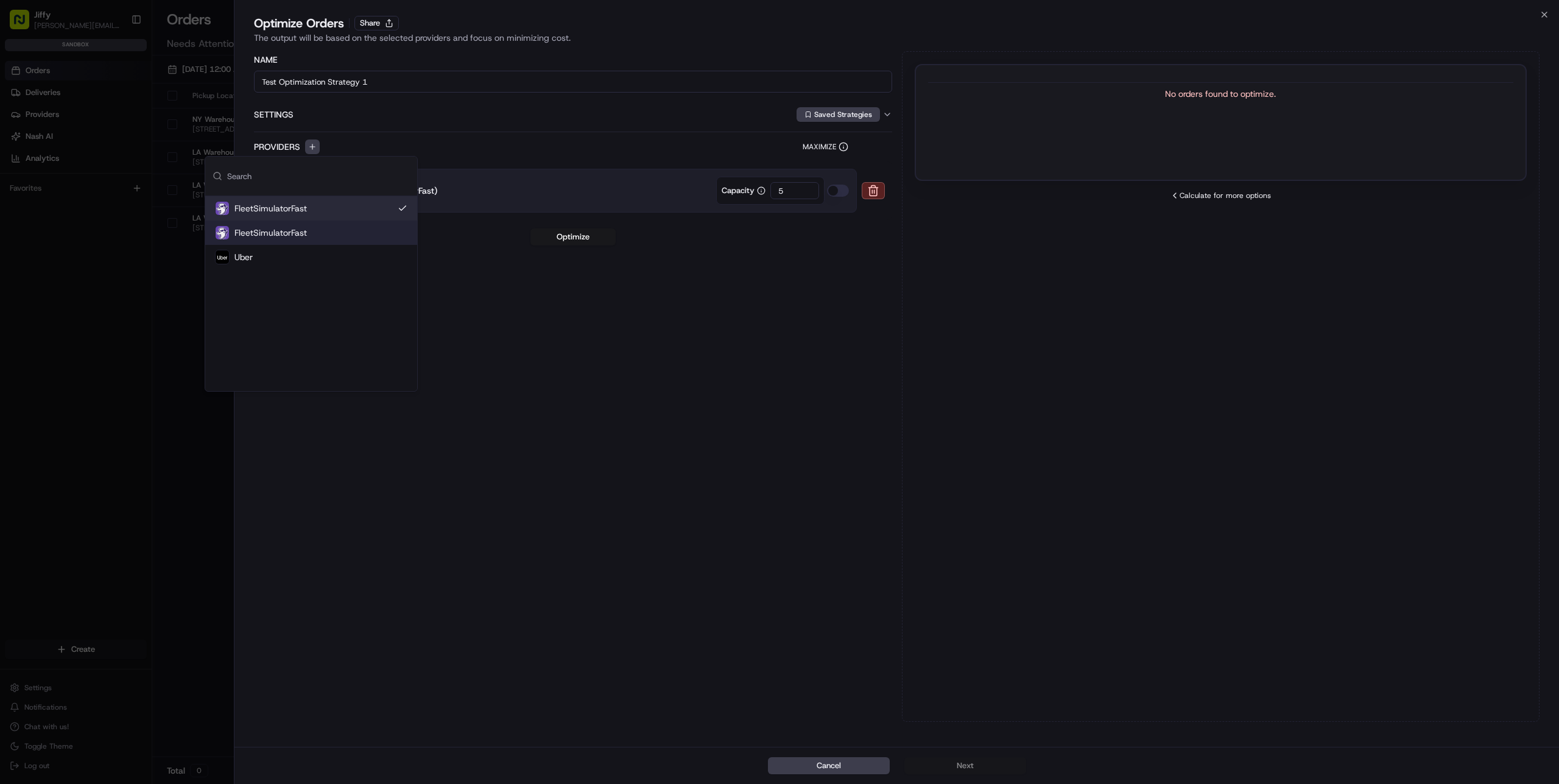
click at [316, 221] on div "FleetSimulatorFast" at bounding box center [311, 233] width 212 height 25
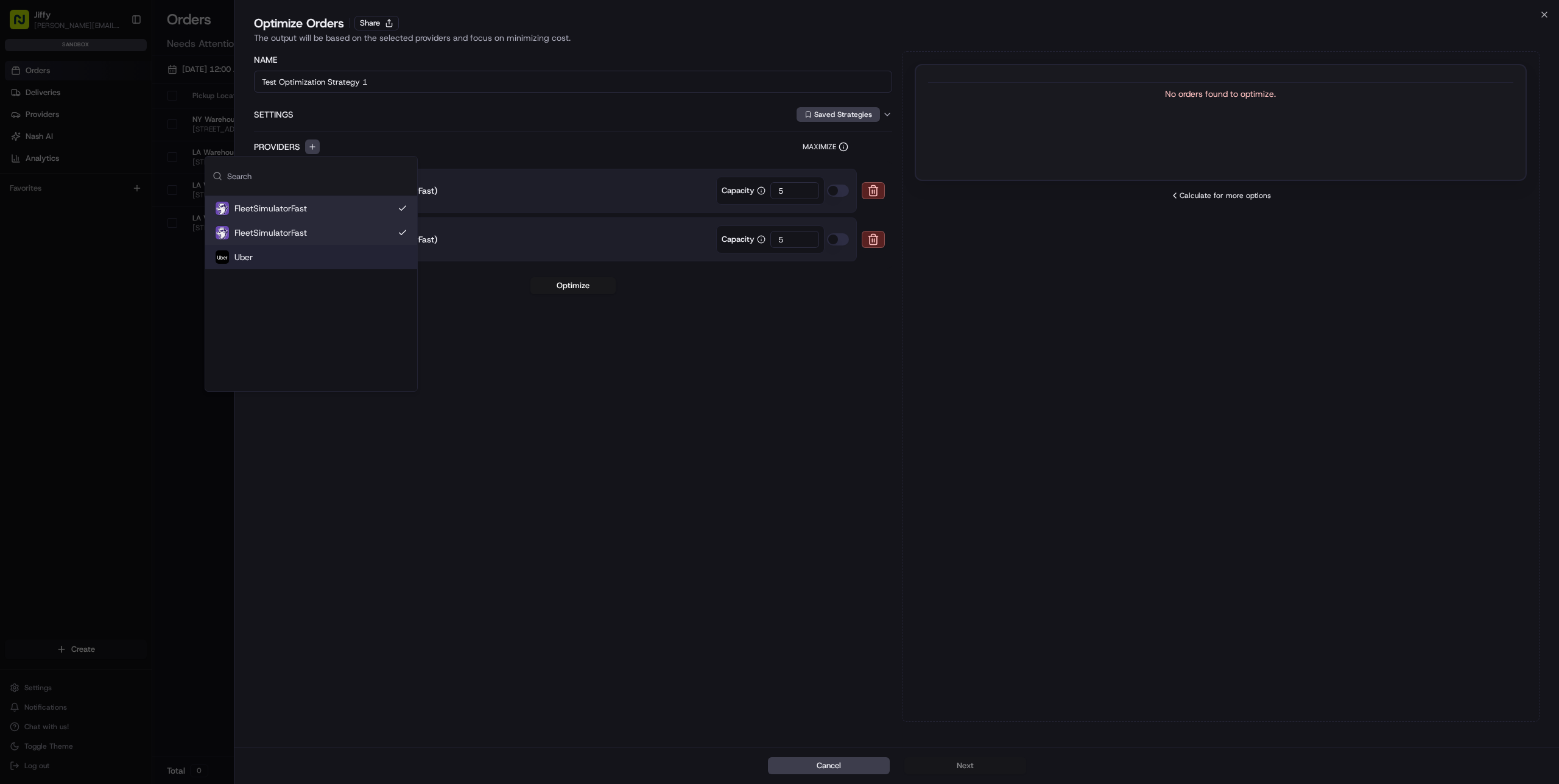
click at [313, 251] on div "Uber" at bounding box center [311, 258] width 212 height 25
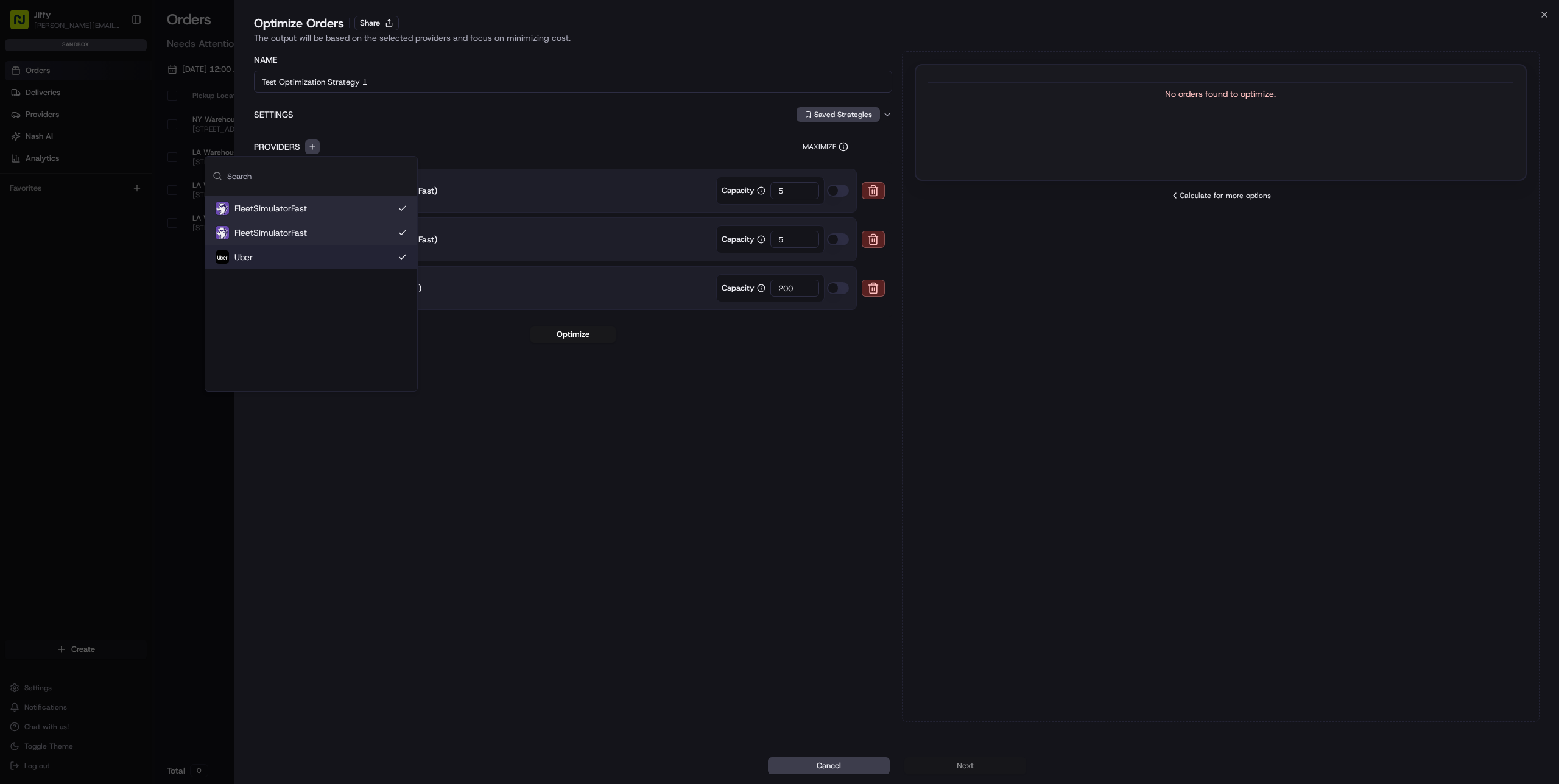
click at [760, 439] on div "Name Test Optimization Strategy 1 Settings Saved Strategies Providers Maximize …" at bounding box center [572, 386] width 638 height 671
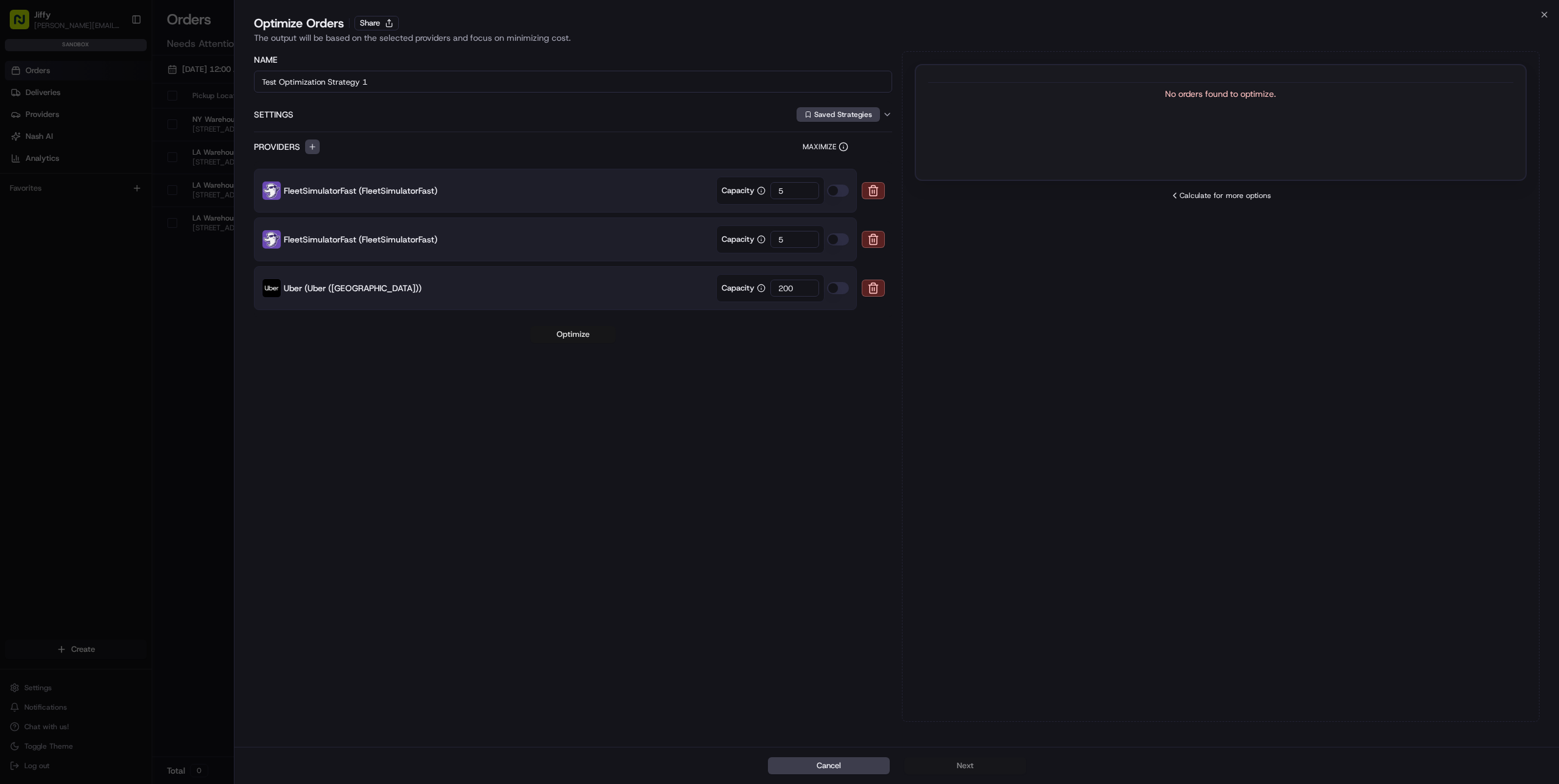
click at [569, 329] on button "Optimize" at bounding box center [572, 335] width 85 height 17
click at [872, 767] on button "Cancel" at bounding box center [829, 766] width 122 height 17
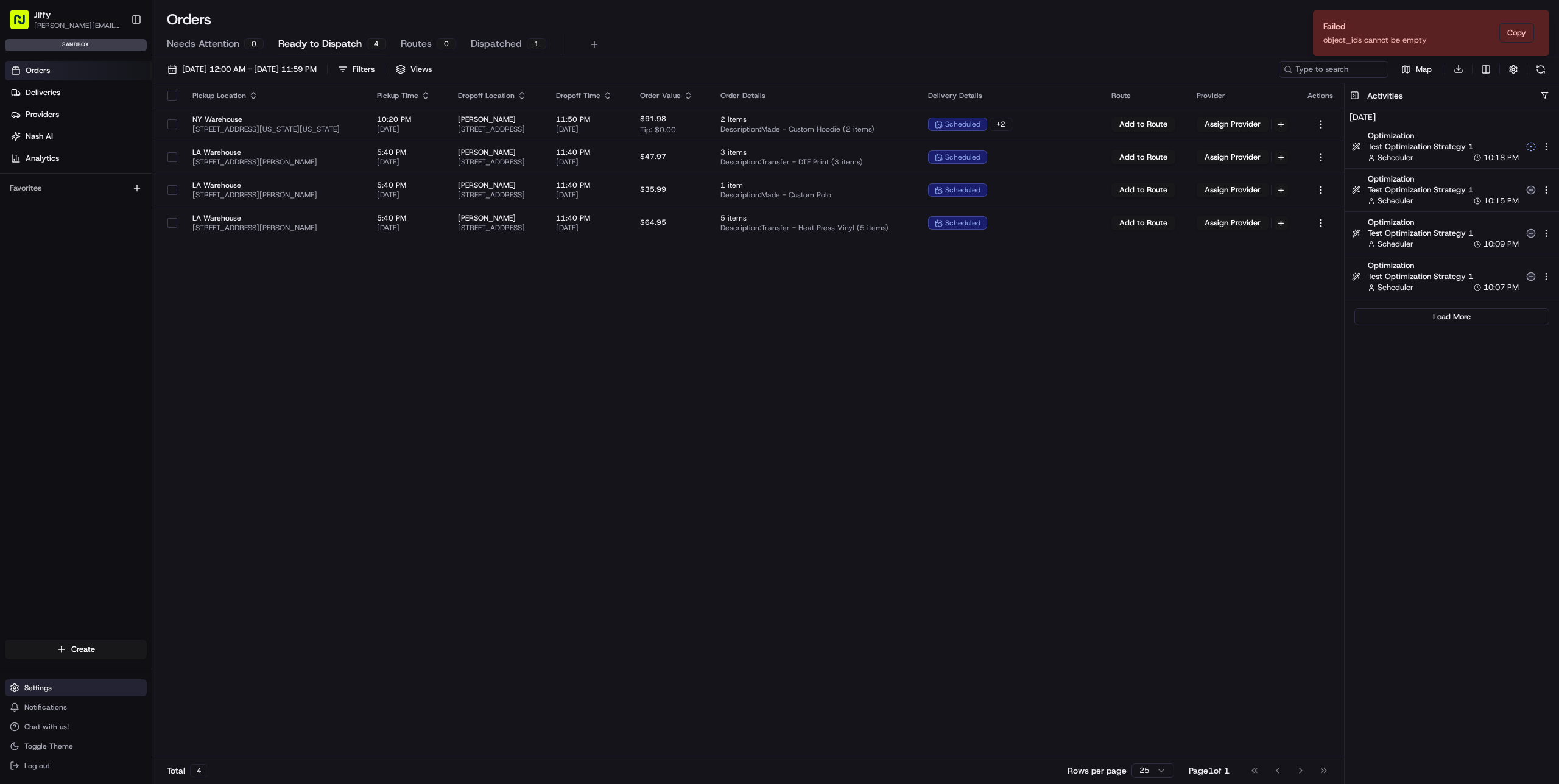
click at [78, 693] on button "Settings" at bounding box center [75, 688] width 142 height 17
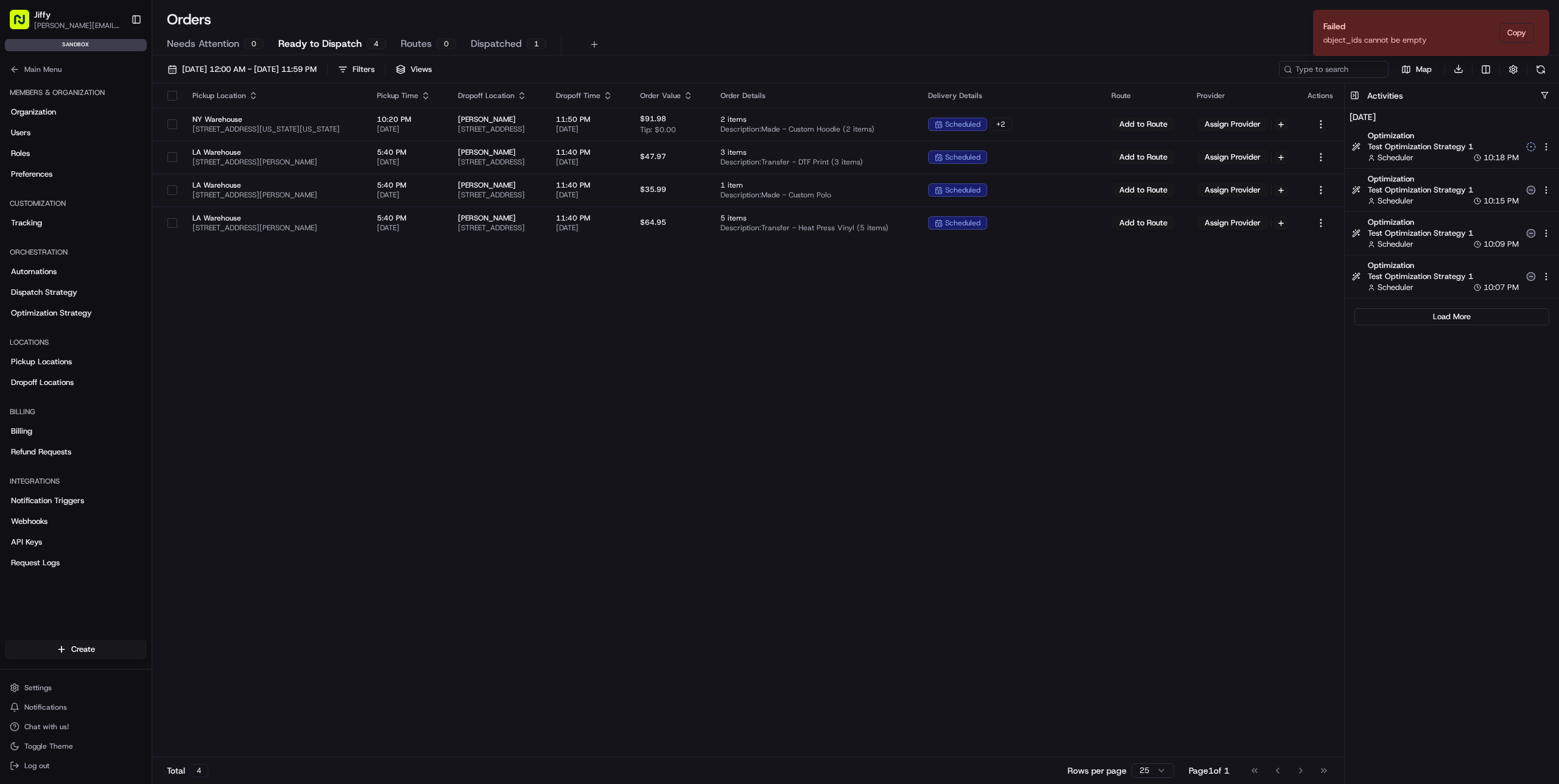
click at [70, 327] on div "Locations Pickup Locations Dropoff Locations" at bounding box center [75, 361] width 152 height 70
click at [74, 307] on span "Optimization Strategy" at bounding box center [51, 312] width 81 height 10
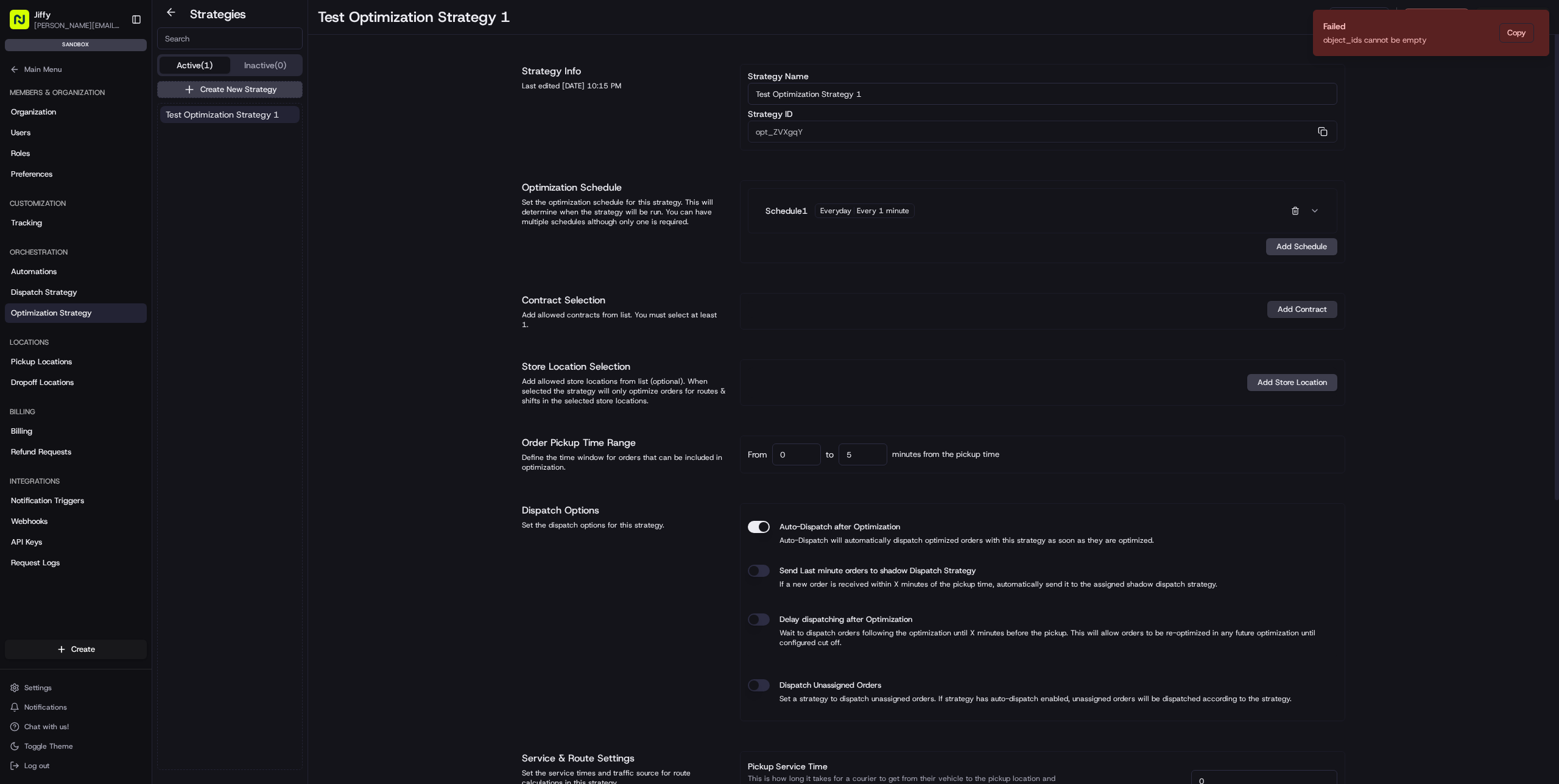
click at [1331, 310] on button "Add Contract" at bounding box center [1302, 309] width 70 height 17
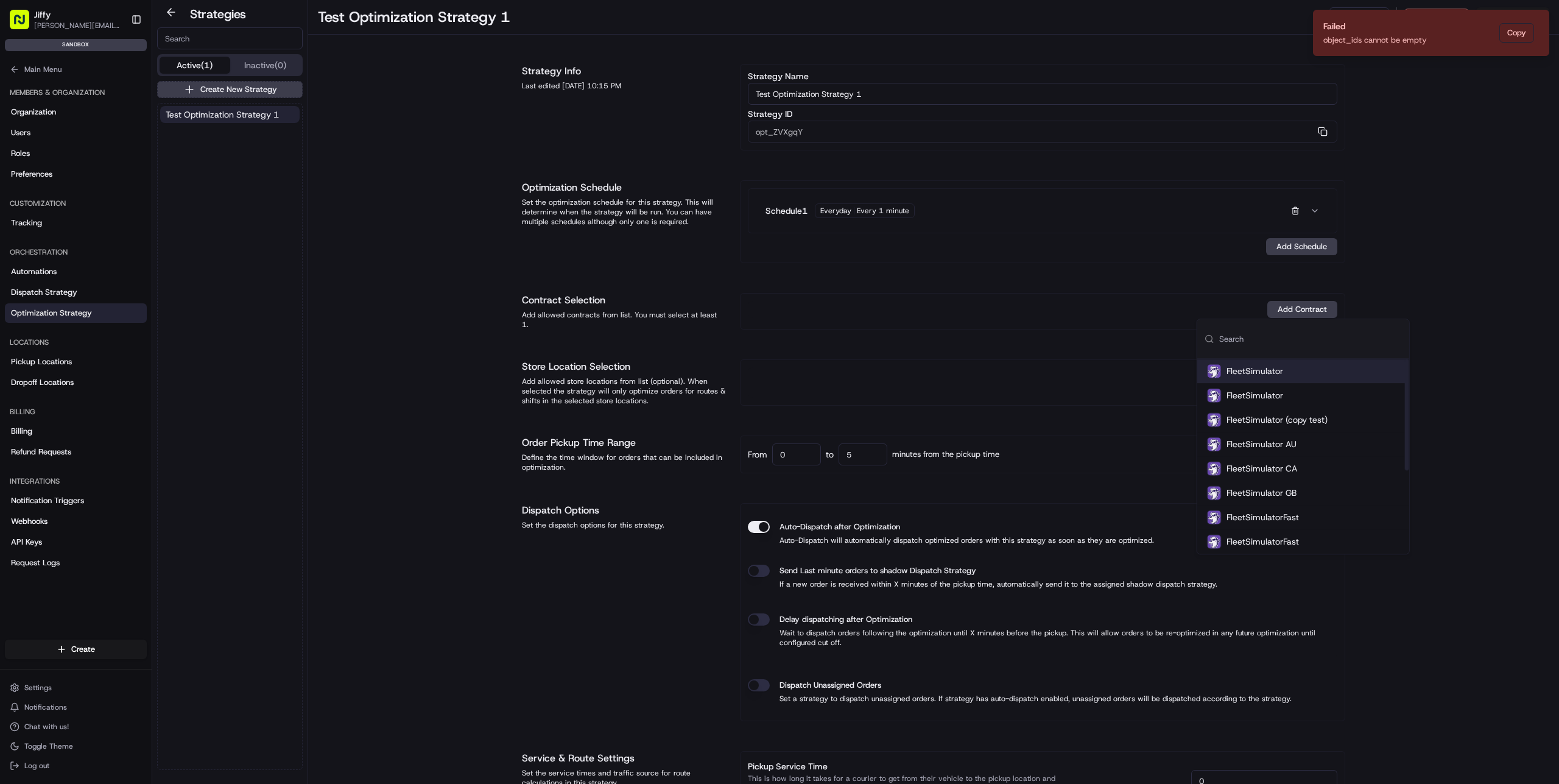
click at [1290, 377] on div "FleetSimulator" at bounding box center [1303, 371] width 212 height 25
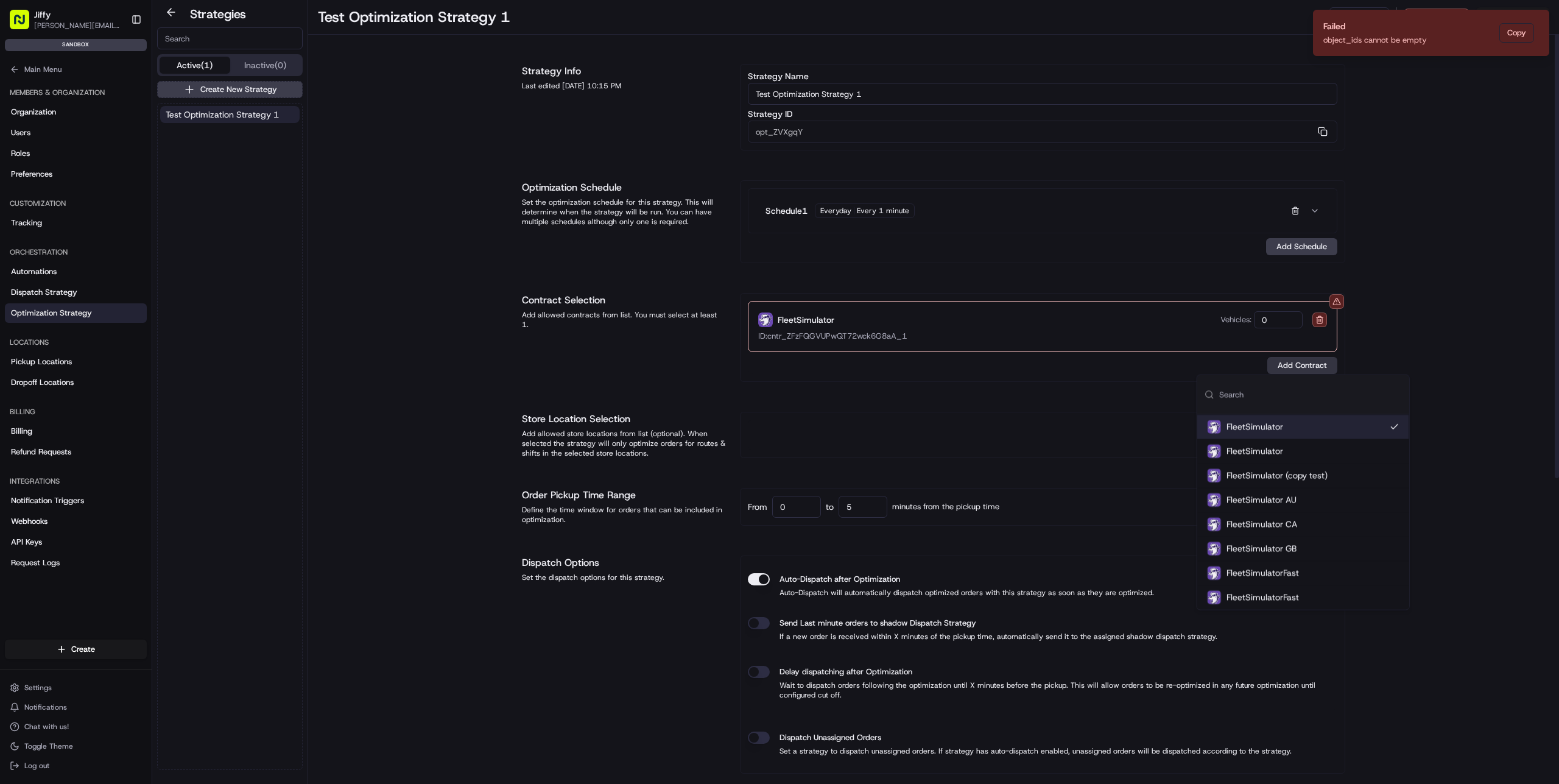
click at [1297, 367] on button "Add Contract" at bounding box center [1302, 365] width 70 height 17
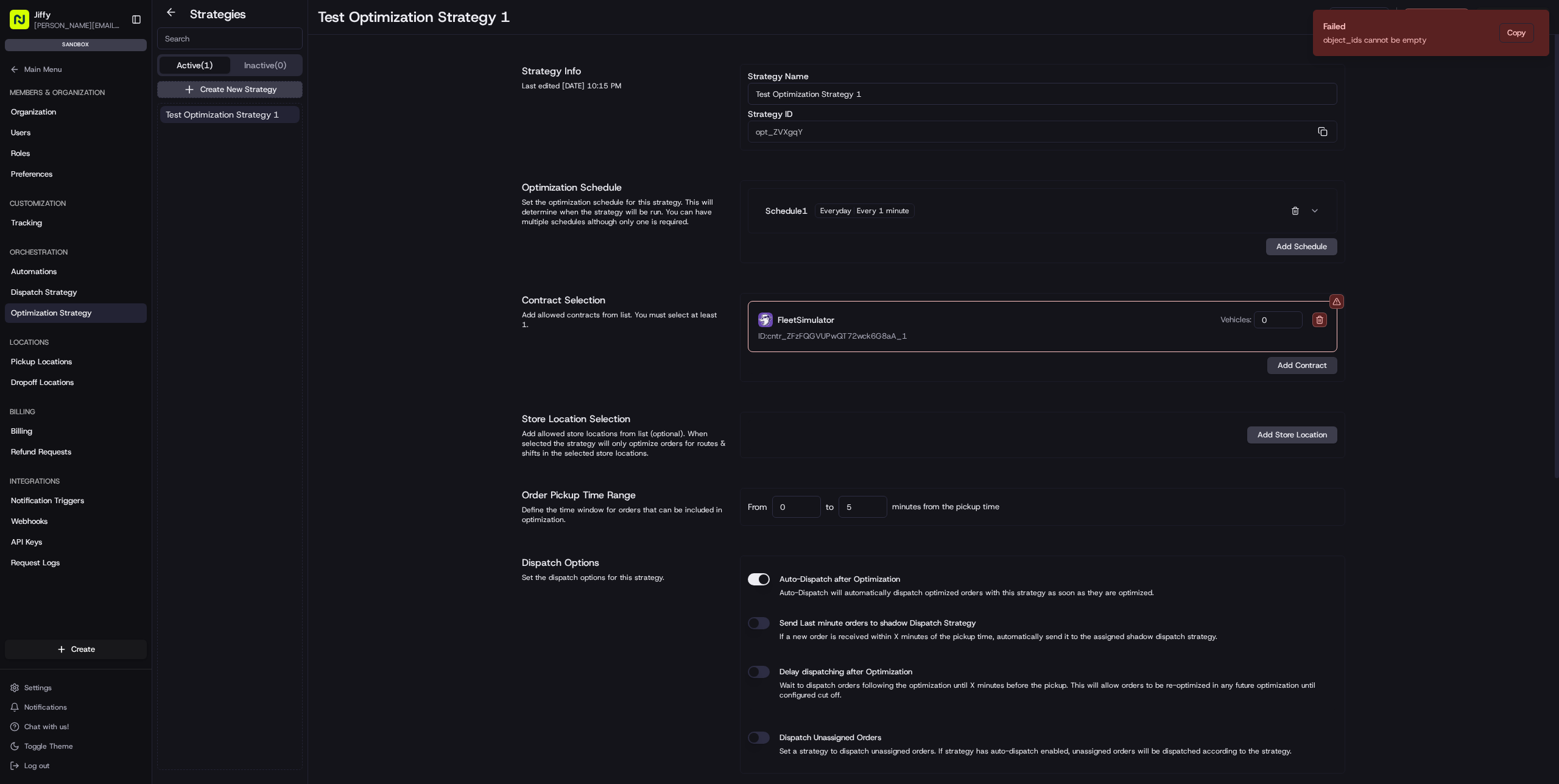
click at [1297, 357] on button "Add Contract" at bounding box center [1302, 365] width 70 height 17
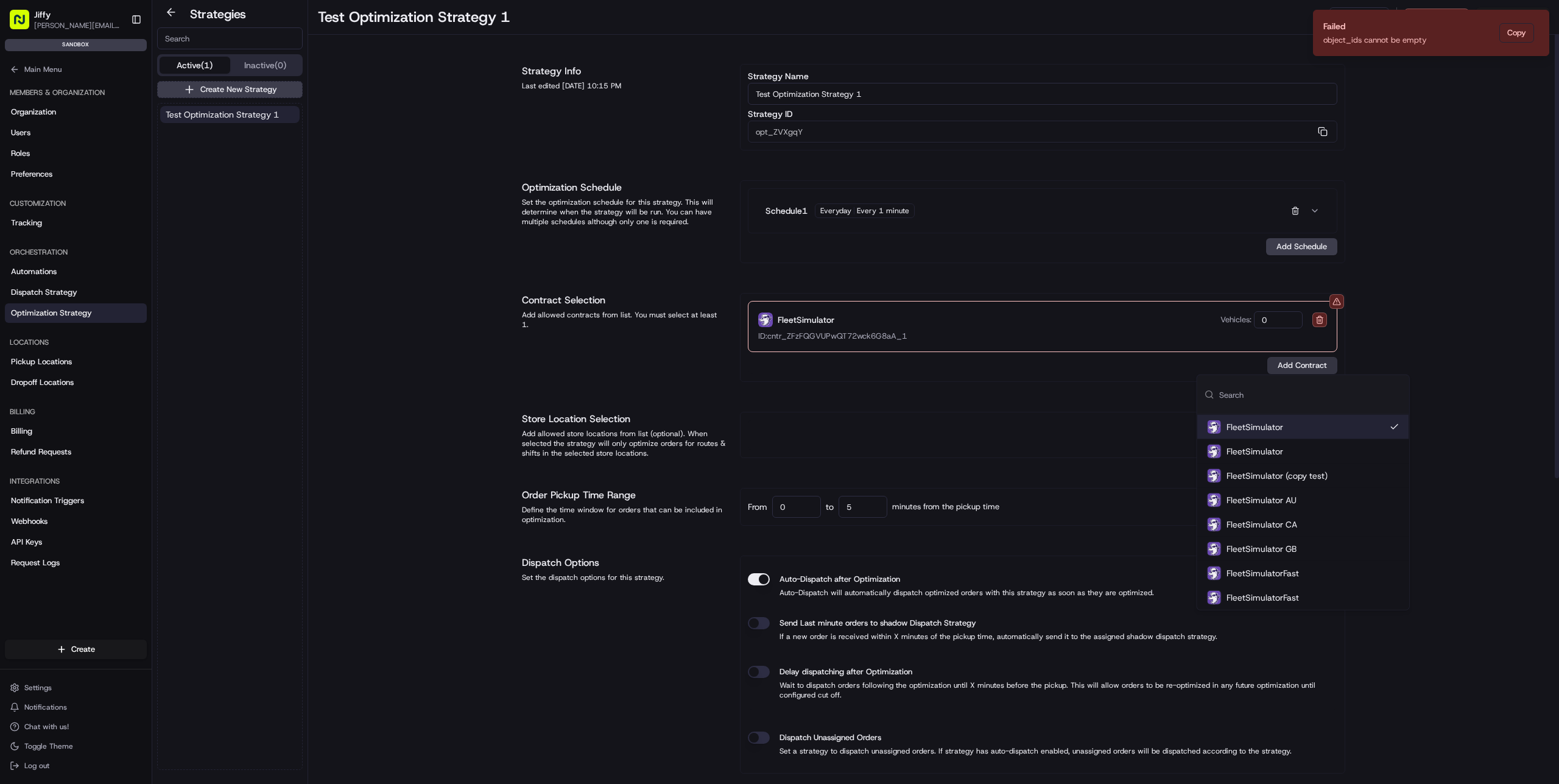
click at [1298, 361] on button "Add Contract" at bounding box center [1302, 365] width 70 height 17
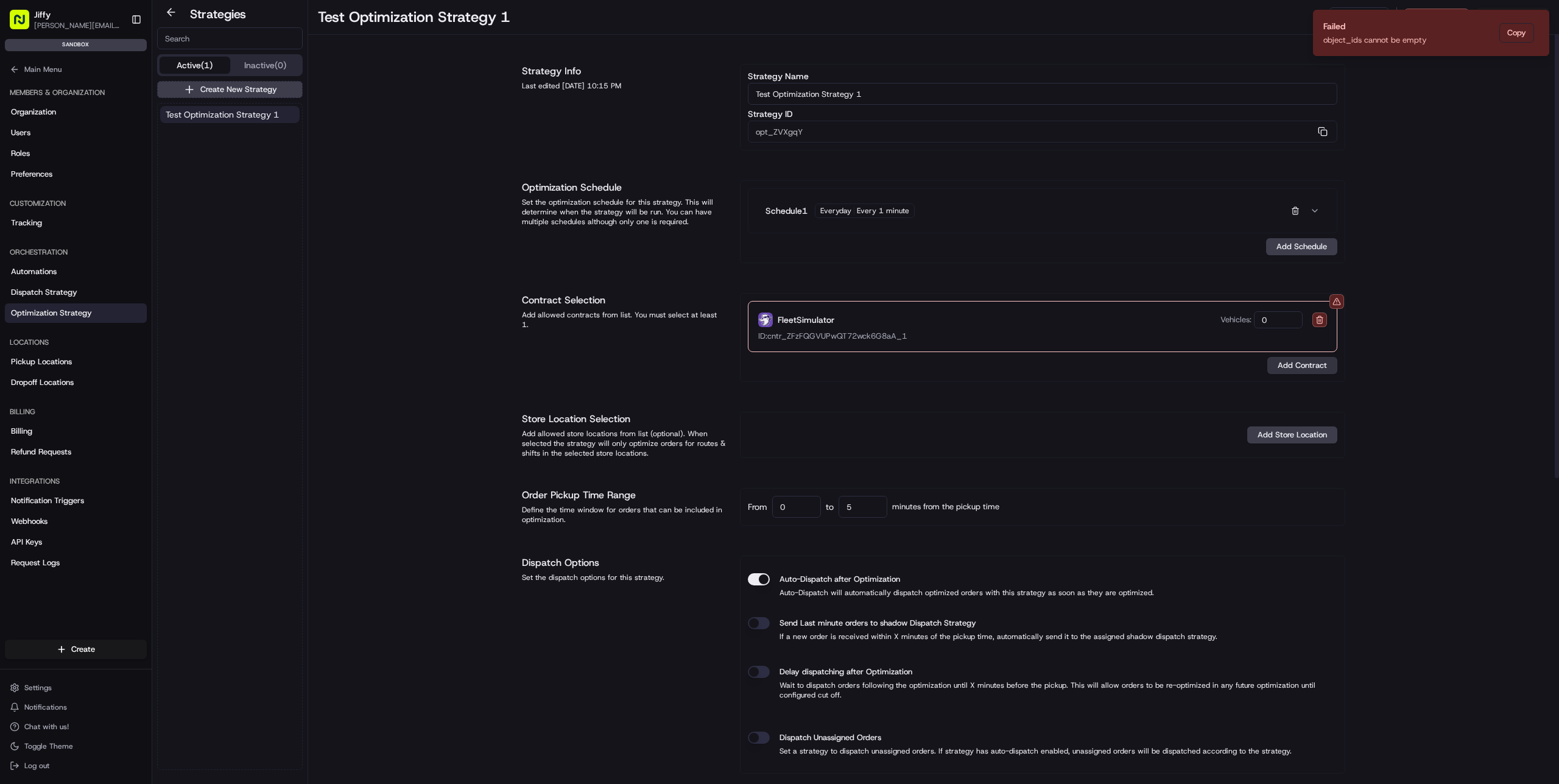
click at [1298, 361] on button "Add Contract" at bounding box center [1302, 365] width 70 height 17
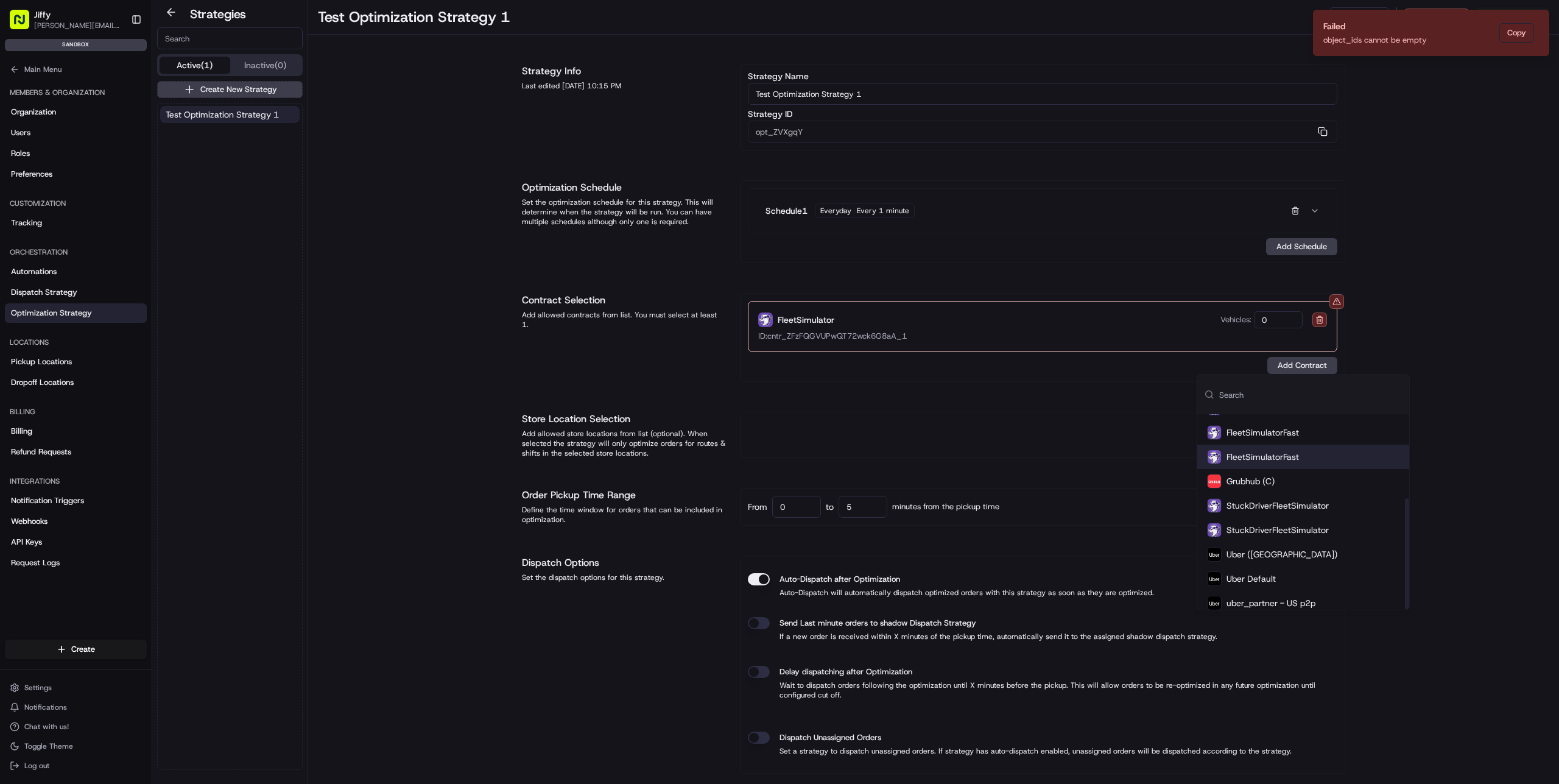
scroll to position [146, 0]
click at [1286, 480] on div "Grubhub (C)" at bounding box center [1303, 476] width 212 height 25
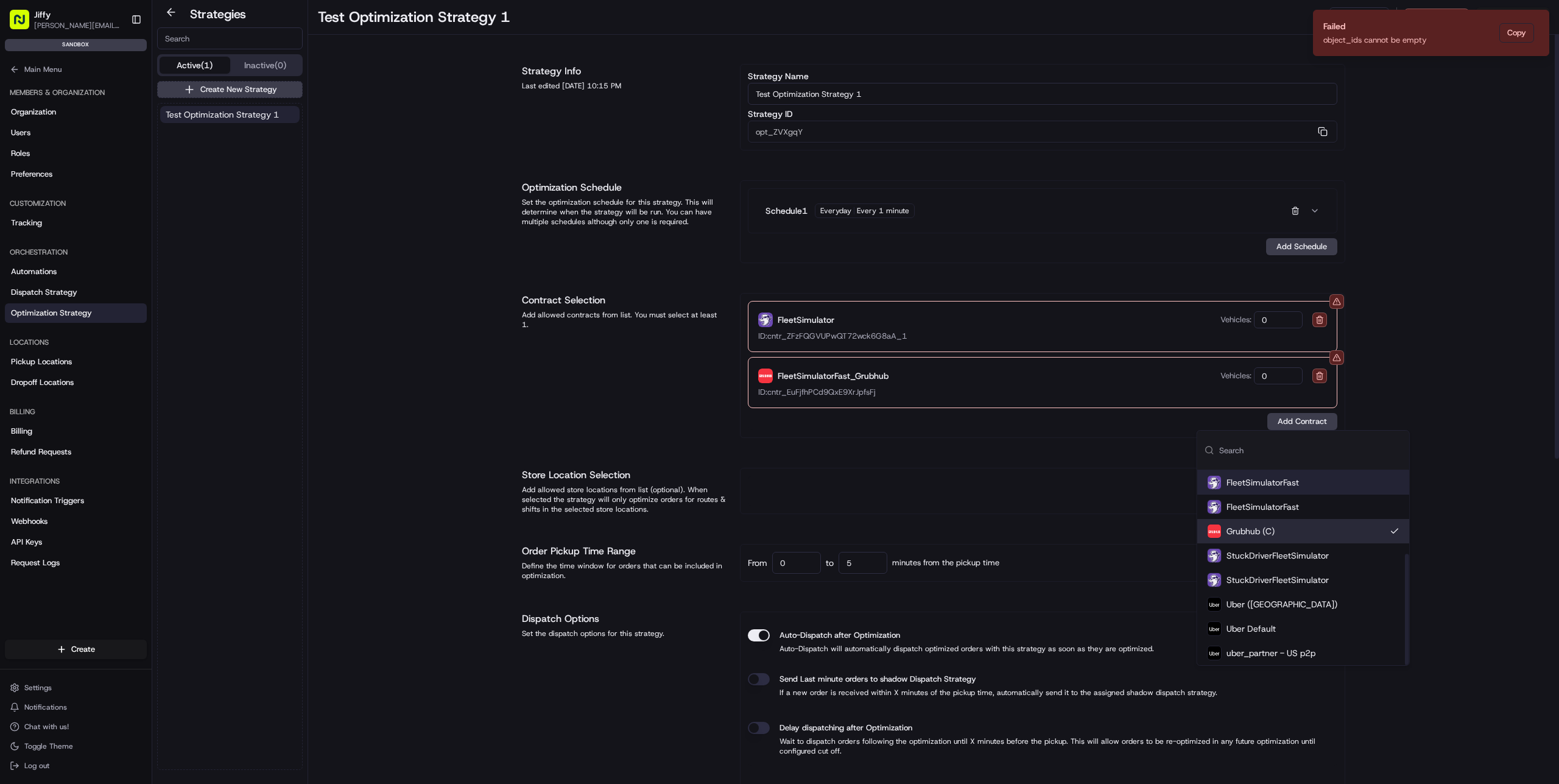
click at [1298, 394] on div "ID: cntr_EuFjfhPCd9QxE9XrJpfsFj" at bounding box center [1043, 391] width 569 height 10
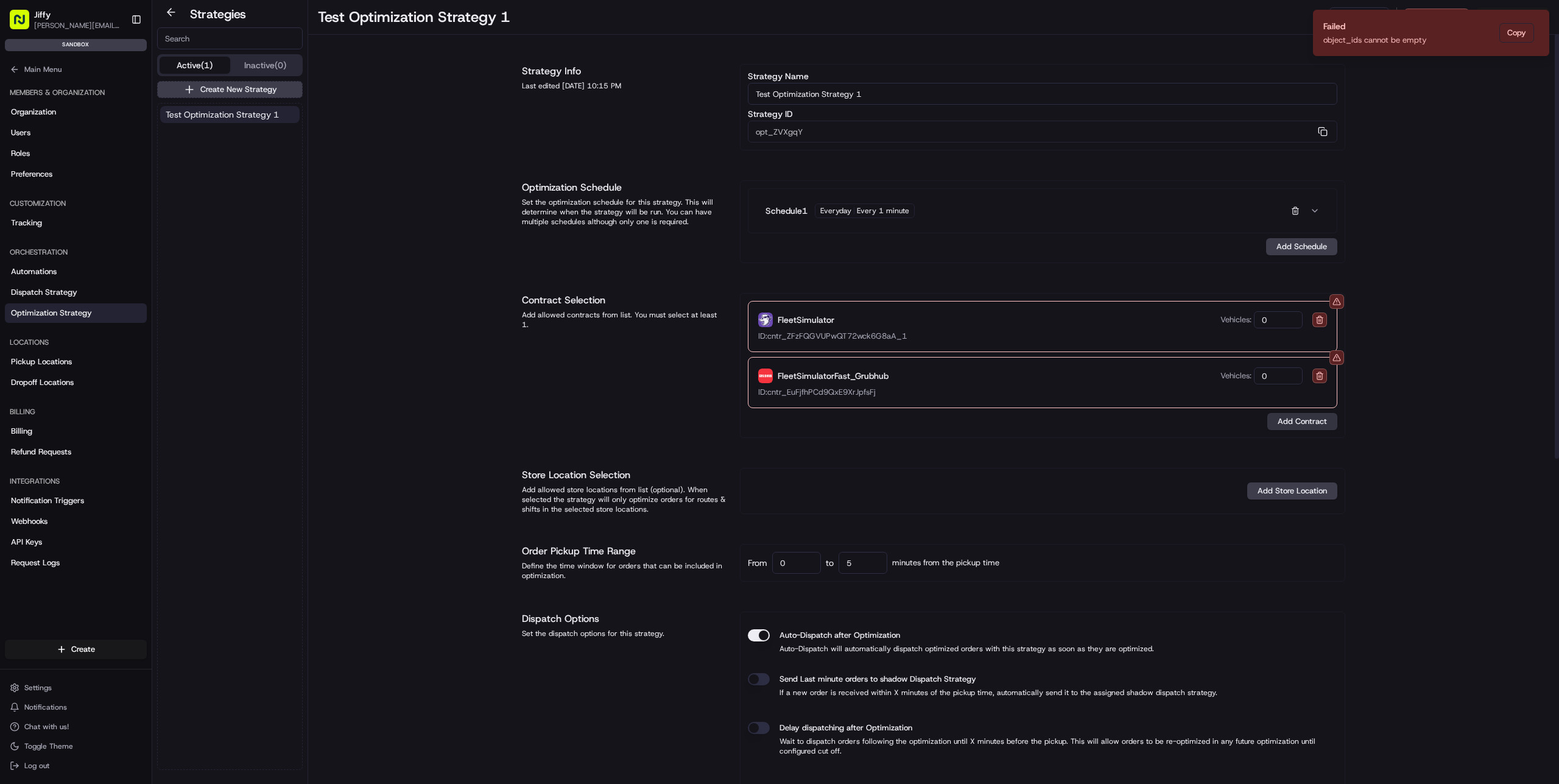
drag, startPoint x: 1299, startPoint y: 413, endPoint x: 1301, endPoint y: 423, distance: 10.2
click at [1301, 423] on button "Add Contract" at bounding box center [1302, 422] width 70 height 17
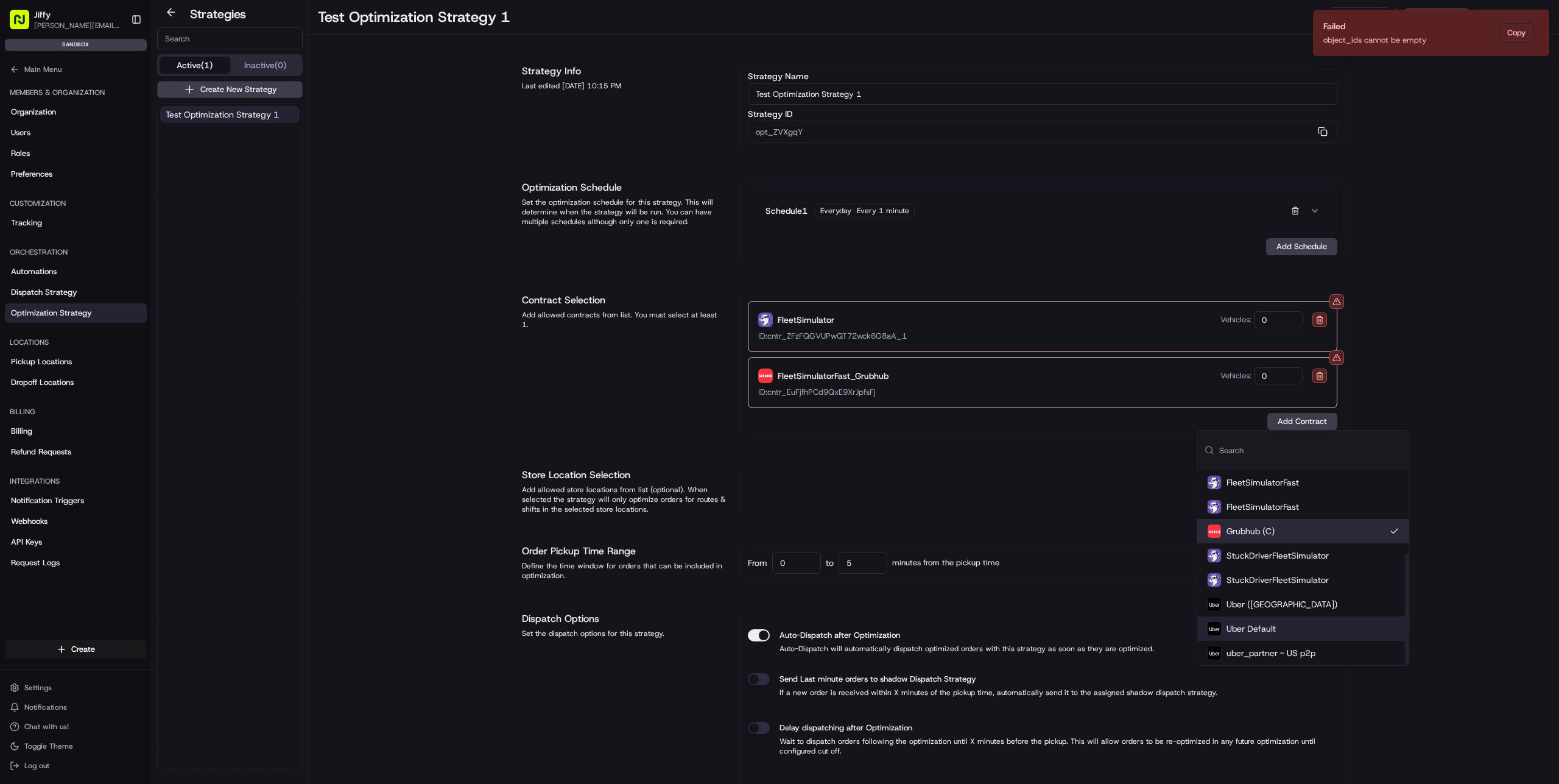
click at [1297, 621] on div "Uber Default" at bounding box center [1303, 629] width 212 height 25
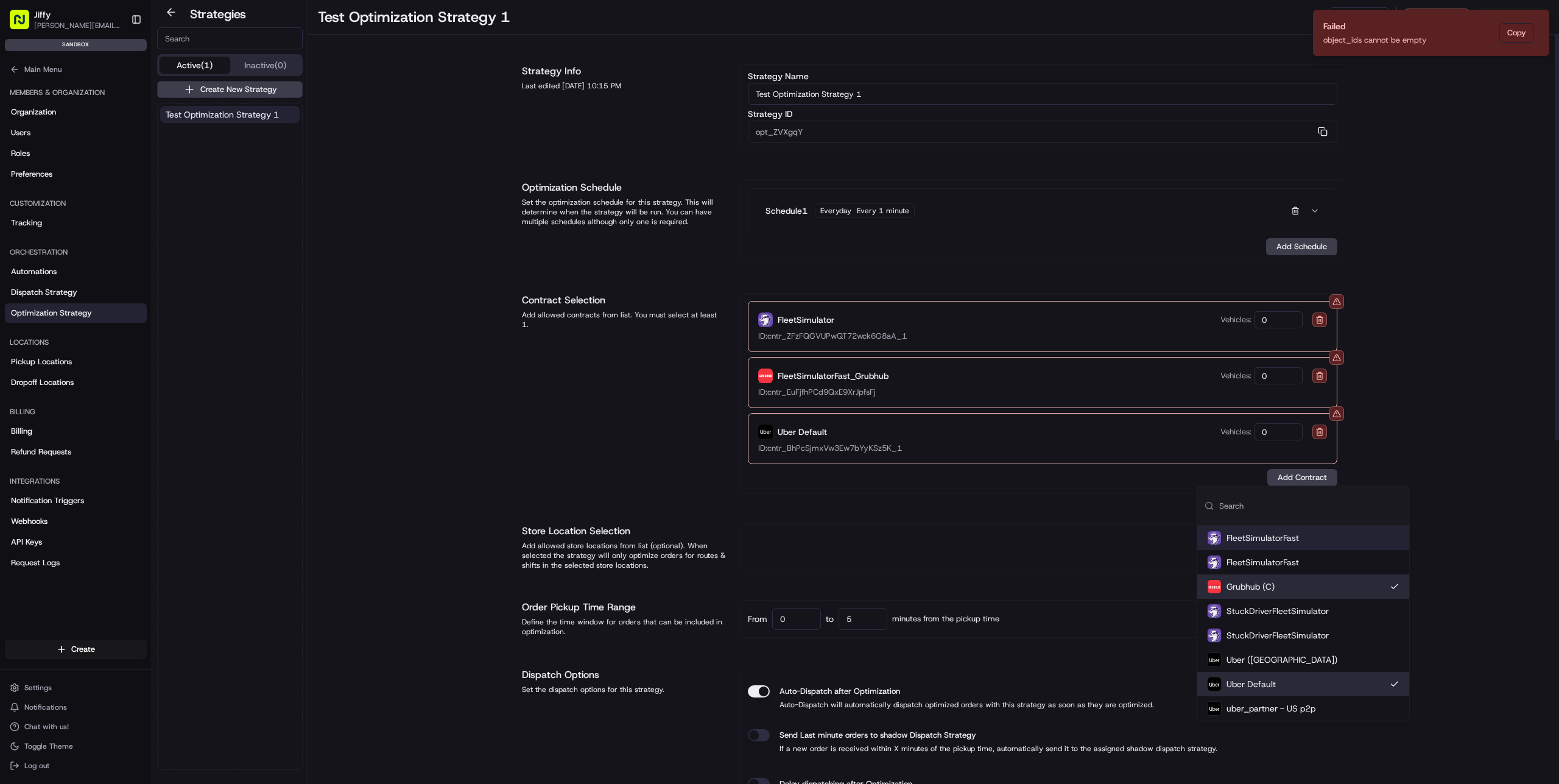
click at [1273, 323] on input "0" at bounding box center [1278, 320] width 49 height 17
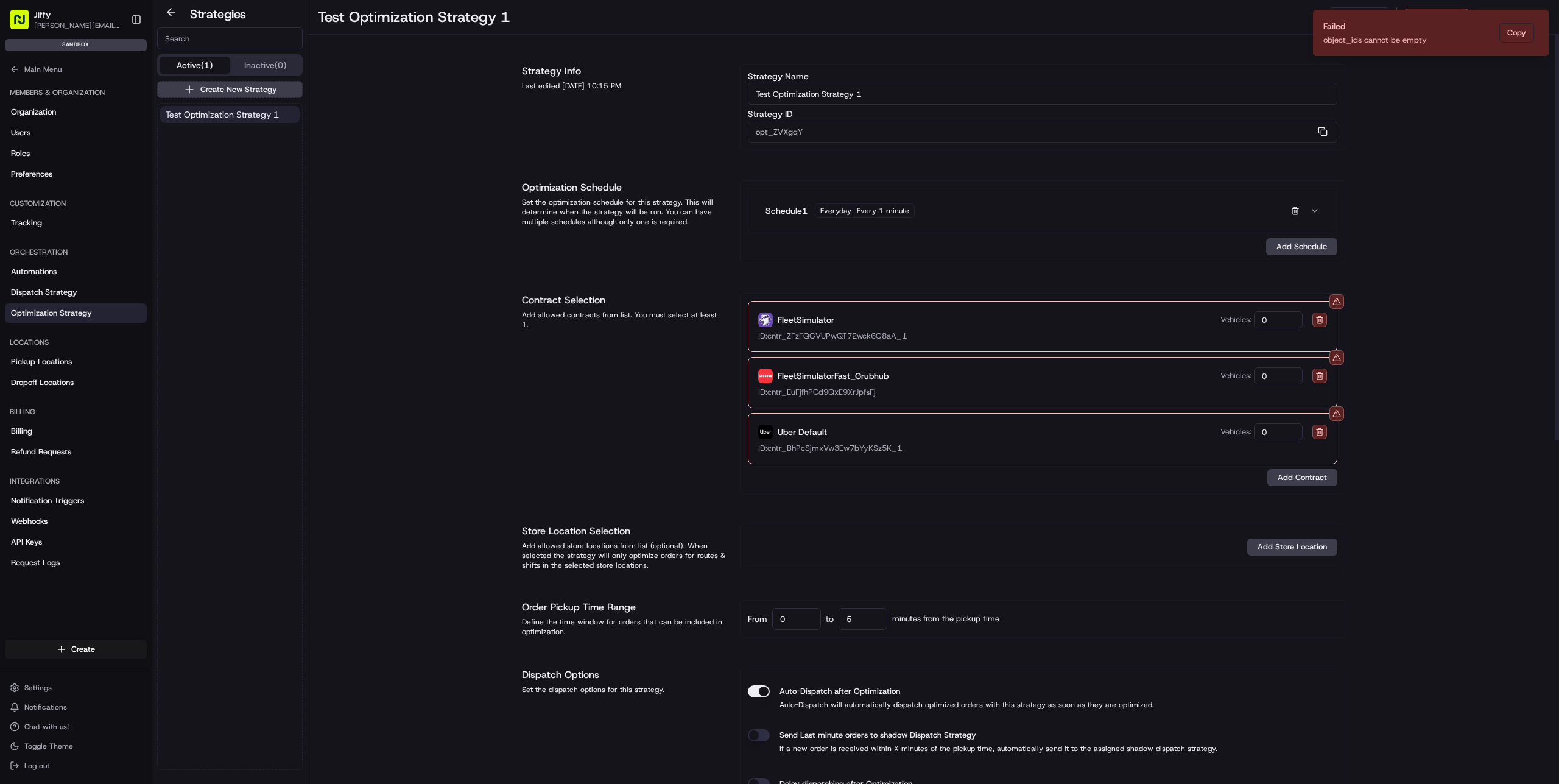
drag, startPoint x: 1280, startPoint y: 320, endPoint x: 1245, endPoint y: 318, distance: 35.1
click at [1245, 316] on div "Vehicles: 0" at bounding box center [1261, 320] width 82 height 17
type input "5"
drag, startPoint x: 1276, startPoint y: 374, endPoint x: 1243, endPoint y: 372, distance: 33.1
click at [1243, 372] on div "Vehicles: 0" at bounding box center [1261, 376] width 82 height 17
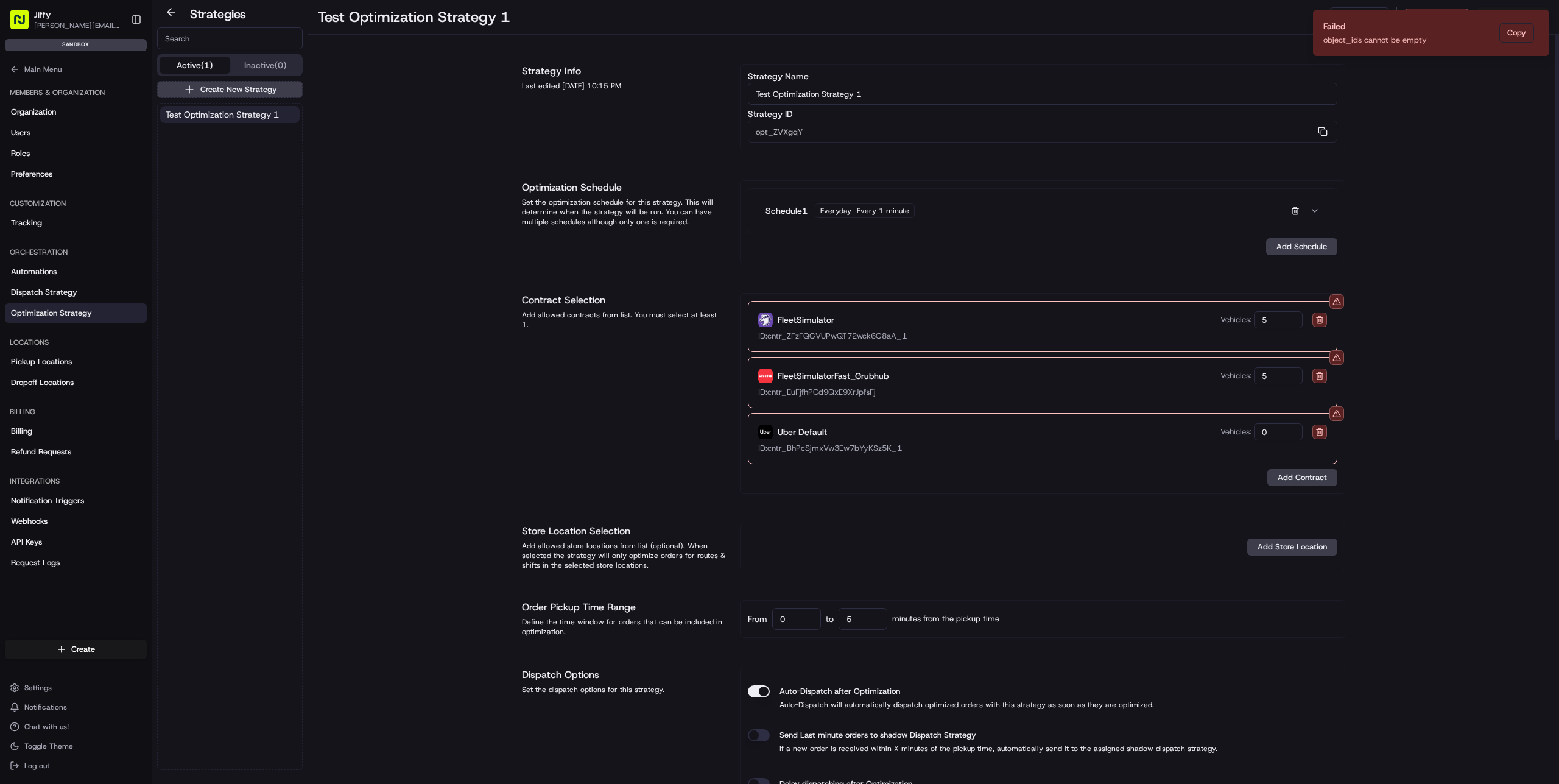
type input "5"
drag, startPoint x: 1291, startPoint y: 431, endPoint x: 1195, endPoint y: 418, distance: 96.9
click at [1195, 418] on div "Uber Default Vehicles: 0 ID: cntr_BhPcSjmxVw3Ew7bYyKSz5K_1" at bounding box center [1043, 439] width 590 height 52
type input "5"
click at [1493, 370] on div "Test Optimization Strategy 1 Duplicate Deactivate Save Strategy Info Last edite…" at bounding box center [933, 700] width 1251 height 1400
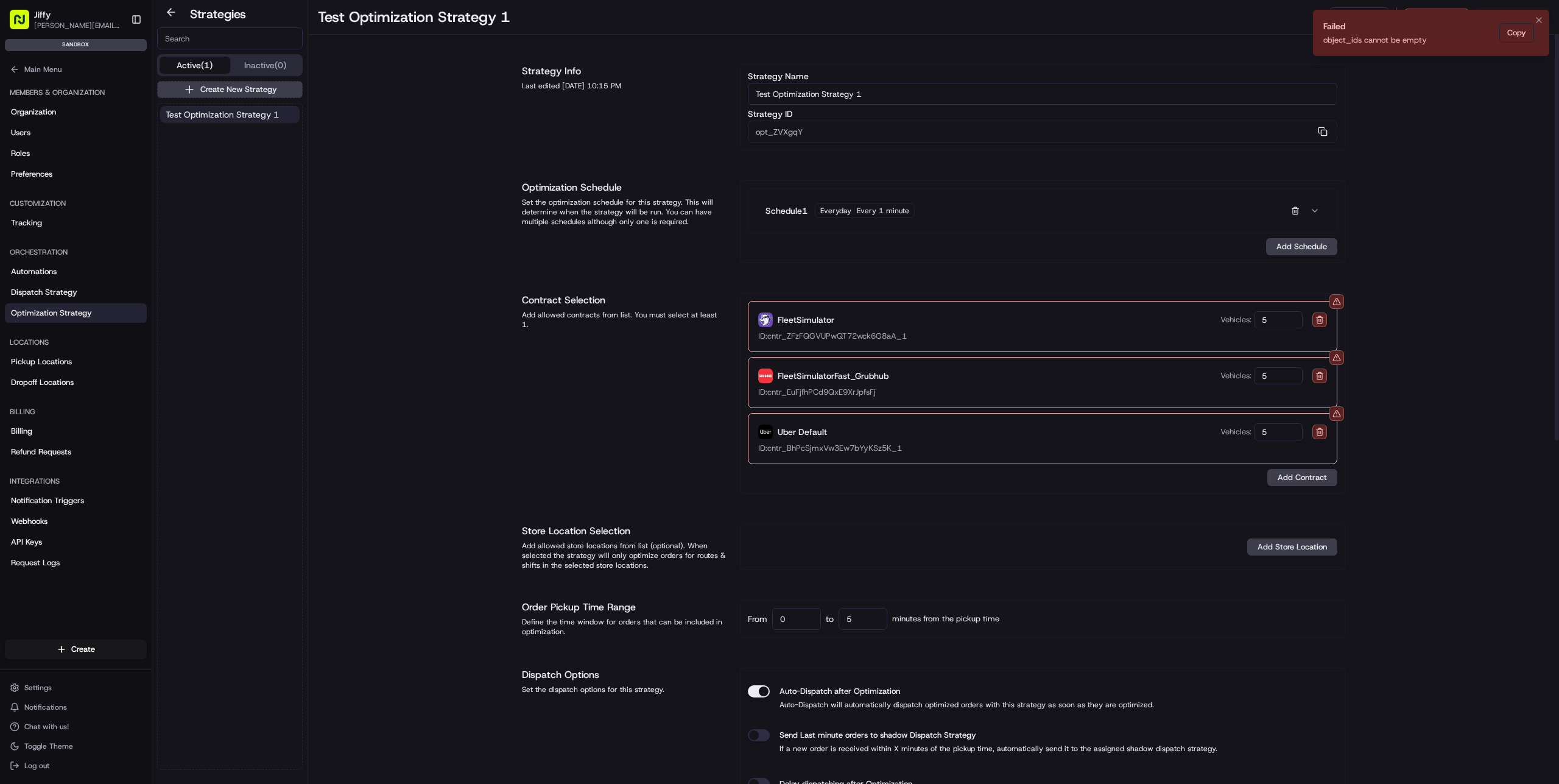
click at [1437, 39] on li "Failed object_ids cannot be empty Copy" at bounding box center [1431, 32] width 237 height 47
click at [1542, 25] on icon "Notifications (F8)" at bounding box center [1539, 20] width 10 height 10
click at [1512, 41] on div "Test Optimization Strategy 1 Duplicate Deactivate Save Strategy Info Last edite…" at bounding box center [933, 700] width 1251 height 1400
click at [1510, 12] on button "Save" at bounding box center [1513, 16] width 73 height 17
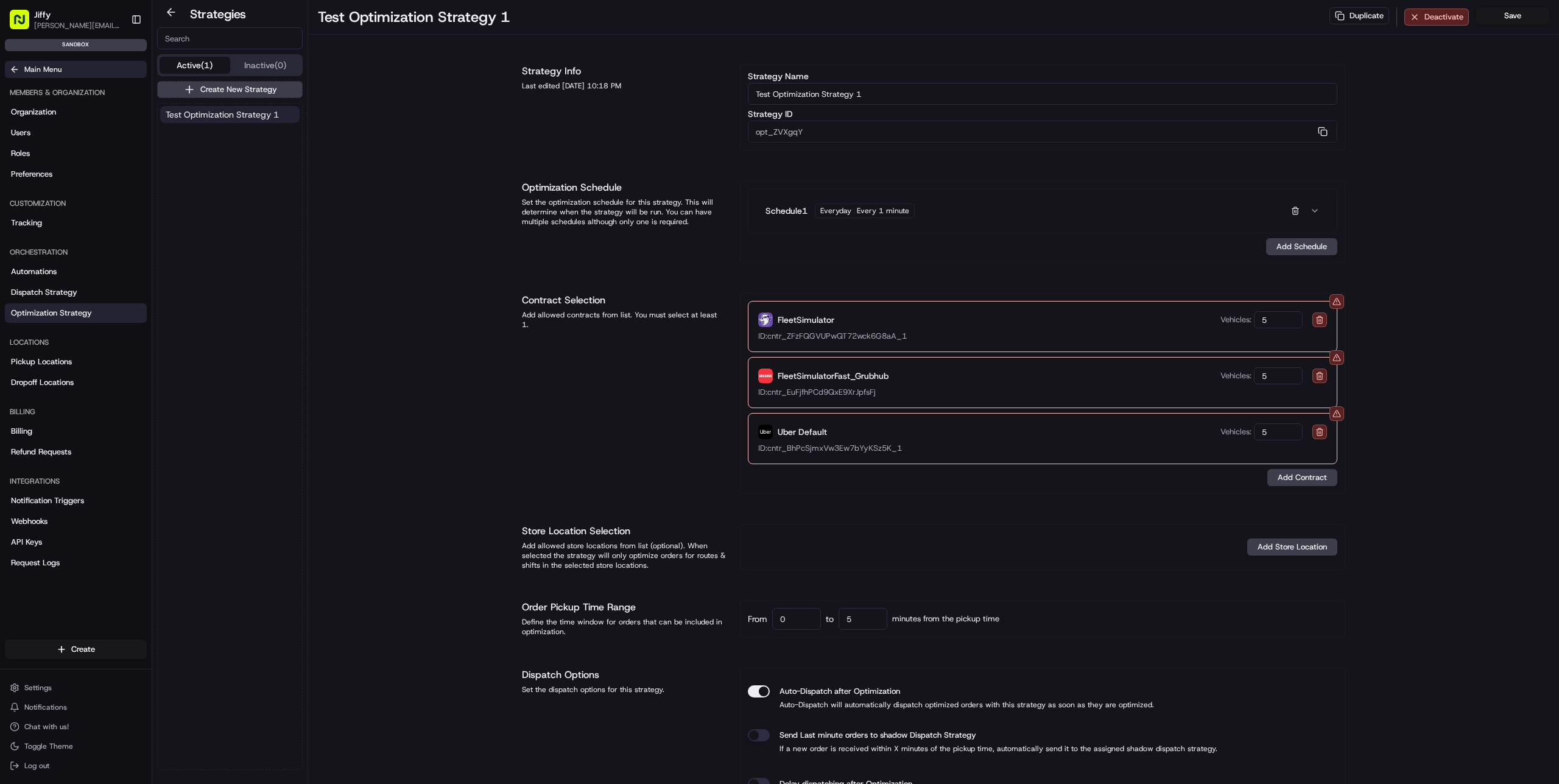
click at [39, 70] on span "Main Menu" at bounding box center [43, 70] width 37 height 10
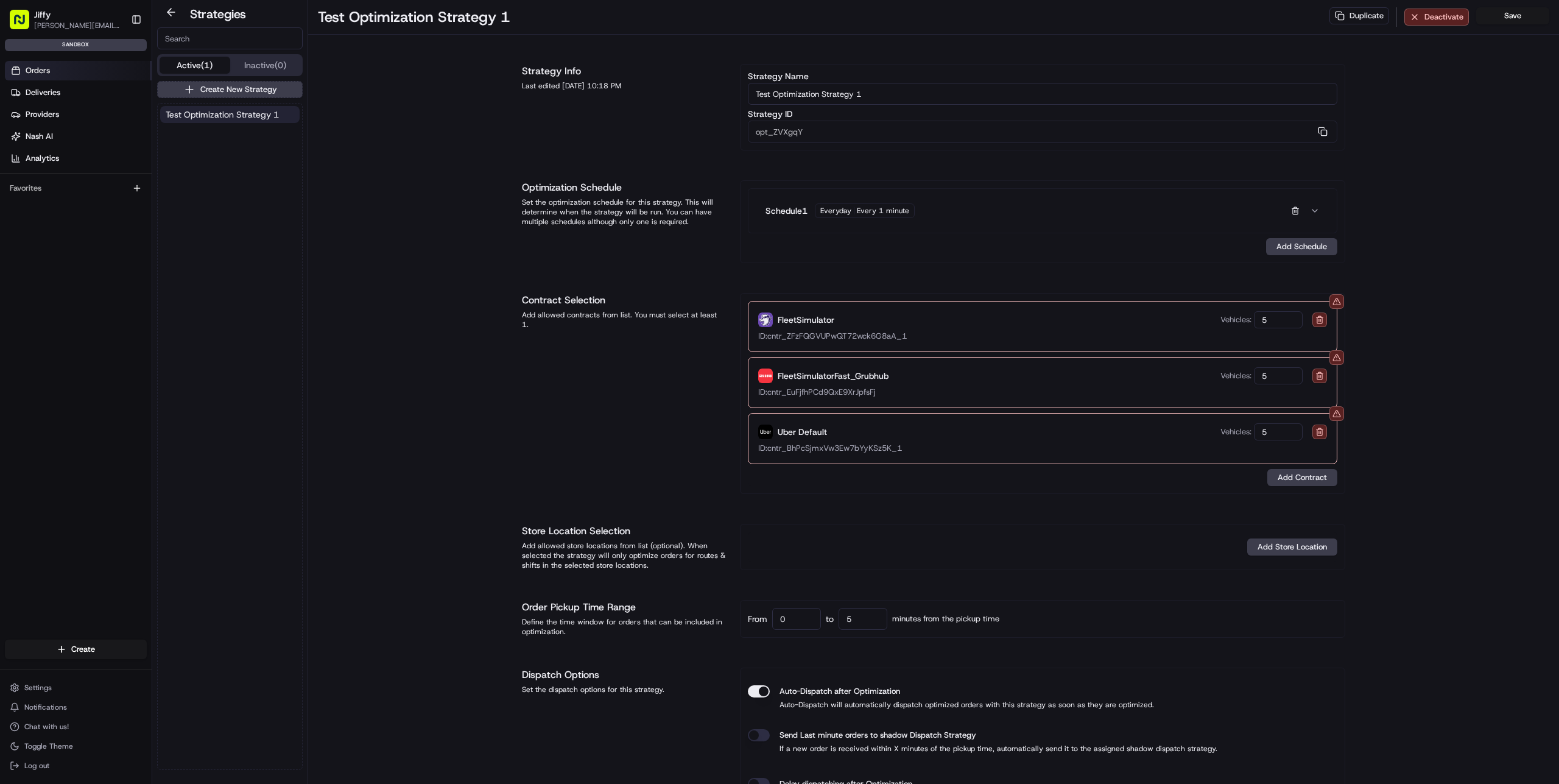
click at [72, 73] on link "Orders" at bounding box center [78, 71] width 147 height 19
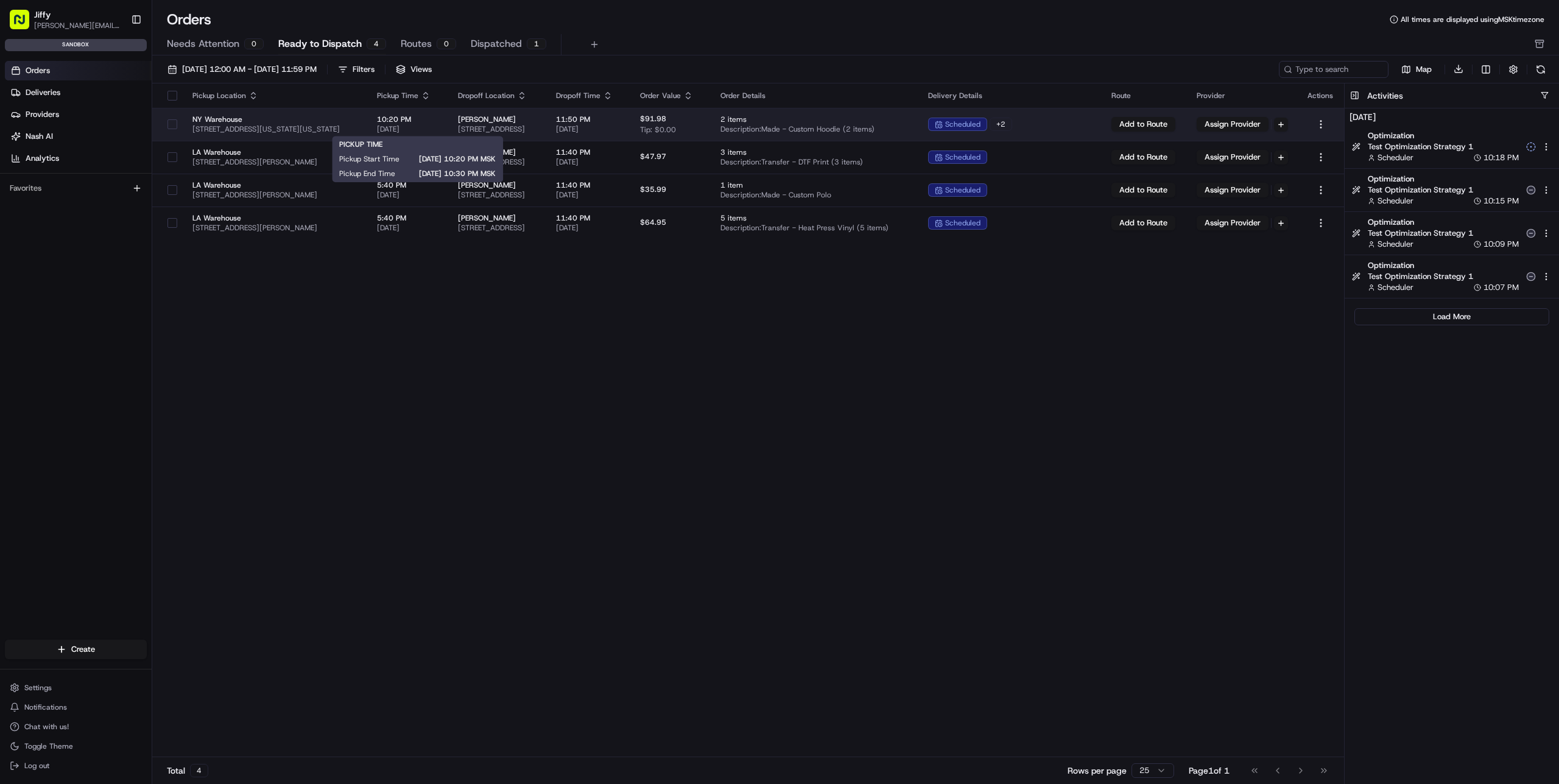
click at [422, 125] on span "[DATE]" at bounding box center [407, 129] width 61 height 10
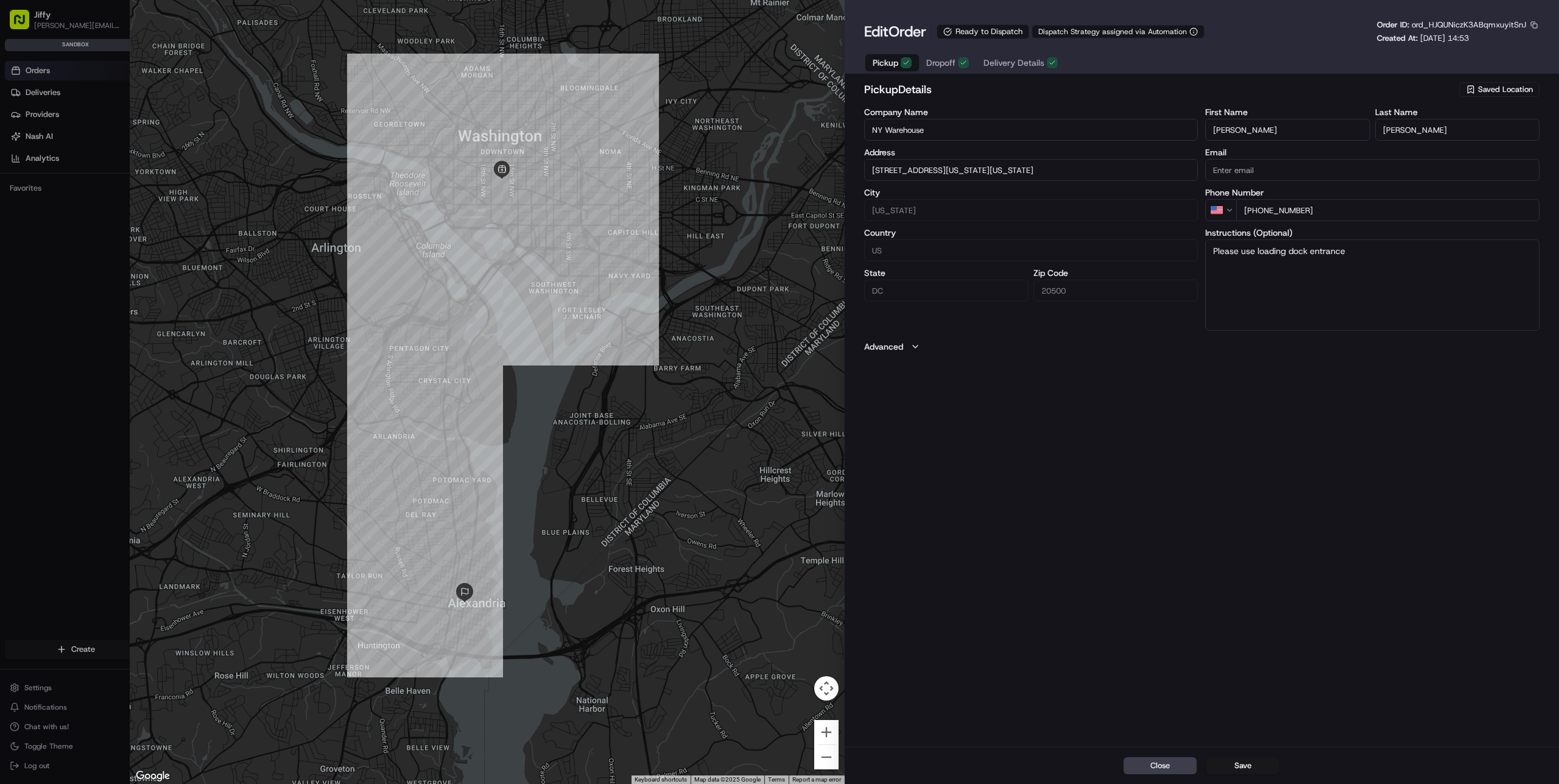
type input "+1"
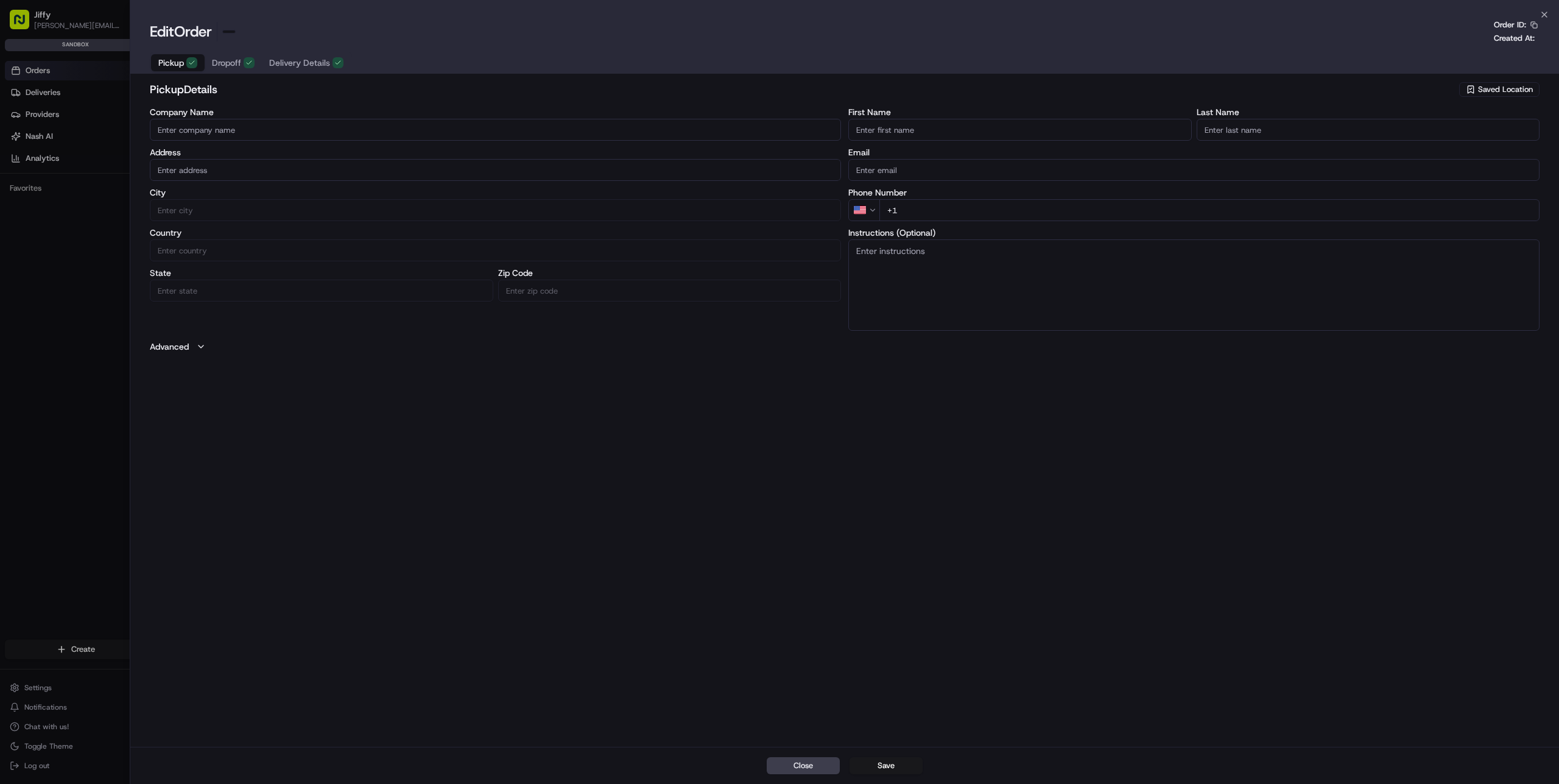
click at [61, 71] on div at bounding box center [780, 392] width 1559 height 784
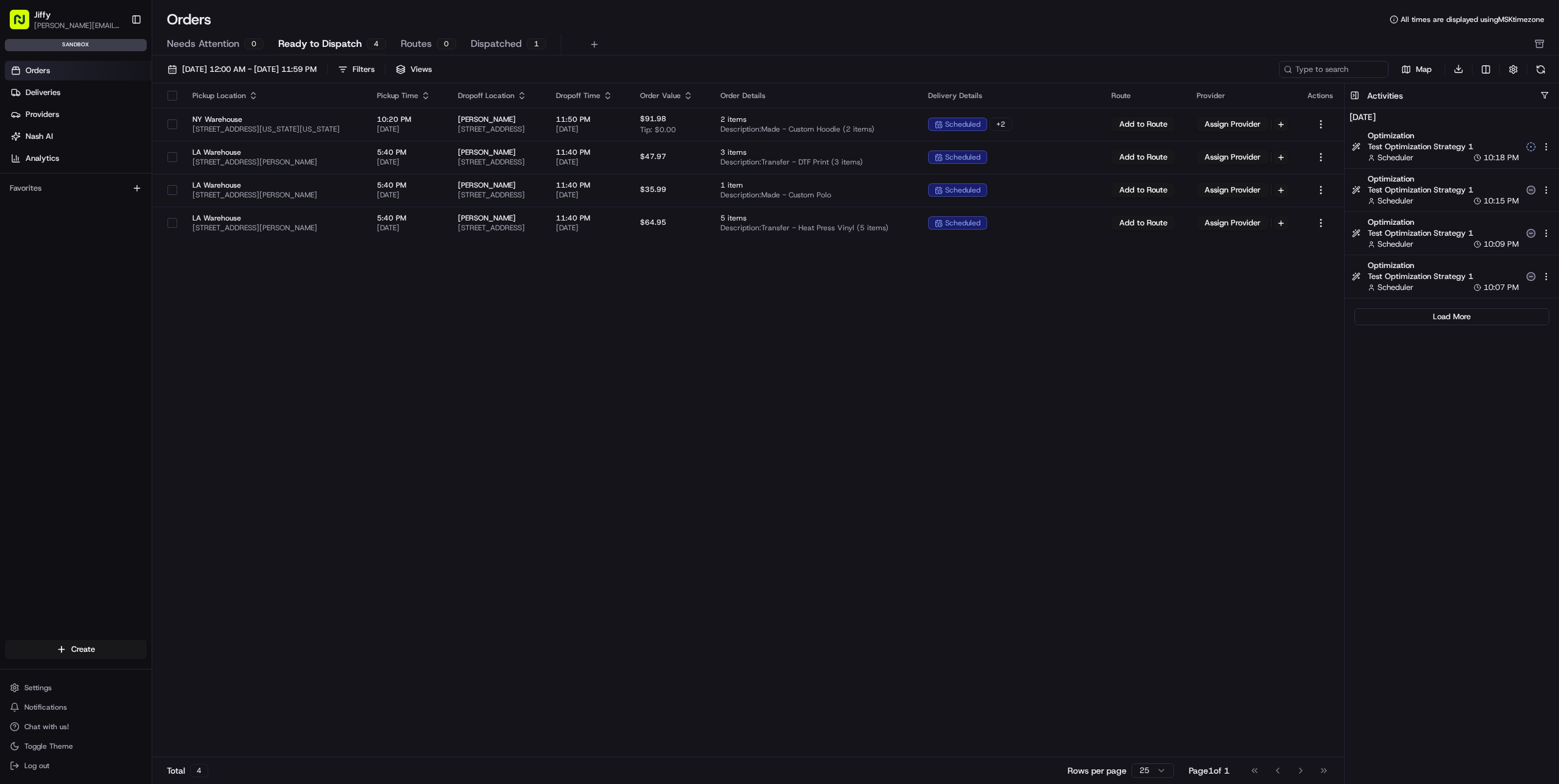
click at [1446, 155] on div "Scheduler 10:18 PM" at bounding box center [1444, 157] width 151 height 10
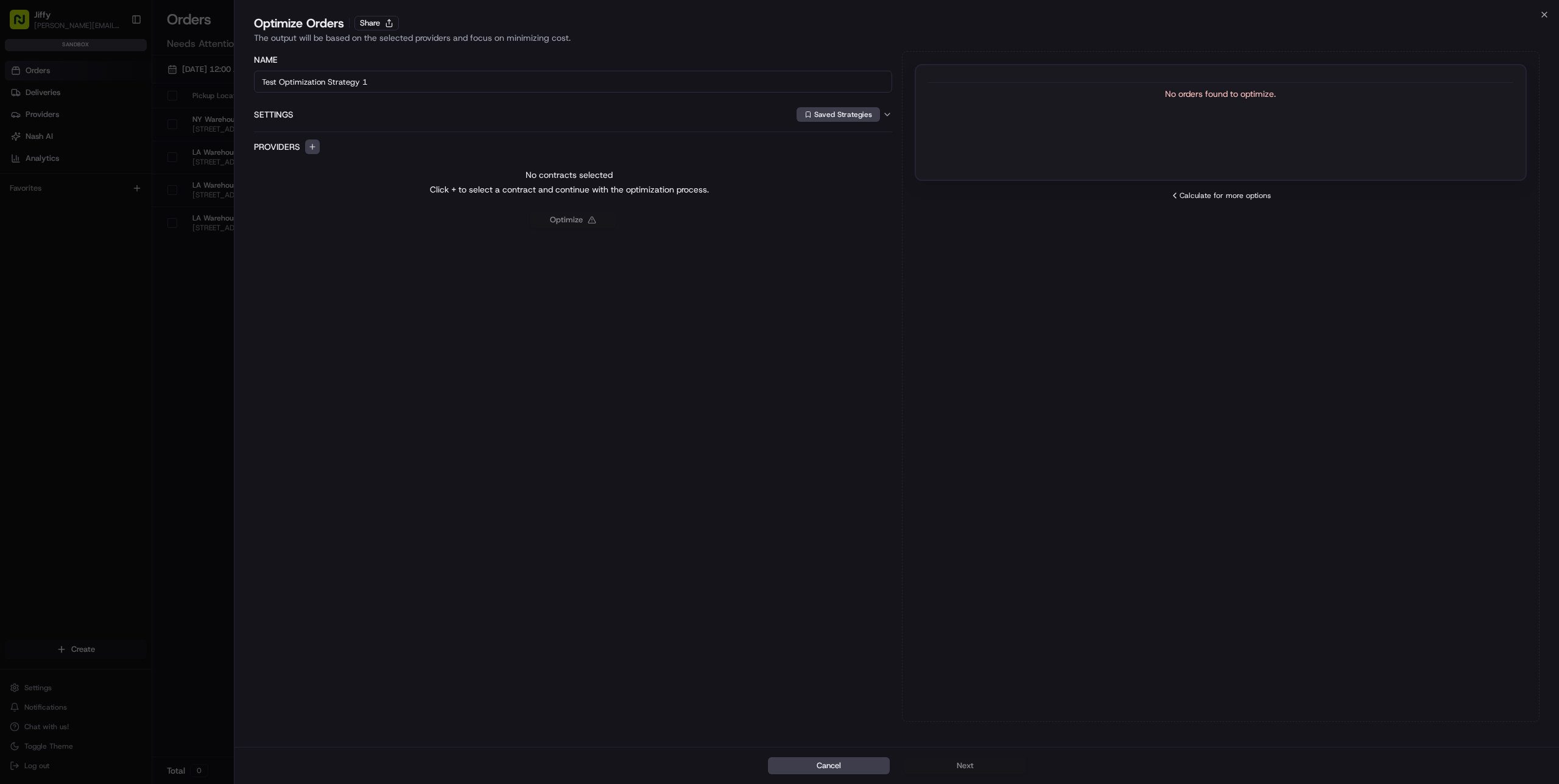
click at [1536, 12] on div "Close Optimize Orders Share The output will be based on the selected providers …" at bounding box center [896, 392] width 1325 height 784
click at [1545, 15] on icon "button" at bounding box center [1544, 14] width 5 height 5
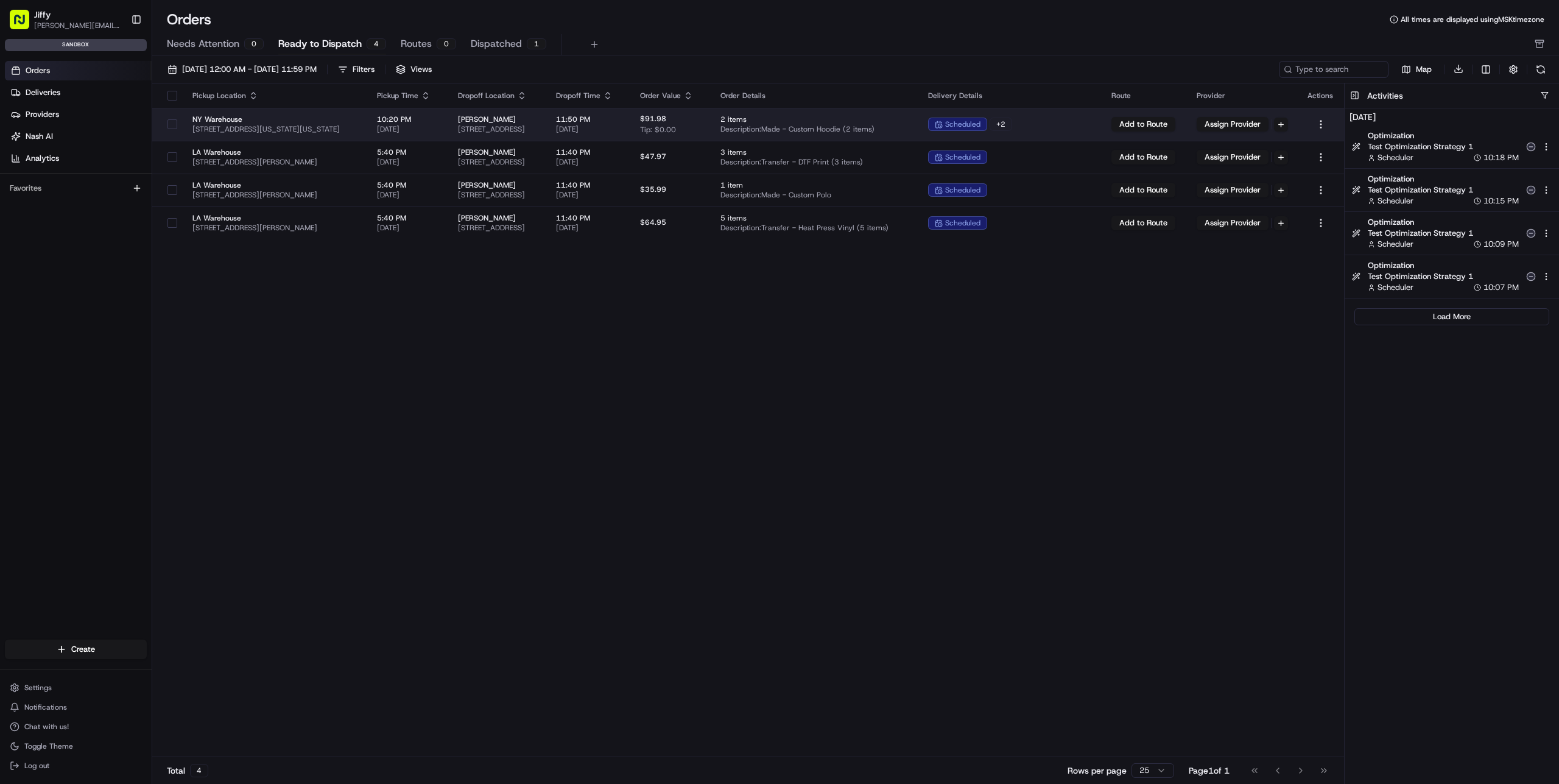
click at [536, 133] on span "[STREET_ADDRESS]" at bounding box center [497, 129] width 78 height 10
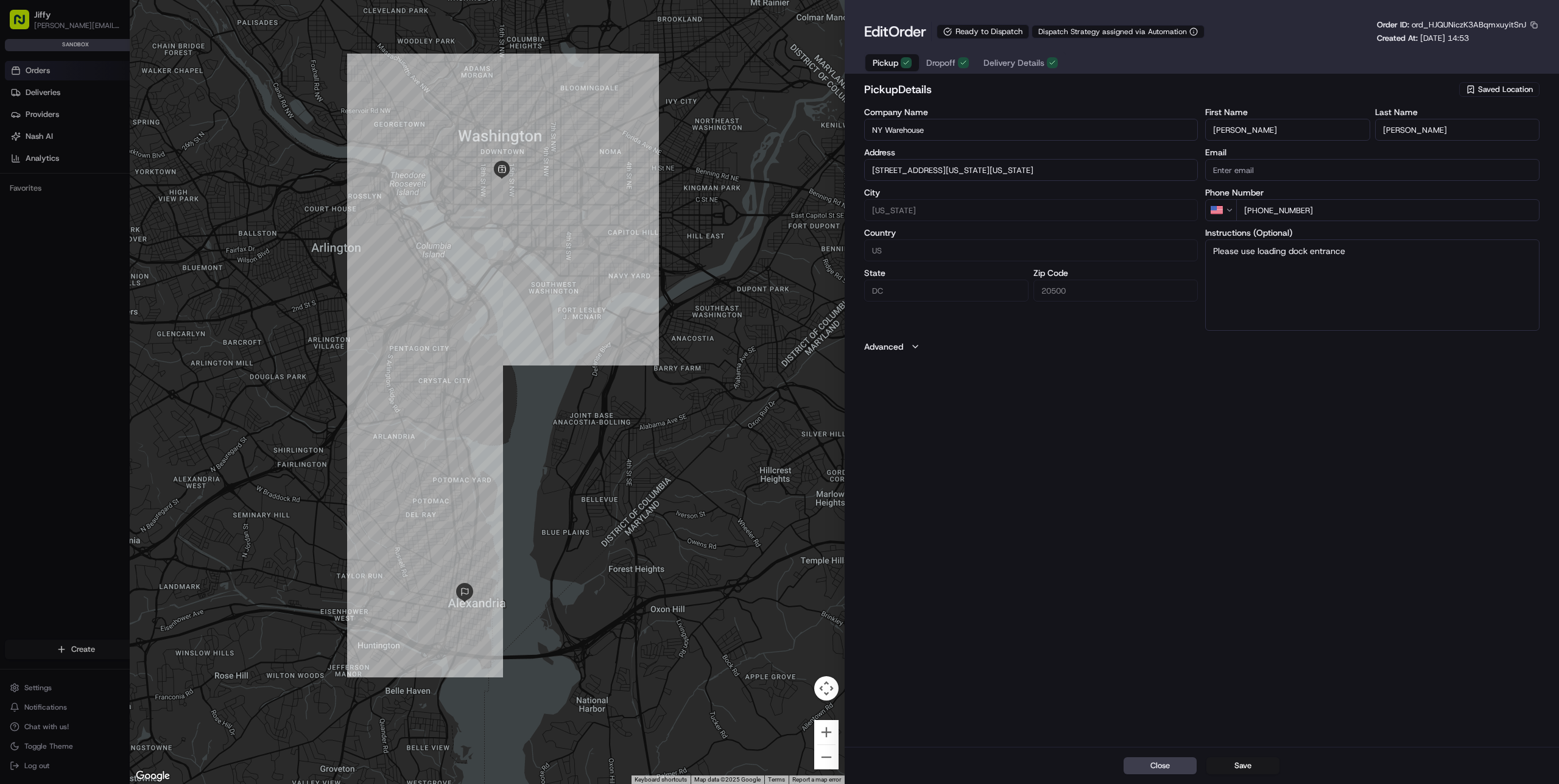
click at [1042, 67] on button "Delivery Details" at bounding box center [1020, 63] width 89 height 17
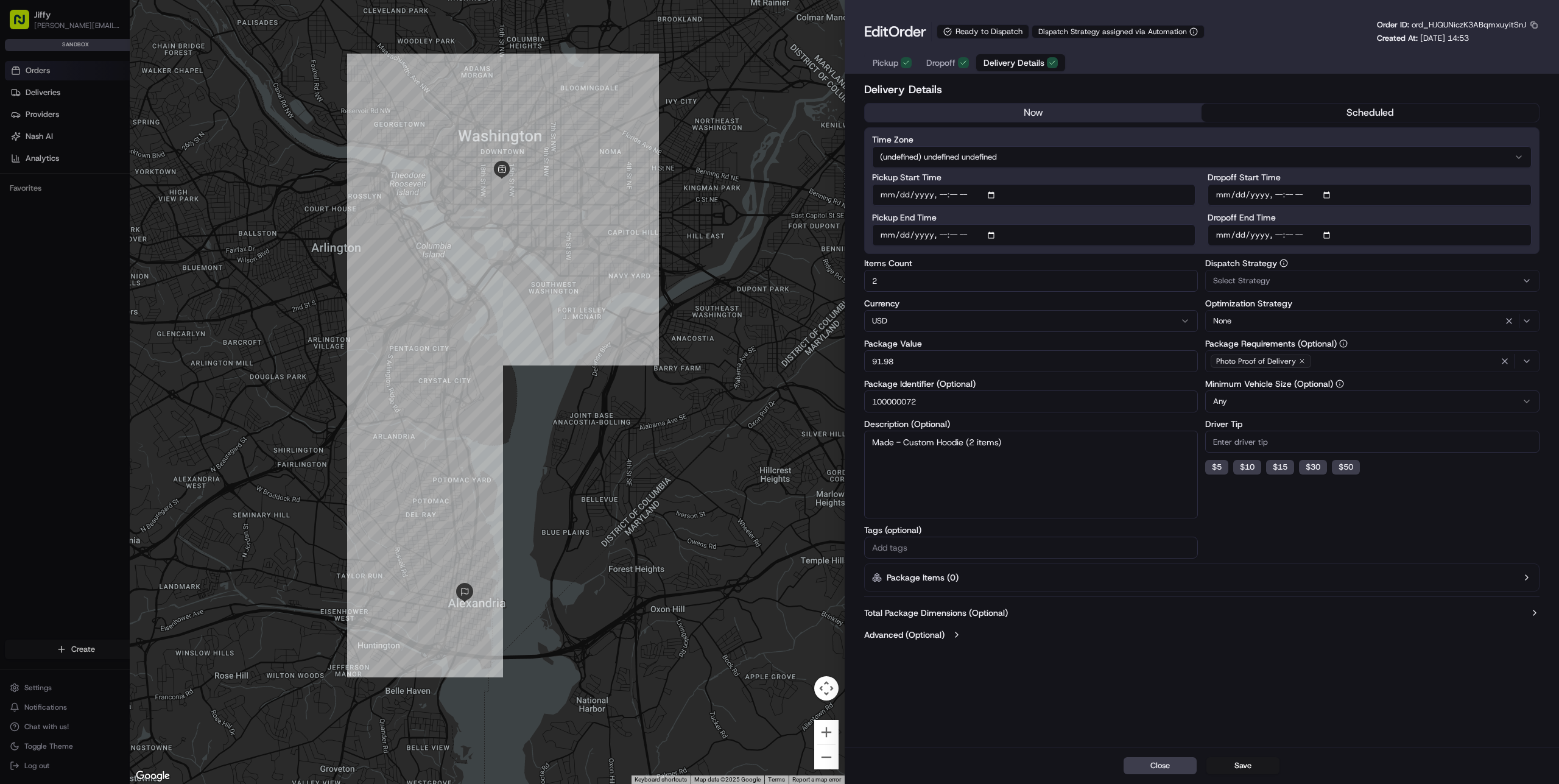
click at [958, 187] on input "Pickup Start Time" at bounding box center [1034, 195] width 324 height 22
click at [958, 190] on input "Pickup Start Time" at bounding box center [1034, 195] width 324 height 22
type input "[DATE]T22:25"
click at [1247, 762] on button "Save" at bounding box center [1243, 766] width 73 height 17
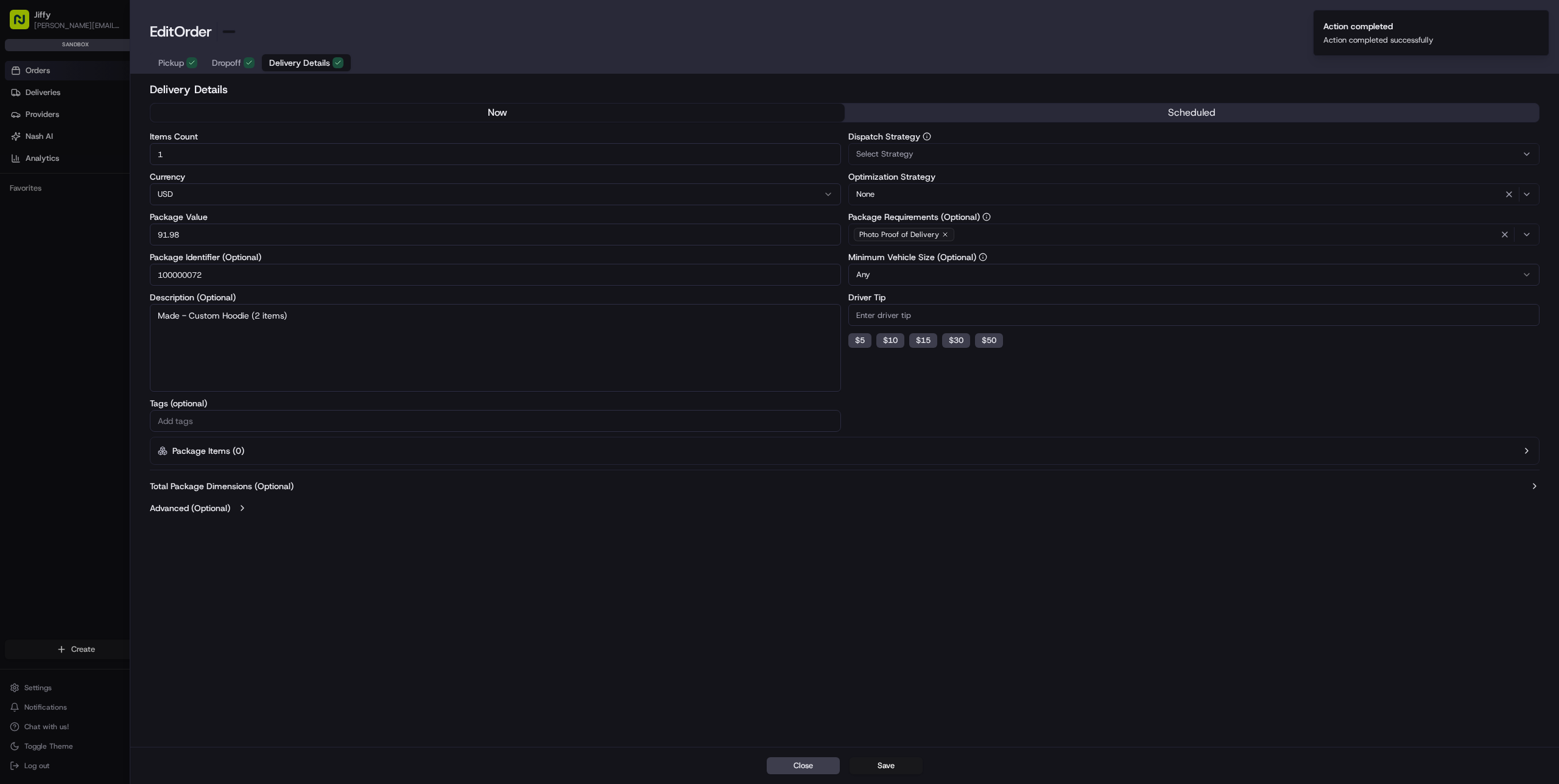
type input "1"
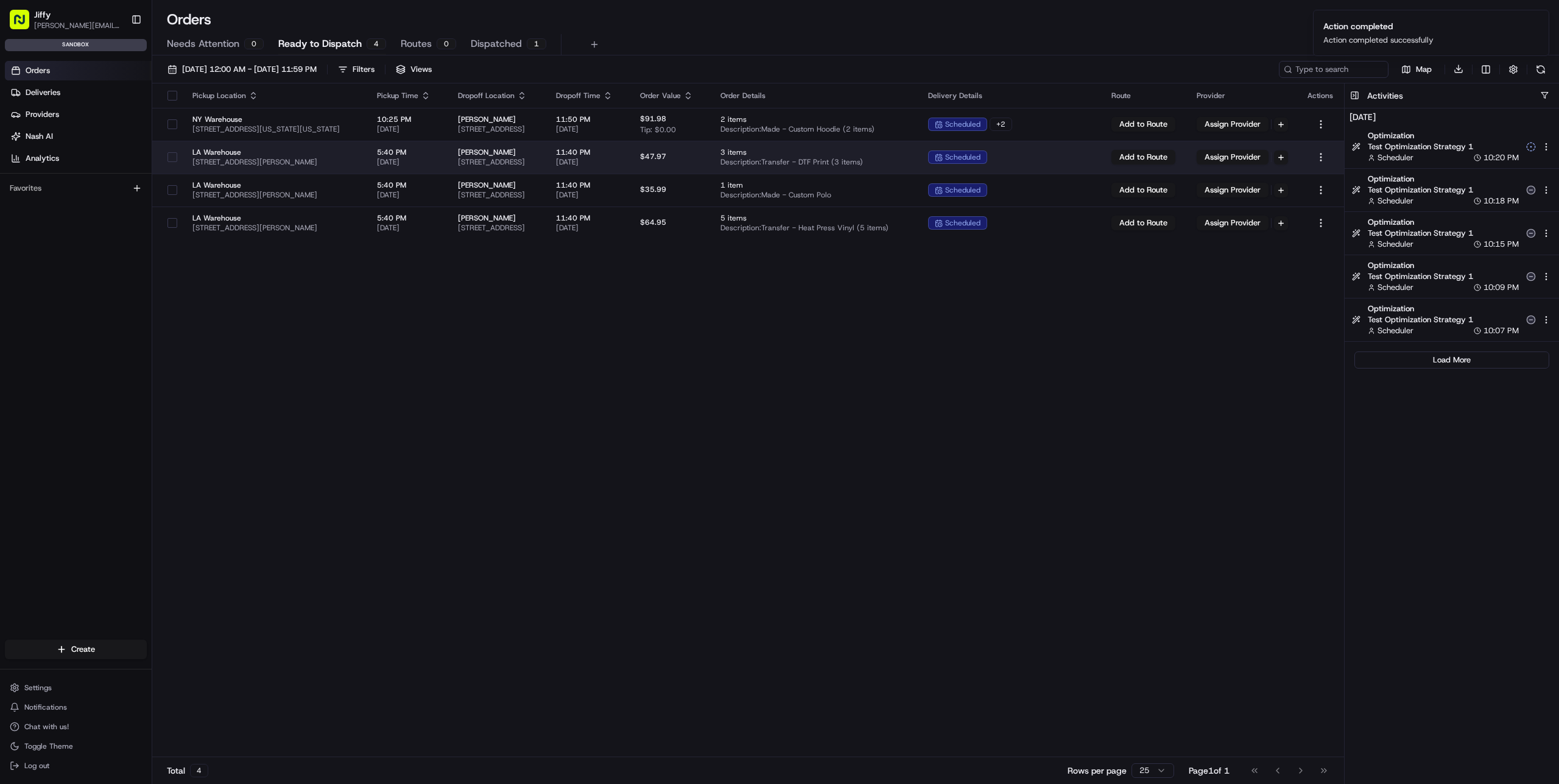
click at [621, 151] on span "11:40 PM" at bounding box center [589, 152] width 65 height 10
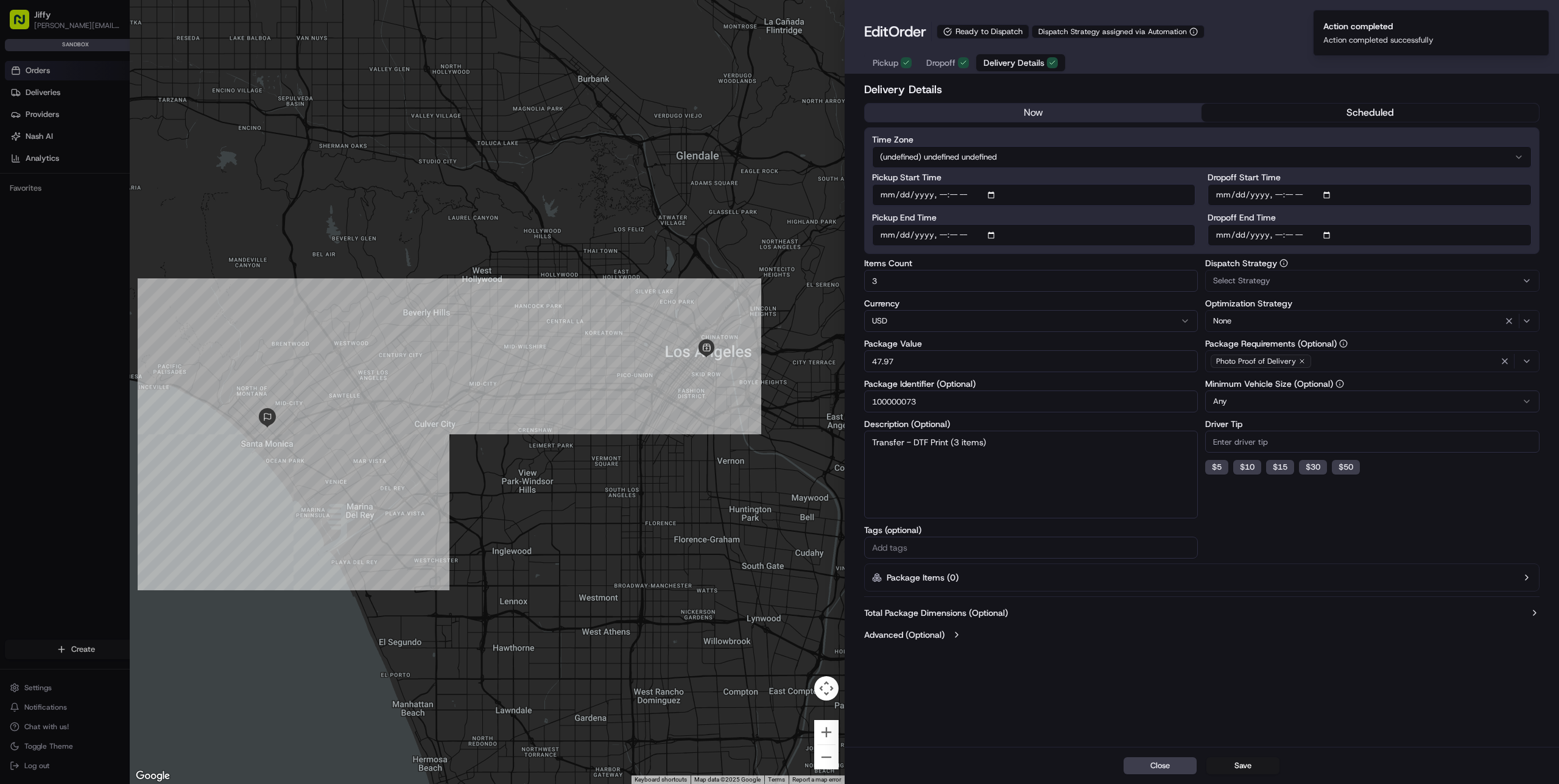
click at [934, 190] on input "Pickup Start Time" at bounding box center [1034, 195] width 324 height 22
click at [937, 190] on input "Pickup Start Time" at bounding box center [1034, 195] width 324 height 22
type input "[DATE]T22:02"
type input "[DATE]T22:25"
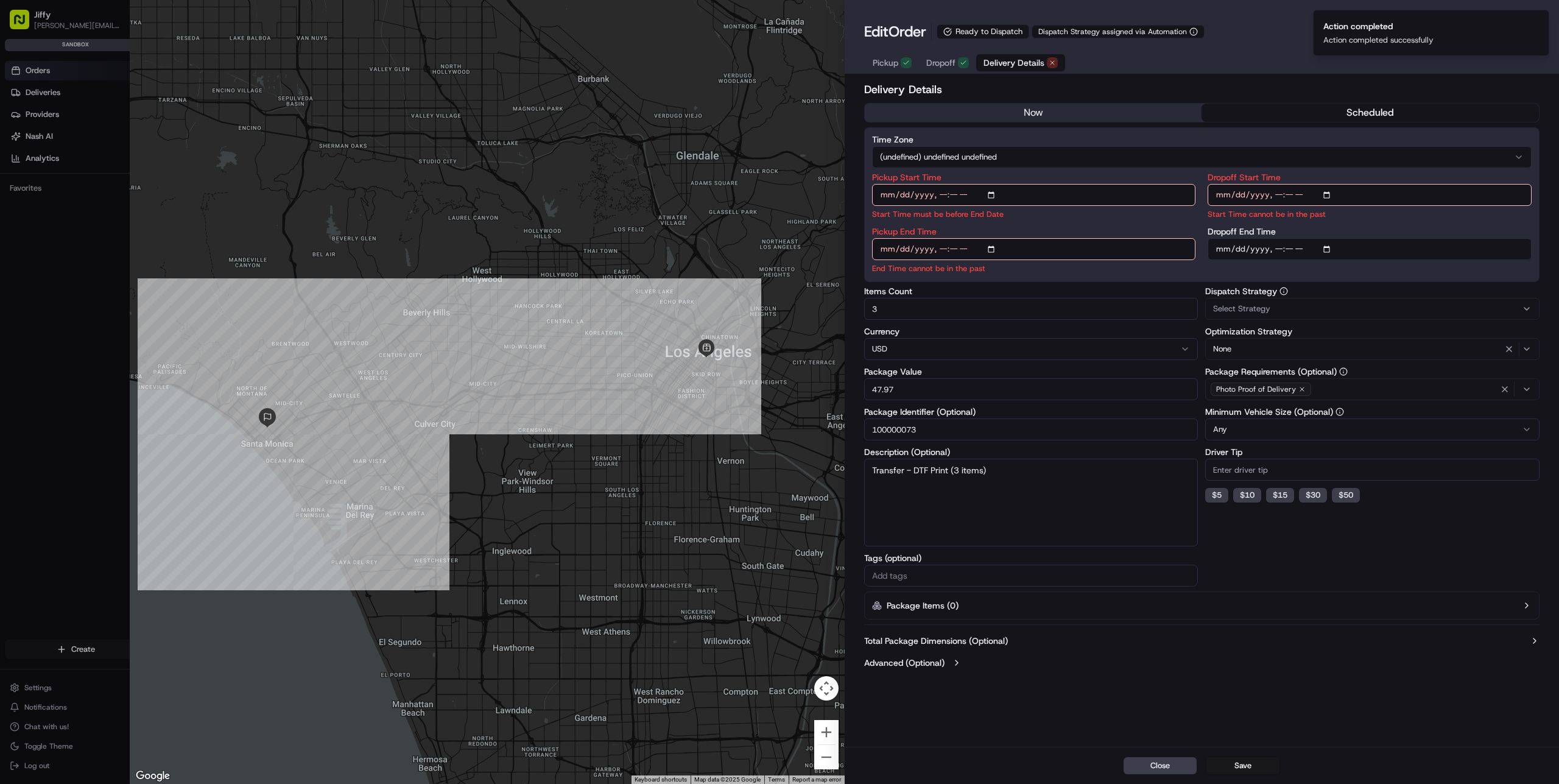
click at [942, 254] on input "Pickup End Time" at bounding box center [1034, 249] width 324 height 22
type input "[DATE]T22:45"
click at [1278, 197] on input "Dropoff Start Time" at bounding box center [1370, 195] width 324 height 22
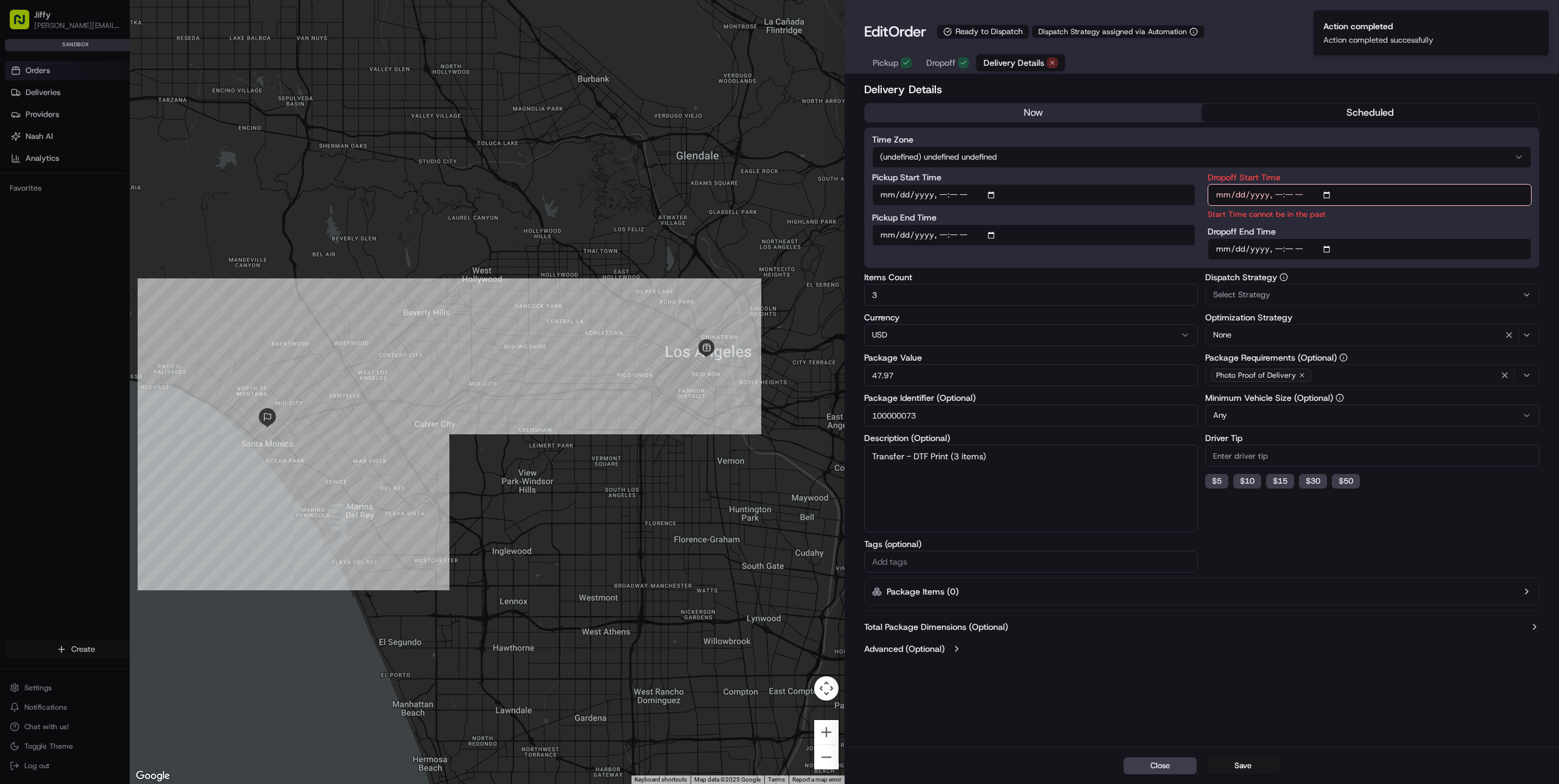
click at [1278, 197] on input "Dropoff Start Time" at bounding box center [1370, 195] width 324 height 22
type input "[DATE]T23:25"
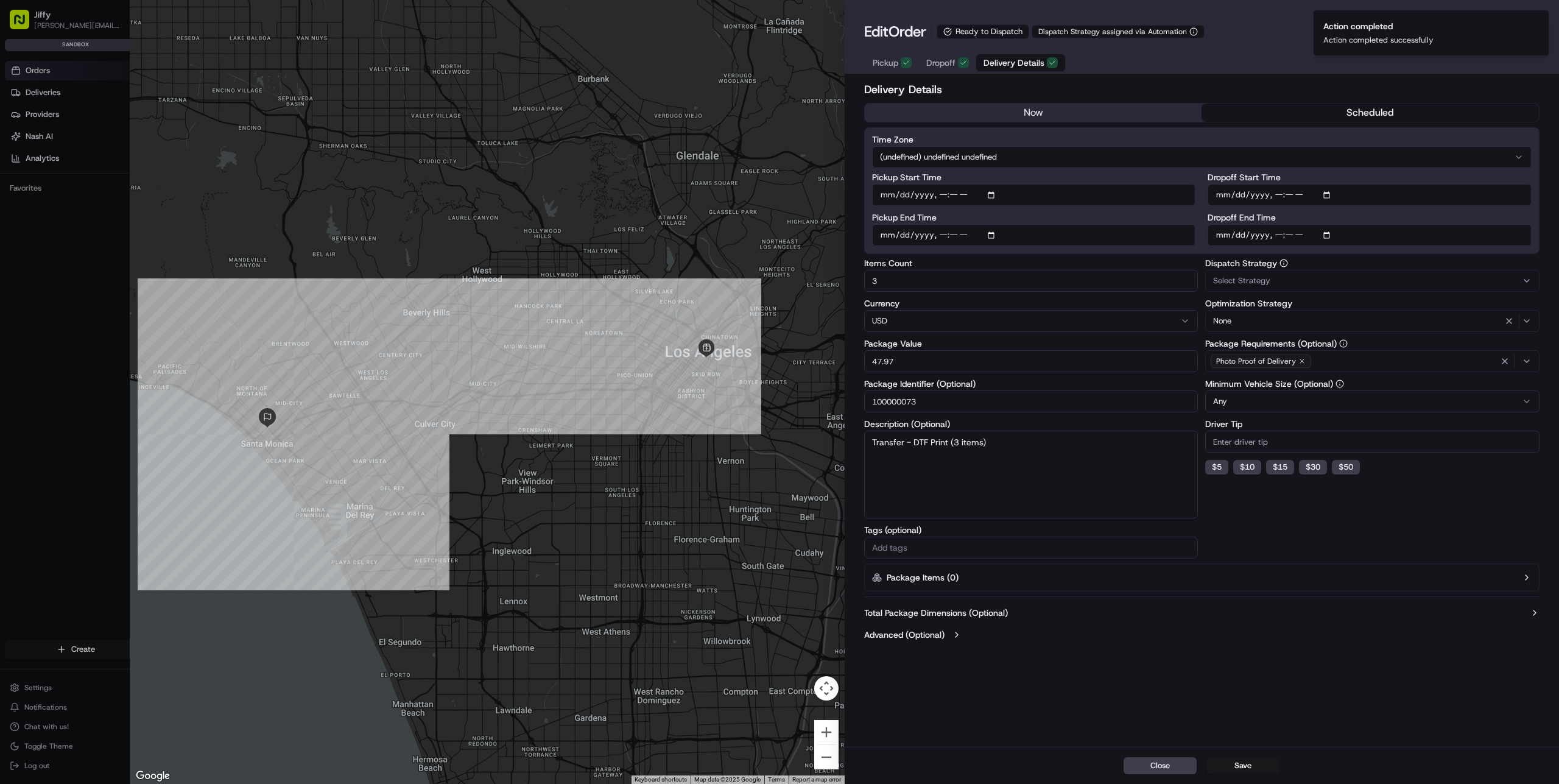
click at [1292, 237] on input "Dropoff End Time" at bounding box center [1370, 235] width 324 height 22
type input "[DATE]T23:45"
click at [1301, 521] on div "Dispatch Strategy Select Strategy Optimization Strategy None Package Requiremen…" at bounding box center [1372, 408] width 334 height 299
click at [1255, 765] on button "Save" at bounding box center [1243, 766] width 73 height 17
type input "1"
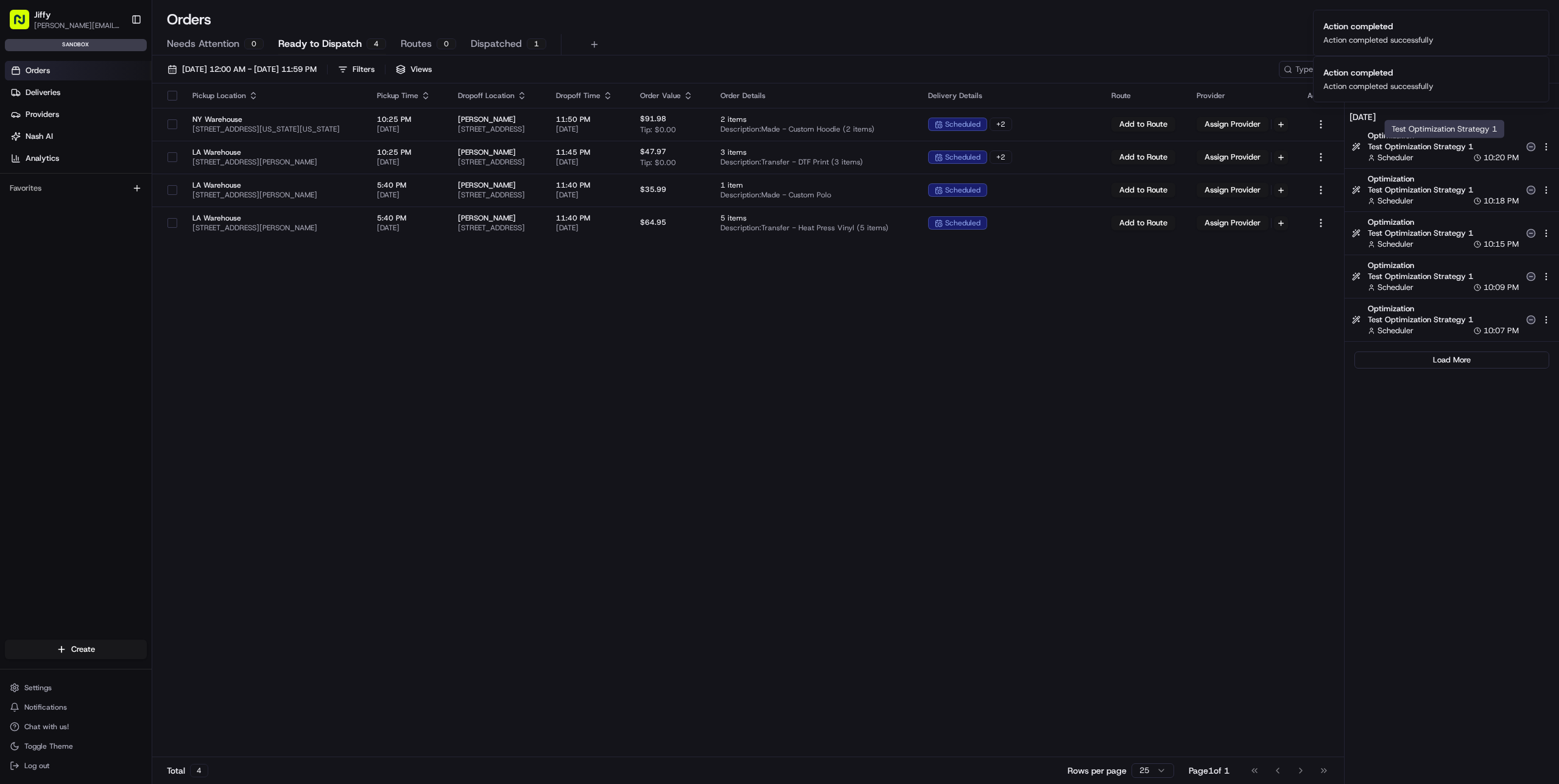
click at [1424, 150] on span "Test Optimization Strategy 1" at bounding box center [1444, 146] width 151 height 10
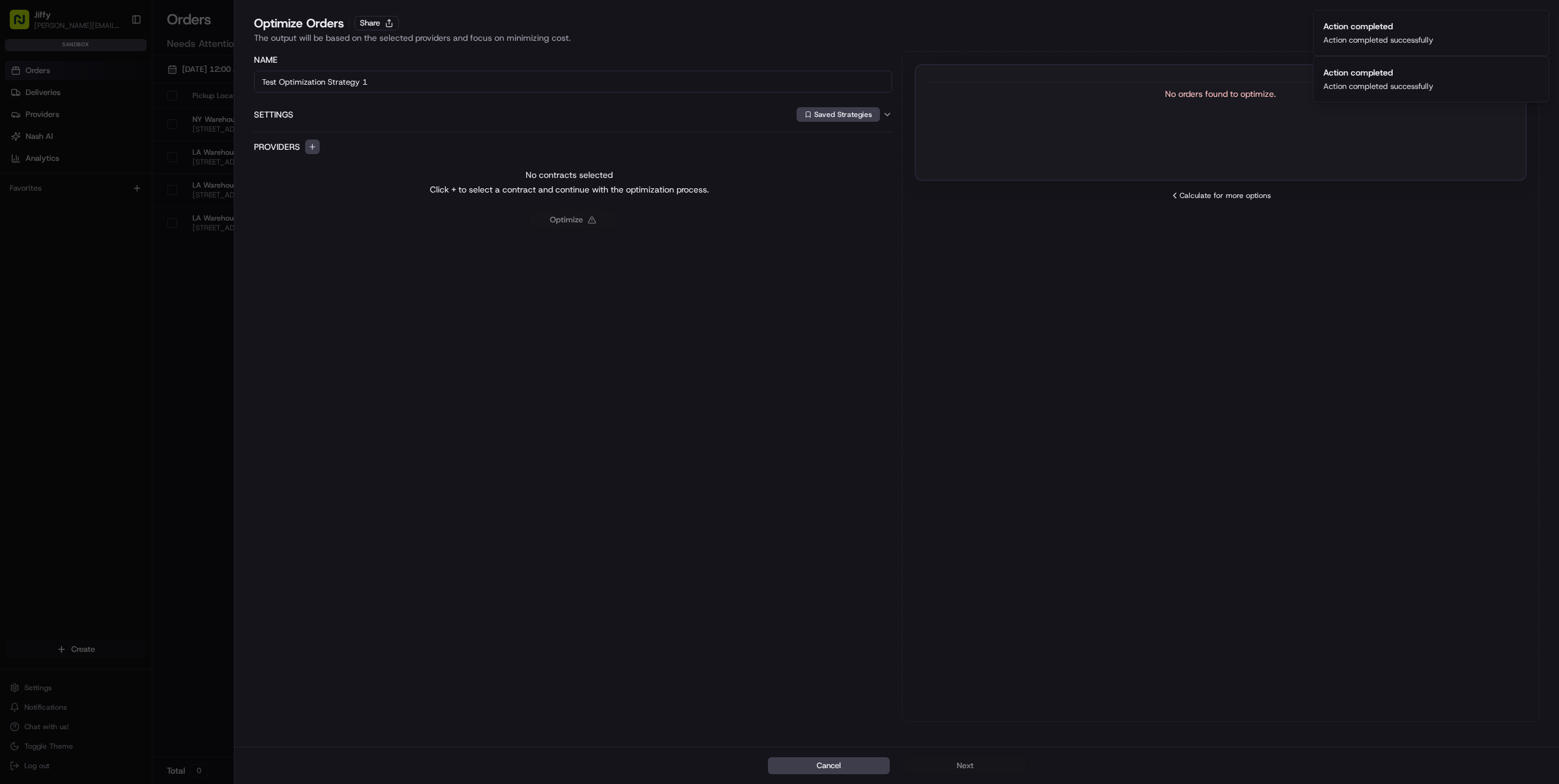
click at [1281, 341] on div "No orders found to optimize. Calculate for more options" at bounding box center [1220, 386] width 638 height 671
click at [1372, 32] on div "The output will be based on the selected providers and focus on minimizing cost." at bounding box center [897, 37] width 1286 height 12
click at [1214, 33] on div "The output will be based on the selected providers and focus on minimizing cost." at bounding box center [897, 37] width 1286 height 12
click at [105, 338] on div at bounding box center [780, 392] width 1559 height 784
click at [214, 327] on div at bounding box center [780, 392] width 1559 height 784
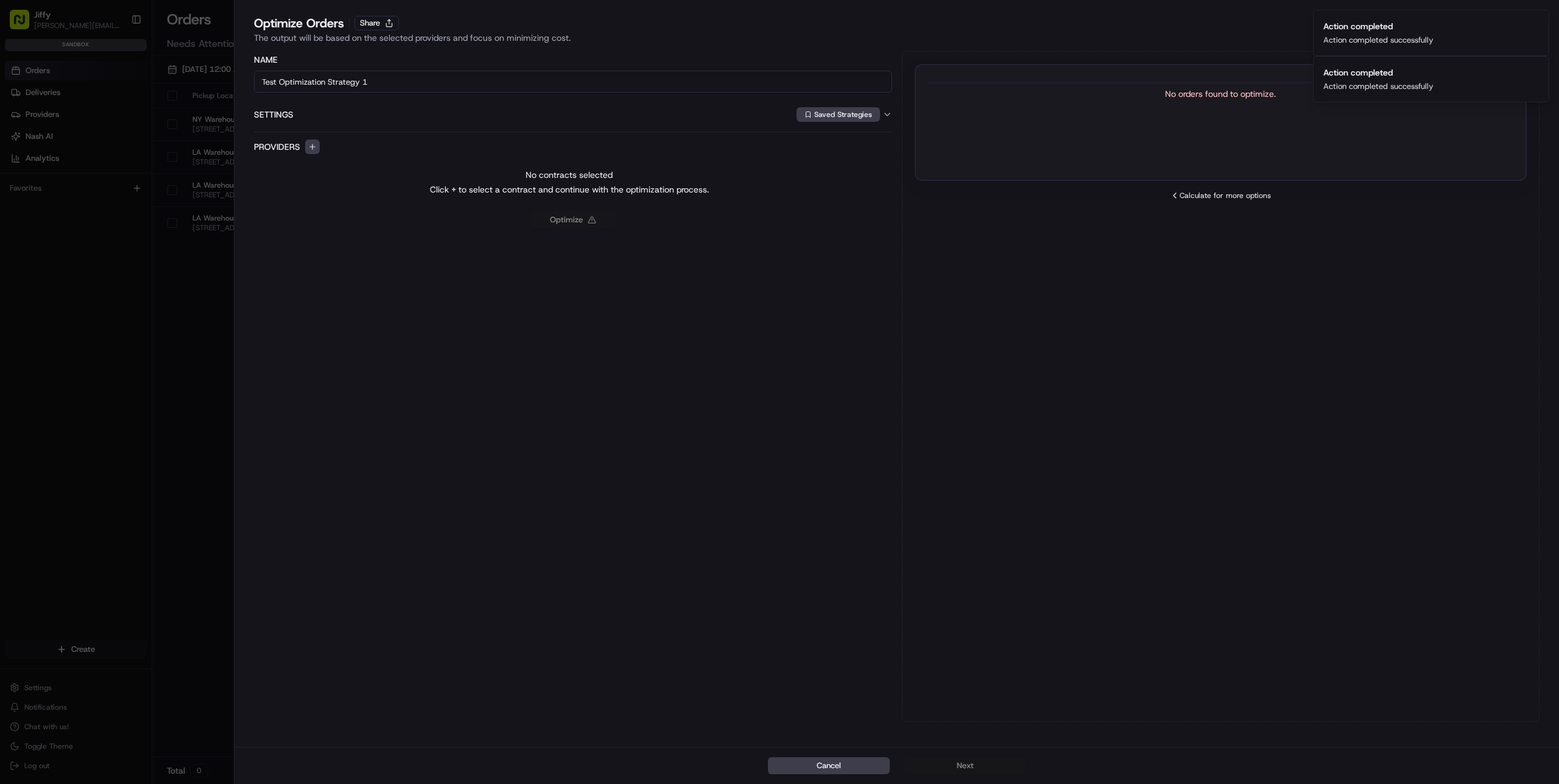
click at [838, 756] on div "Cancel Next" at bounding box center [897, 765] width 1325 height 37
click at [832, 761] on button "Cancel" at bounding box center [829, 766] width 122 height 17
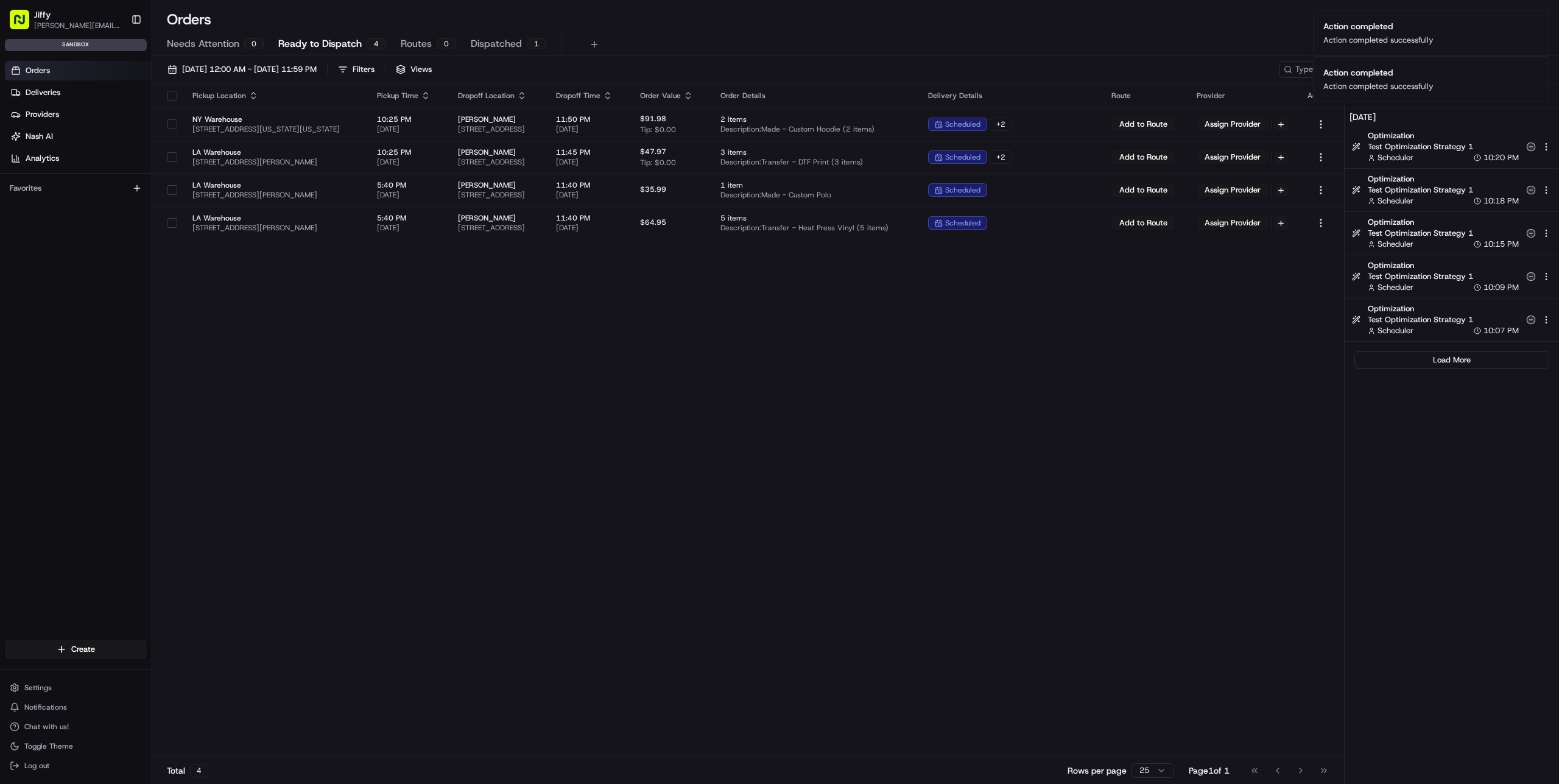
click at [875, 392] on div "Pickup Location Pickup Time Dropoff Location Dropoff Time Order Value Order Det…" at bounding box center [748, 420] width 1192 height 674
click at [1424, 139] on span "Optimization" at bounding box center [1444, 135] width 151 height 10
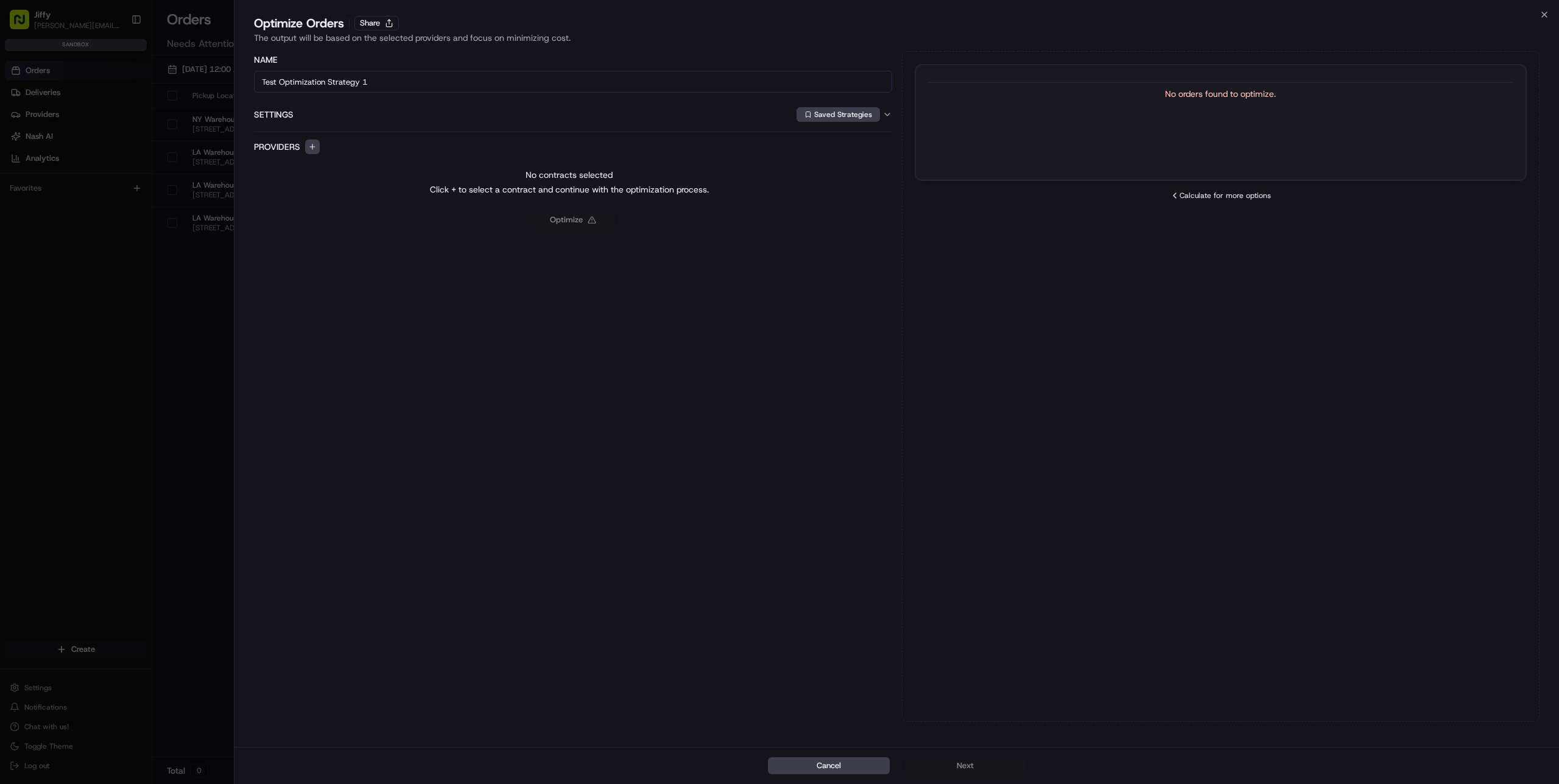
click at [1318, 156] on div "No orders found to optimize." at bounding box center [1221, 122] width 613 height 117
click at [1204, 199] on div "Calculate for more options" at bounding box center [1221, 196] width 613 height 10
click at [1545, 12] on icon "button" at bounding box center [1545, 14] width 10 height 10
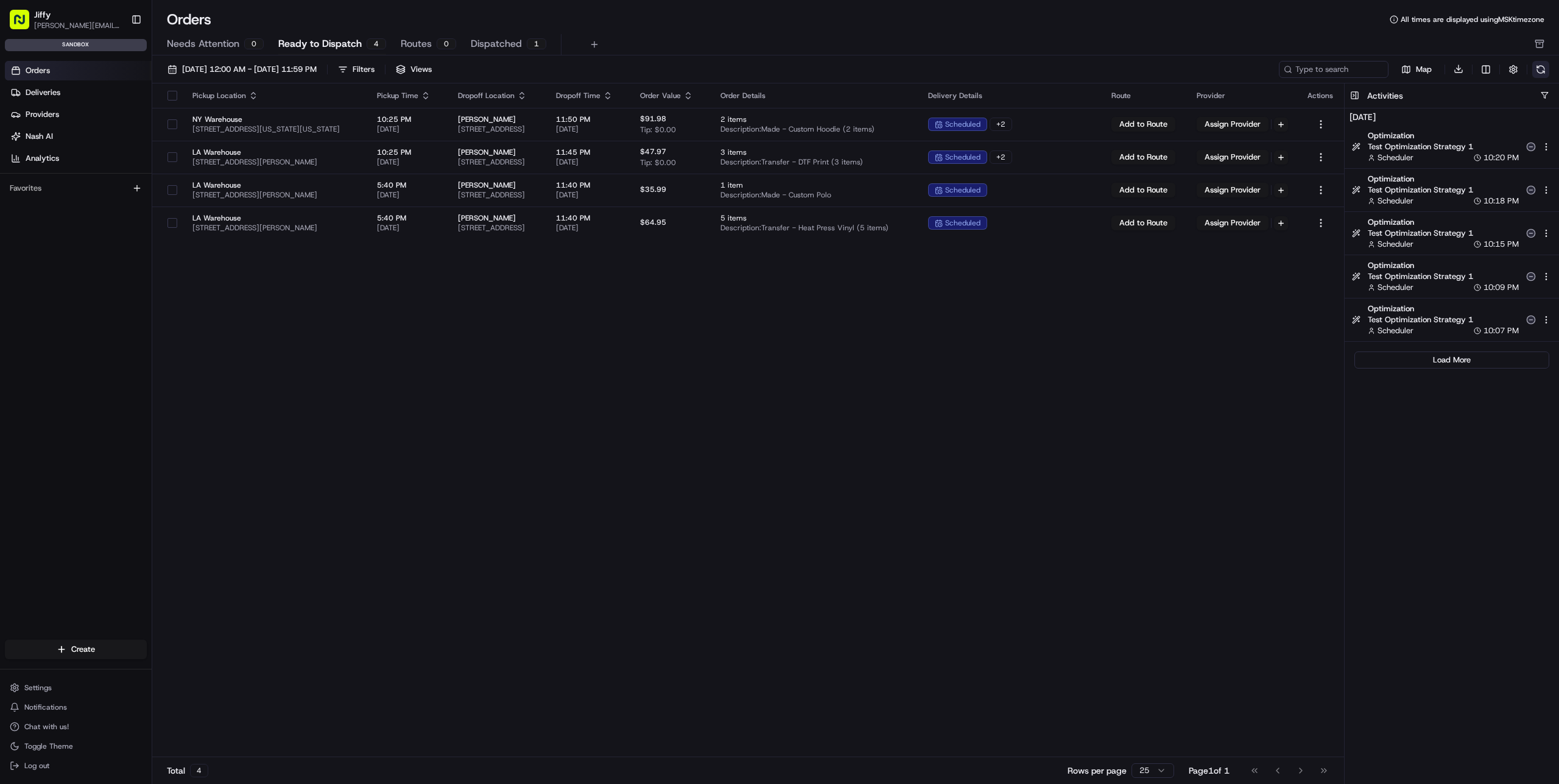
click at [1541, 67] on button at bounding box center [1541, 70] width 17 height 17
click at [1404, 146] on span "Test Optimization Strategy 1" at bounding box center [1444, 146] width 151 height 10
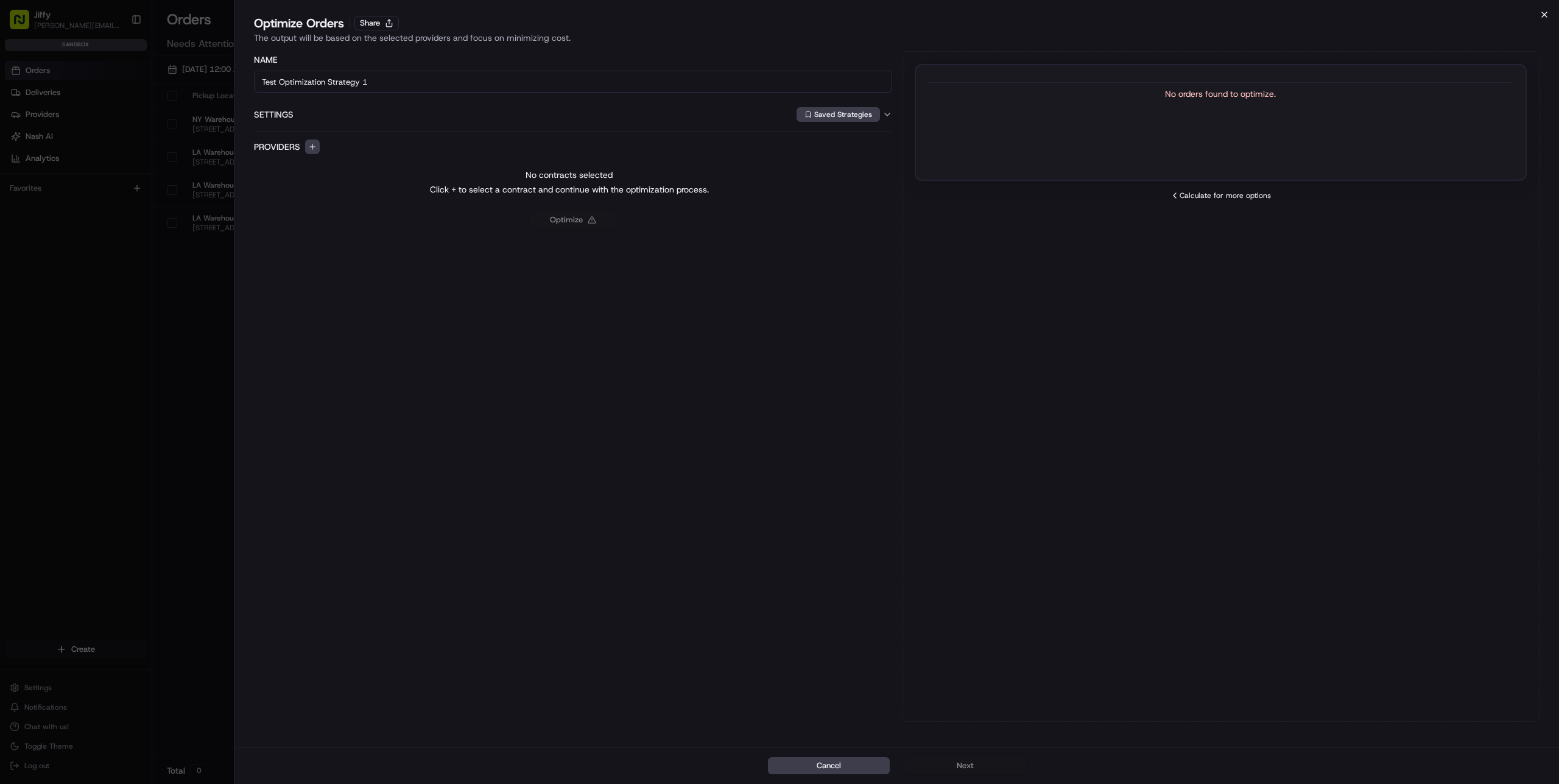
click at [1544, 16] on icon "button" at bounding box center [1545, 14] width 10 height 10
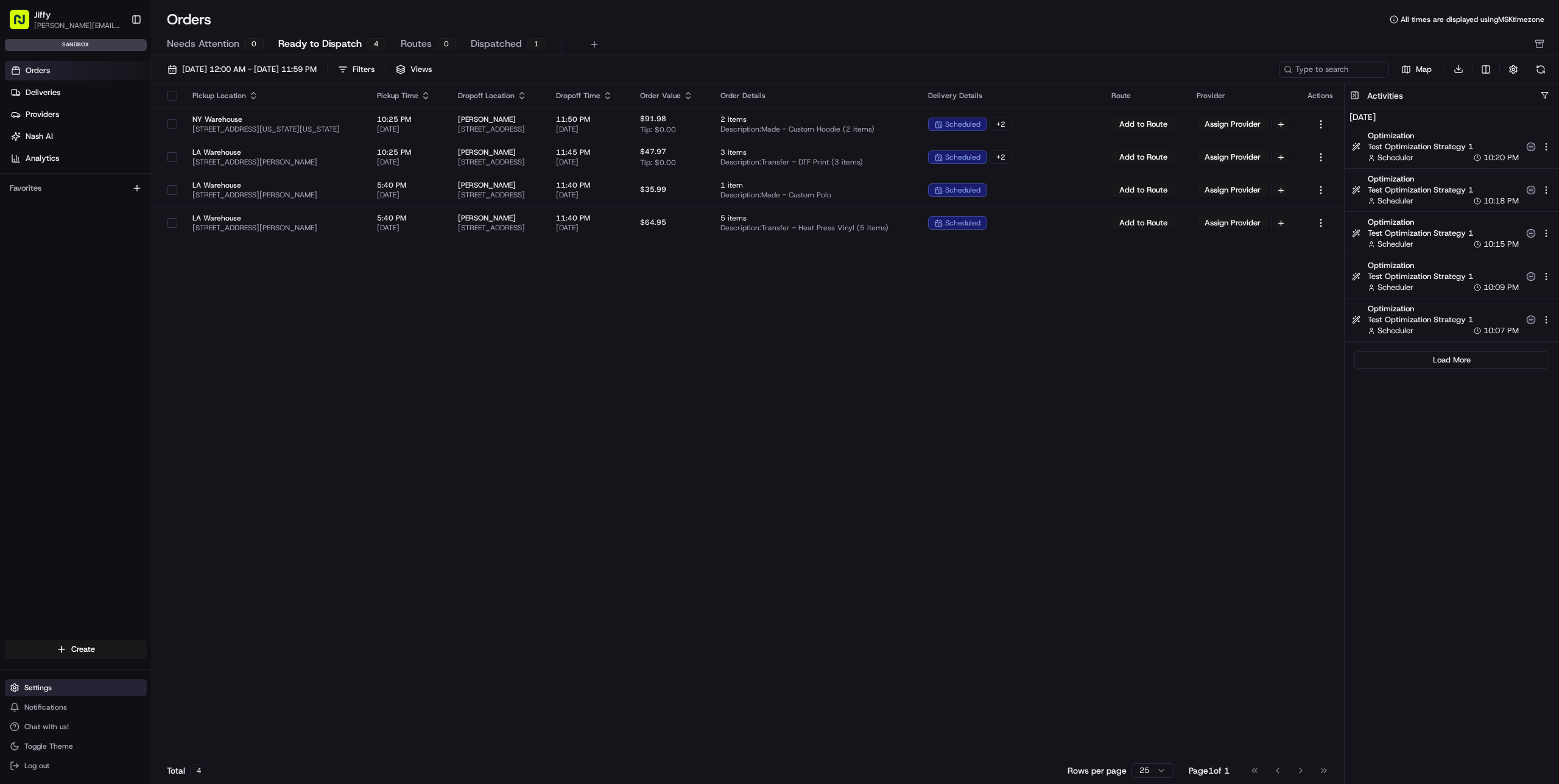
click at [74, 689] on button "Settings" at bounding box center [75, 688] width 142 height 17
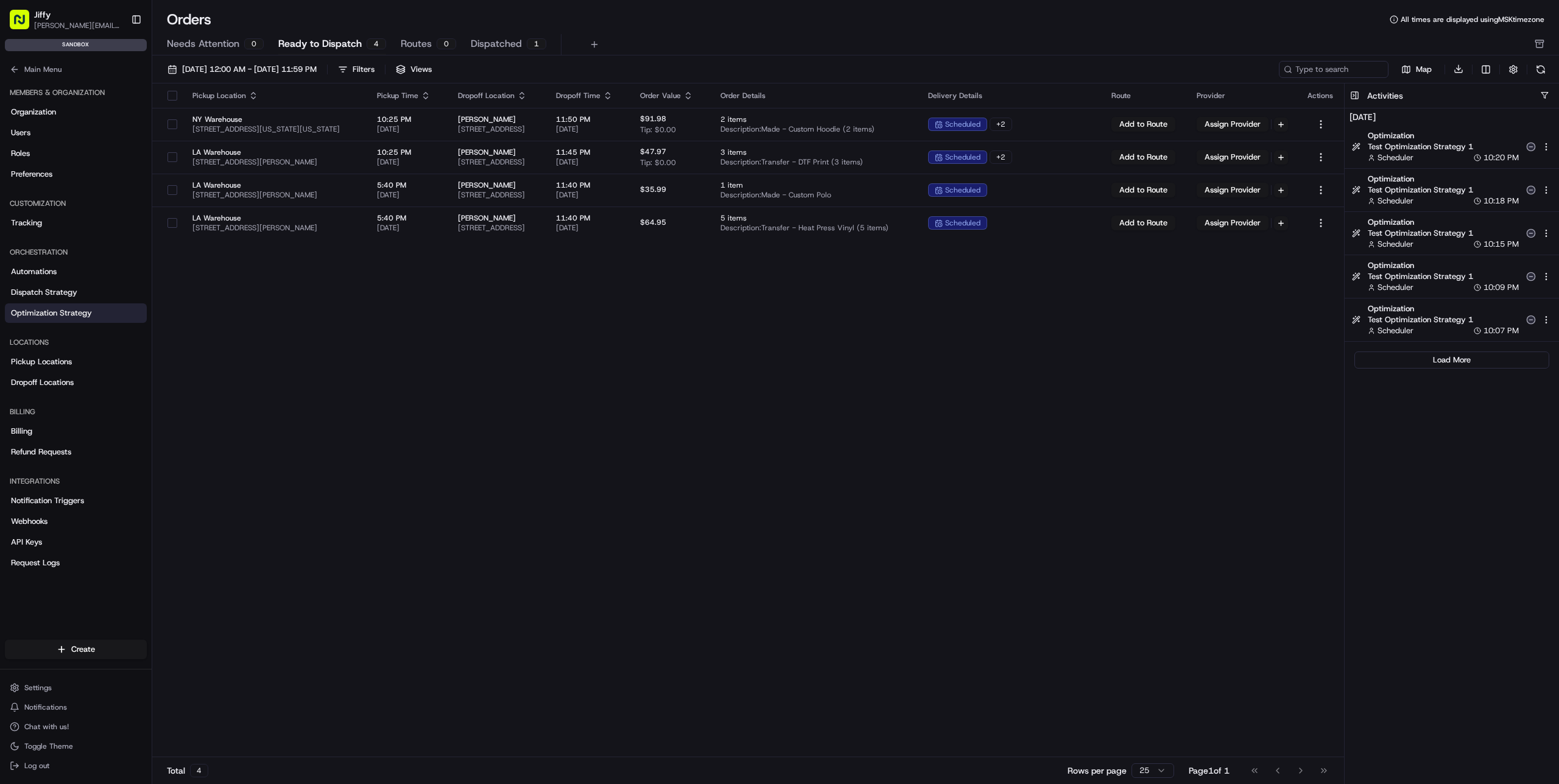
click at [78, 305] on link "Optimization Strategy" at bounding box center [75, 313] width 142 height 19
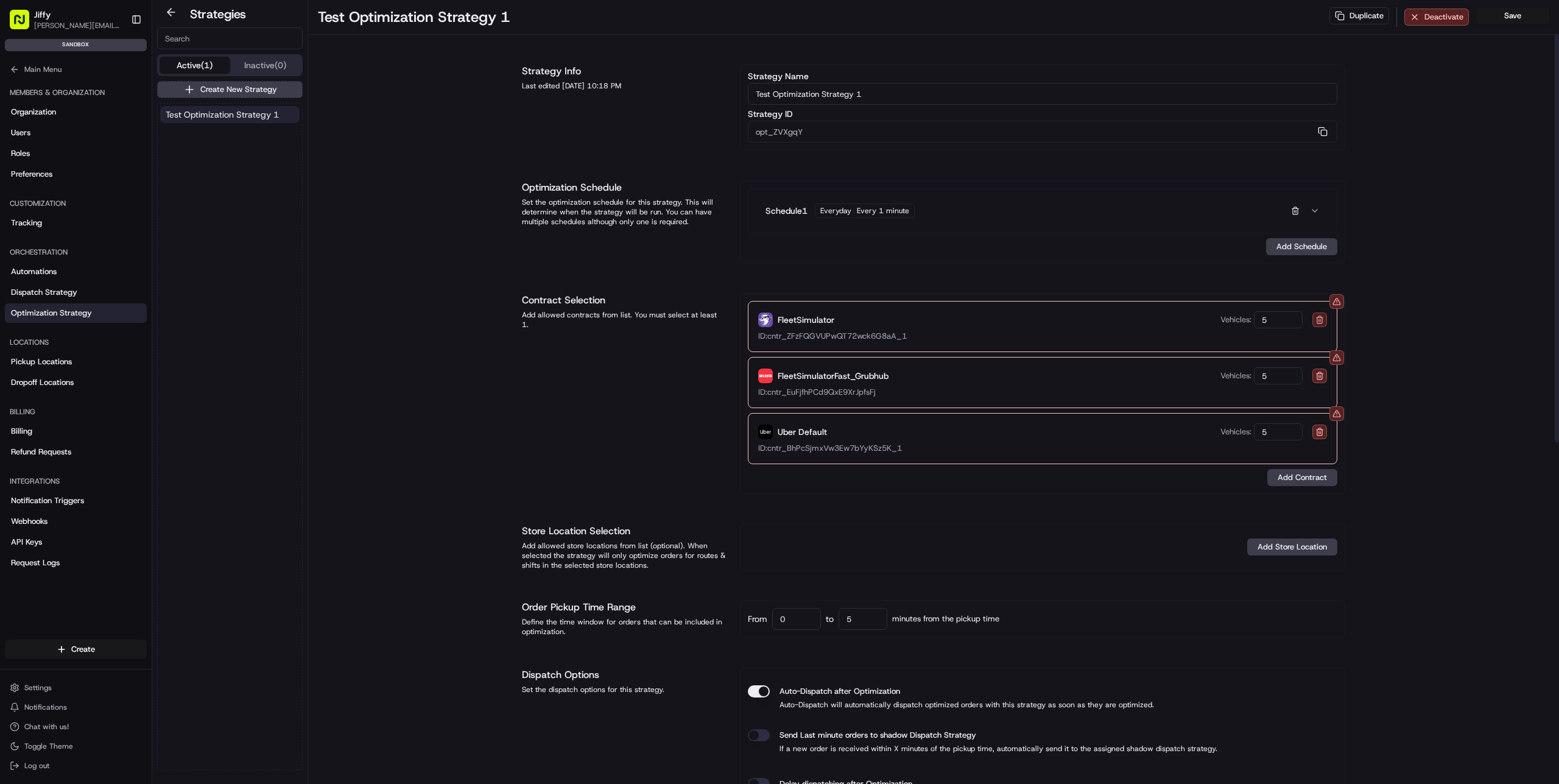
scroll to position [52, 0]
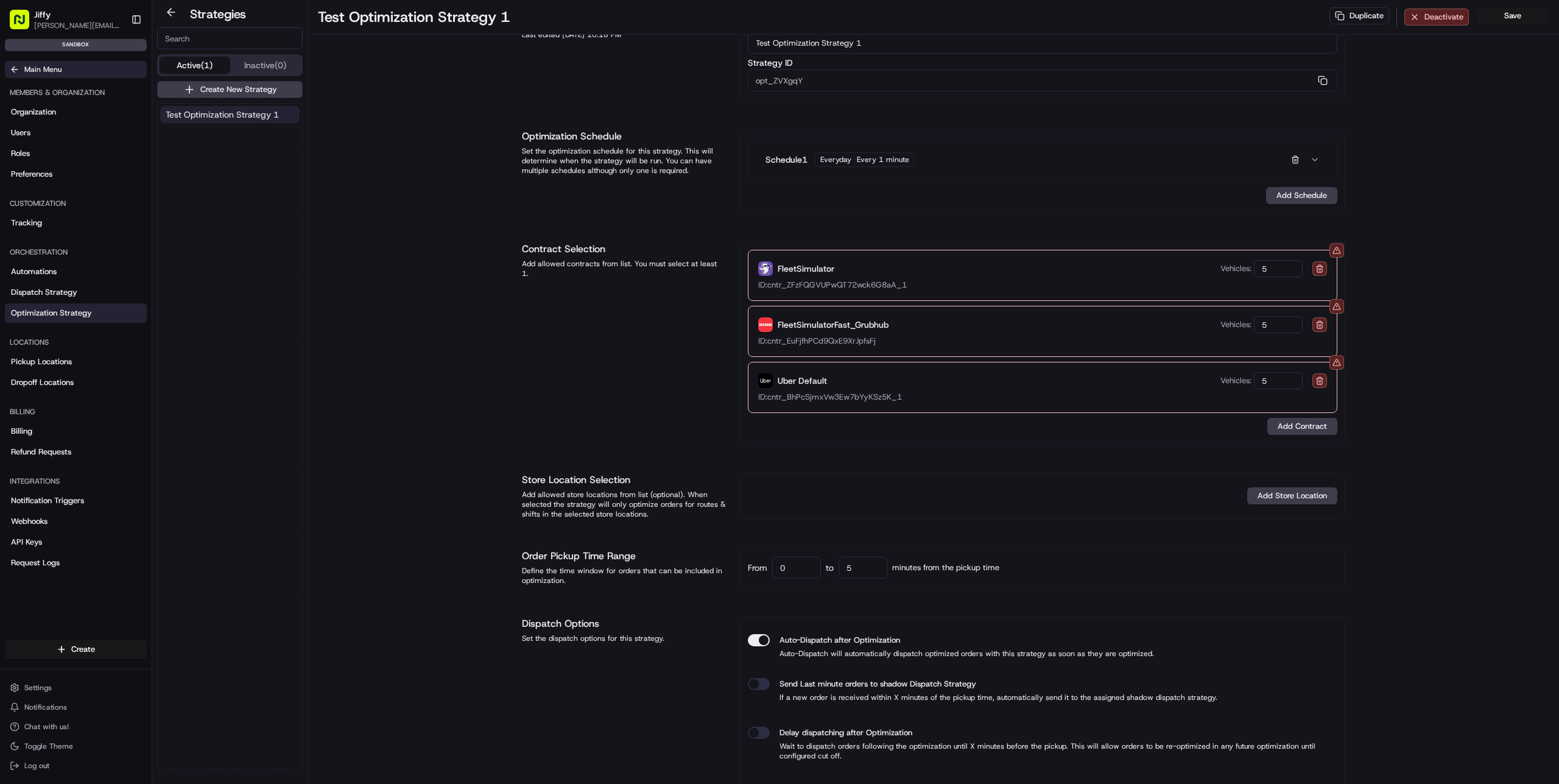
click at [54, 75] on button "Main Menu" at bounding box center [75, 70] width 142 height 17
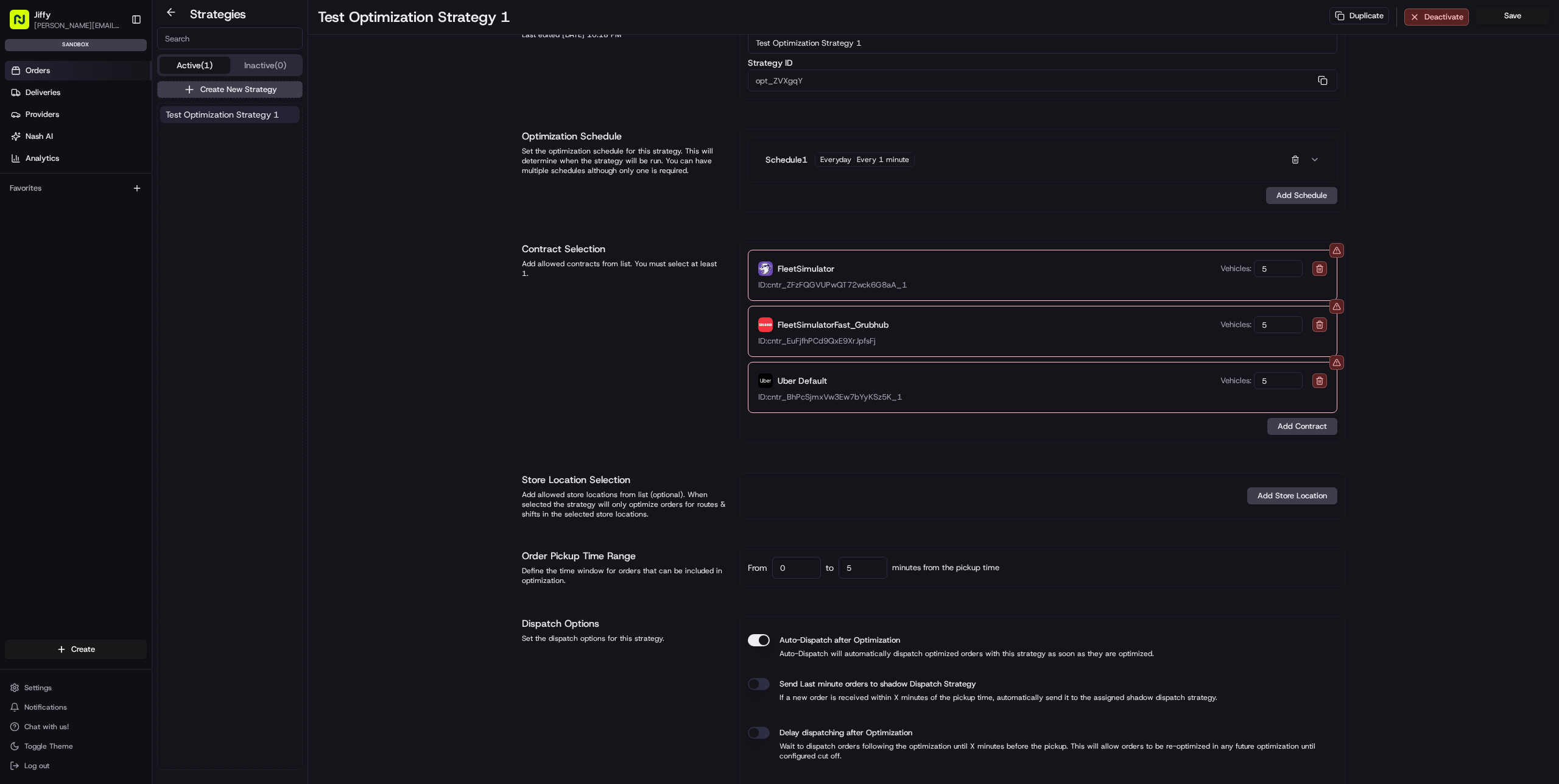
click at [82, 77] on link "Orders" at bounding box center [78, 71] width 147 height 19
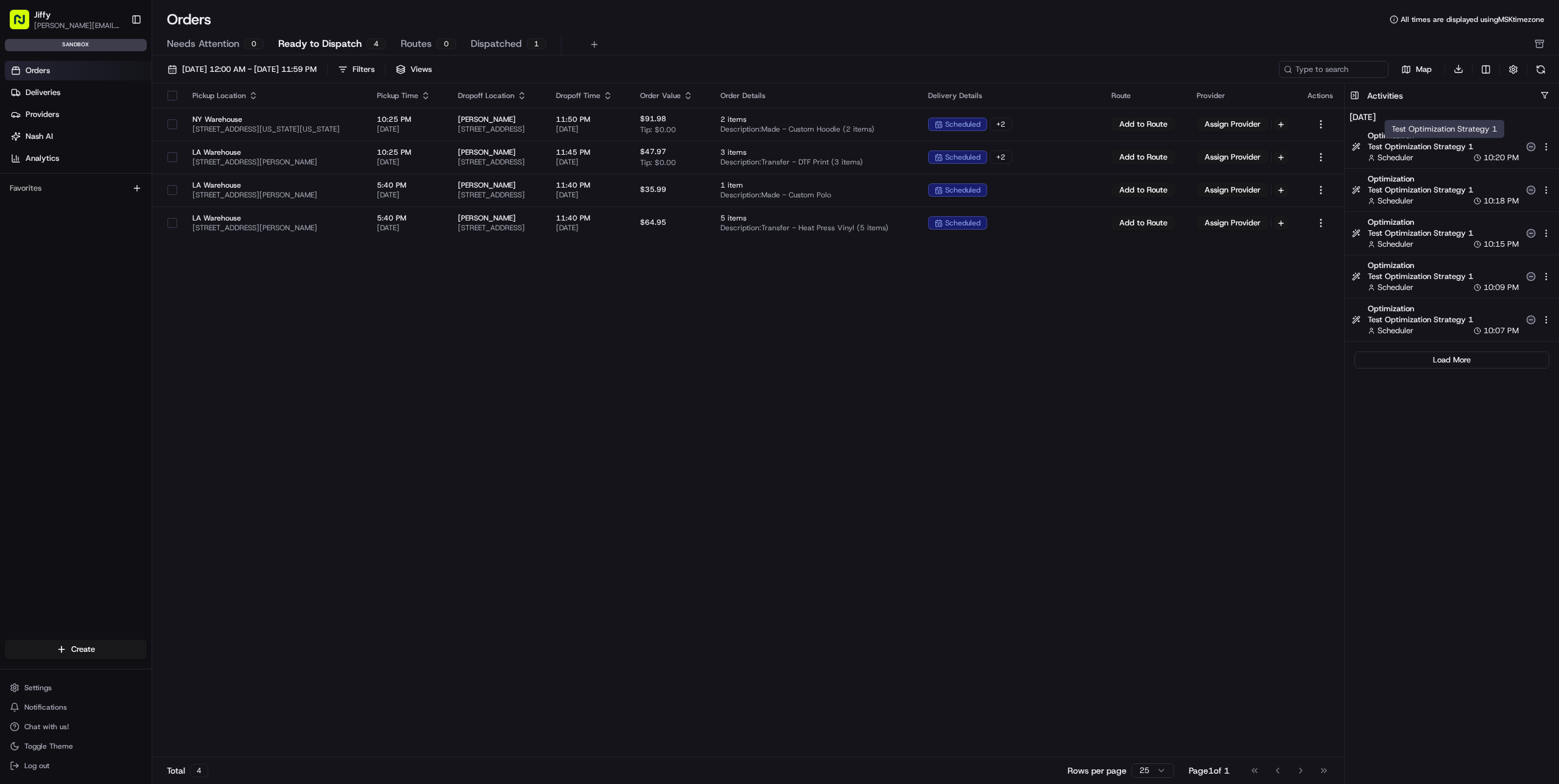
click at [1431, 151] on span "Test Optimization Strategy 1" at bounding box center [1444, 146] width 151 height 10
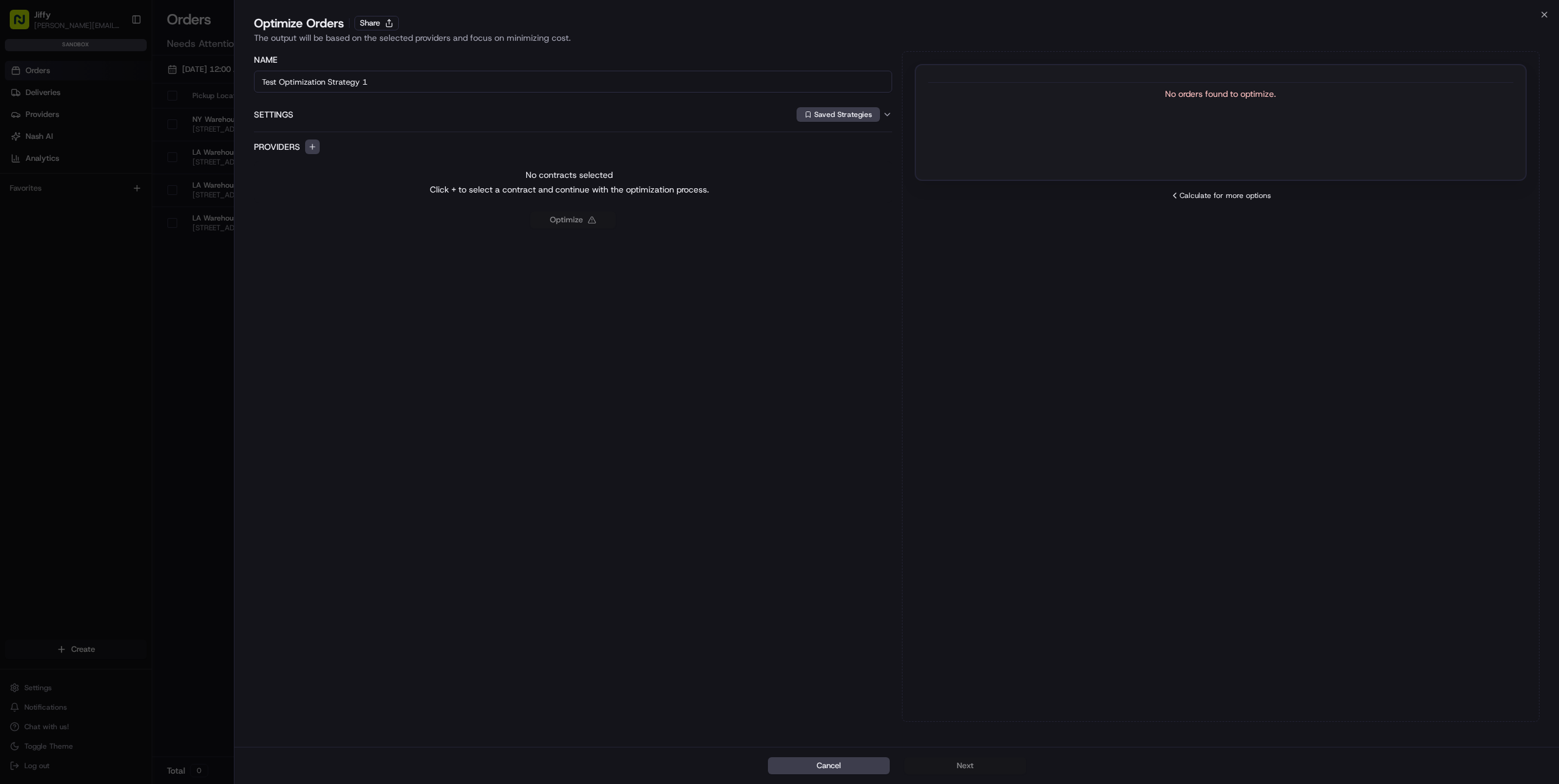
click at [74, 385] on div at bounding box center [780, 392] width 1559 height 784
click at [829, 764] on button "Cancel" at bounding box center [829, 766] width 122 height 17
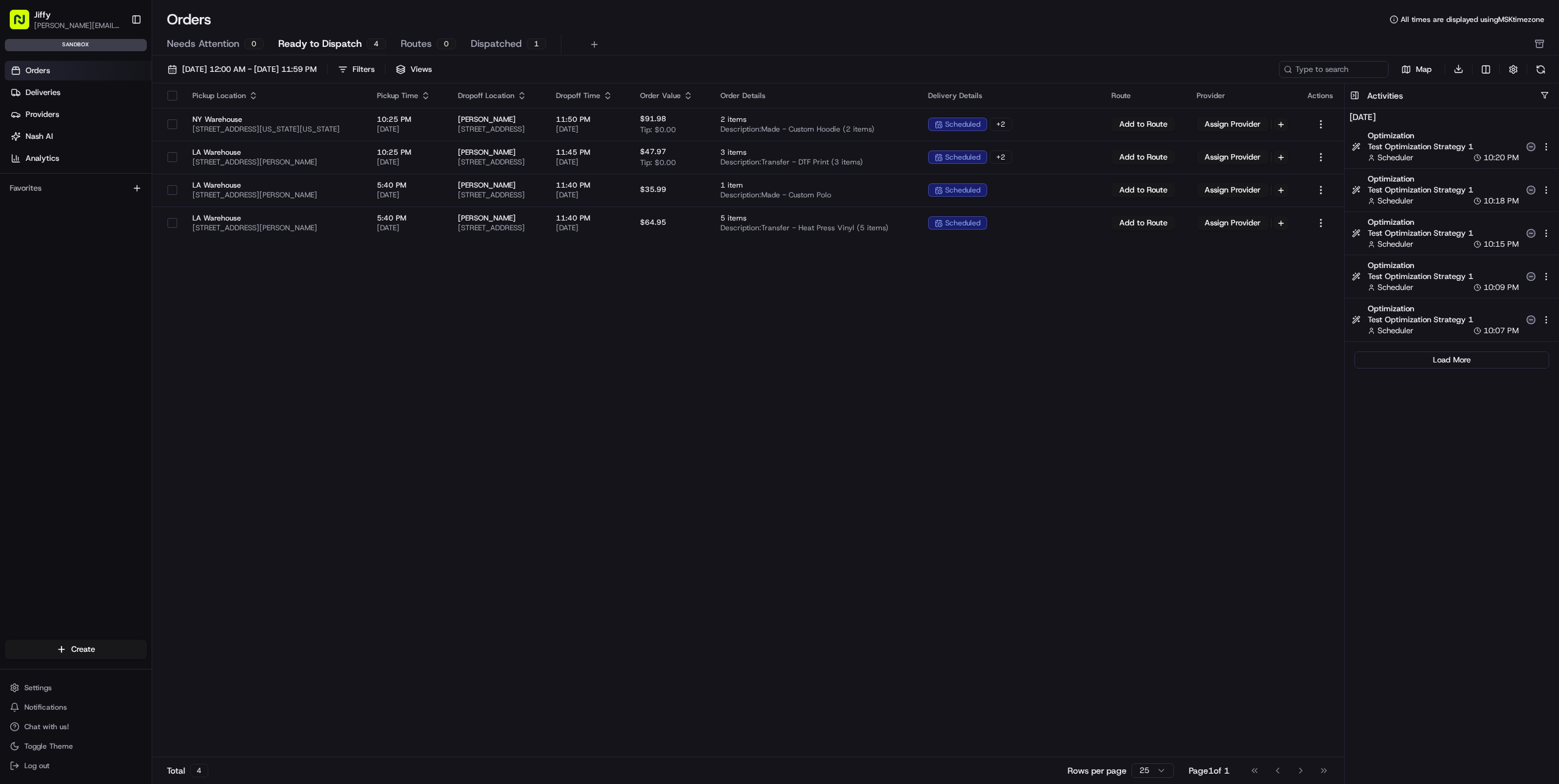
click at [442, 515] on div "Pickup Location Pickup Time Dropoff Location Dropoff Time Order Value Order Det…" at bounding box center [748, 420] width 1192 height 674
click at [1428, 141] on body "[PERSON_NAME] [PERSON_NAME][EMAIL_ADDRESS][DOMAIN_NAME] Toggle Sidebar sandbox …" at bounding box center [780, 392] width 1559 height 784
click at [1397, 146] on span "Test Optimization Strategy 1" at bounding box center [1444, 146] width 151 height 10
